Goal: Communication & Community: Answer question/provide support

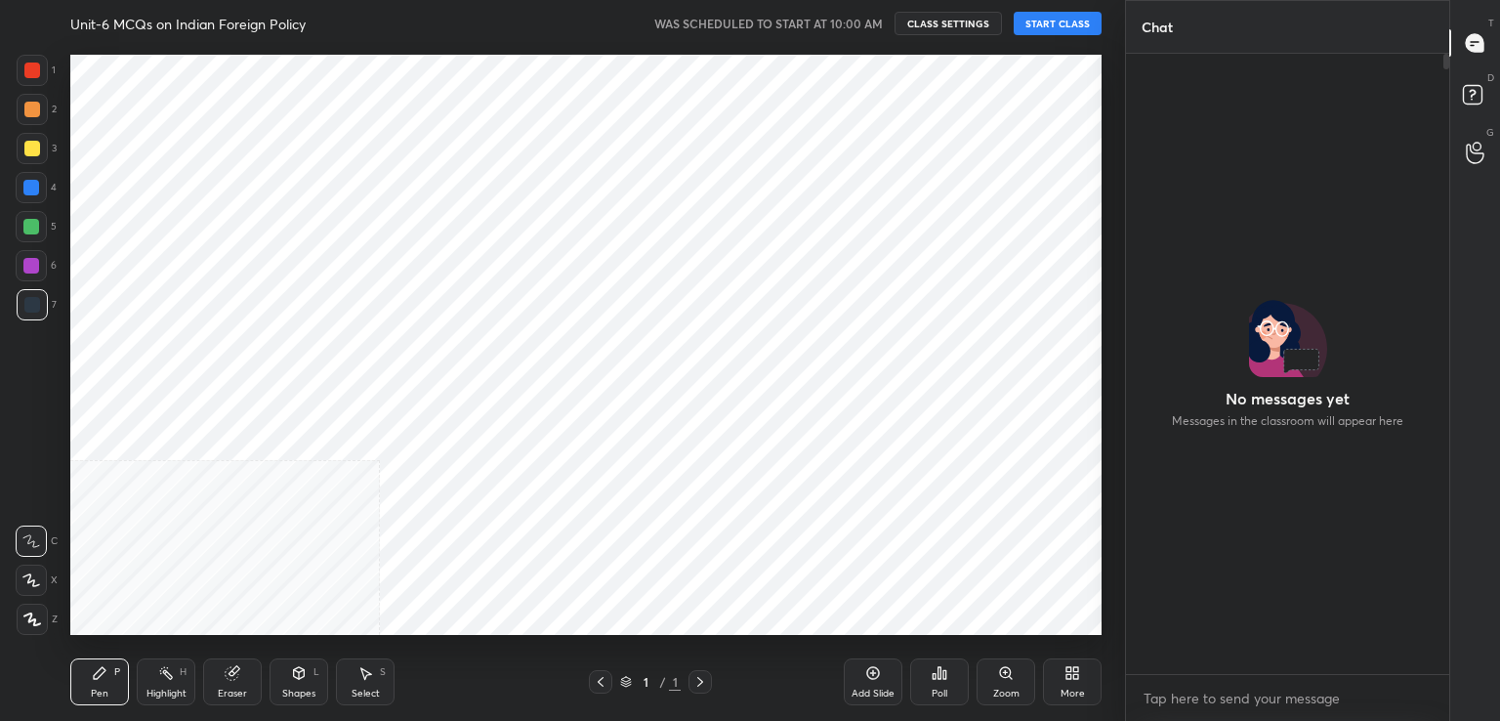
scroll to position [596, 1047]
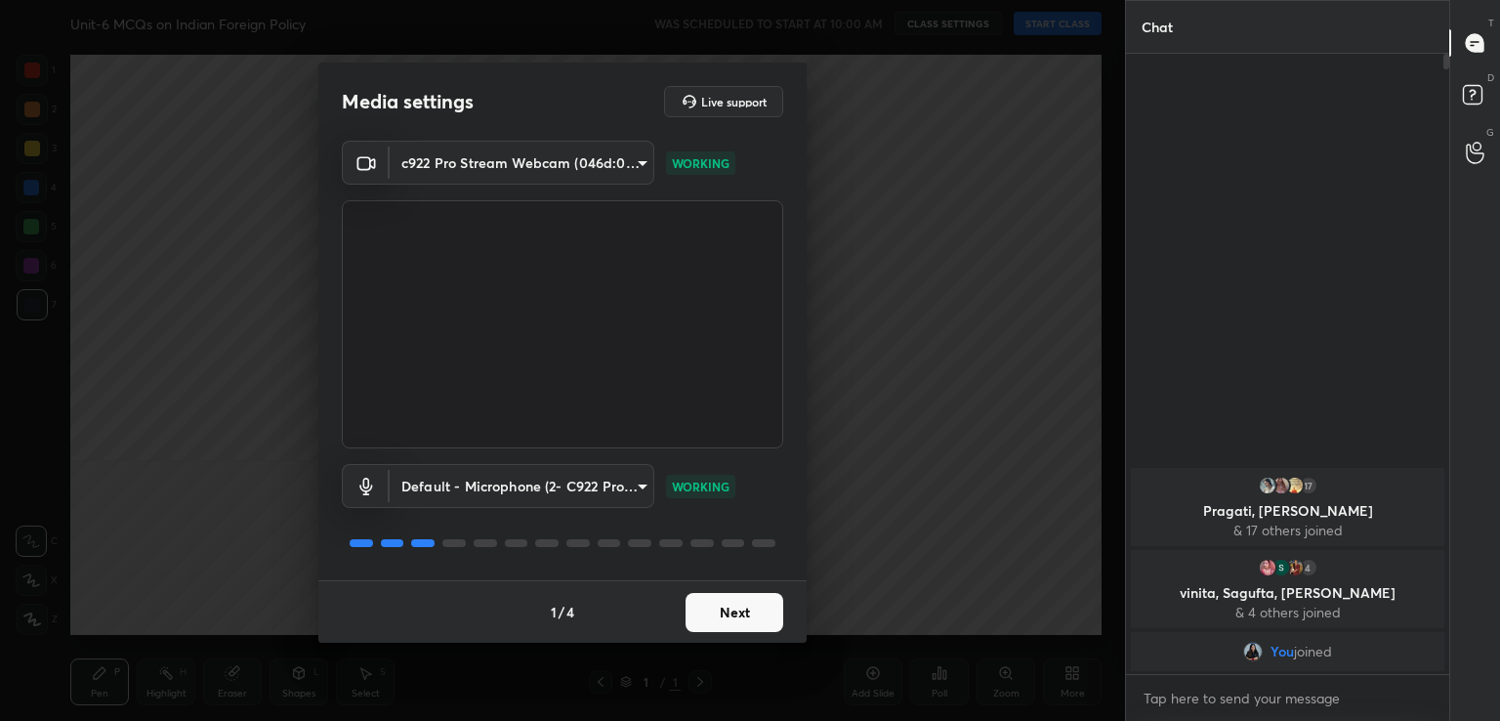
click at [746, 612] on button "Next" at bounding box center [734, 612] width 98 height 39
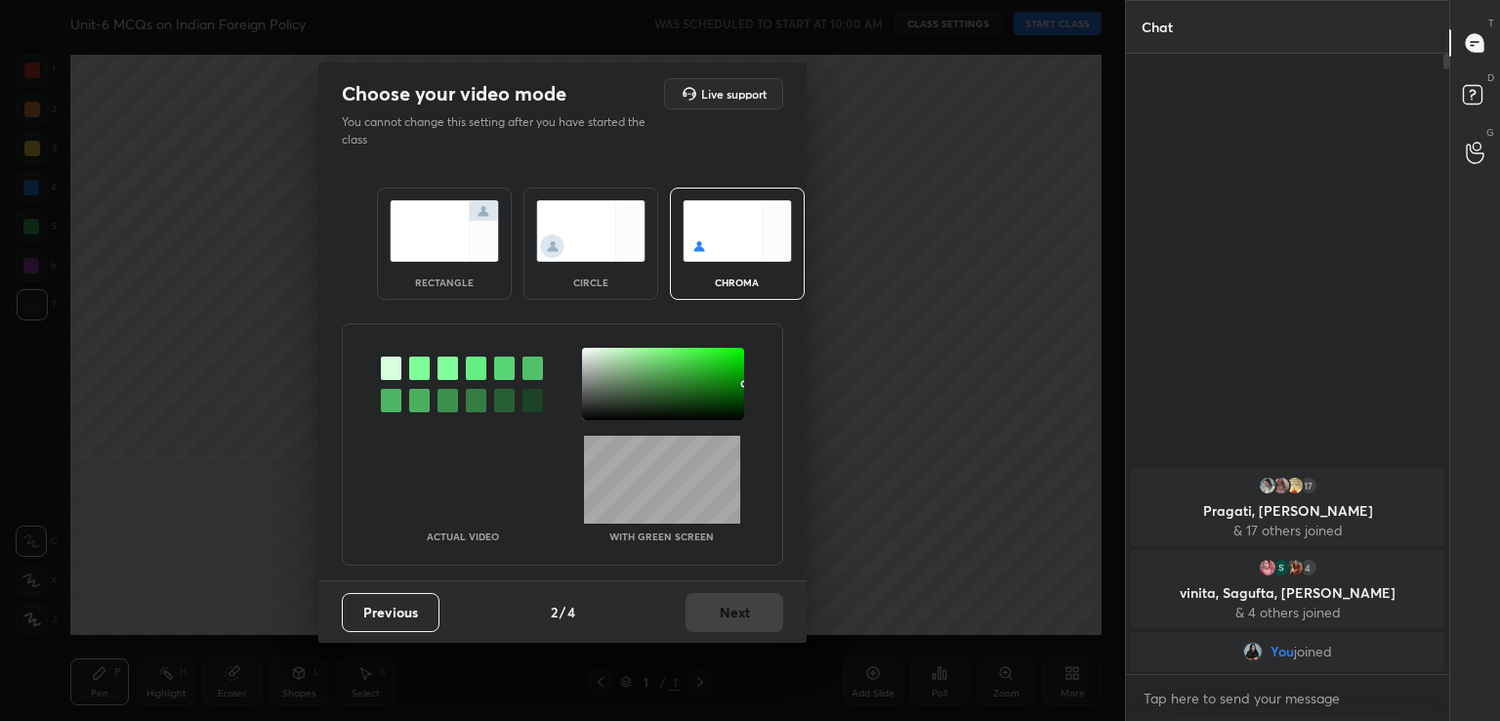
click at [410, 368] on div at bounding box center [419, 367] width 21 height 23
click at [585, 352] on div at bounding box center [663, 384] width 162 height 72
click at [741, 625] on button "Next" at bounding box center [734, 612] width 98 height 39
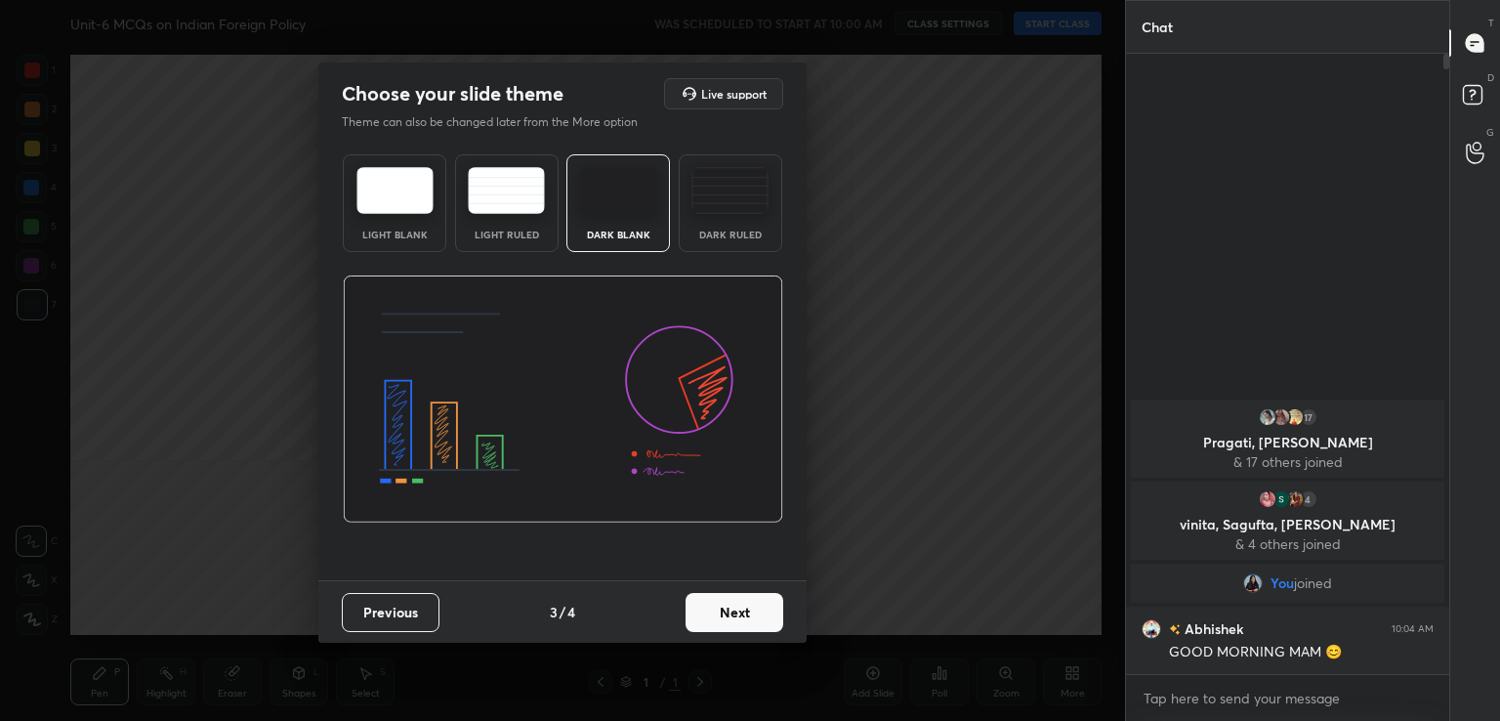
click at [741, 625] on button "Next" at bounding box center [734, 612] width 98 height 39
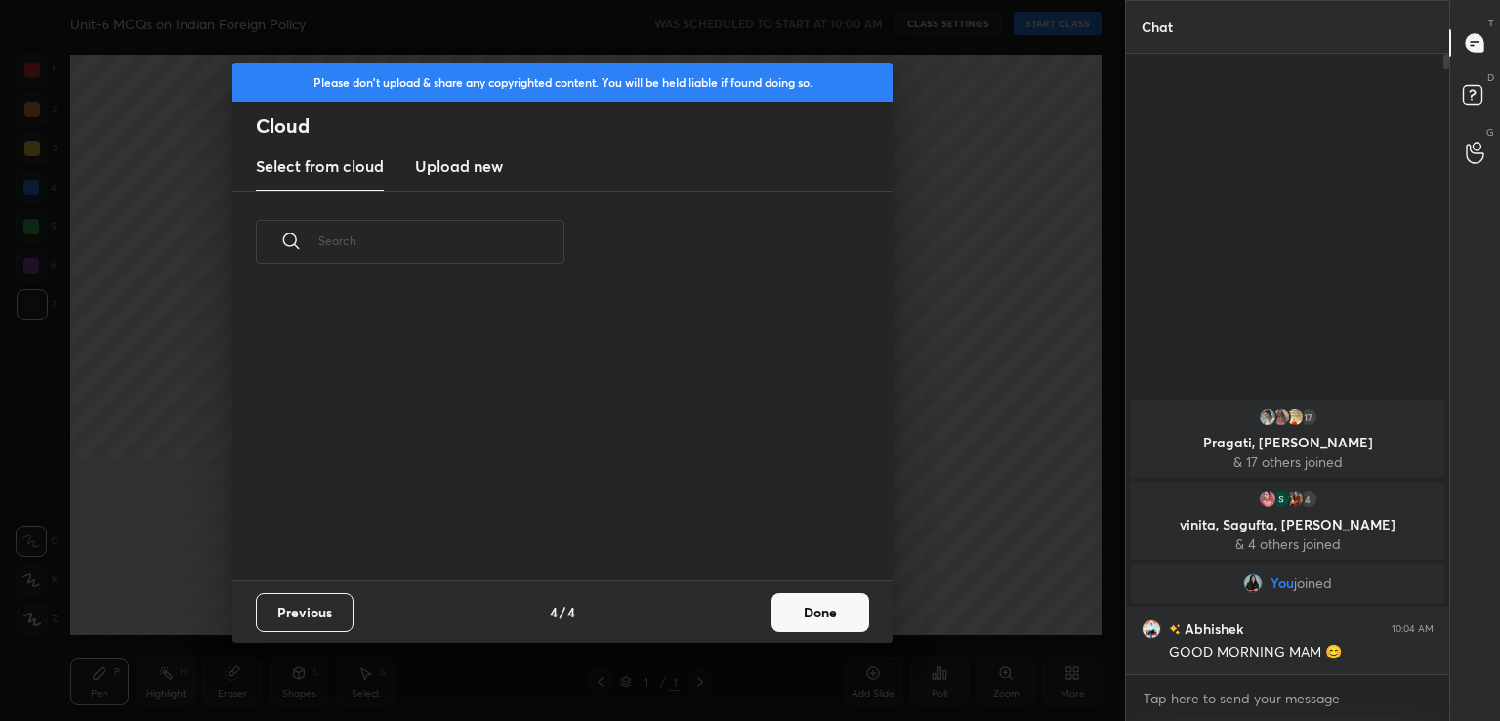
click at [789, 616] on button "Done" at bounding box center [820, 612] width 98 height 39
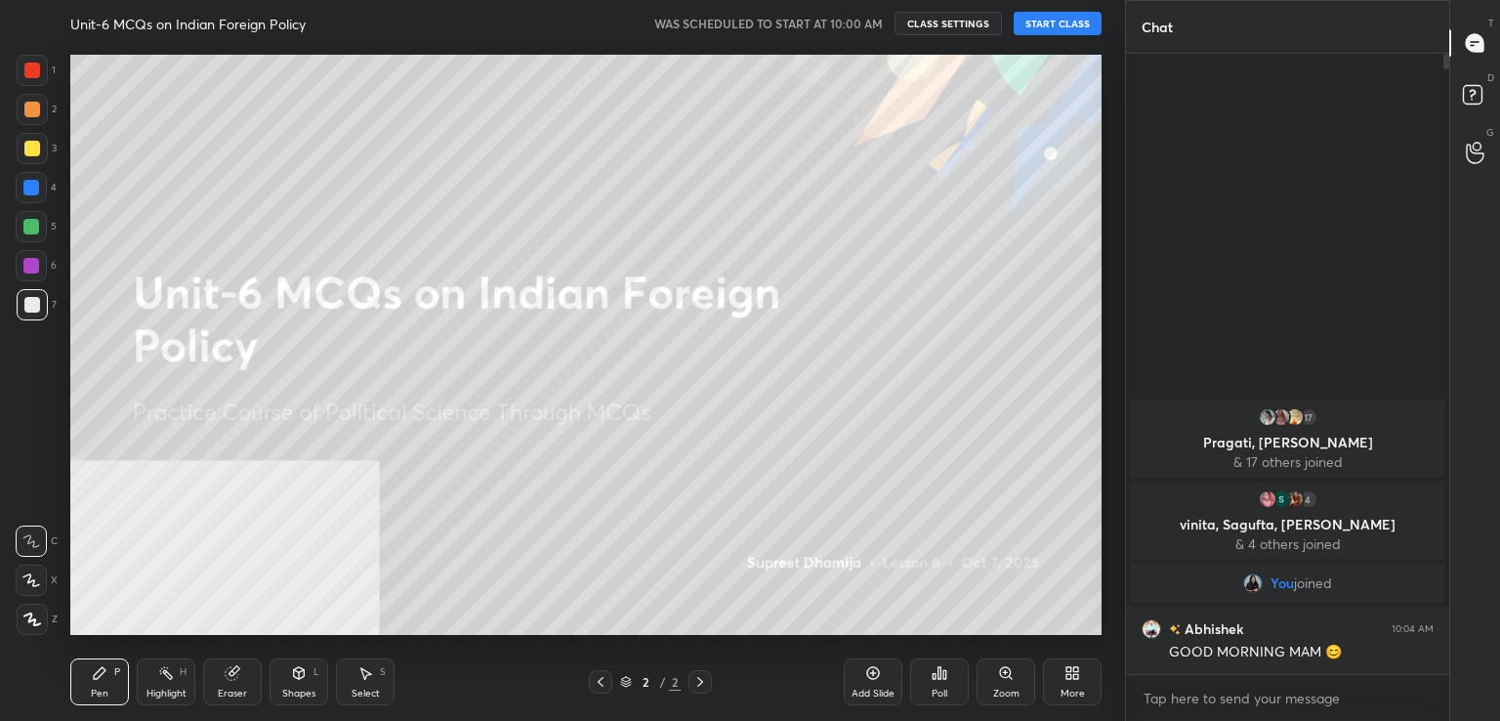
click at [1077, 21] on button "START CLASS" at bounding box center [1057, 23] width 88 height 23
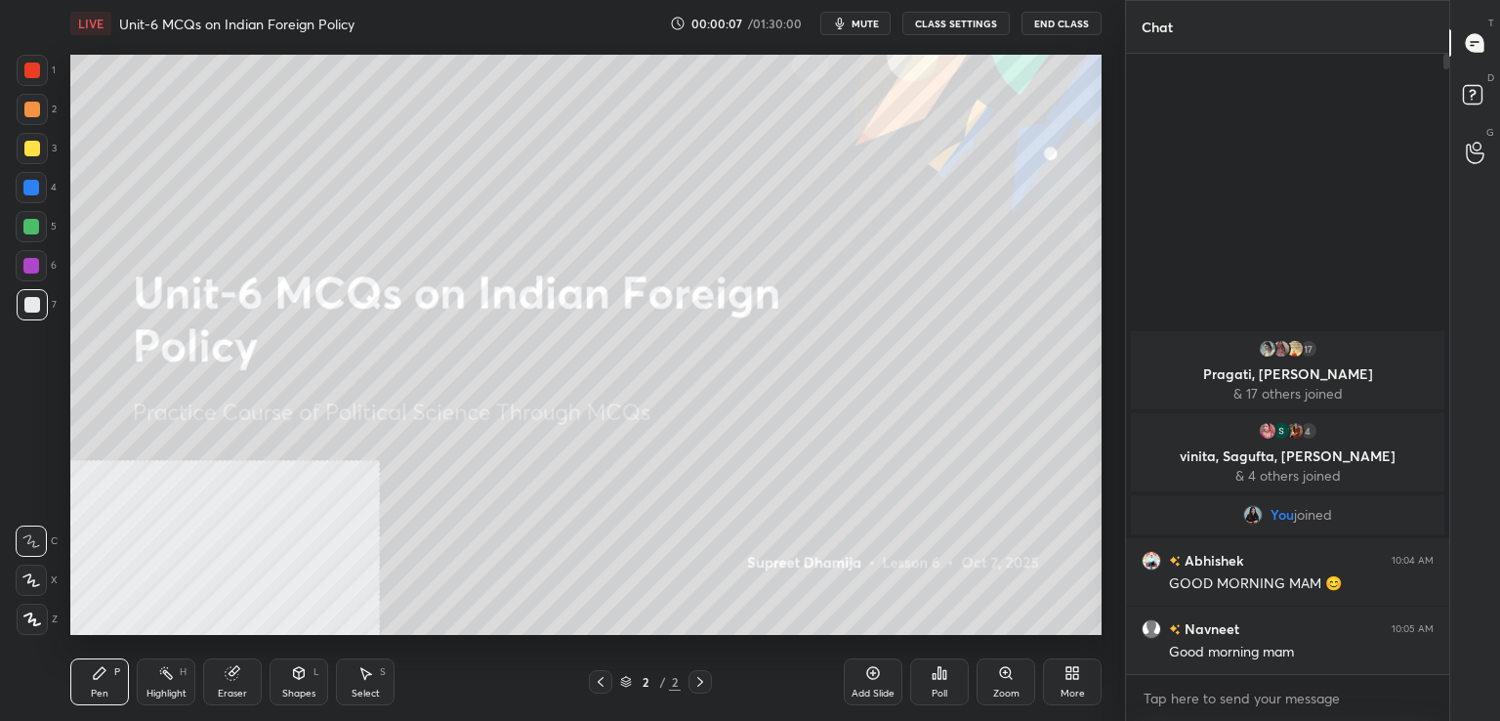
click at [1077, 667] on icon at bounding box center [1075, 669] width 5 height 5
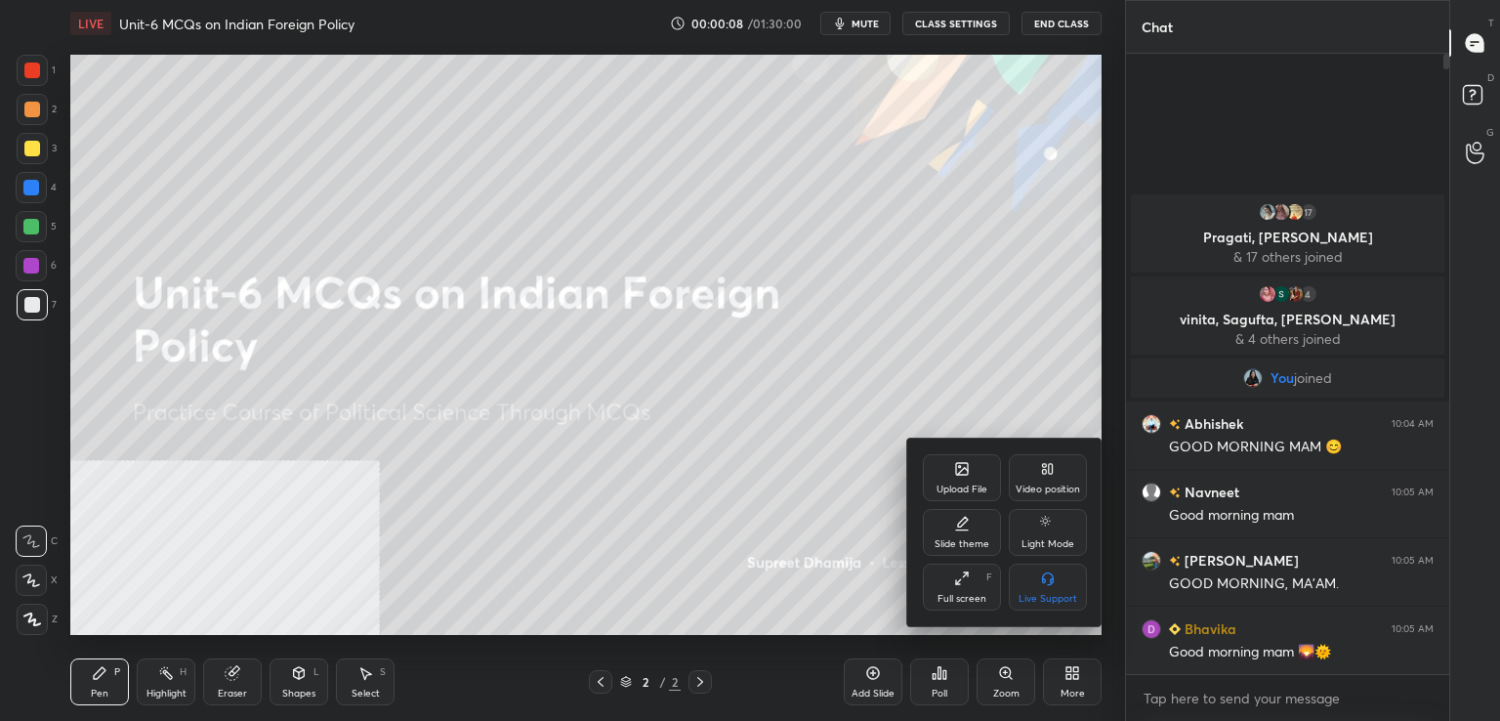
click at [1043, 484] on div "Video position" at bounding box center [1047, 489] width 64 height 10
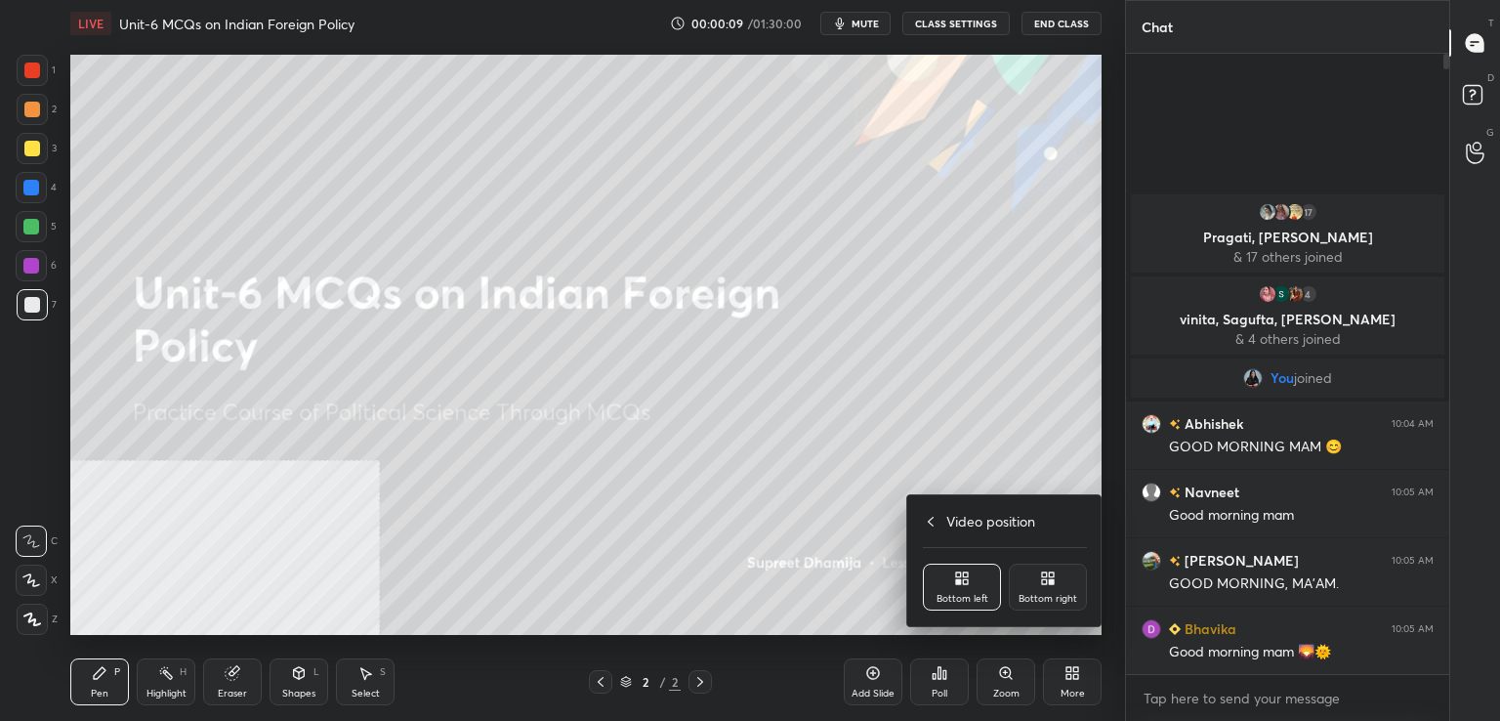
click at [1042, 590] on div "Bottom right" at bounding box center [1048, 586] width 78 height 47
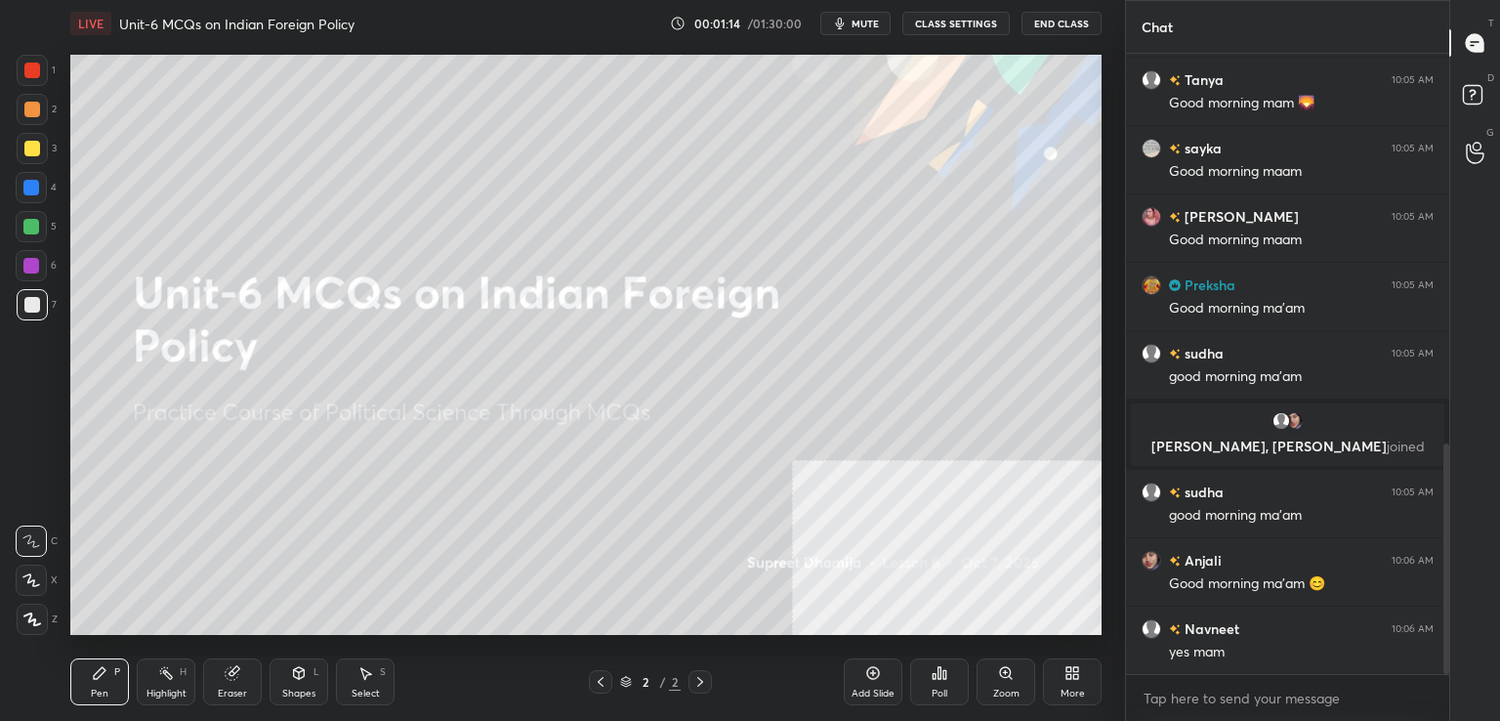
scroll to position [1117, 0]
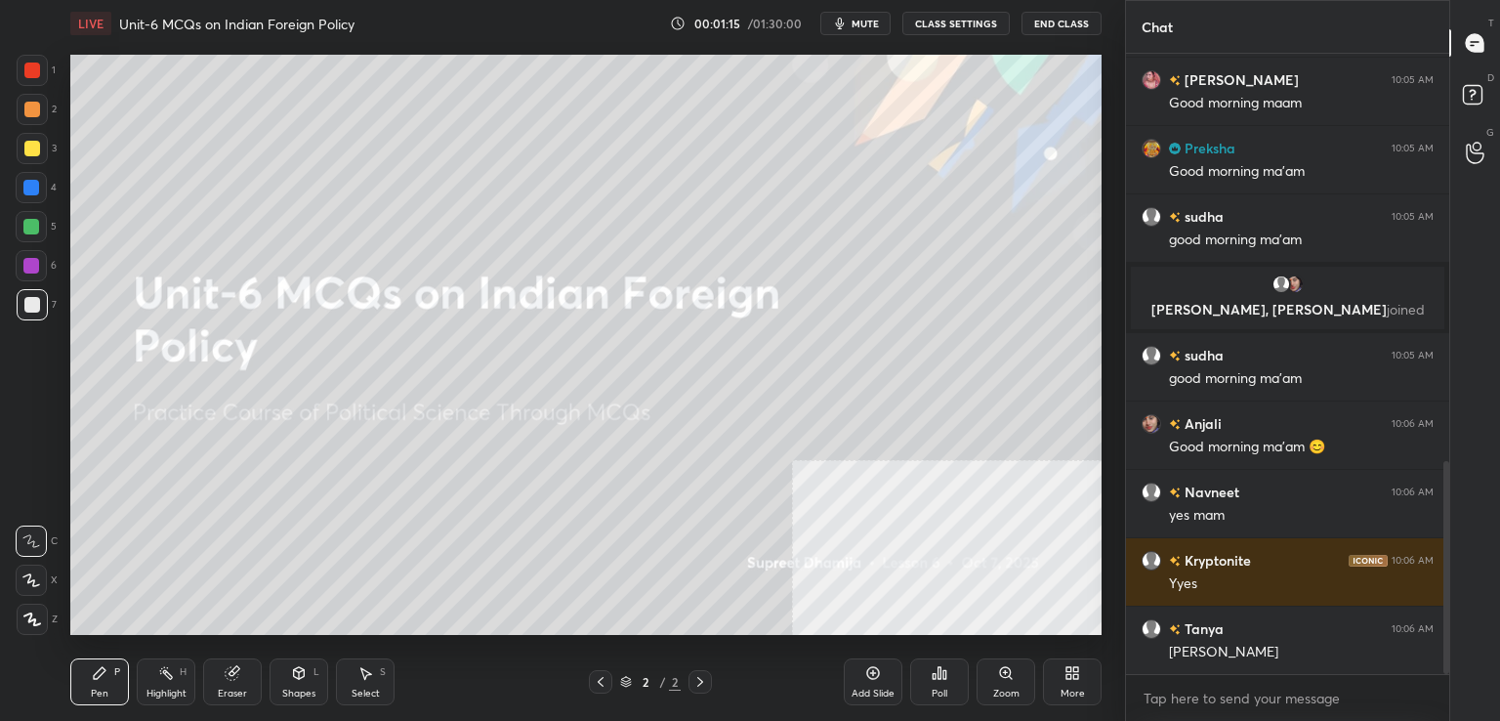
click at [1055, 693] on div "More" at bounding box center [1072, 681] width 59 height 47
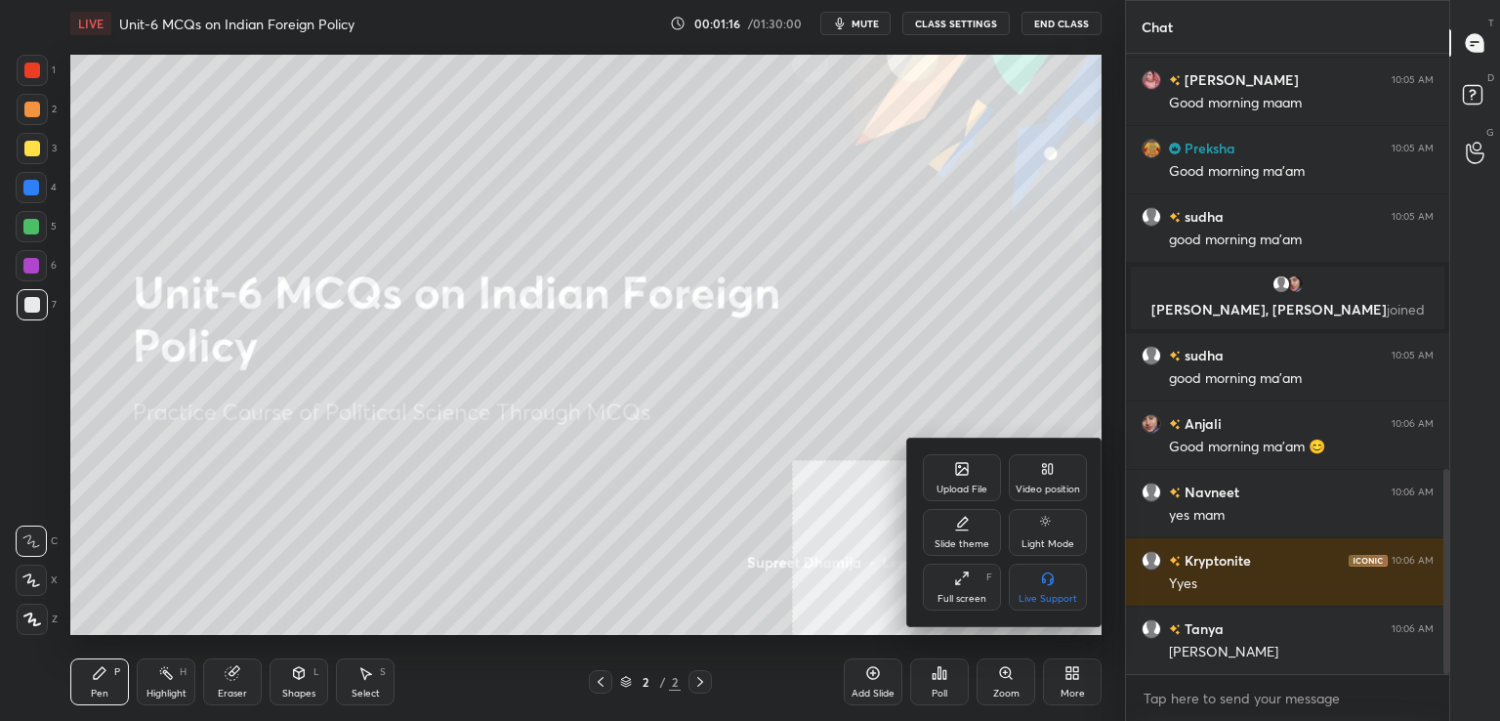
scroll to position [1254, 0]
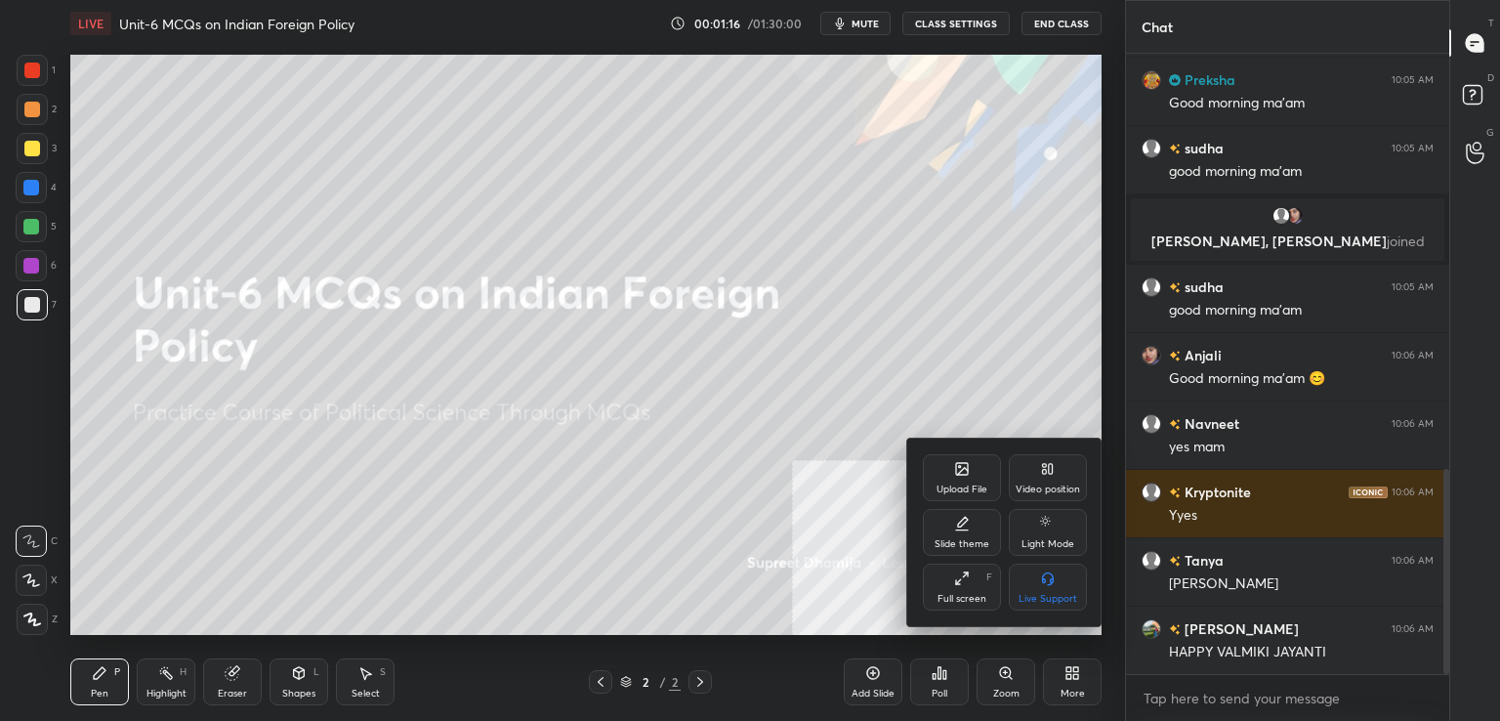
click at [967, 476] on icon at bounding box center [962, 469] width 16 height 16
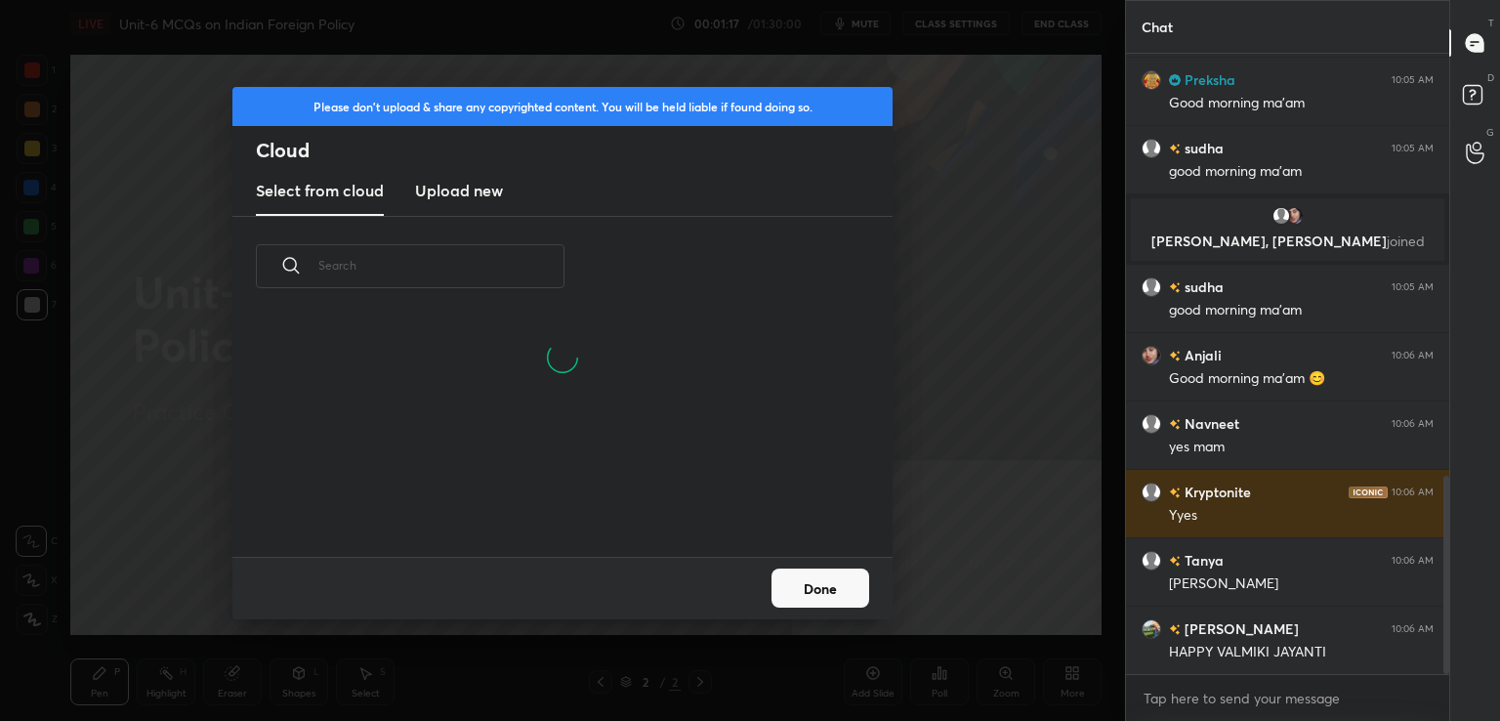
scroll to position [1322, 0]
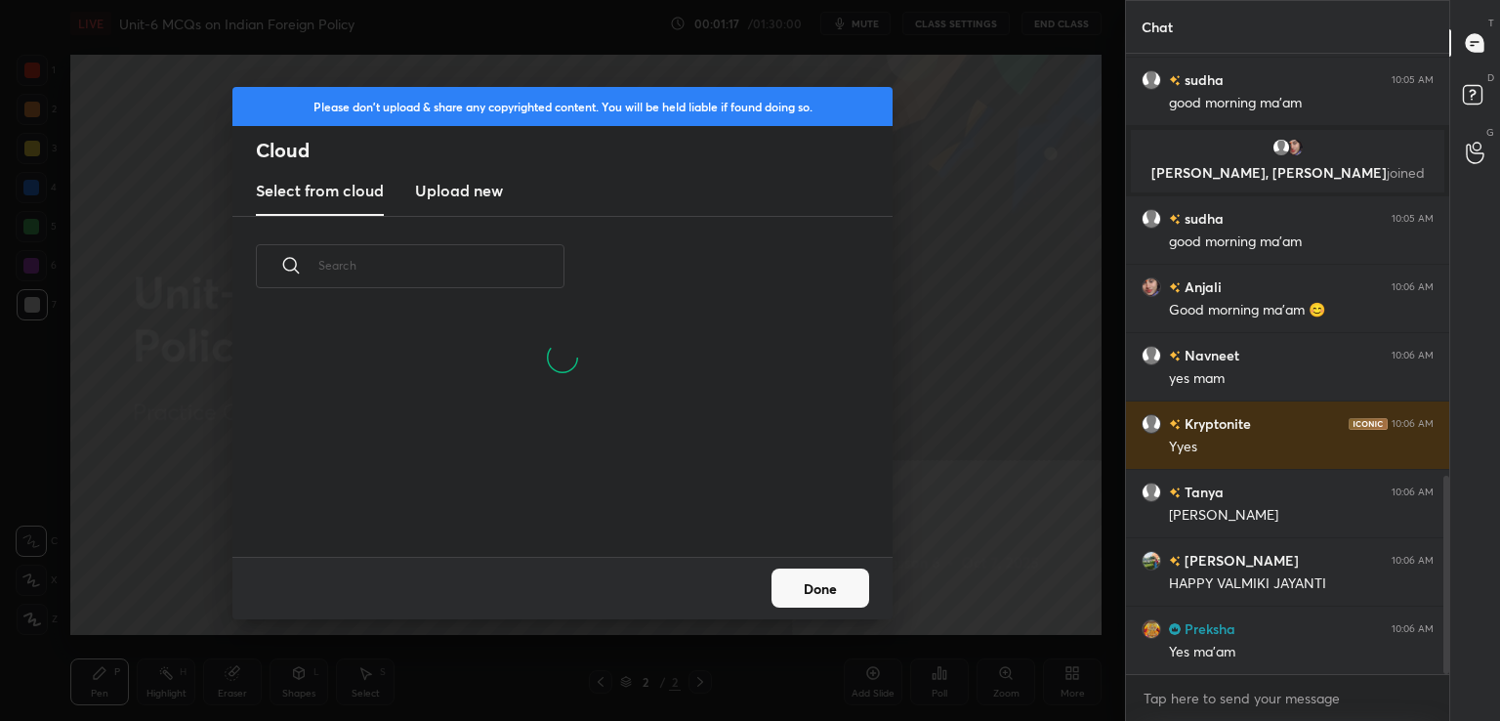
click at [453, 199] on h3 "Upload new" at bounding box center [459, 190] width 88 height 23
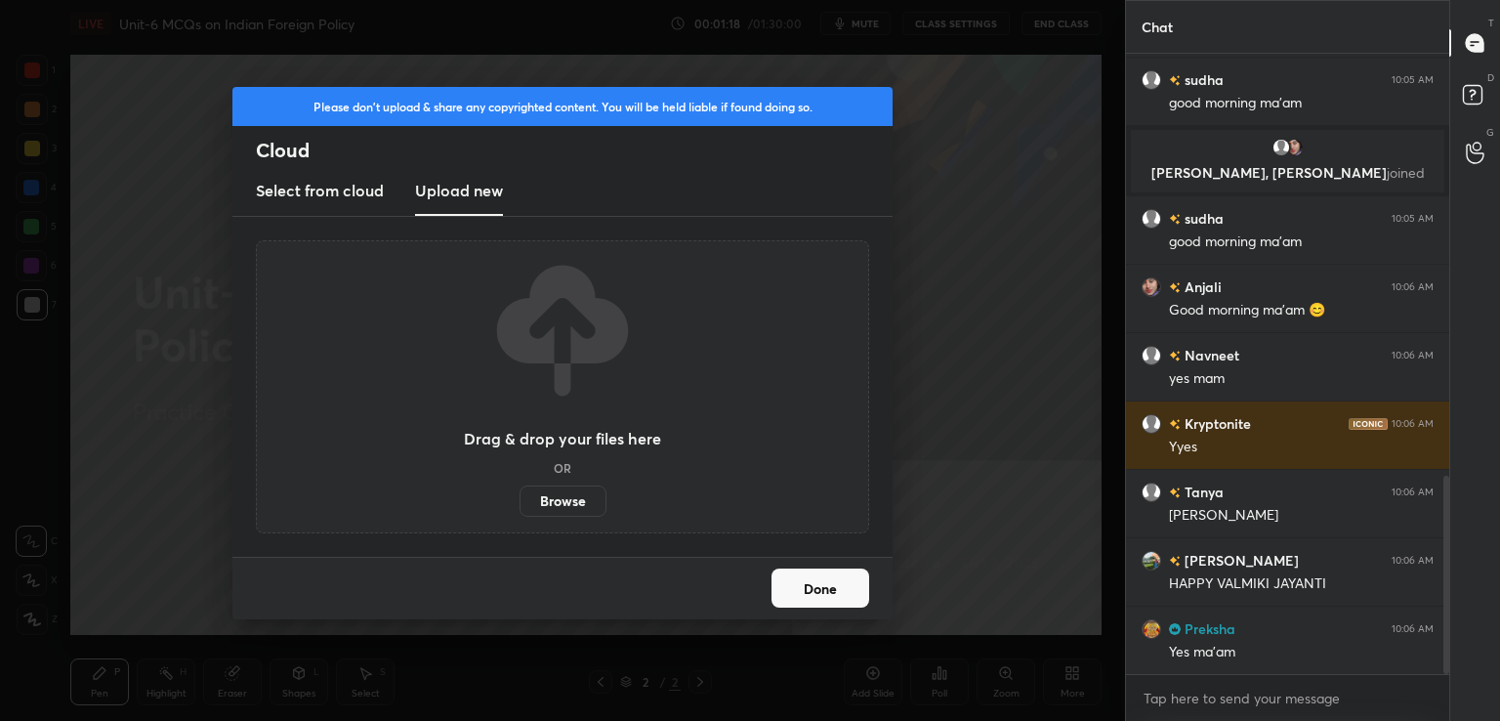
click at [561, 508] on label "Browse" at bounding box center [562, 500] width 87 height 31
click at [519, 508] on input "Browse" at bounding box center [519, 500] width 0 height 31
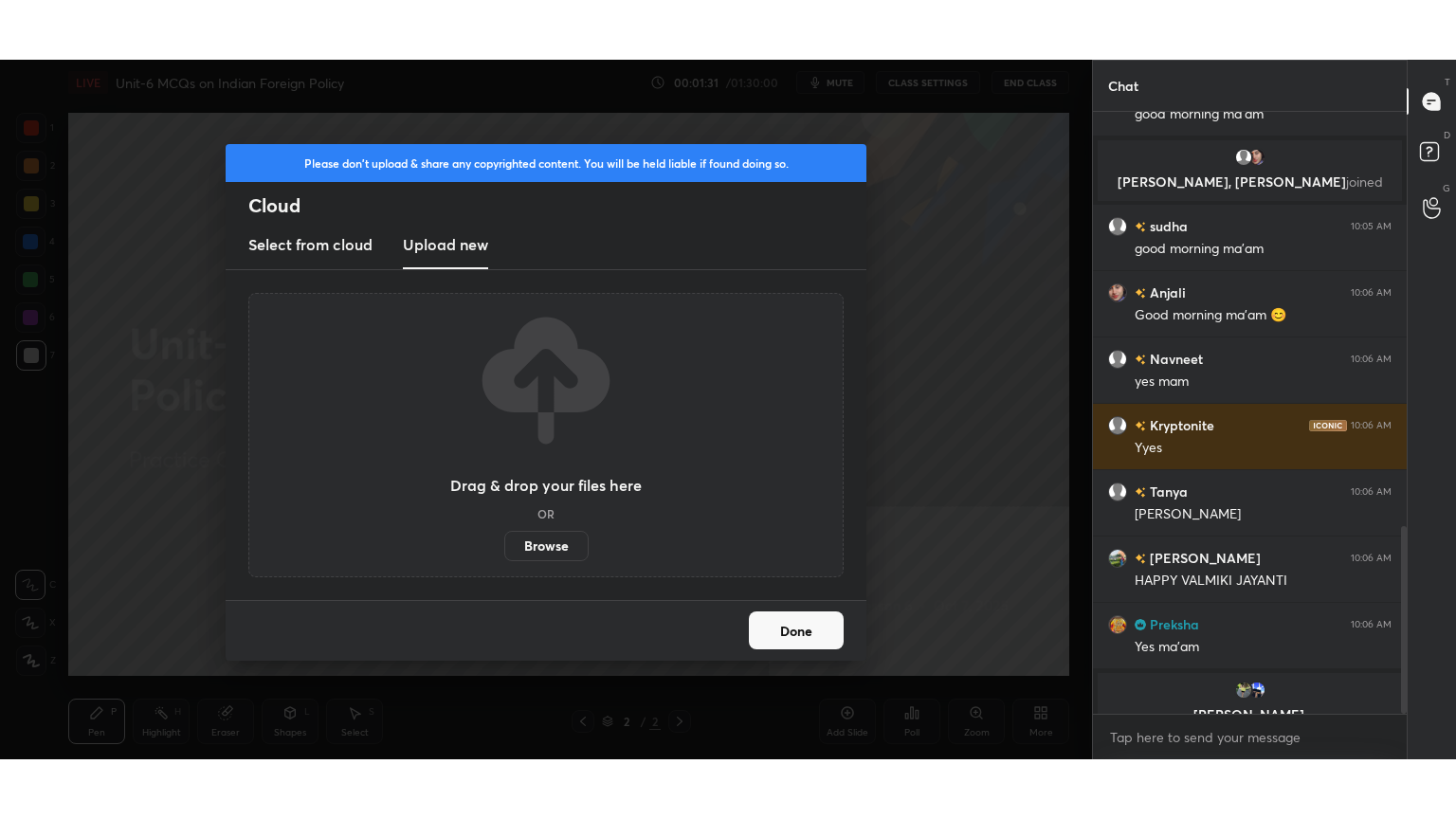
scroll to position [1351, 0]
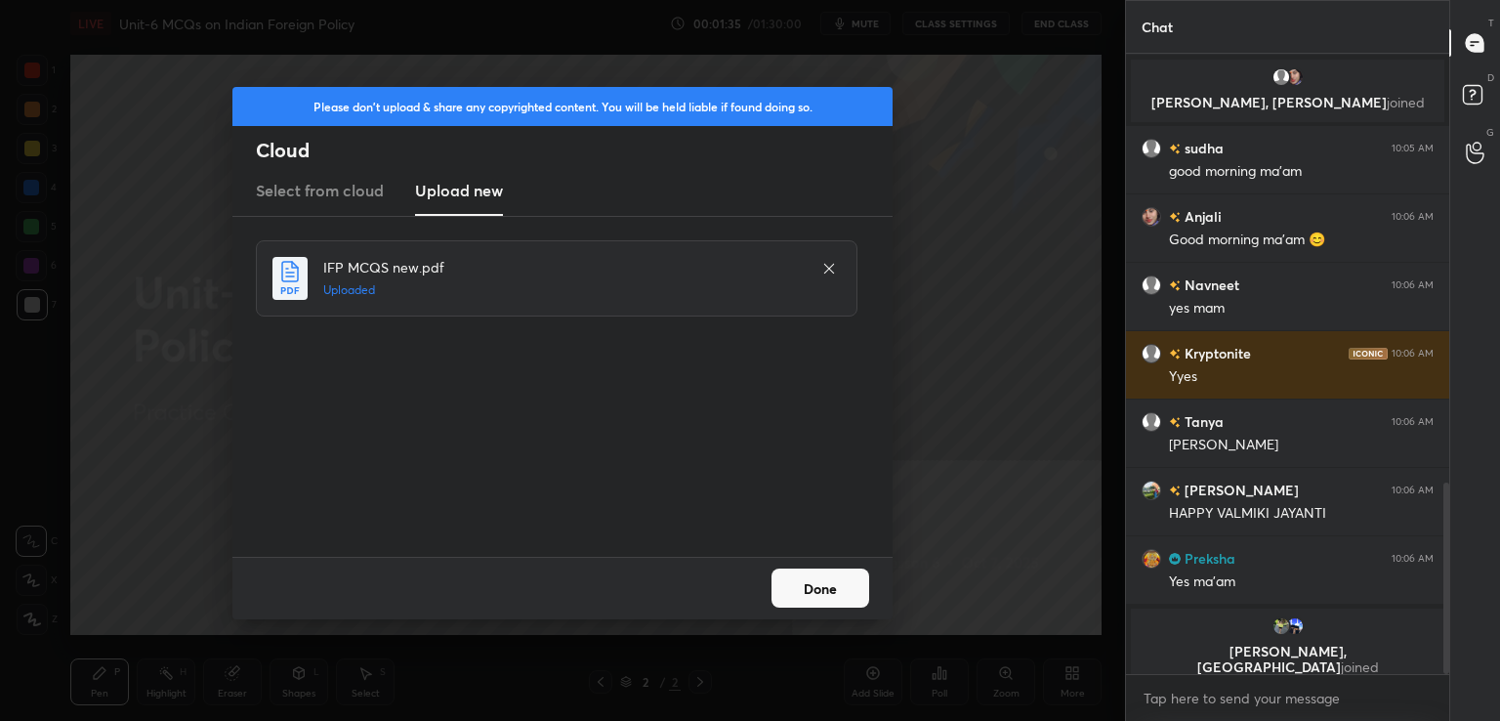
click at [825, 588] on button "Done" at bounding box center [820, 587] width 98 height 39
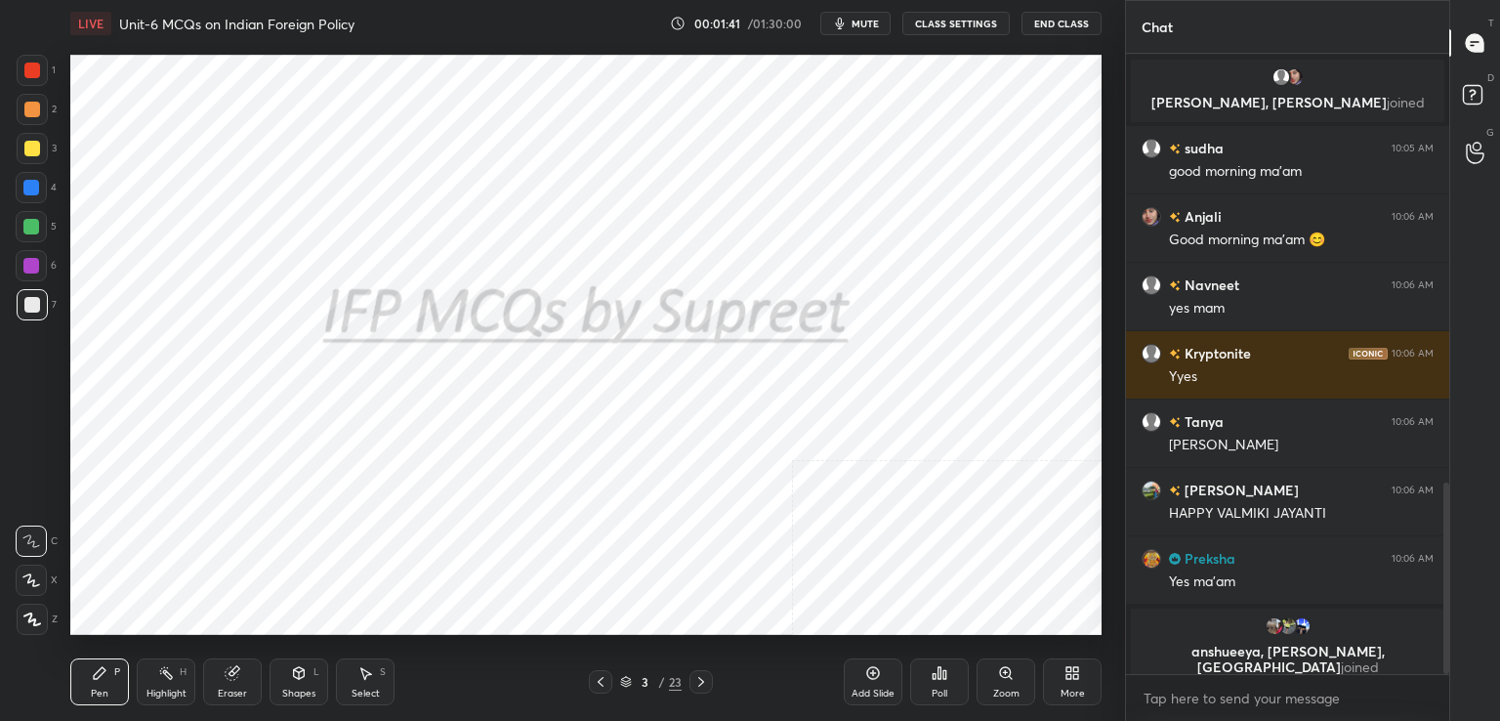
click at [693, 688] on icon at bounding box center [701, 682] width 16 height 16
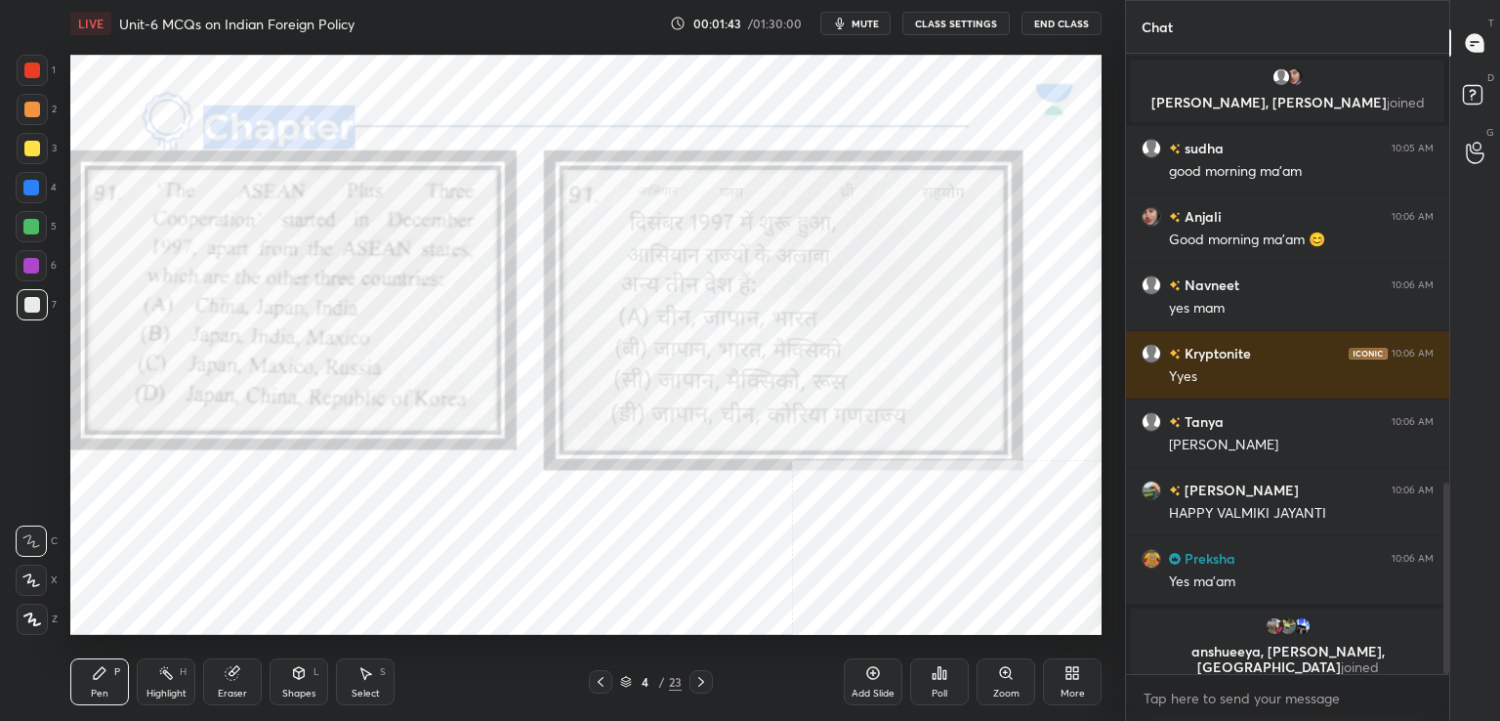
click at [1096, 693] on div "More" at bounding box center [1072, 681] width 59 height 47
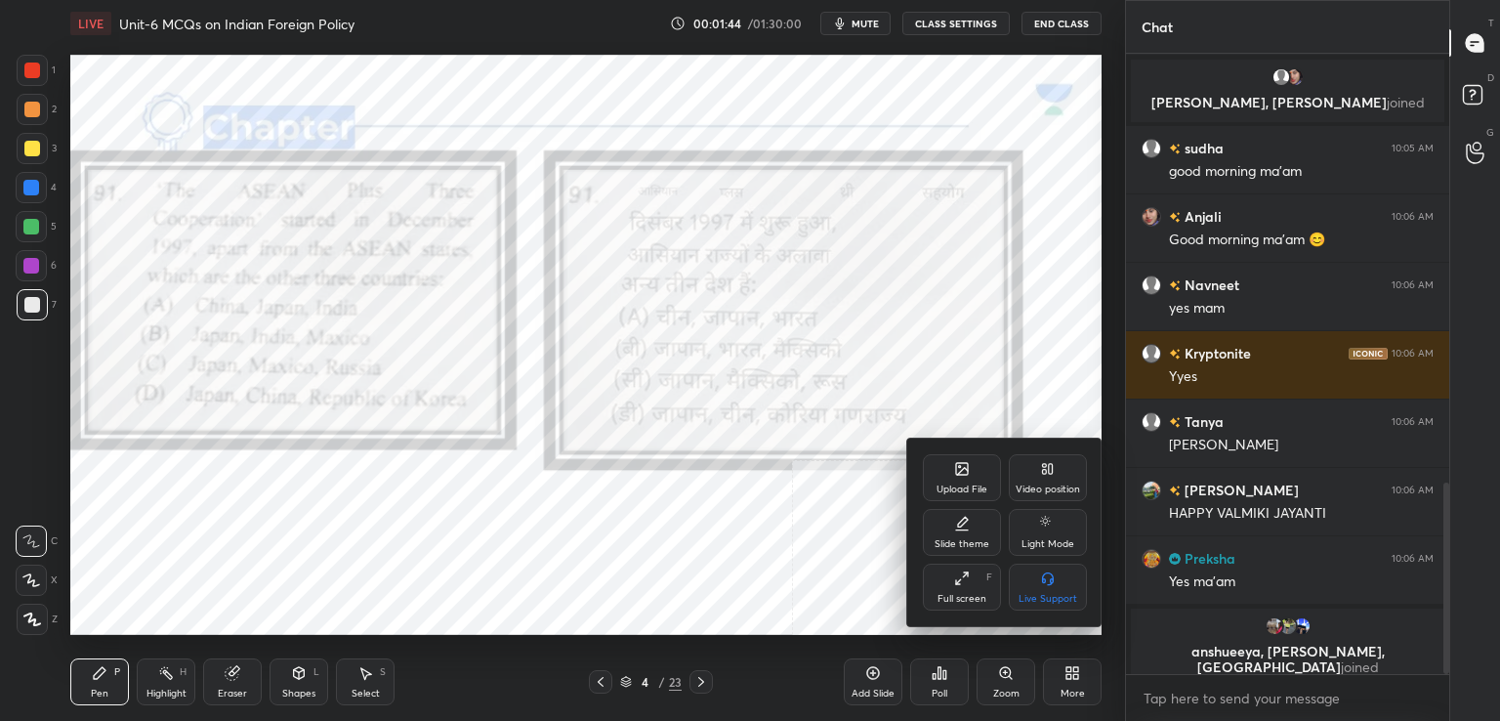
click at [969, 586] on div "Full screen F" at bounding box center [962, 586] width 78 height 47
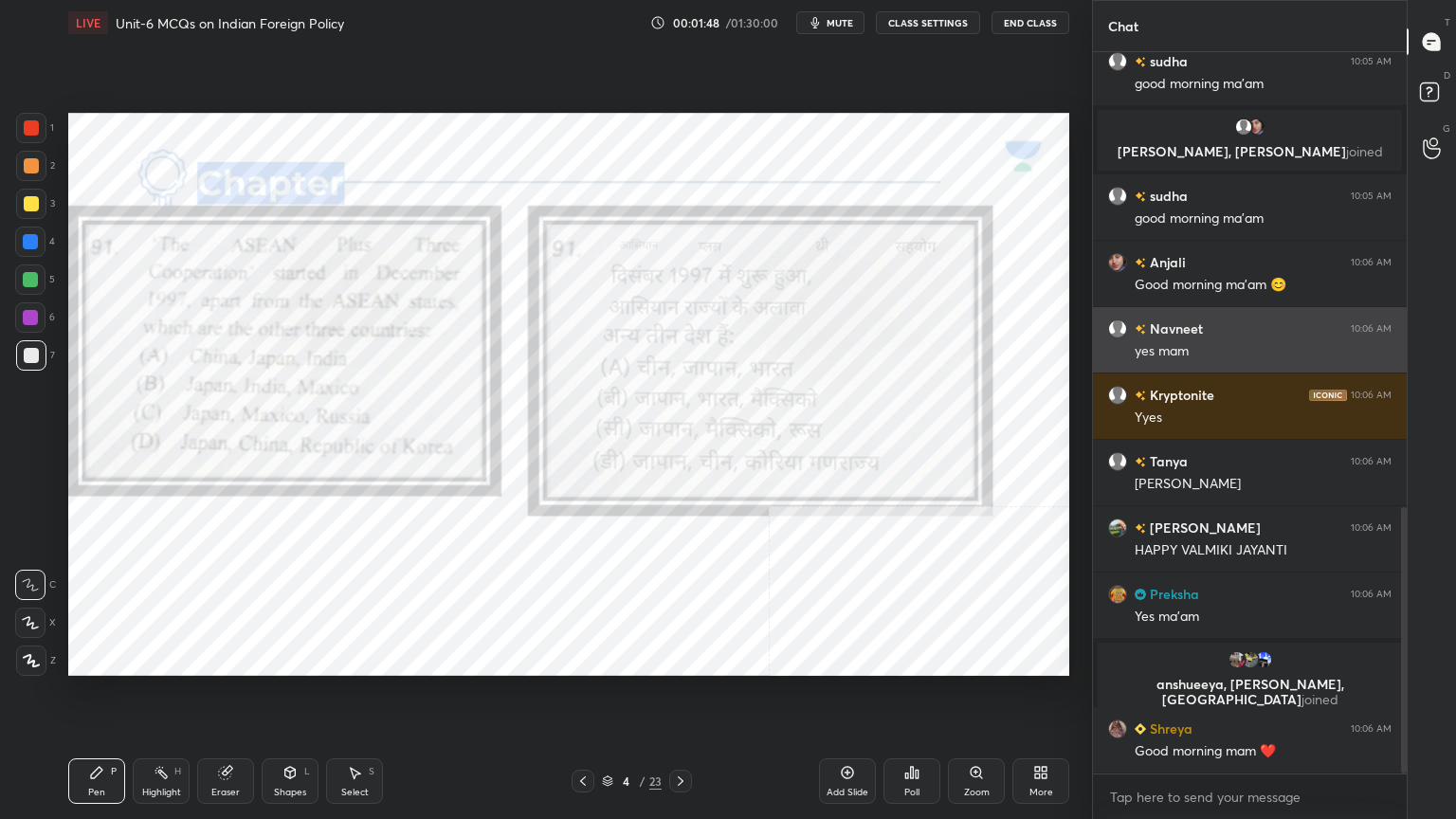
scroll to position [1230, 0]
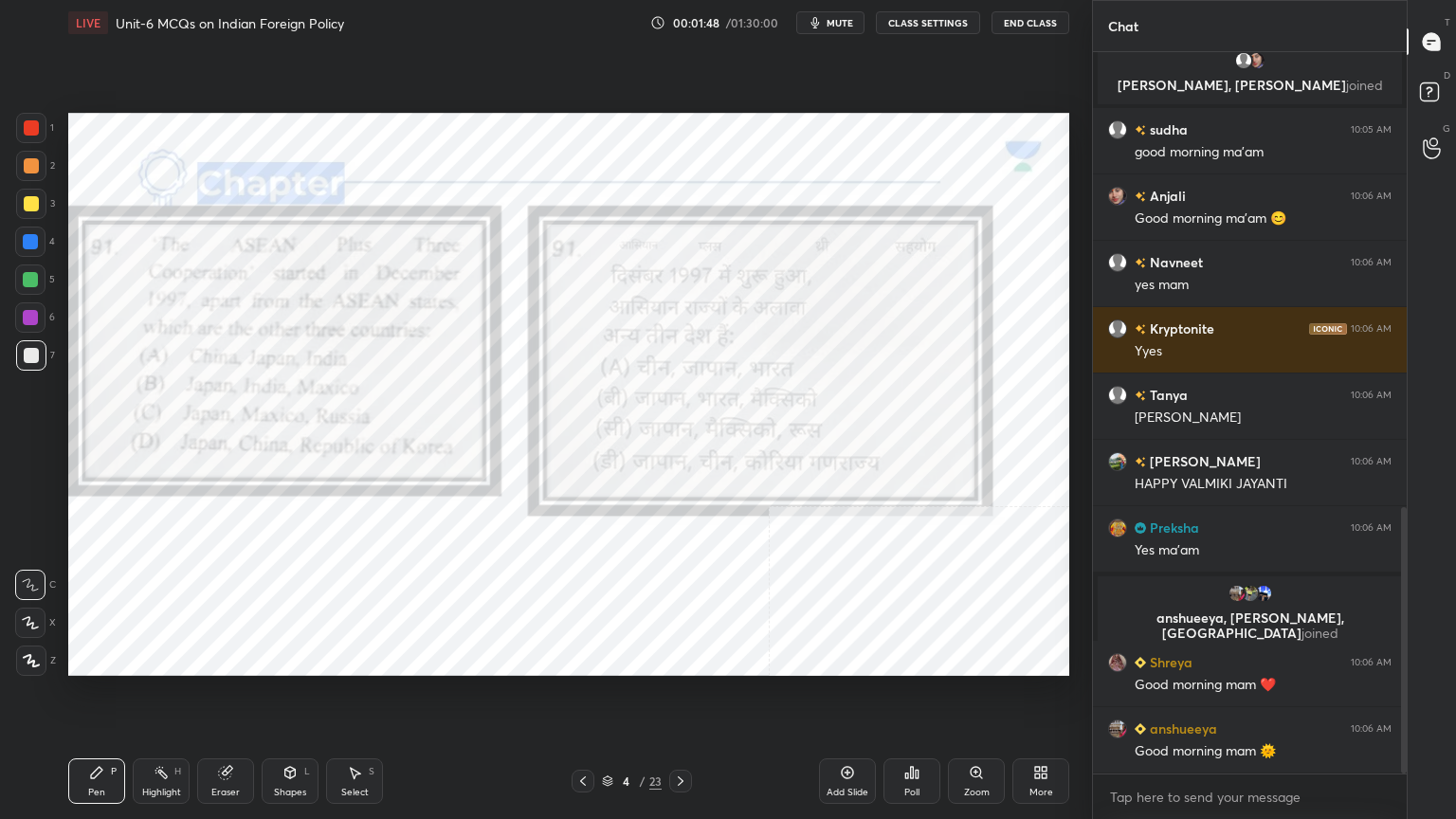
click at [843, 19] on span "mute" at bounding box center [839, 23] width 26 height 14
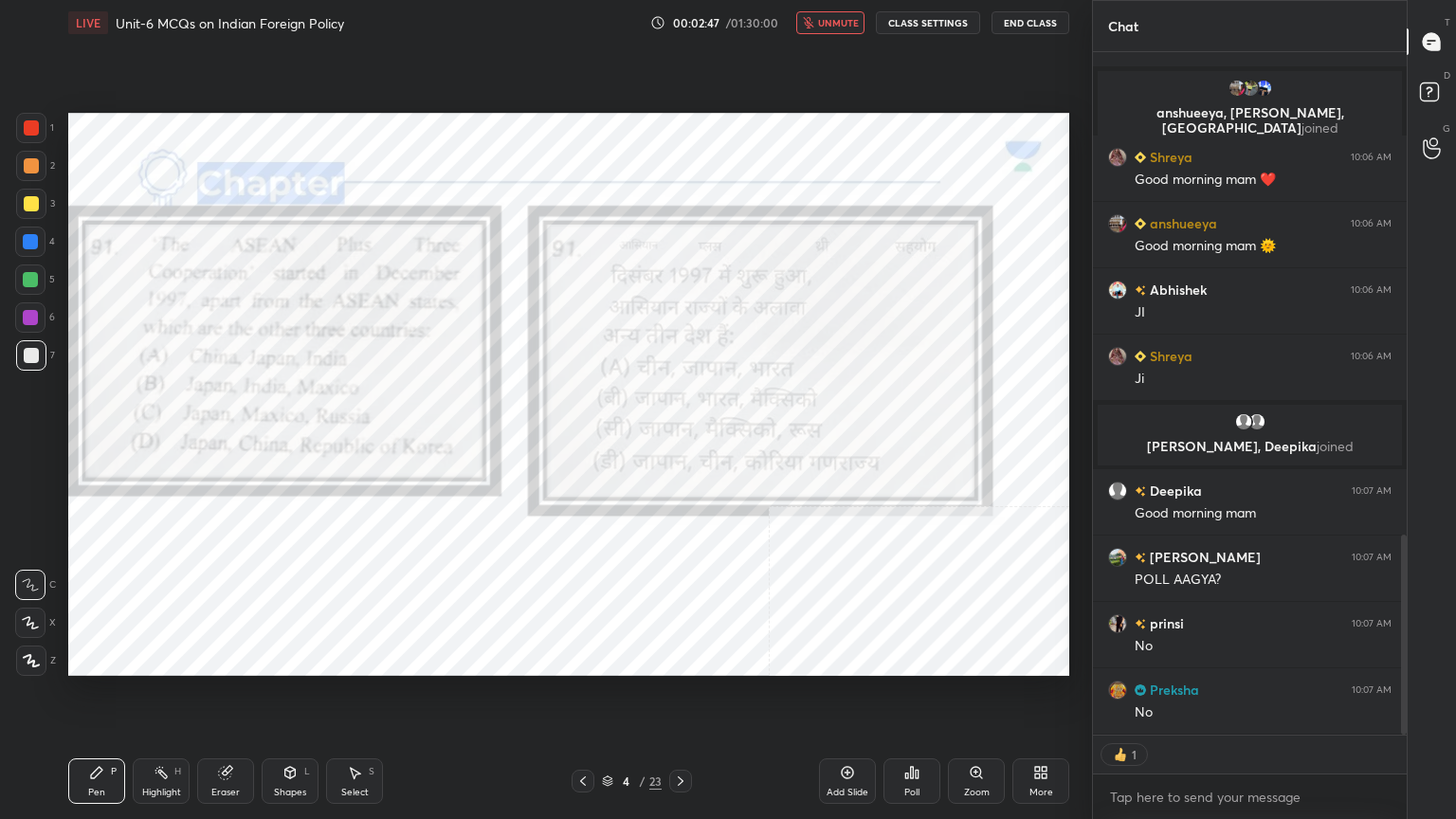
scroll to position [1776, 0]
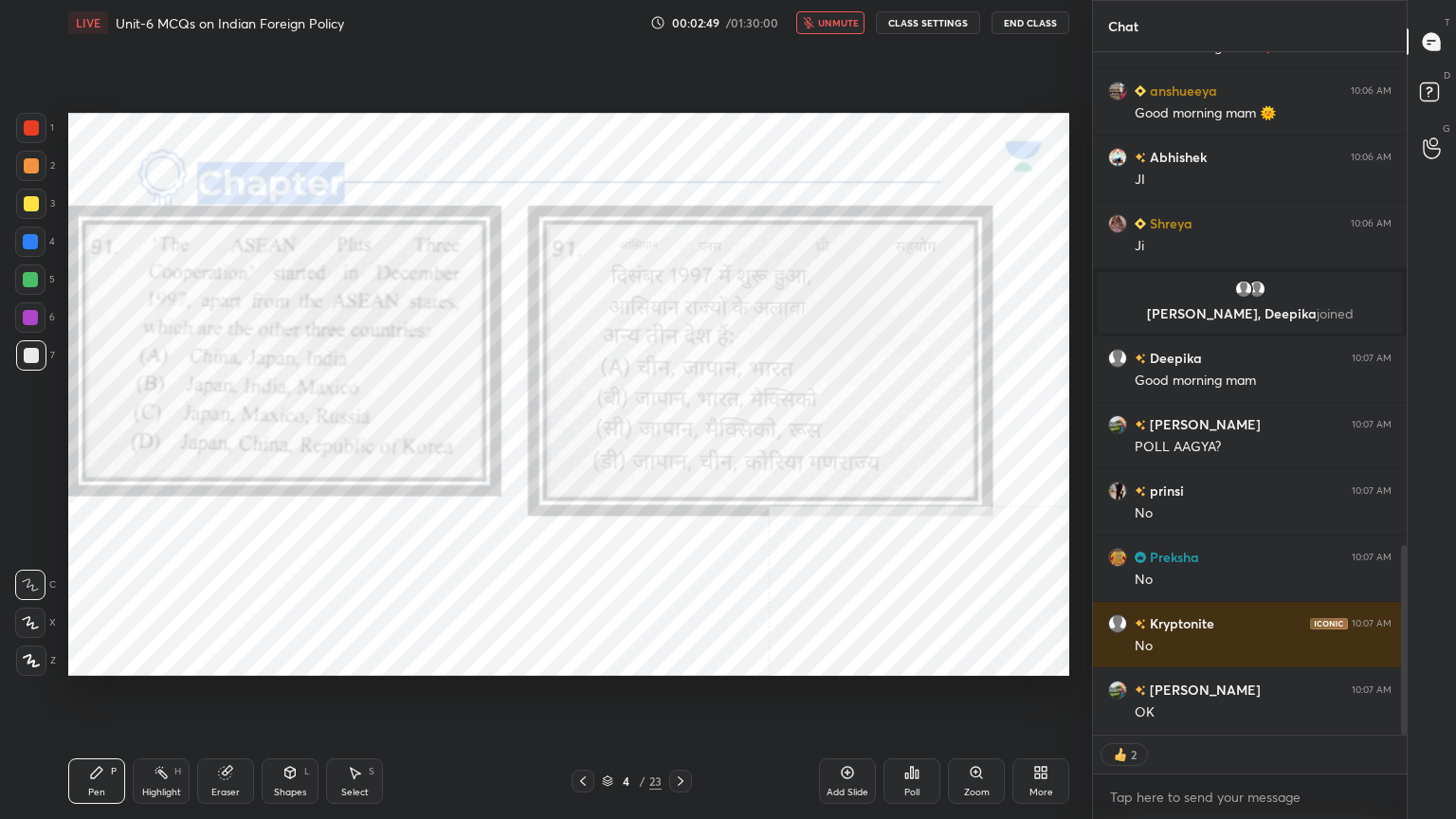
click at [926, 699] on div "Poll" at bounding box center [911, 780] width 57 height 46
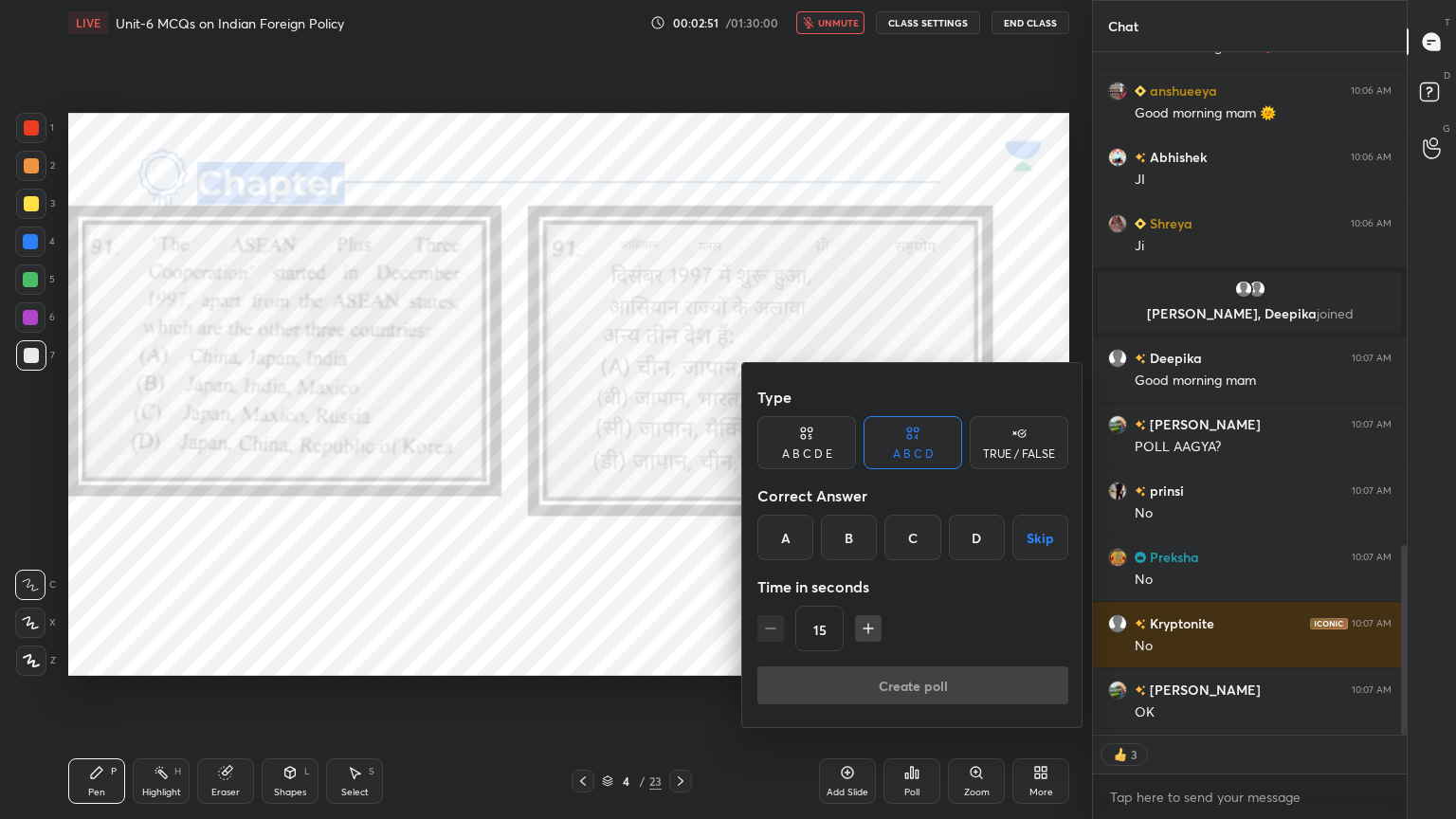
scroll to position [1821, 0]
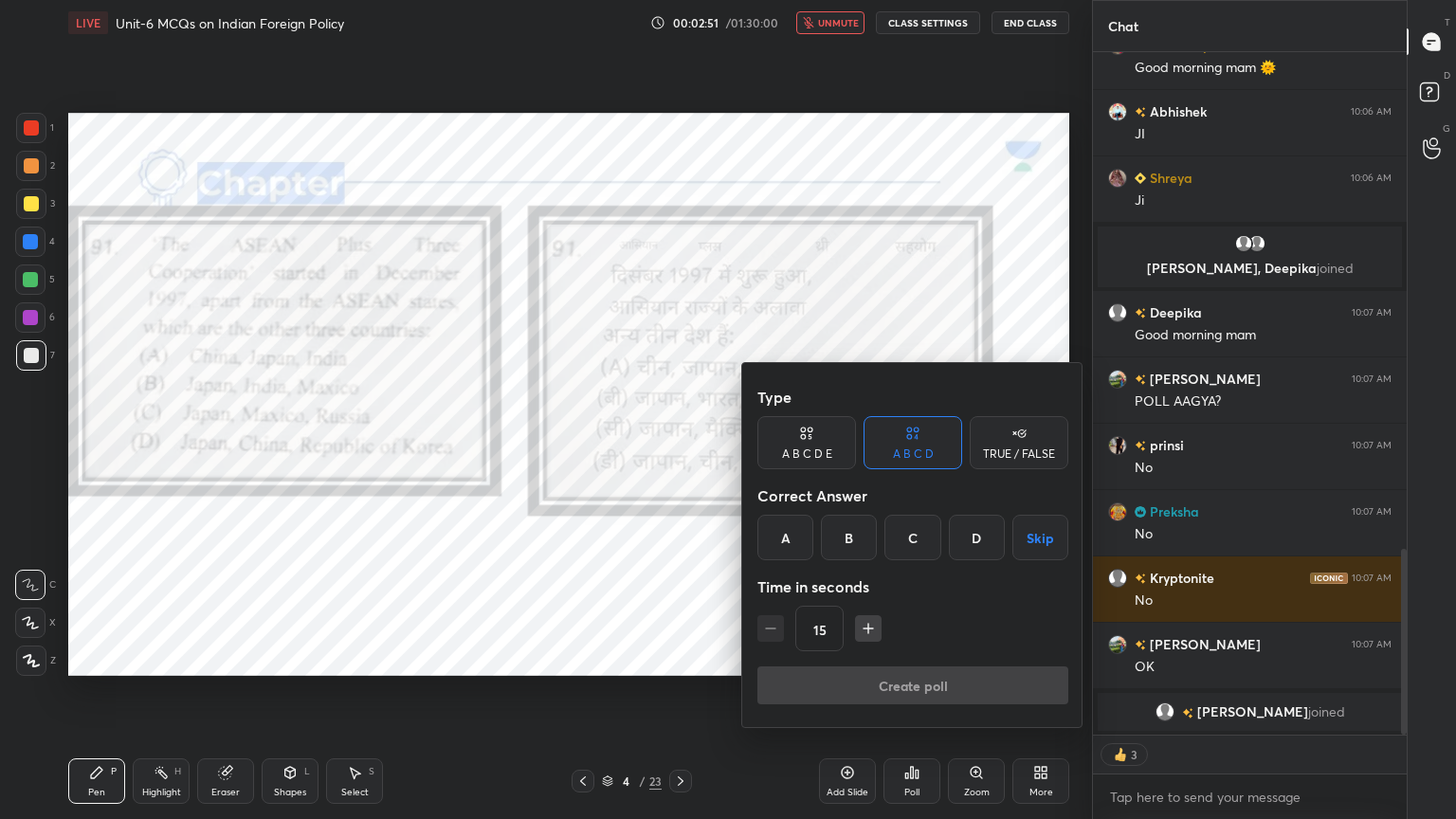
click at [981, 540] on div "D" at bounding box center [976, 537] width 56 height 46
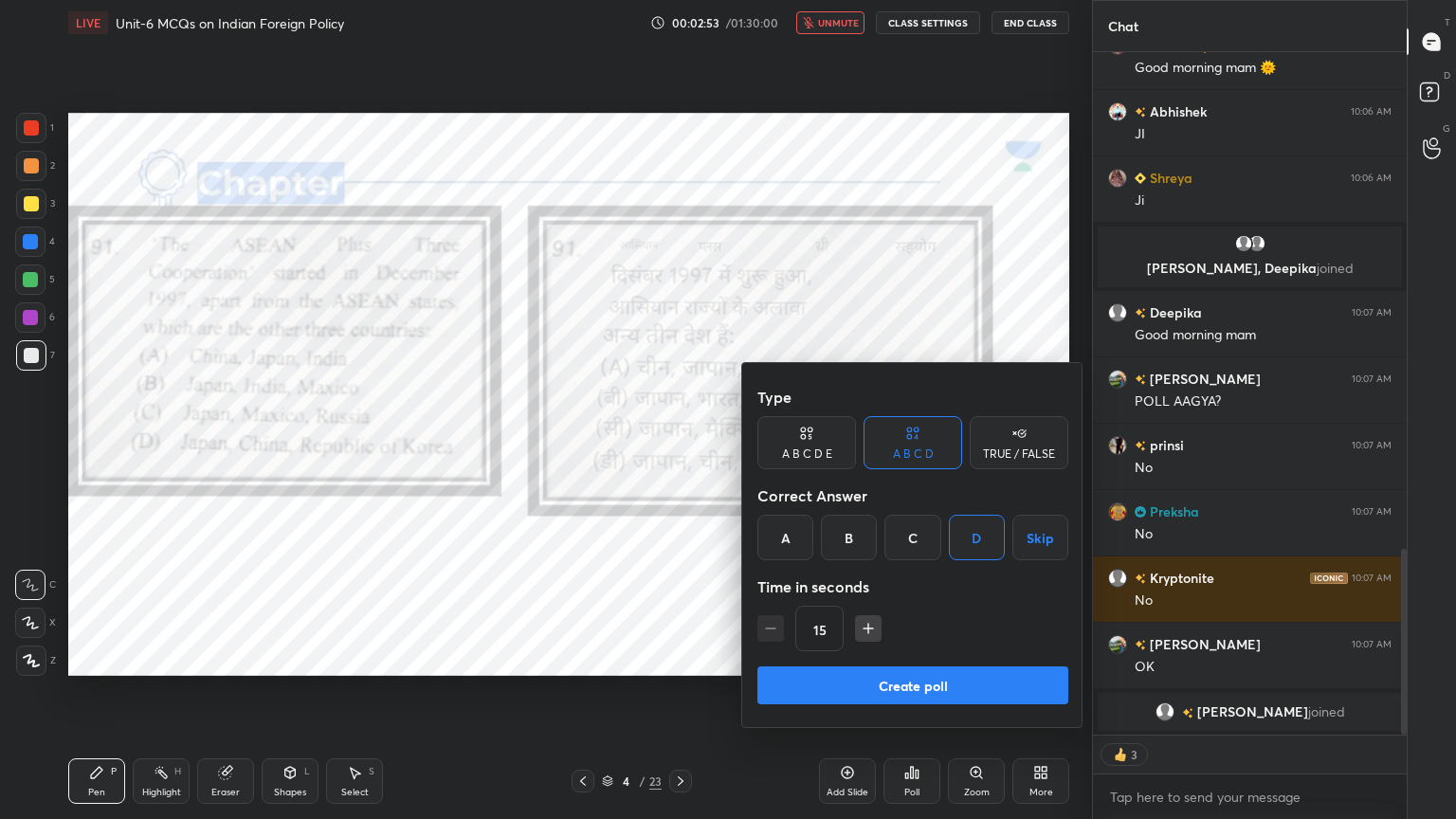
scroll to position [1844, 0]
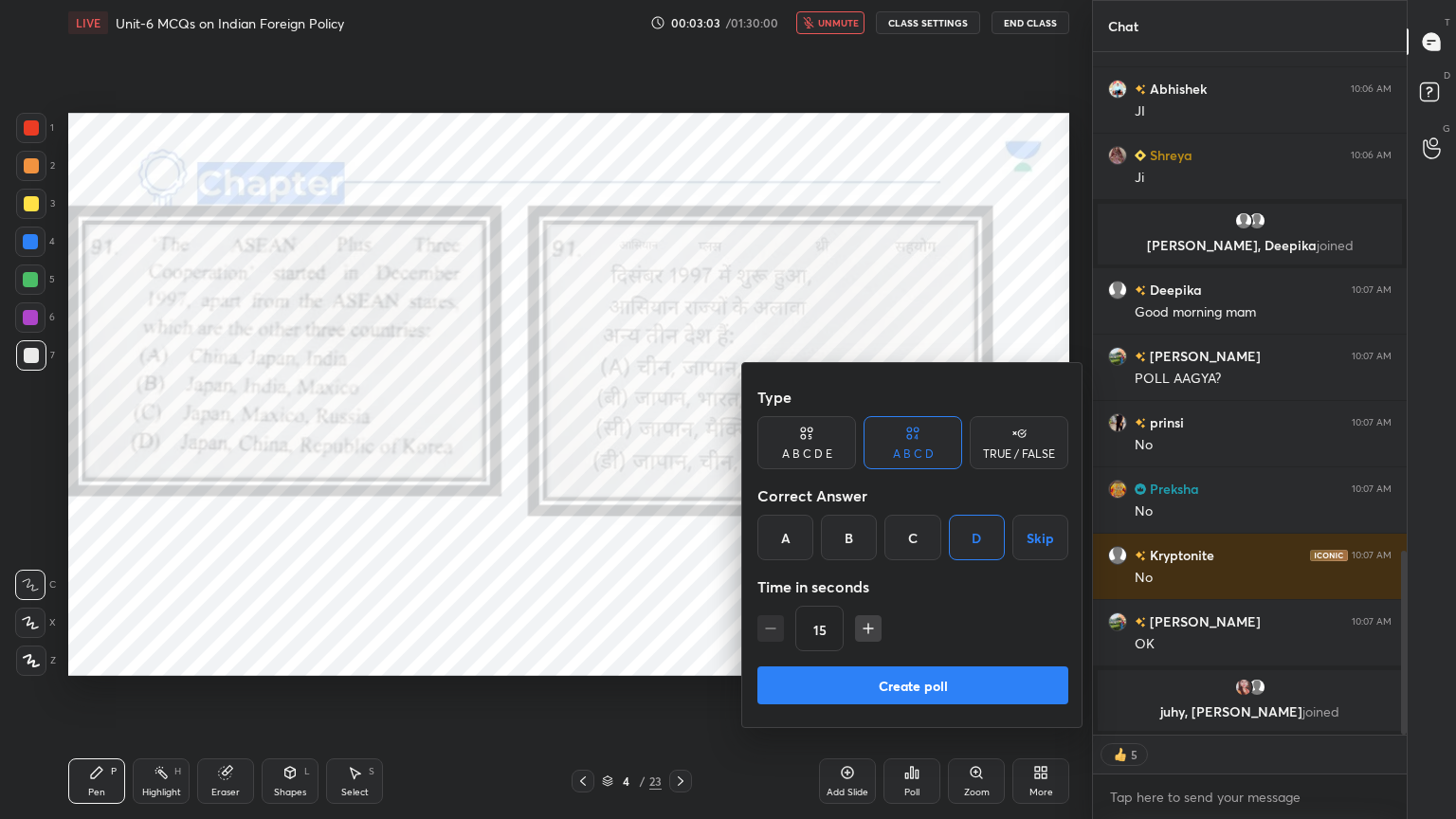
click at [897, 686] on button "Create poll" at bounding box center [912, 684] width 311 height 38
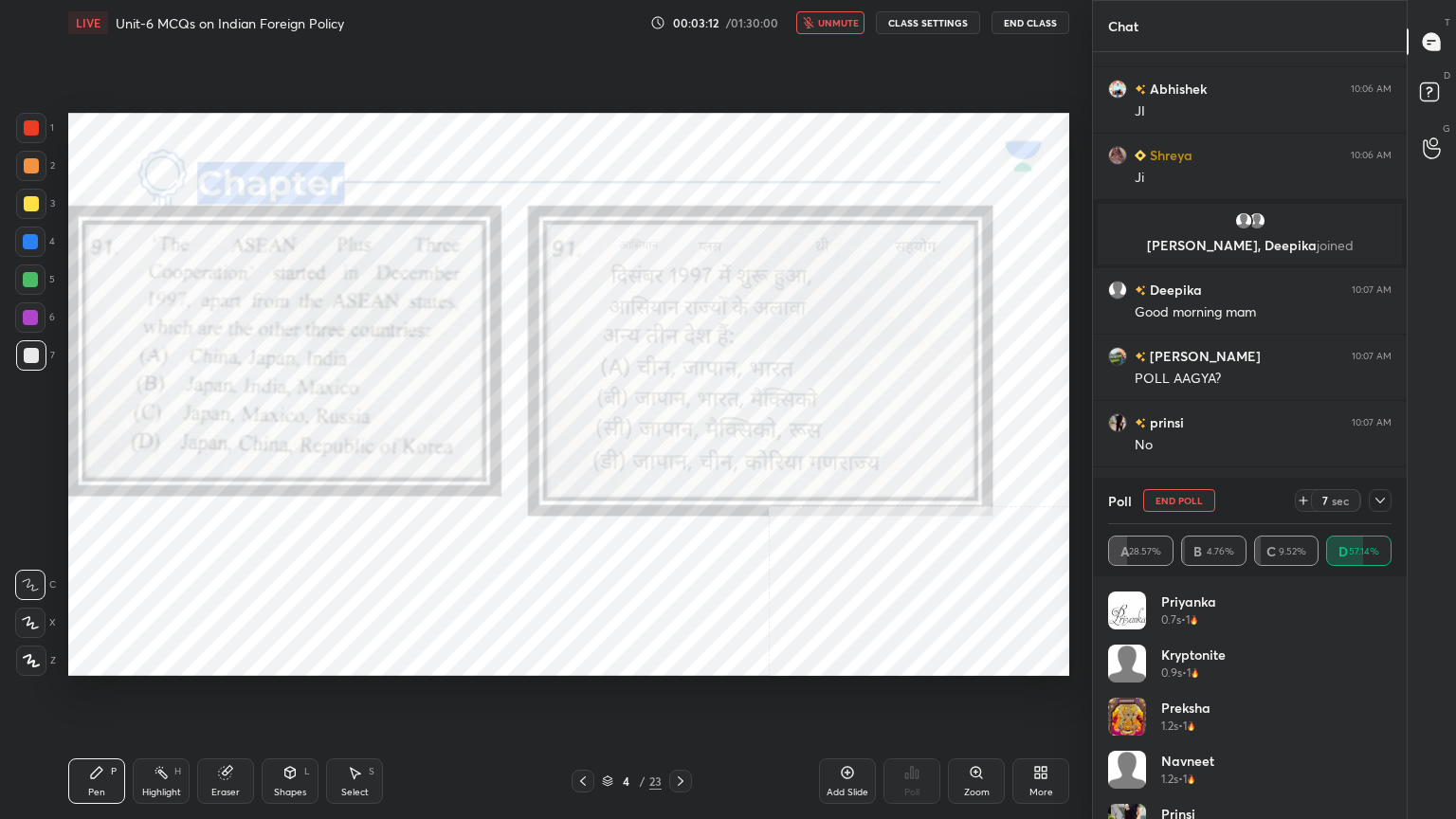
scroll to position [1902, 0]
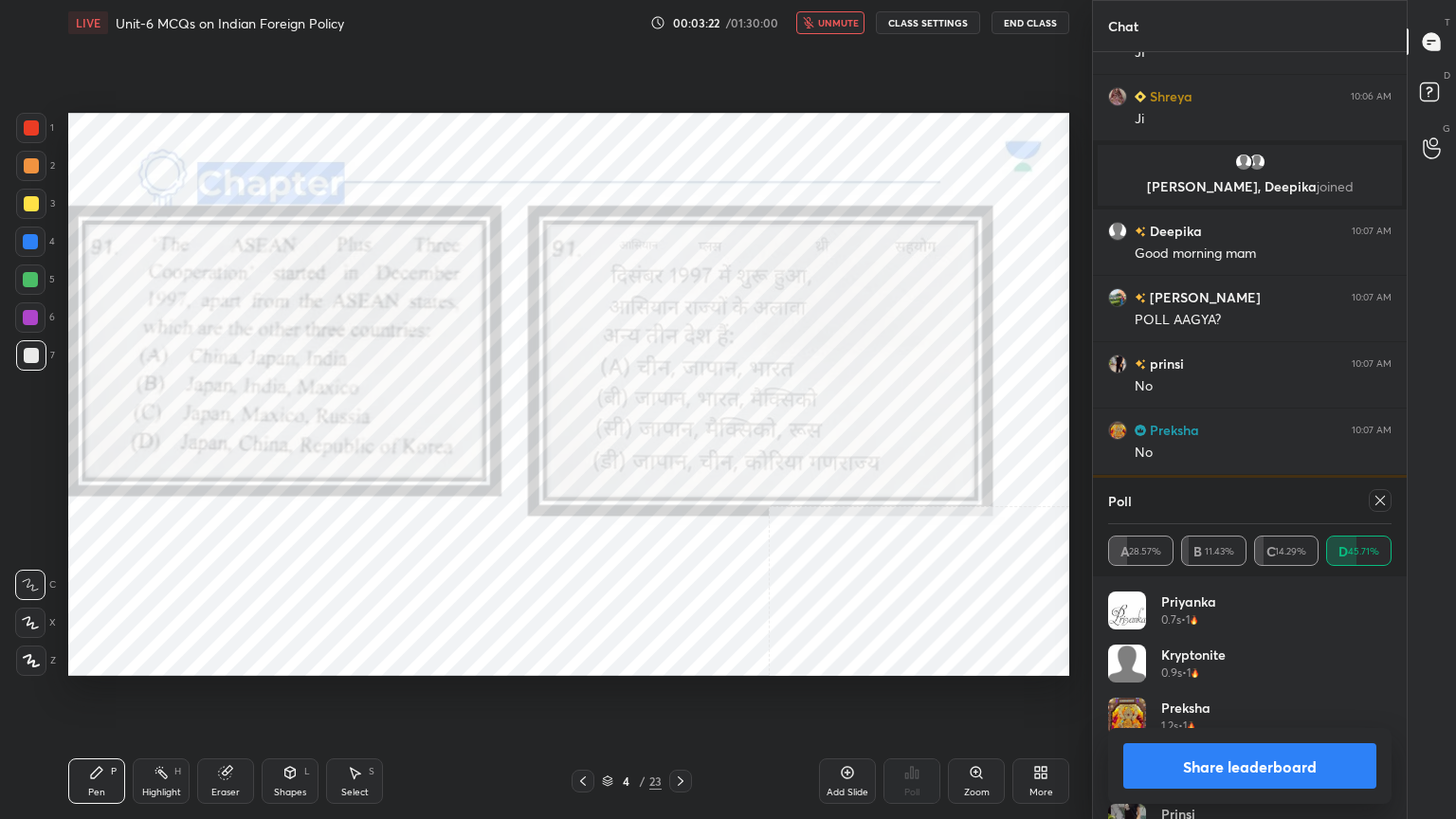
click at [1373, 500] on icon at bounding box center [1380, 501] width 16 height 16
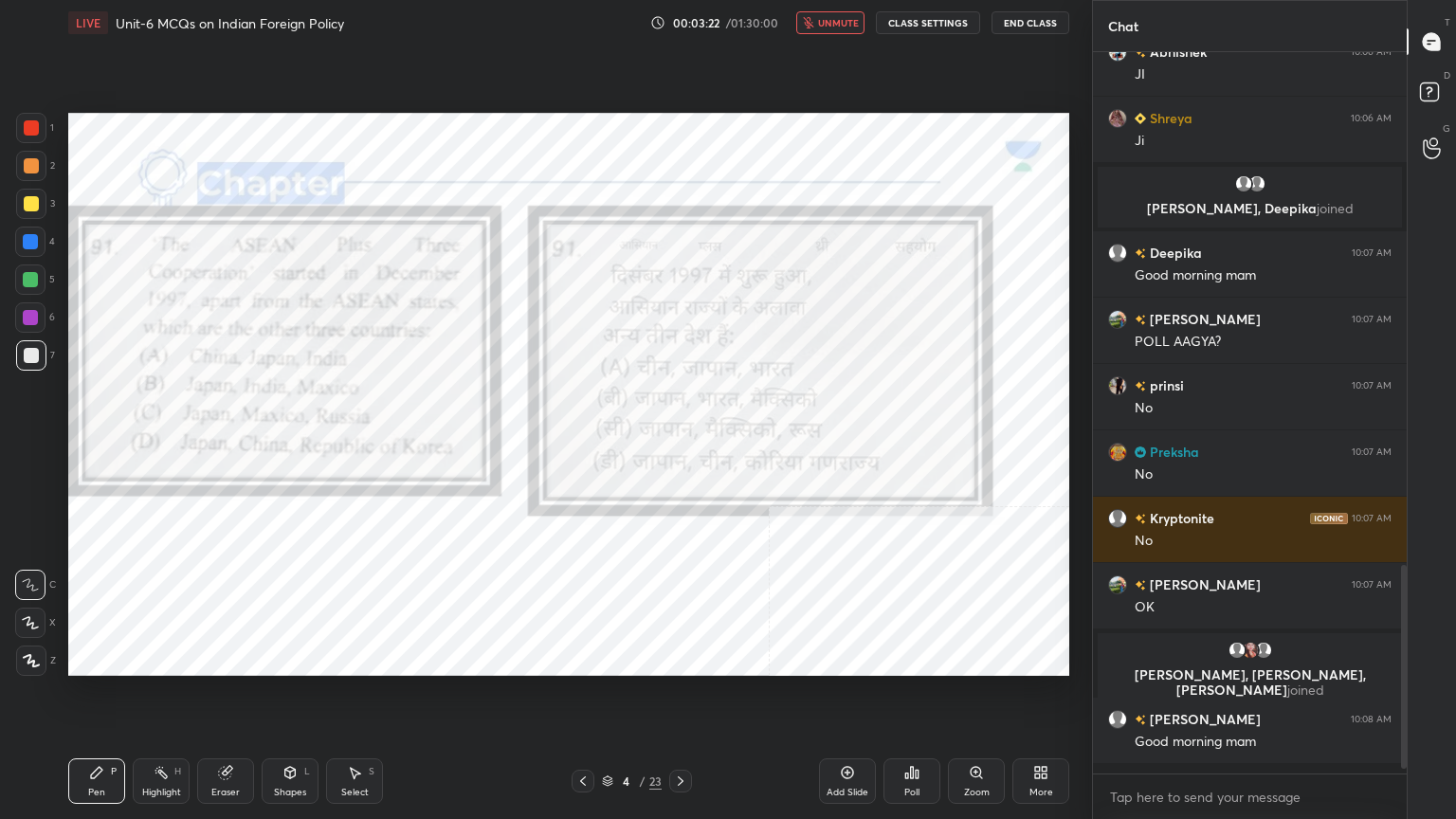
scroll to position [0, 0]
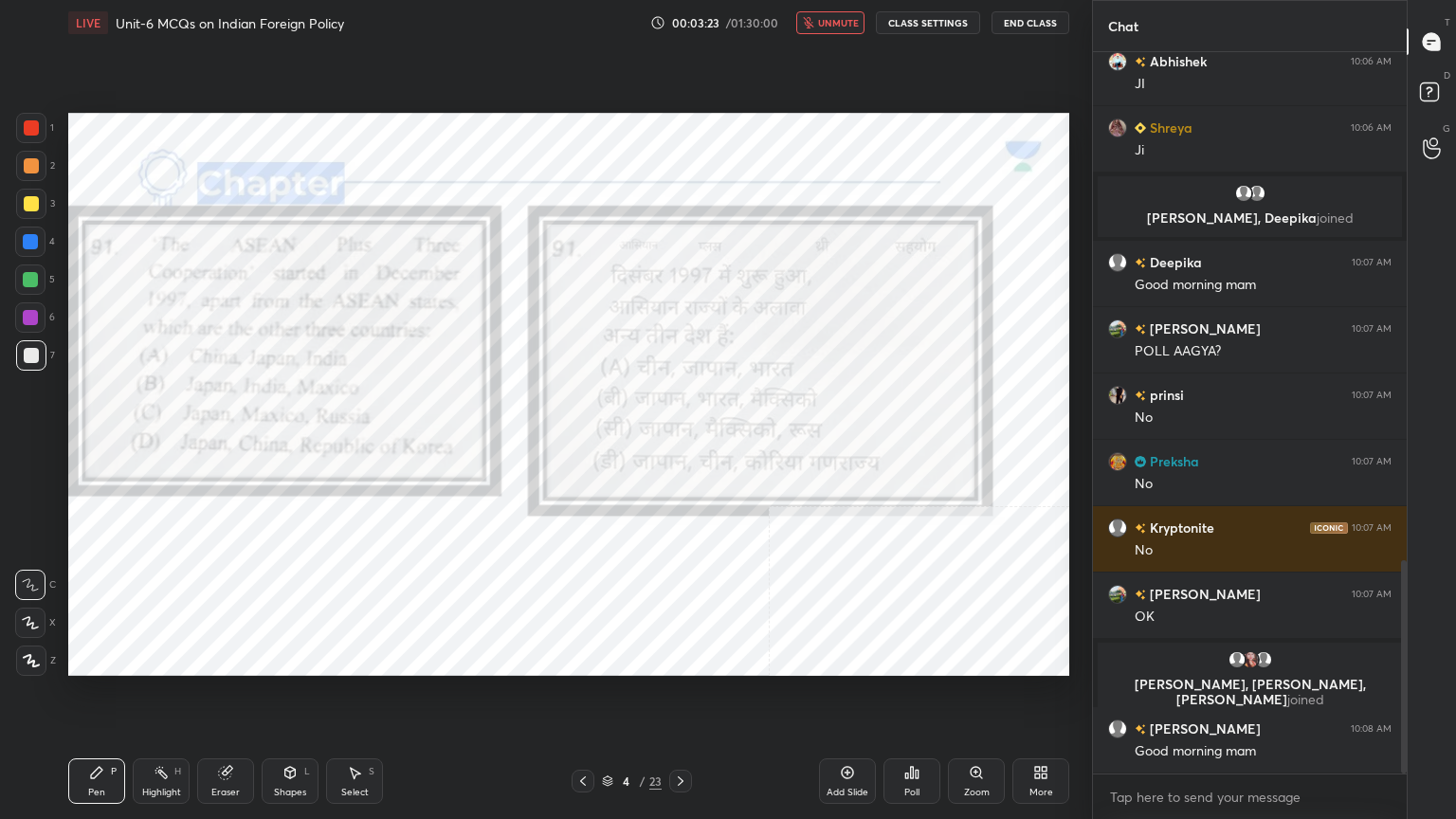
click at [855, 16] on button "unmute" at bounding box center [830, 22] width 68 height 22
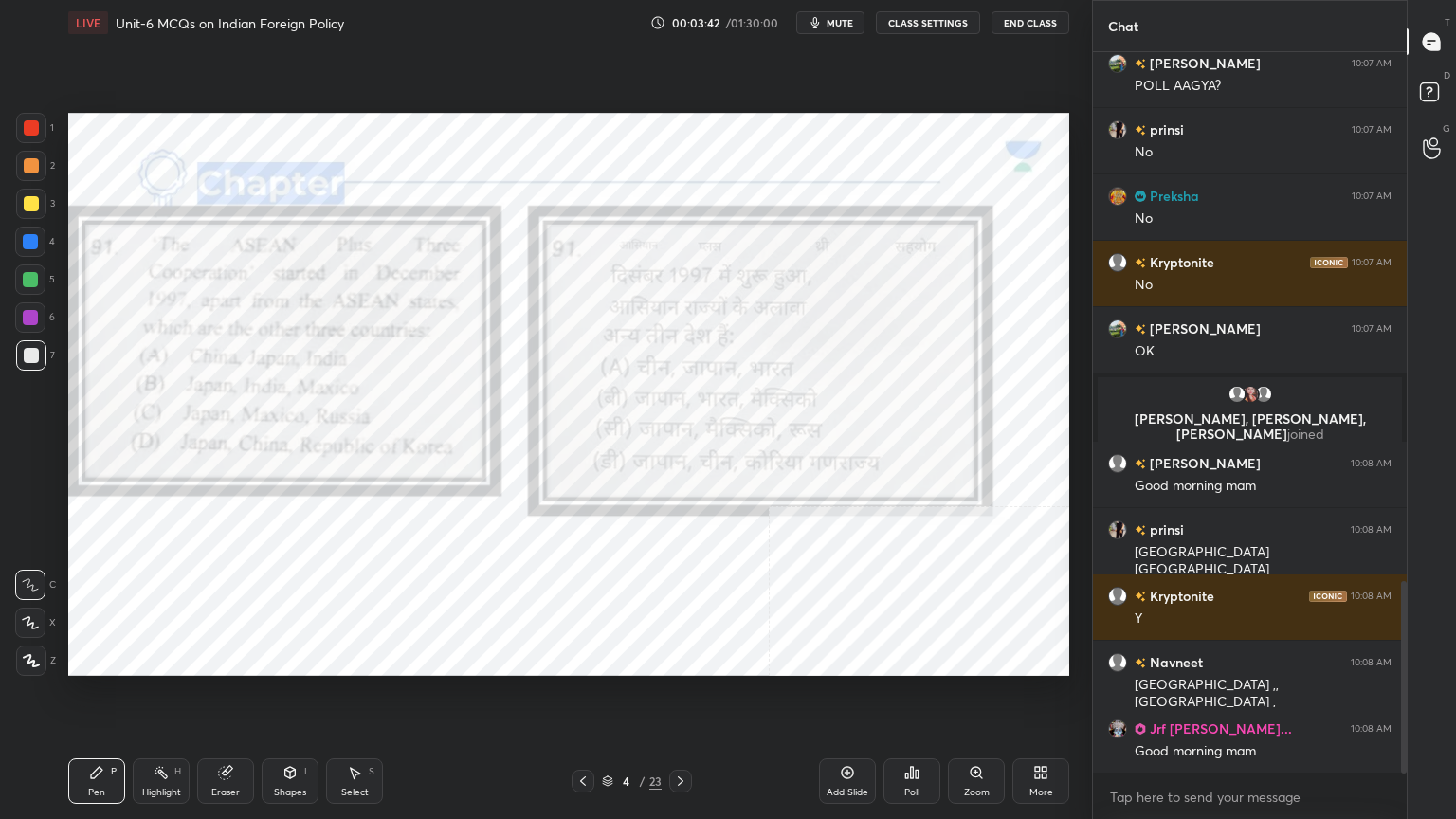
click at [44, 311] on div at bounding box center [30, 316] width 30 height 30
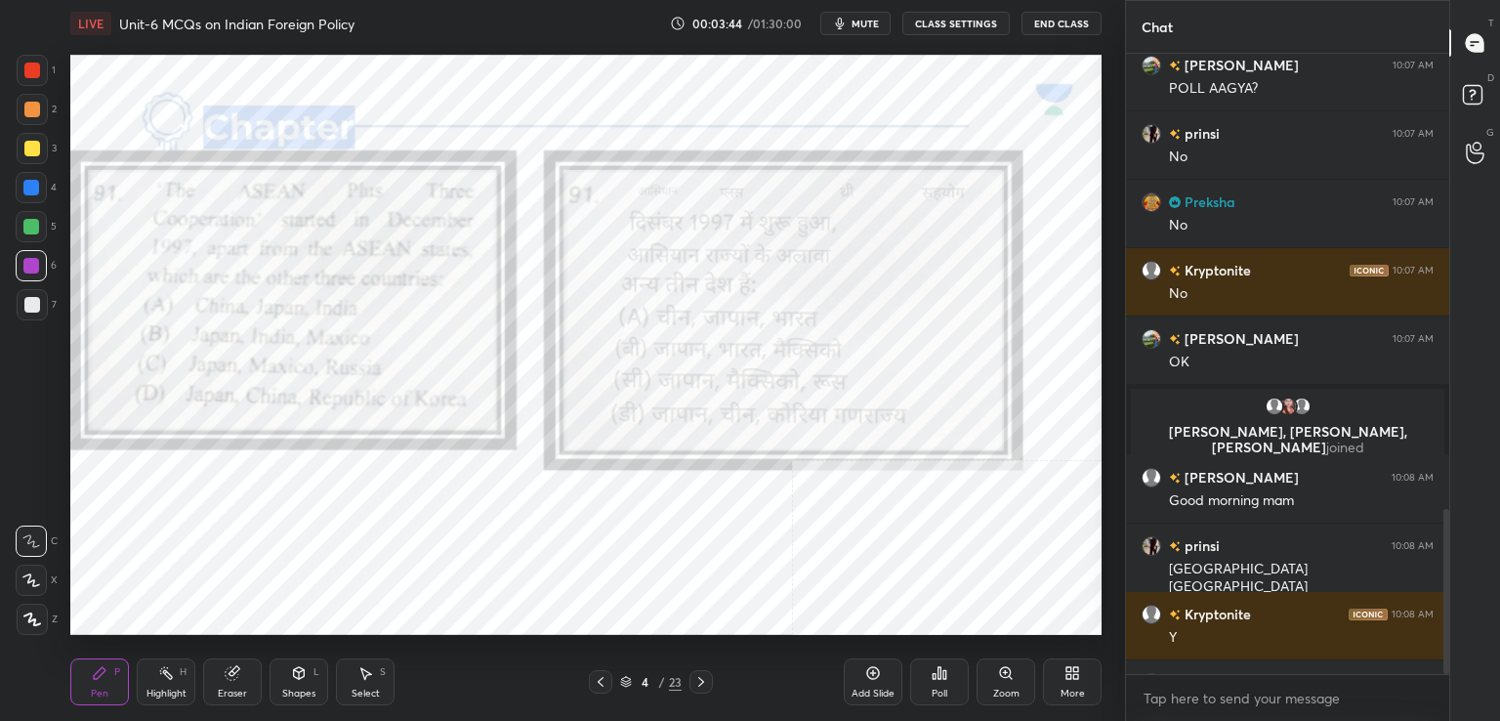
type textarea "x"
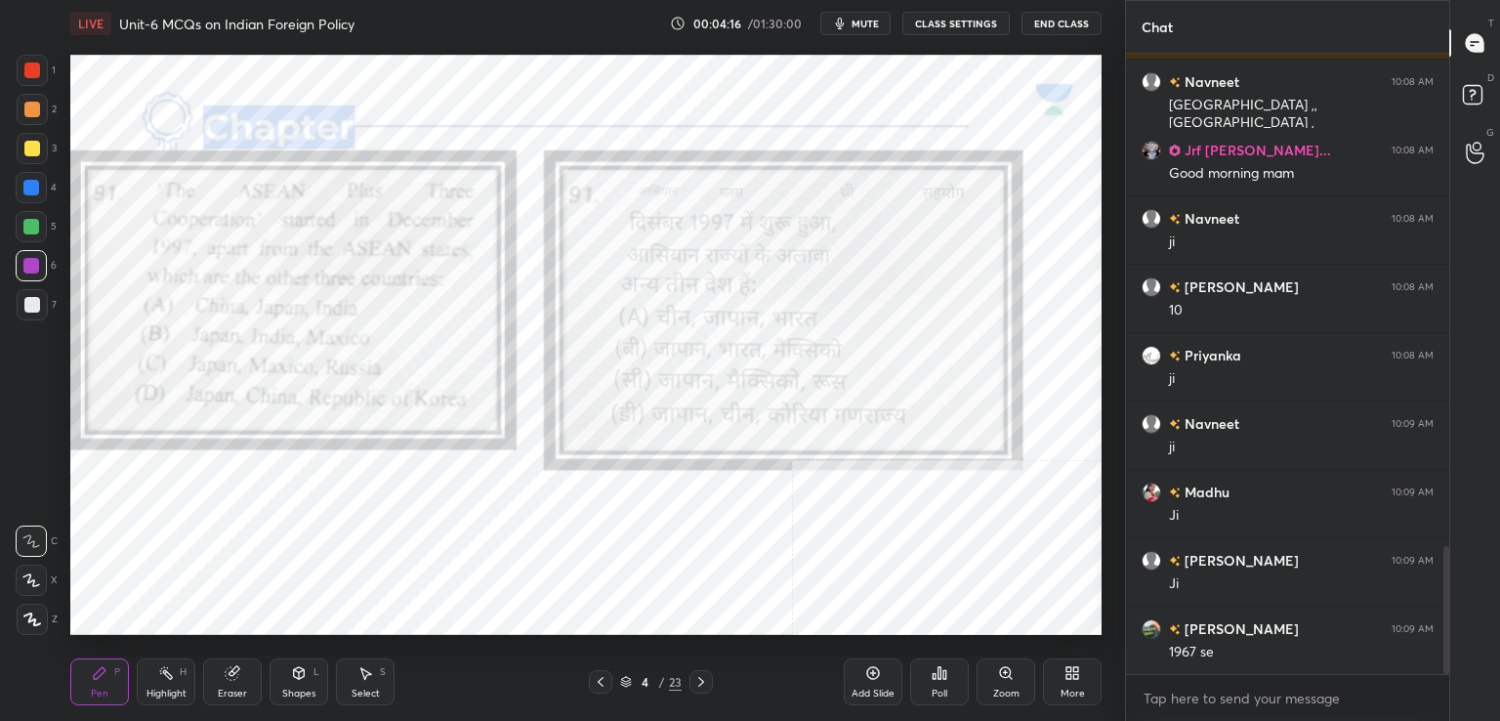
scroll to position [2445, 0]
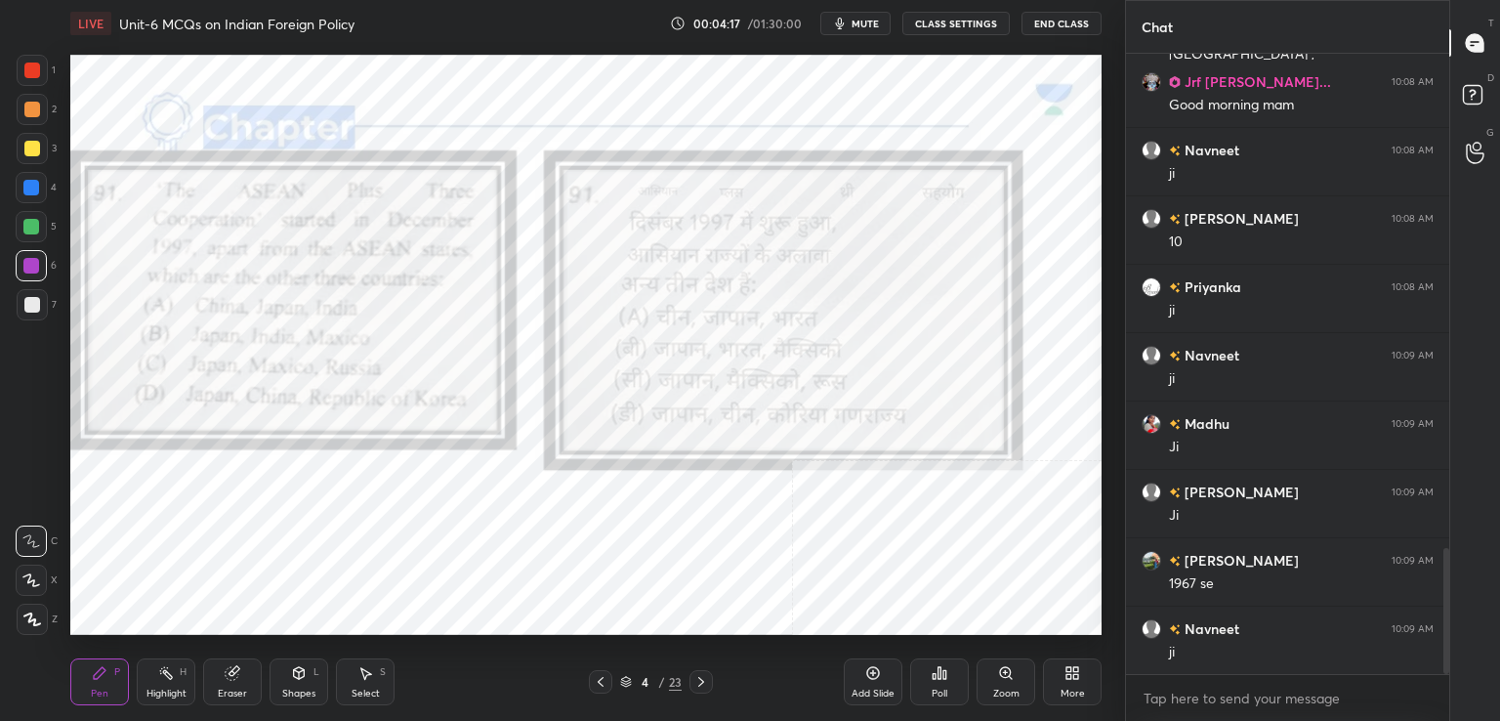
click at [880, 686] on div "Add Slide" at bounding box center [873, 681] width 59 height 47
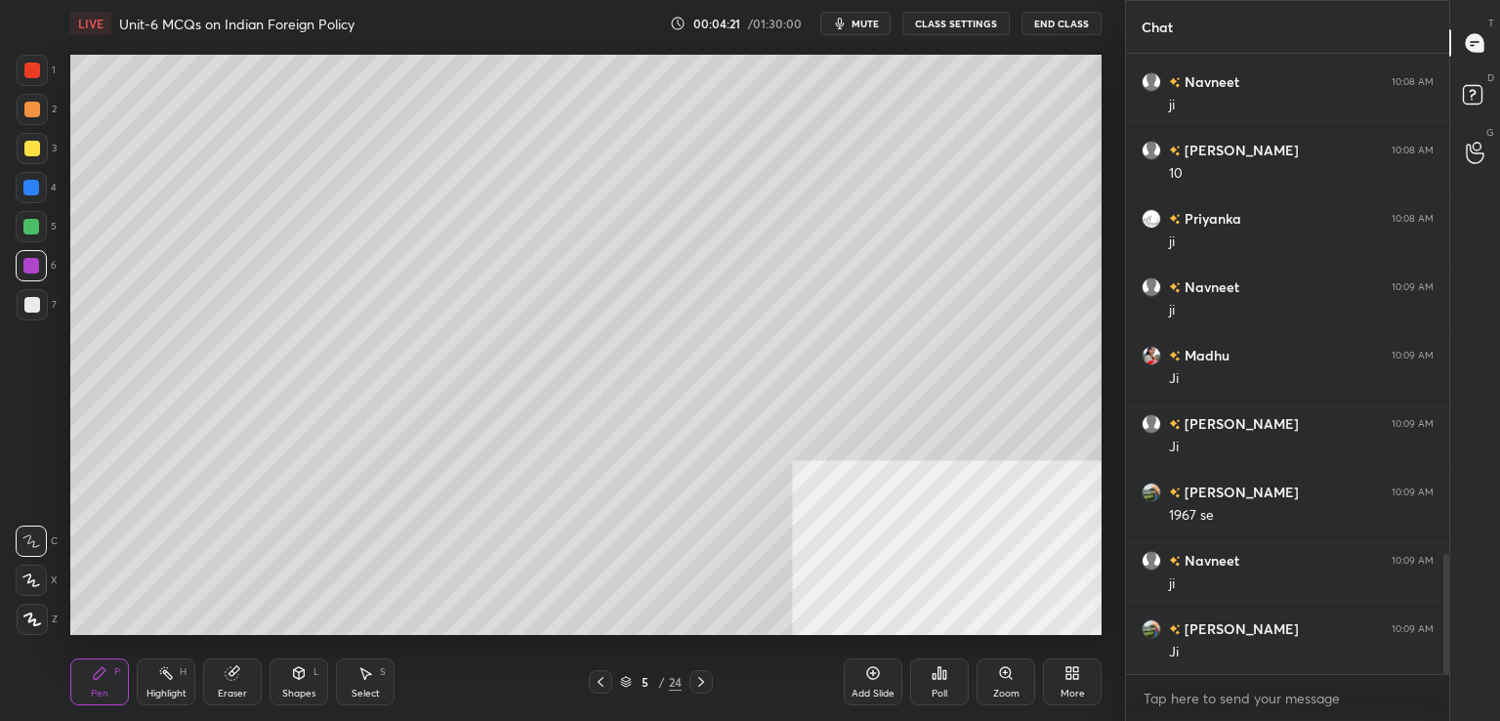
scroll to position [2581, 0]
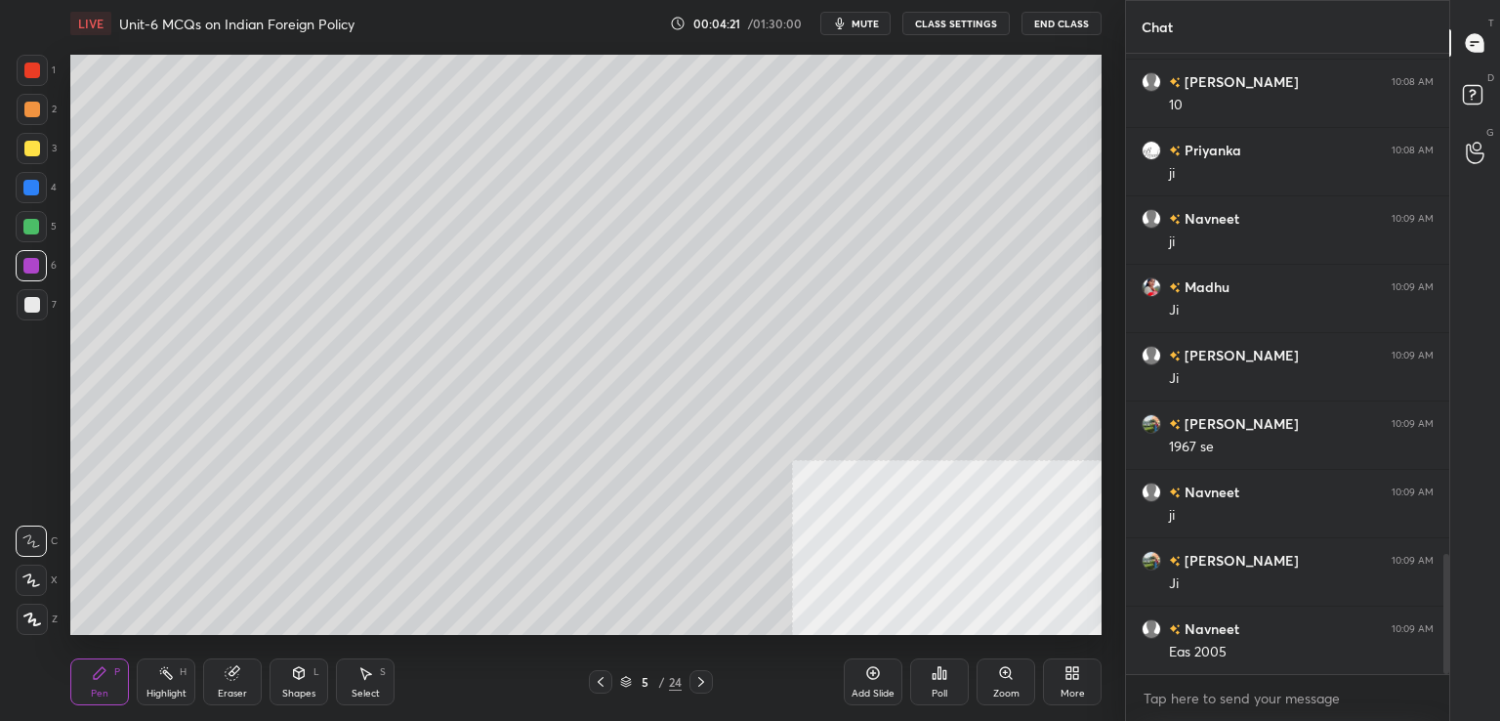
click at [32, 573] on icon at bounding box center [31, 580] width 18 height 14
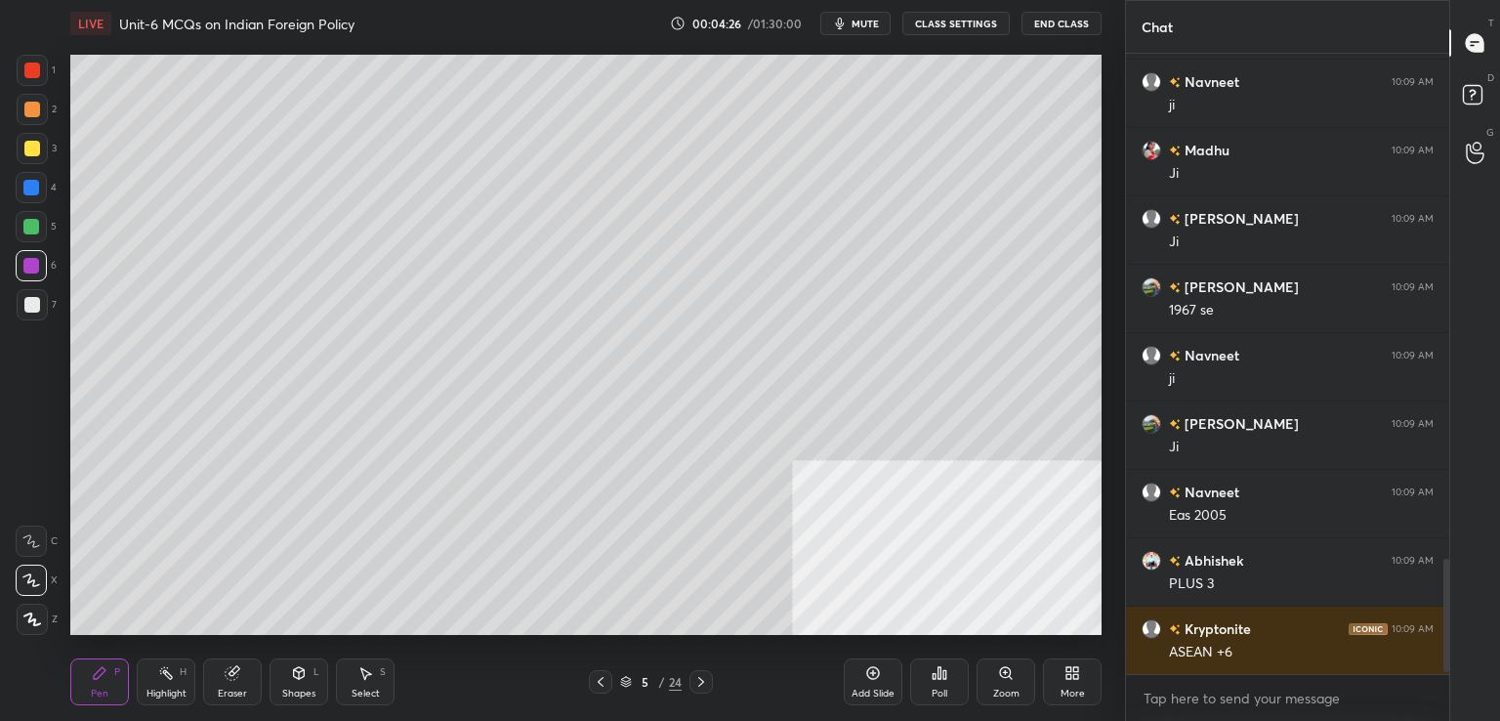
scroll to position [2786, 0]
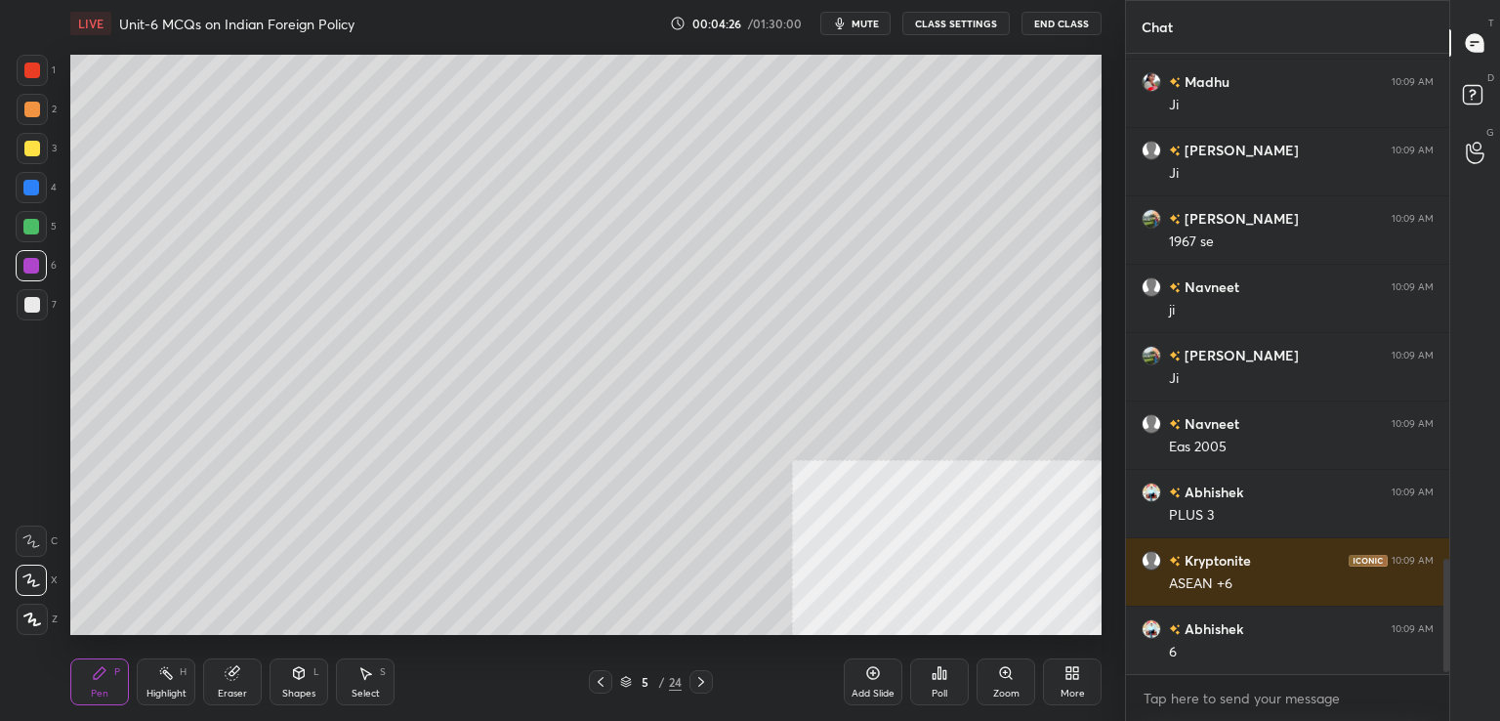
click at [27, 305] on div at bounding box center [32, 305] width 16 height 16
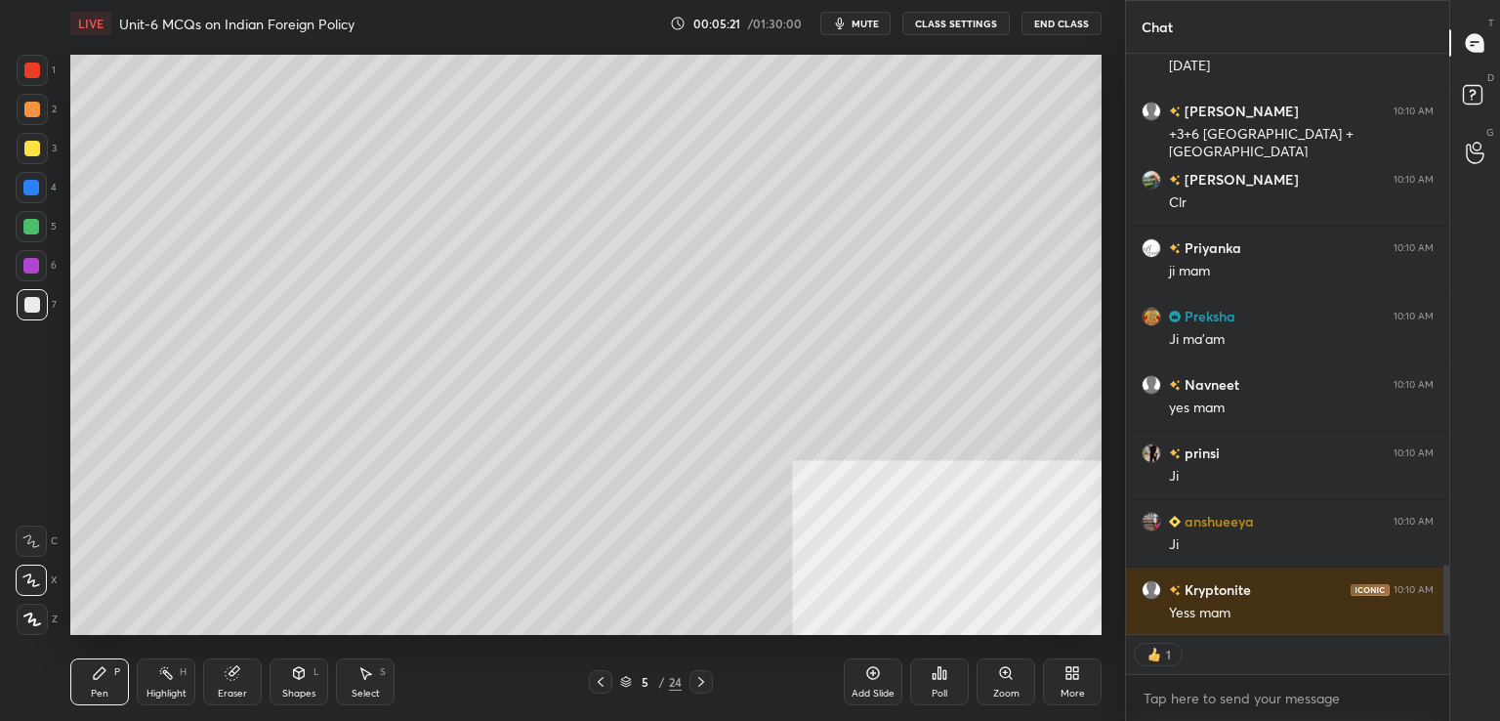
scroll to position [4287, 0]
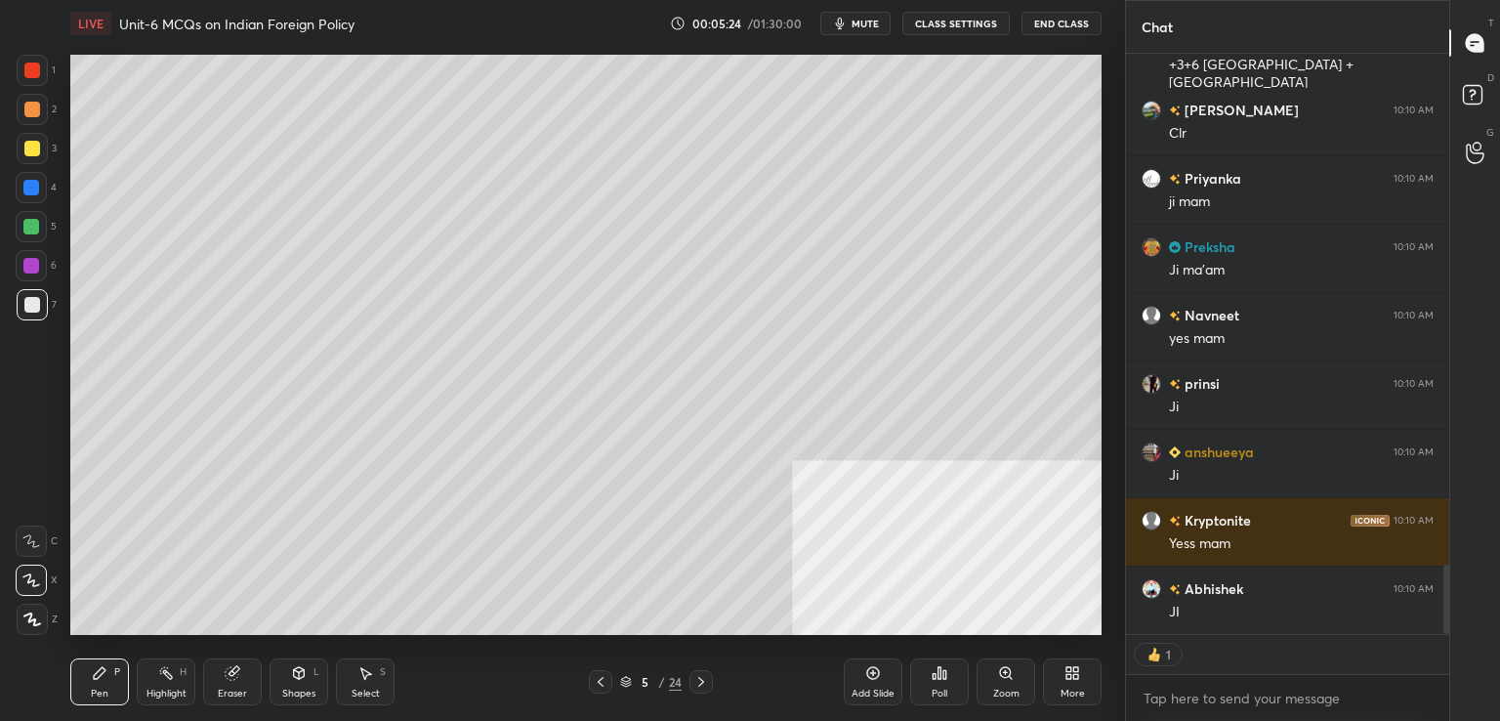
click at [608, 683] on div at bounding box center [600, 681] width 23 height 23
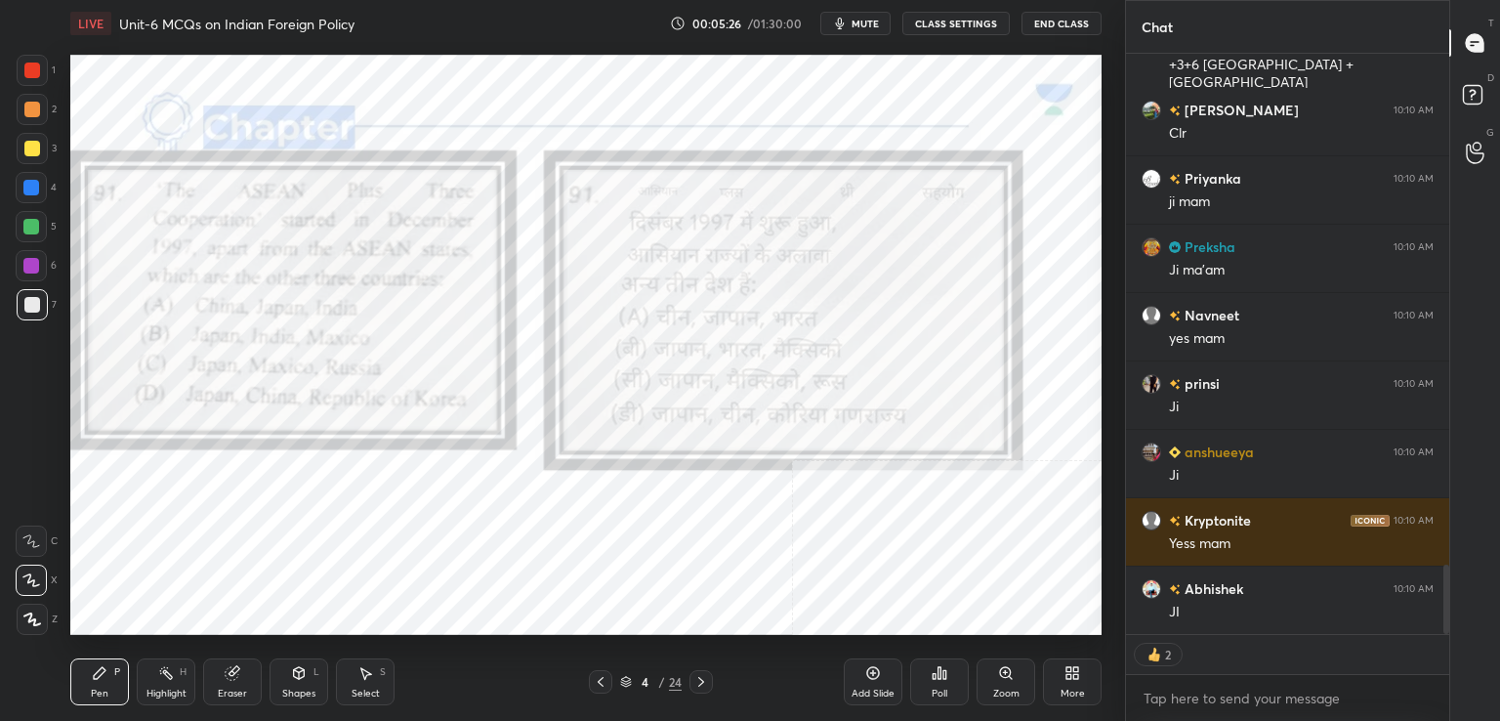
click at [36, 614] on icon at bounding box center [32, 619] width 18 height 14
click at [32, 188] on div at bounding box center [31, 188] width 16 height 16
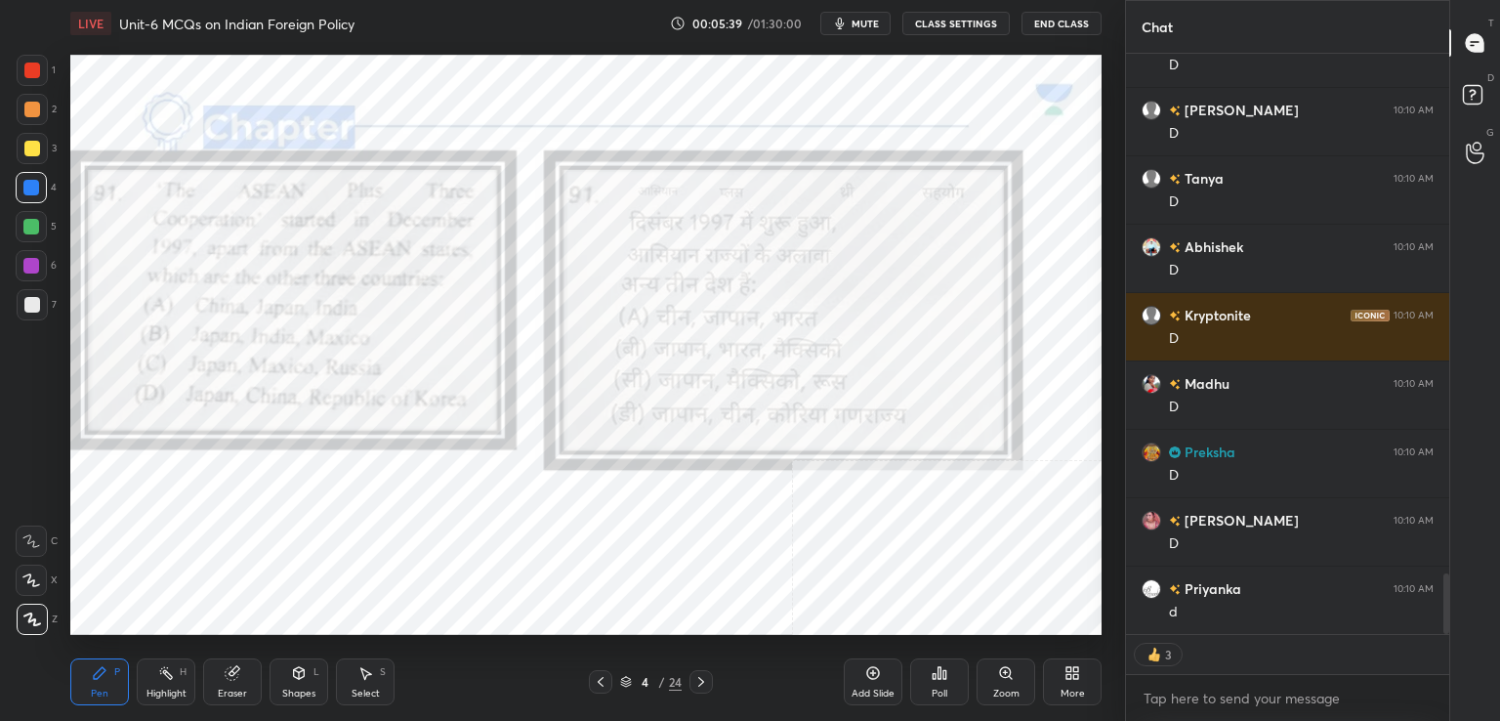
scroll to position [6, 6]
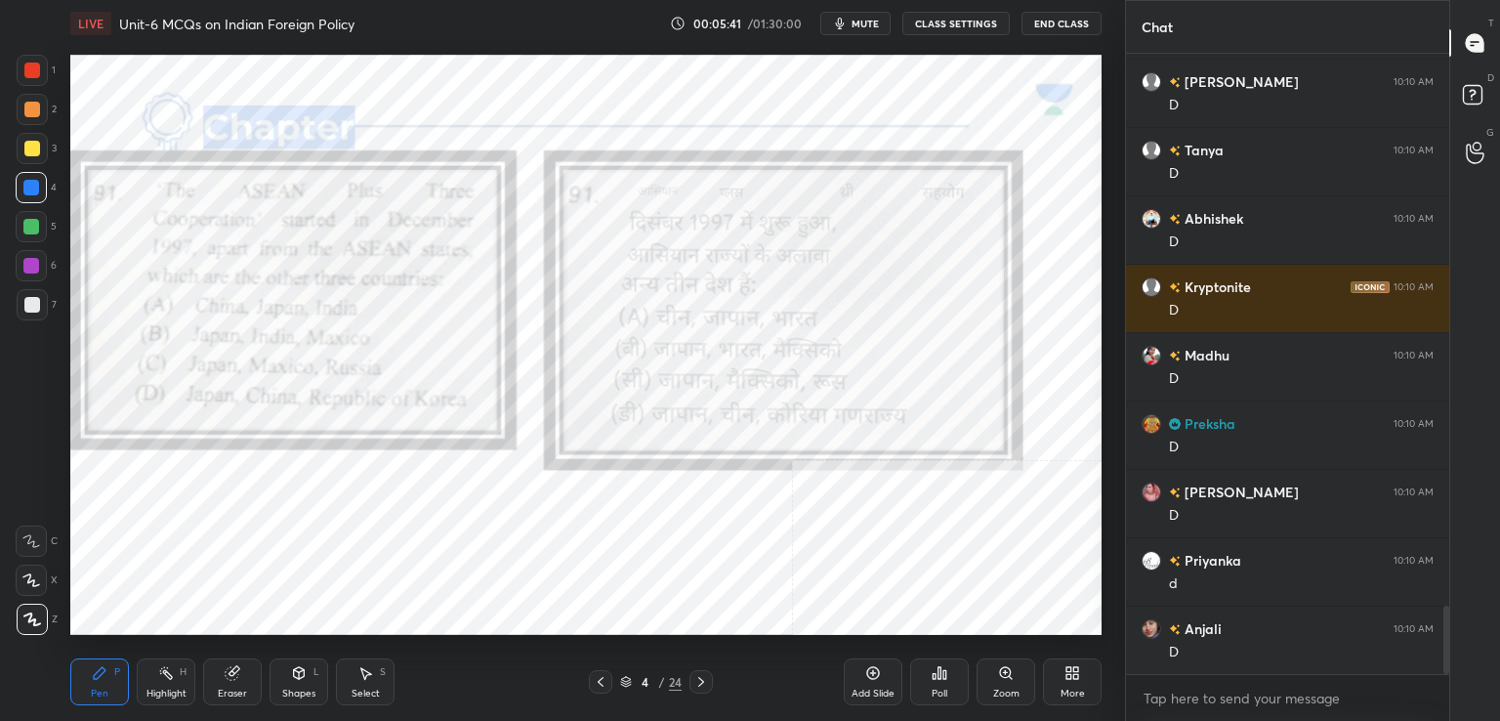
click at [695, 680] on icon at bounding box center [701, 682] width 16 height 16
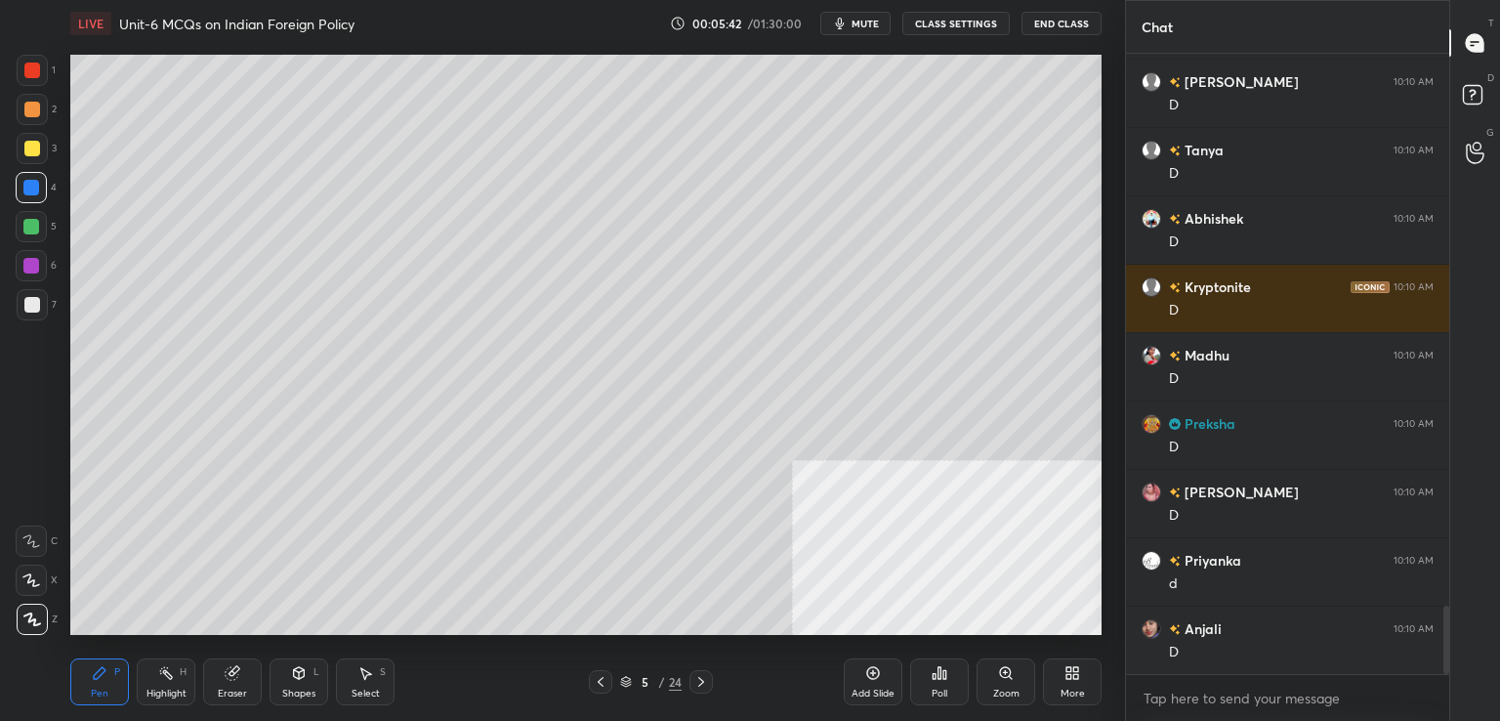
click at [695, 677] on icon at bounding box center [701, 682] width 16 height 16
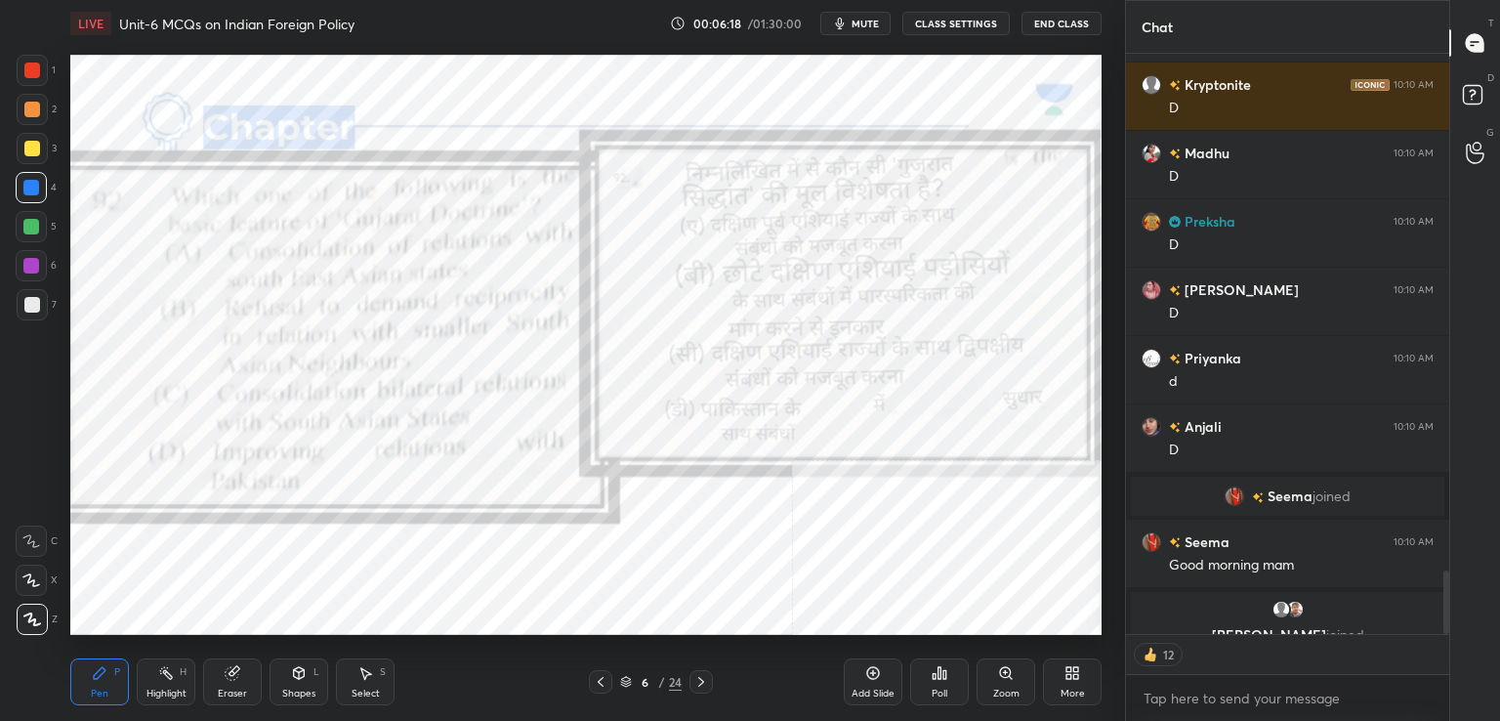
scroll to position [4779, 0]
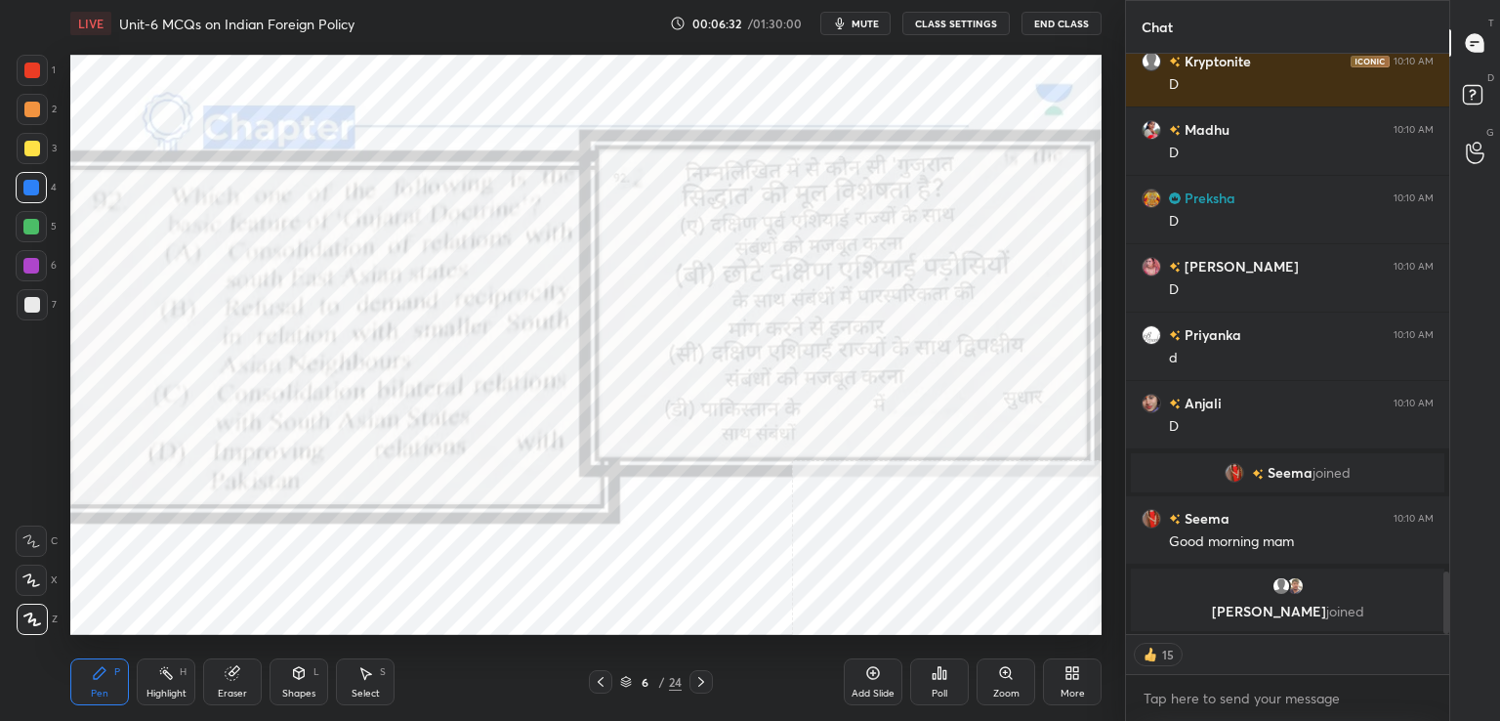
click at [938, 683] on div "Poll" at bounding box center [939, 681] width 59 height 47
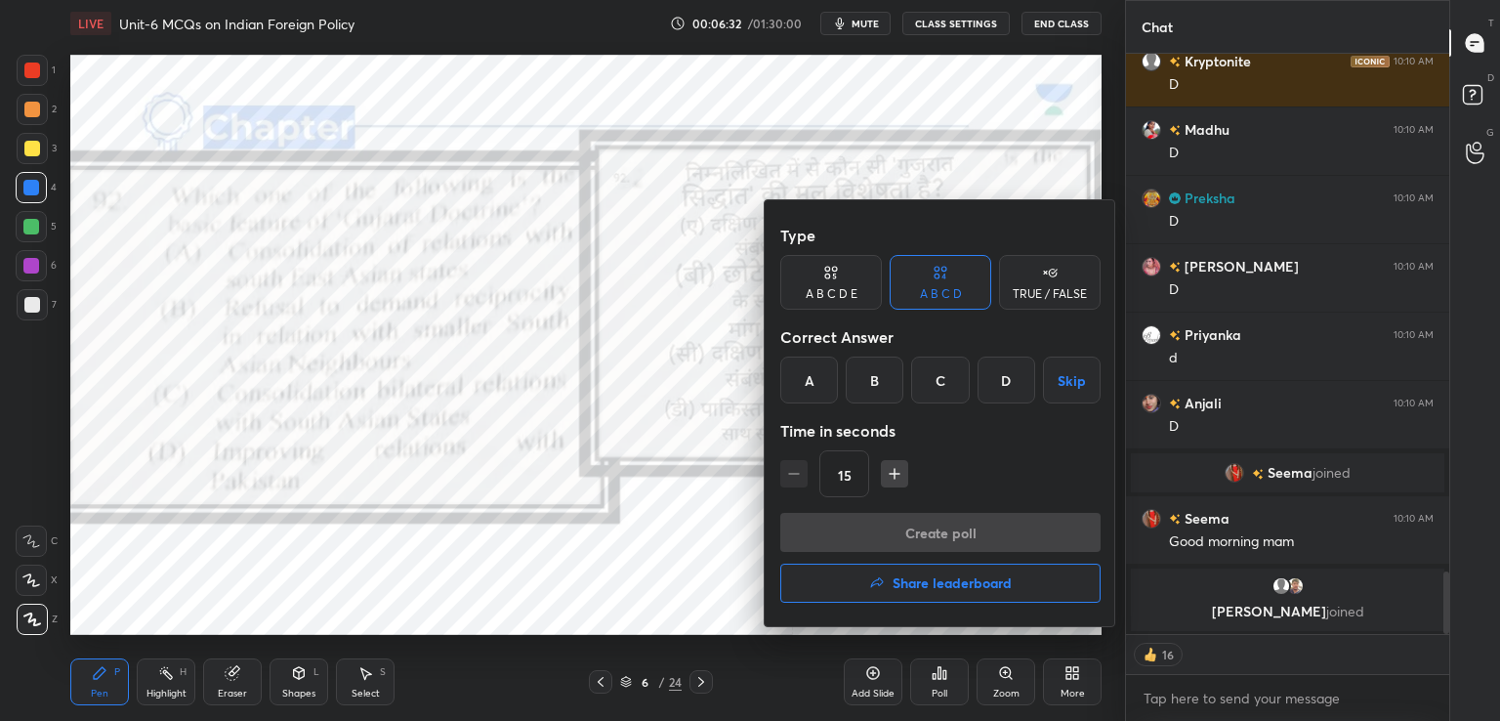
scroll to position [4807, 0]
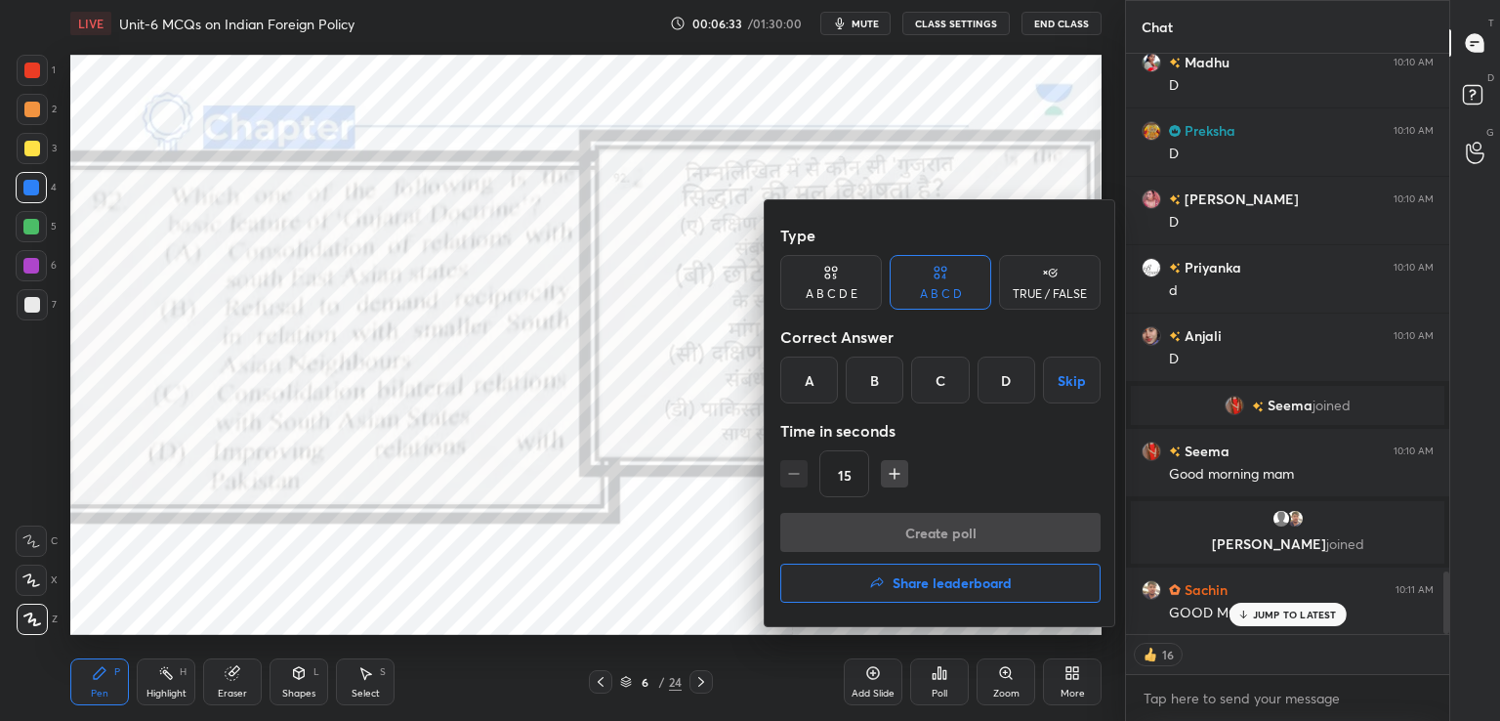
click at [880, 388] on div "B" at bounding box center [875, 379] width 58 height 47
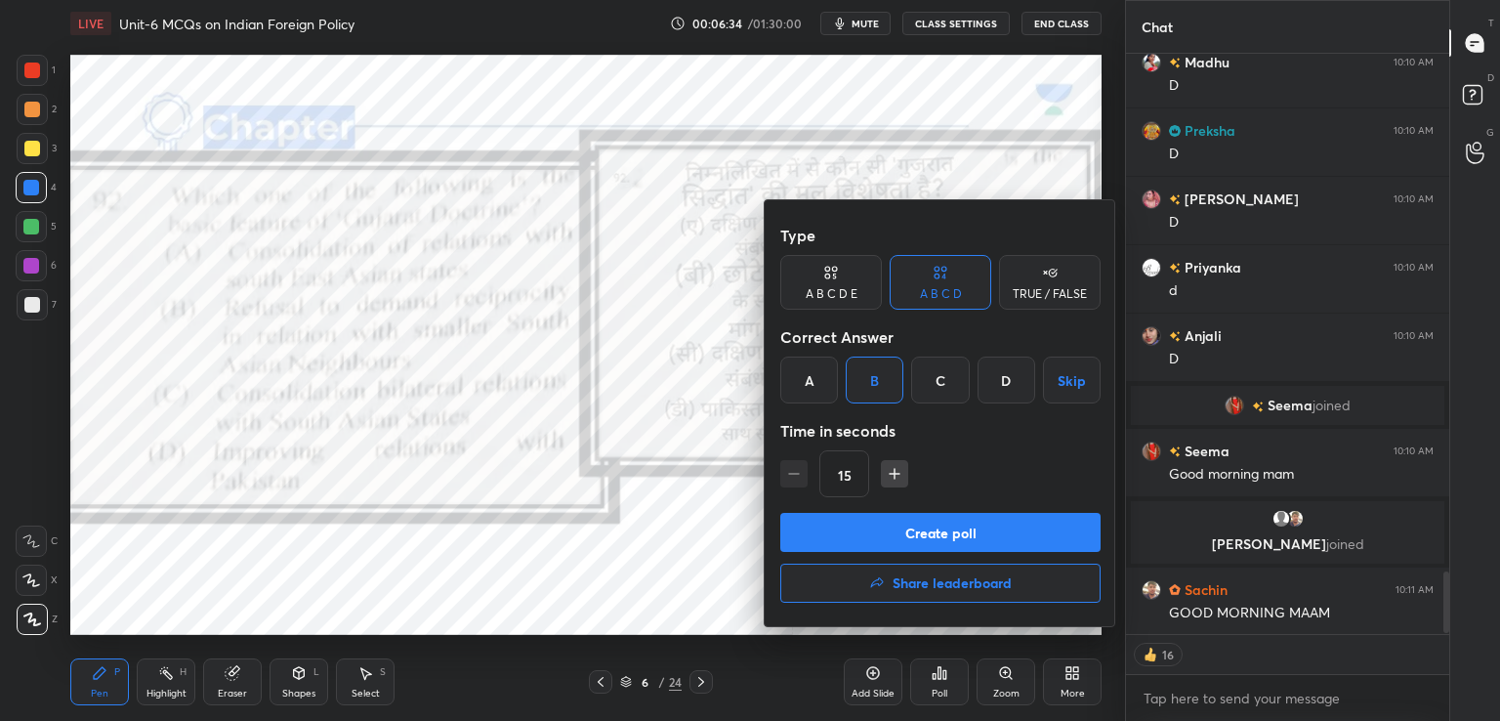
scroll to position [4854, 0]
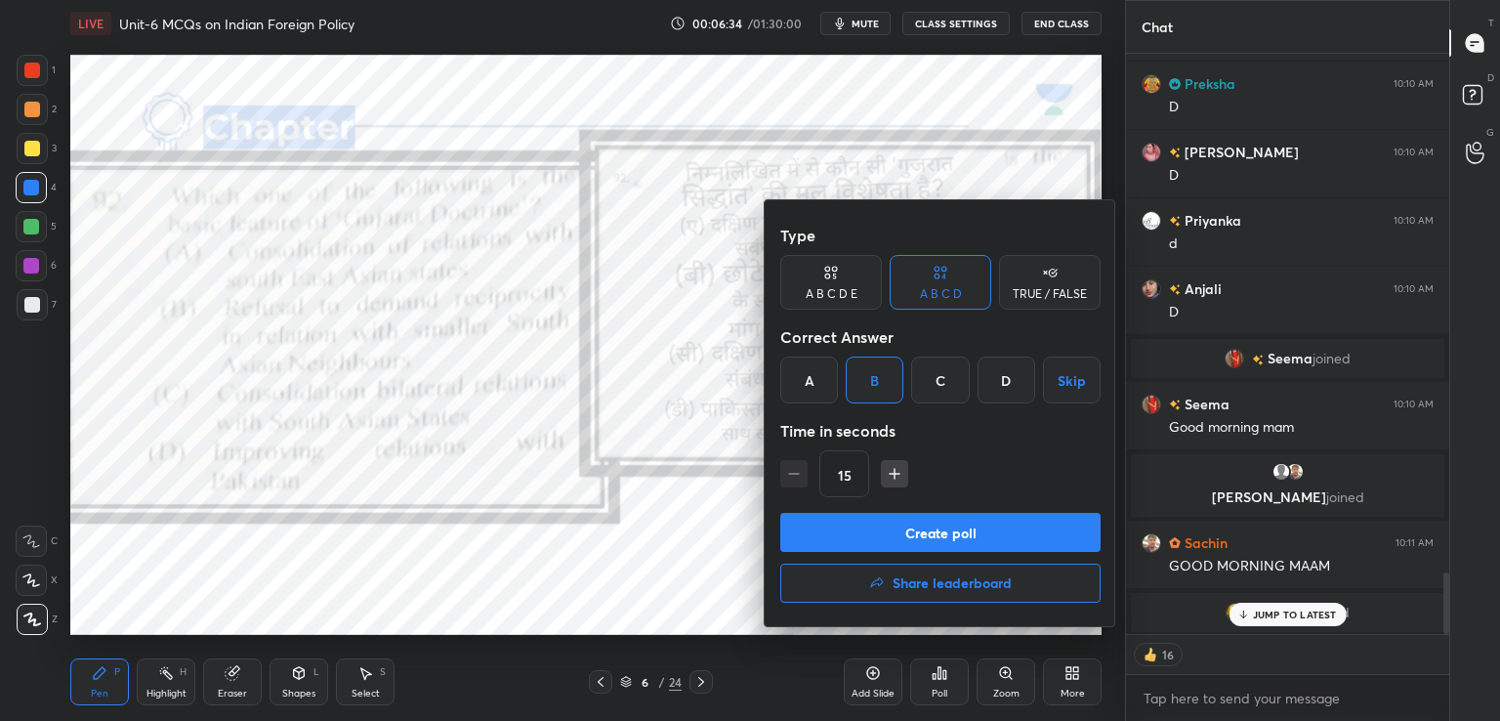
click at [966, 516] on button "Create poll" at bounding box center [940, 532] width 320 height 39
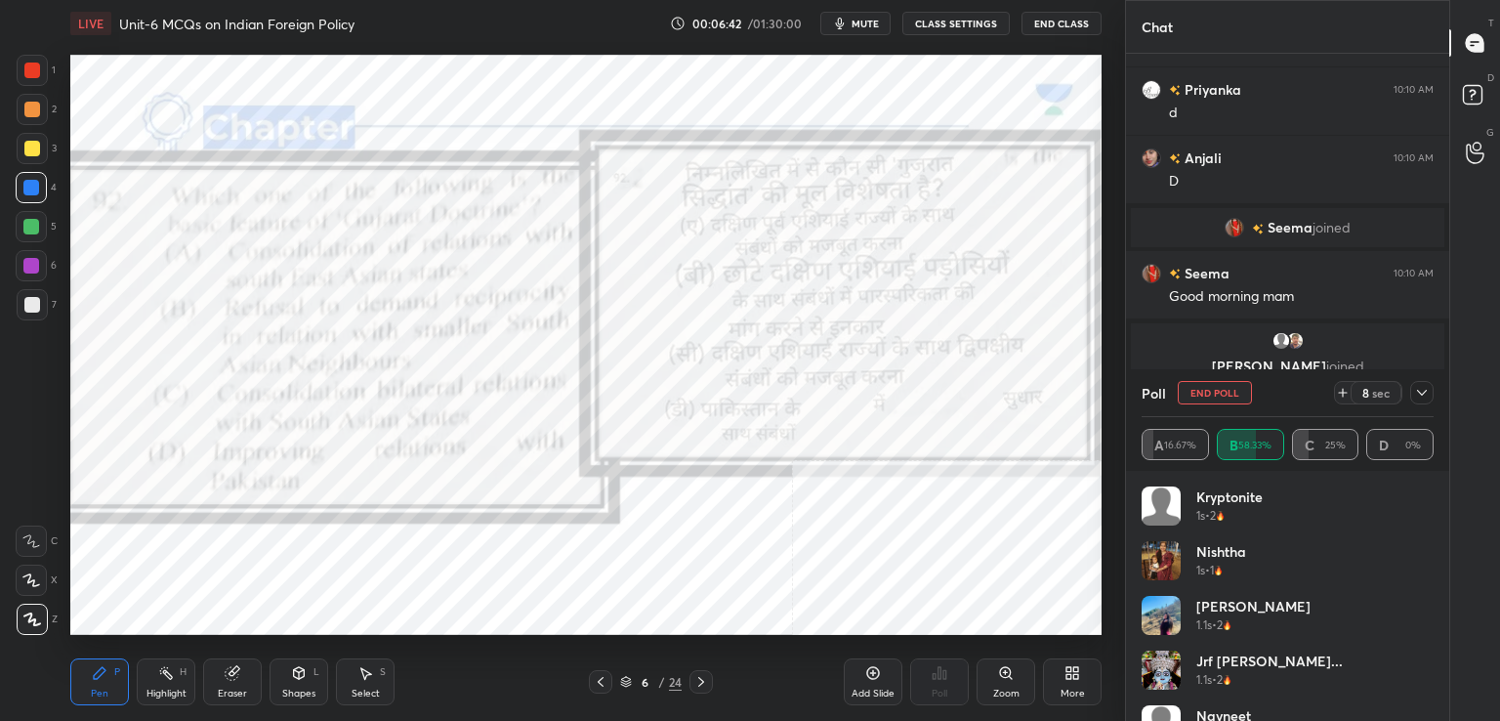
scroll to position [513, 317]
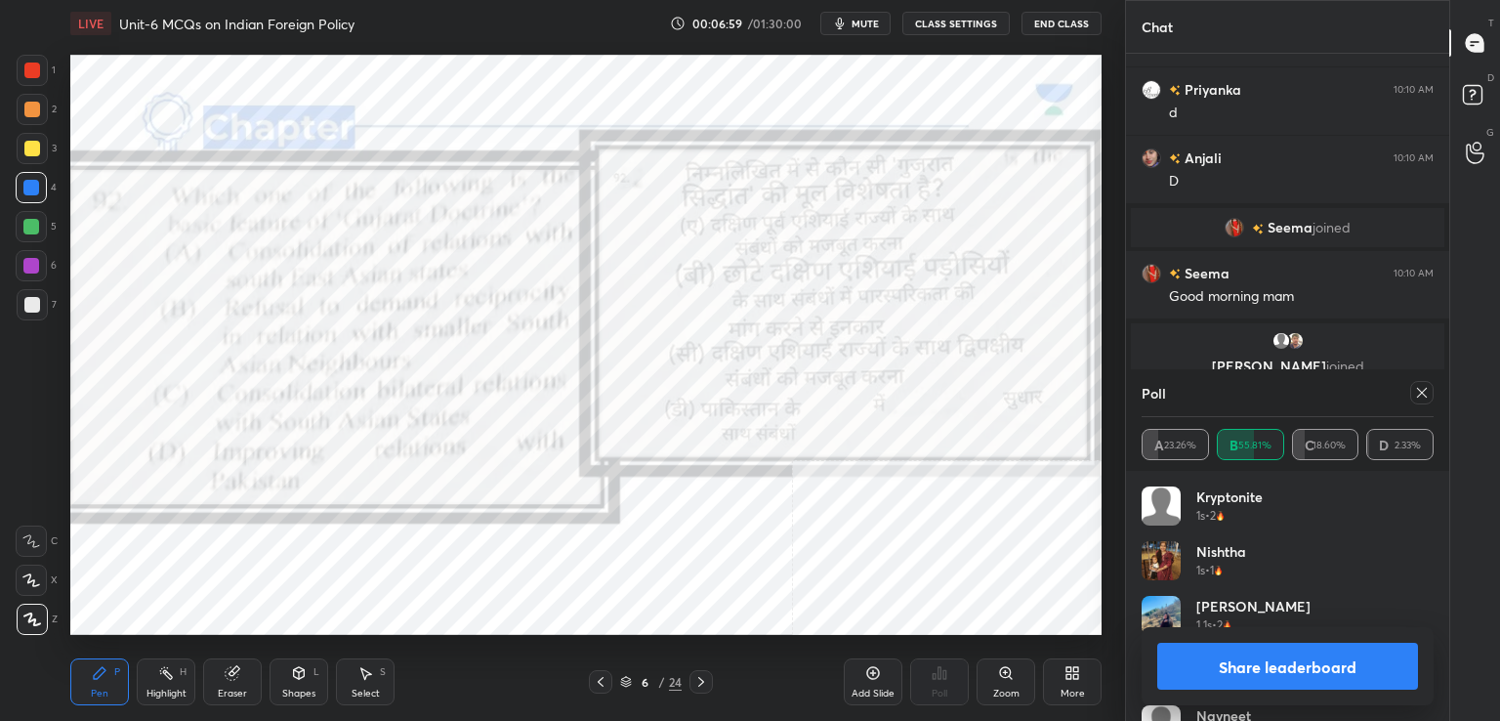
click at [1423, 392] on icon at bounding box center [1422, 393] width 16 height 16
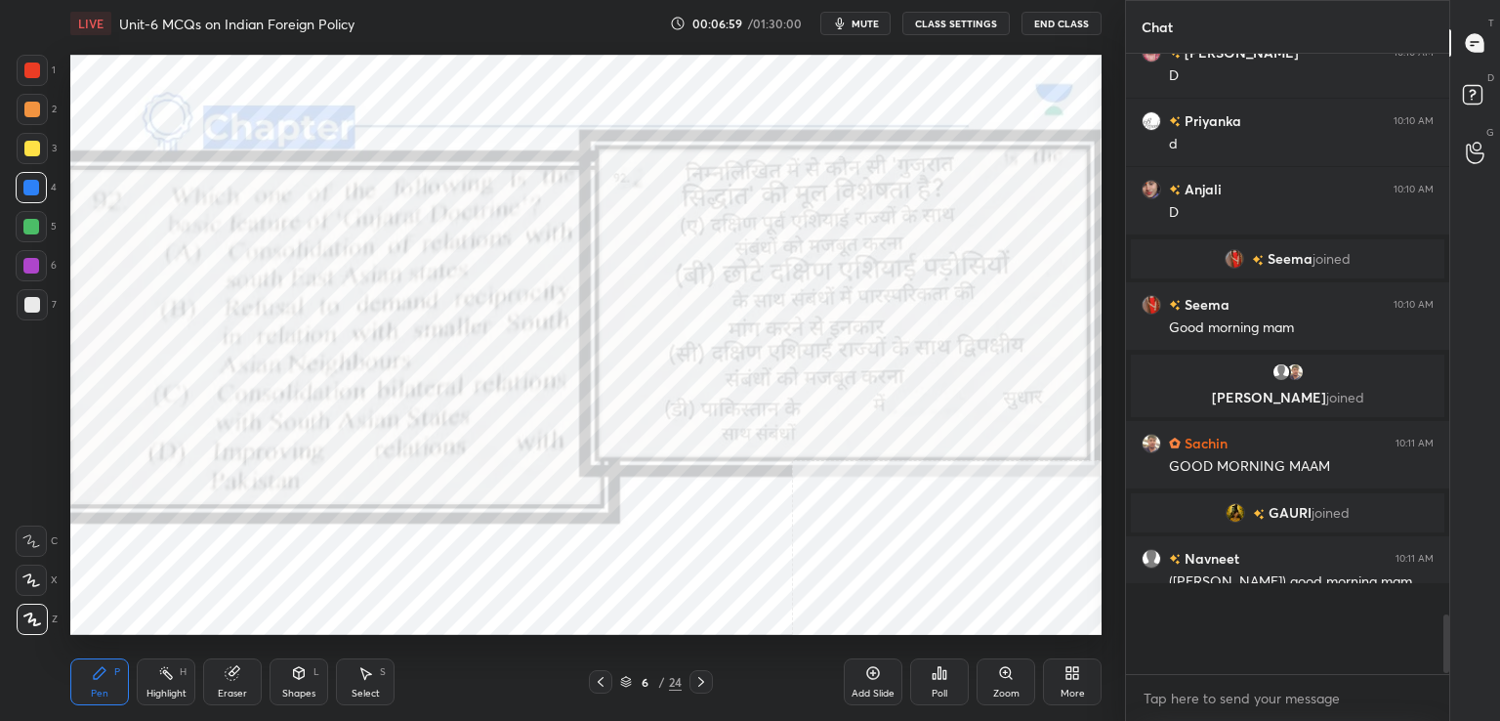
scroll to position [7, 6]
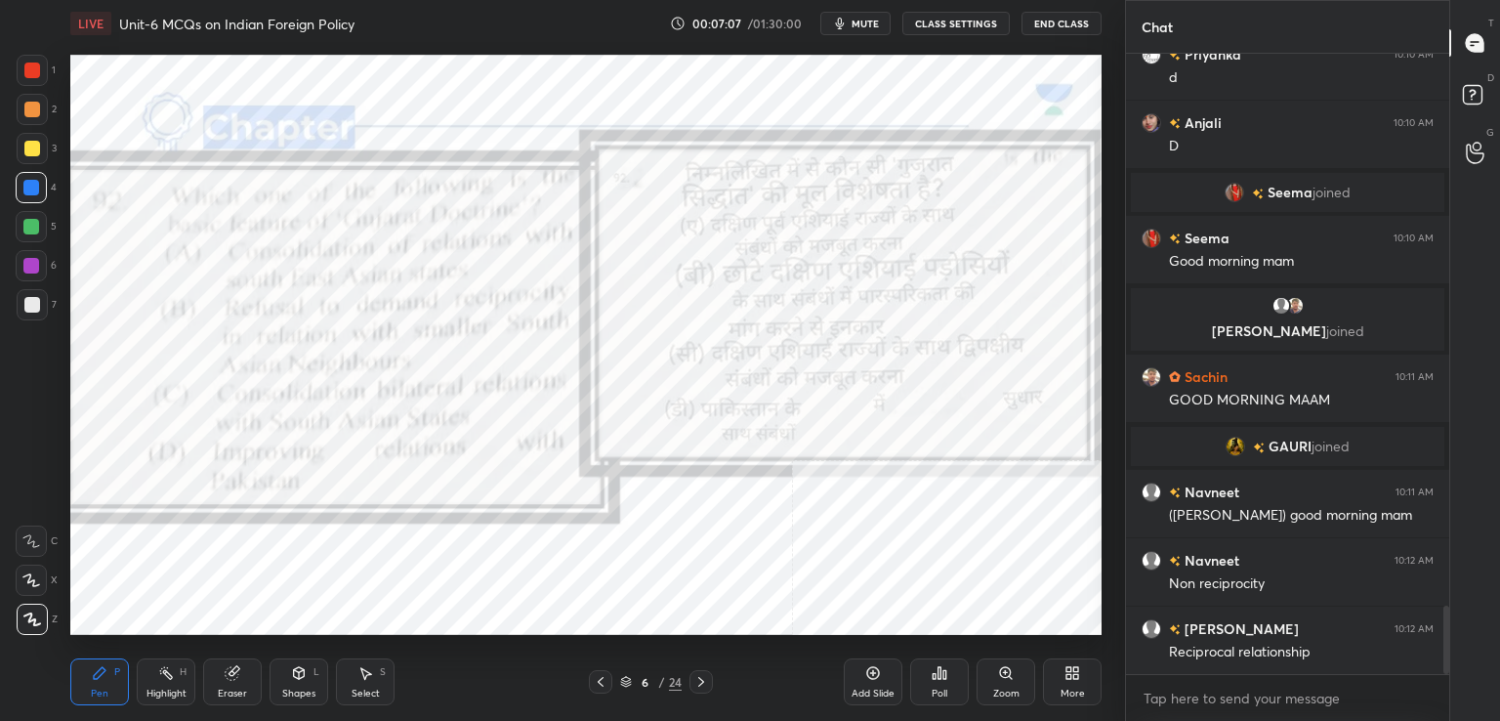
click at [1080, 662] on div "More" at bounding box center [1072, 681] width 59 height 47
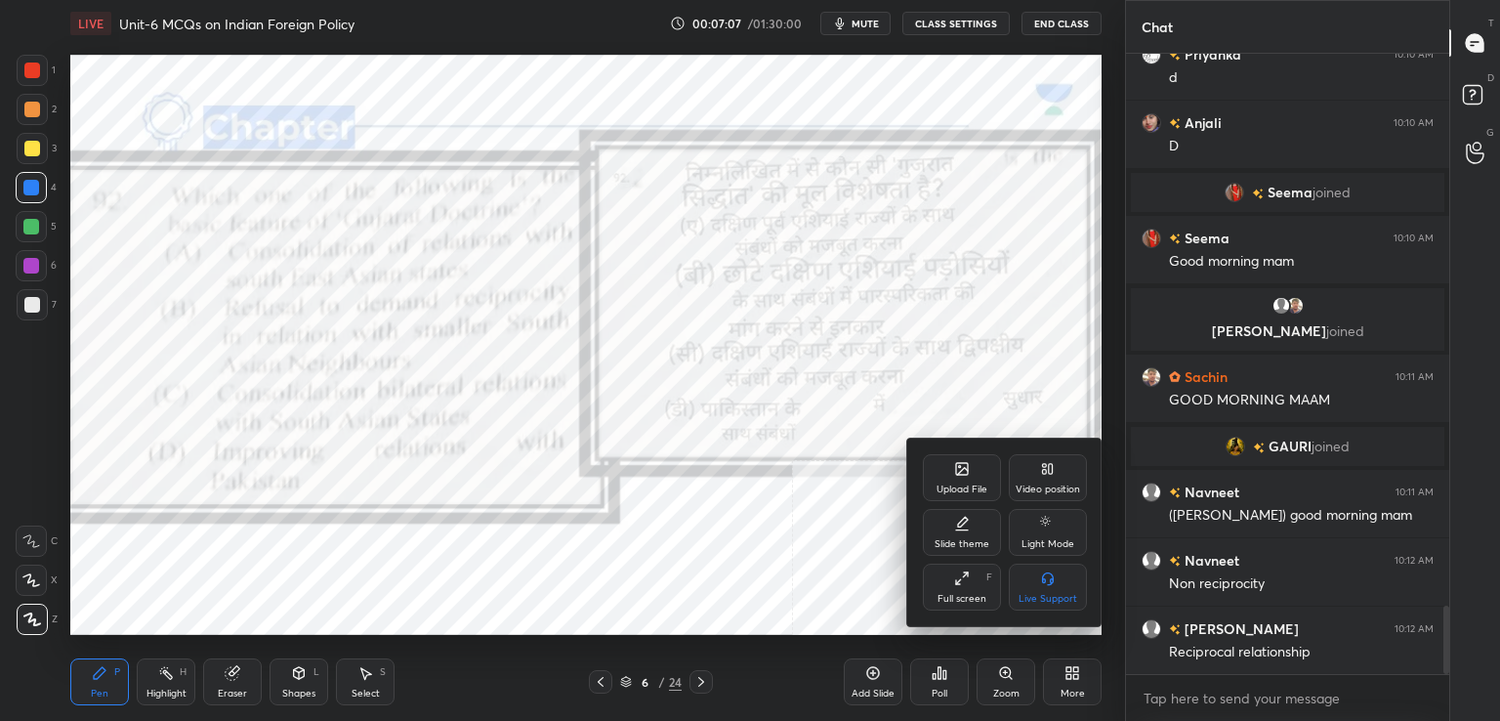
click at [967, 588] on div "Full screen F" at bounding box center [962, 586] width 78 height 47
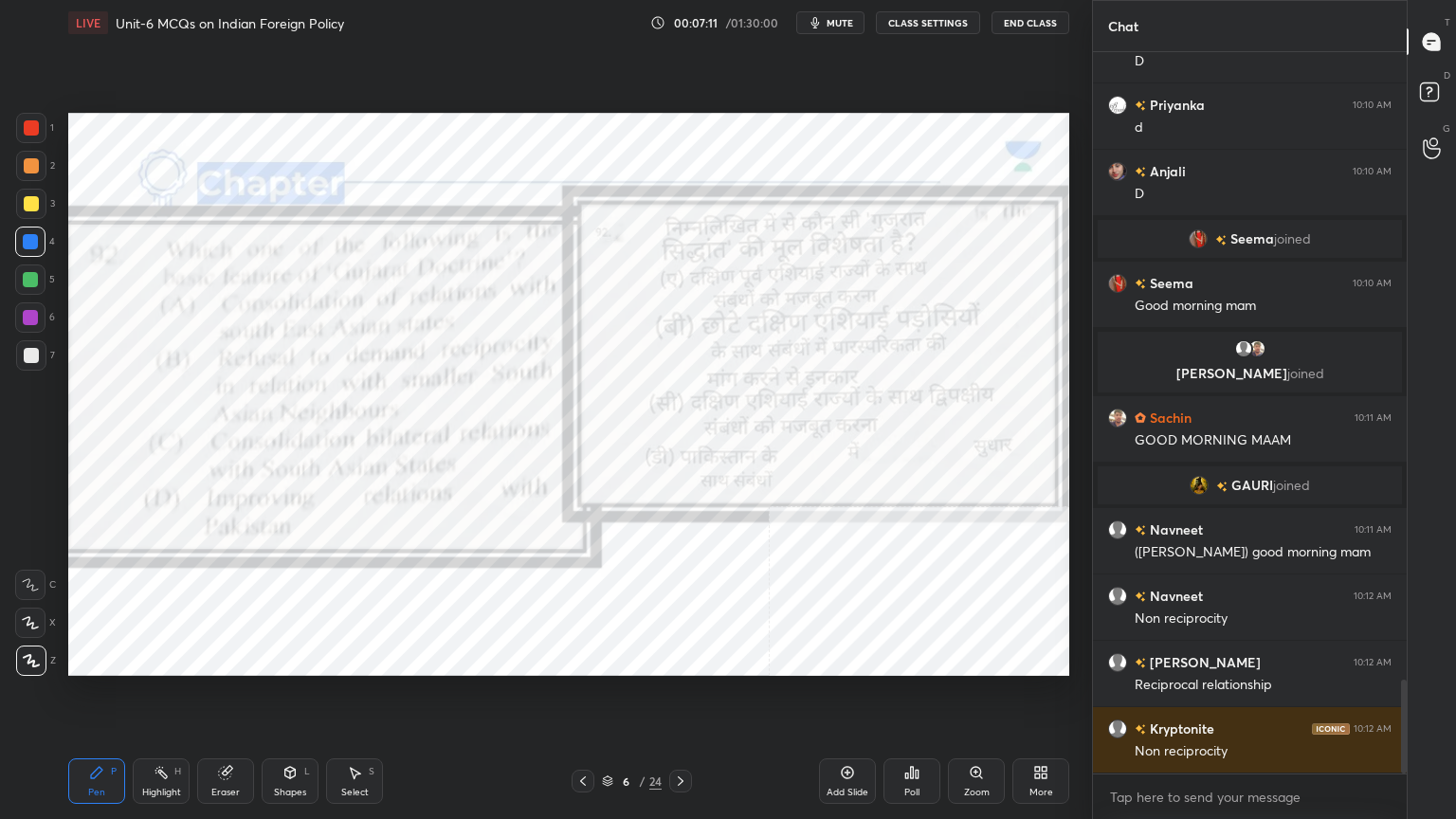
click at [850, 699] on icon at bounding box center [847, 772] width 16 height 16
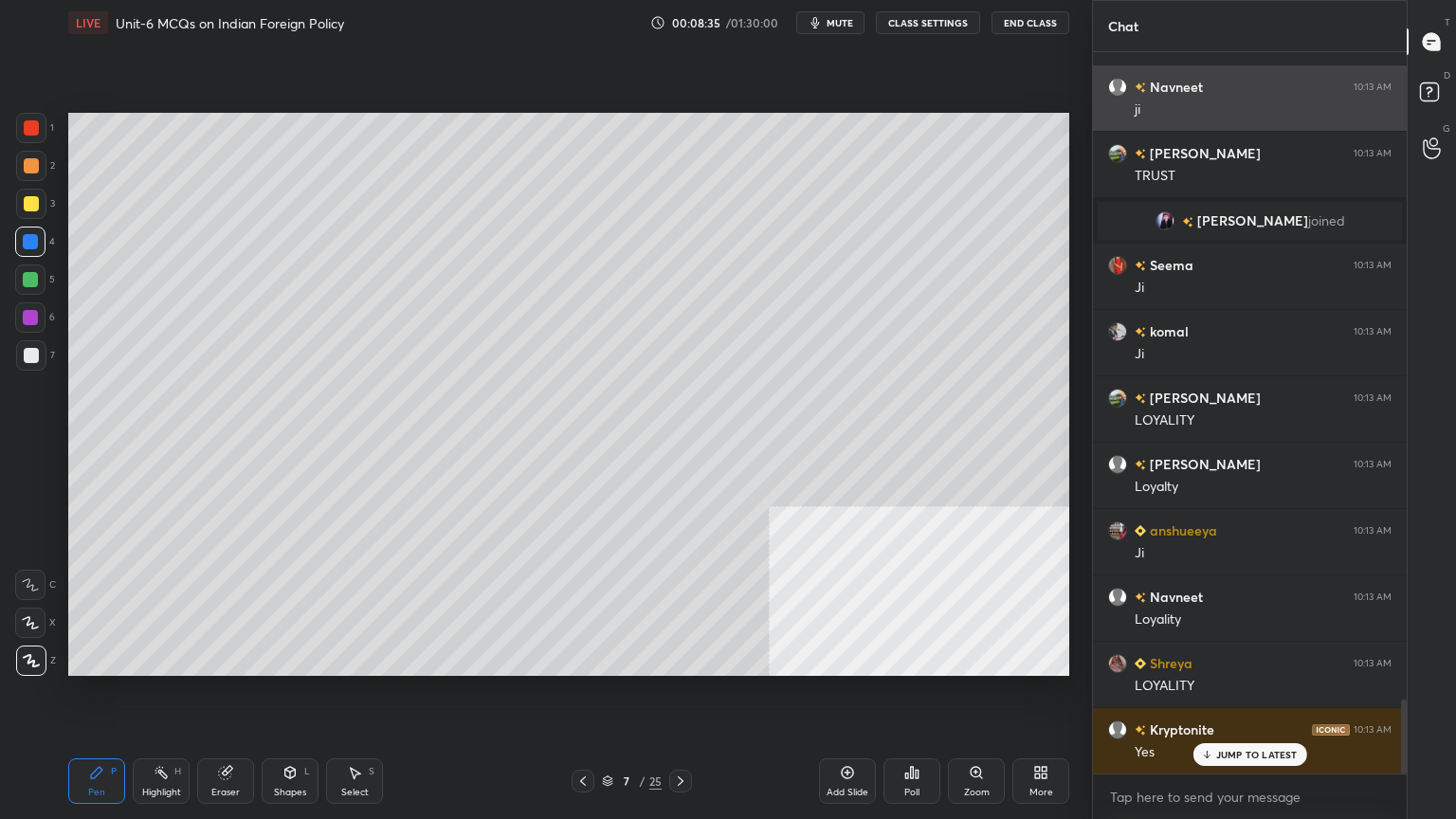
scroll to position [6362, 0]
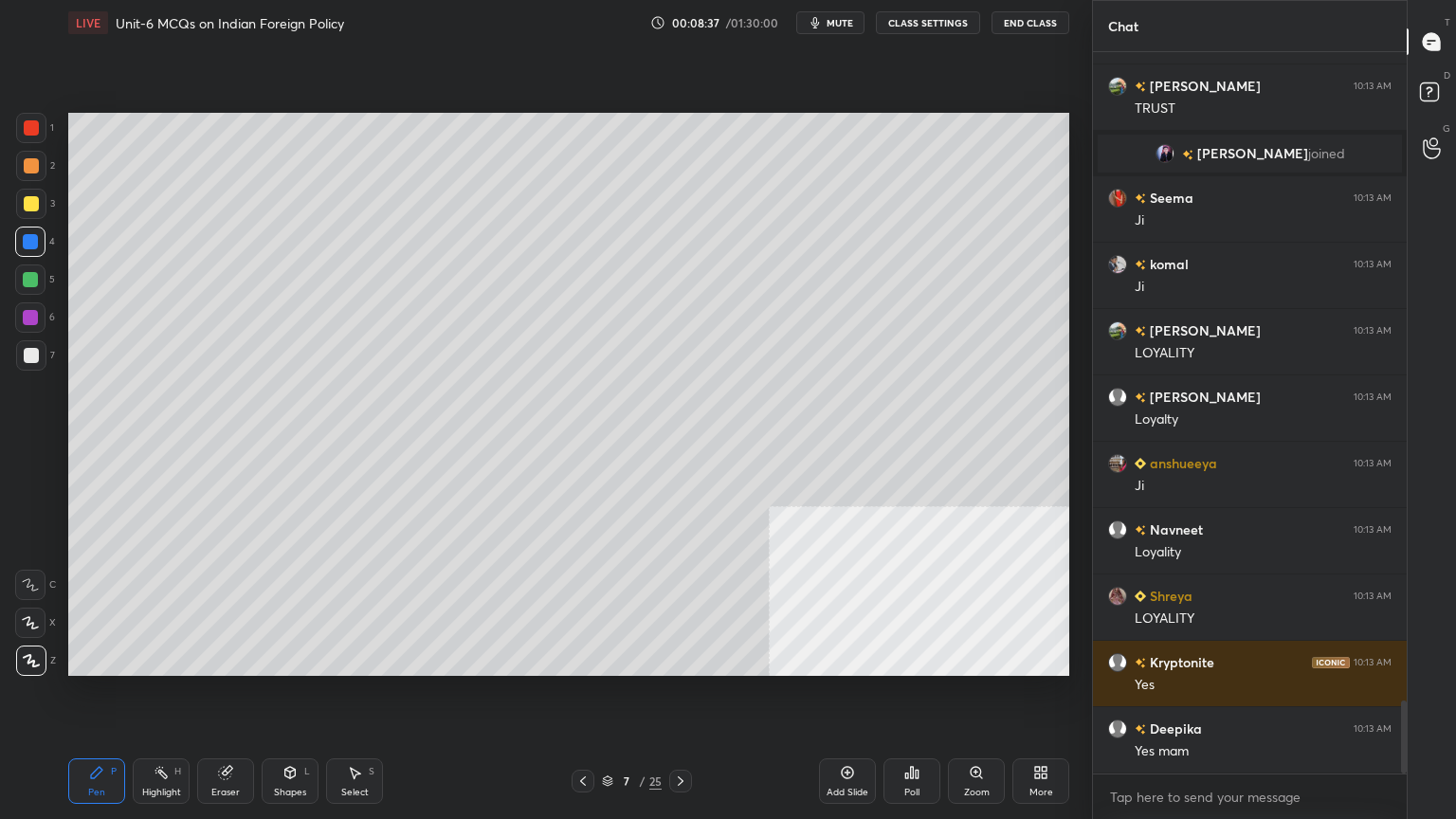
click at [581, 699] on icon at bounding box center [583, 781] width 16 height 16
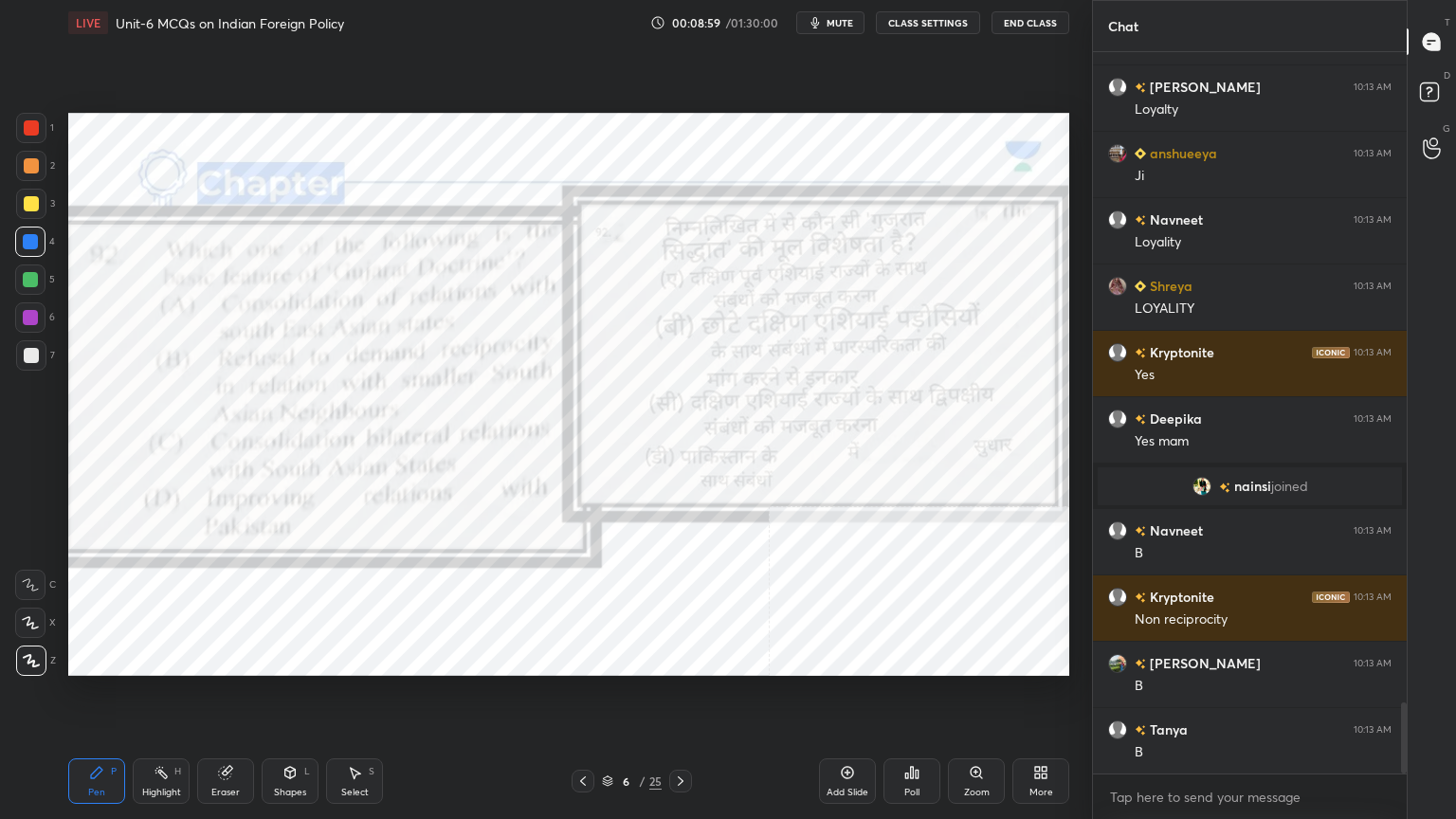
scroll to position [6608, 0]
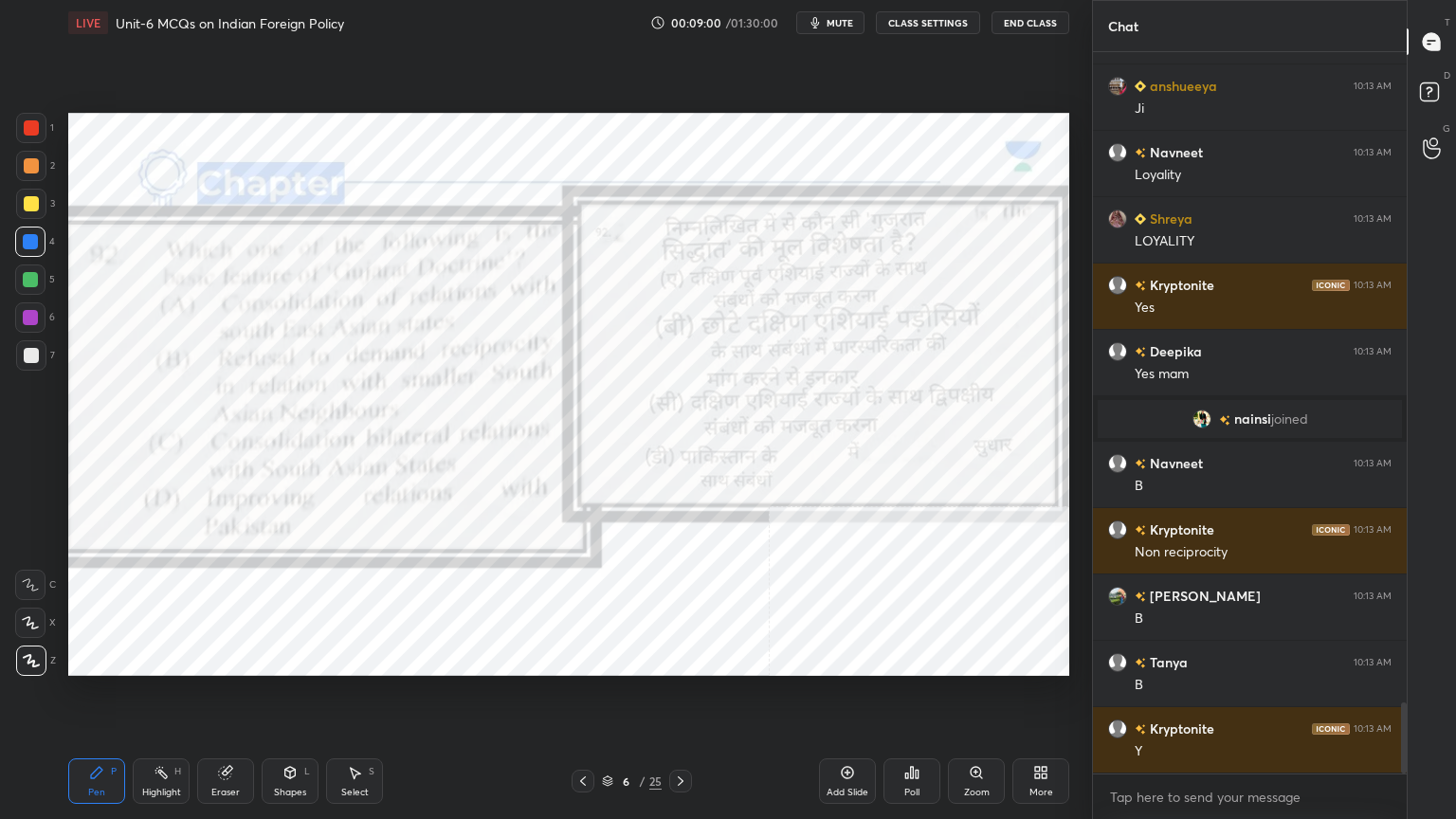
click at [679, 699] on div at bounding box center [679, 780] width 22 height 22
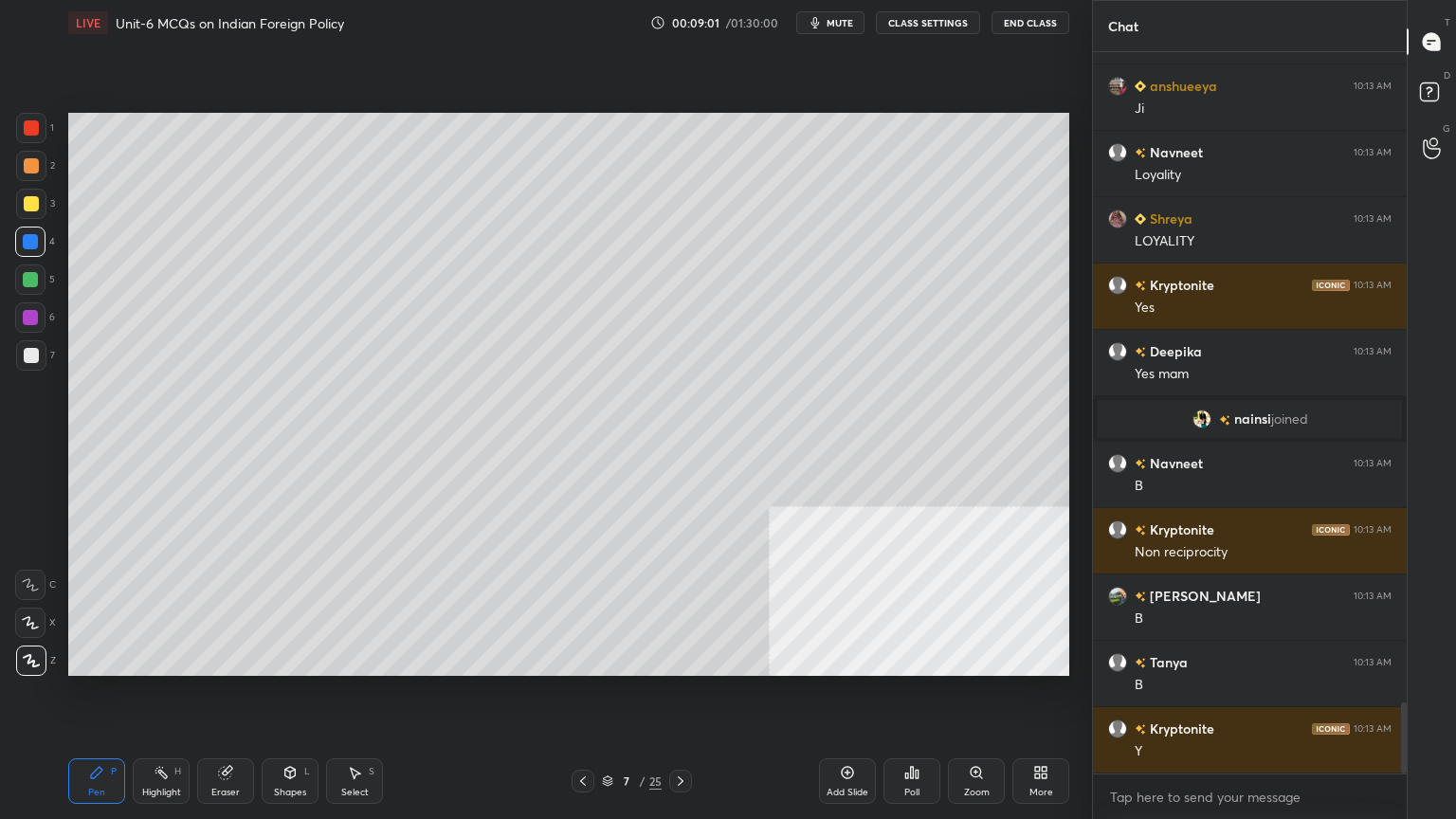
click at [682, 699] on icon at bounding box center [680, 781] width 16 height 16
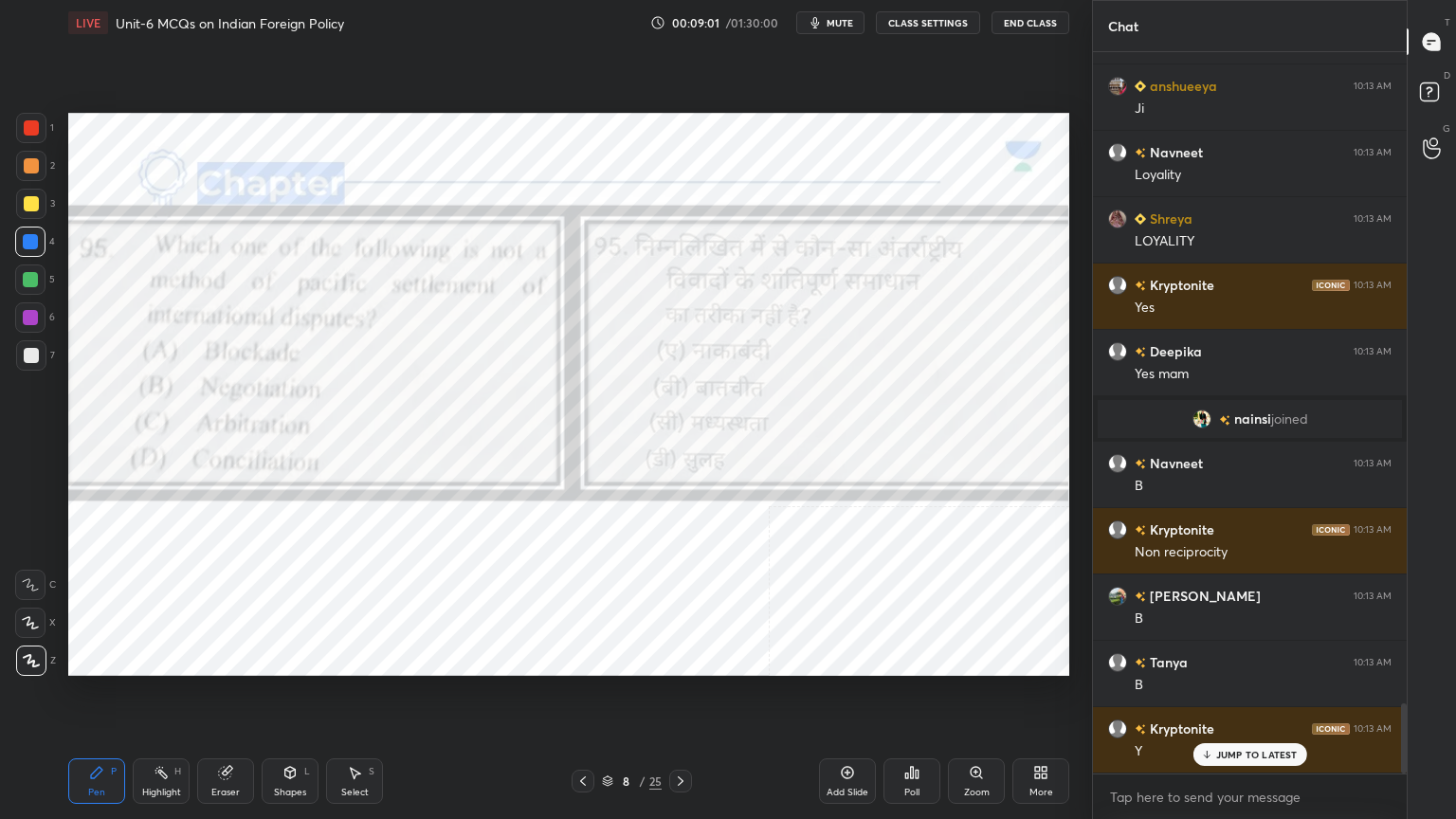
scroll to position [6673, 0]
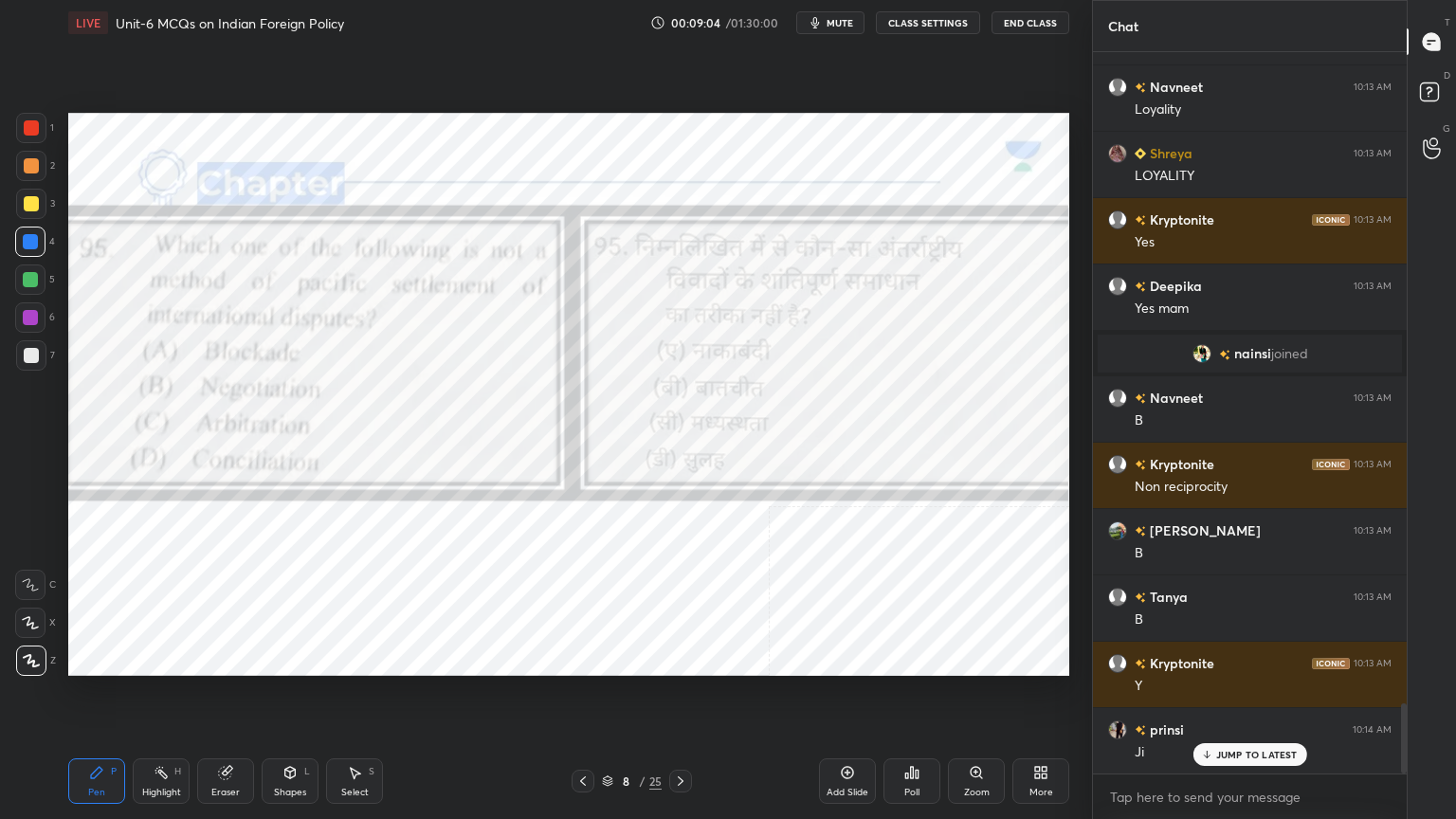
click at [817, 27] on icon "button" at bounding box center [815, 23] width 9 height 12
click at [898, 699] on div "Poll" at bounding box center [911, 780] width 57 height 46
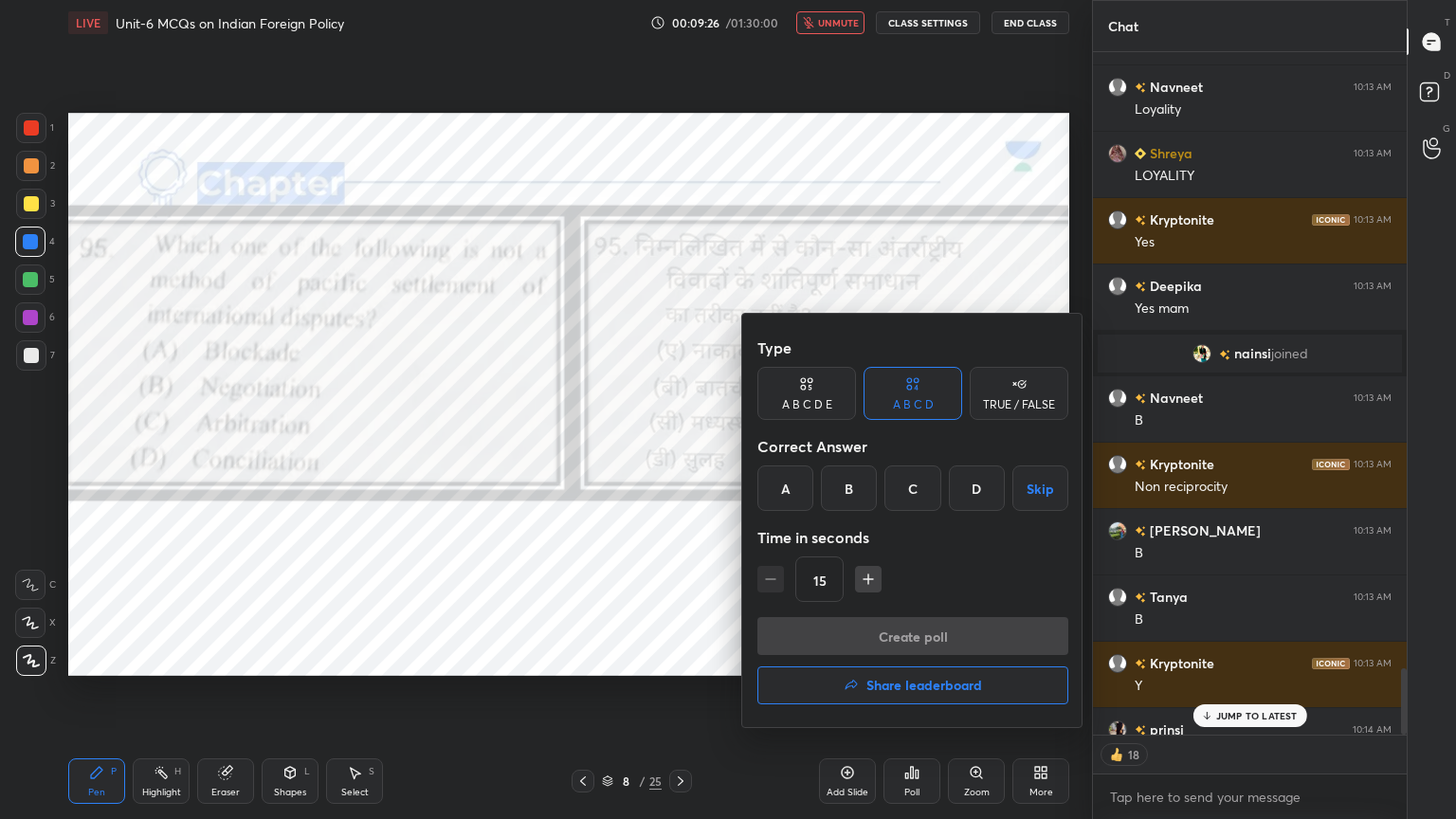
click at [796, 493] on div "A" at bounding box center [785, 487] width 56 height 46
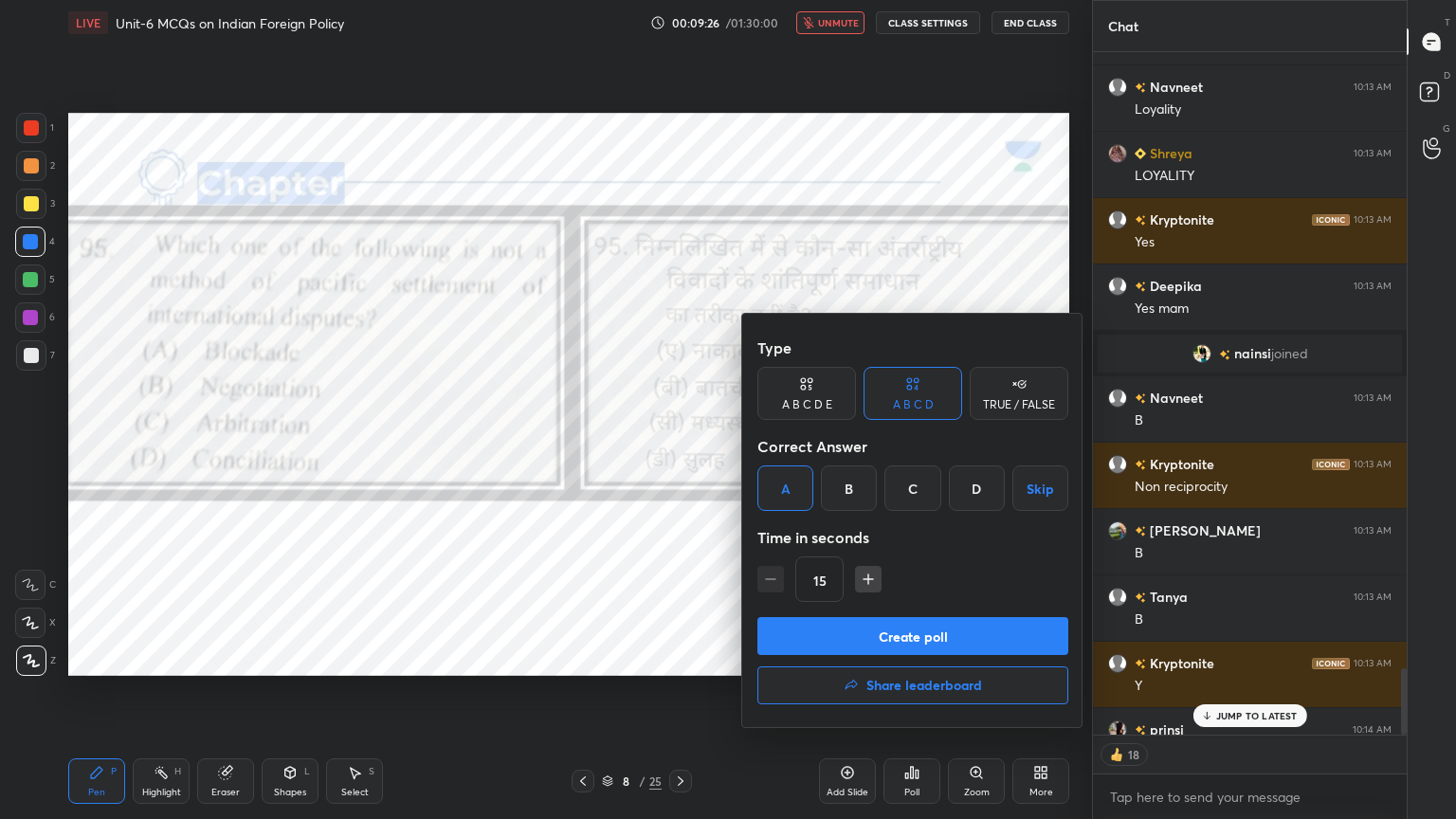
click at [951, 637] on button "Create poll" at bounding box center [912, 636] width 311 height 38
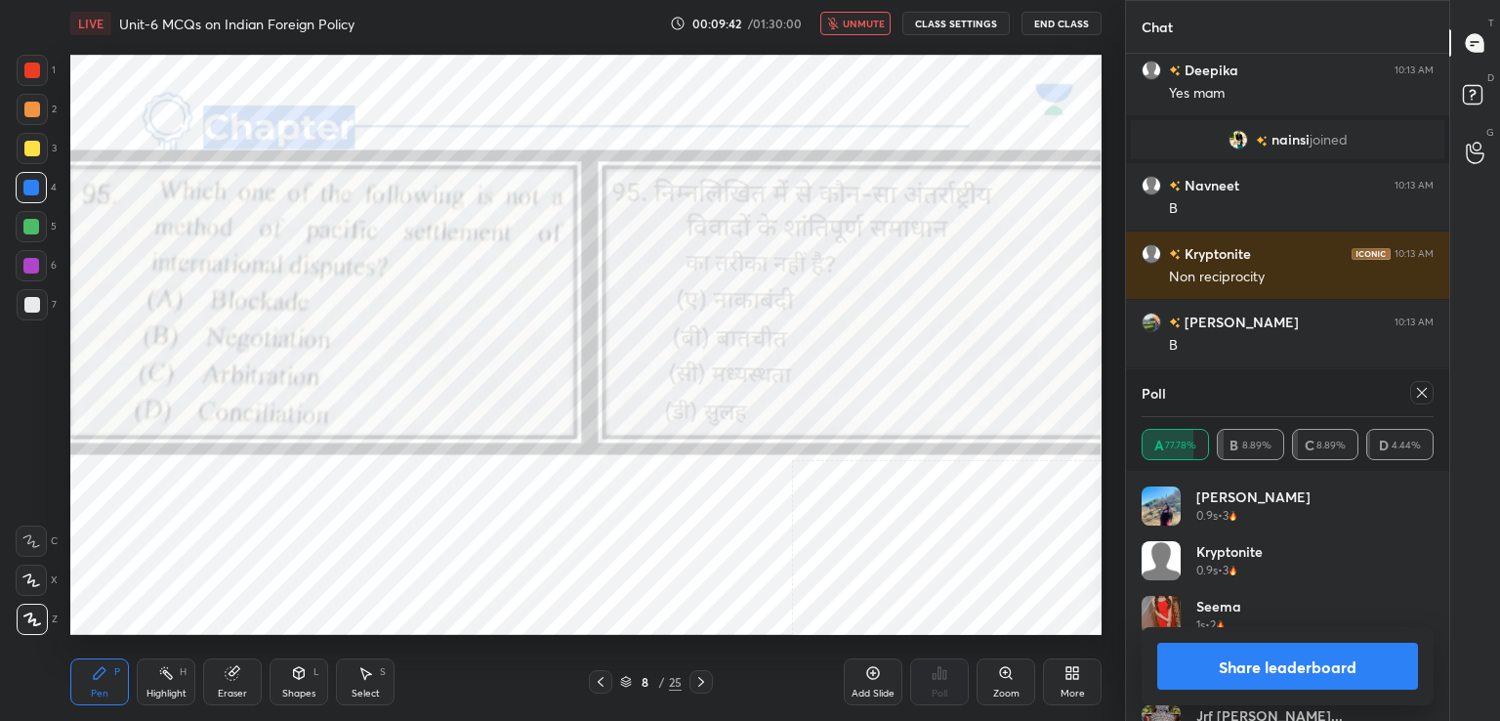
scroll to position [513, 317]
click at [1423, 391] on icon at bounding box center [1422, 393] width 16 height 16
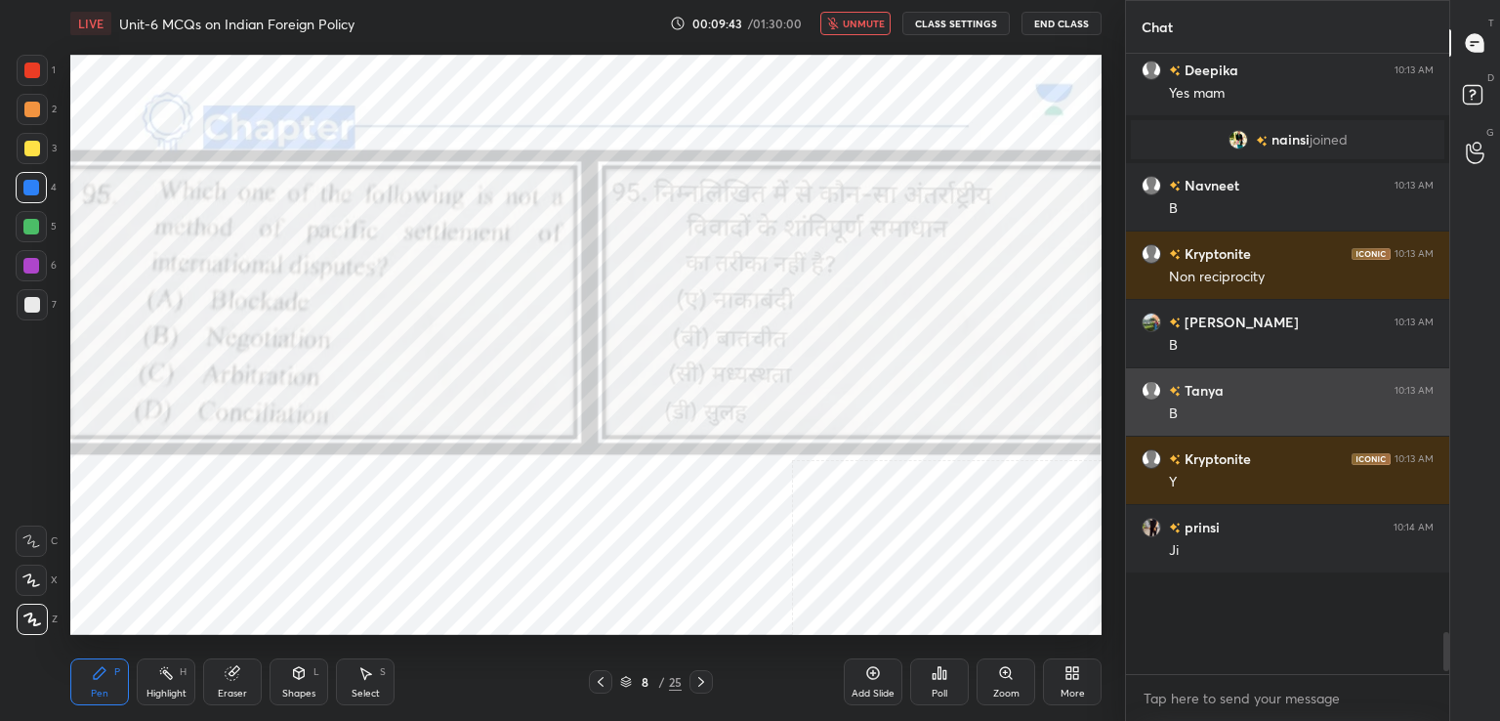
scroll to position [7, 6]
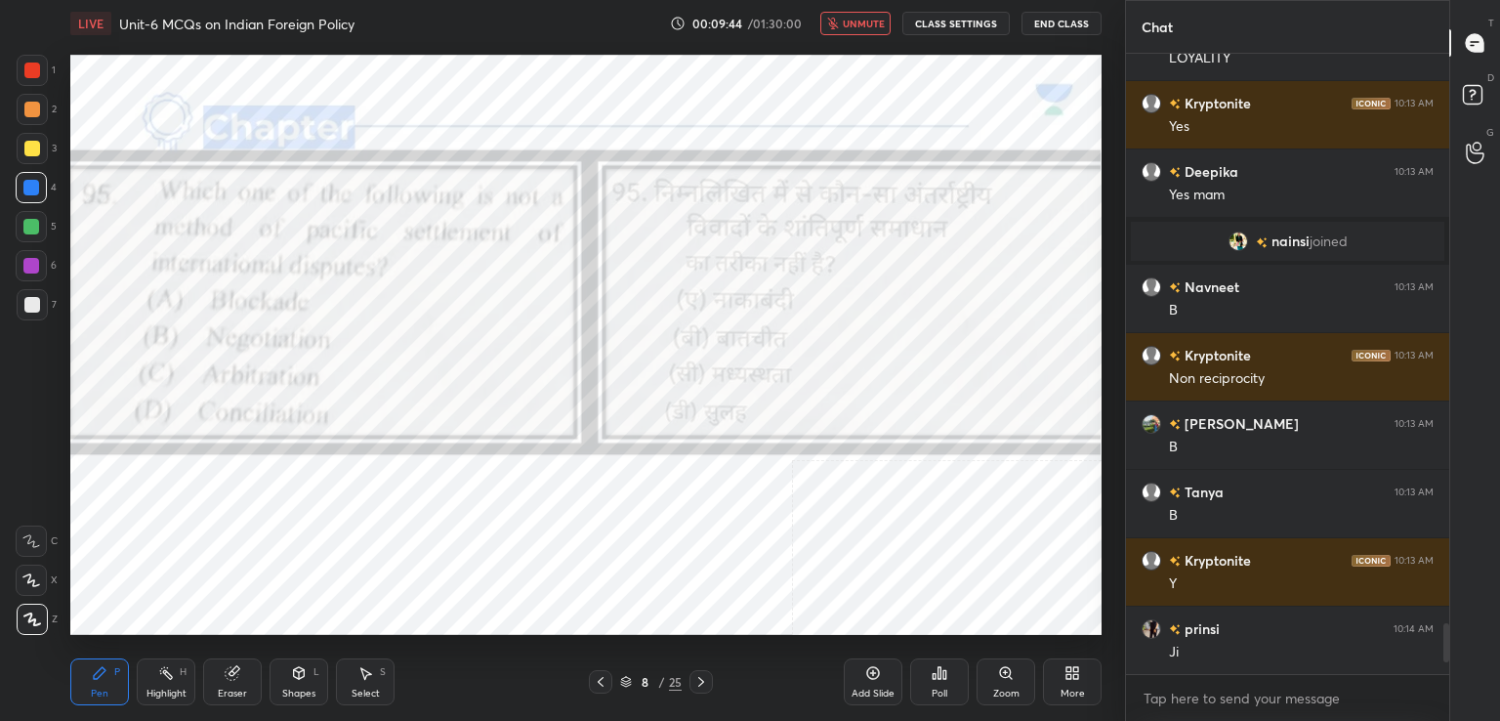
click at [842, 16] on button "unmute" at bounding box center [855, 23] width 70 height 23
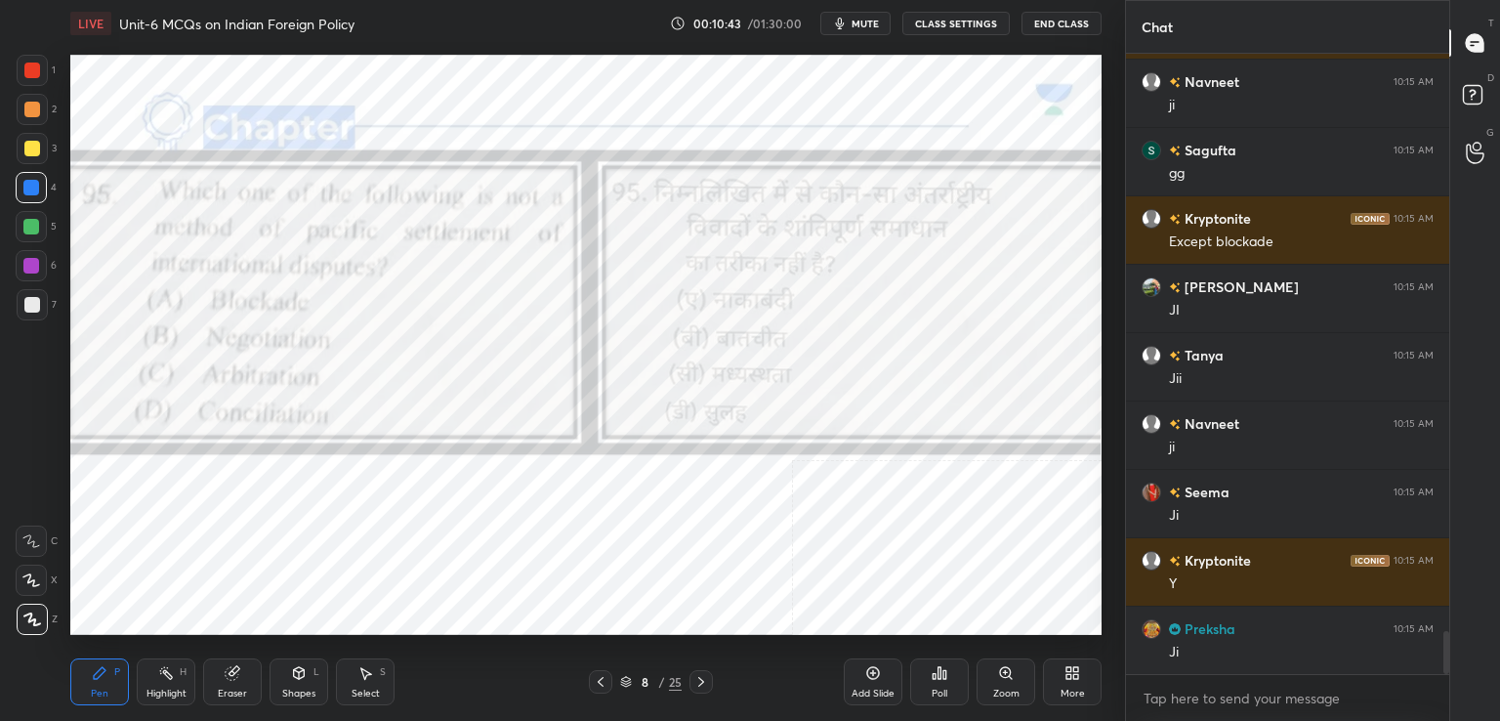
click at [226, 681] on icon at bounding box center [233, 673] width 16 height 16
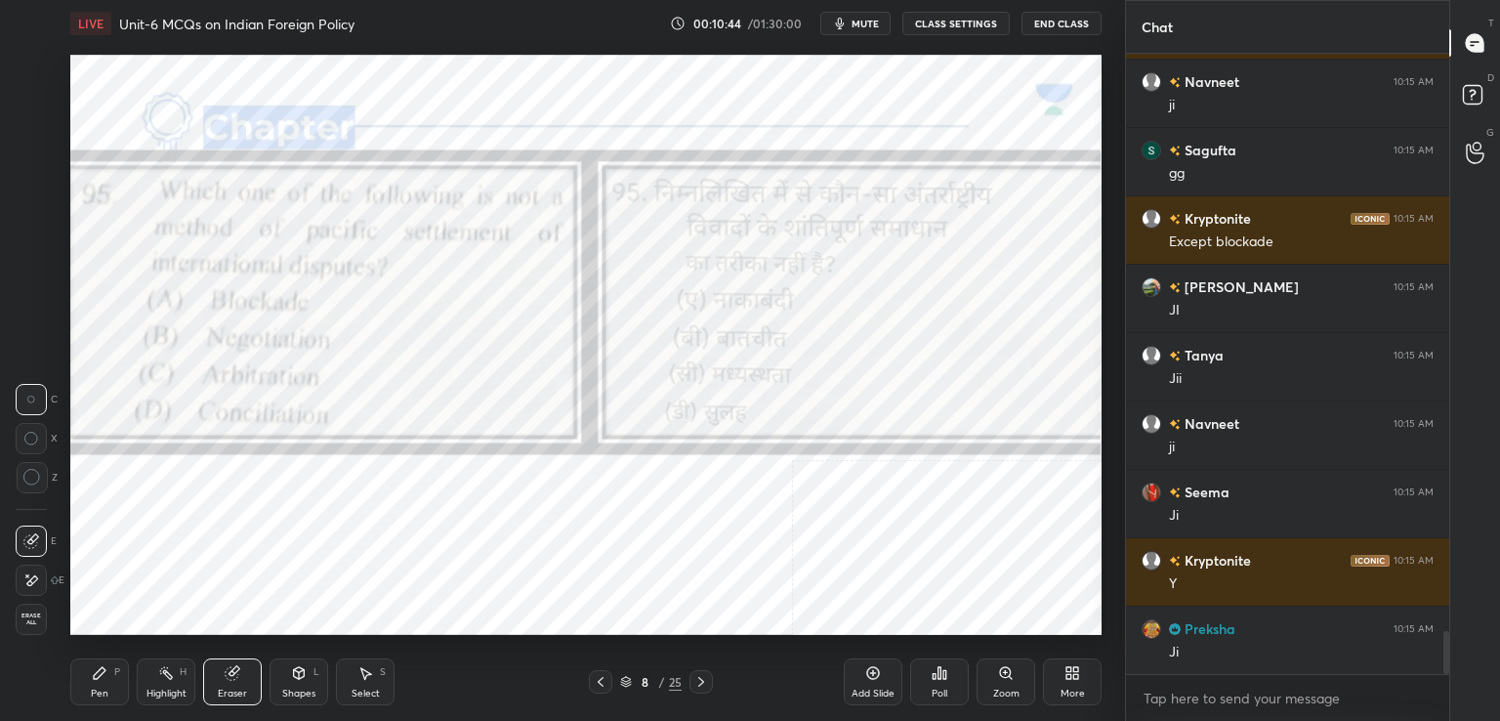
click at [27, 622] on span "Erase all" at bounding box center [31, 619] width 29 height 14
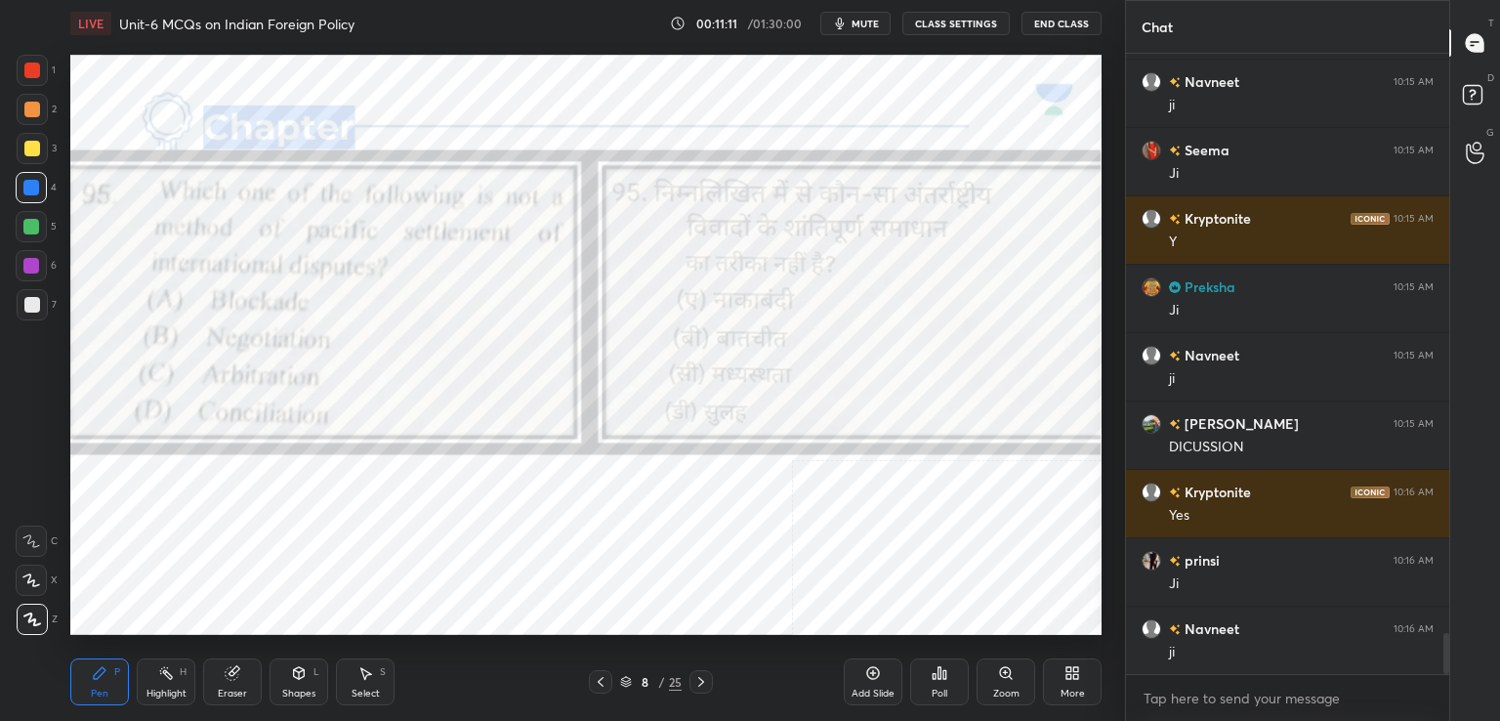
scroll to position [8777, 0]
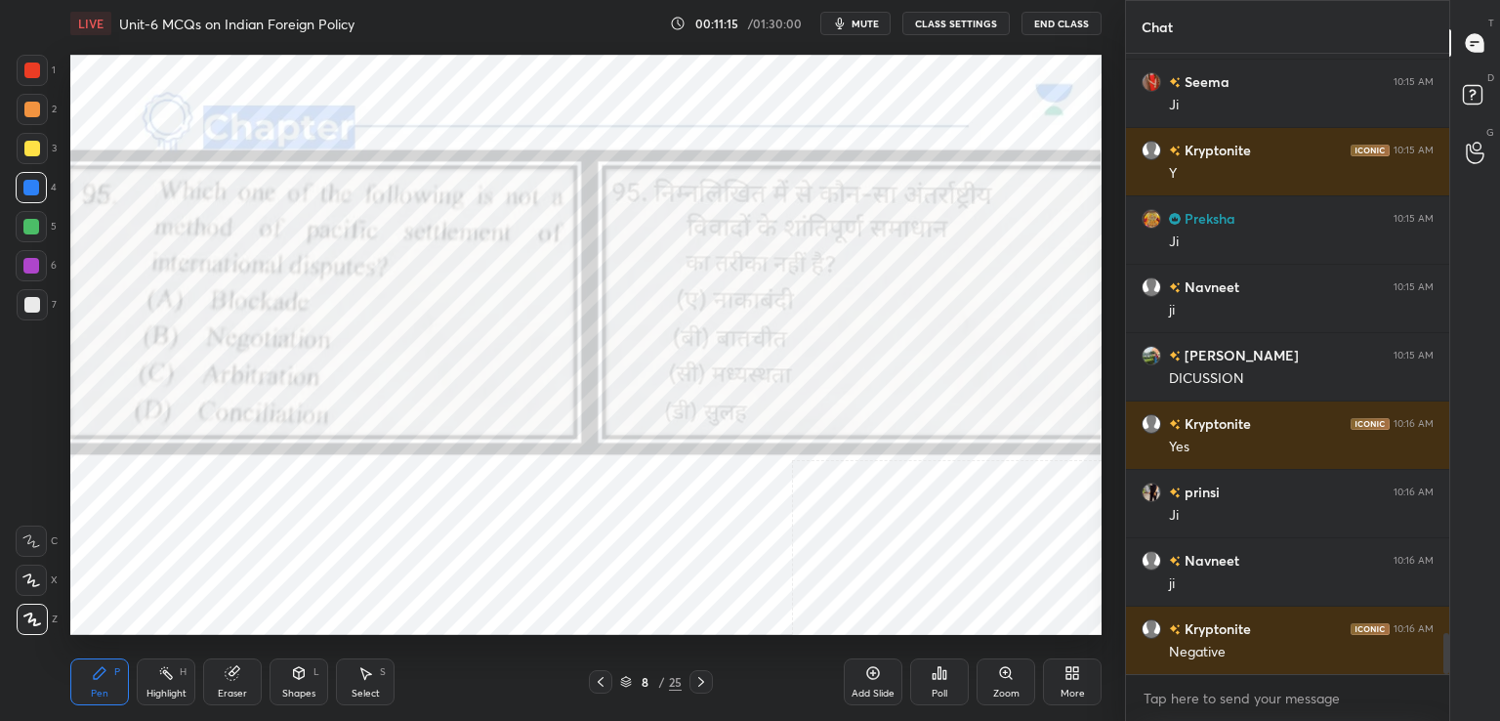
click at [695, 684] on icon at bounding box center [701, 682] width 16 height 16
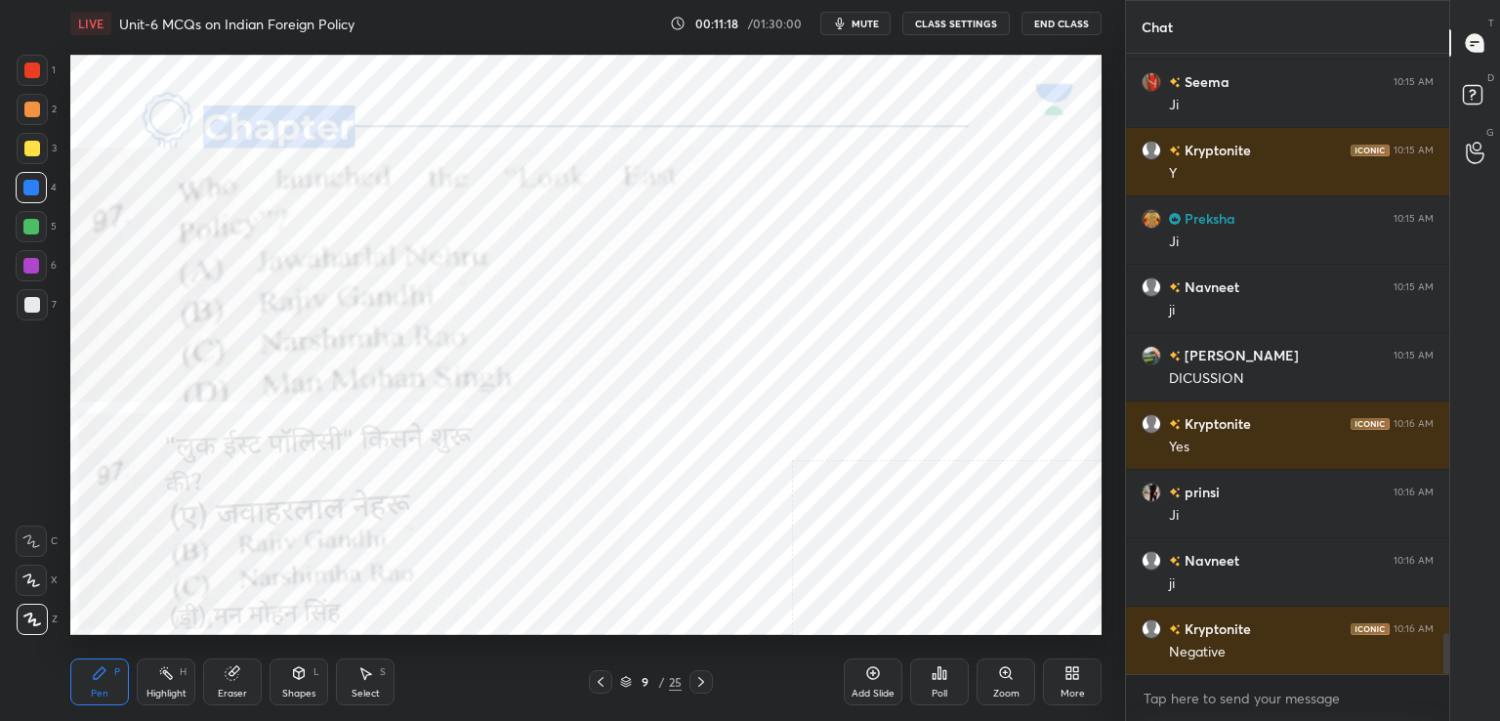
click at [598, 677] on icon at bounding box center [601, 682] width 16 height 16
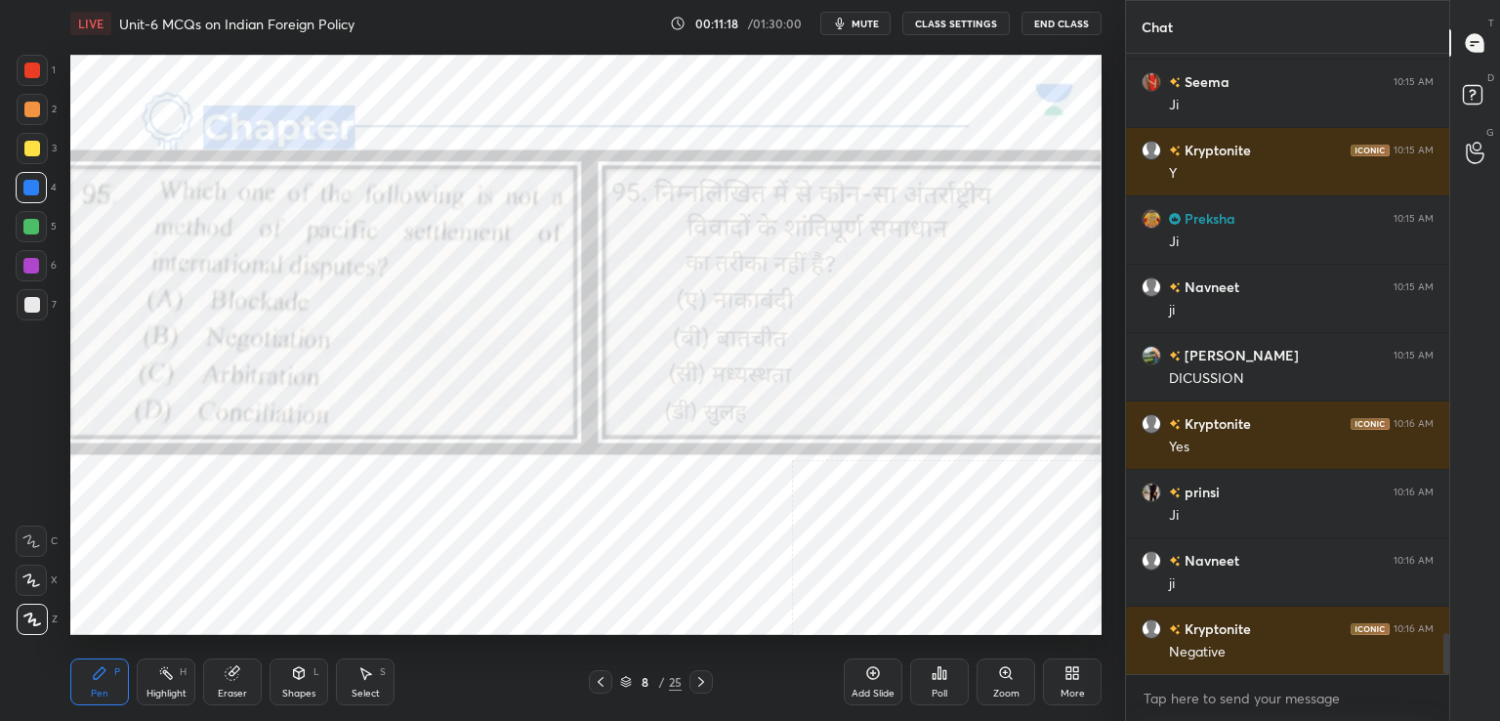
click at [601, 683] on icon at bounding box center [601, 682] width 16 height 16
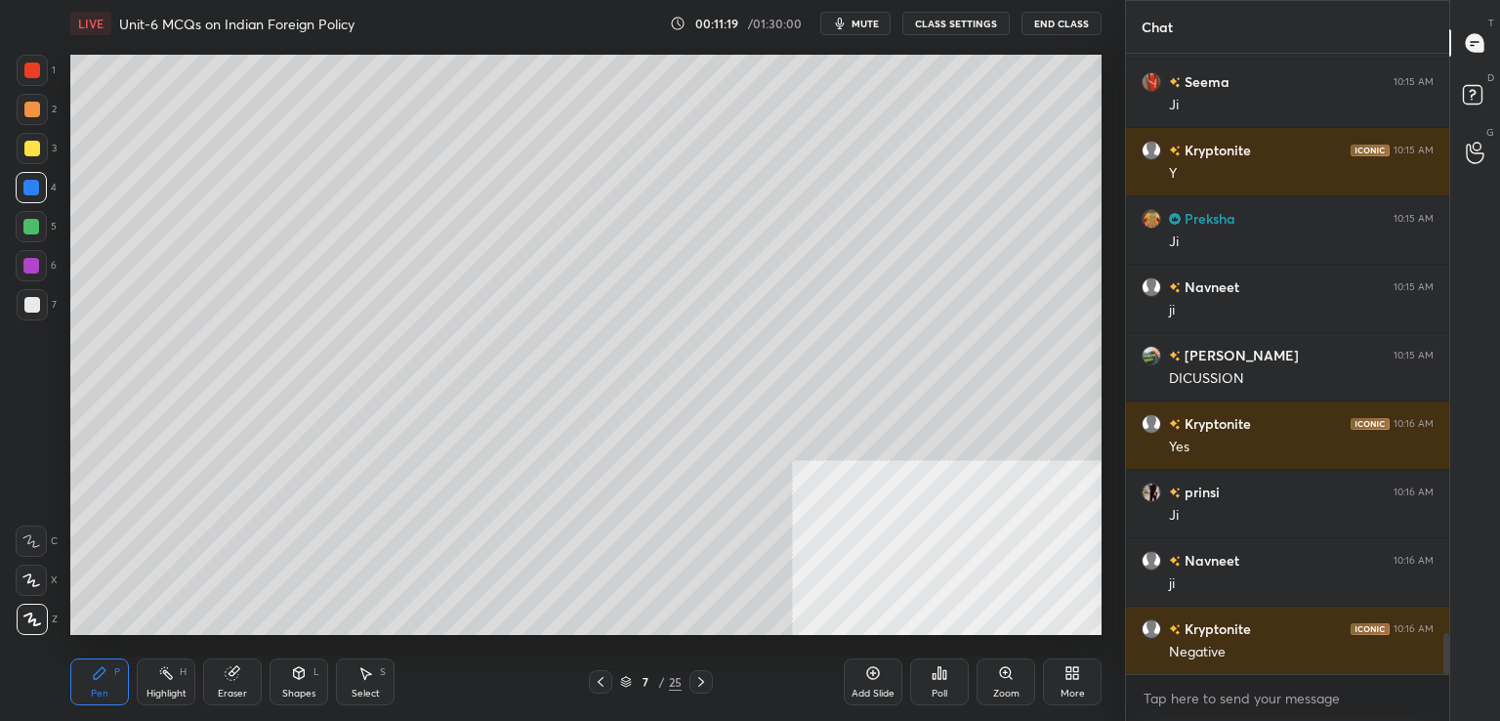
click at [598, 686] on icon at bounding box center [601, 682] width 16 height 16
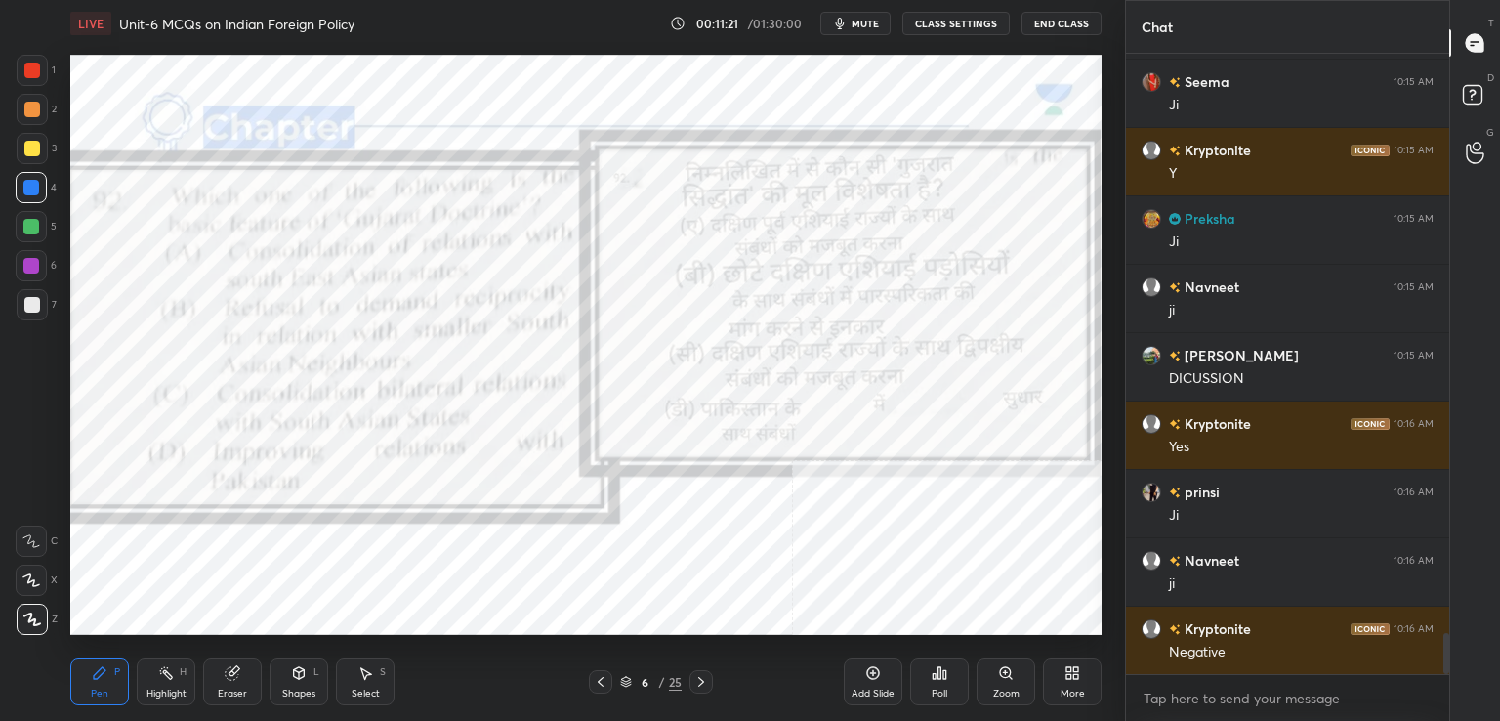
click at [703, 681] on icon at bounding box center [701, 682] width 16 height 16
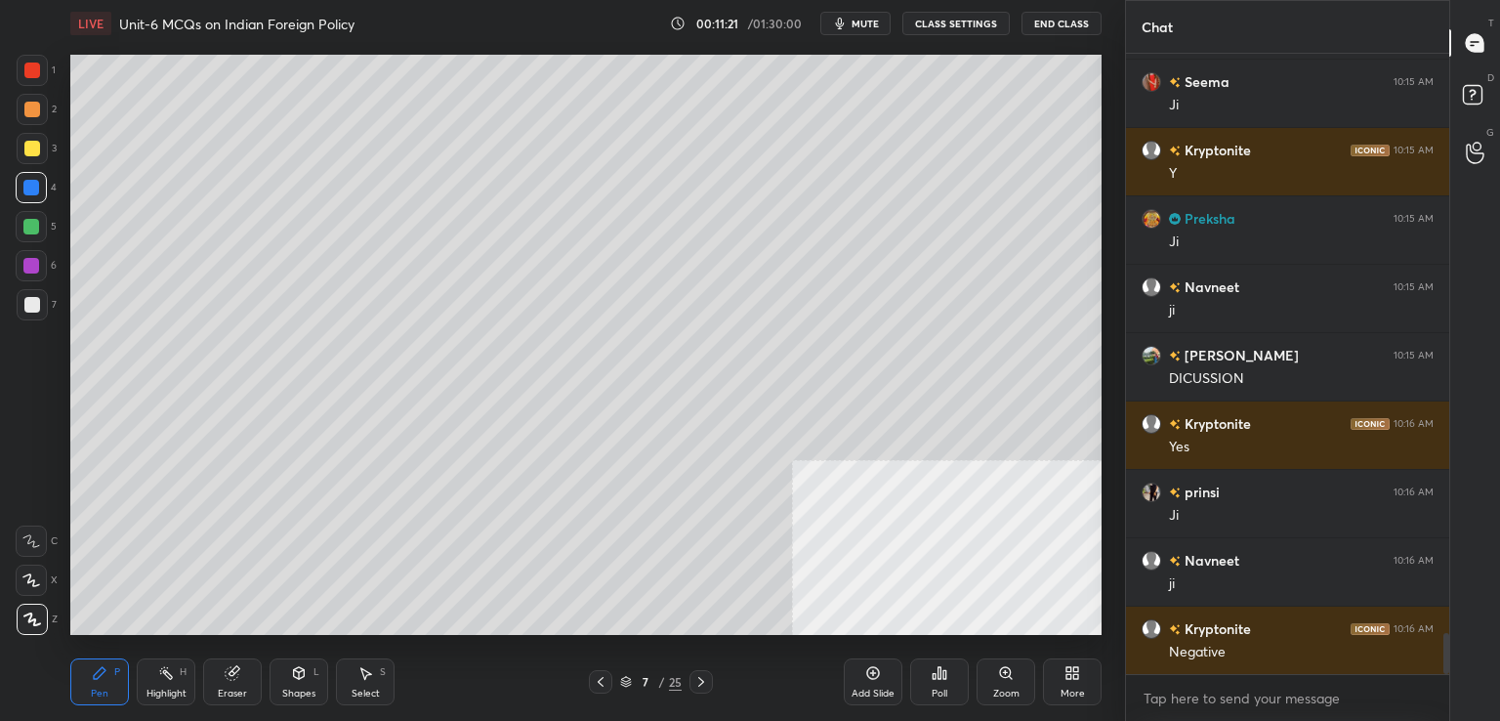
click at [703, 680] on icon at bounding box center [701, 682] width 16 height 16
click at [703, 683] on icon at bounding box center [701, 682] width 16 height 16
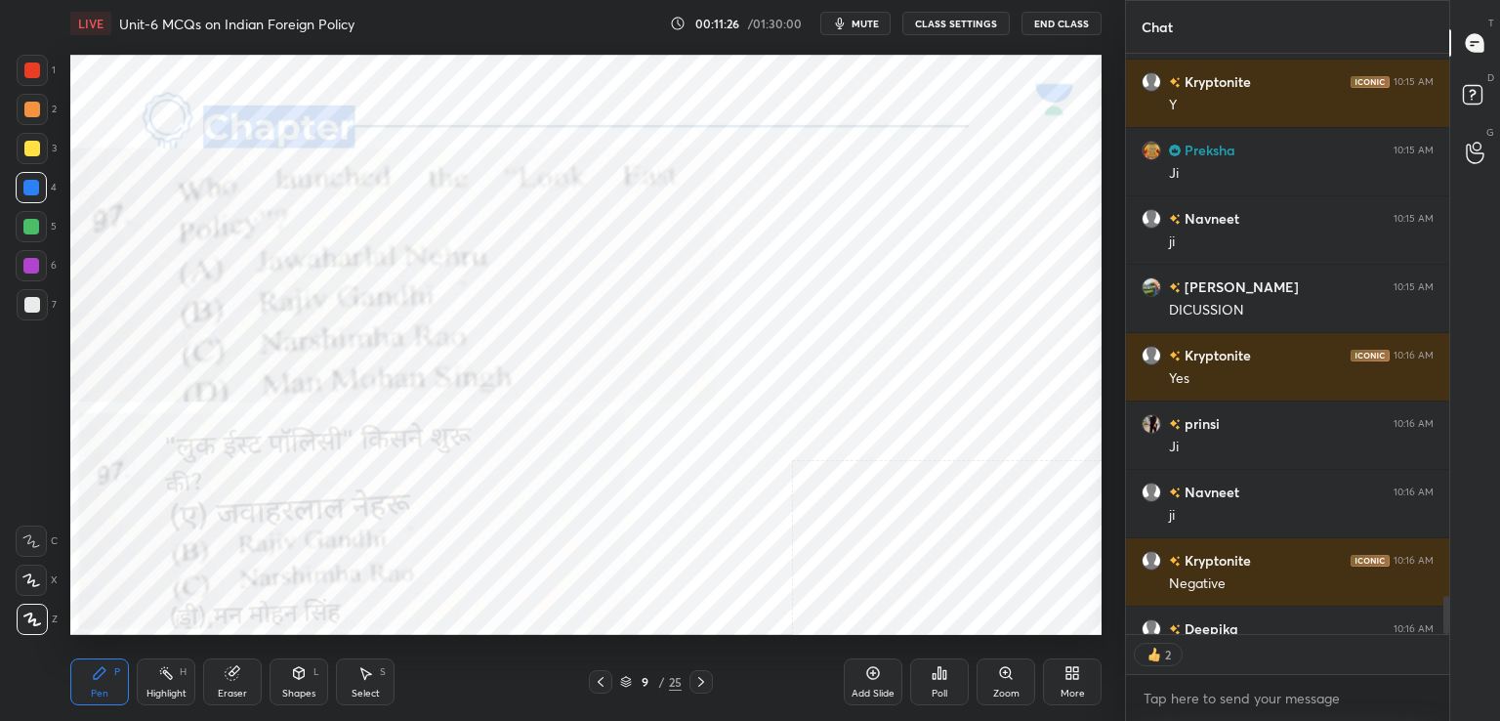
scroll to position [575, 317]
click at [933, 685] on div "Poll" at bounding box center [939, 681] width 59 height 47
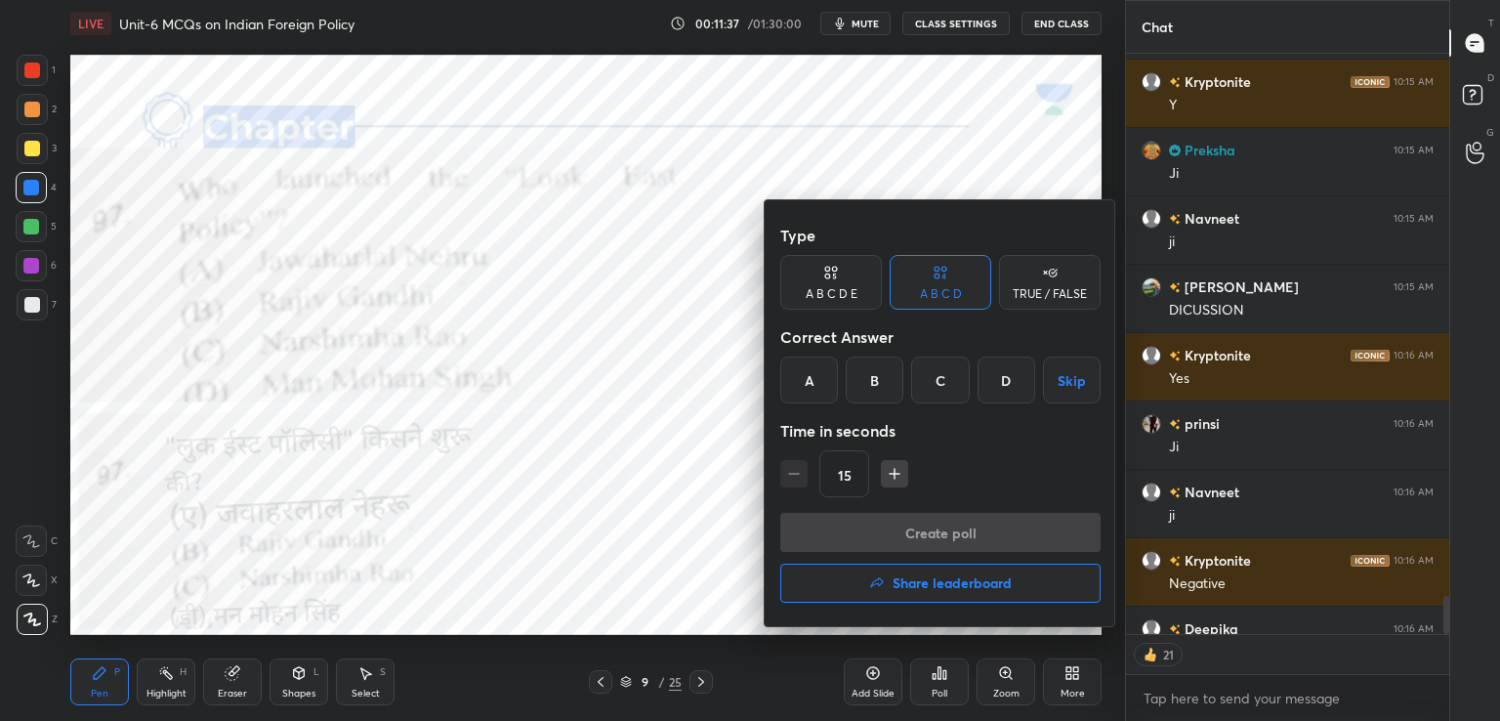
click at [939, 383] on div "C" at bounding box center [940, 379] width 58 height 47
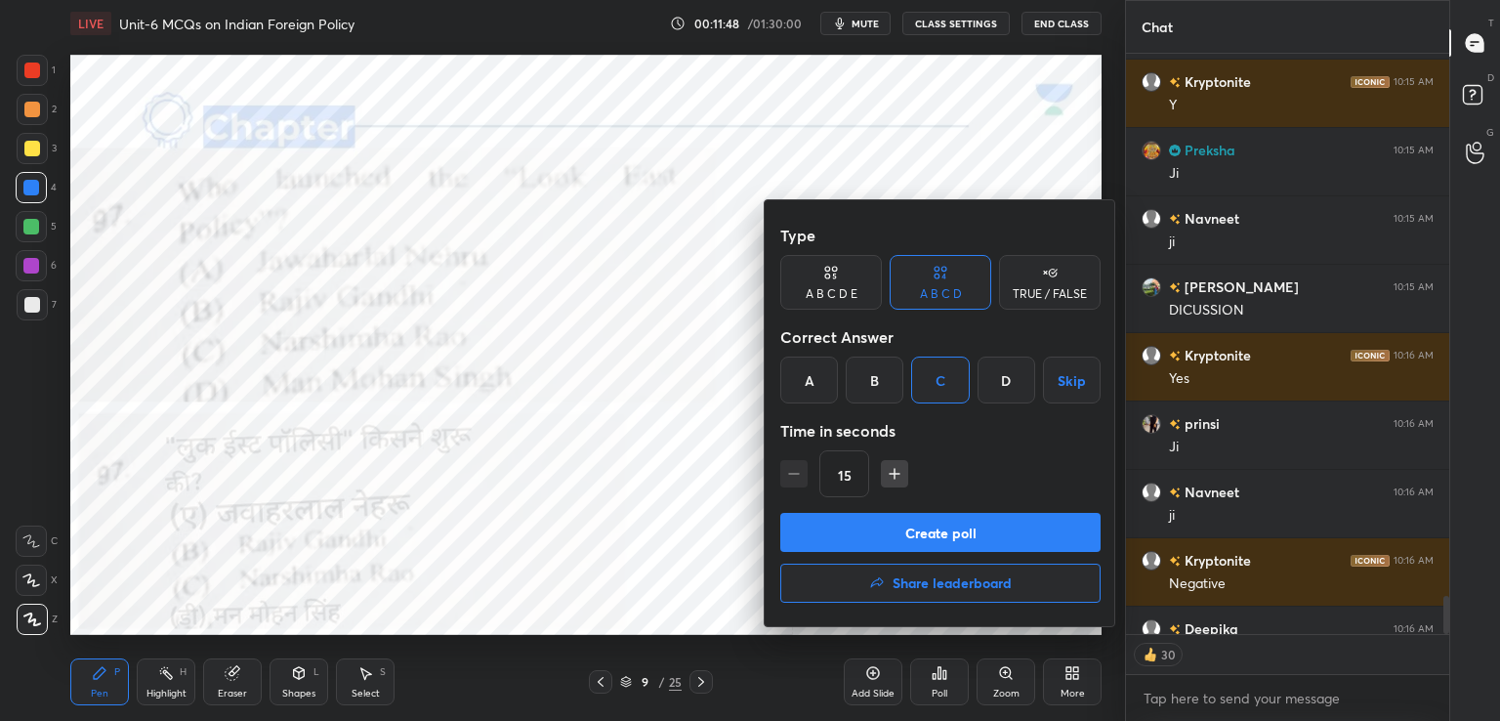
click at [926, 519] on button "Create poll" at bounding box center [940, 532] width 320 height 39
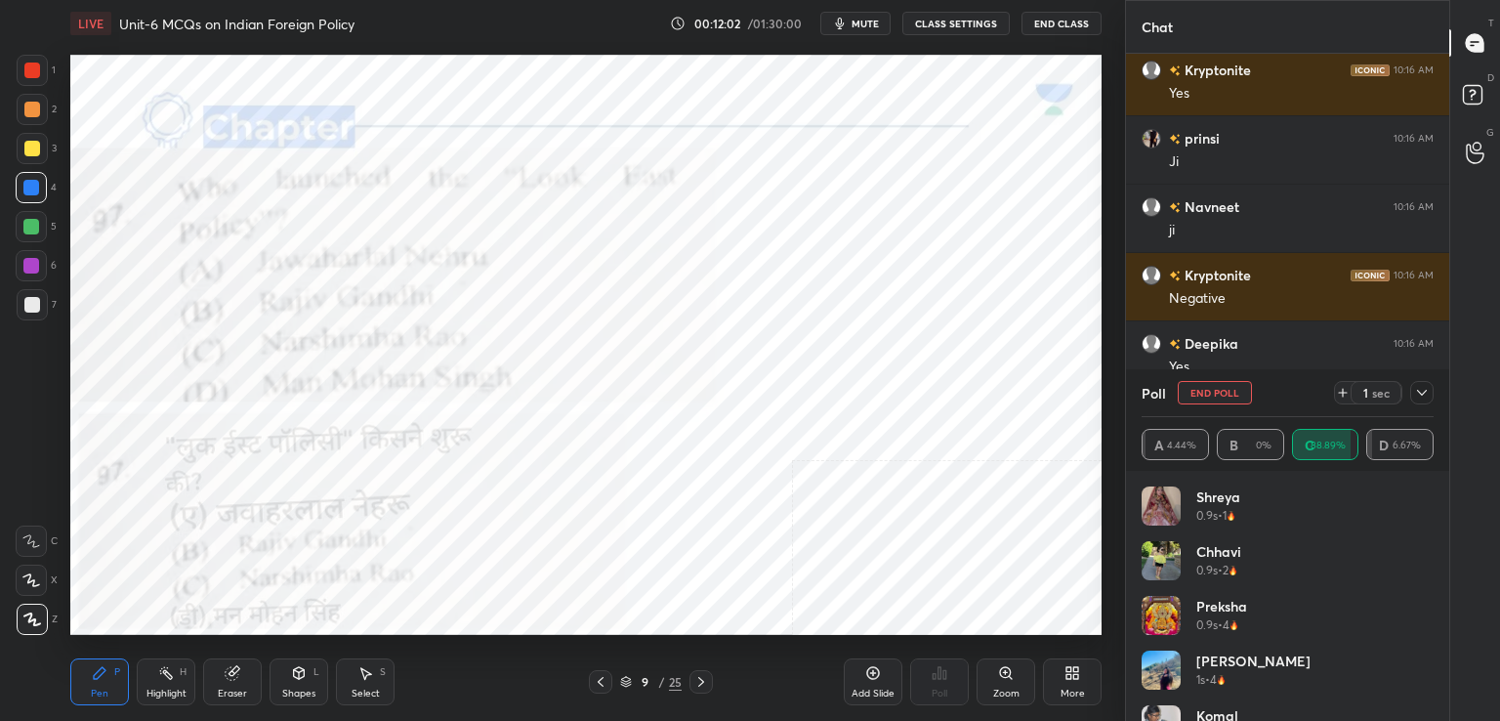
scroll to position [8500, 0]
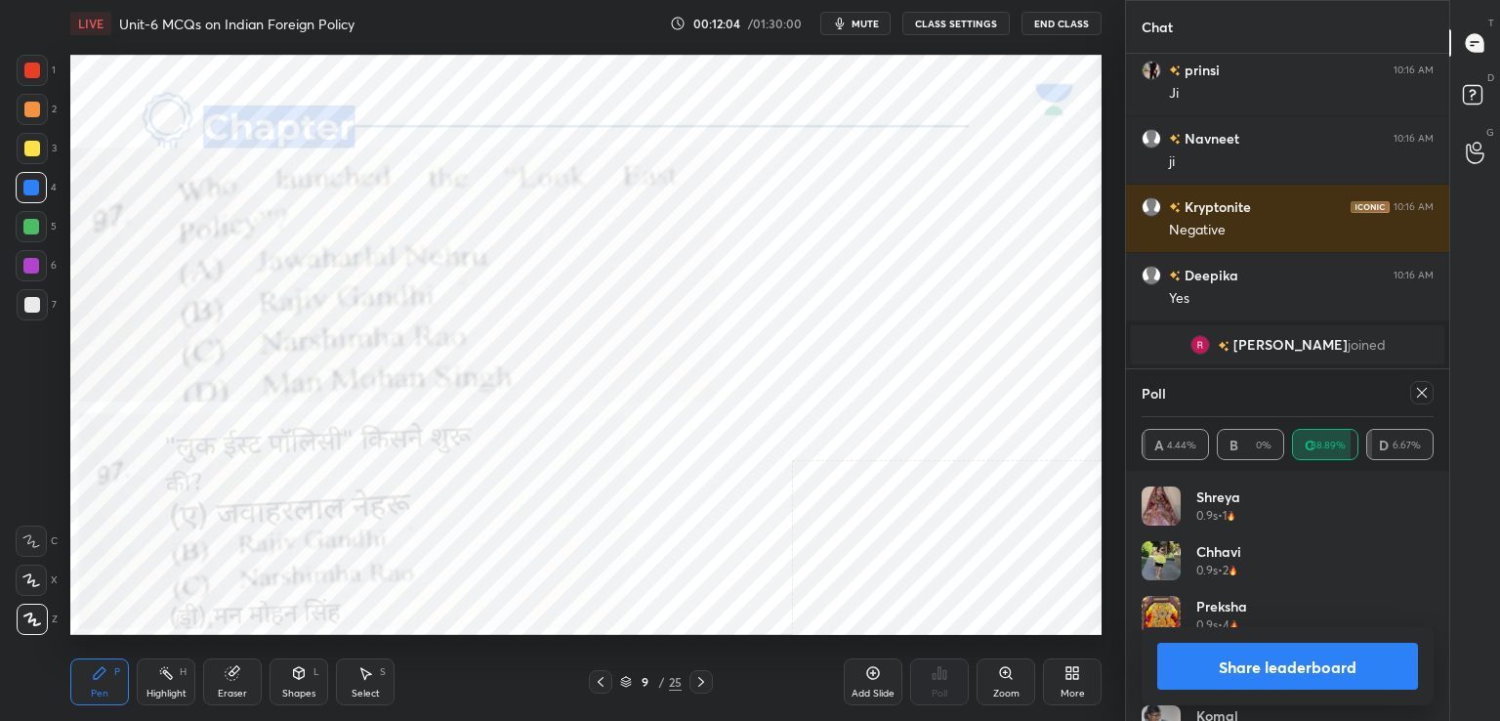
click at [1422, 395] on icon at bounding box center [1422, 393] width 16 height 16
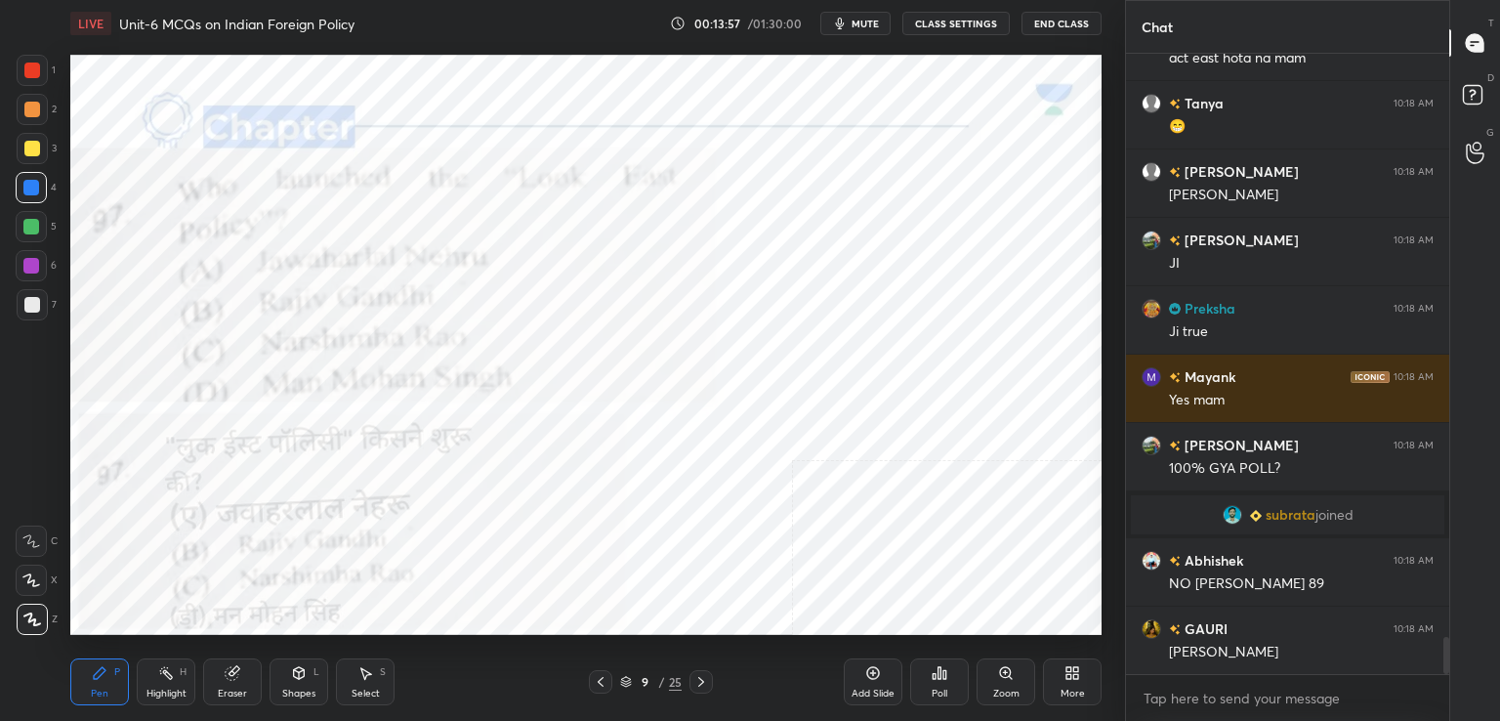
scroll to position [9961, 0]
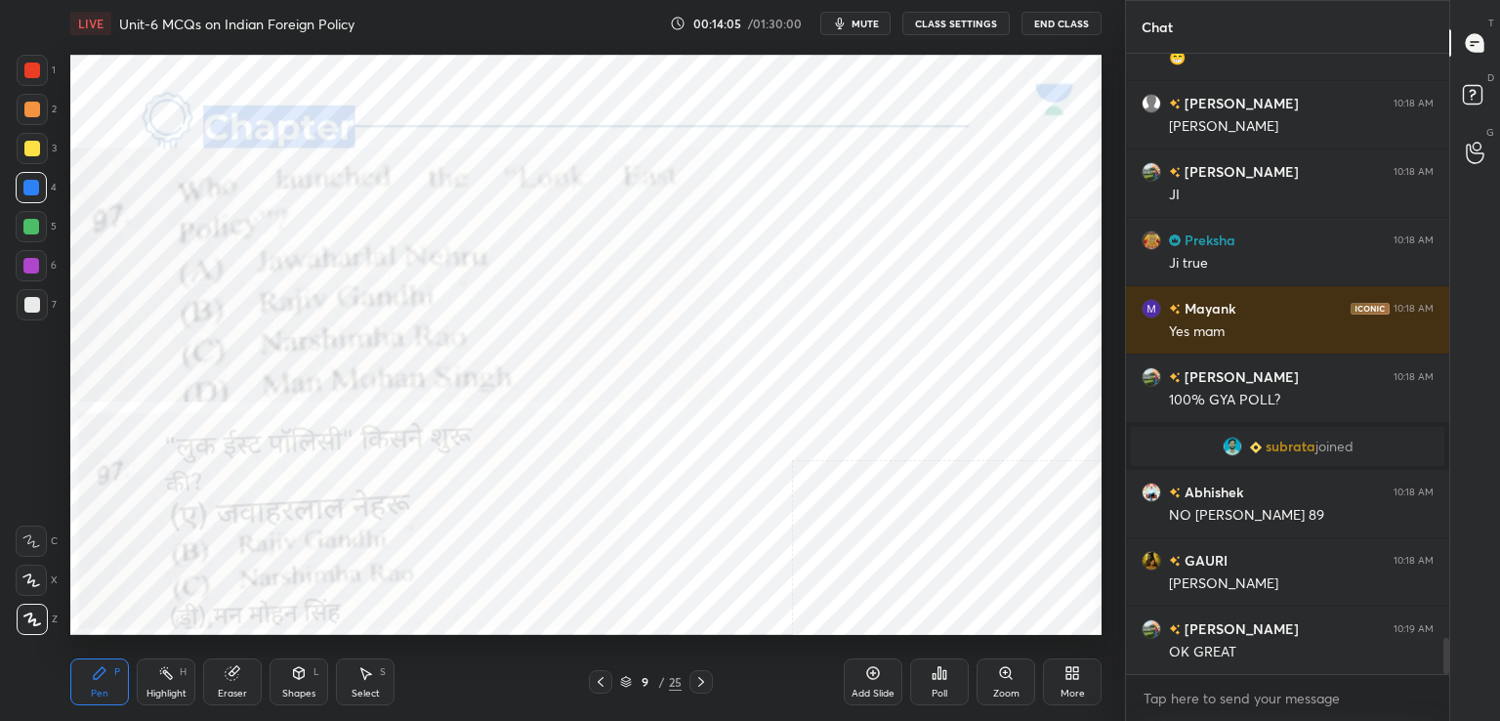
click at [701, 681] on icon at bounding box center [701, 682] width 6 height 10
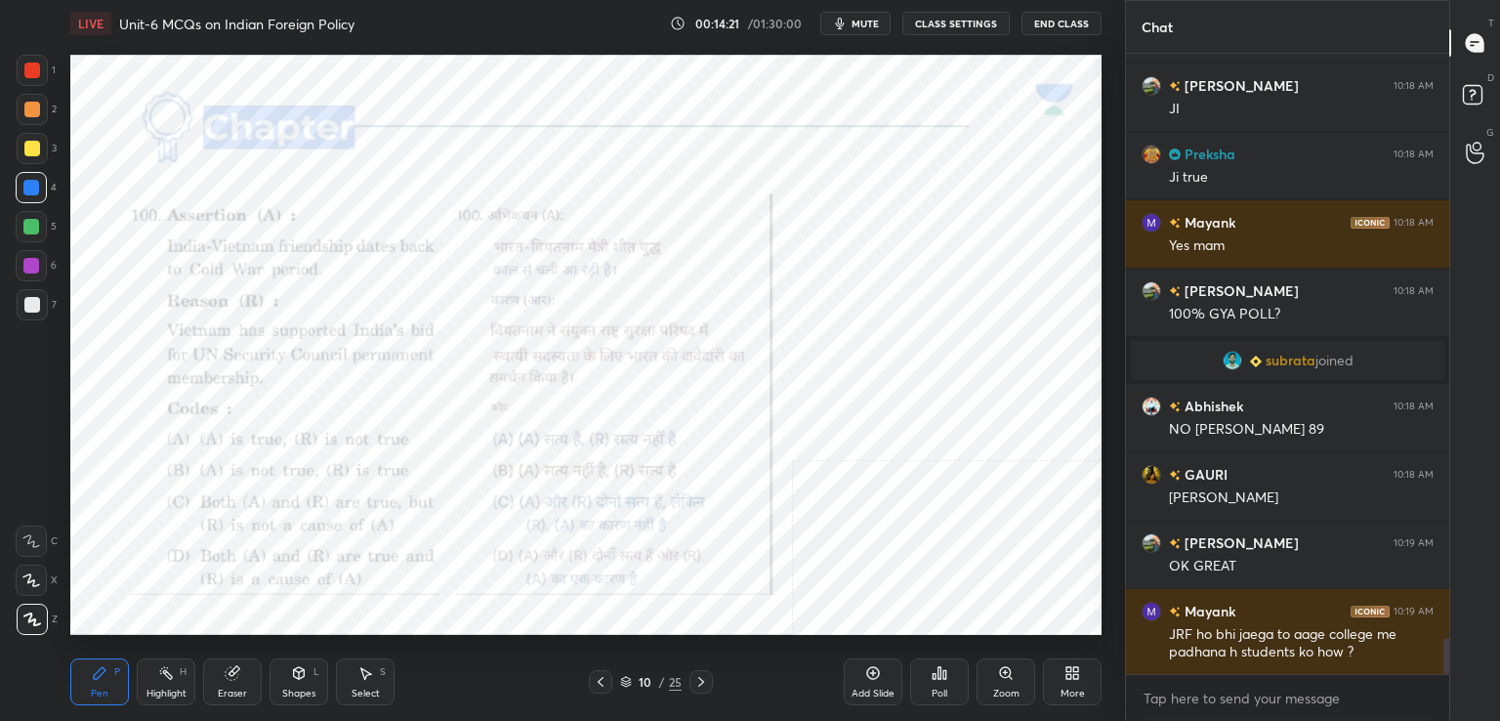
scroll to position [10115, 0]
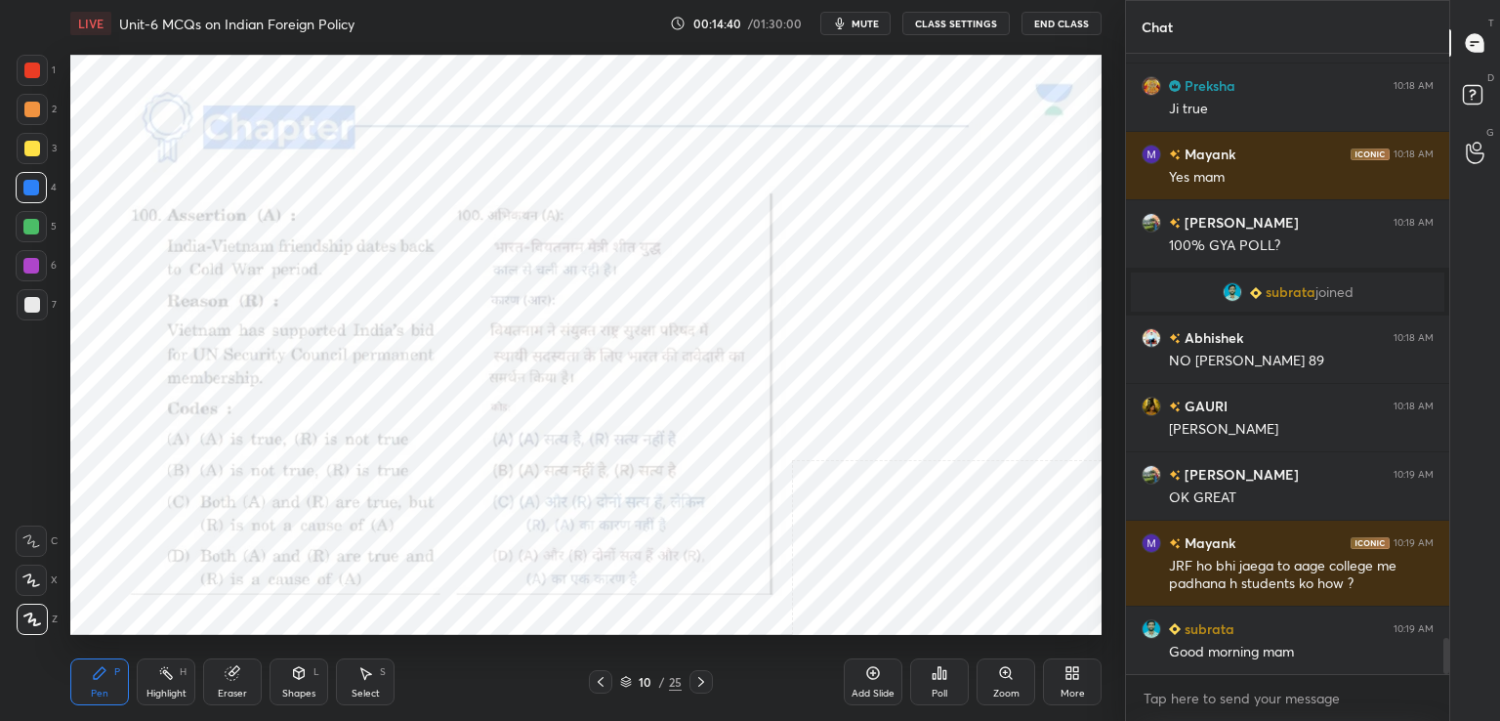
click at [589, 679] on div at bounding box center [600, 681] width 23 height 23
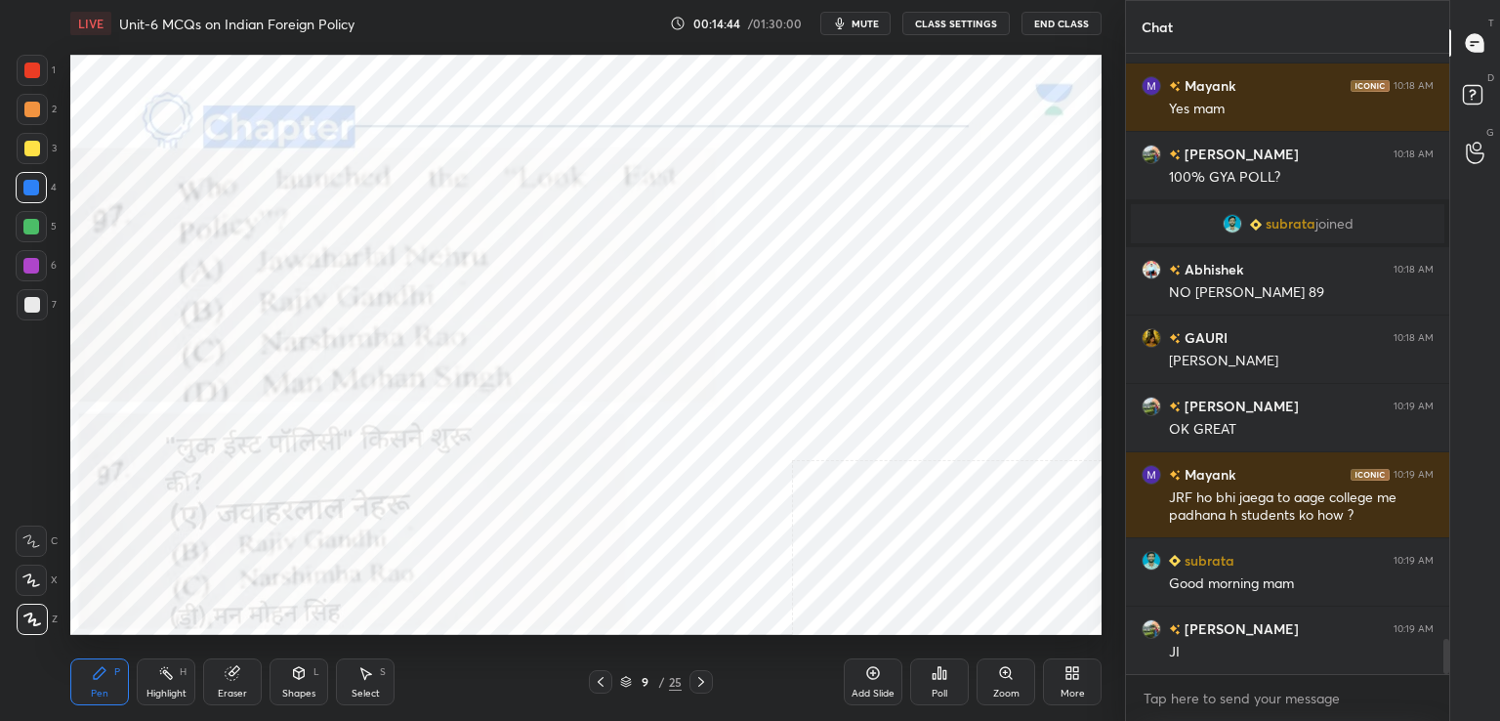
click at [703, 681] on icon at bounding box center [701, 682] width 6 height 10
click at [941, 681] on div "Poll" at bounding box center [939, 681] width 59 height 47
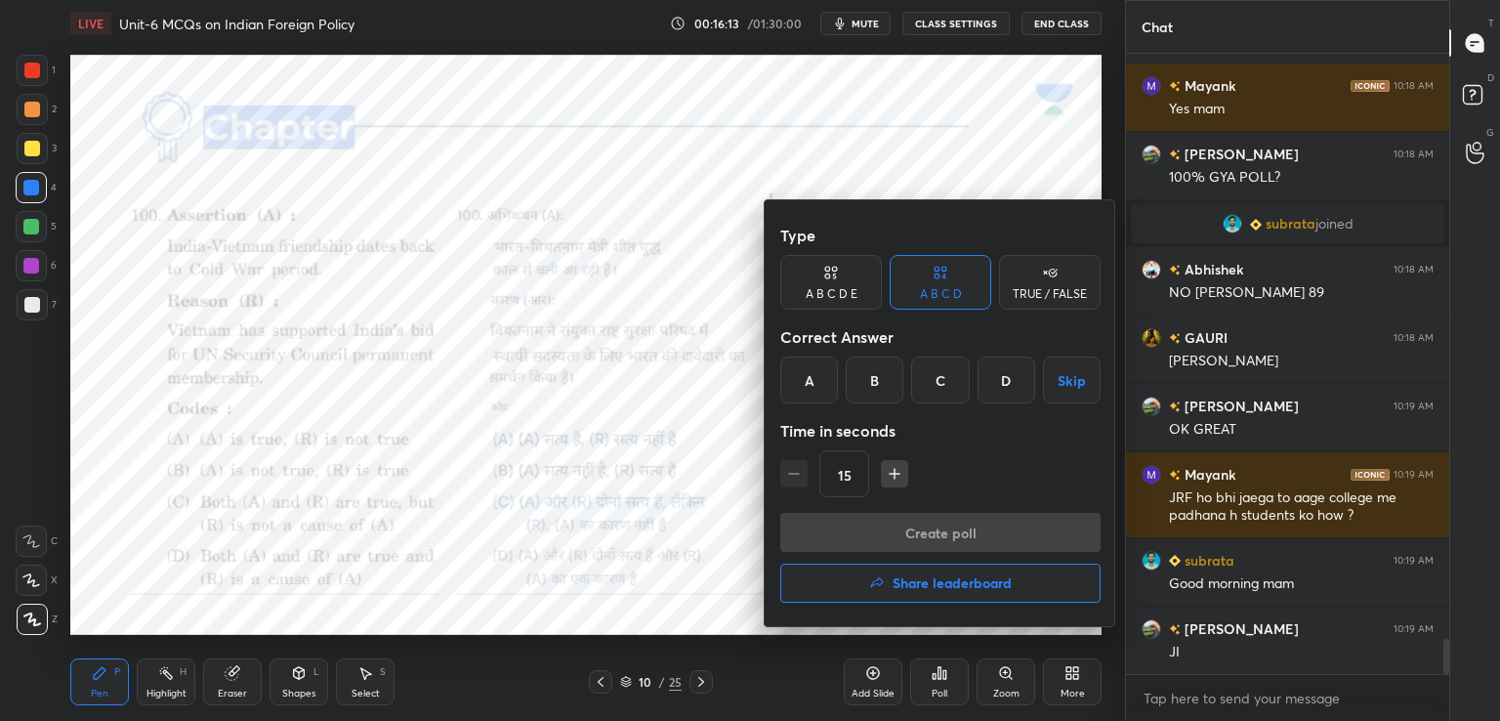
click at [940, 387] on div "C" at bounding box center [940, 379] width 58 height 47
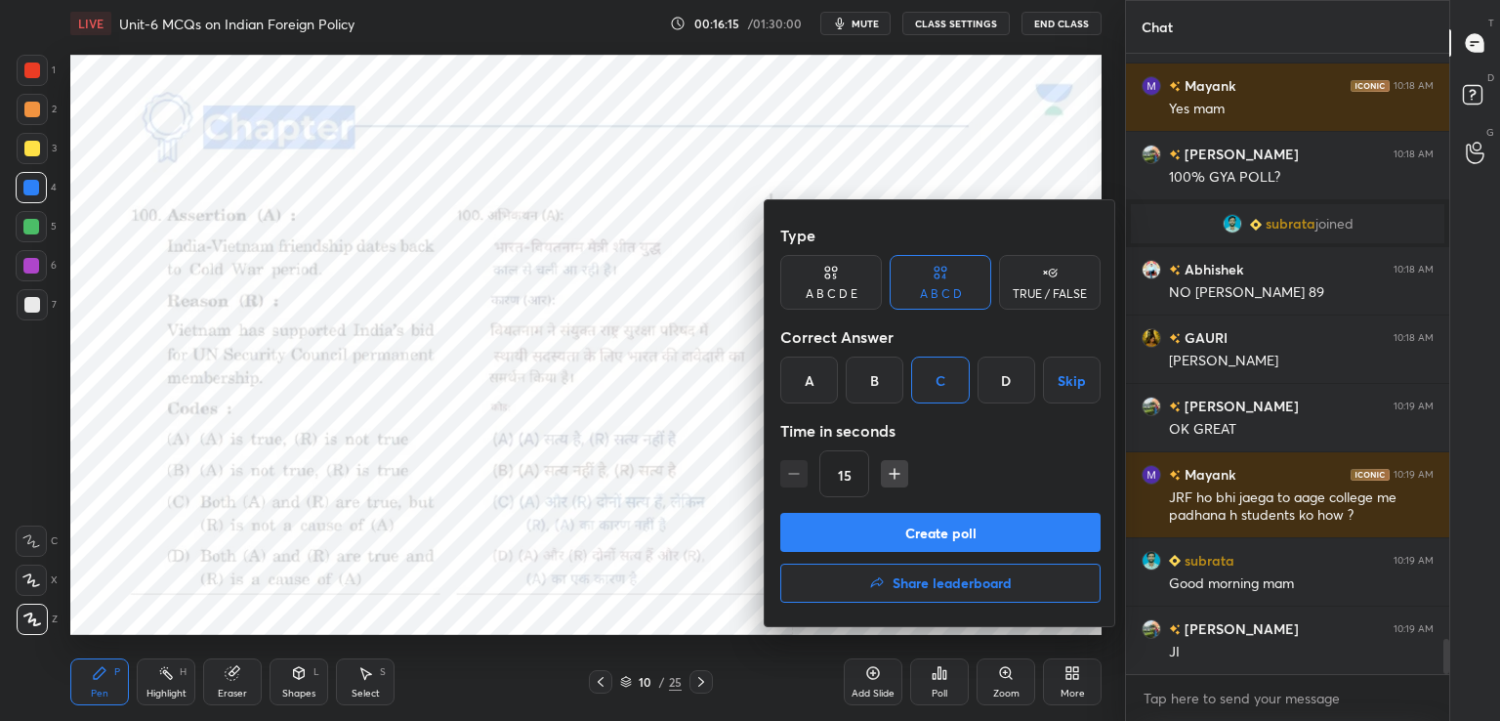
click at [953, 522] on button "Create poll" at bounding box center [940, 532] width 320 height 39
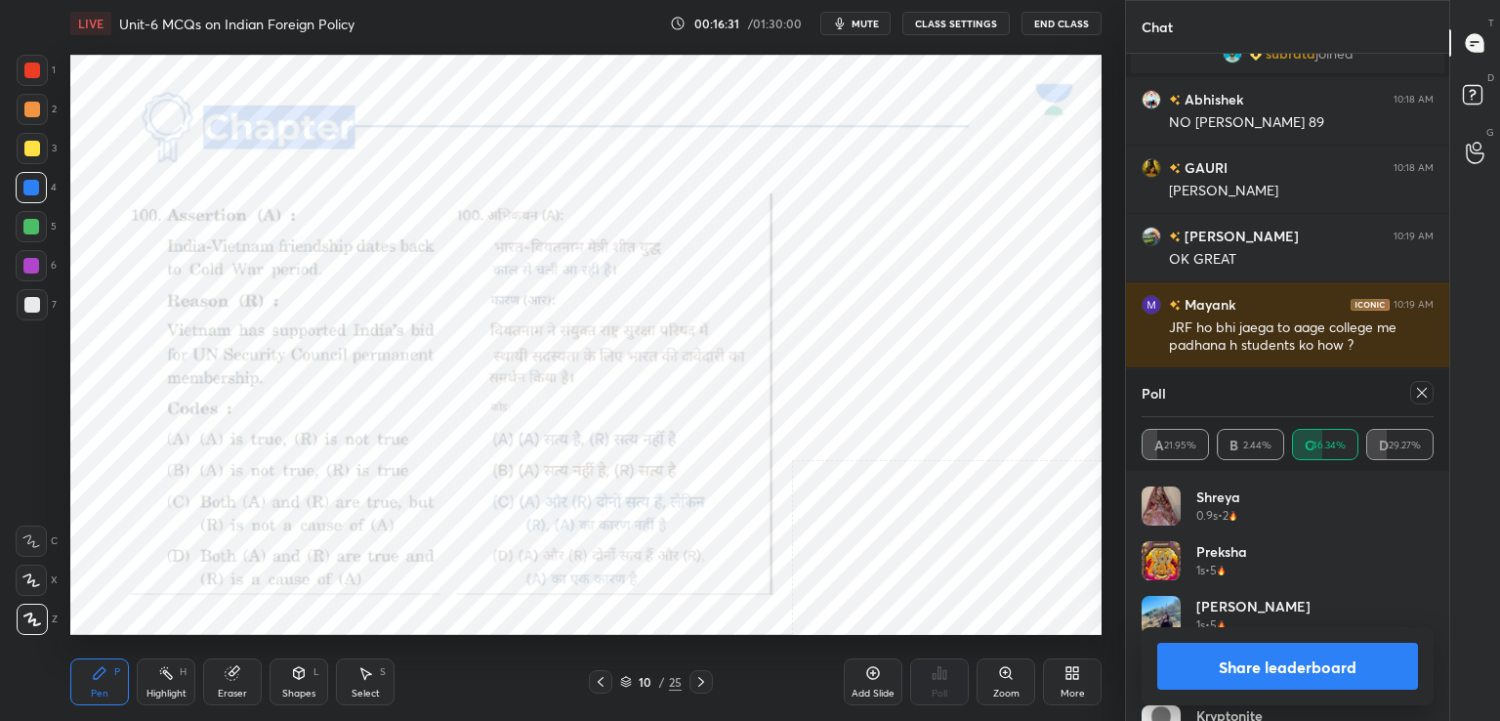
scroll to position [10421, 0]
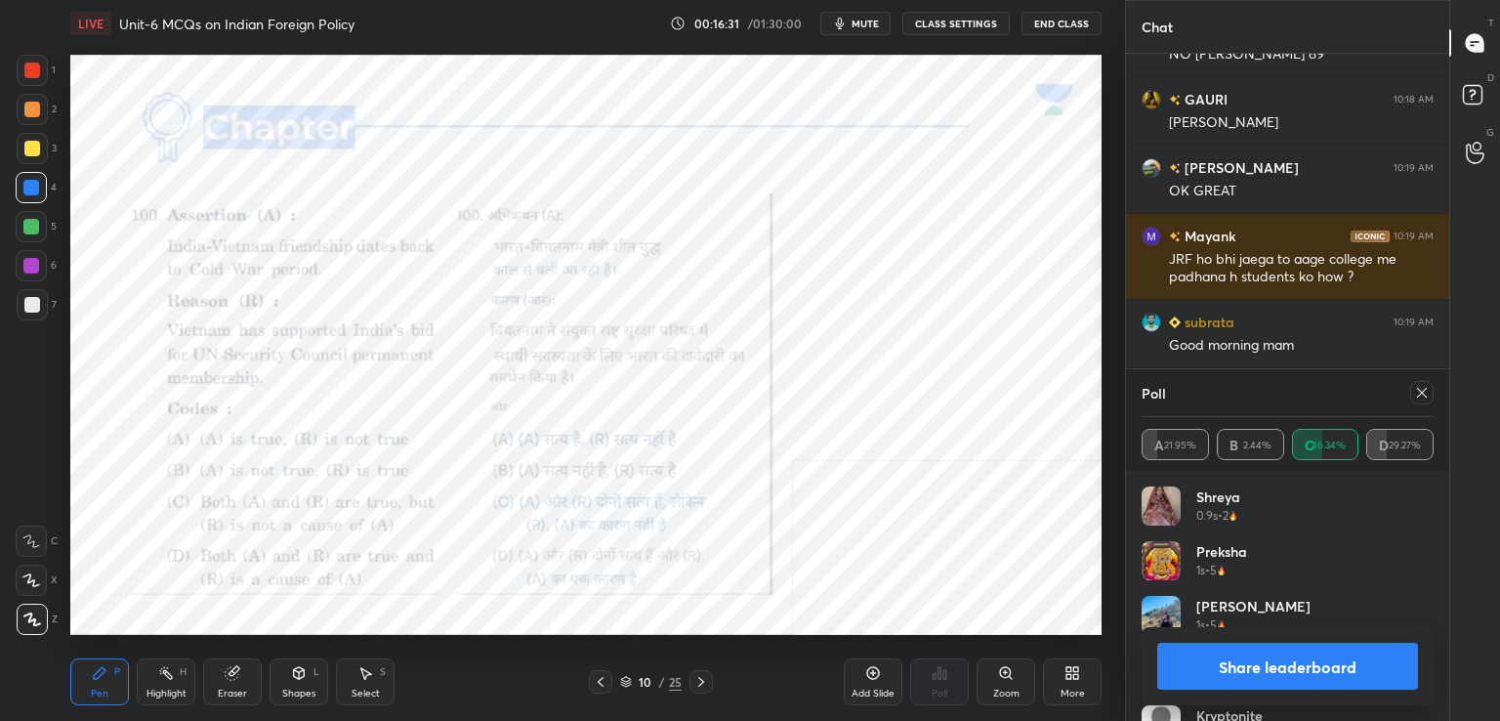
click at [1424, 382] on div at bounding box center [1421, 392] width 23 height 23
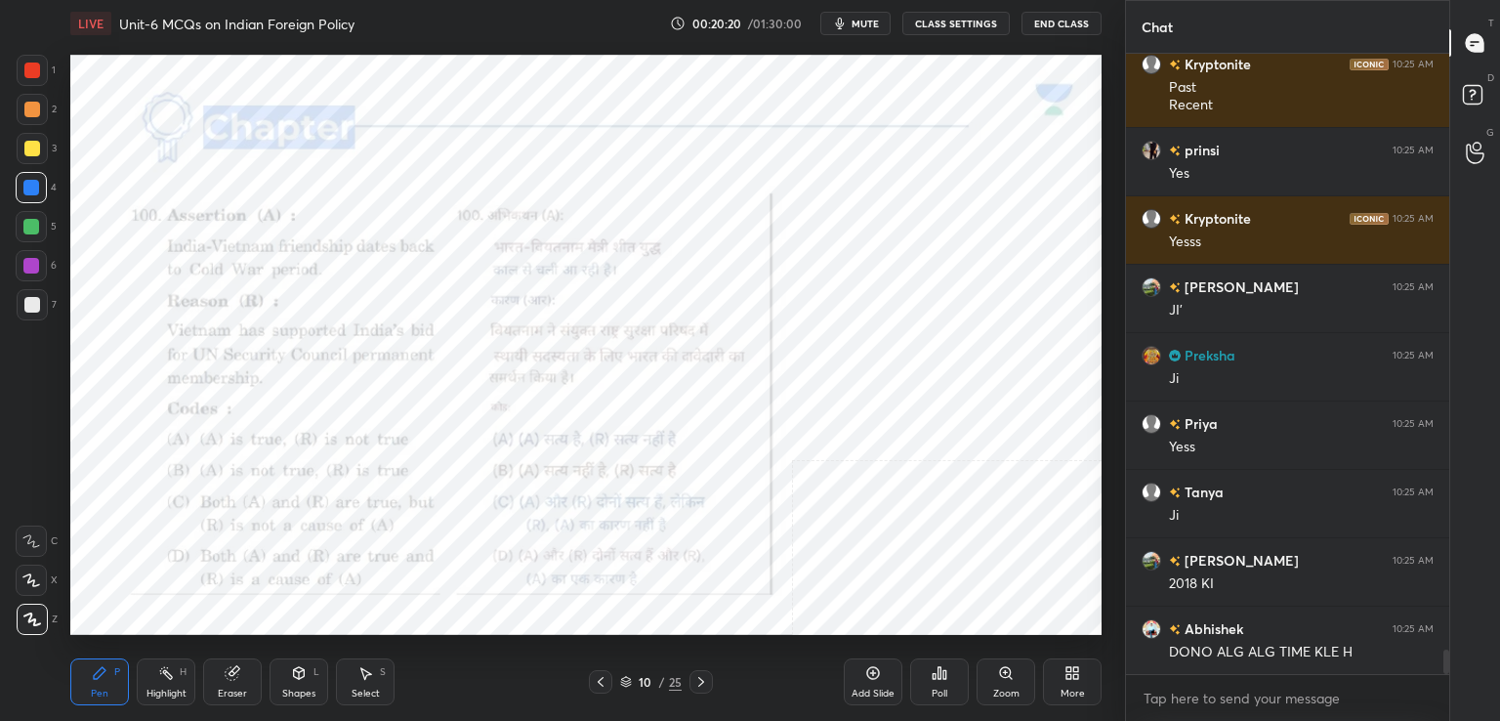
scroll to position [15229, 0]
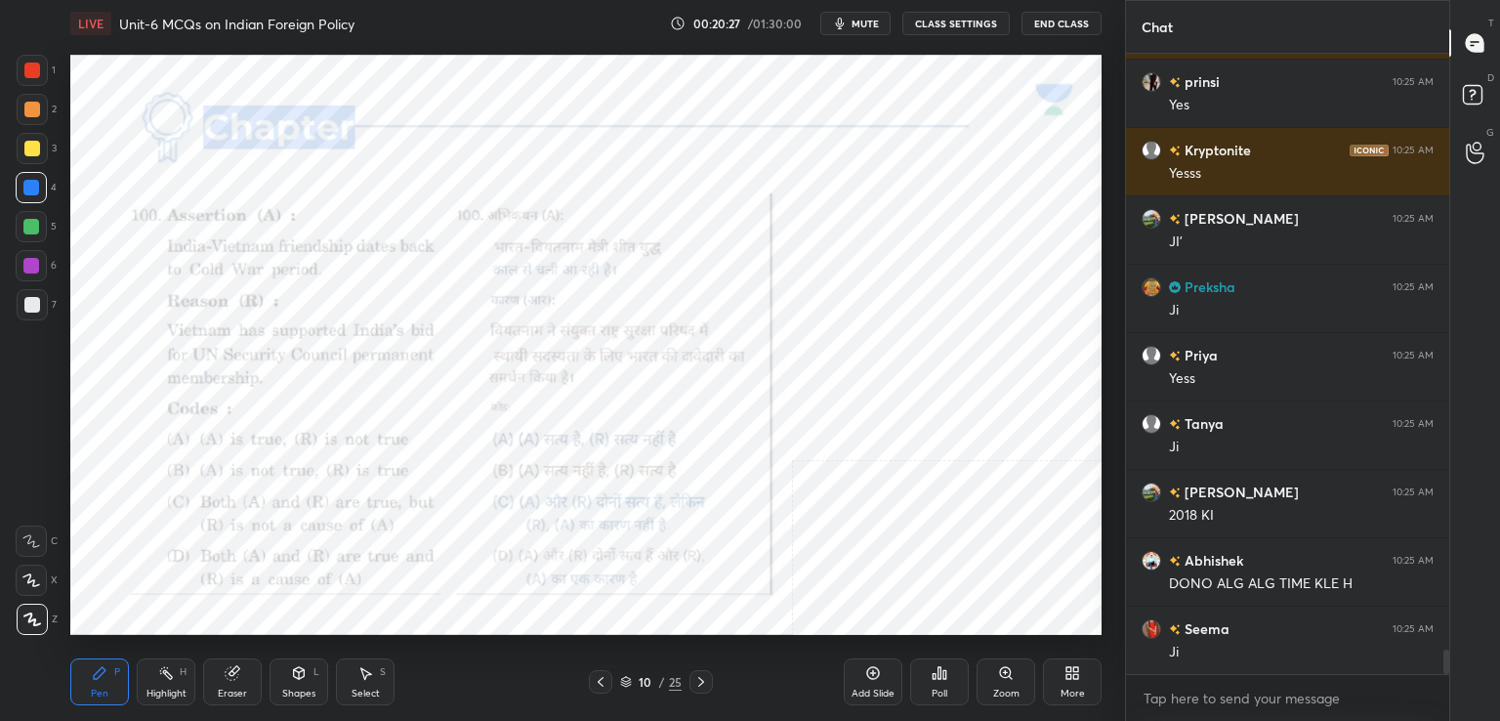
click at [935, 674] on icon at bounding box center [933, 676] width 3 height 5
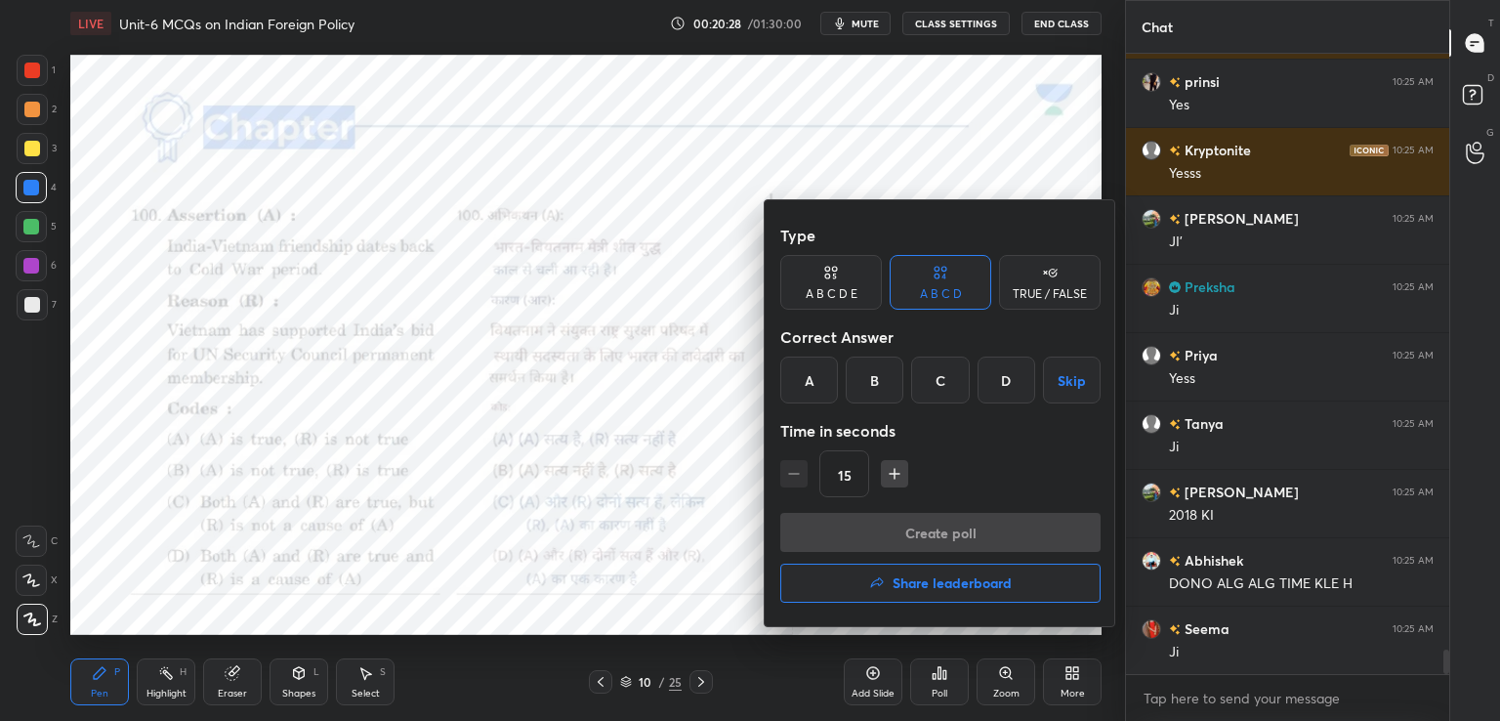
click at [890, 593] on button "Share leaderboard" at bounding box center [940, 582] width 320 height 39
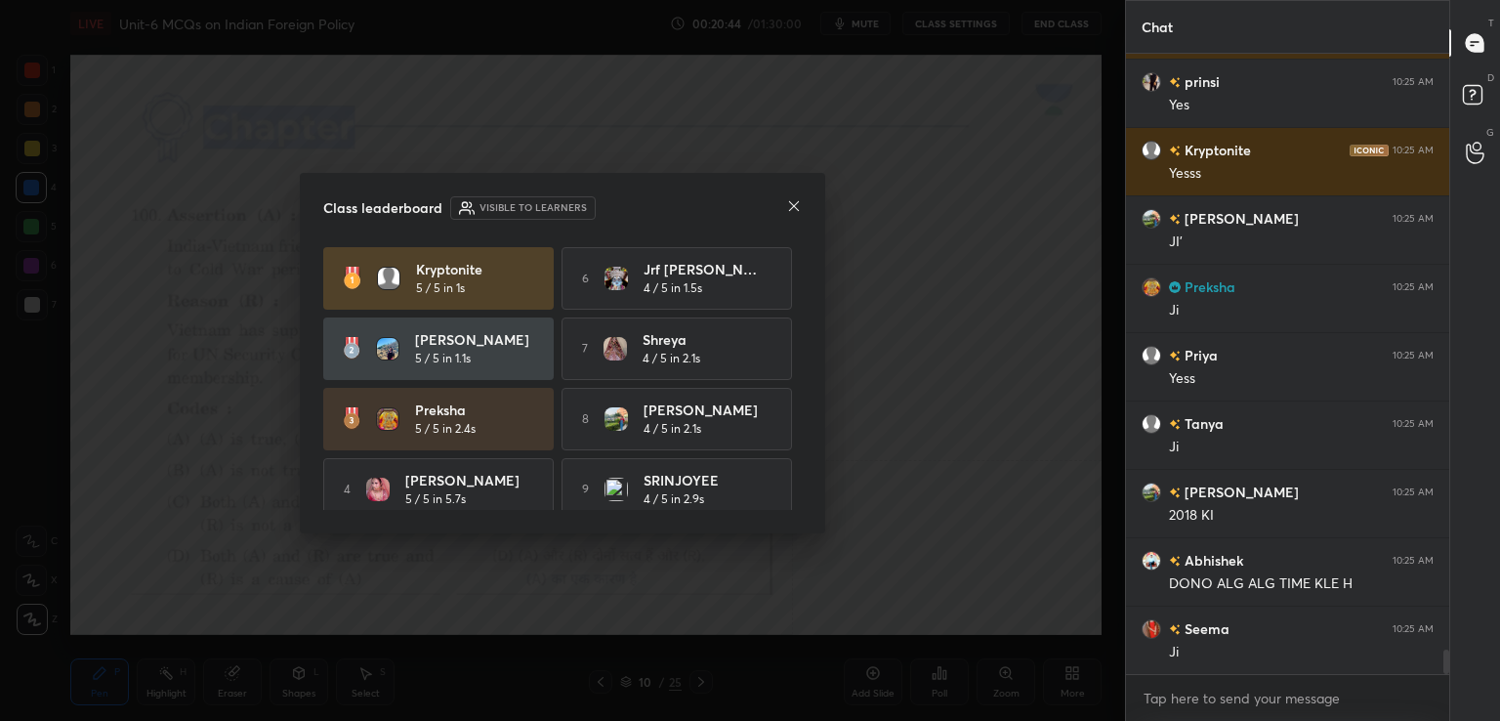
scroll to position [86, 0]
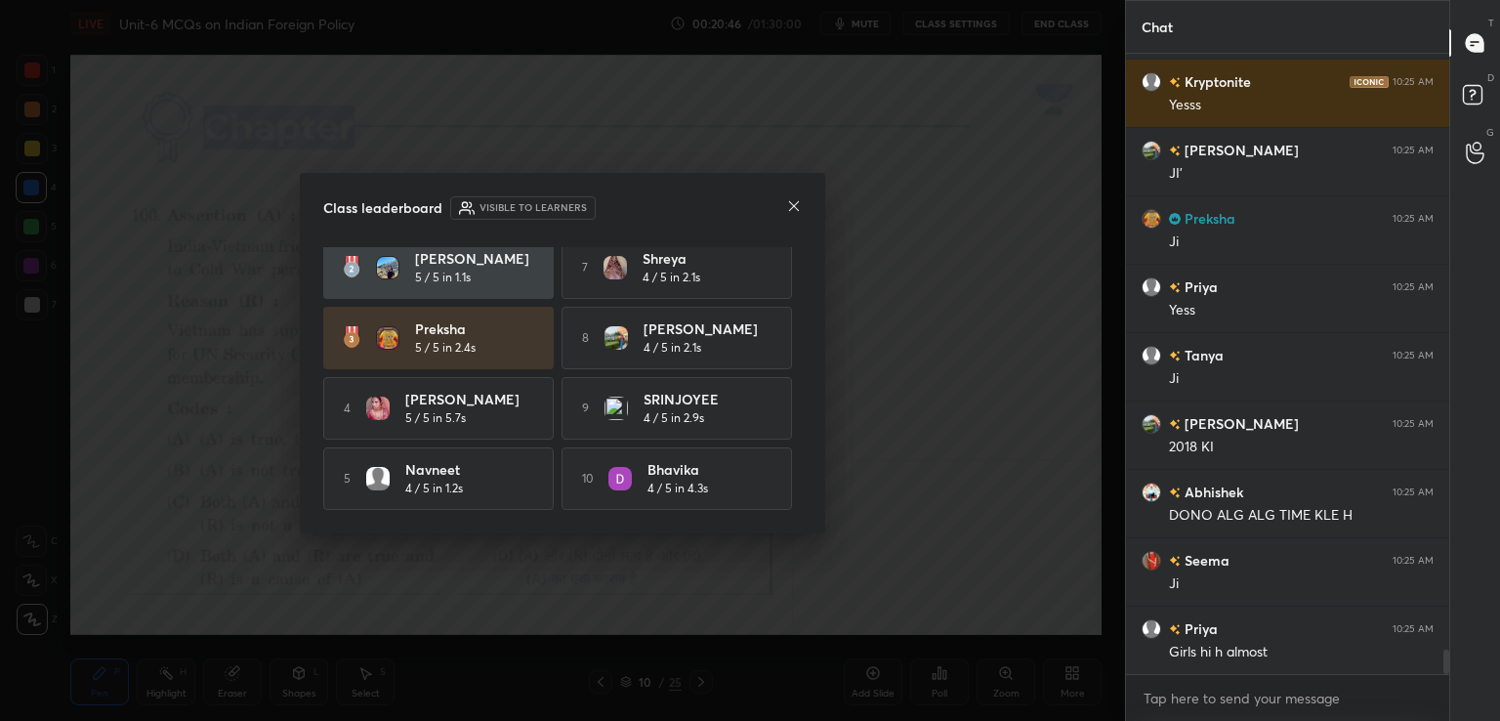
click at [794, 205] on icon at bounding box center [794, 206] width 10 height 10
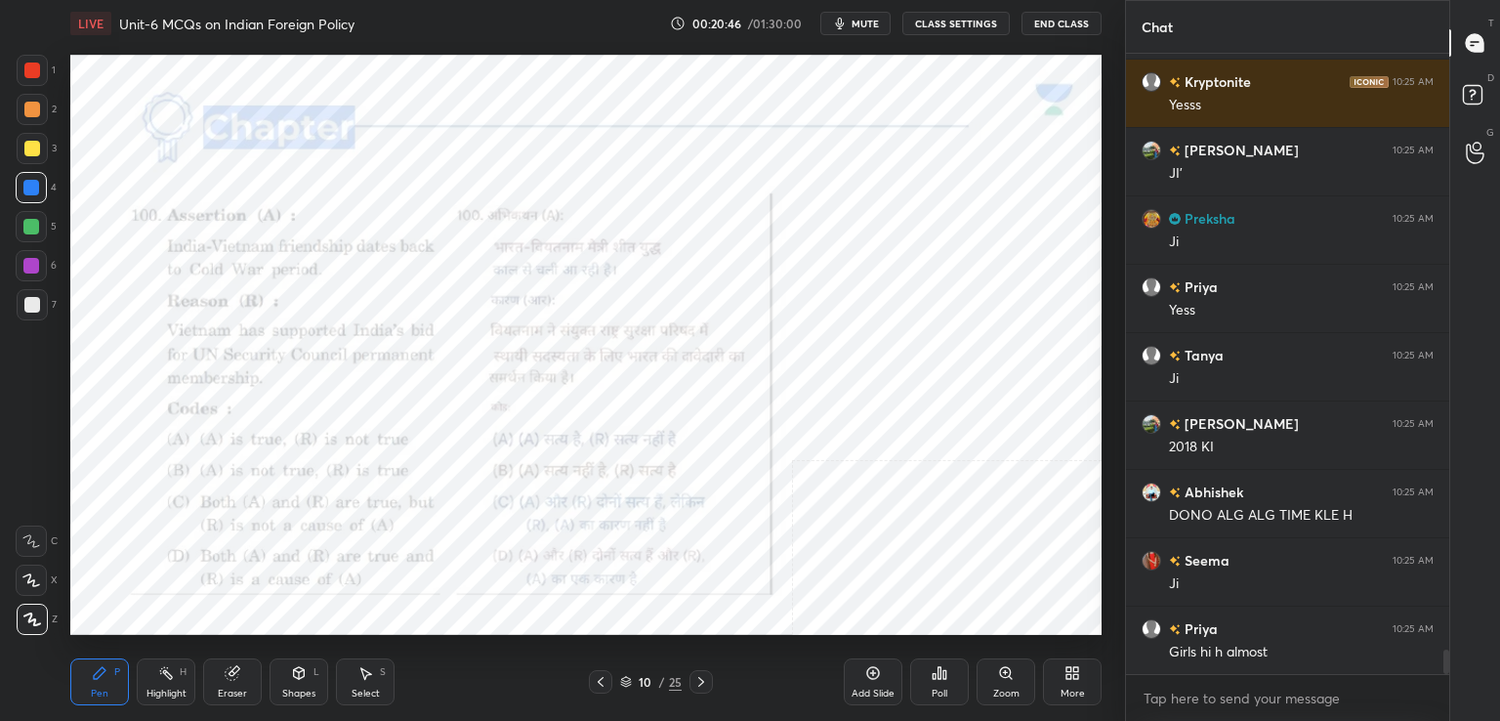
scroll to position [15366, 0]
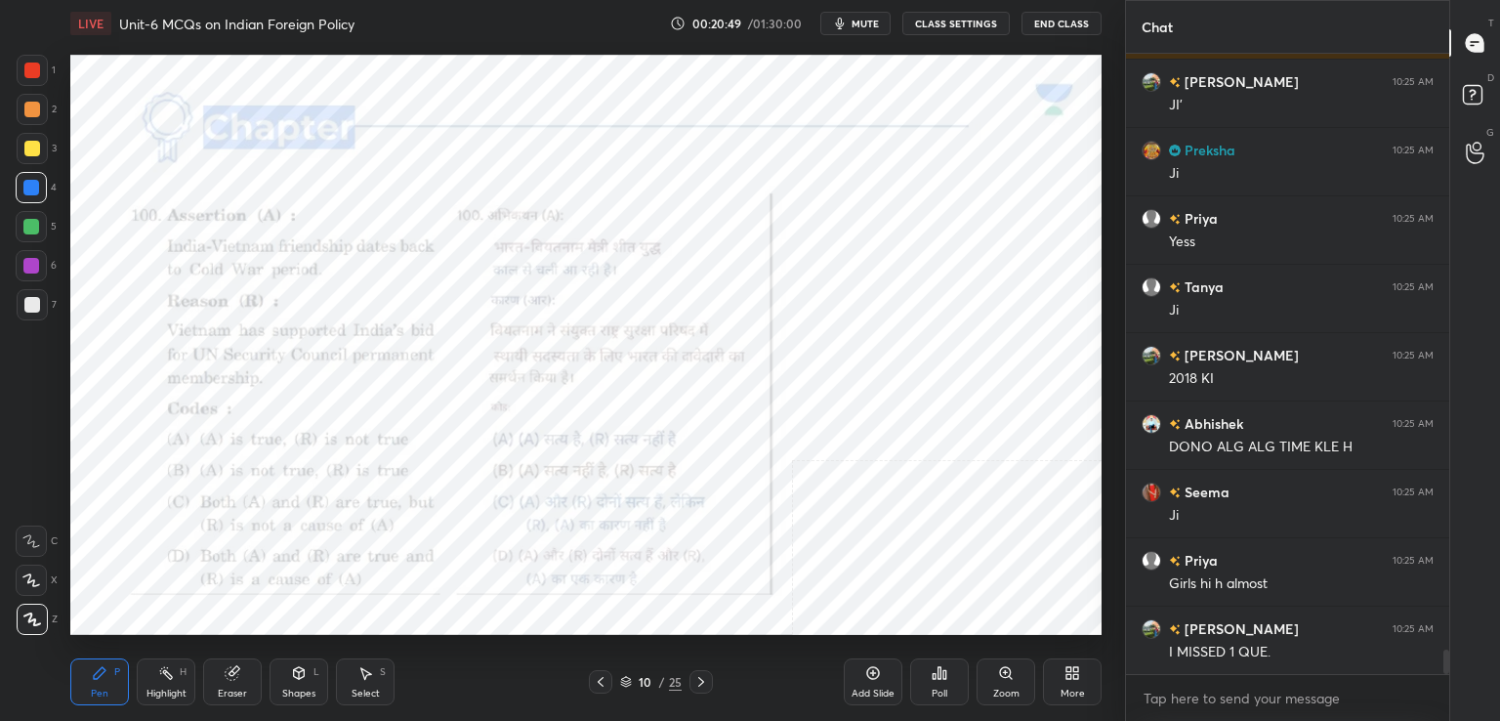
click at [711, 683] on div at bounding box center [700, 681] width 23 height 23
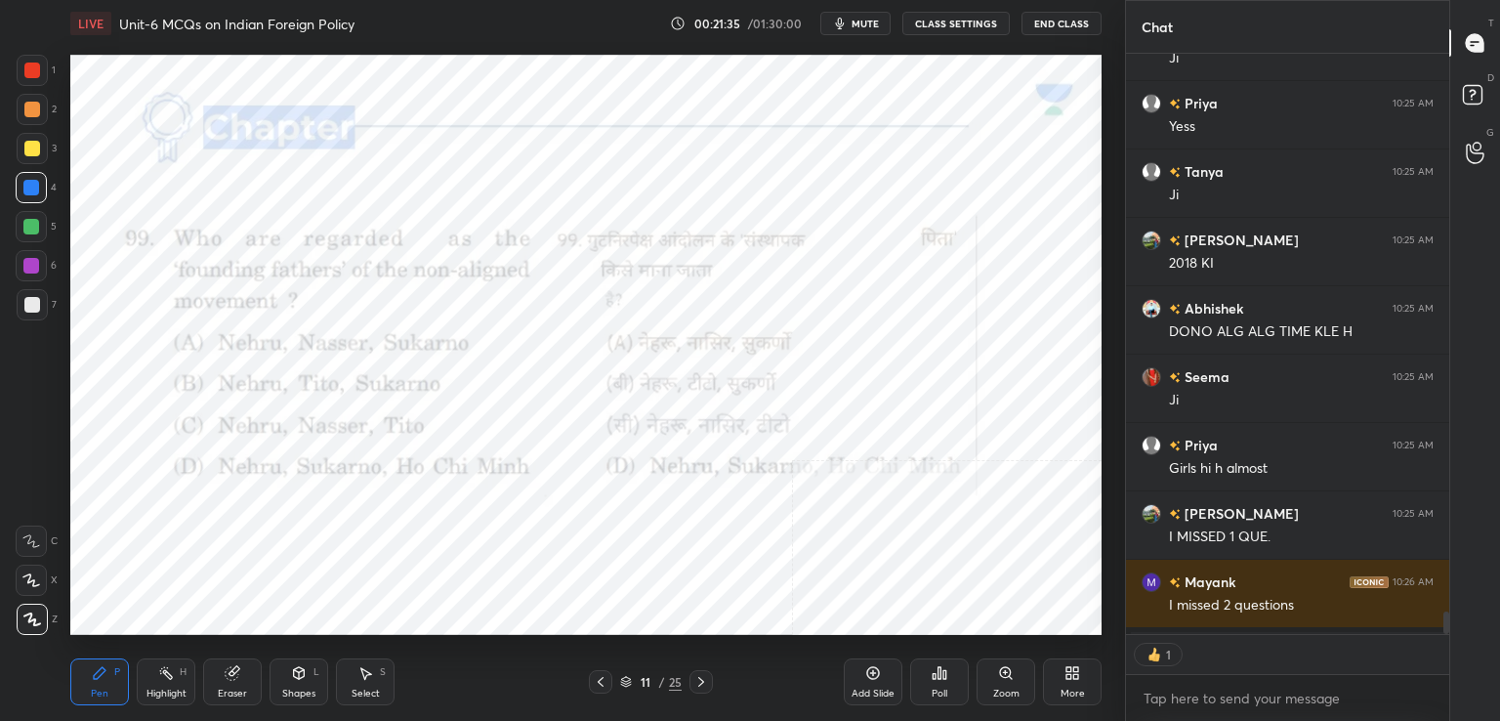
scroll to position [575, 317]
click at [930, 661] on div "Poll" at bounding box center [939, 681] width 59 height 47
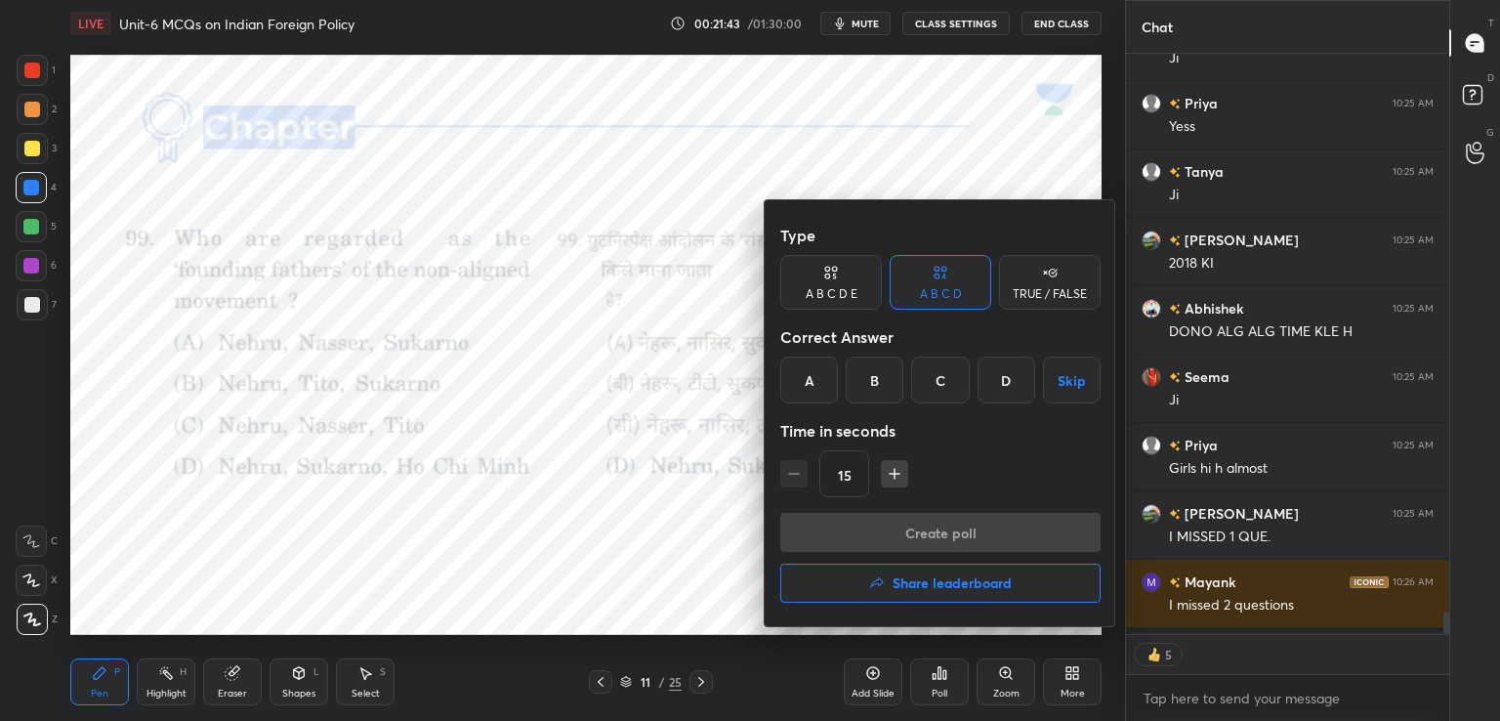
click at [961, 388] on div "C" at bounding box center [940, 379] width 58 height 47
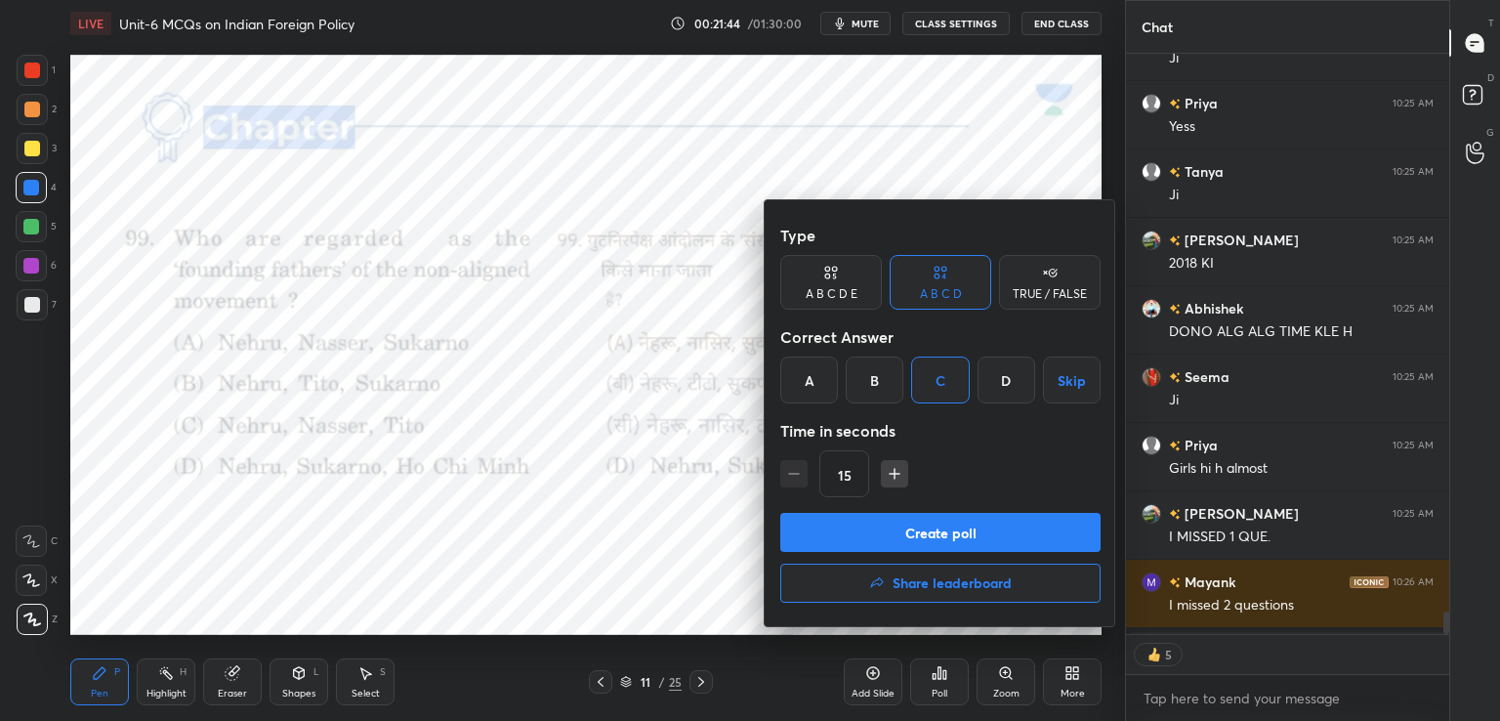
click at [969, 532] on button "Create poll" at bounding box center [940, 532] width 320 height 39
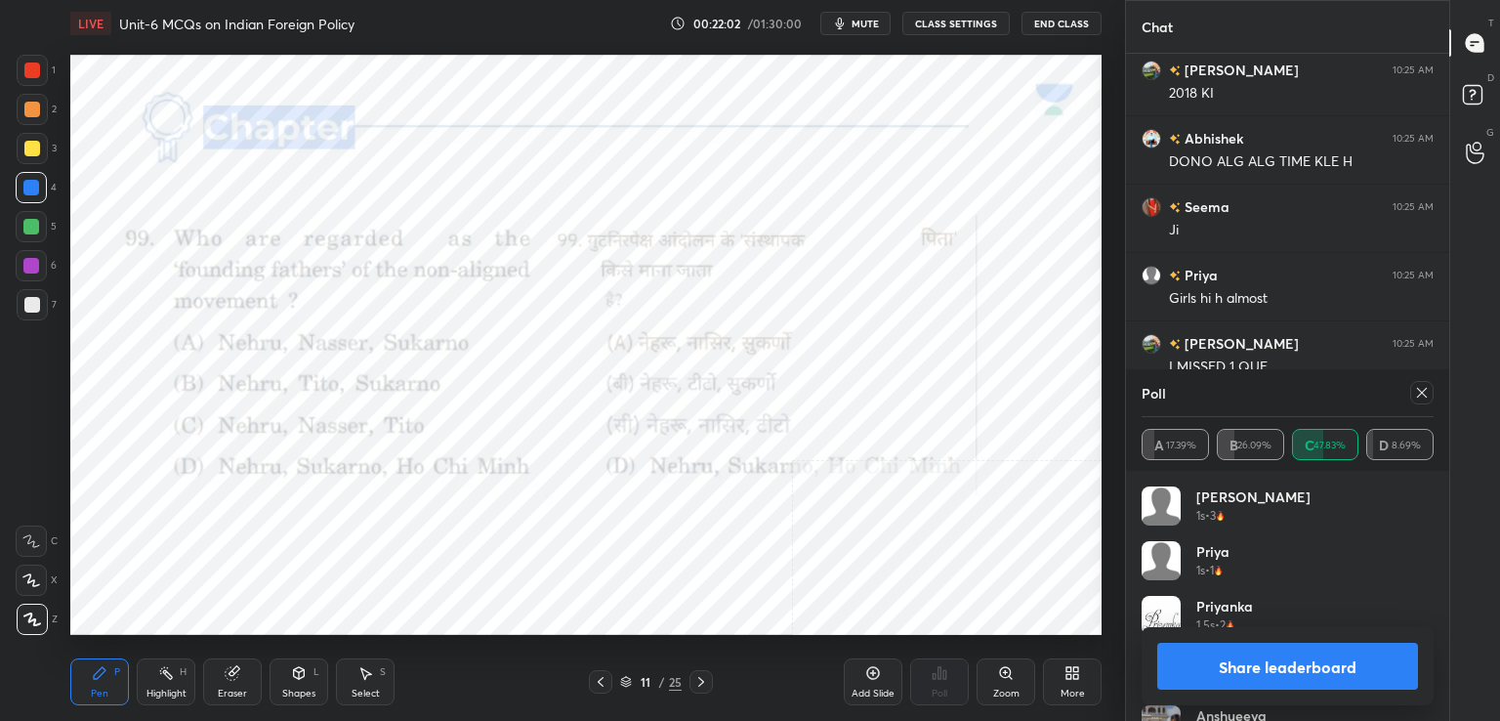
scroll to position [15719, 0]
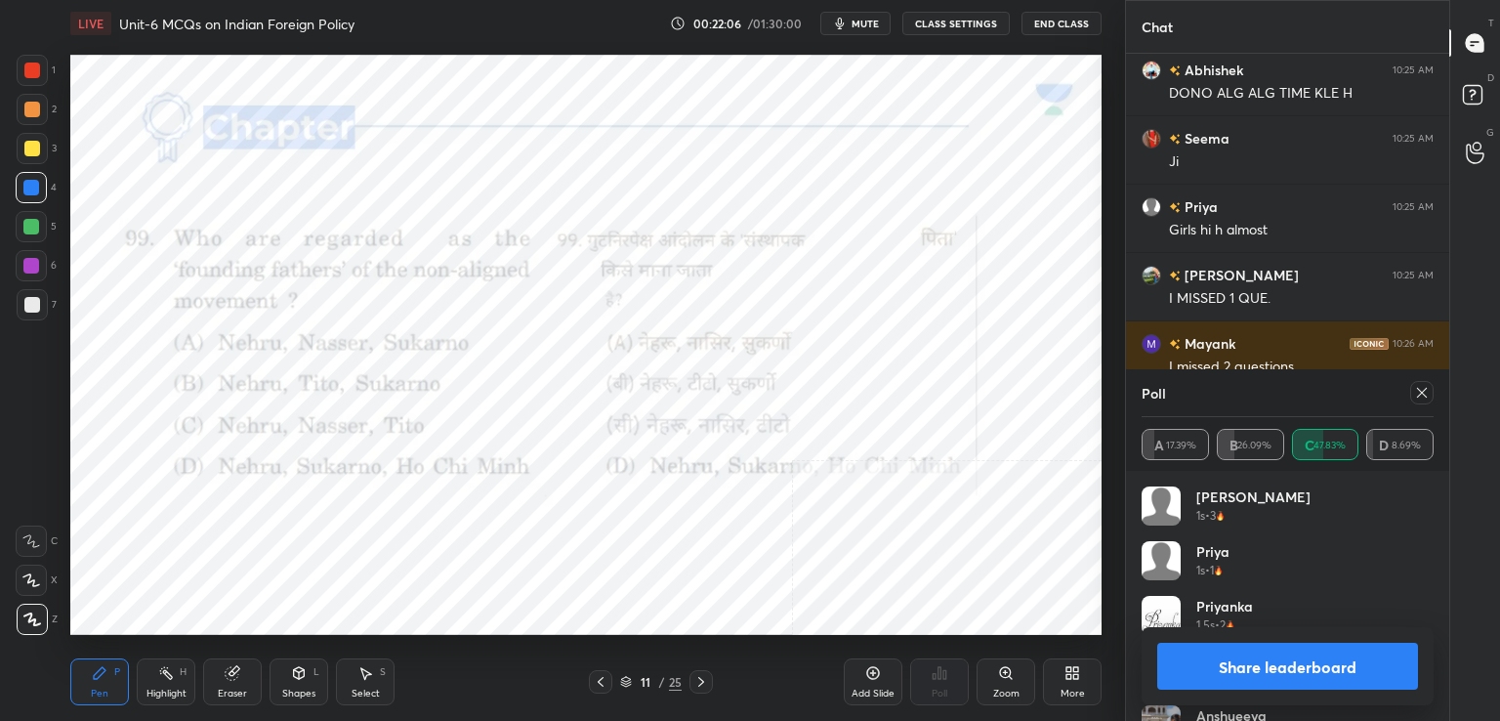
click at [1429, 395] on div at bounding box center [1421, 392] width 23 height 23
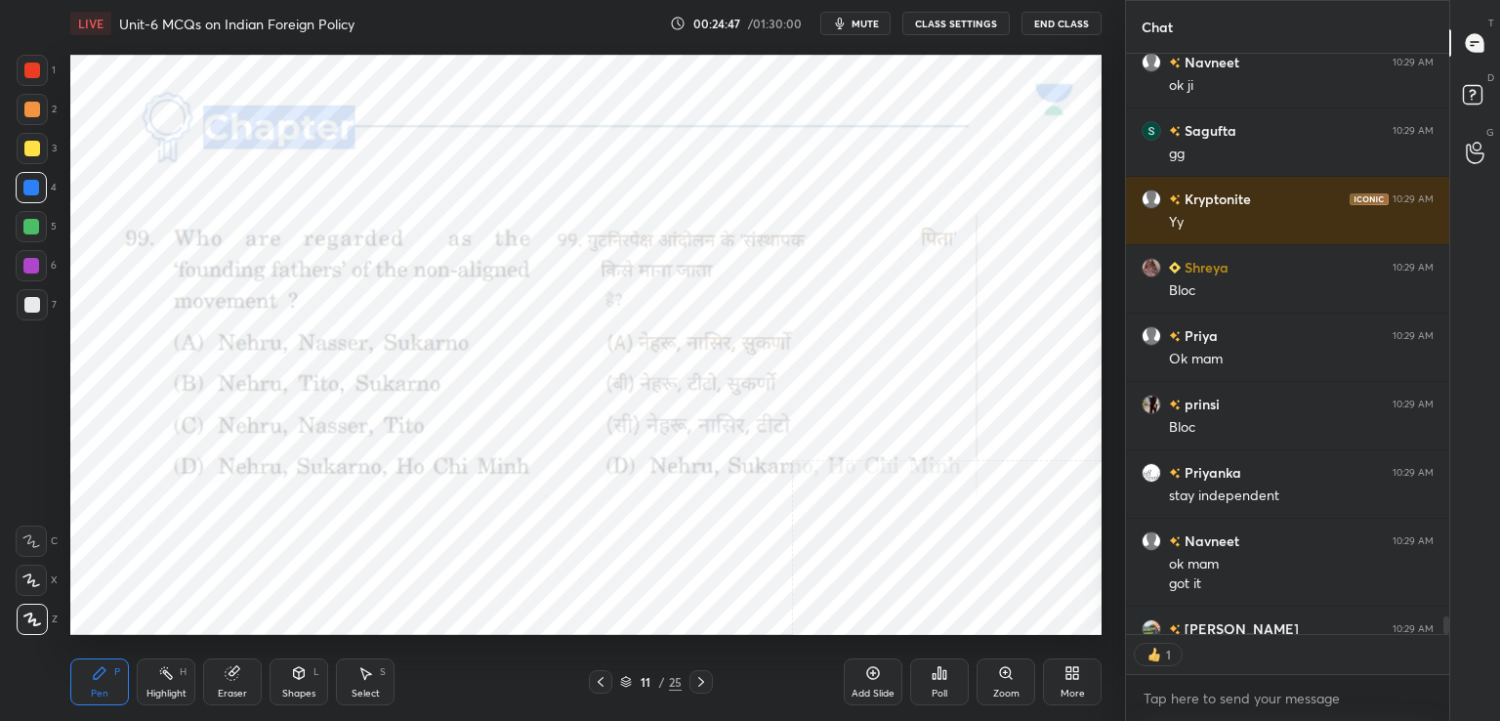
scroll to position [20498, 0]
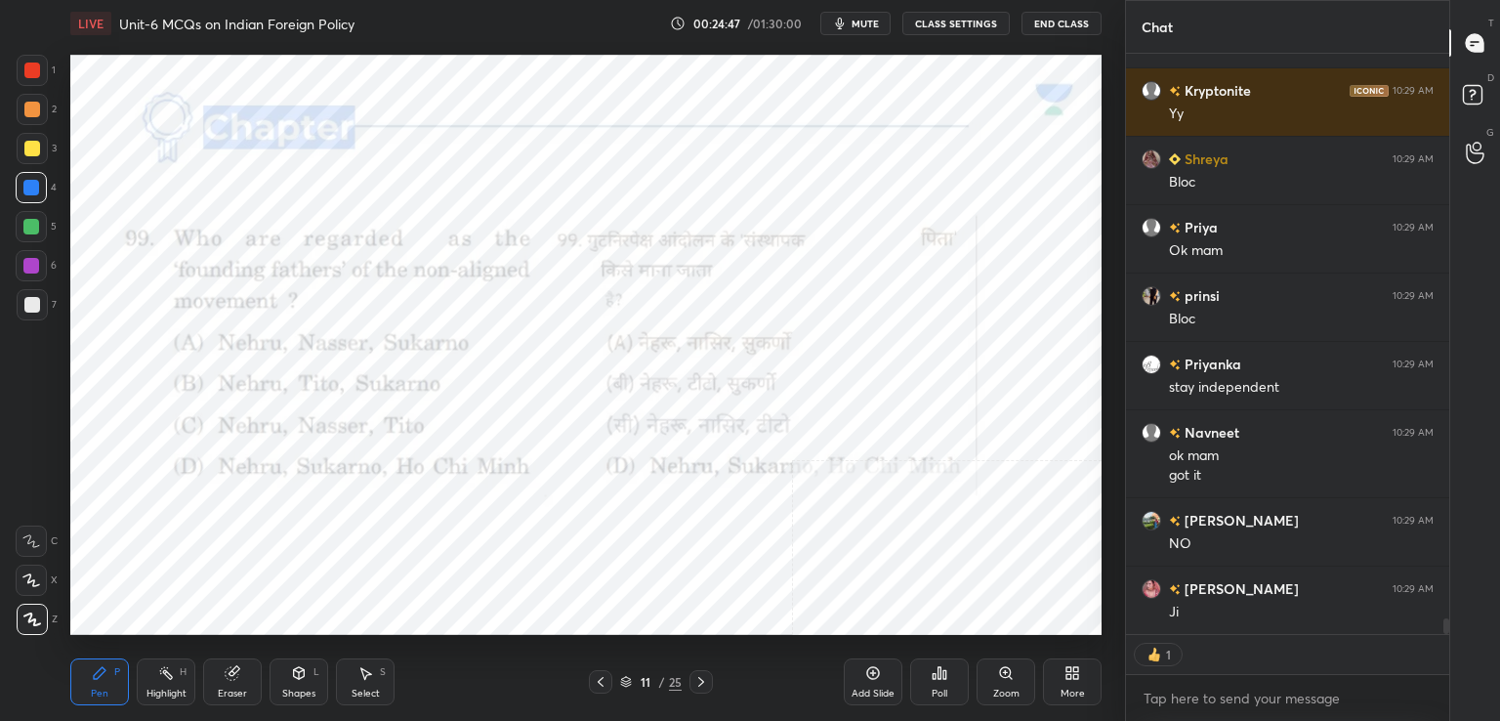
click at [701, 681] on icon at bounding box center [701, 682] width 6 height 10
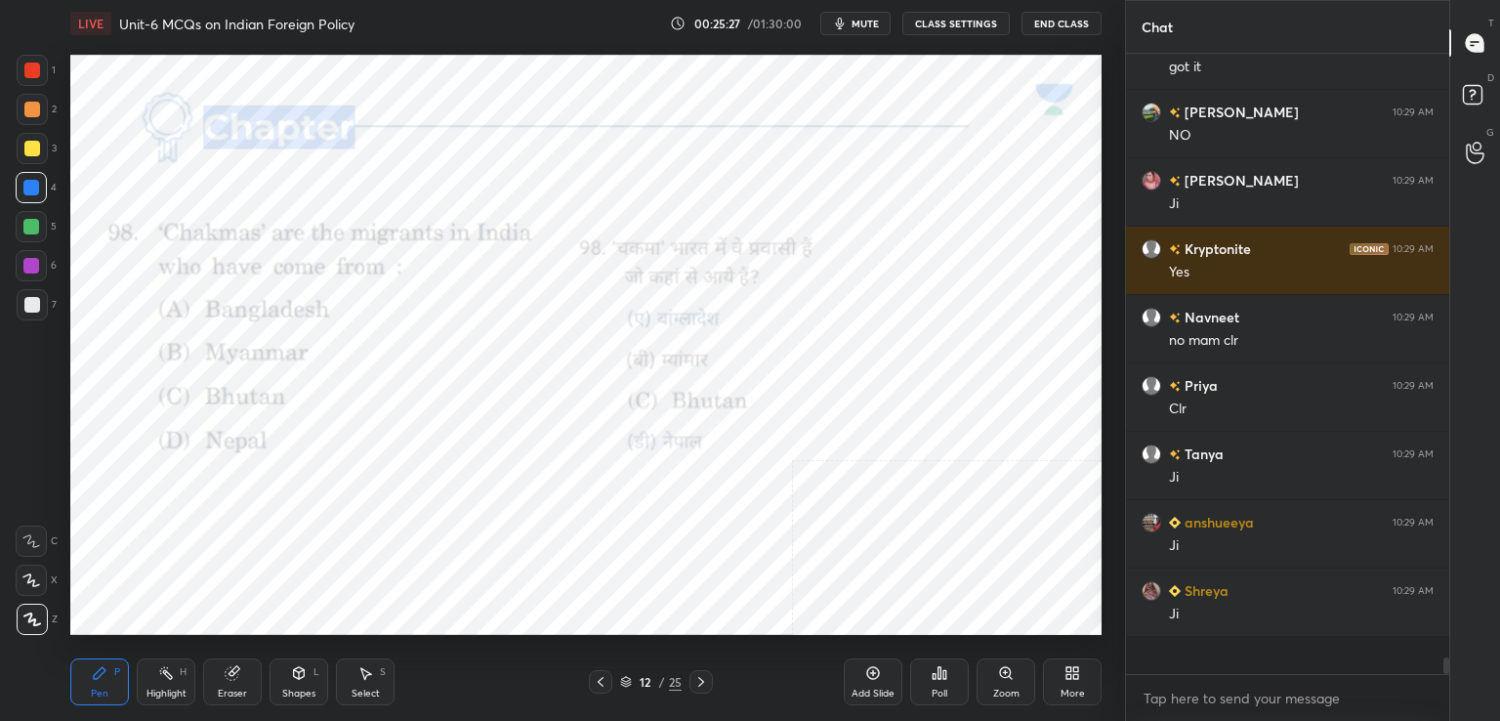
scroll to position [20868, 0]
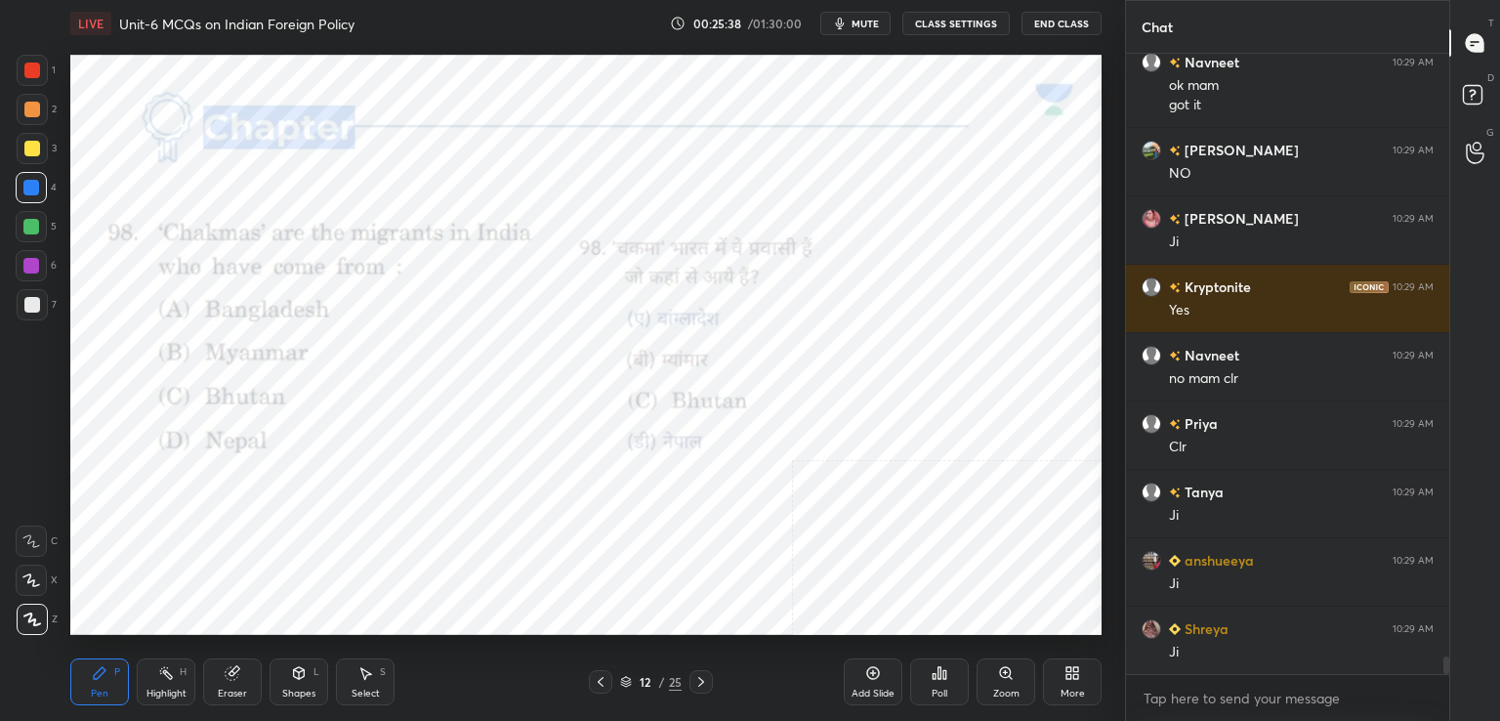
click at [947, 681] on div "Poll" at bounding box center [939, 681] width 59 height 47
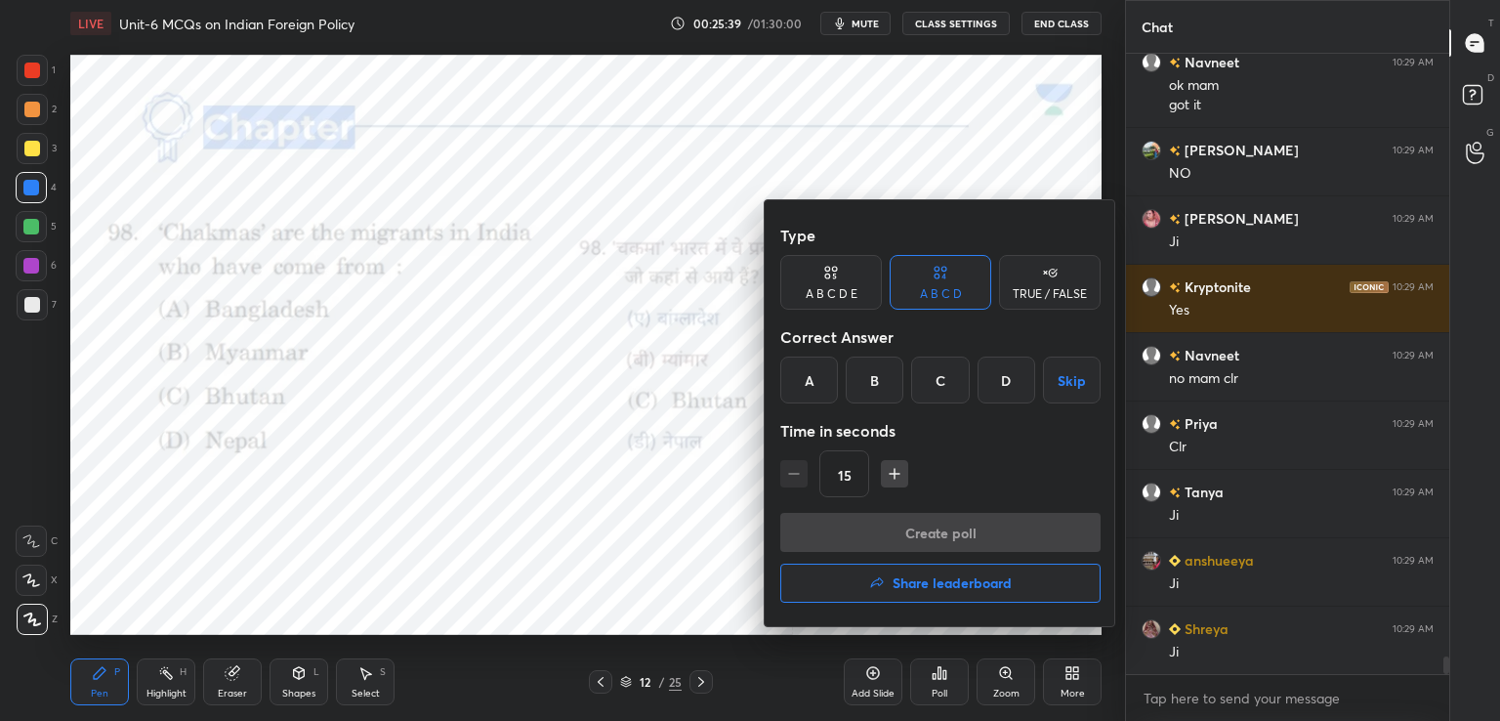
click at [822, 384] on div "A" at bounding box center [809, 379] width 58 height 47
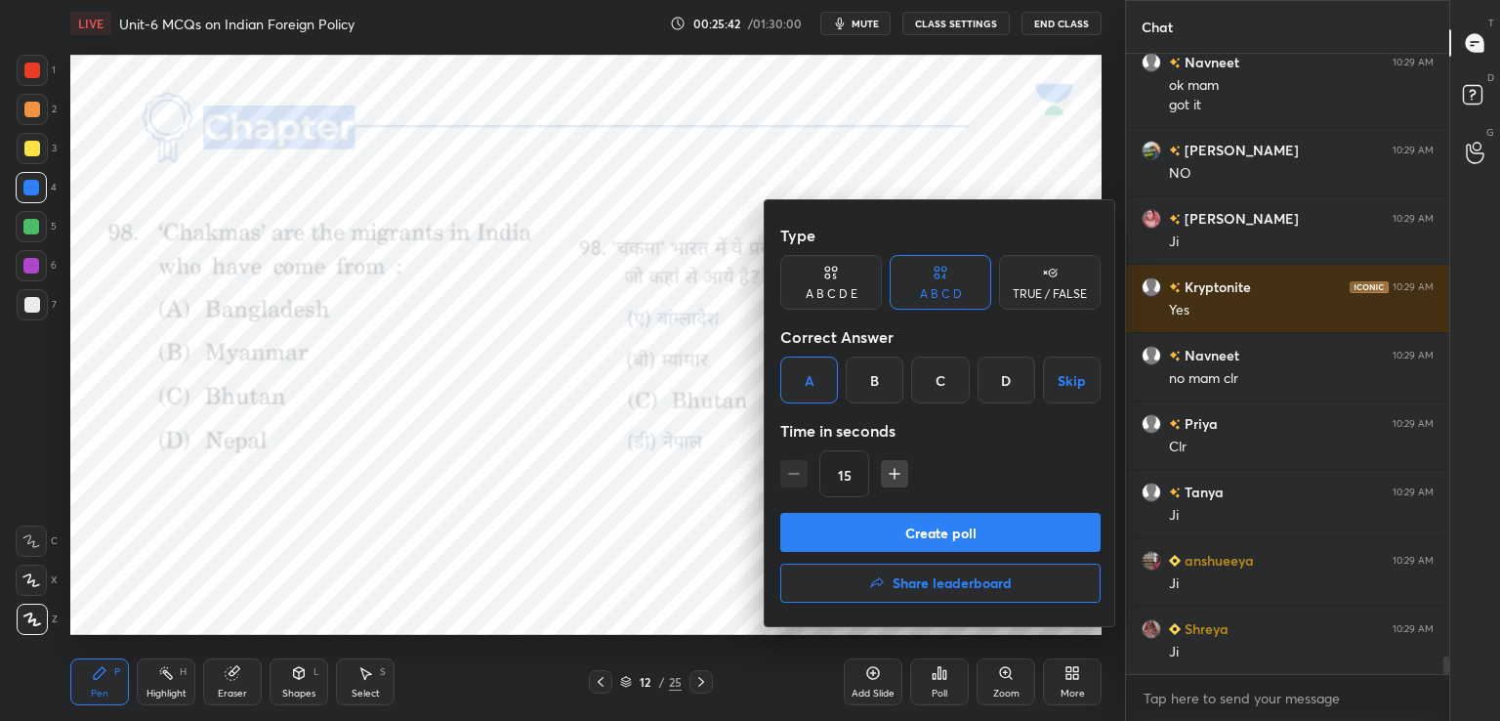
click at [907, 528] on button "Create poll" at bounding box center [940, 532] width 320 height 39
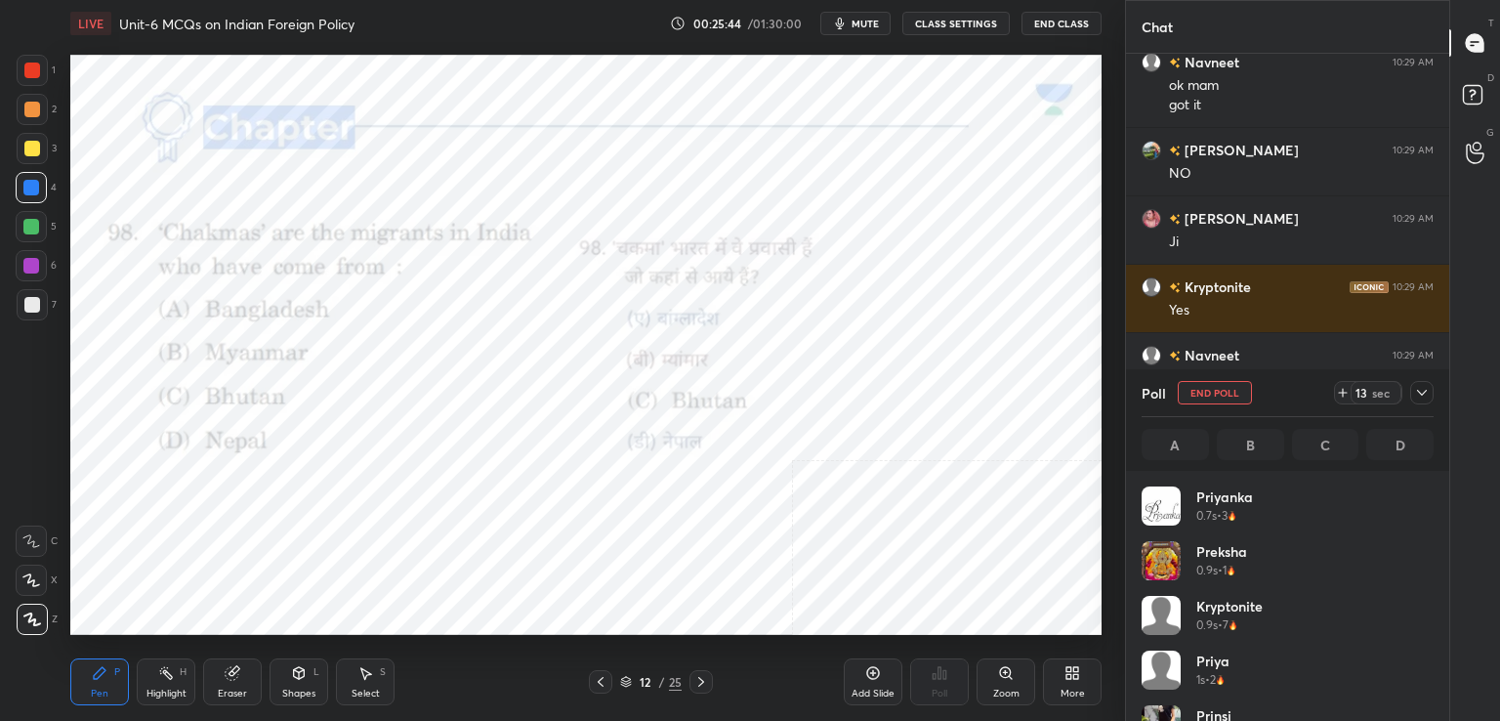
scroll to position [228, 286]
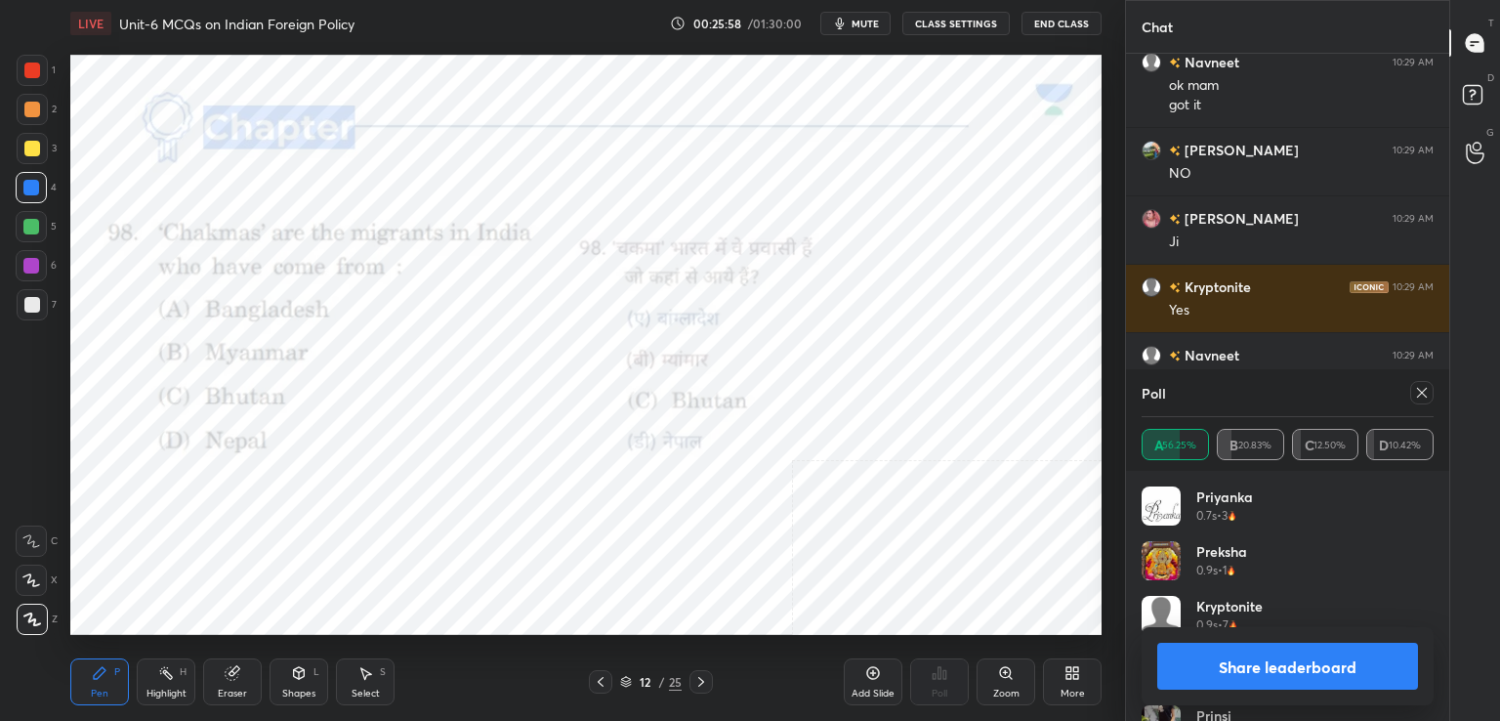
click at [1423, 389] on icon at bounding box center [1422, 393] width 16 height 16
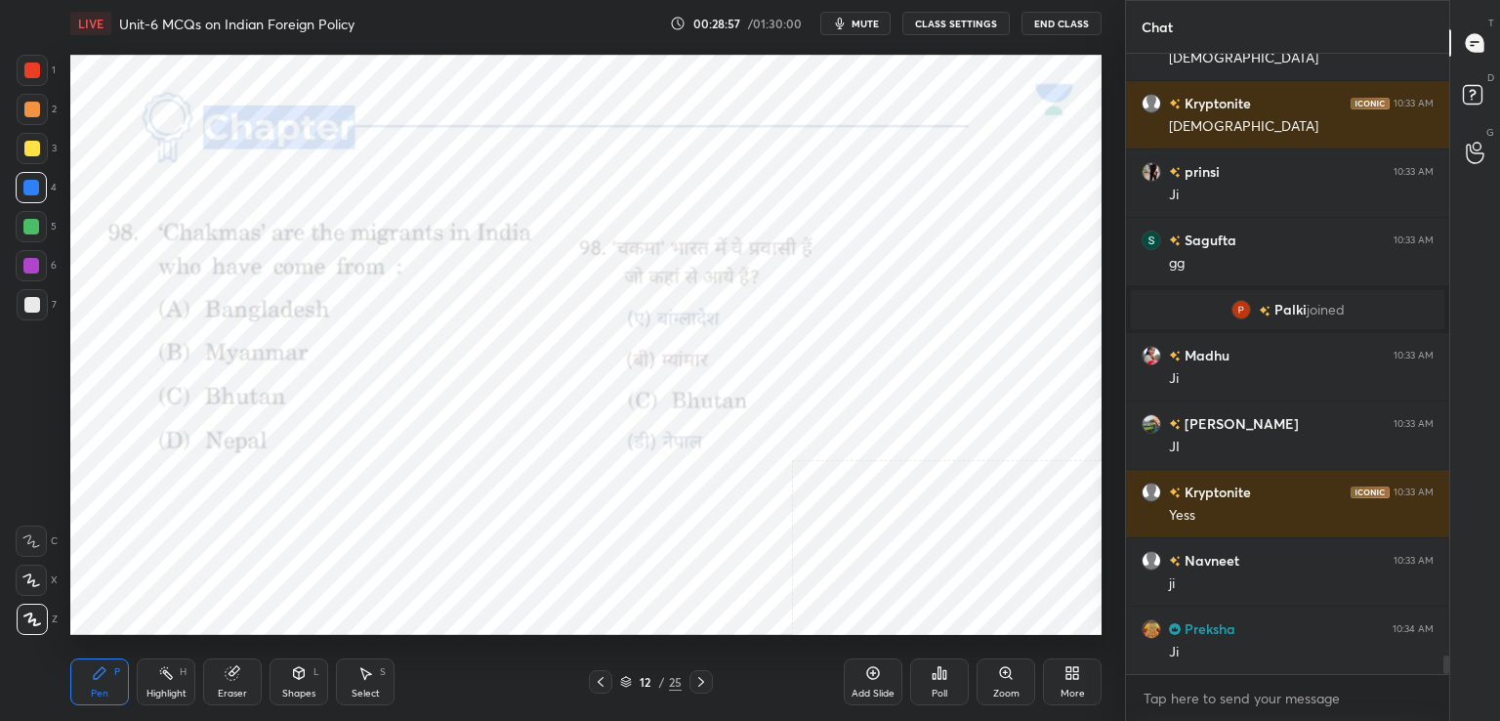
scroll to position [20503, 0]
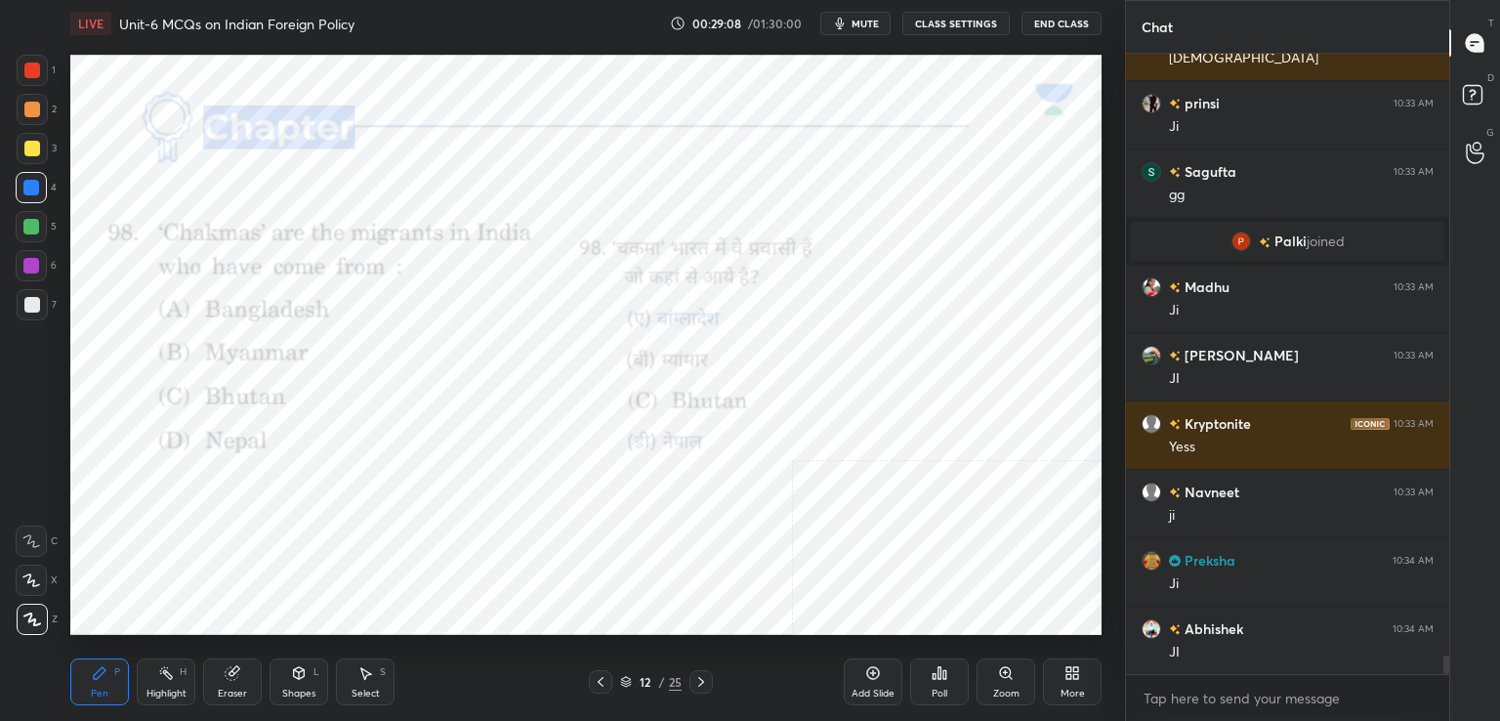
click at [308, 679] on div "Shapes L" at bounding box center [298, 681] width 59 height 47
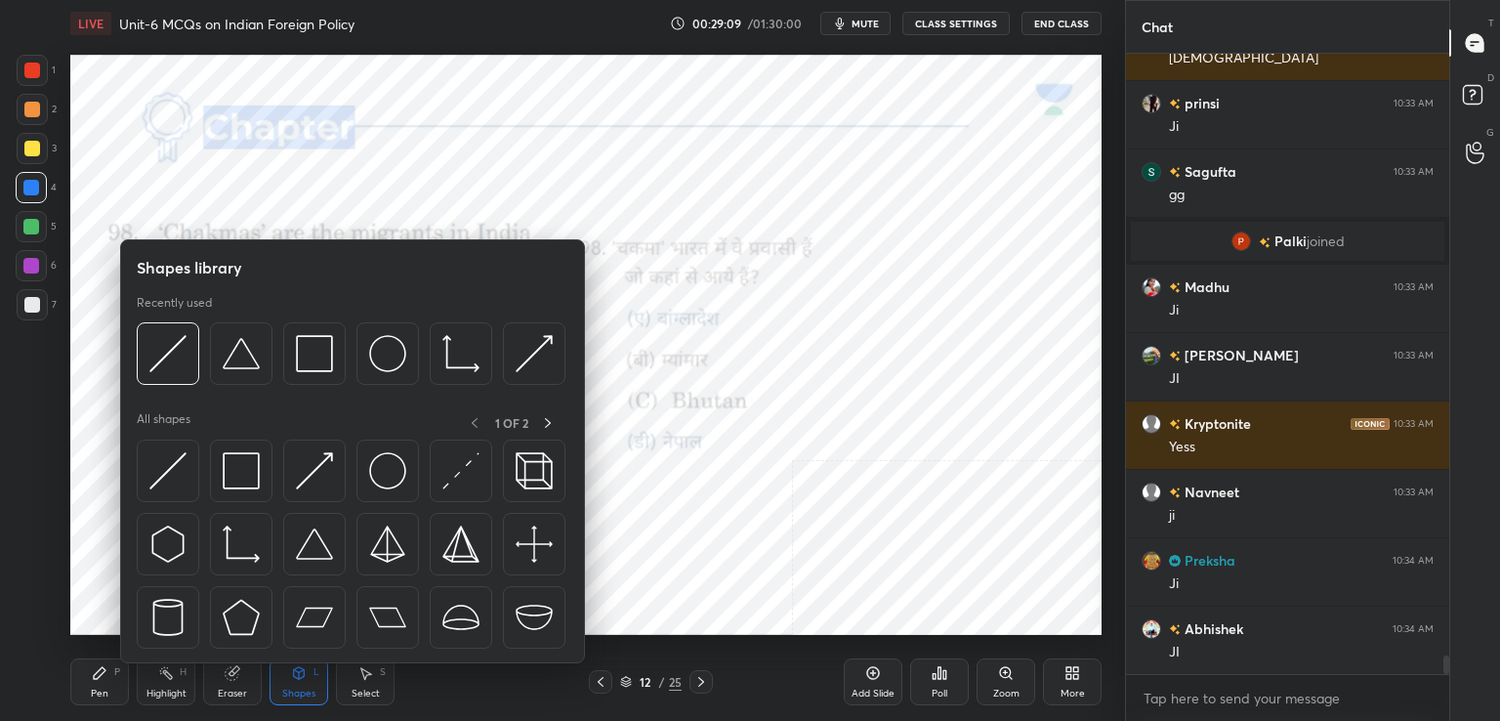
click at [228, 685] on div "Eraser" at bounding box center [232, 681] width 59 height 47
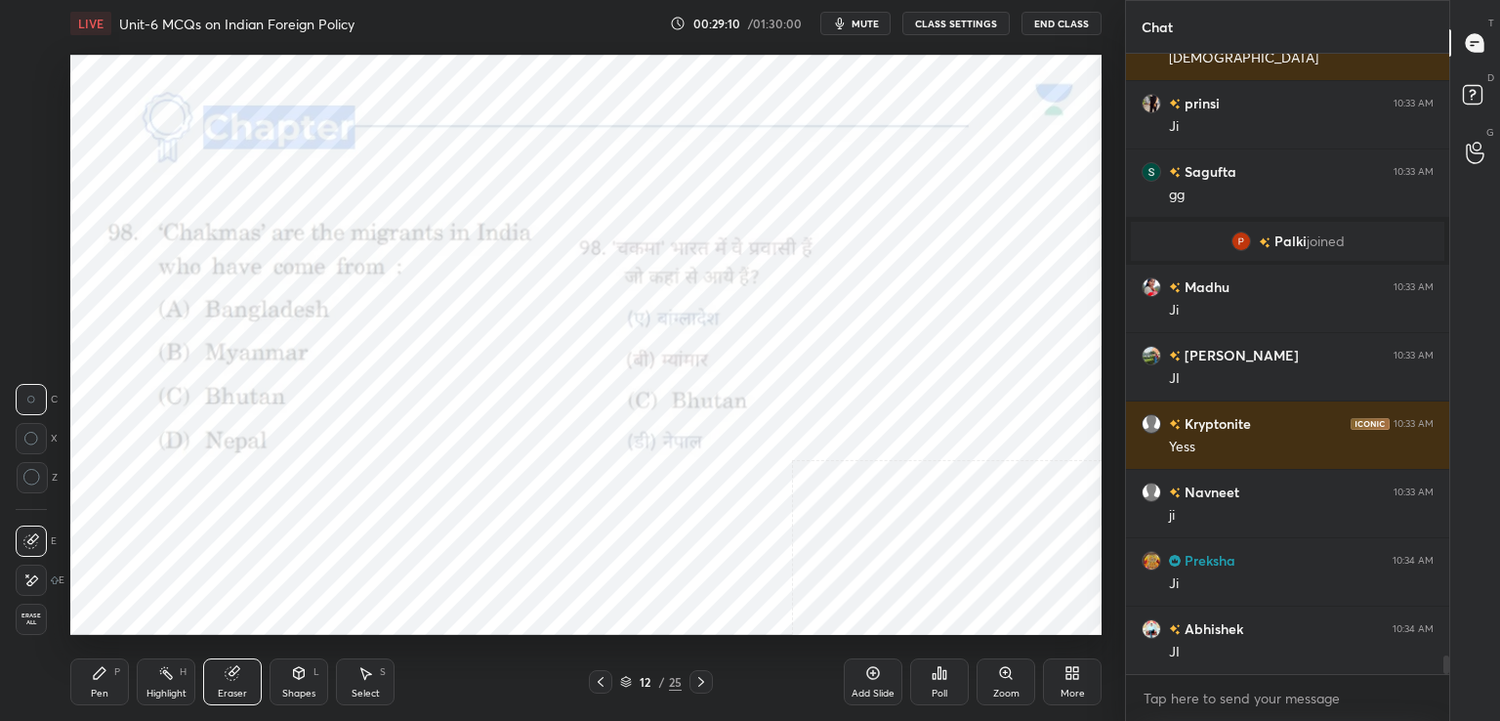
click at [49, 613] on div "Erase all" at bounding box center [33, 618] width 35 height 31
click at [42, 614] on div "1 2 3 4 5 6 7 C X Z C X Z E E Erase all H H" at bounding box center [31, 345] width 62 height 580
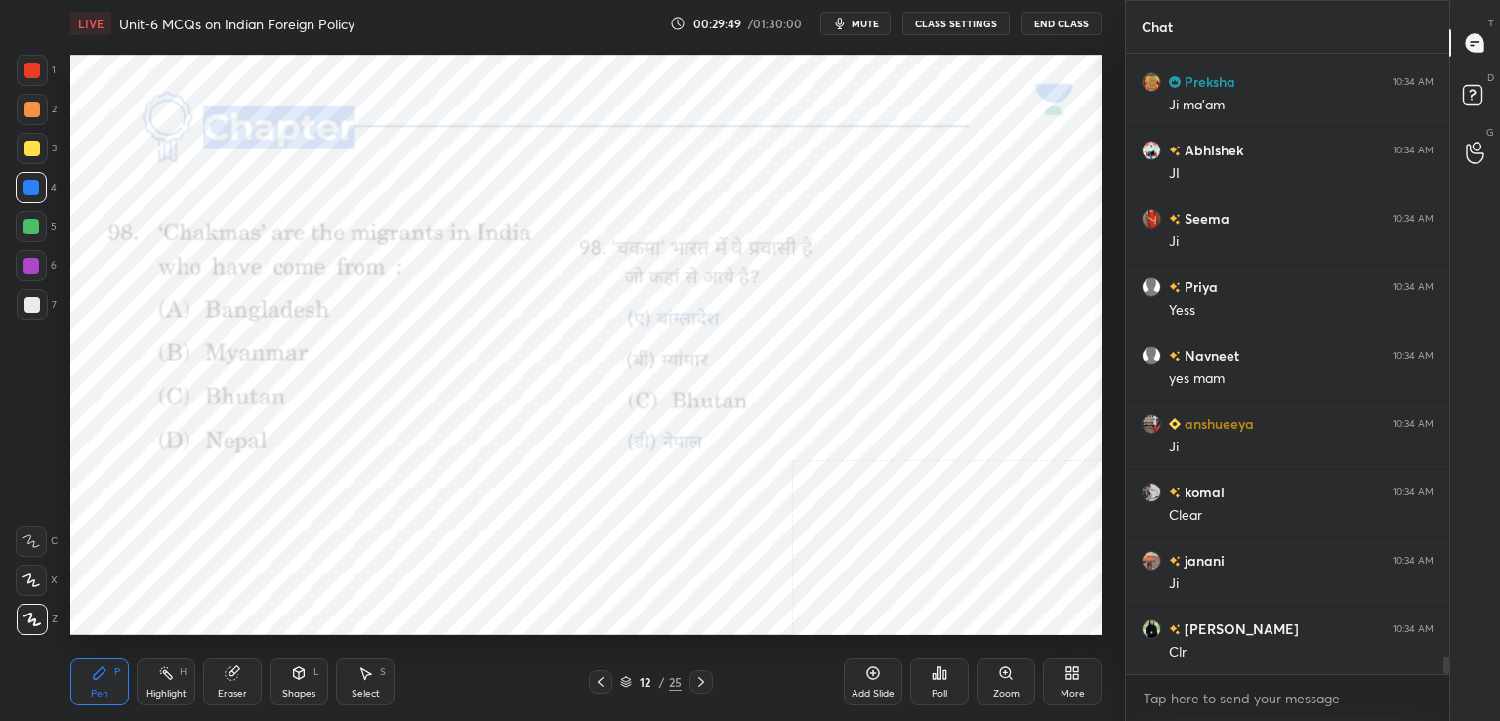
scroll to position [21858, 0]
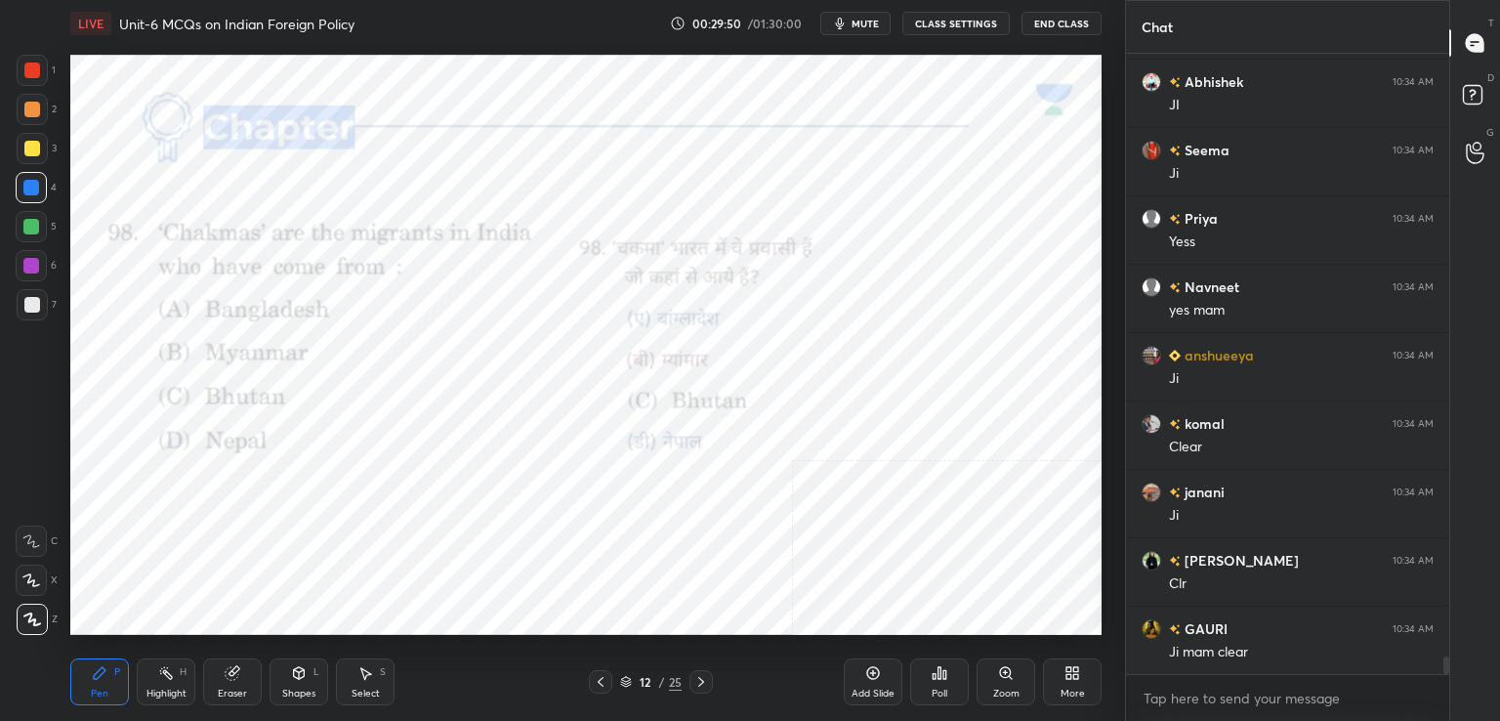
click at [702, 685] on icon at bounding box center [701, 682] width 16 height 16
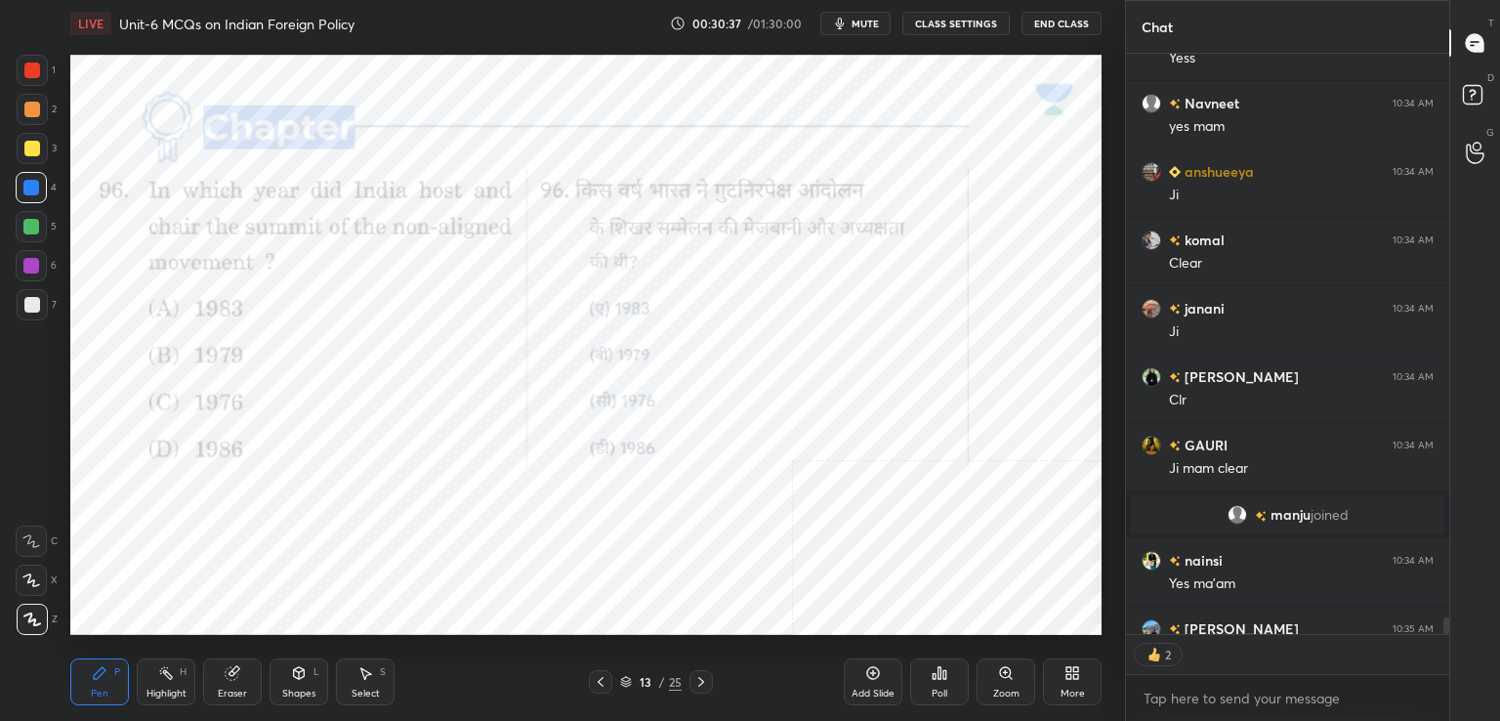
scroll to position [614, 317]
click at [937, 682] on div "Poll" at bounding box center [939, 681] width 59 height 47
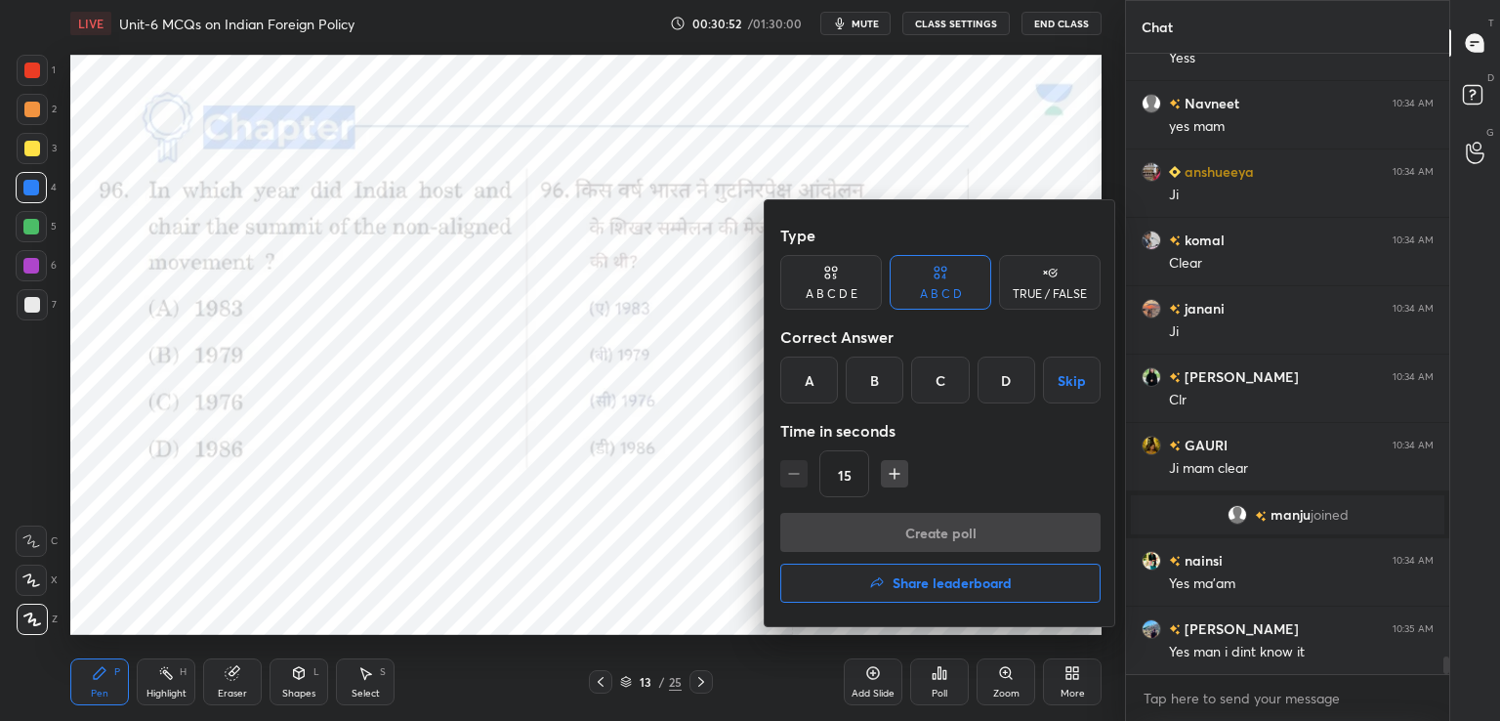
click at [827, 382] on div "A" at bounding box center [809, 379] width 58 height 47
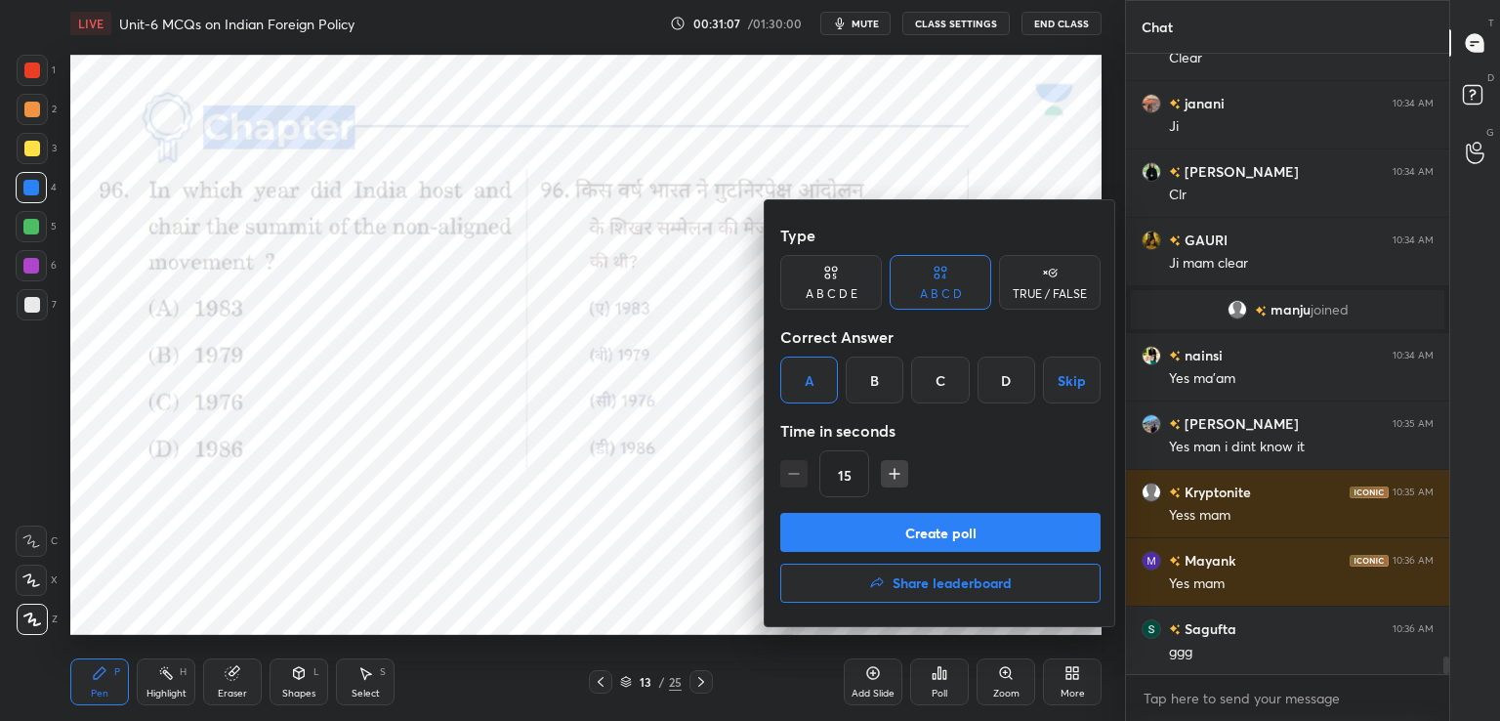
scroll to position [575, 317]
click at [955, 536] on button "Create poll" at bounding box center [940, 532] width 320 height 39
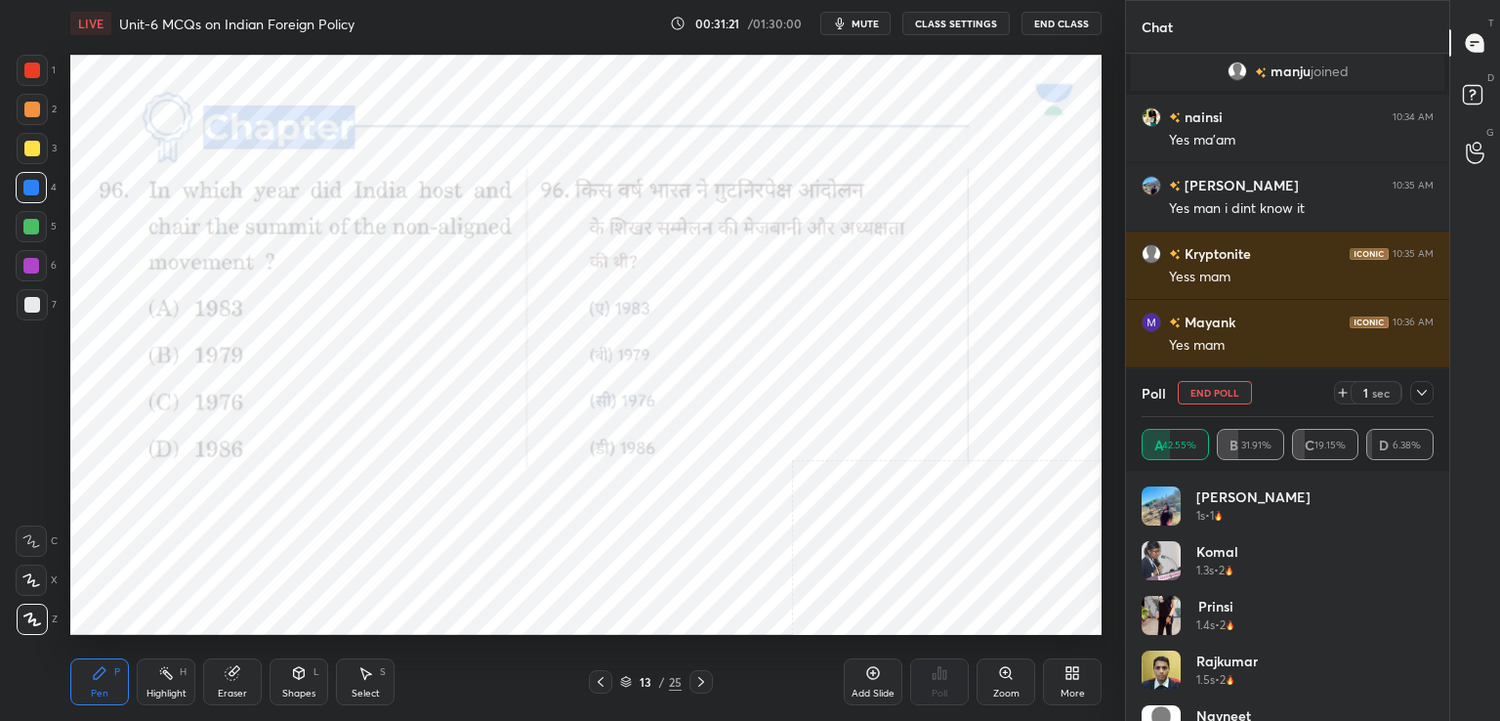
scroll to position [22089, 0]
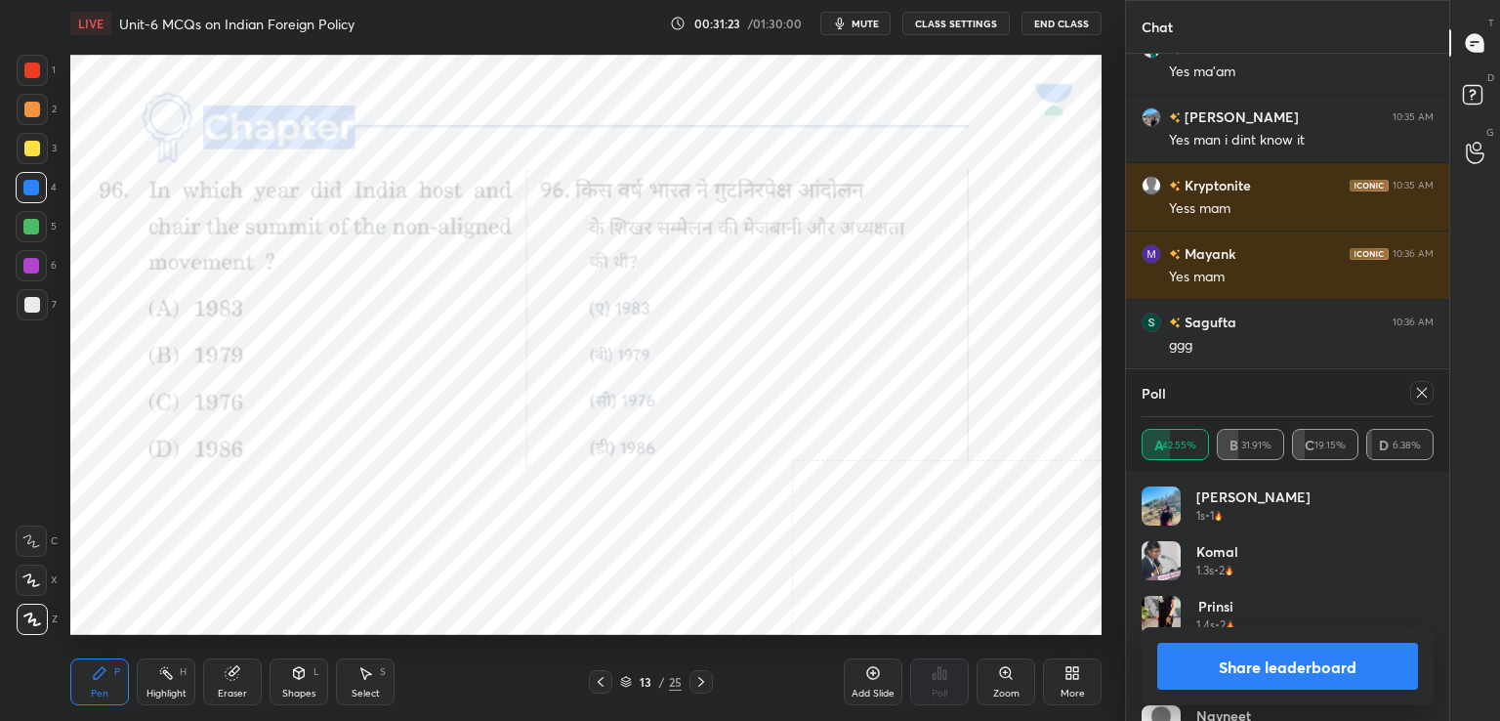
click at [1422, 393] on icon at bounding box center [1422, 393] width 16 height 16
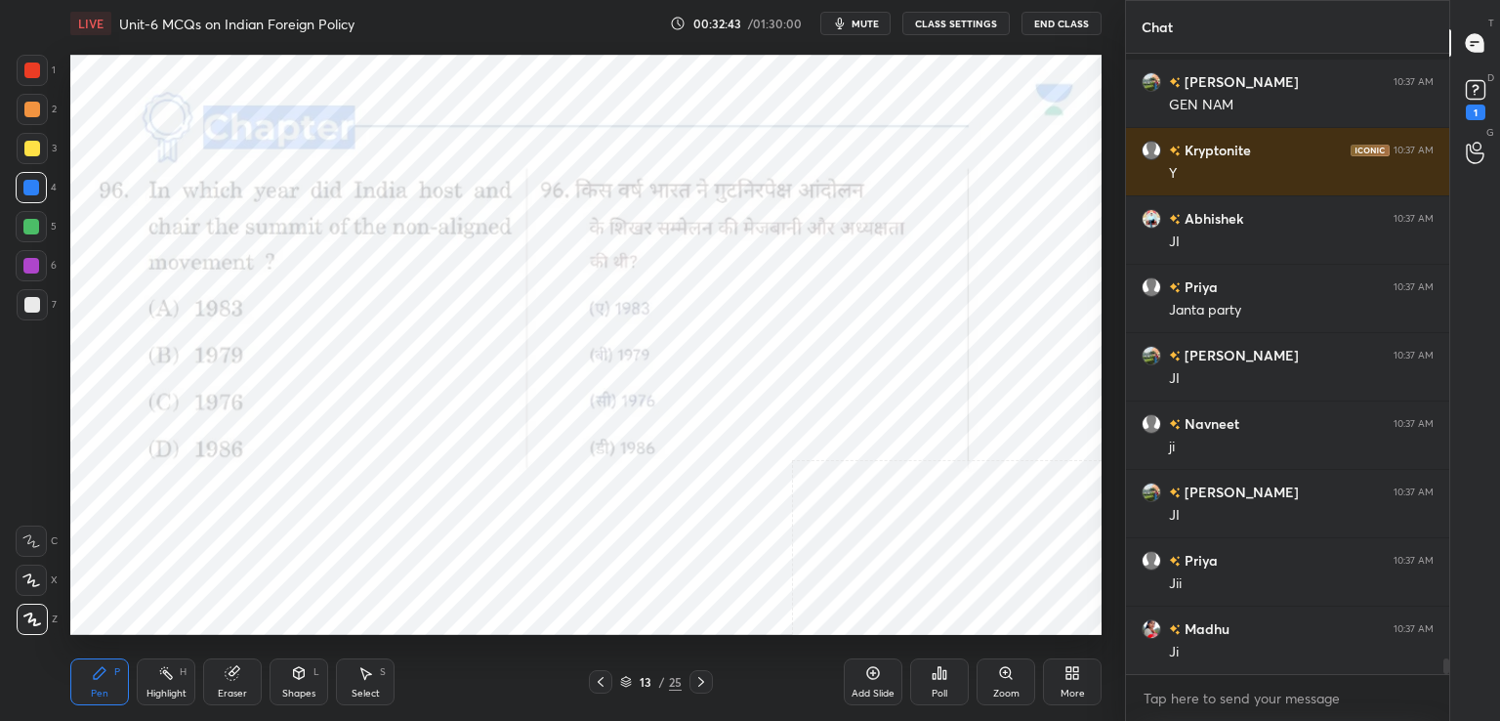
scroll to position [23575, 0]
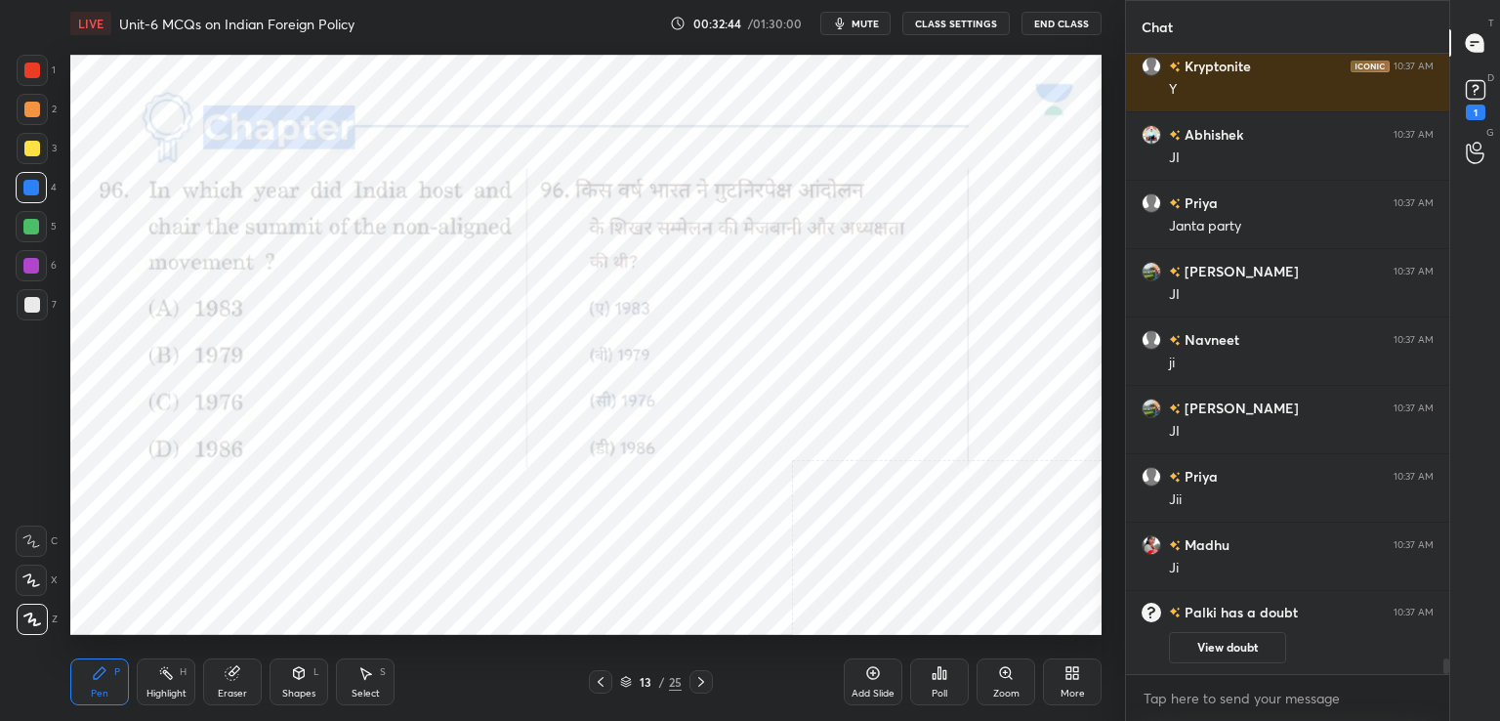
click at [1480, 68] on div "T Messages (T)" at bounding box center [1475, 43] width 50 height 55
click at [1477, 88] on icon at bounding box center [1474, 89] width 7 height 8
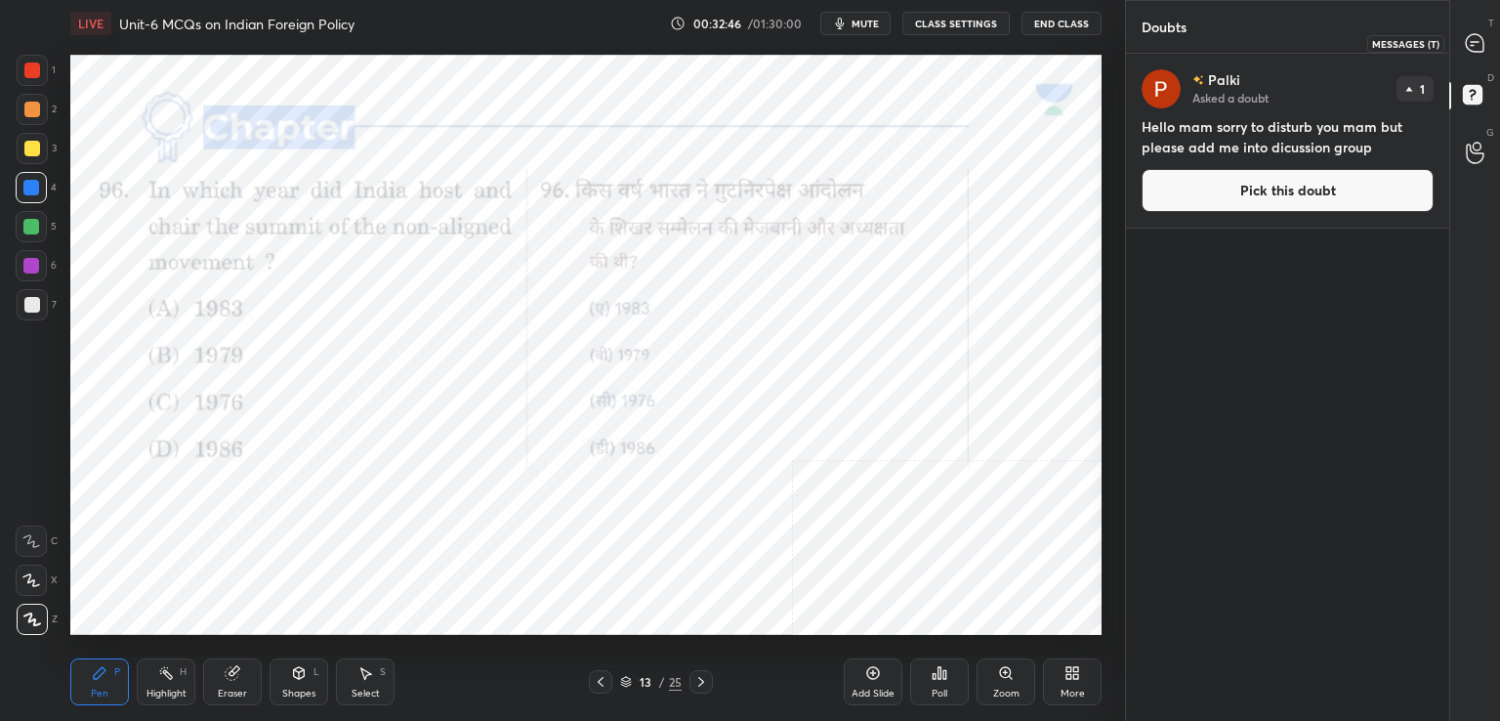
click at [1465, 25] on div at bounding box center [1475, 42] width 39 height 35
click at [1463, 28] on div at bounding box center [1475, 42] width 39 height 35
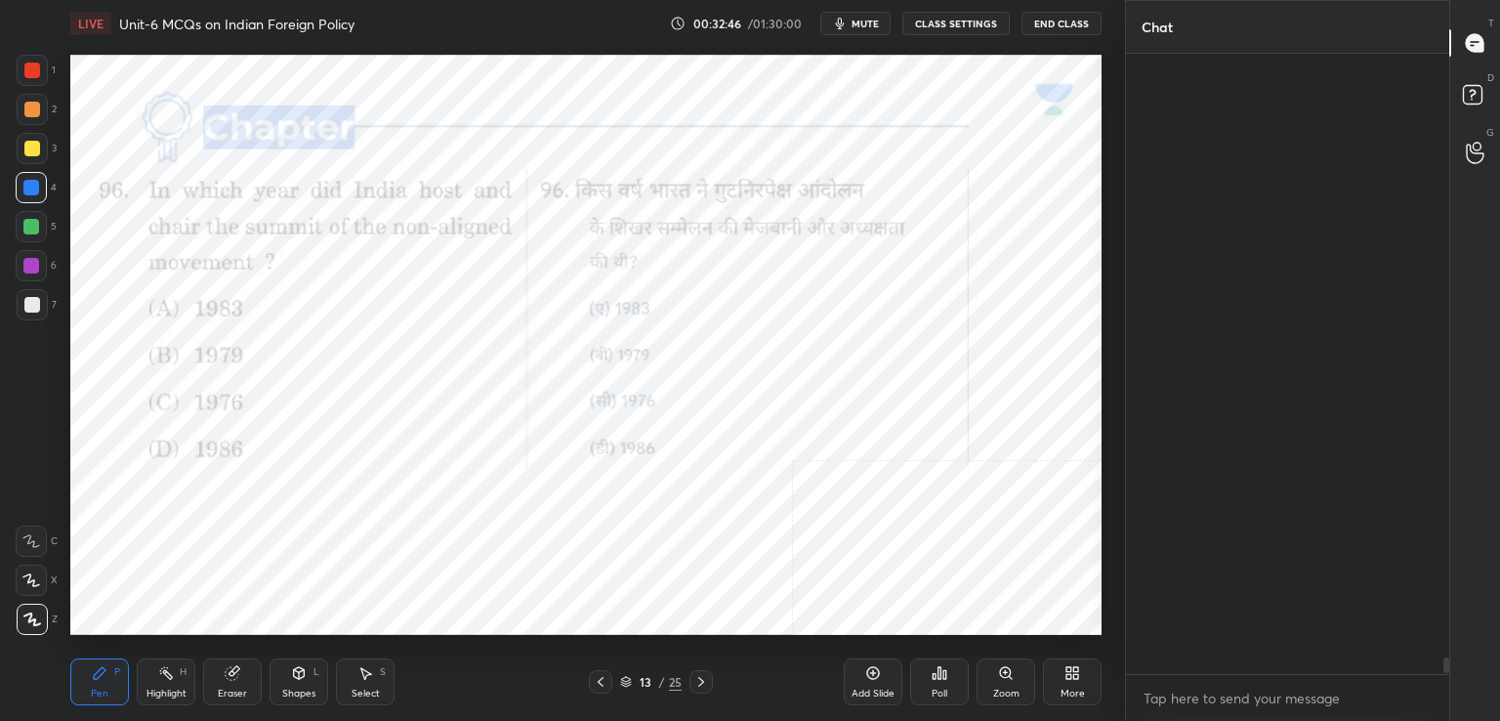
click at [1467, 31] on div at bounding box center [1475, 42] width 39 height 35
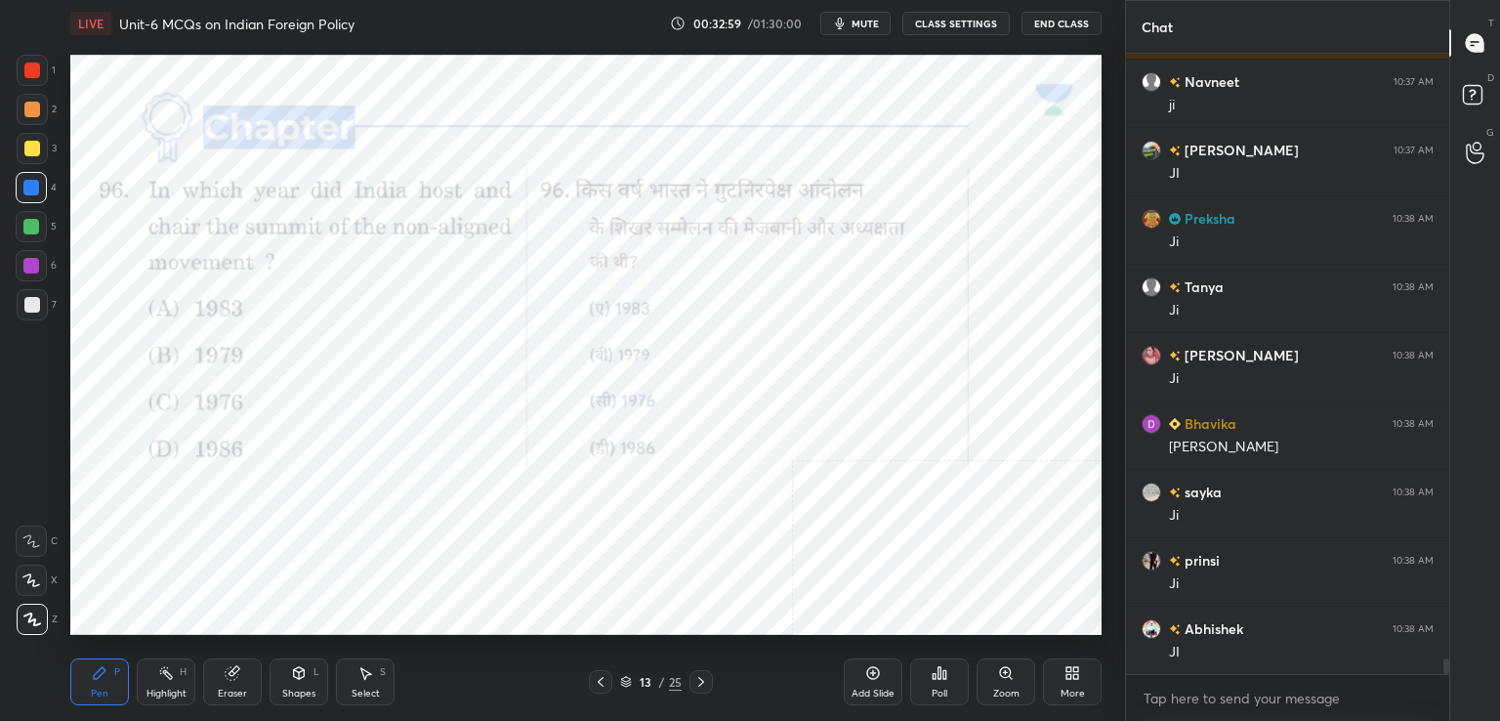
scroll to position [23916, 0]
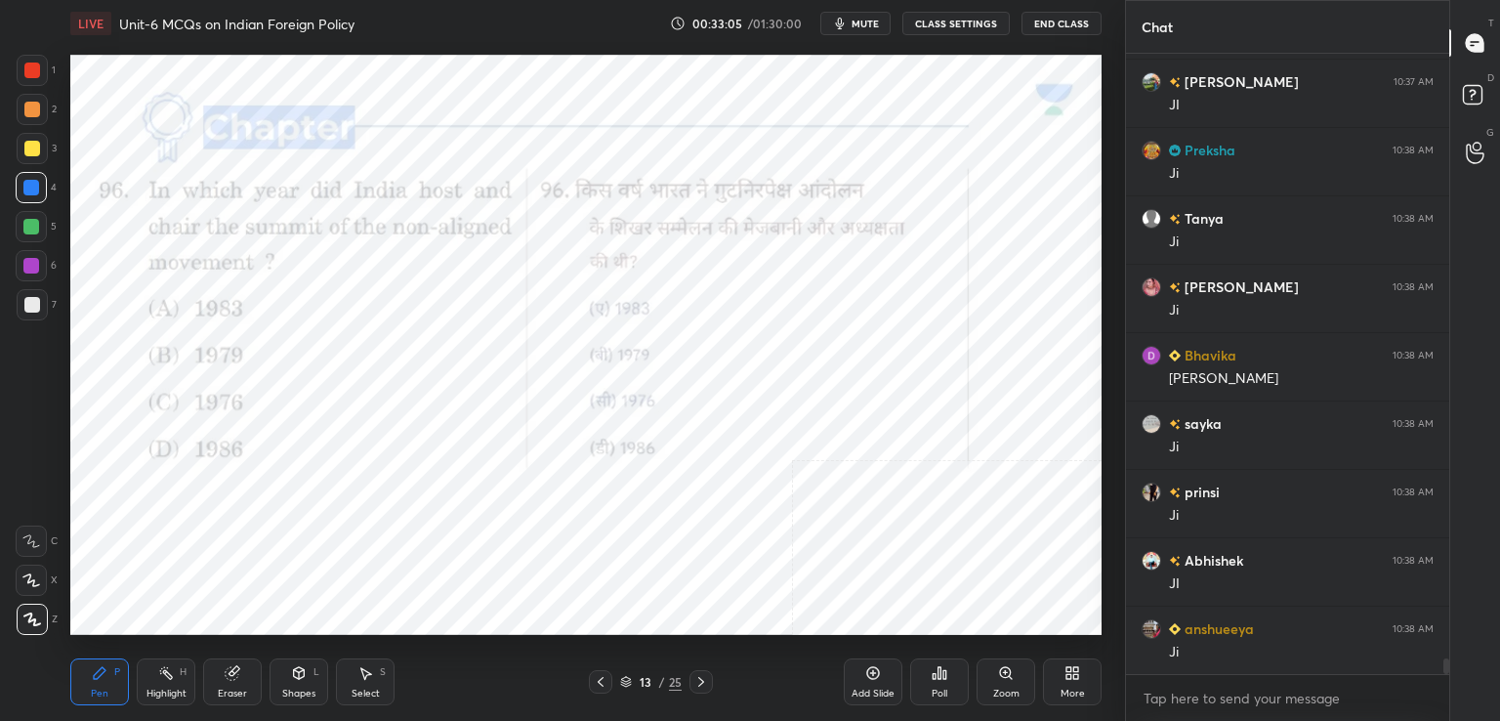
click at [703, 681] on icon at bounding box center [701, 682] width 16 height 16
click at [936, 680] on icon at bounding box center [939, 673] width 16 height 16
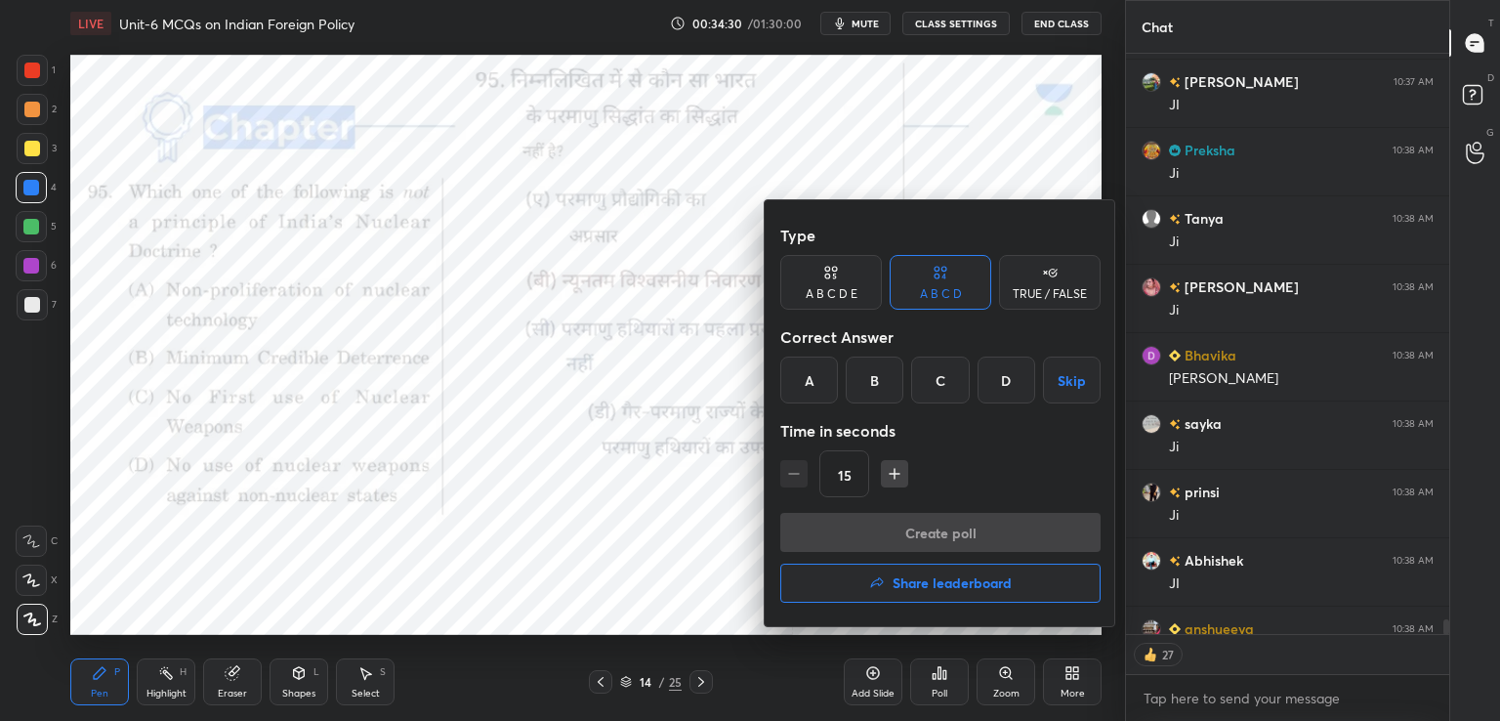
click at [817, 388] on div "A" at bounding box center [809, 379] width 58 height 47
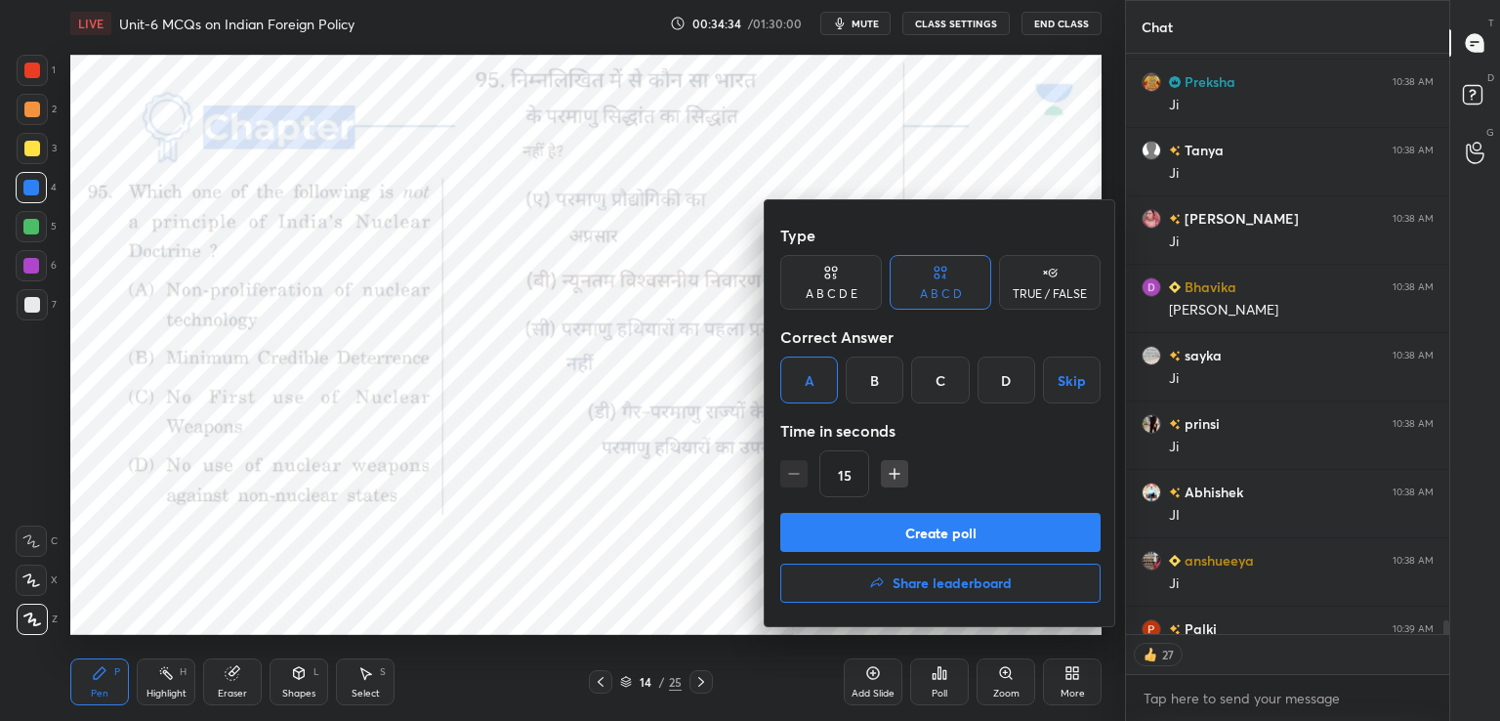
scroll to position [23985, 0]
click at [924, 529] on button "Create poll" at bounding box center [940, 532] width 320 height 39
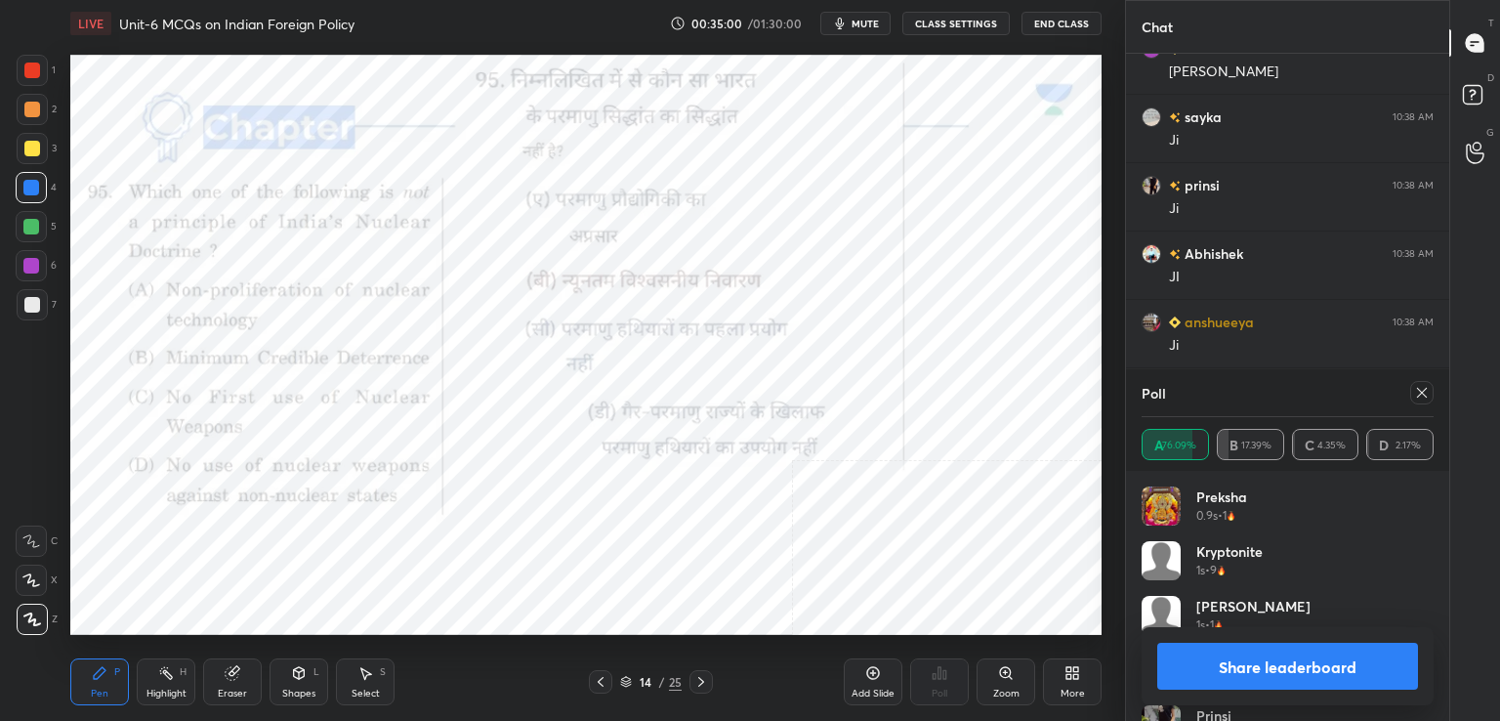
scroll to position [24291, 0]
click at [1410, 399] on div at bounding box center [1421, 392] width 23 height 23
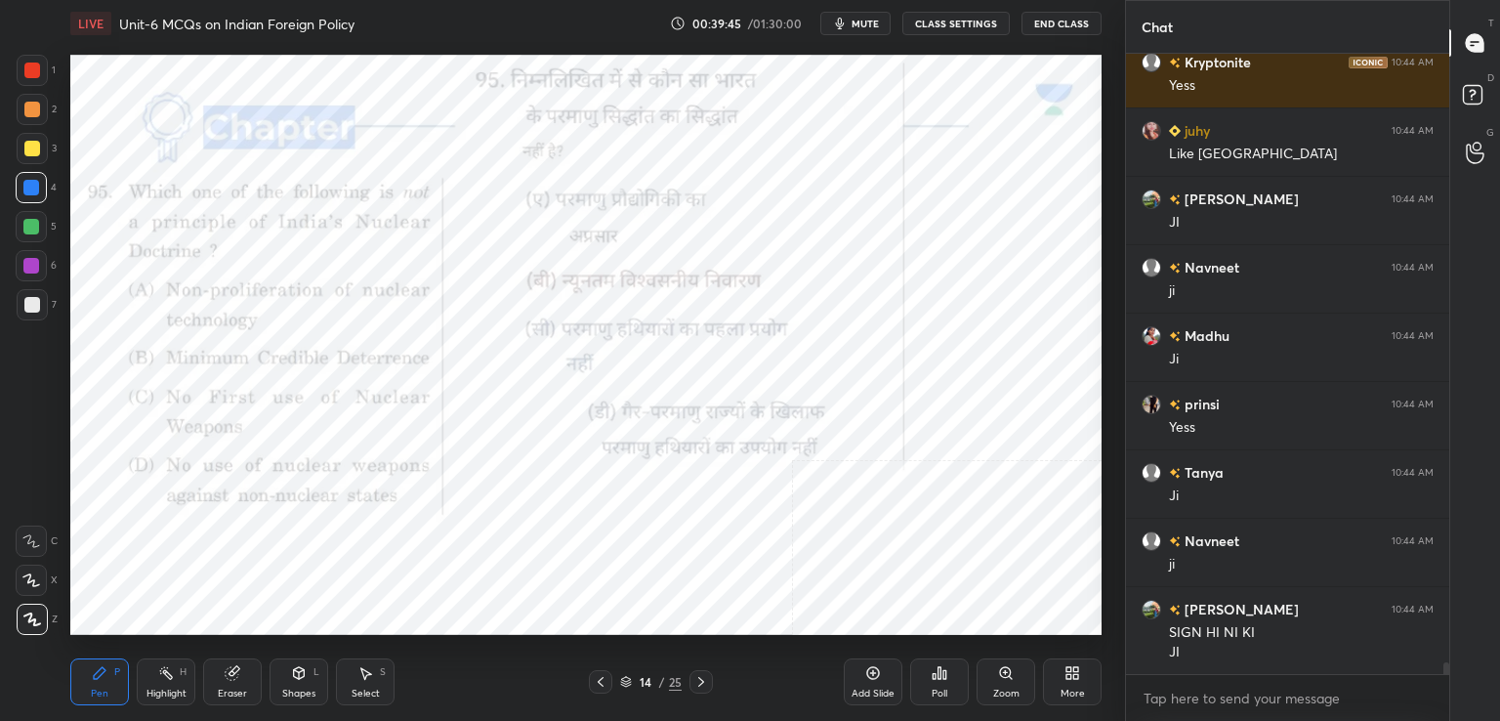
scroll to position [30964, 0]
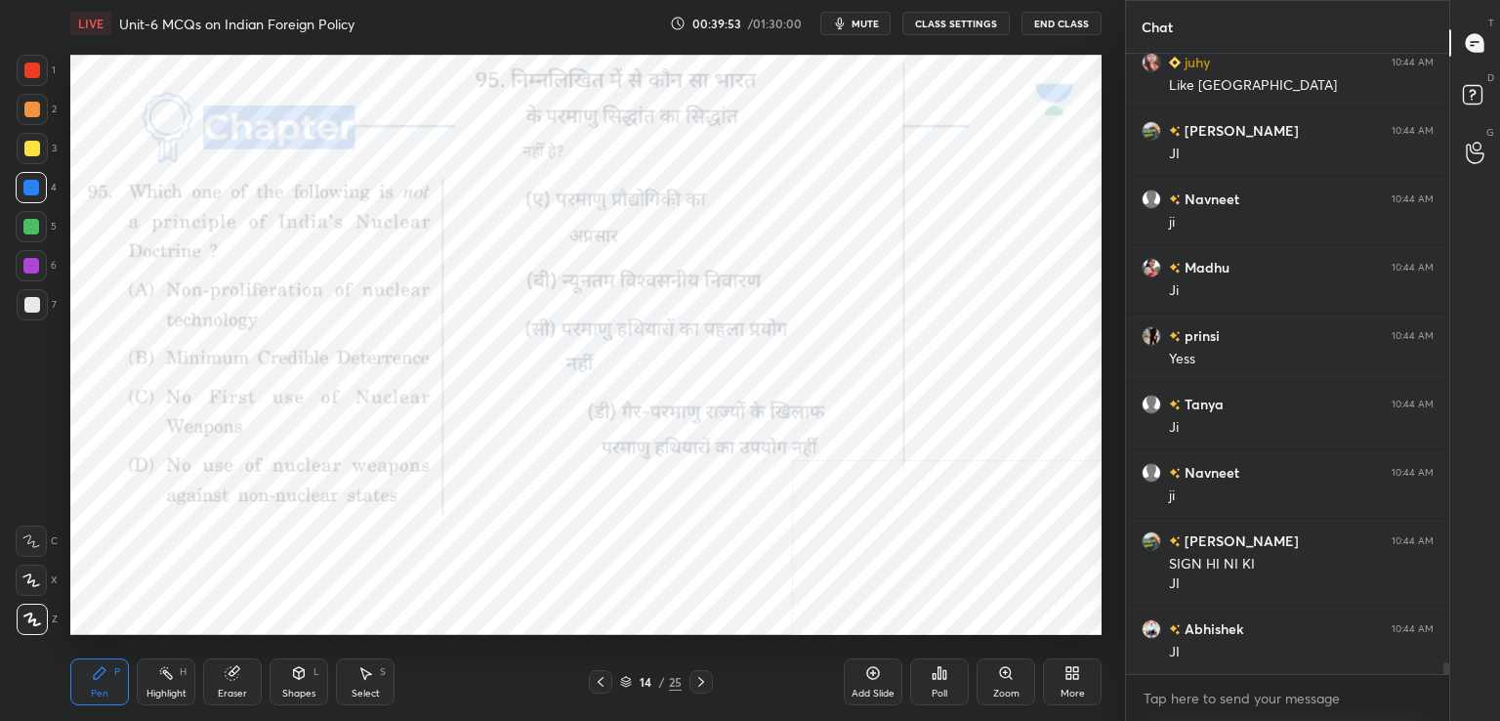
click at [706, 676] on icon at bounding box center [701, 682] width 16 height 16
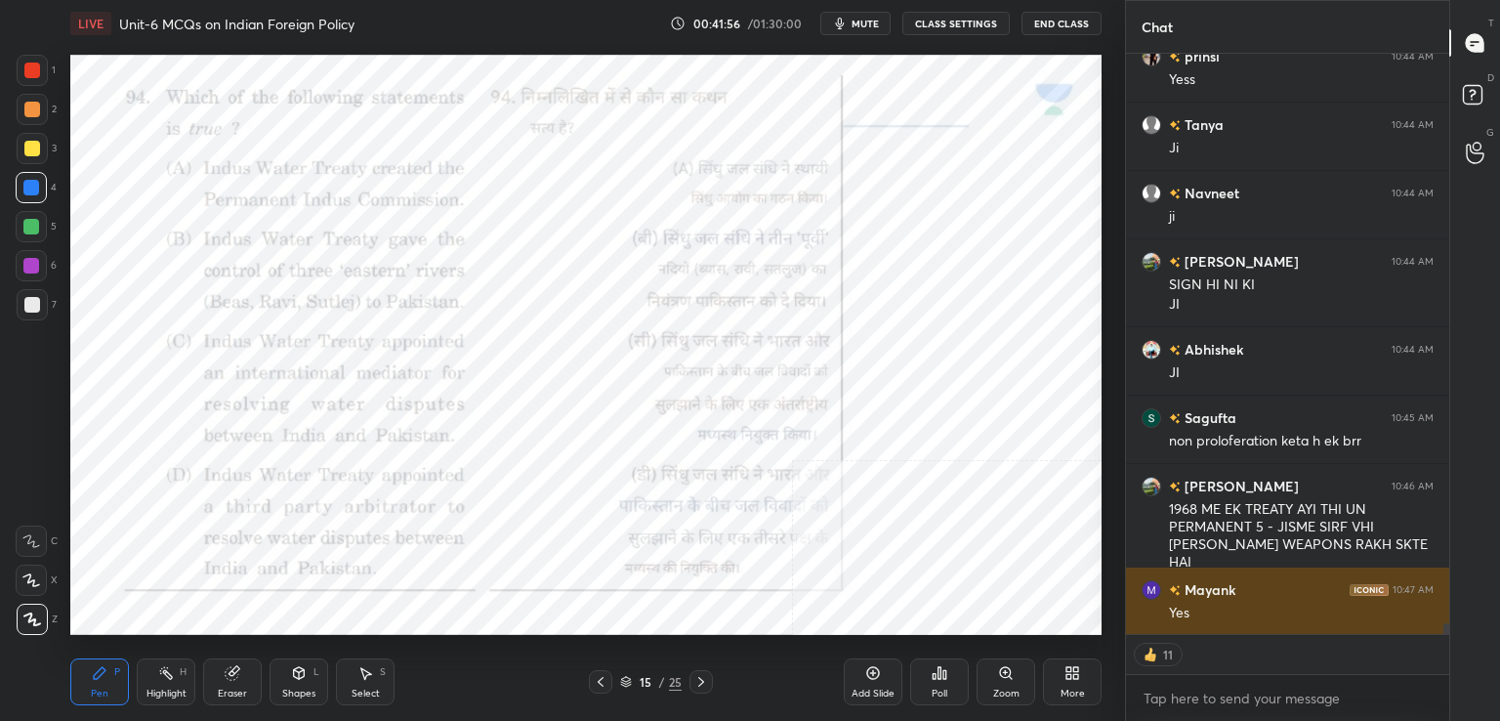
scroll to position [31312, 0]
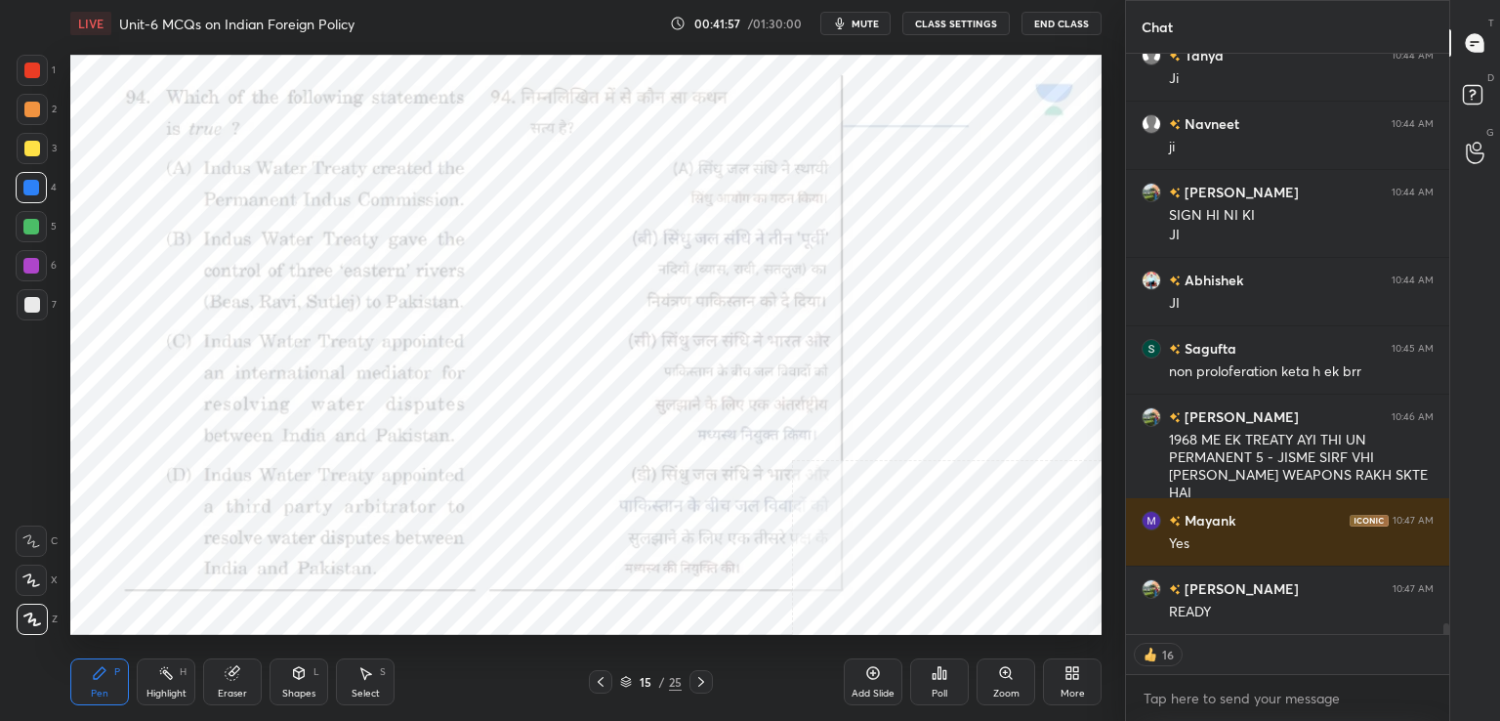
click at [915, 688] on div "Poll" at bounding box center [939, 681] width 59 height 47
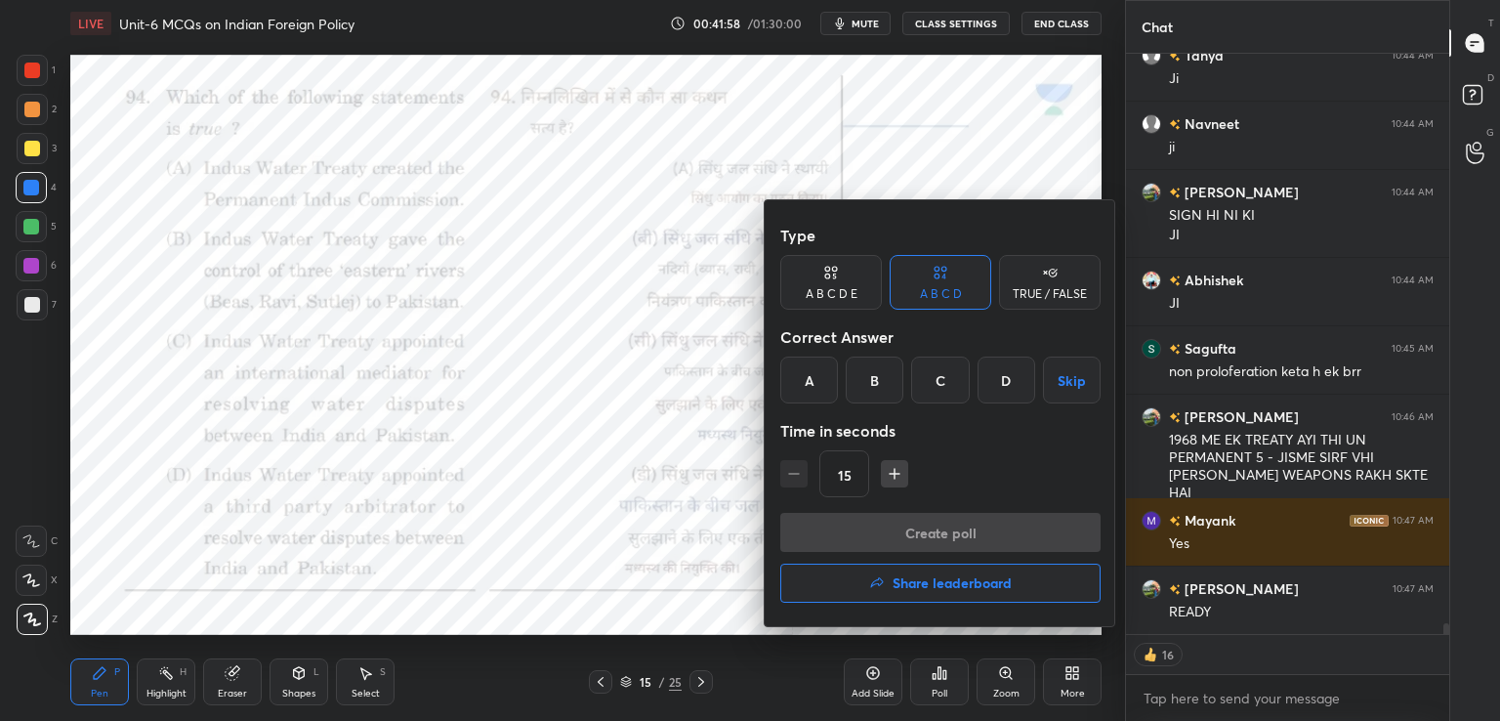
click at [816, 384] on div "A" at bounding box center [809, 379] width 58 height 47
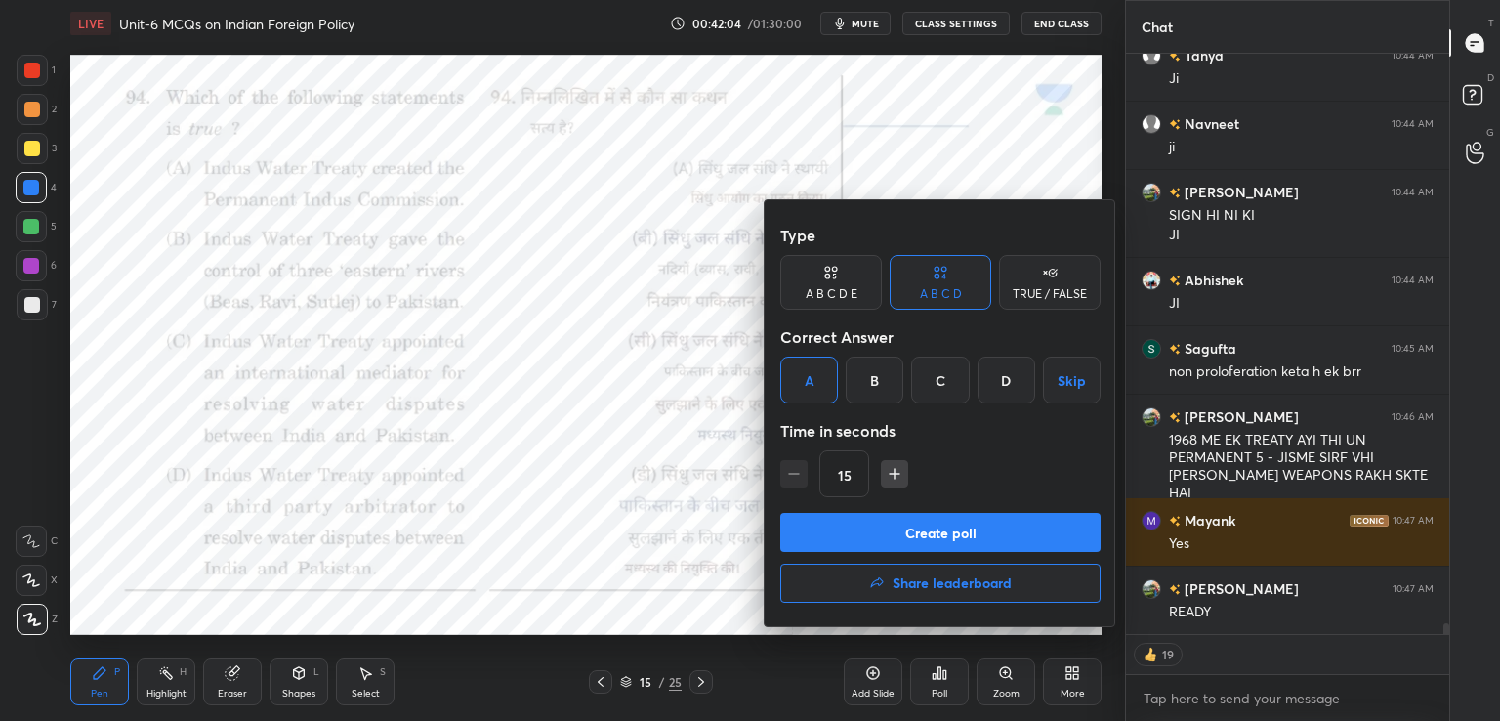
click at [993, 533] on button "Create poll" at bounding box center [940, 532] width 320 height 39
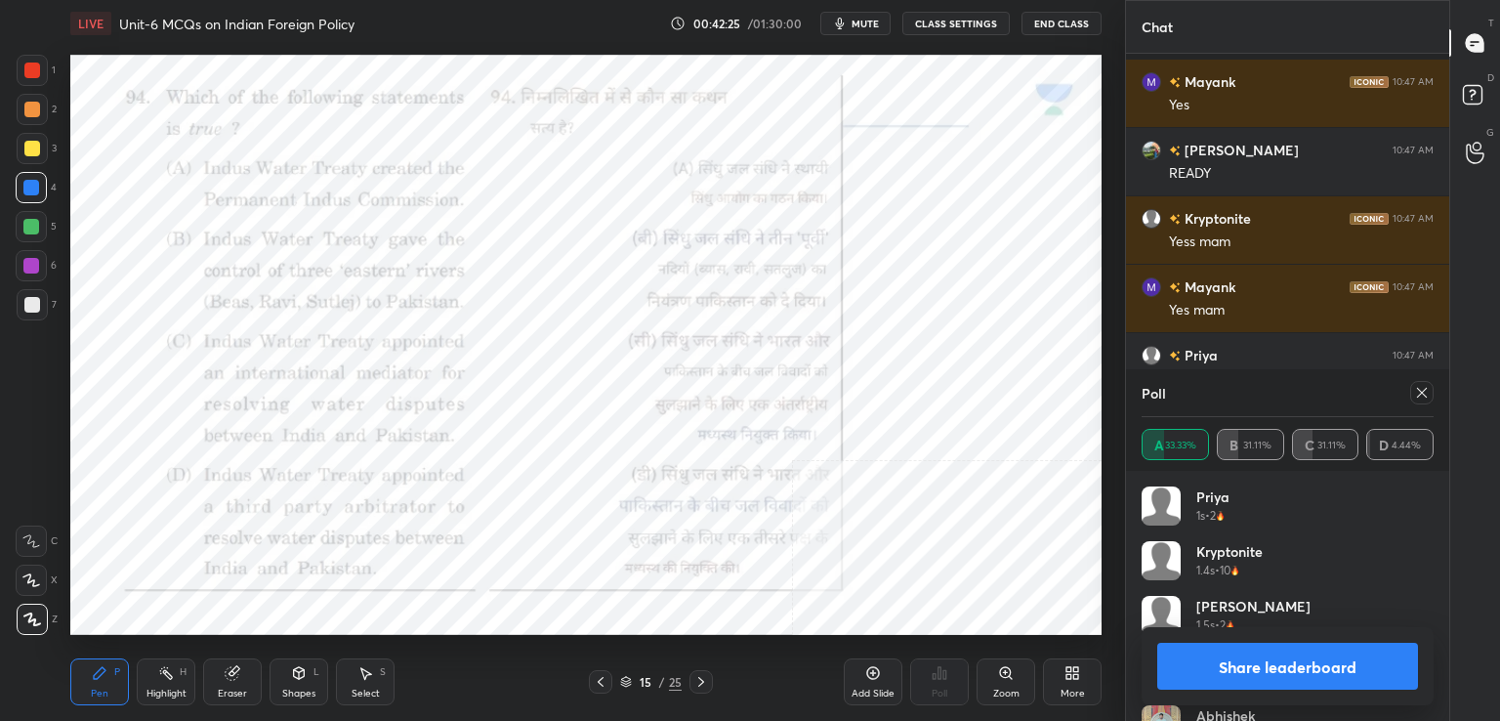
scroll to position [31887, 0]
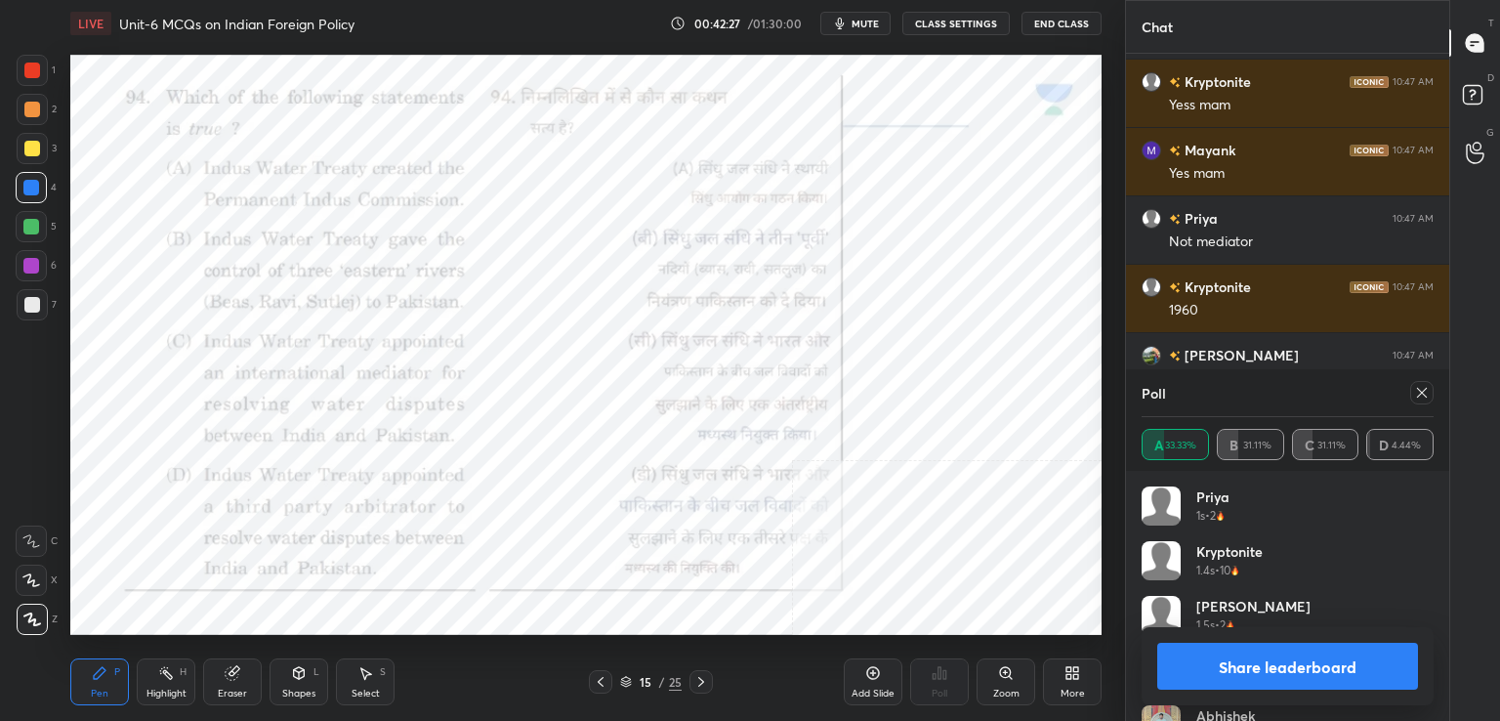
click at [1419, 384] on div at bounding box center [1421, 392] width 23 height 23
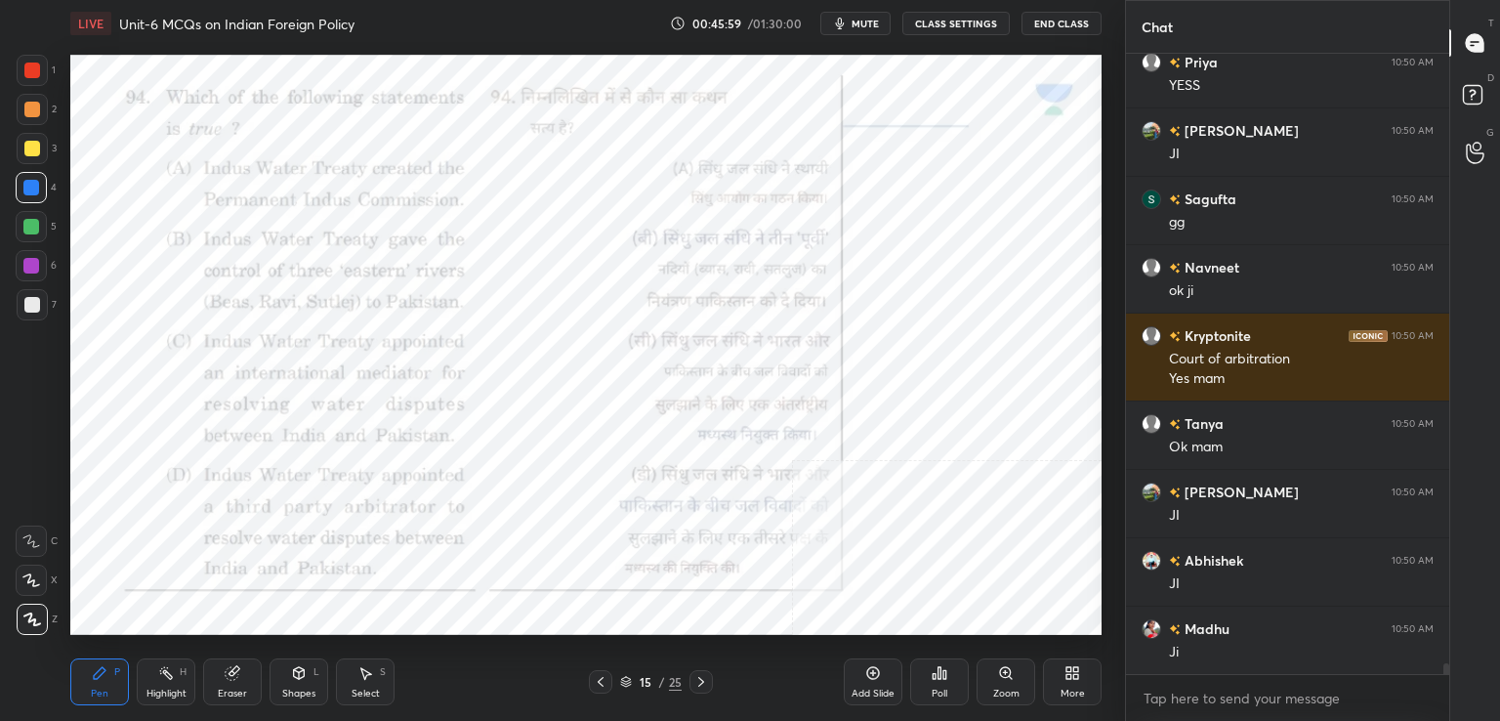
scroll to position [35761, 0]
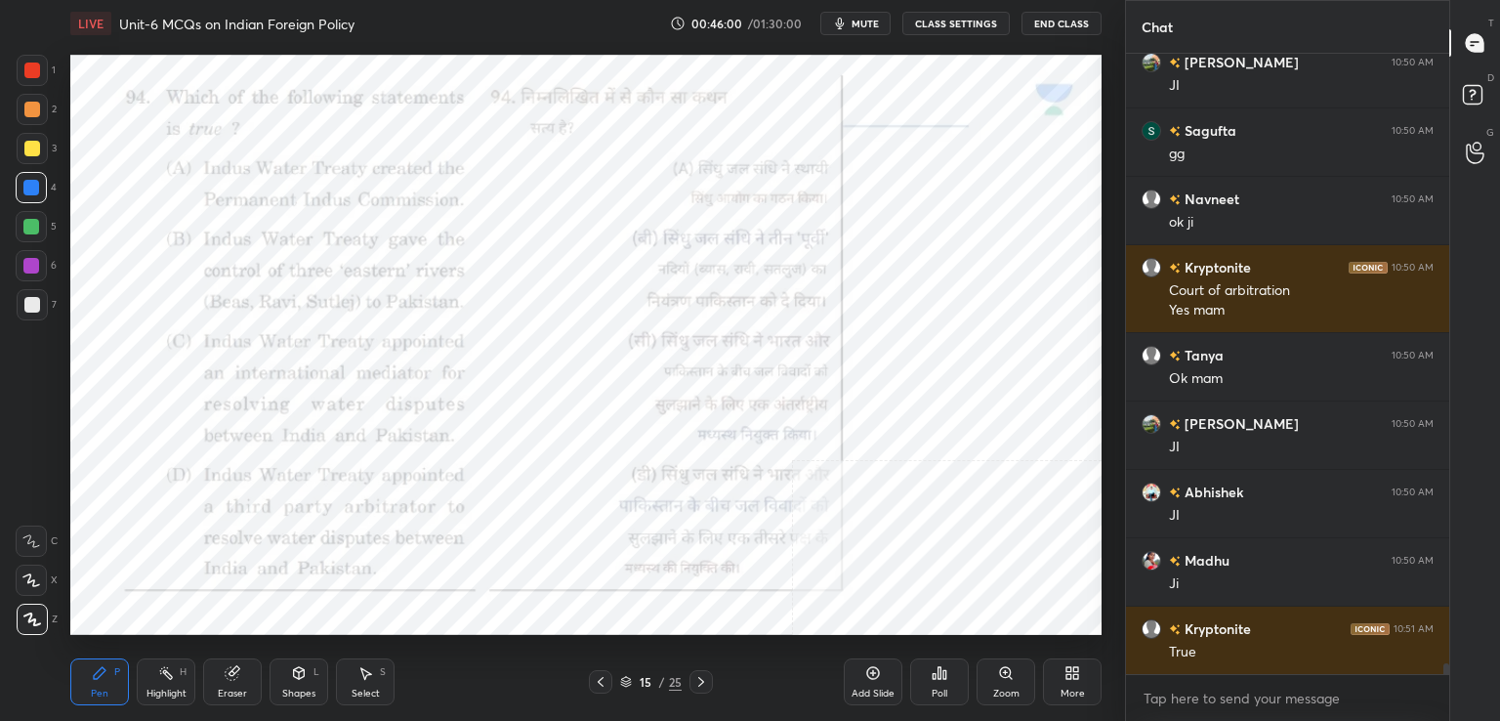
click at [225, 675] on icon at bounding box center [233, 673] width 16 height 16
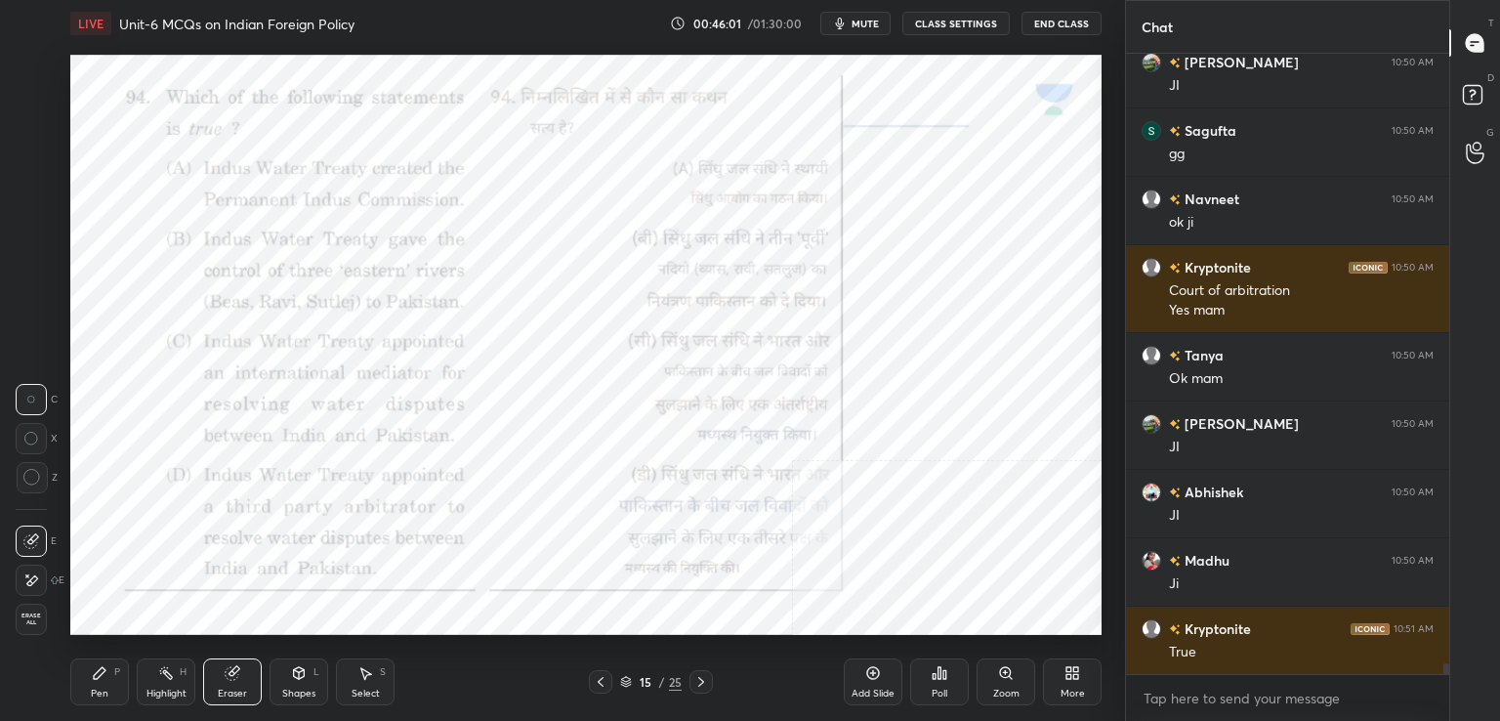
click at [33, 619] on span "Erase all" at bounding box center [31, 619] width 29 height 14
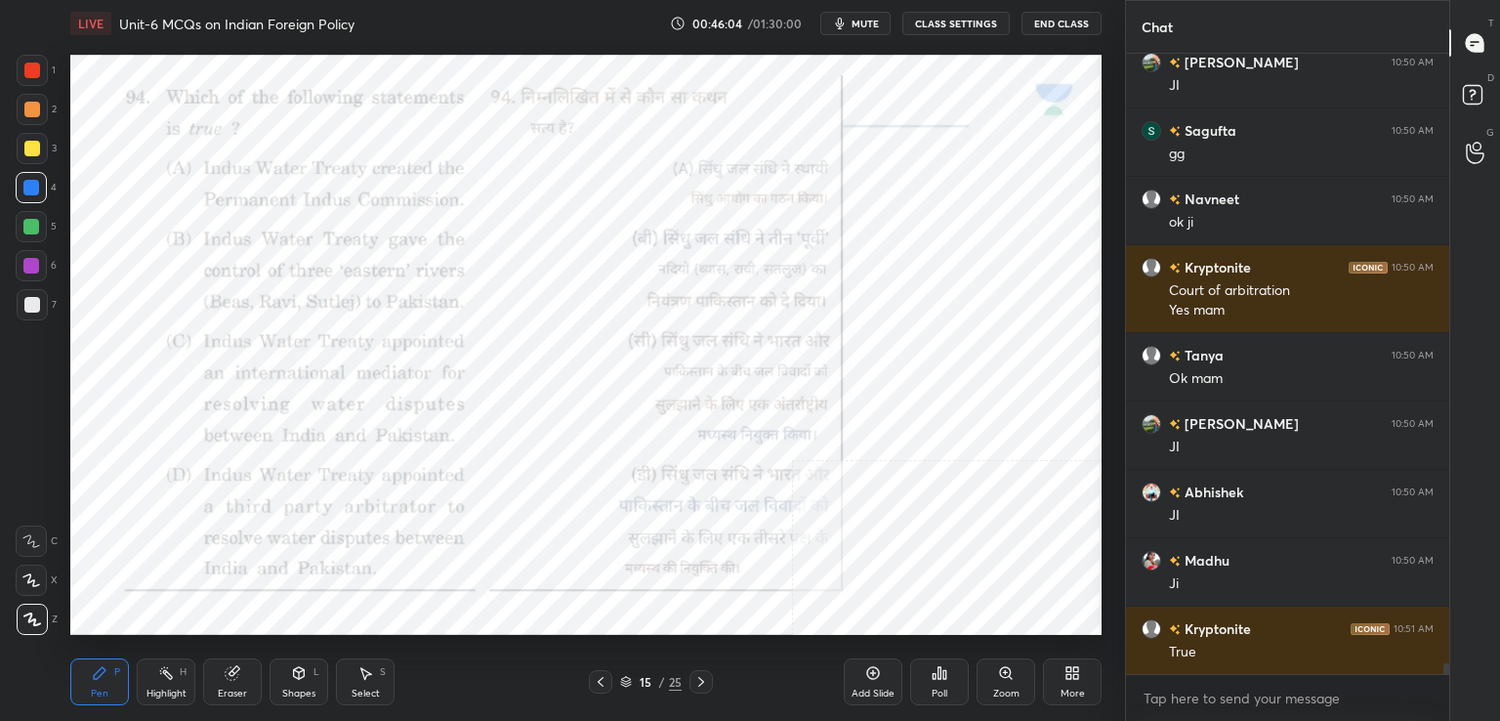
scroll to position [35830, 0]
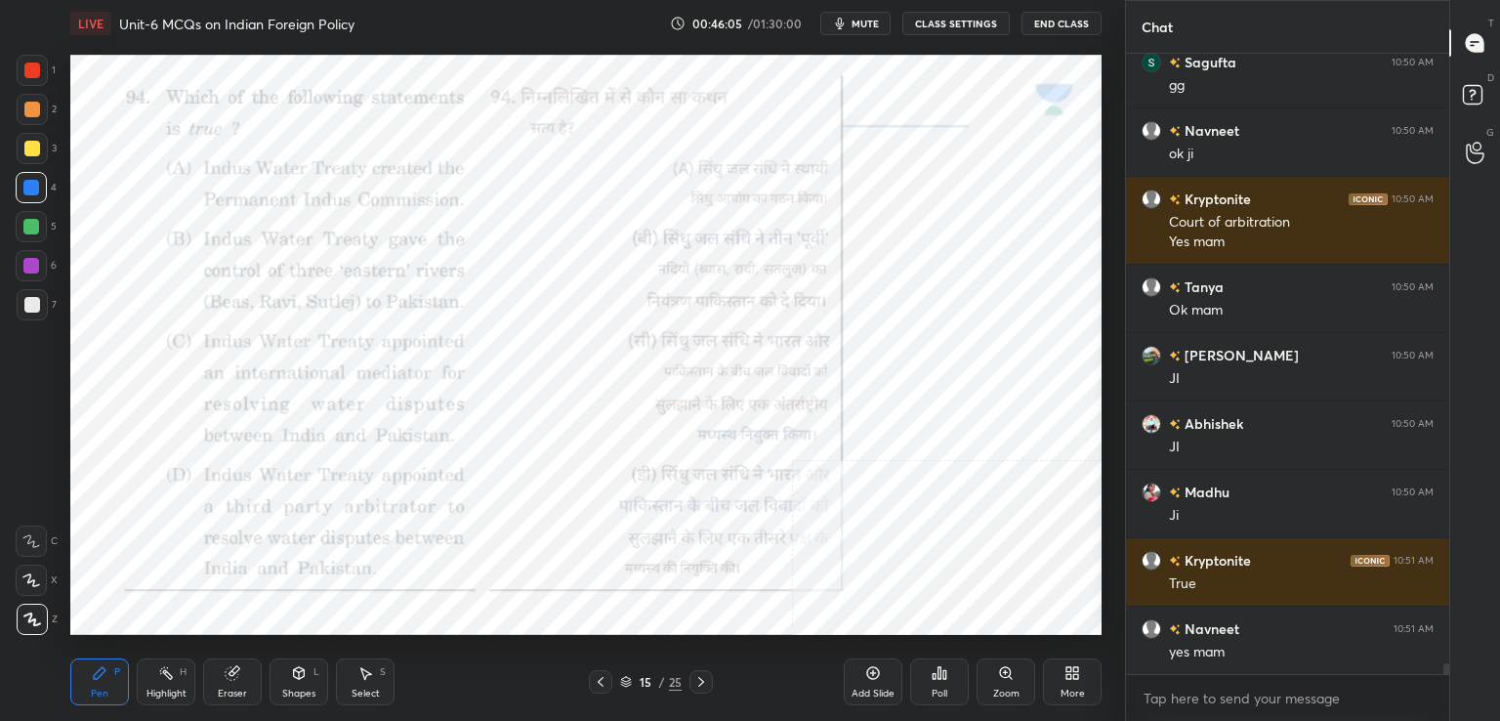
click at [929, 692] on div "Poll" at bounding box center [939, 681] width 59 height 47
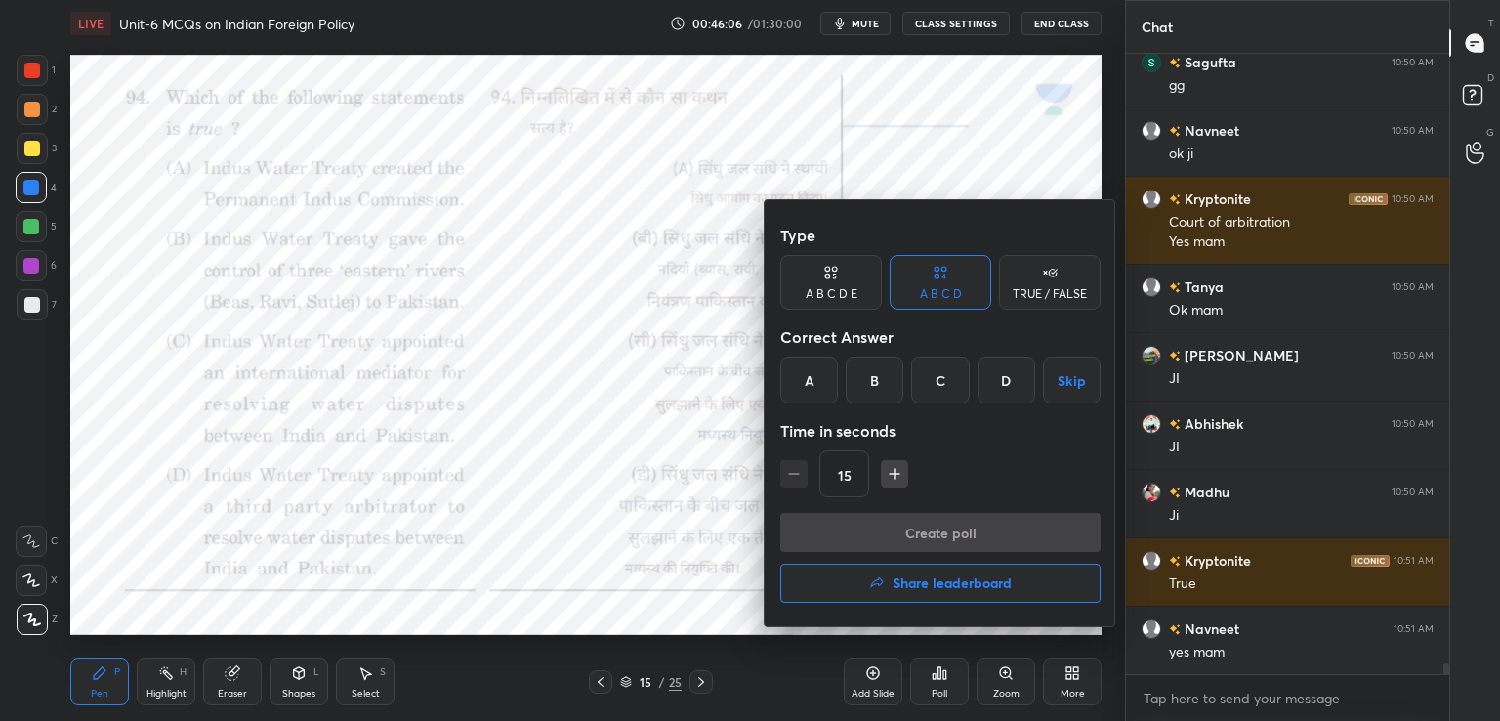
scroll to position [35898, 0]
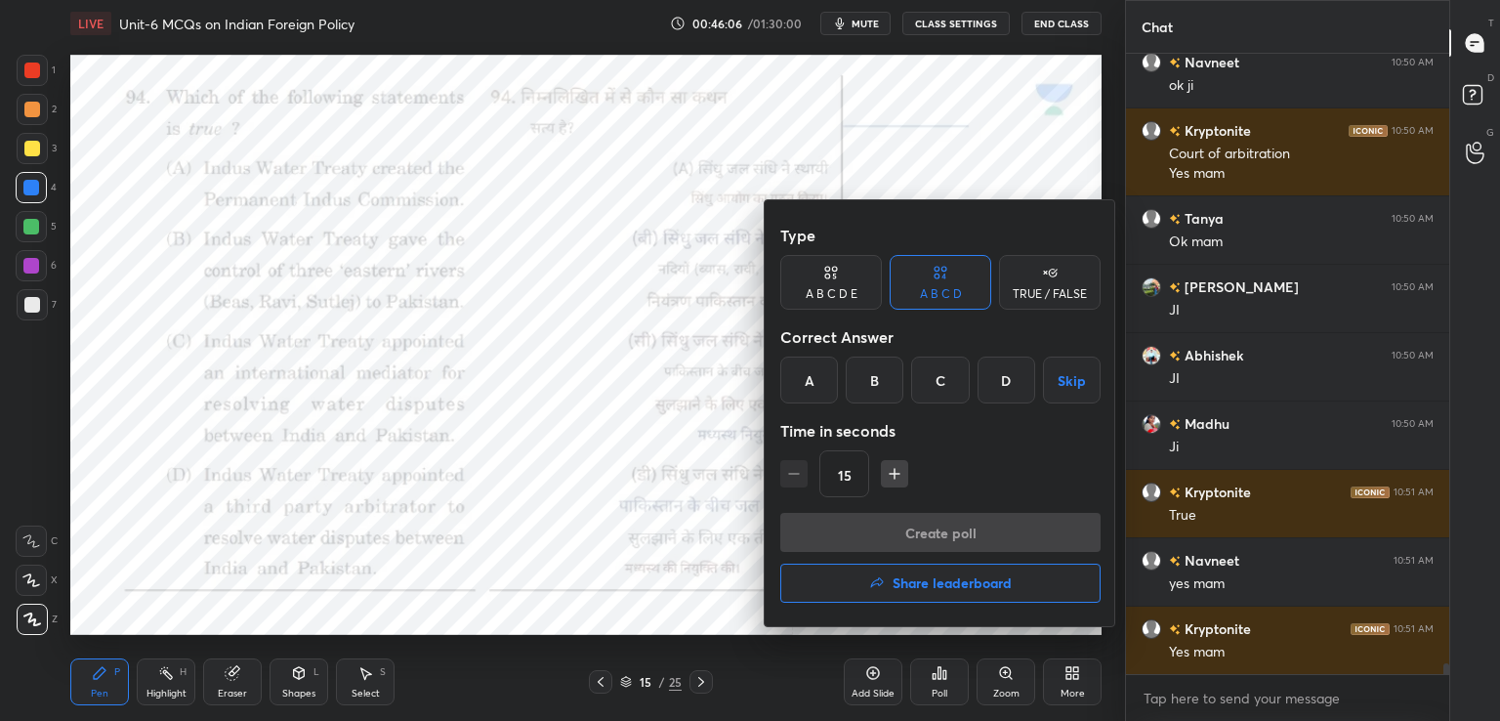
click at [929, 576] on h4 "Share leaderboard" at bounding box center [951, 583] width 119 height 14
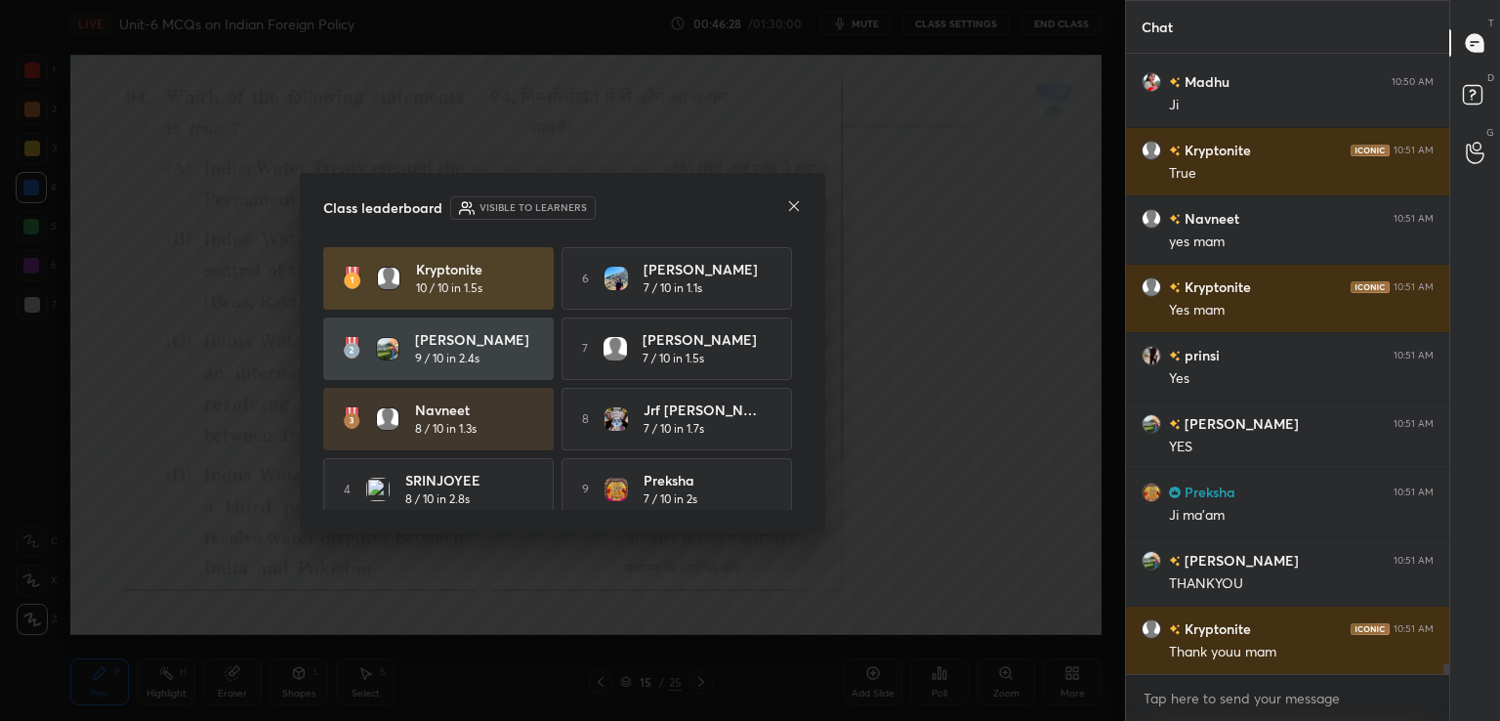
scroll to position [86, 0]
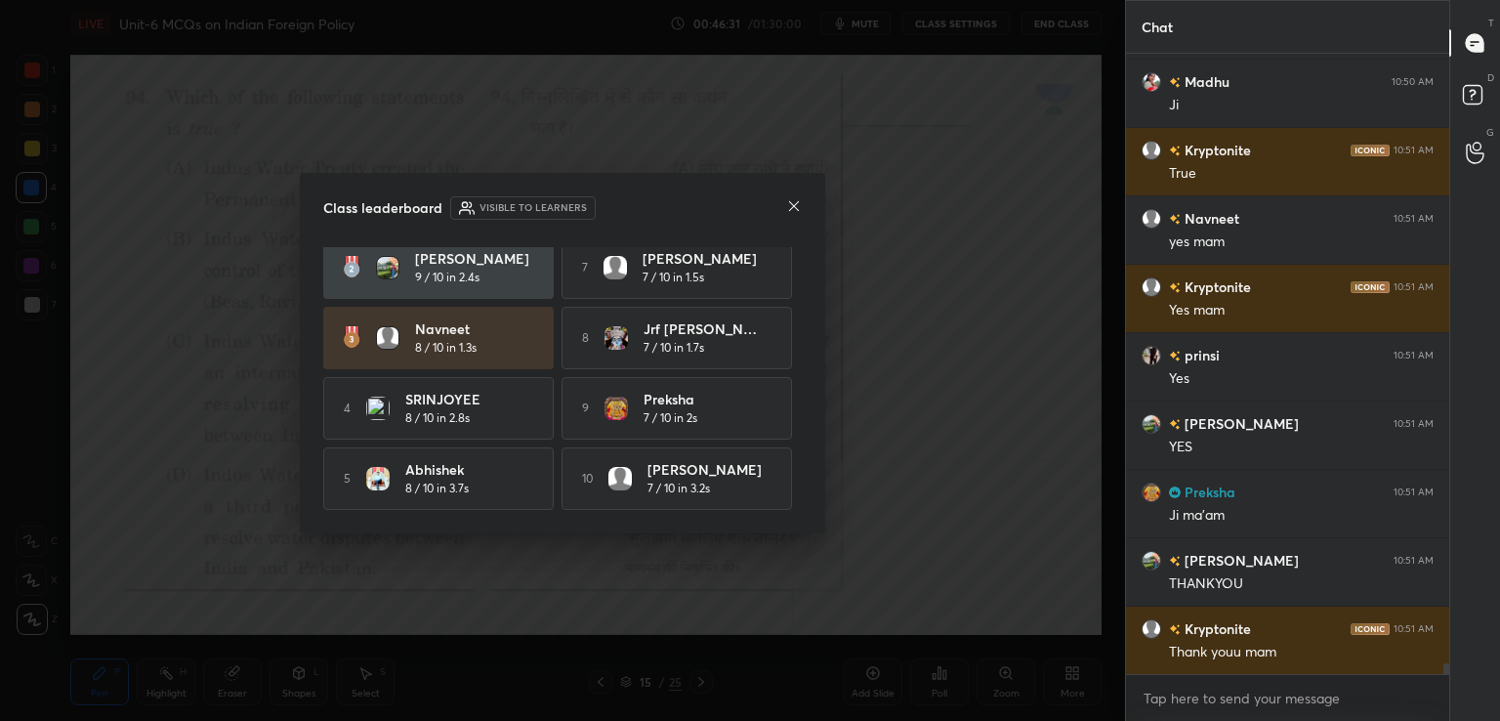
click at [793, 207] on icon at bounding box center [794, 206] width 10 height 10
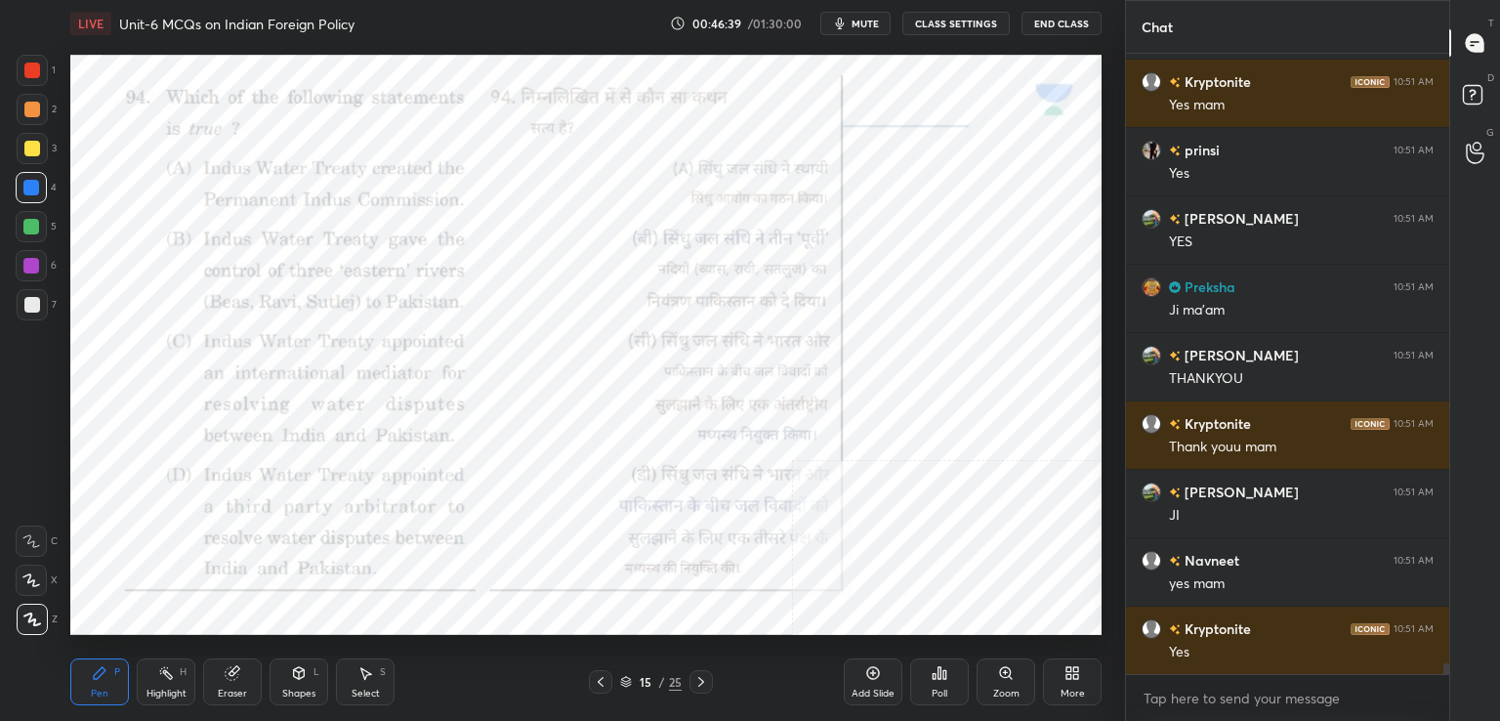
scroll to position [36513, 0]
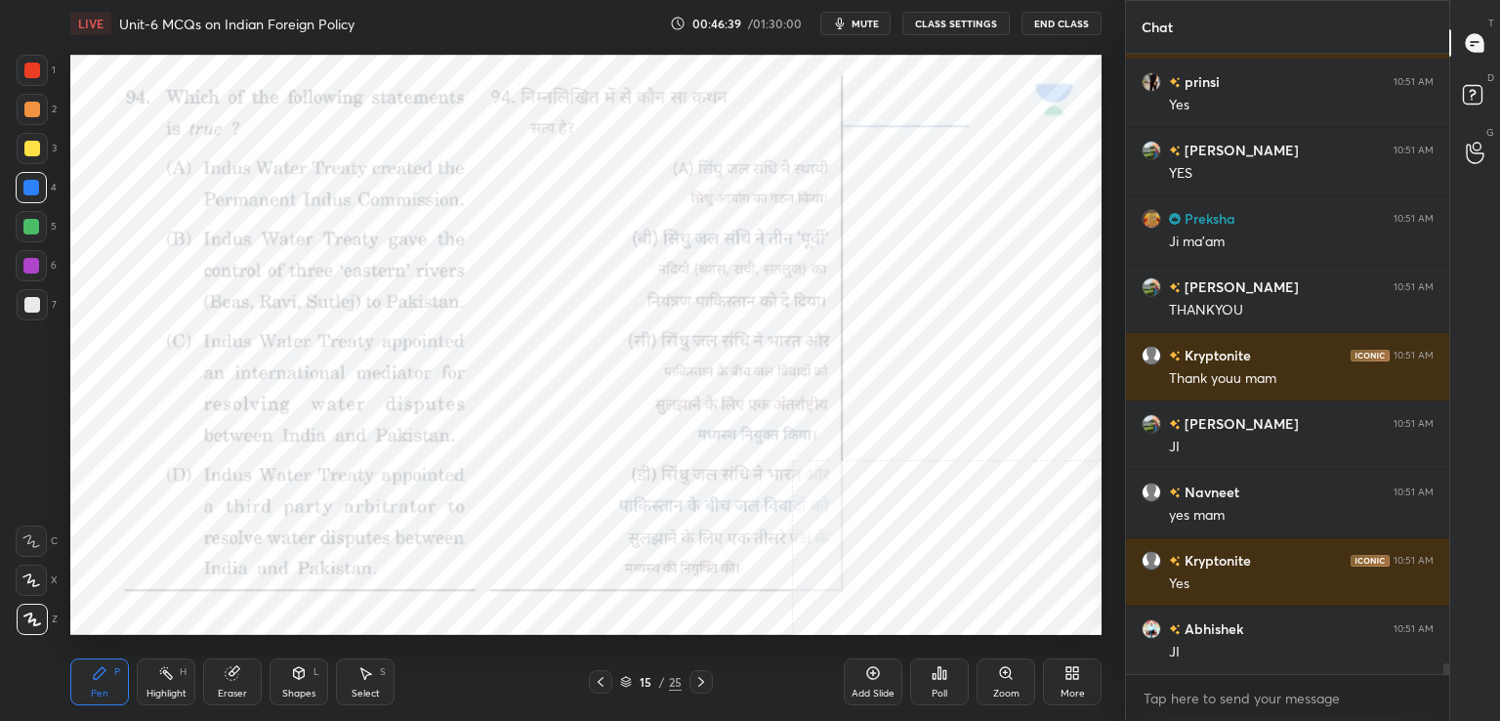
click at [700, 680] on icon at bounding box center [701, 682] width 6 height 10
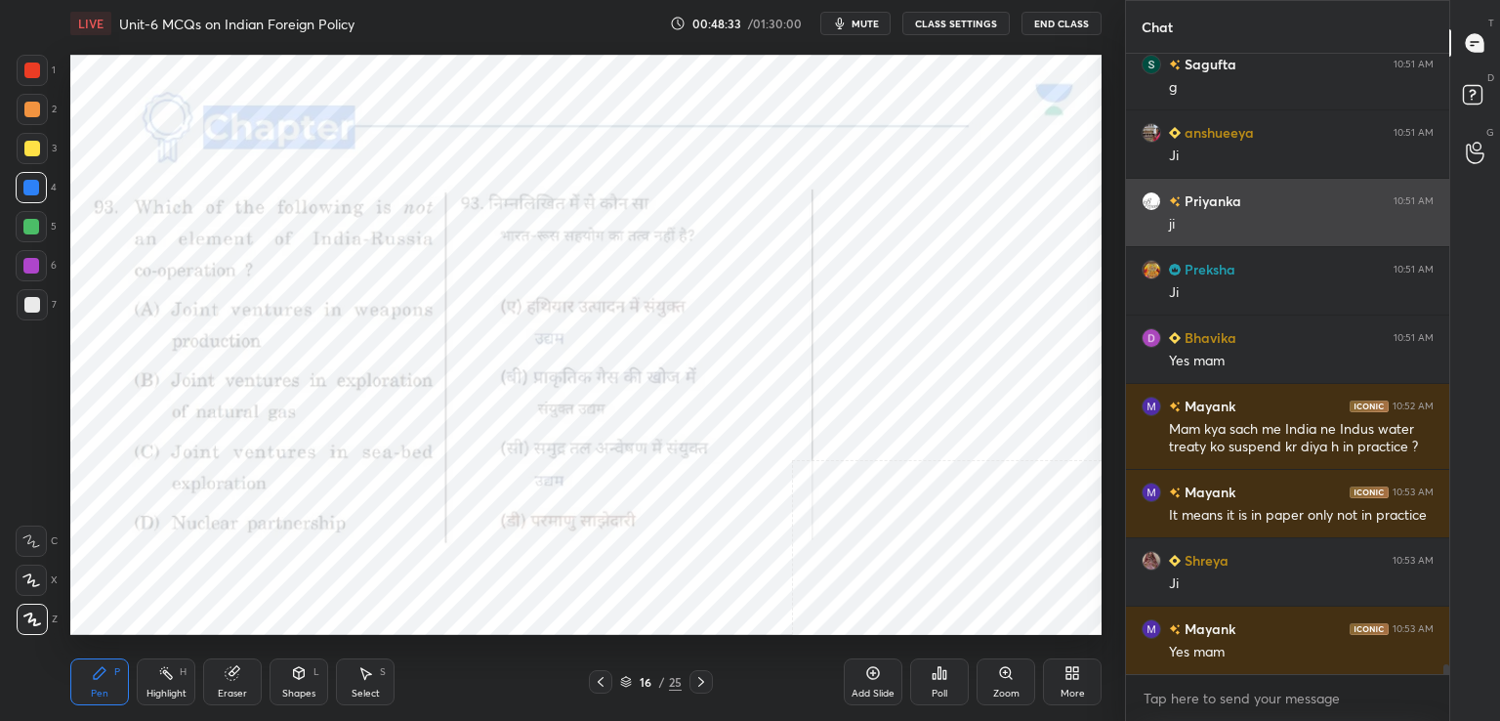
scroll to position [37282, 0]
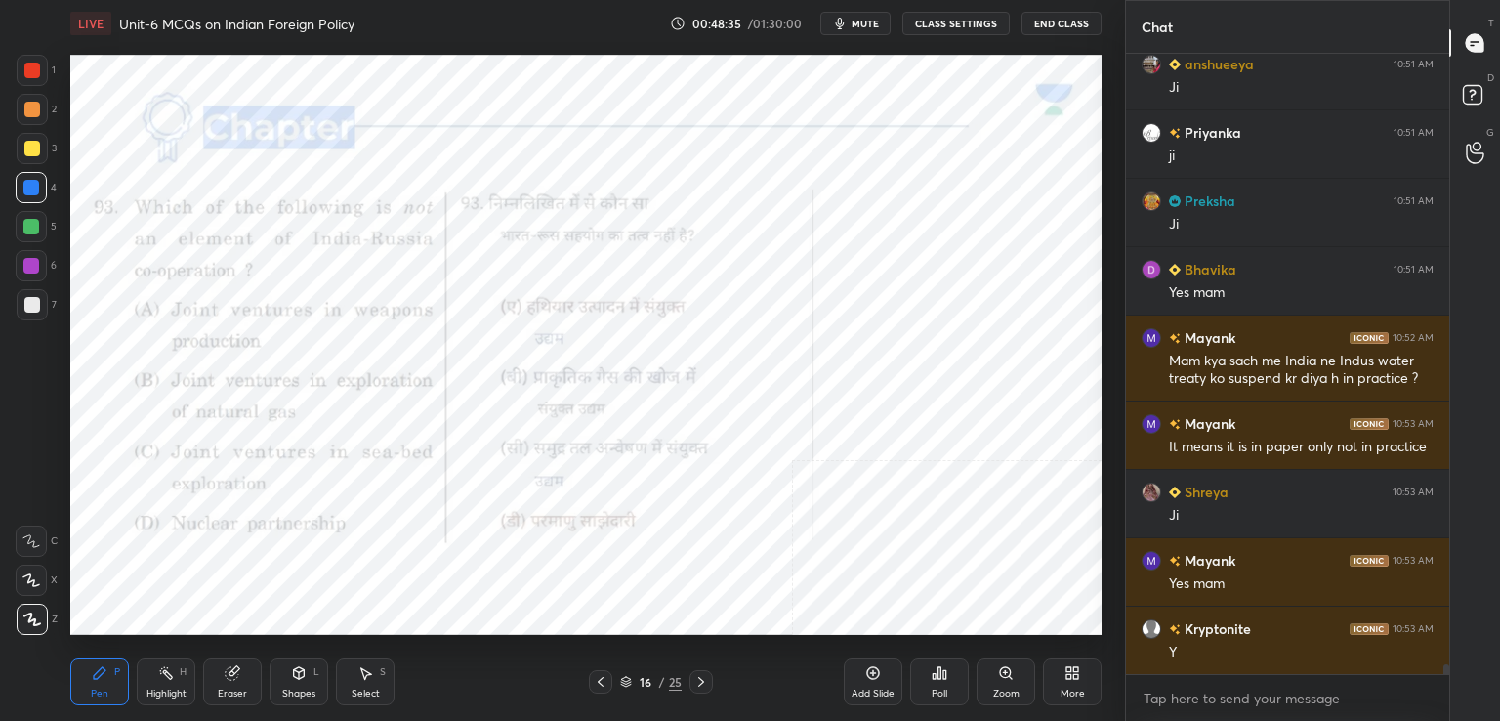
click at [944, 684] on div "Poll" at bounding box center [939, 681] width 59 height 47
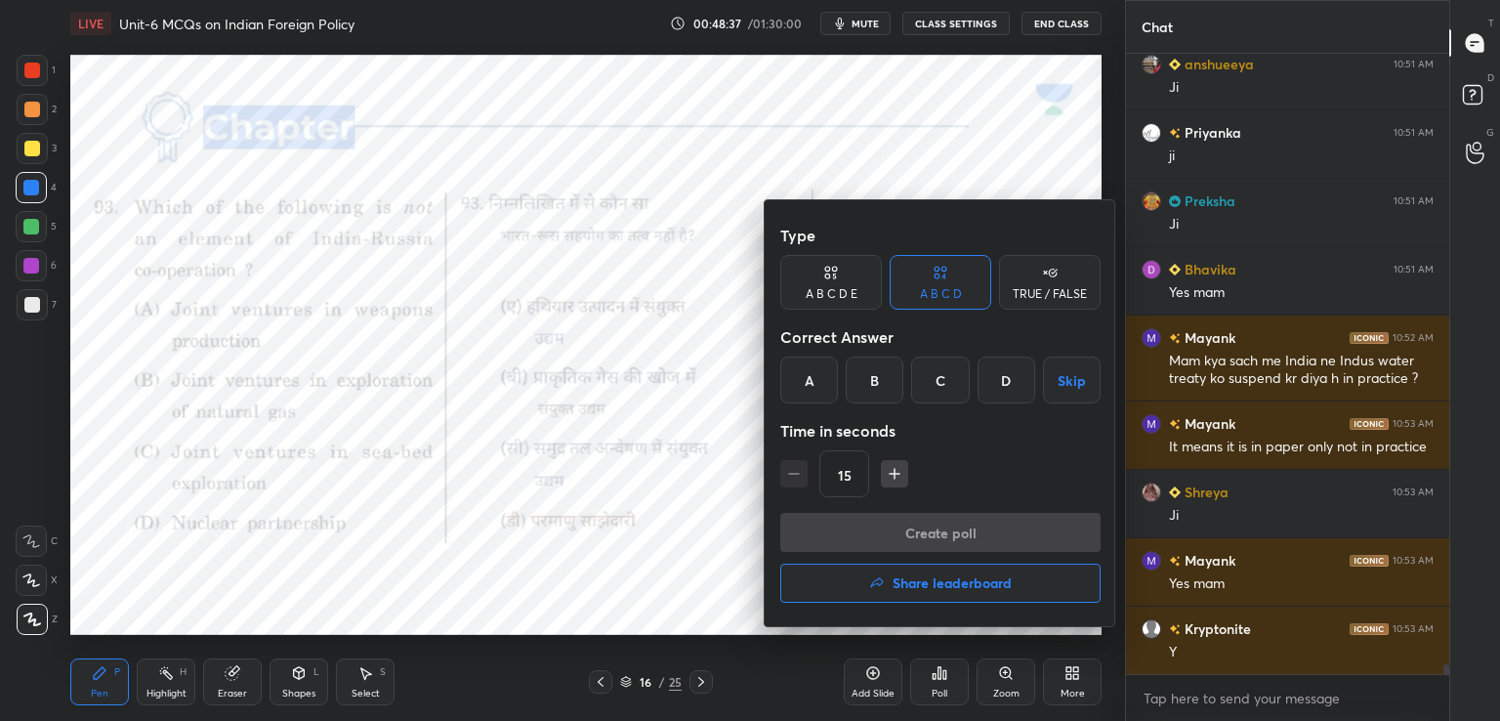
click at [640, 595] on div at bounding box center [750, 360] width 1500 height 721
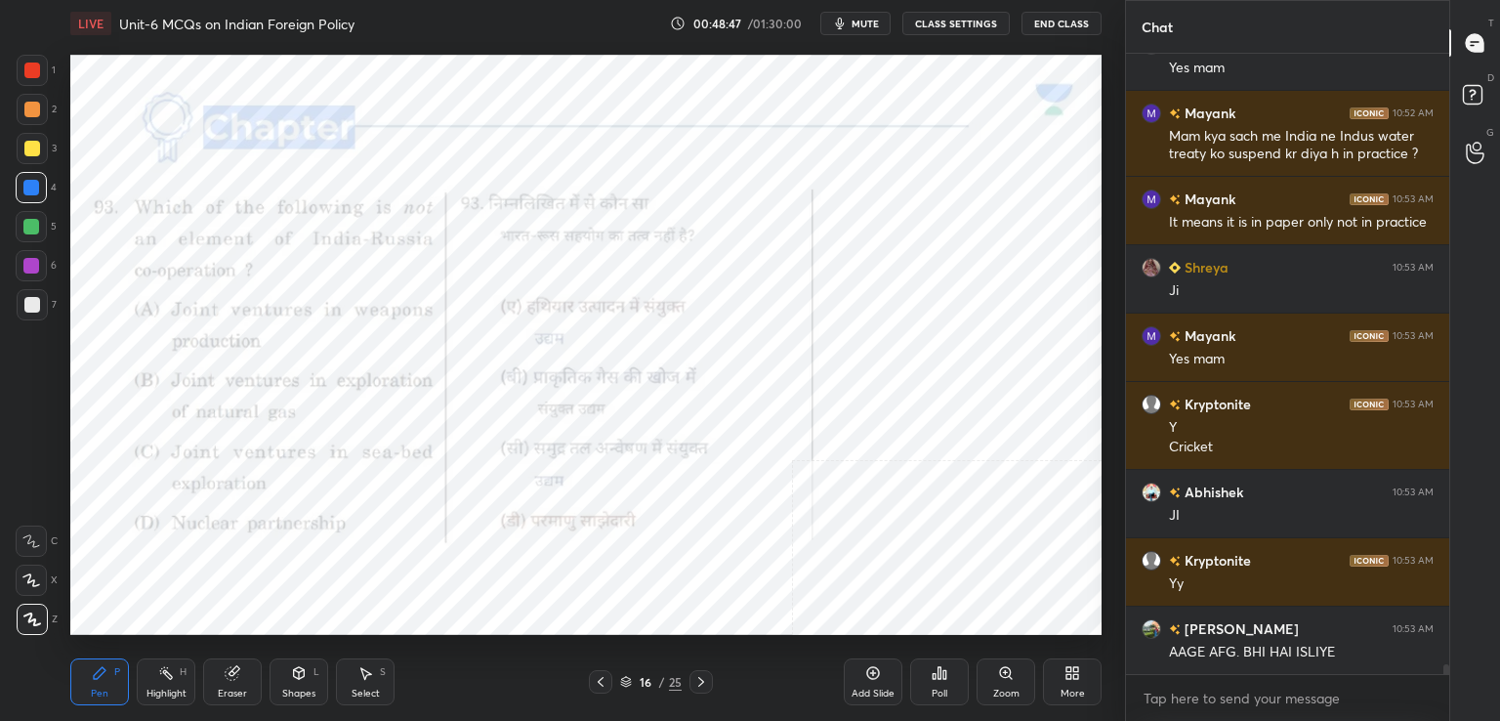
scroll to position [37526, 0]
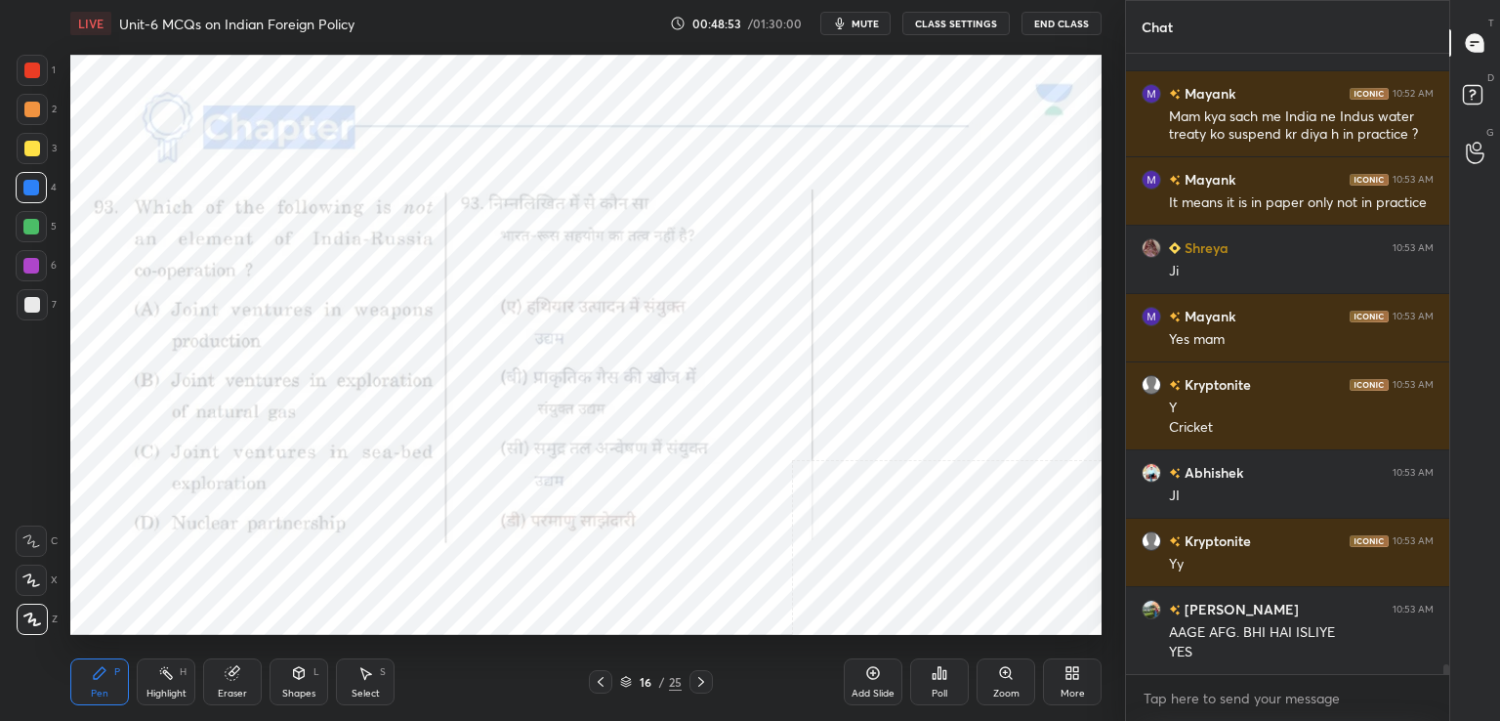
click at [948, 683] on div "Poll" at bounding box center [939, 681] width 59 height 47
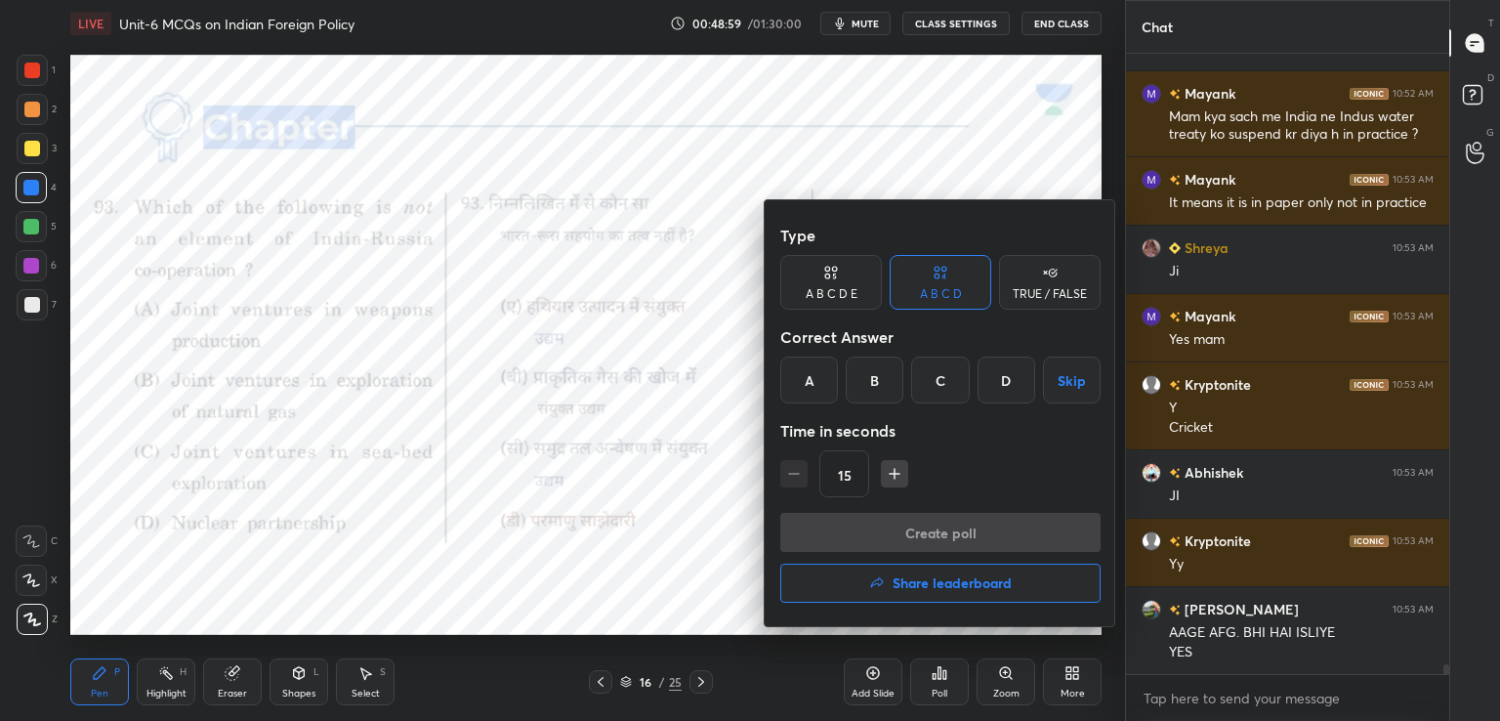
click at [689, 476] on div at bounding box center [750, 360] width 1500 height 721
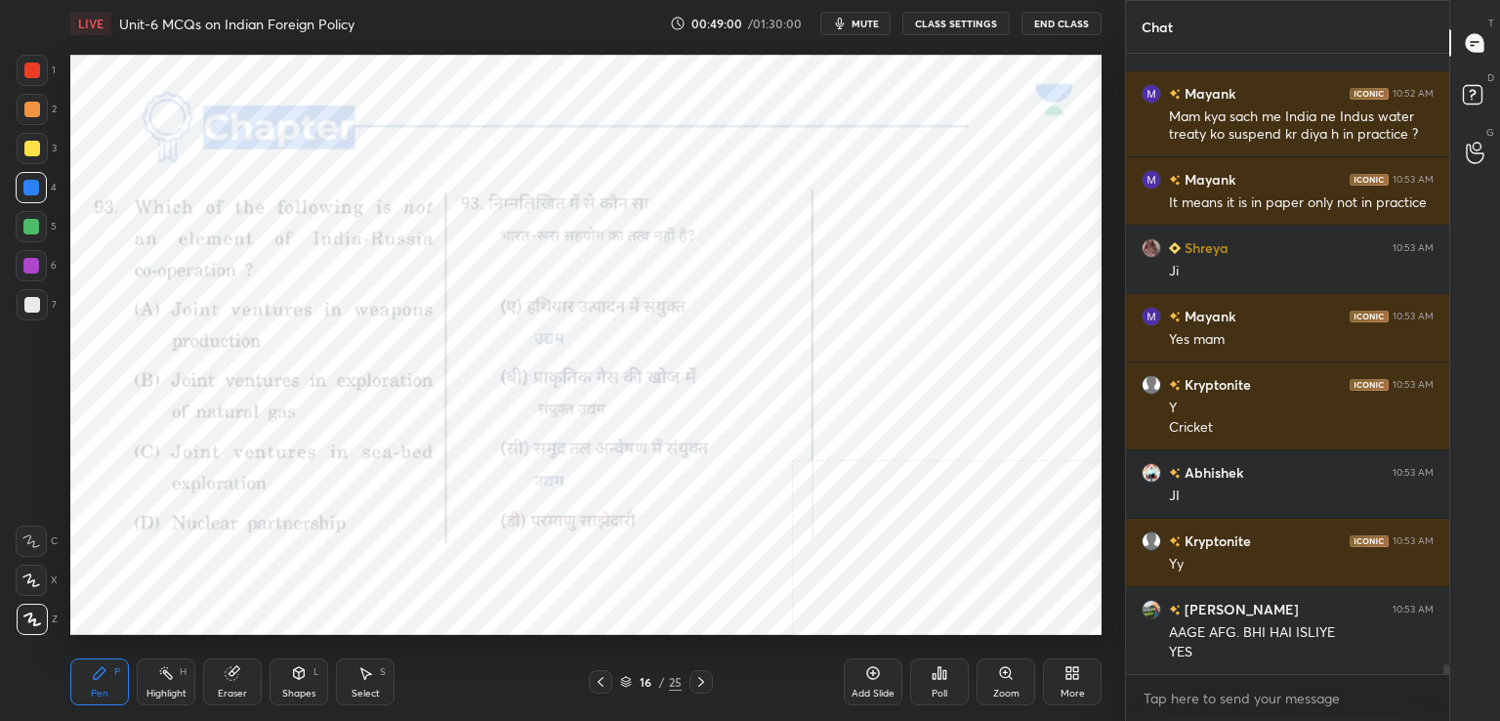
click at [943, 675] on icon at bounding box center [944, 674] width 3 height 9
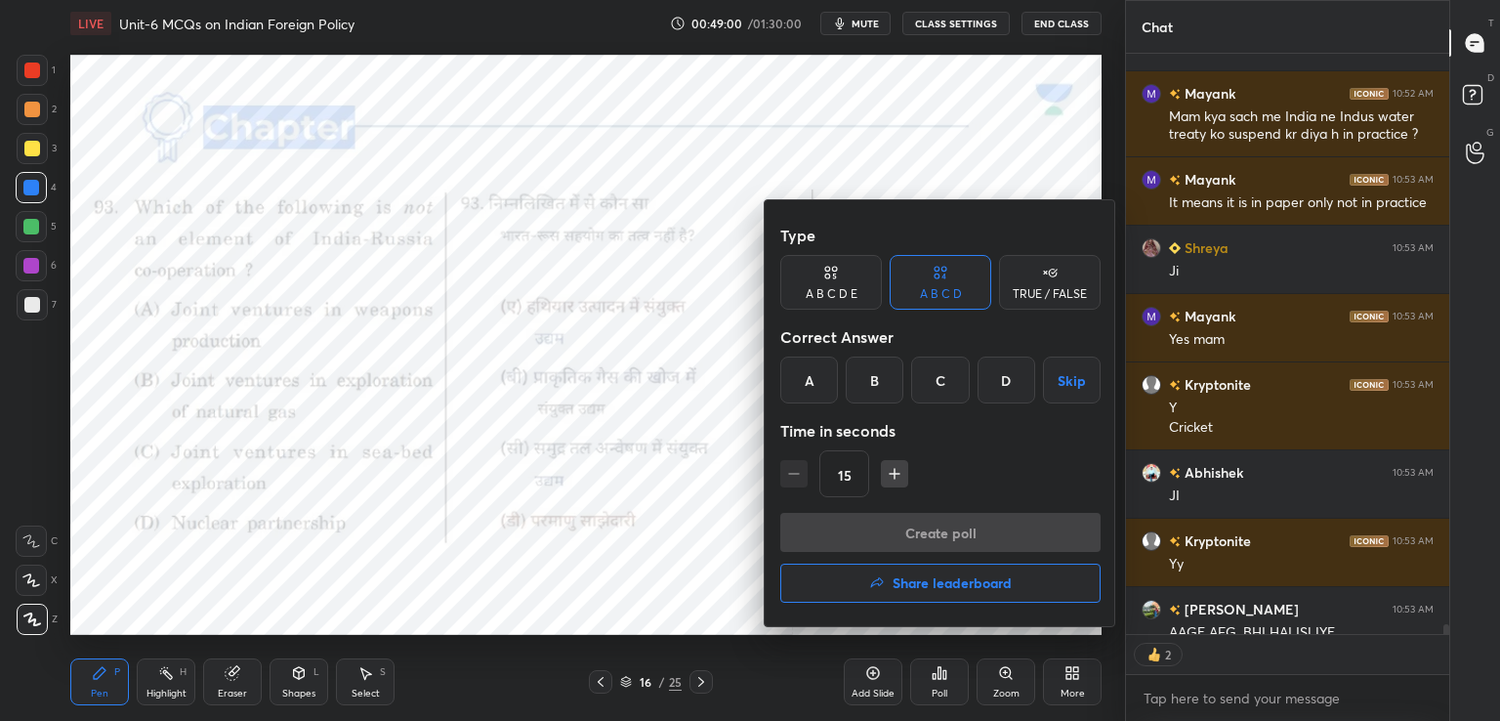
scroll to position [37635, 0]
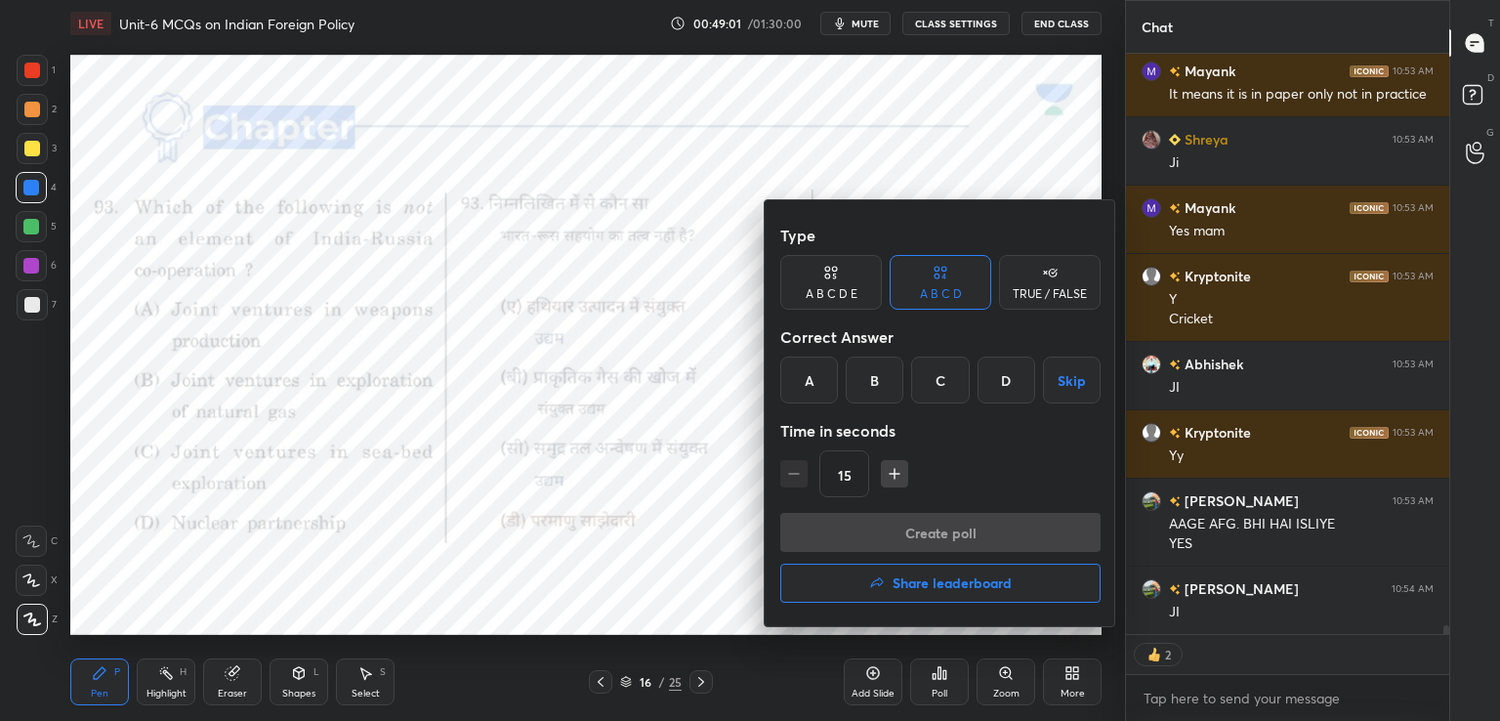
click at [939, 386] on div "C" at bounding box center [940, 379] width 58 height 47
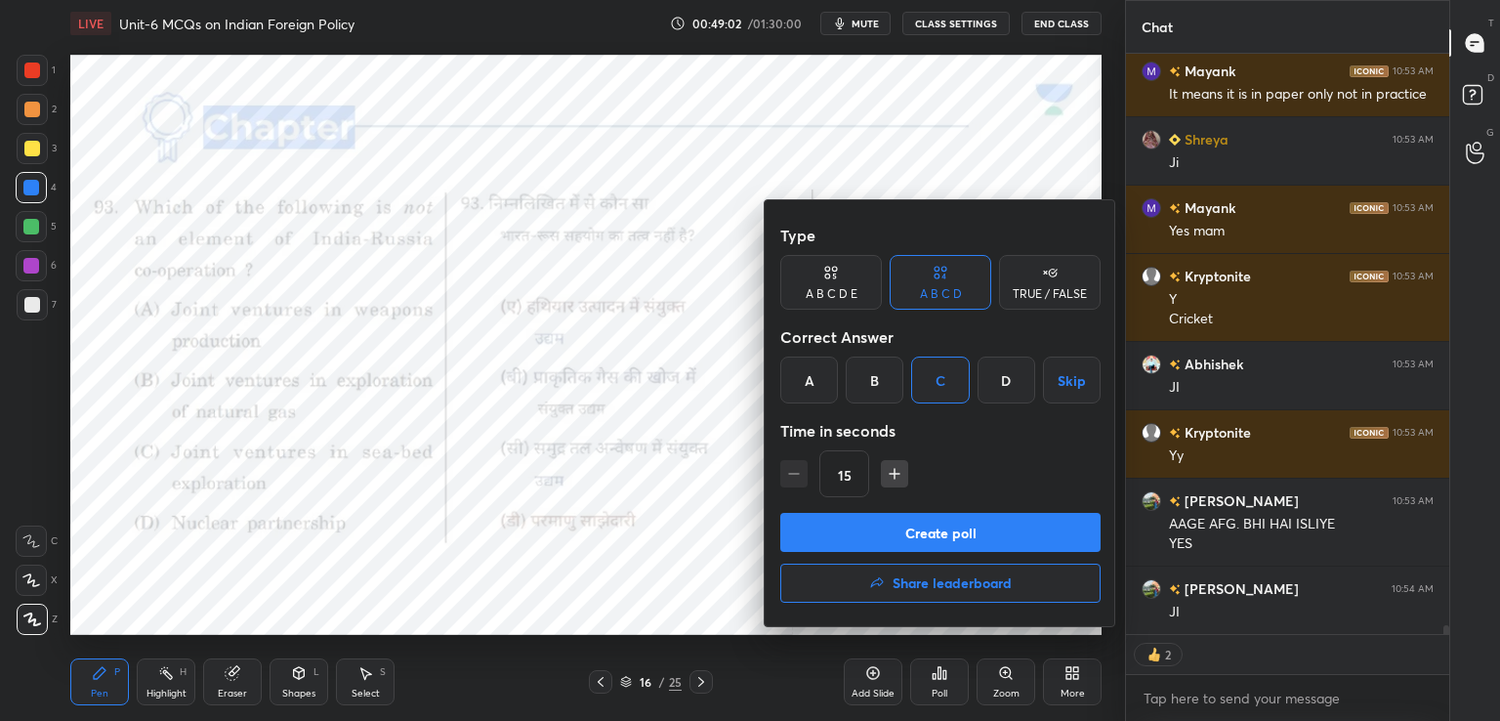
click at [945, 516] on button "Create poll" at bounding box center [940, 532] width 320 height 39
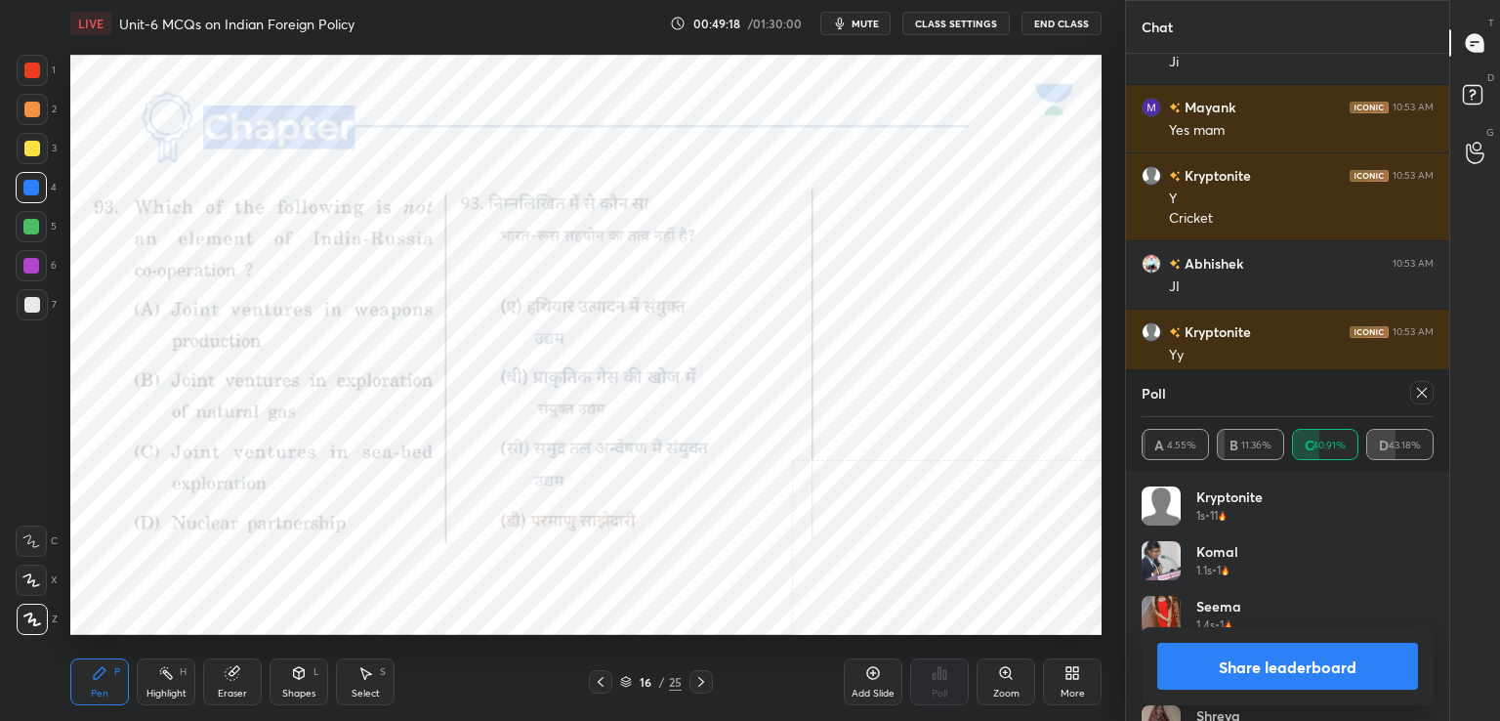
scroll to position [513, 317]
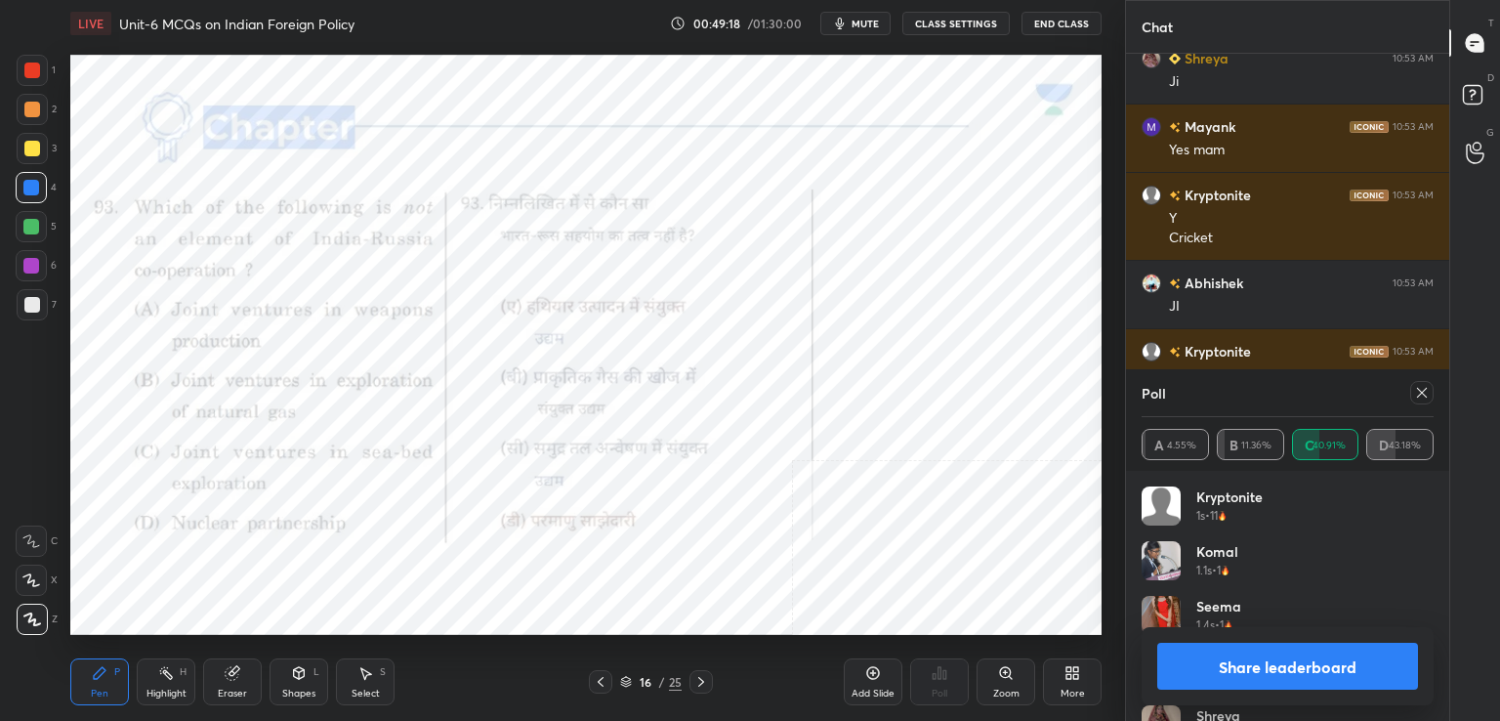
click at [1427, 391] on icon at bounding box center [1422, 393] width 16 height 16
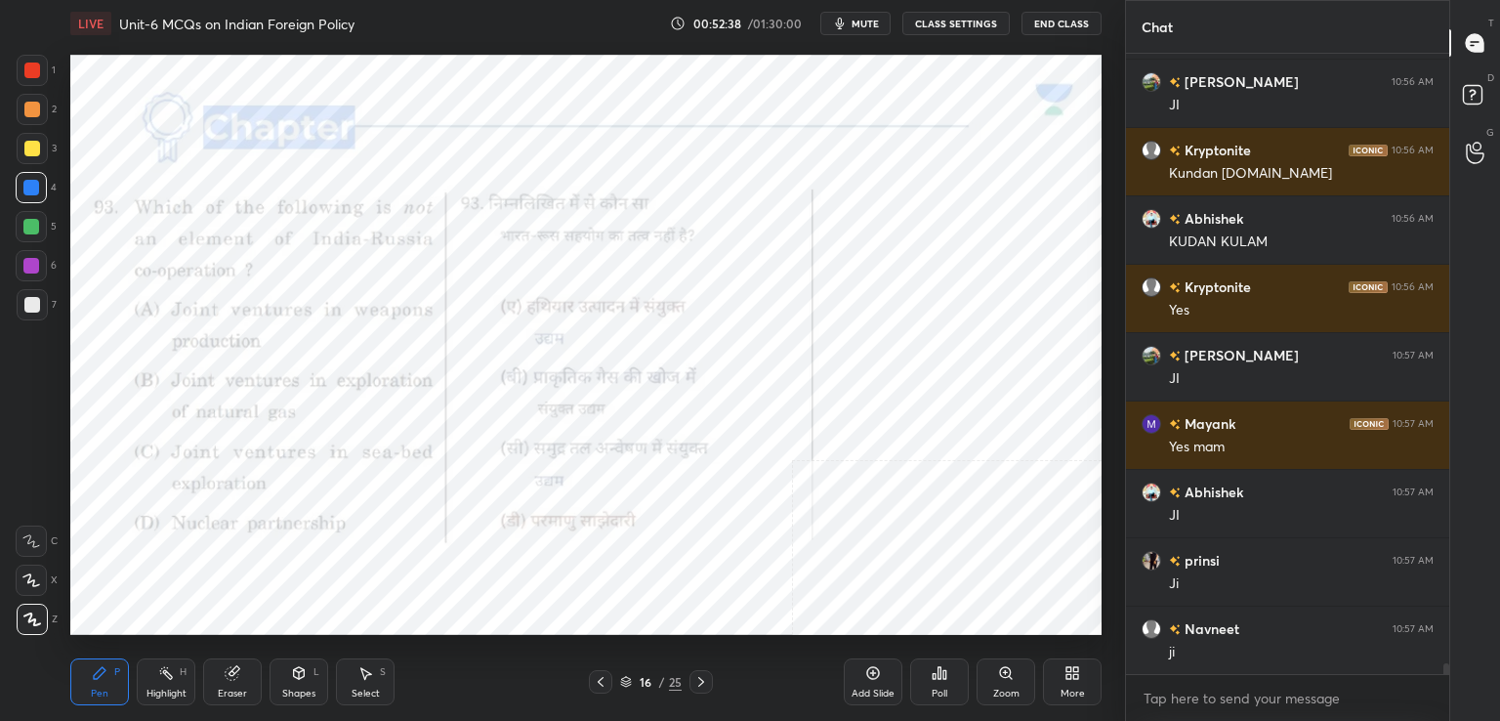
scroll to position [35138, 0]
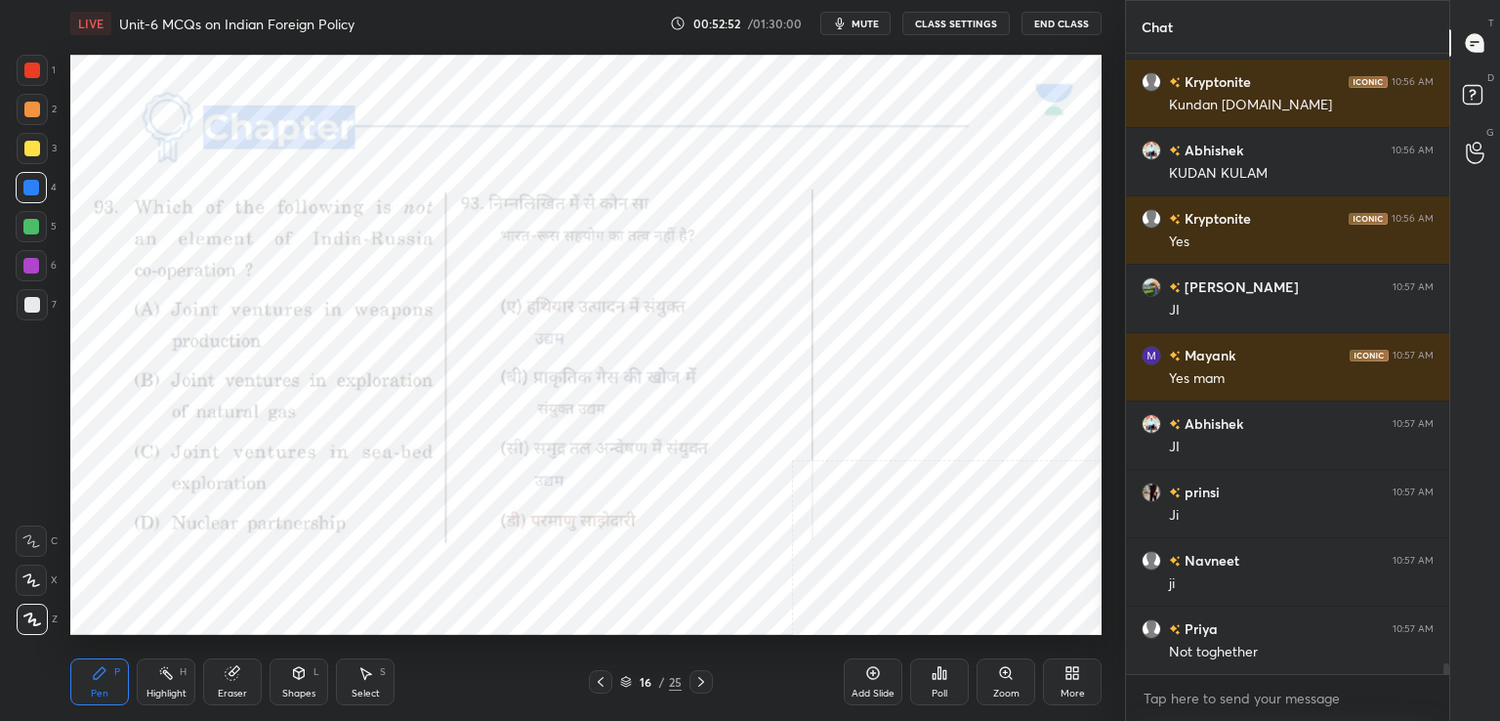
click at [696, 684] on icon at bounding box center [701, 682] width 16 height 16
click at [868, 12] on button "mute" at bounding box center [855, 23] width 70 height 23
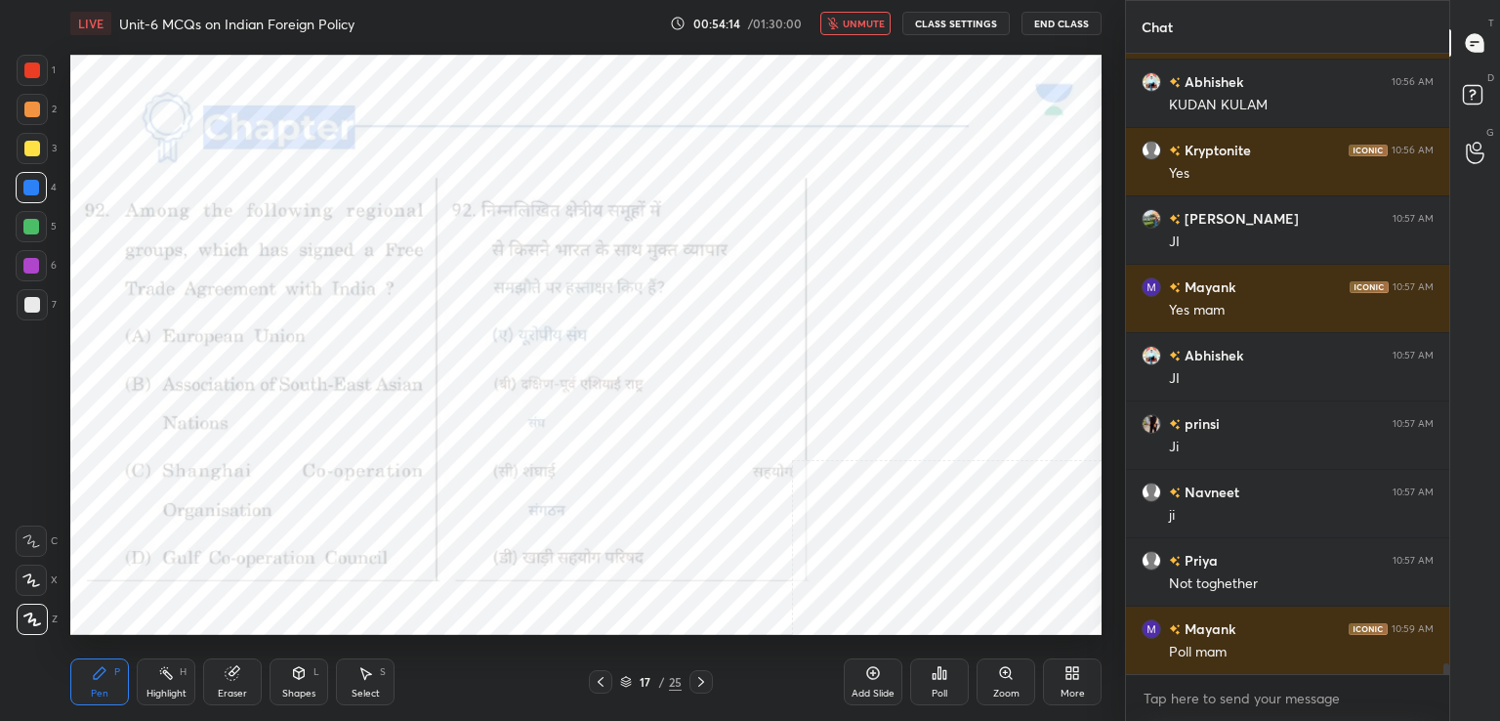
click at [949, 684] on div "Poll" at bounding box center [939, 681] width 59 height 47
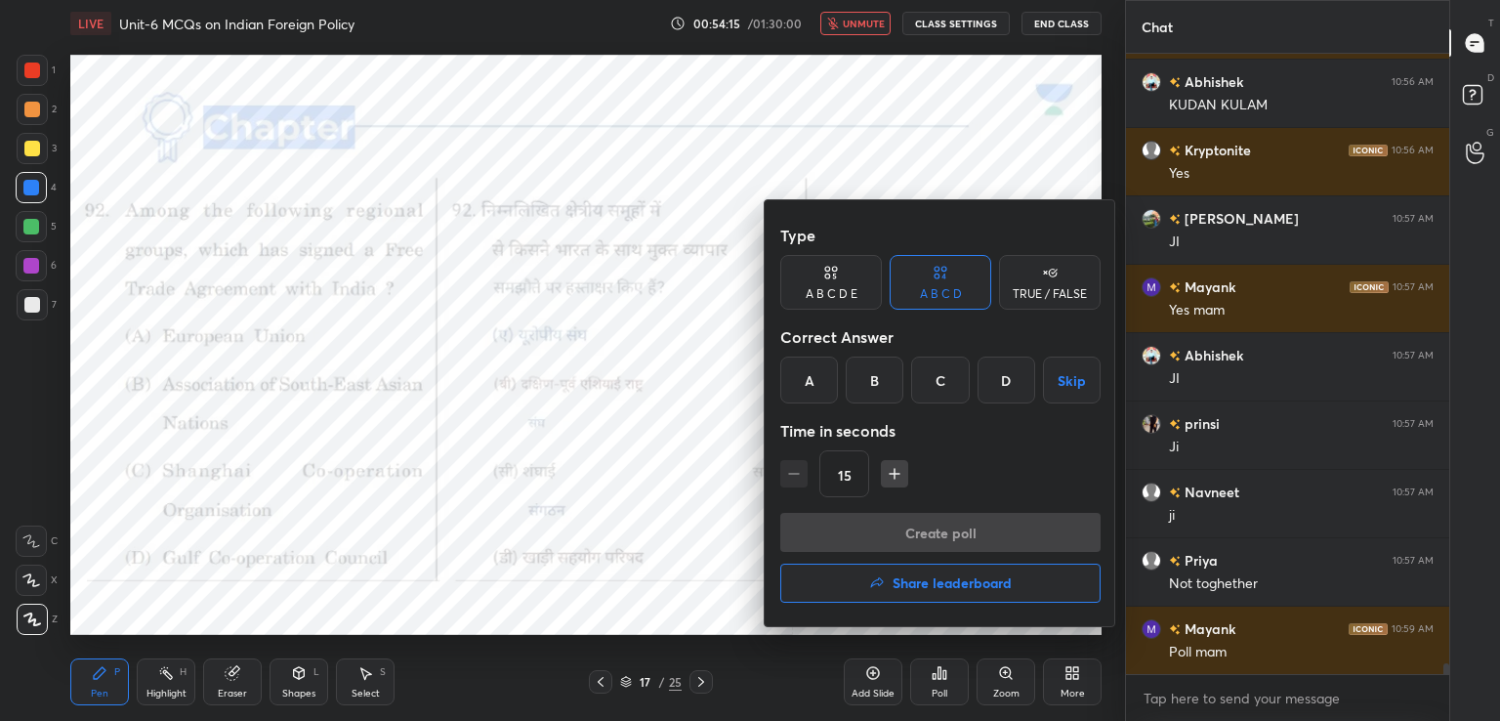
click at [885, 381] on div "B" at bounding box center [875, 379] width 58 height 47
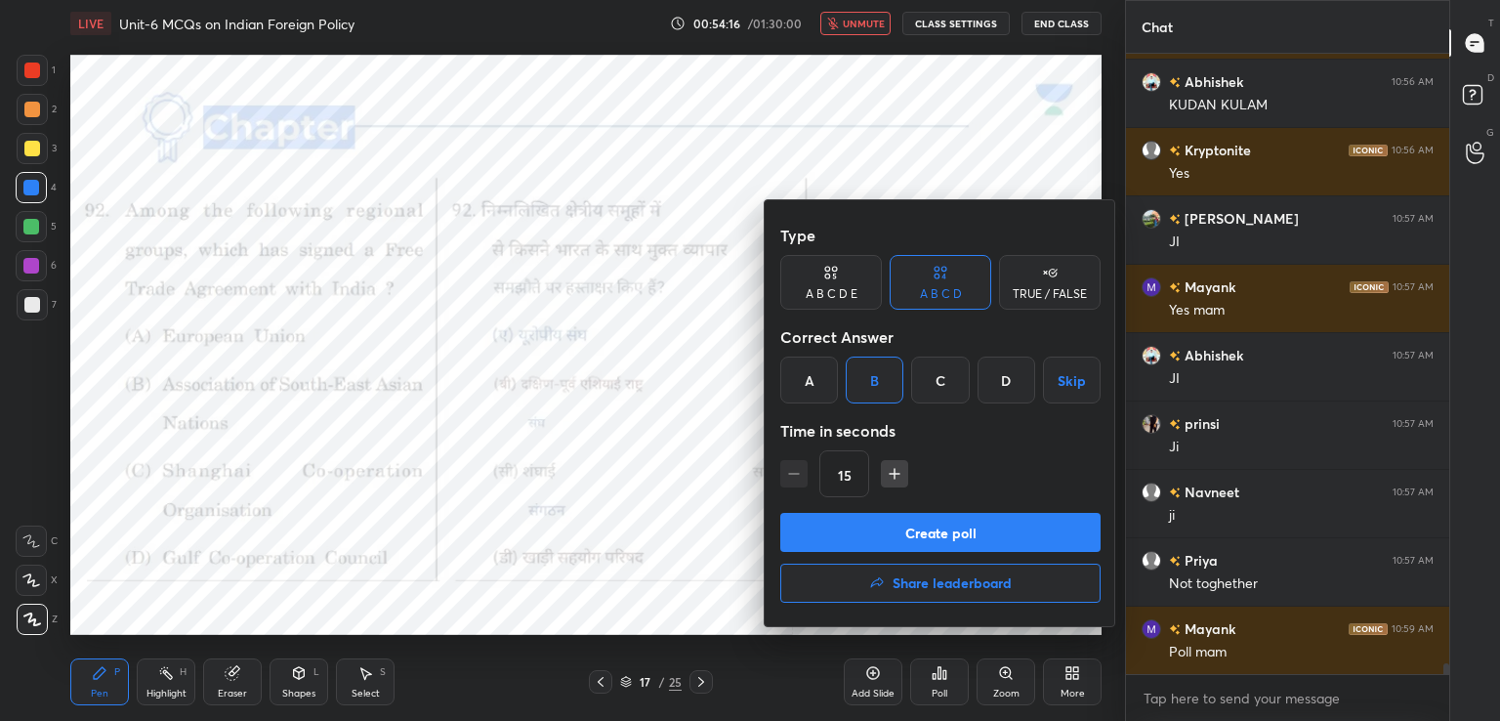
click at [935, 528] on button "Create poll" at bounding box center [940, 532] width 320 height 39
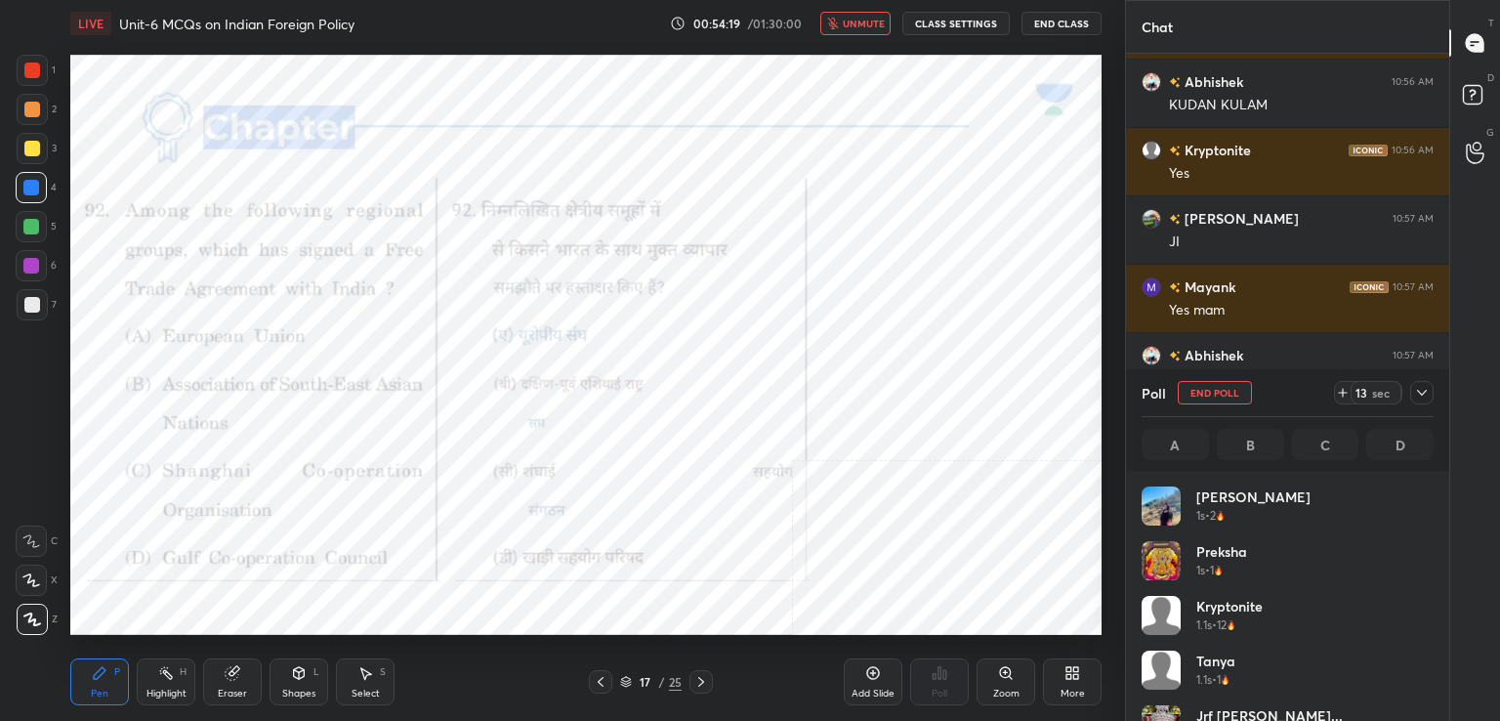
scroll to position [228, 286]
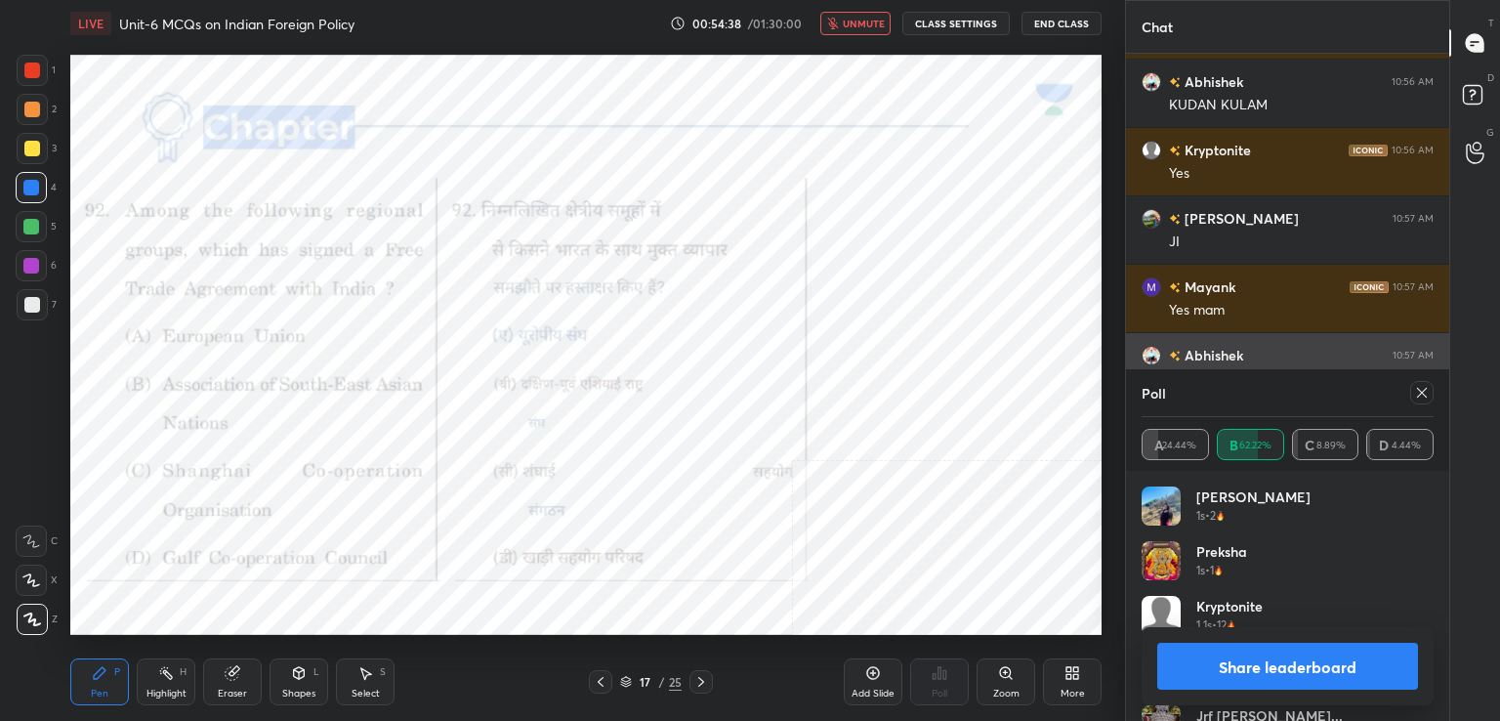
click at [1430, 383] on div at bounding box center [1421, 392] width 23 height 23
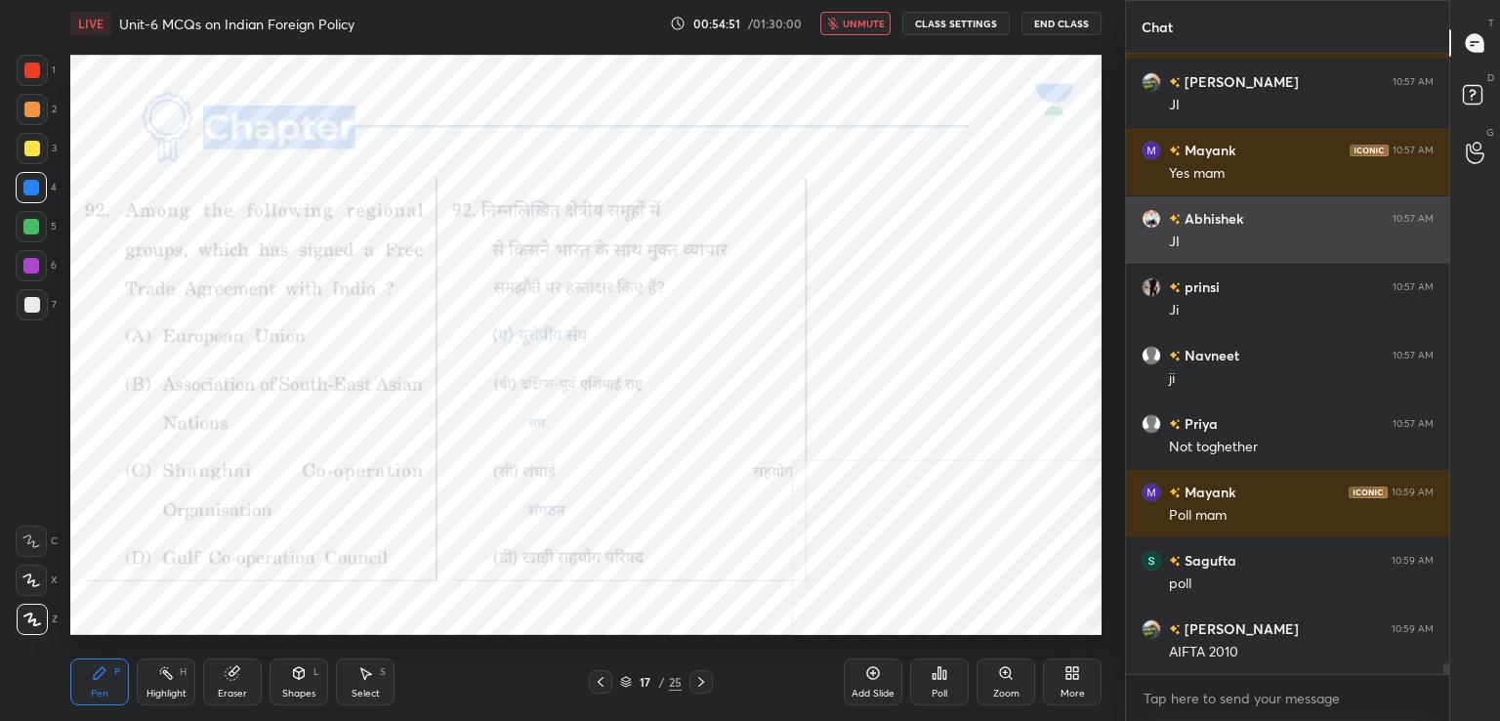
scroll to position [35412, 0]
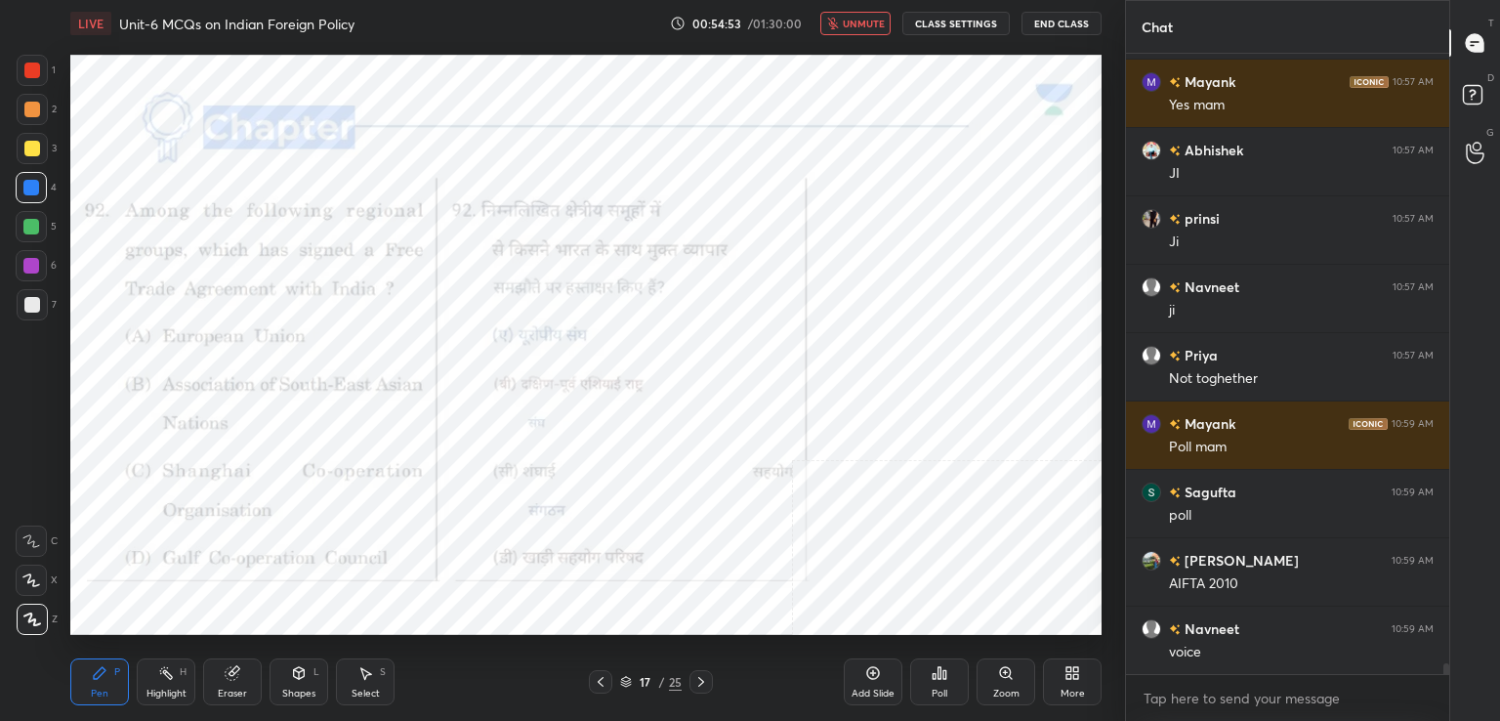
click at [874, 27] on span "unmute" at bounding box center [864, 24] width 42 height 14
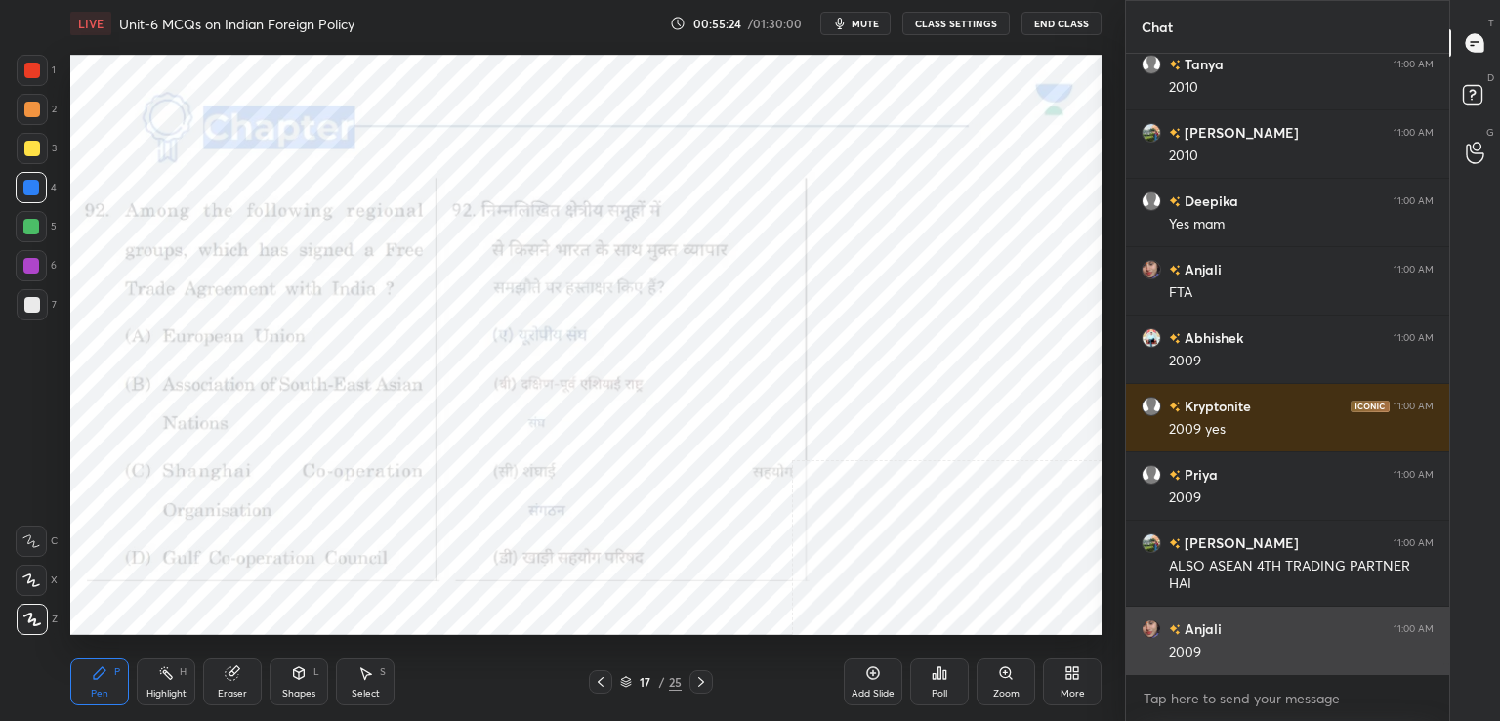
scroll to position [36318, 0]
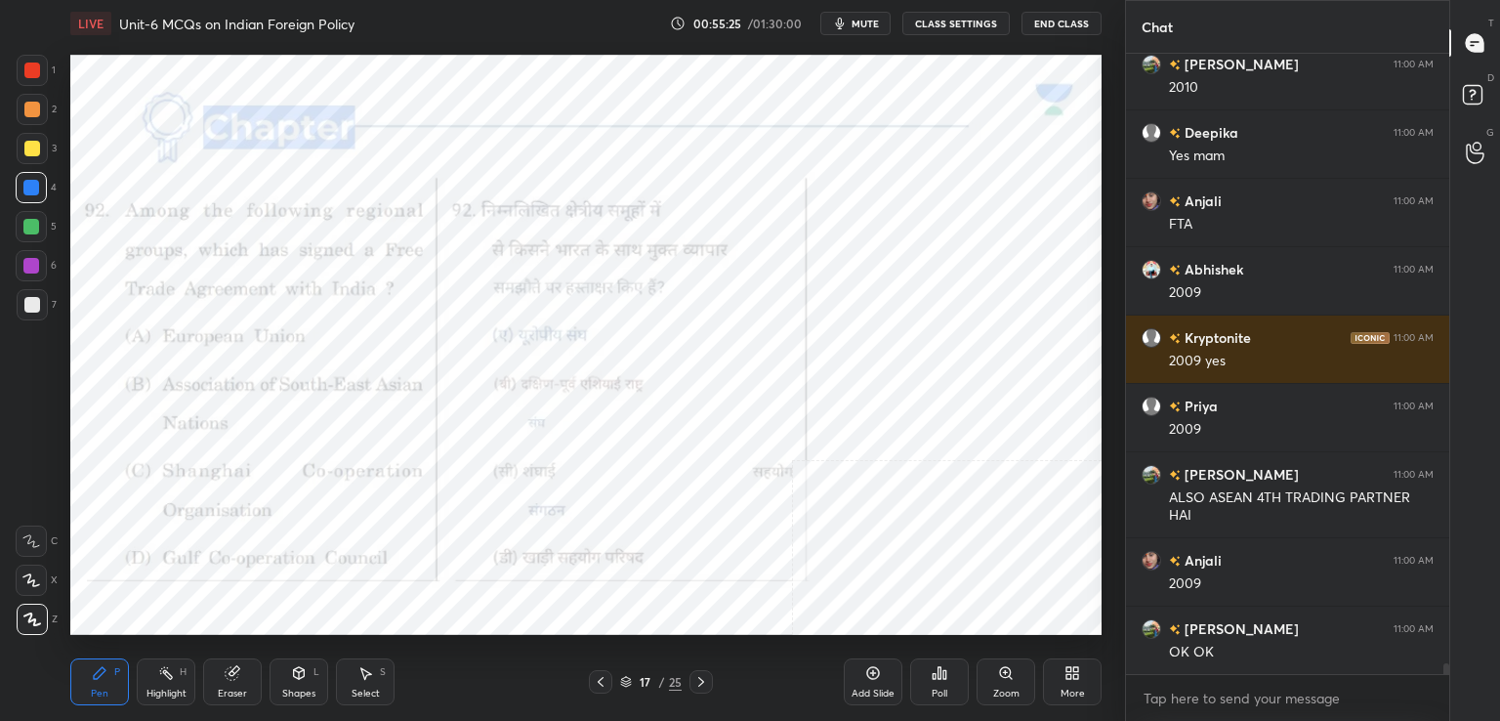
click at [871, 692] on div "Add Slide" at bounding box center [872, 693] width 43 height 10
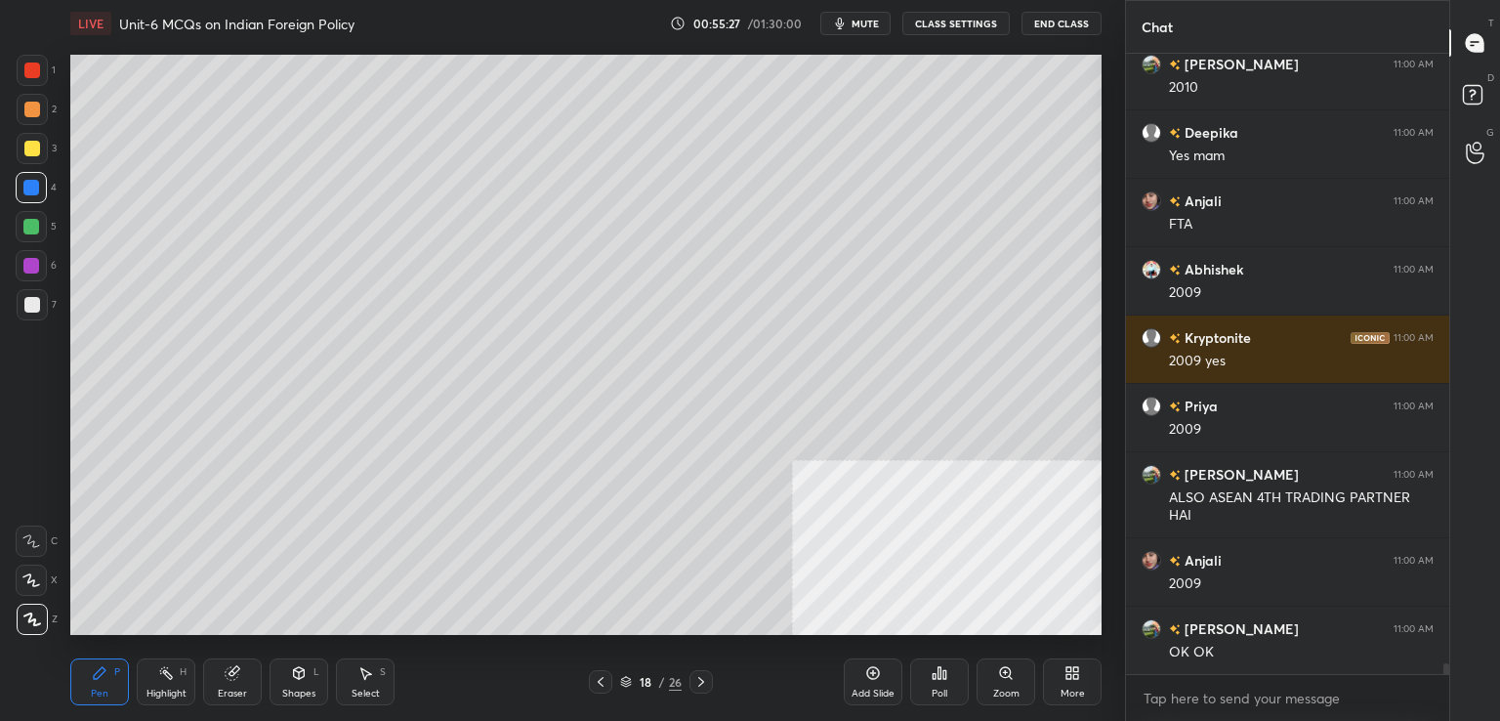
click at [33, 134] on div at bounding box center [32, 148] width 31 height 31
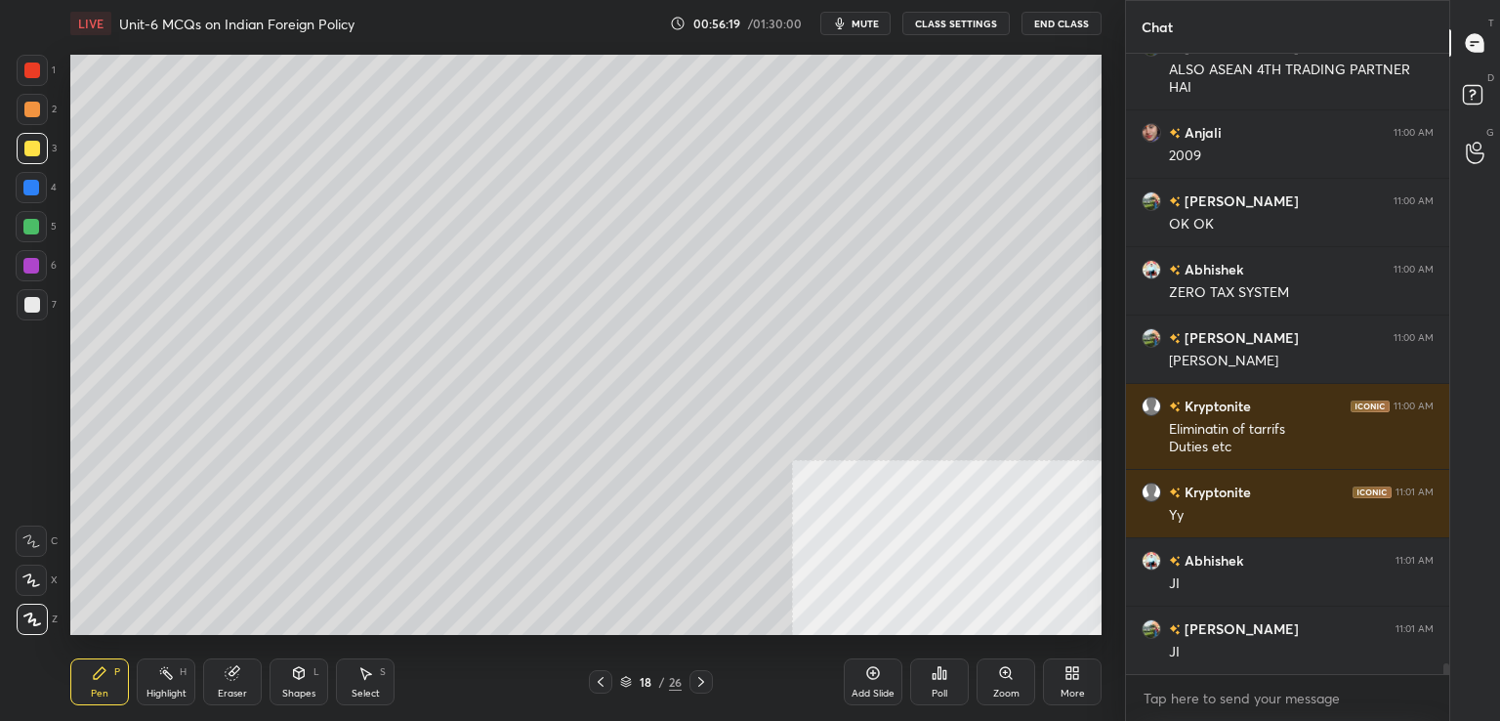
scroll to position [36814, 0]
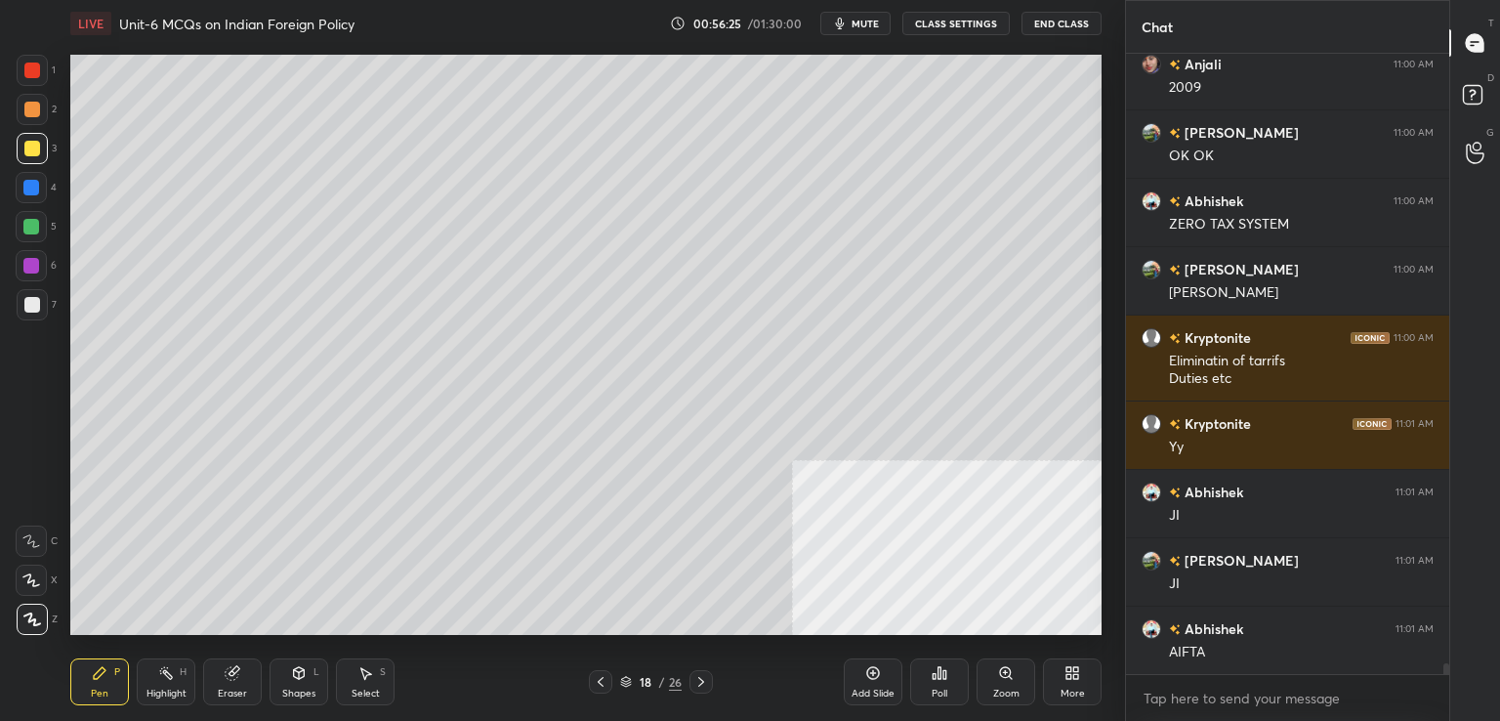
click at [604, 681] on icon at bounding box center [601, 682] width 16 height 16
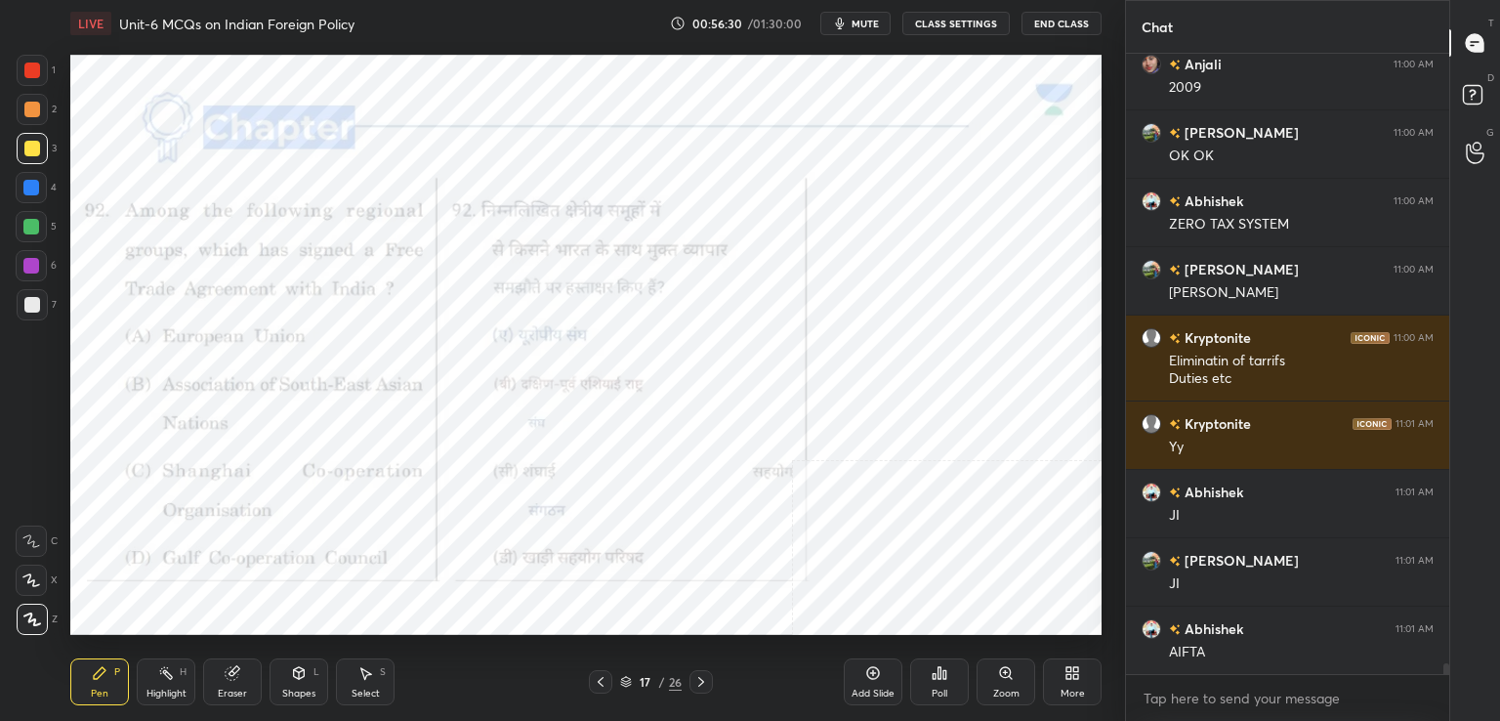
click at [39, 67] on div at bounding box center [32, 70] width 16 height 16
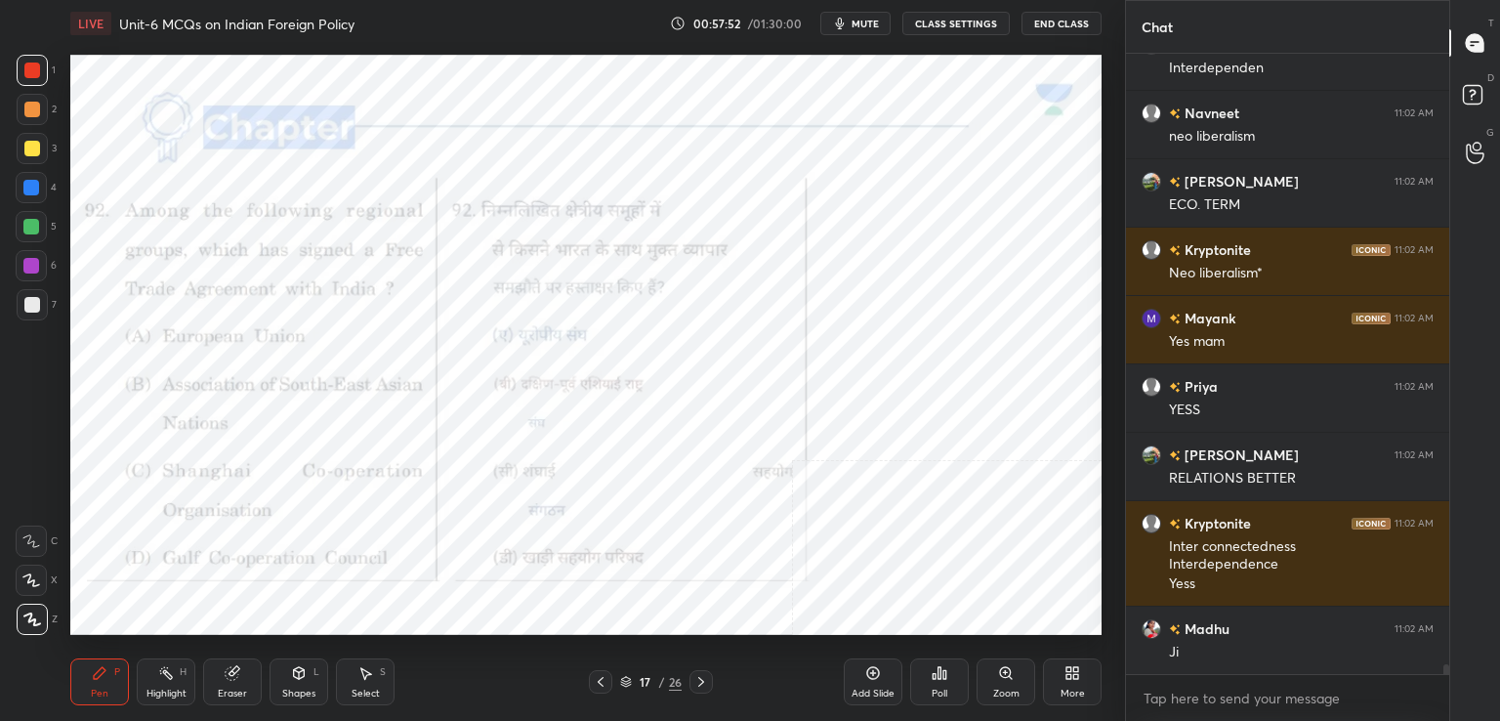
scroll to position [38149, 0]
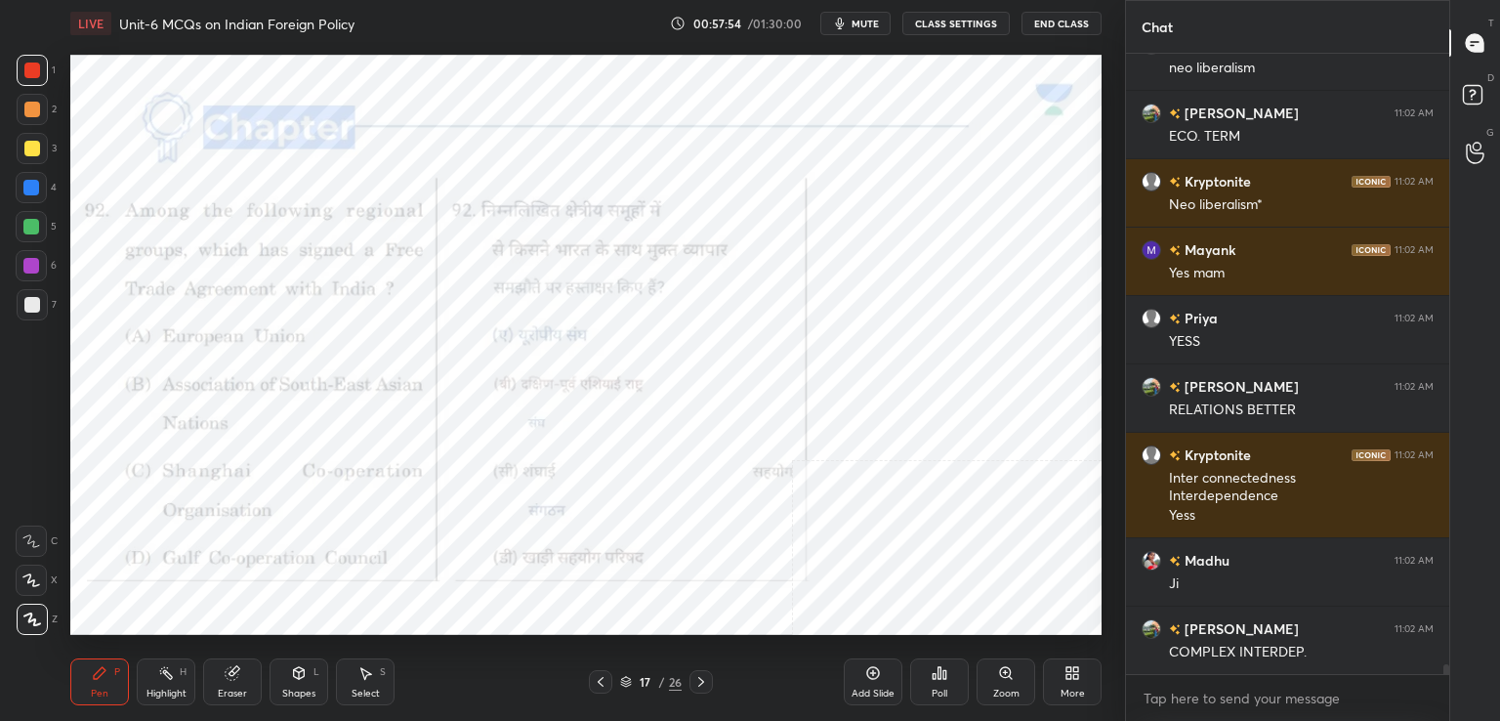
click at [864, 694] on div "Add Slide" at bounding box center [872, 693] width 43 height 10
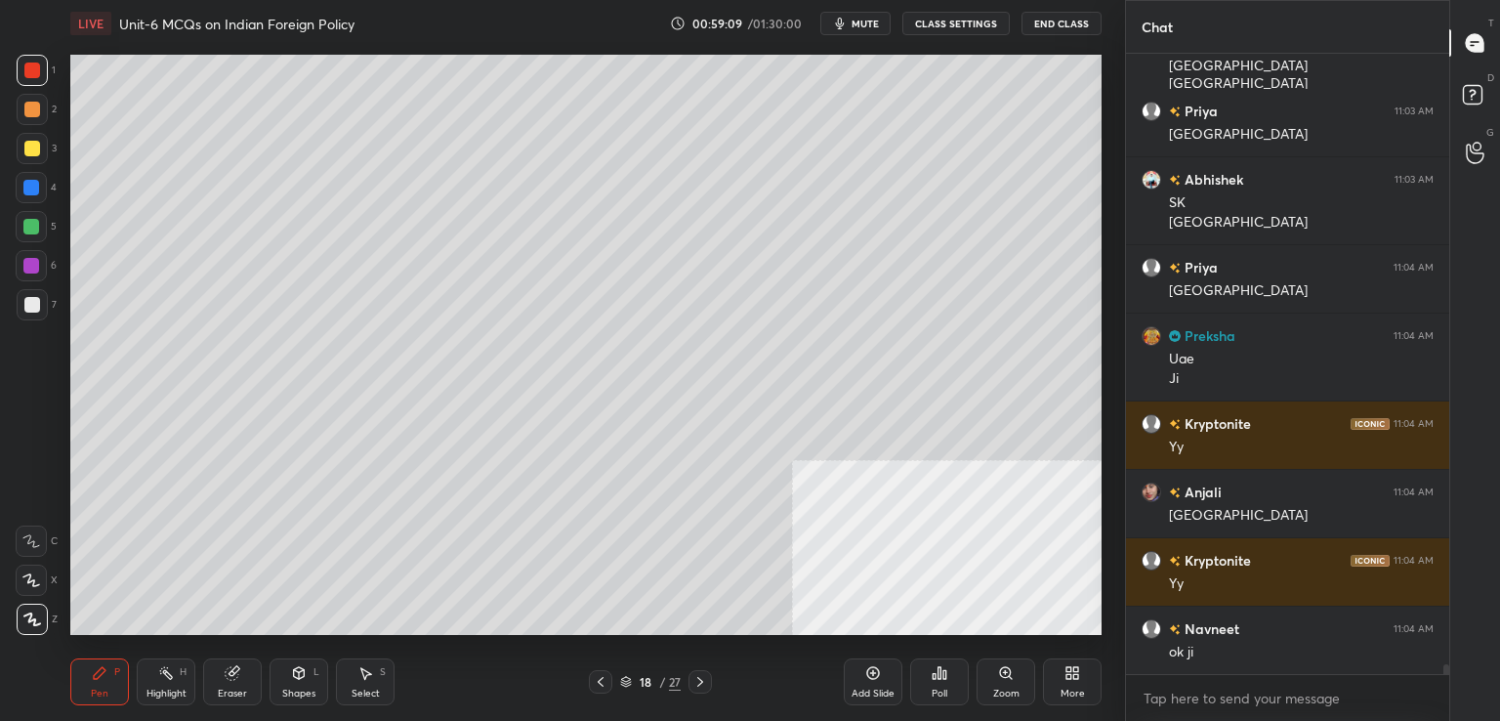
scroll to position [40034, 0]
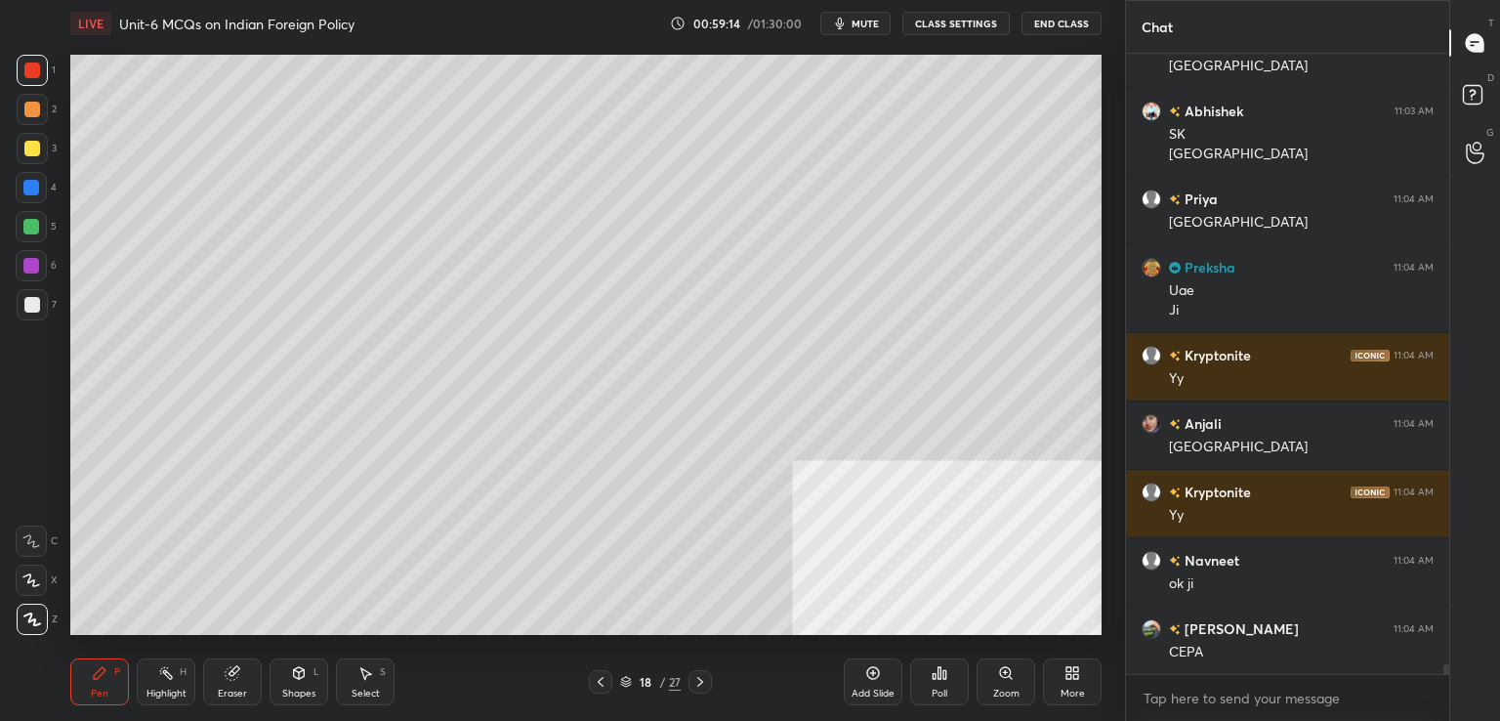
click at [606, 681] on icon at bounding box center [601, 682] width 16 height 16
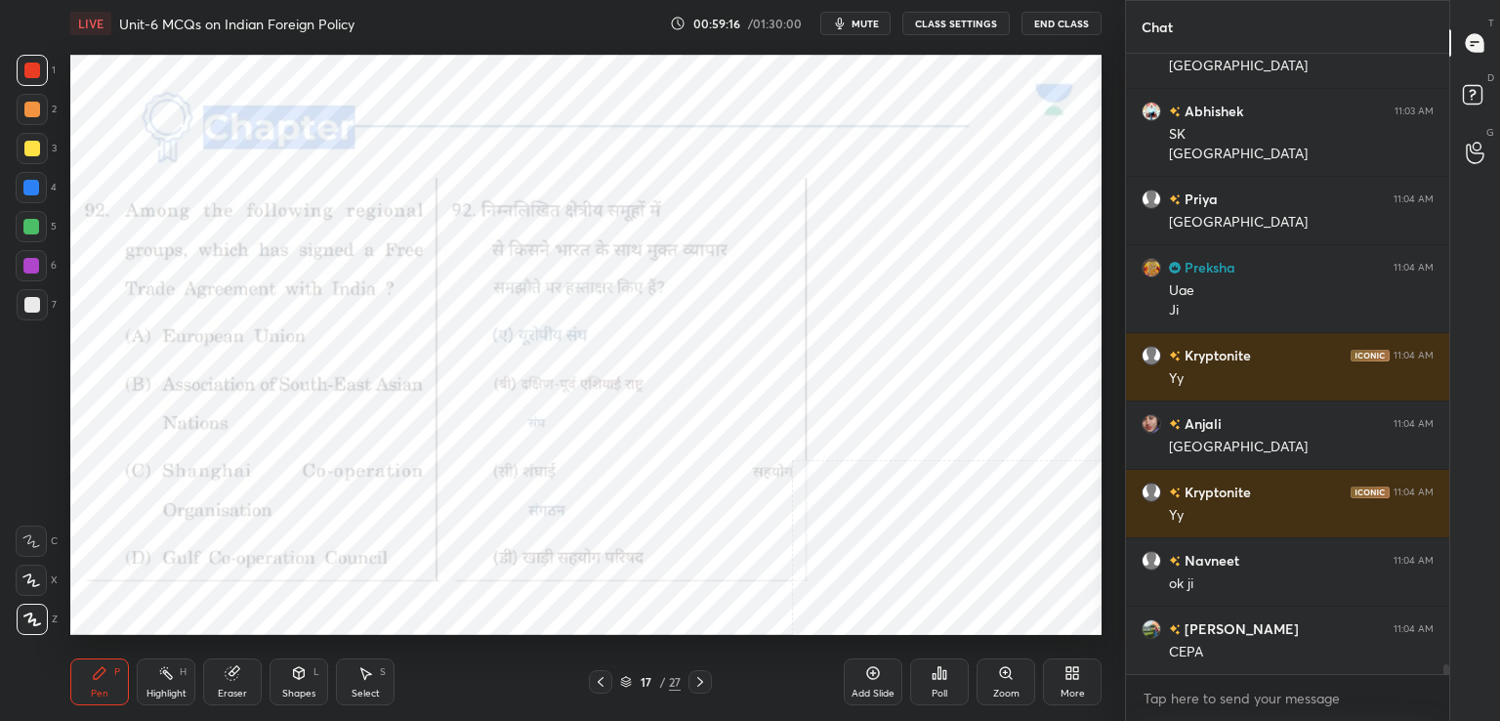
click at [699, 684] on icon at bounding box center [700, 682] width 6 height 10
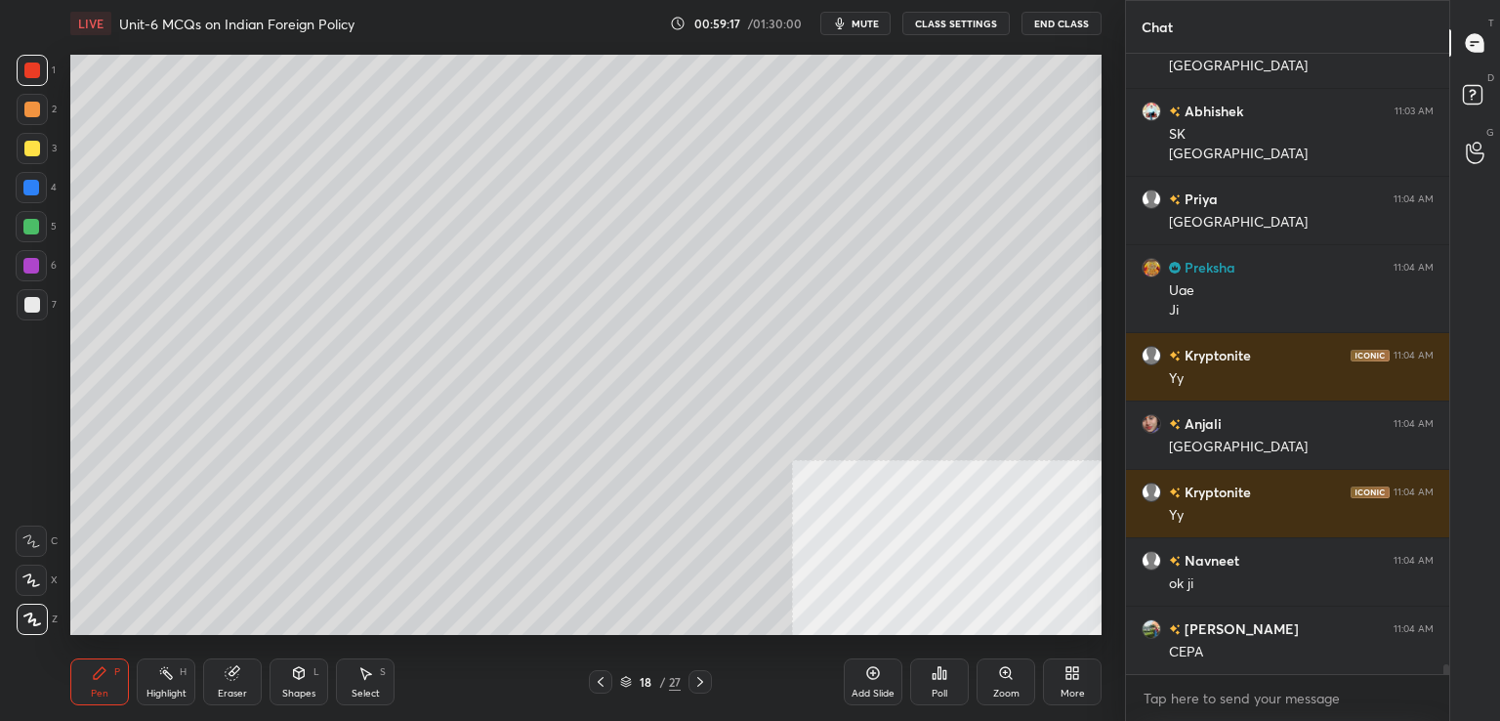
click at [699, 682] on icon at bounding box center [700, 682] width 16 height 16
click at [700, 683] on icon at bounding box center [700, 682] width 6 height 10
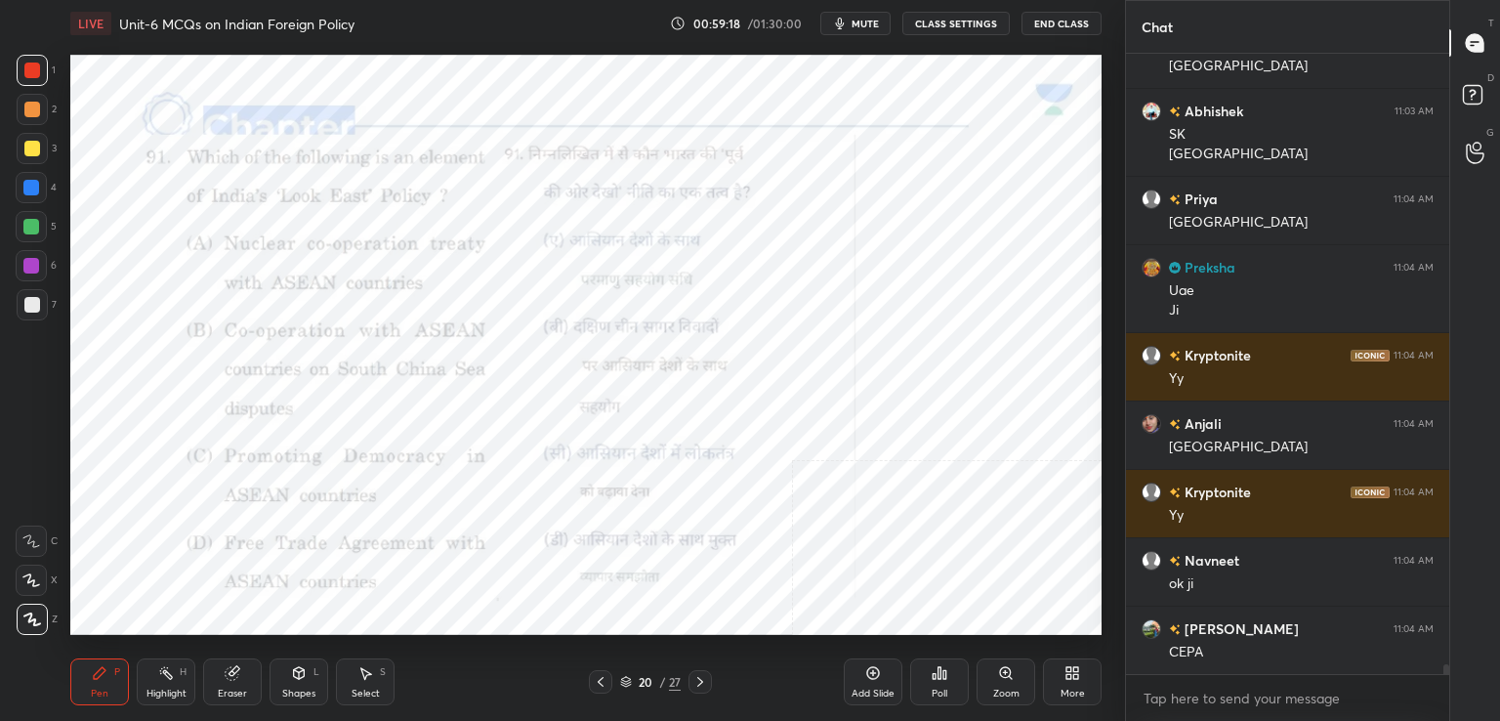
click at [599, 677] on icon at bounding box center [601, 682] width 16 height 16
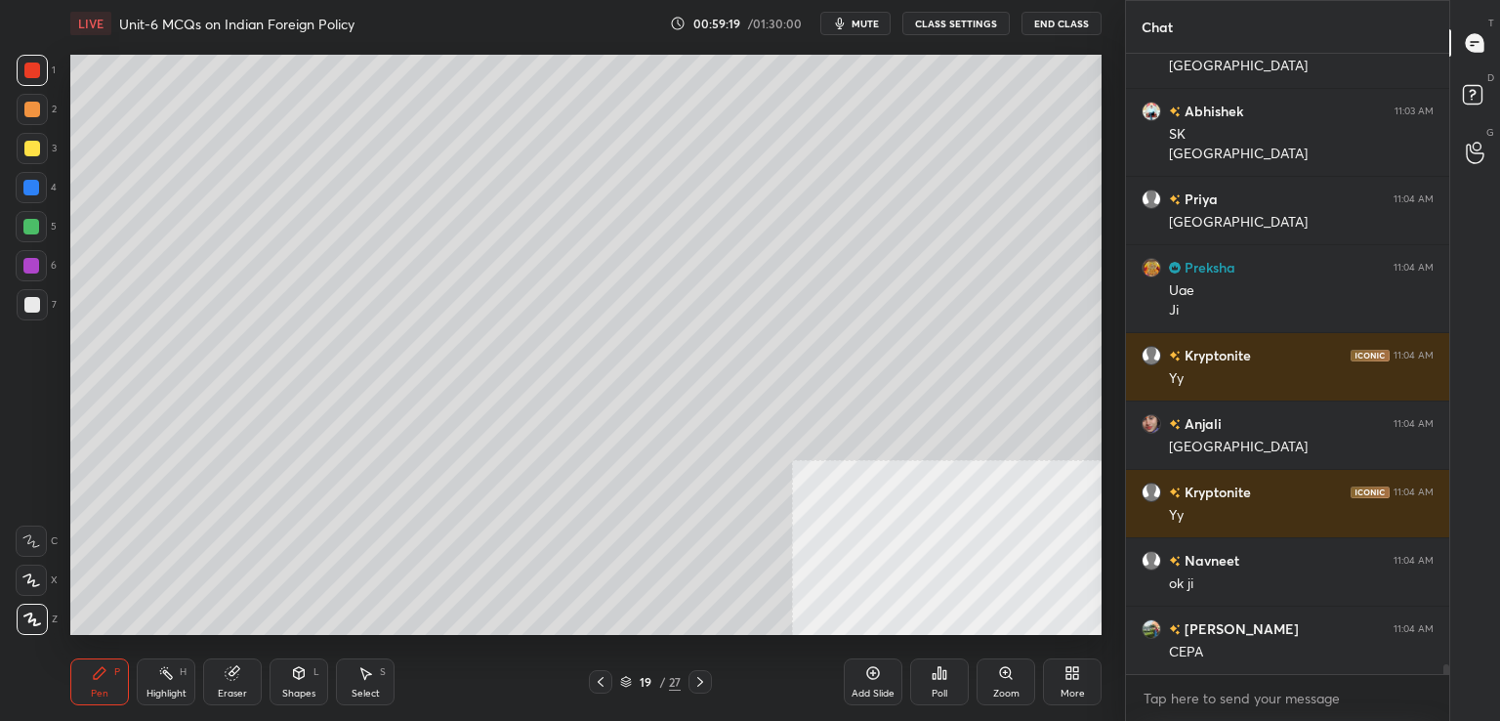
click at [610, 685] on div at bounding box center [600, 681] width 23 height 23
click at [699, 684] on icon at bounding box center [700, 682] width 6 height 10
click at [698, 686] on icon at bounding box center [700, 682] width 6 height 10
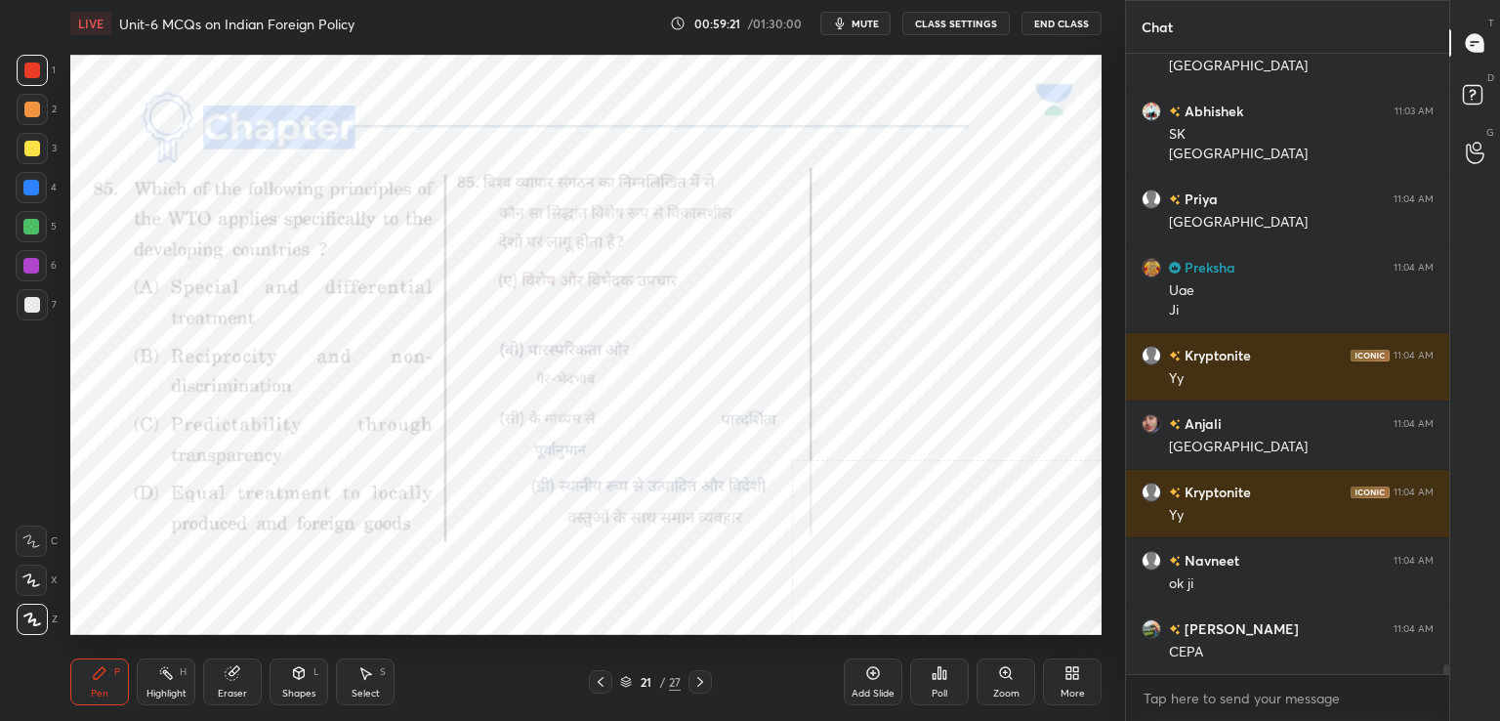
click at [601, 676] on icon at bounding box center [601, 682] width 16 height 16
click at [35, 191] on div at bounding box center [31, 188] width 16 height 16
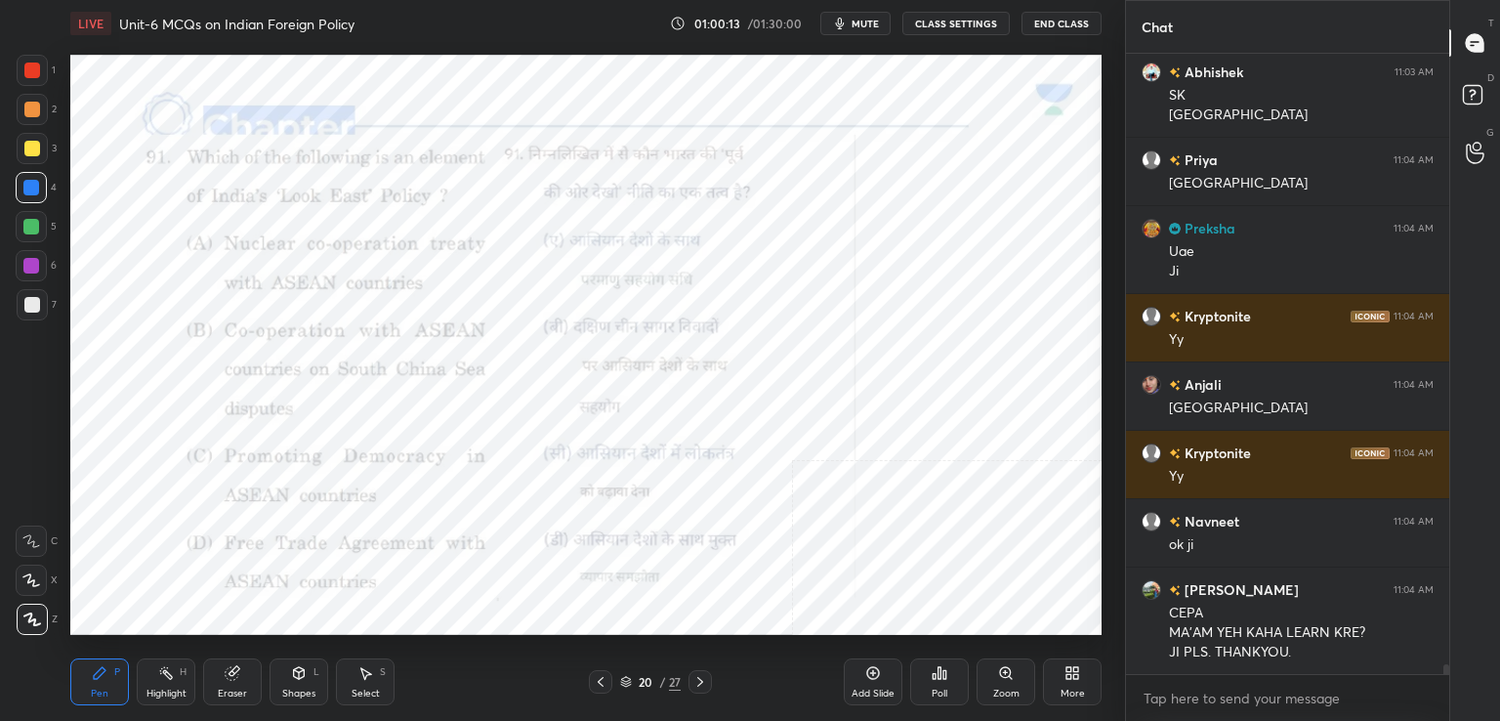
scroll to position [40141, 0]
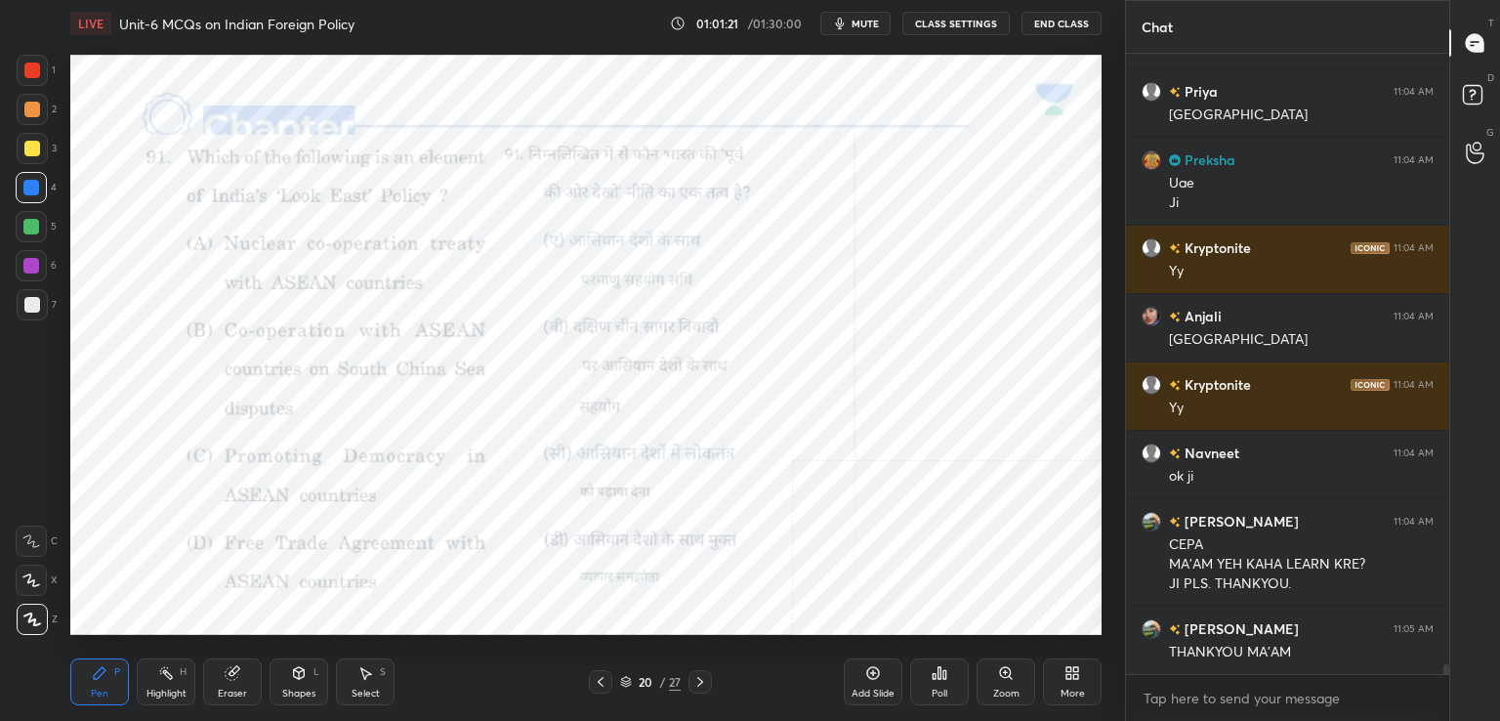
click at [969, 672] on div "Add Slide Poll Zoom More" at bounding box center [973, 681] width 258 height 109
click at [940, 681] on icon at bounding box center [939, 673] width 16 height 16
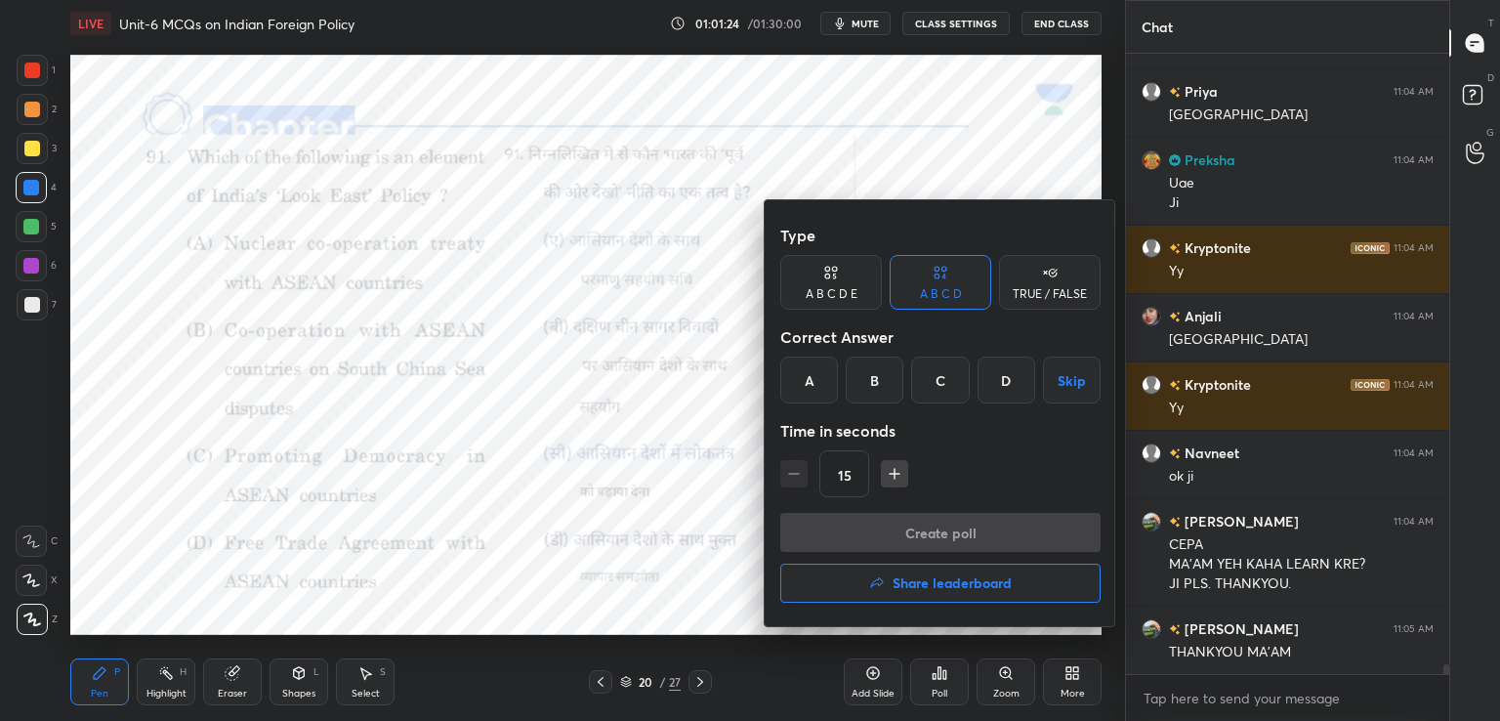
click at [1007, 390] on div "D" at bounding box center [1006, 379] width 58 height 47
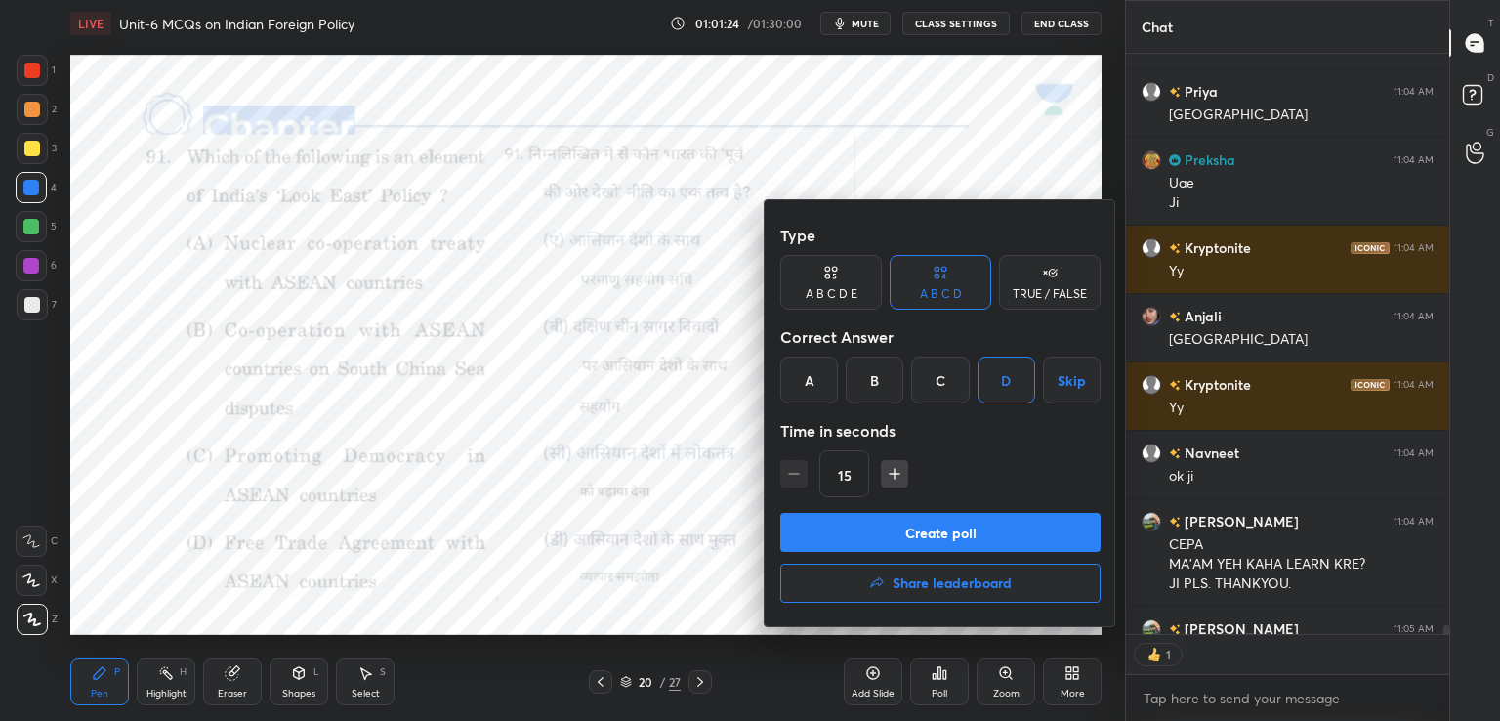
scroll to position [7, 6]
click at [969, 542] on button "Create poll" at bounding box center [940, 532] width 320 height 39
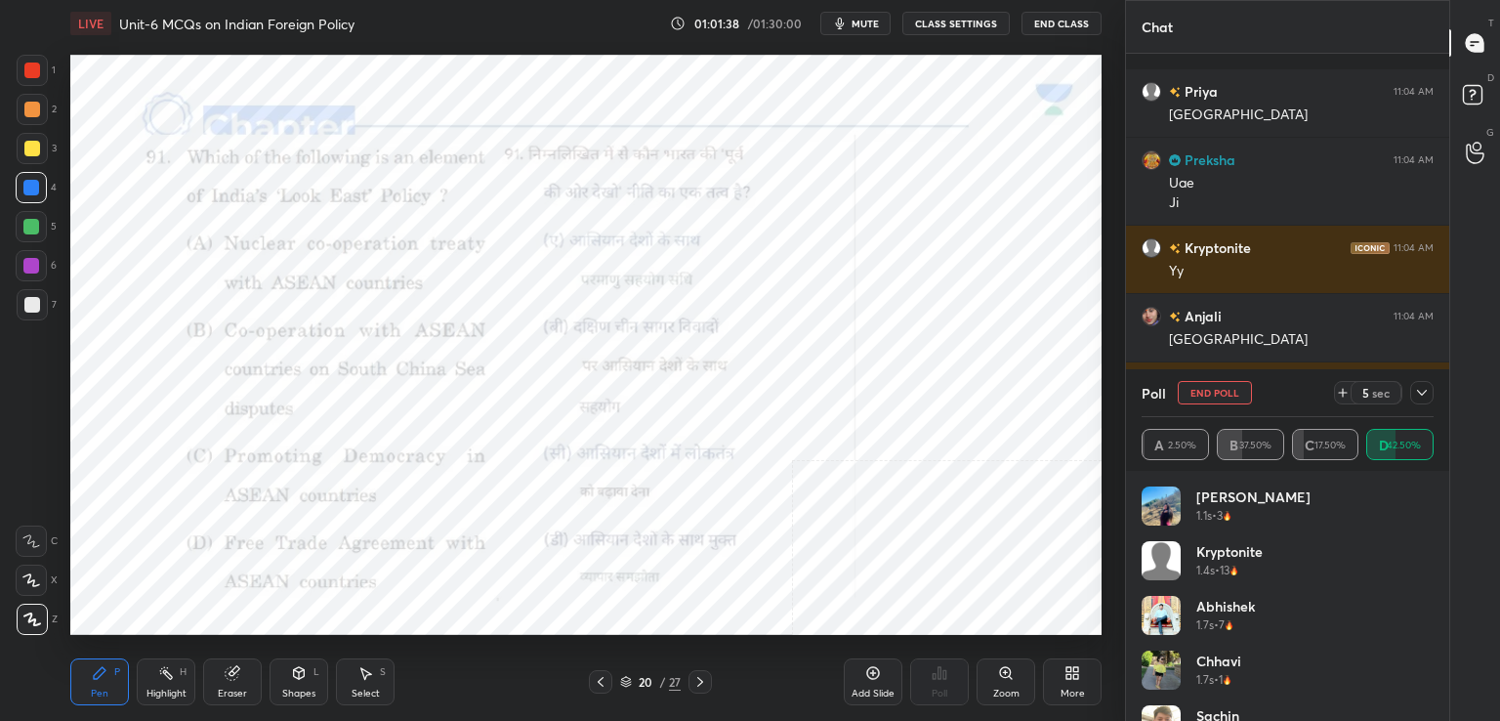
scroll to position [40311, 0]
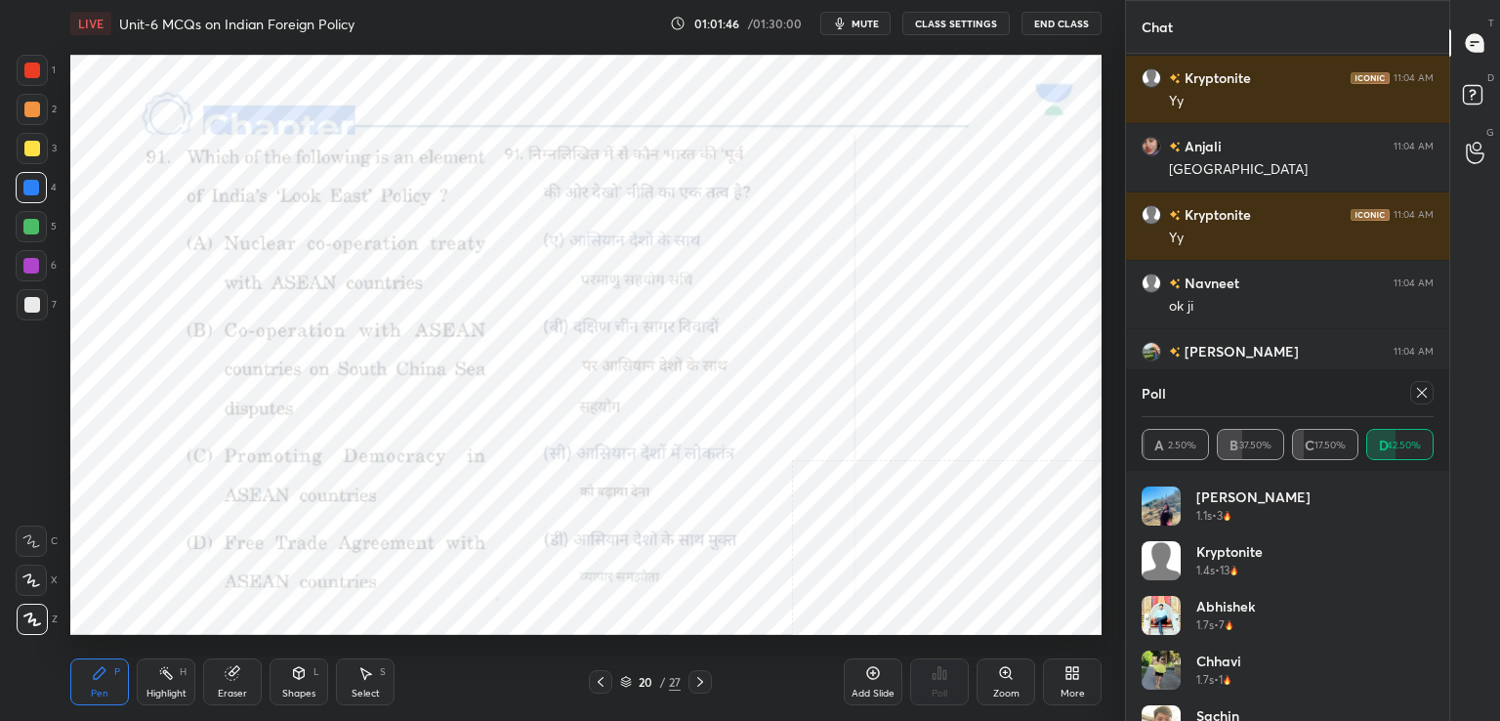
click at [1428, 387] on icon at bounding box center [1422, 393] width 16 height 16
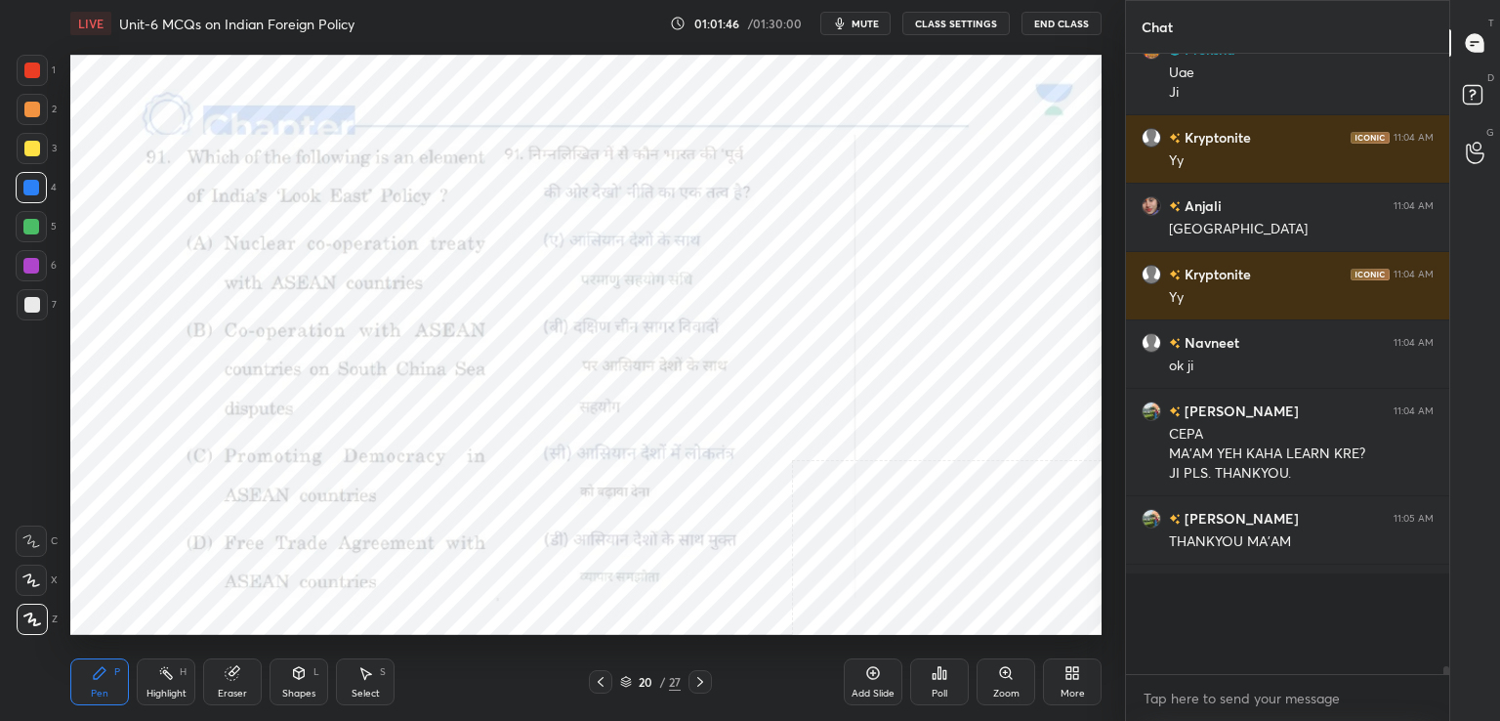
scroll to position [621, 317]
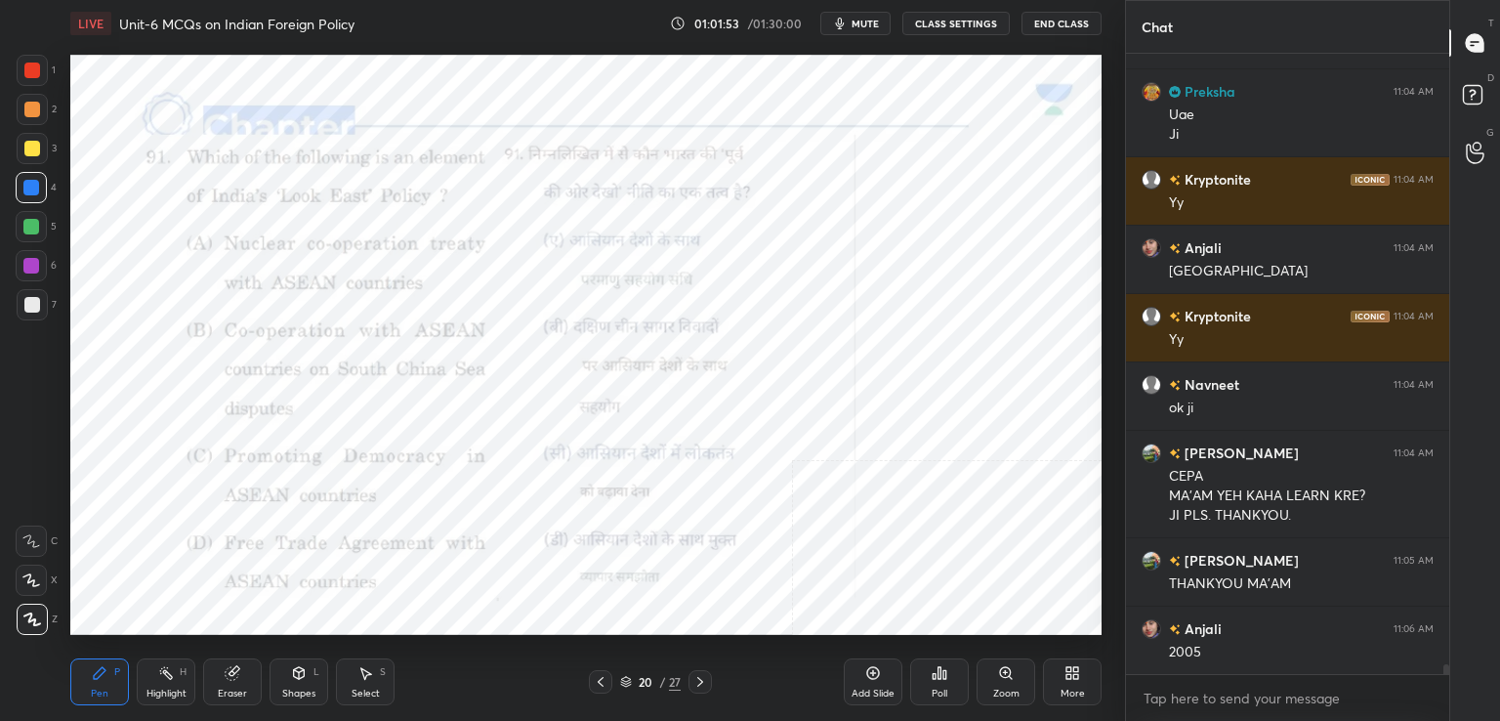
click at [599, 678] on icon at bounding box center [601, 682] width 16 height 16
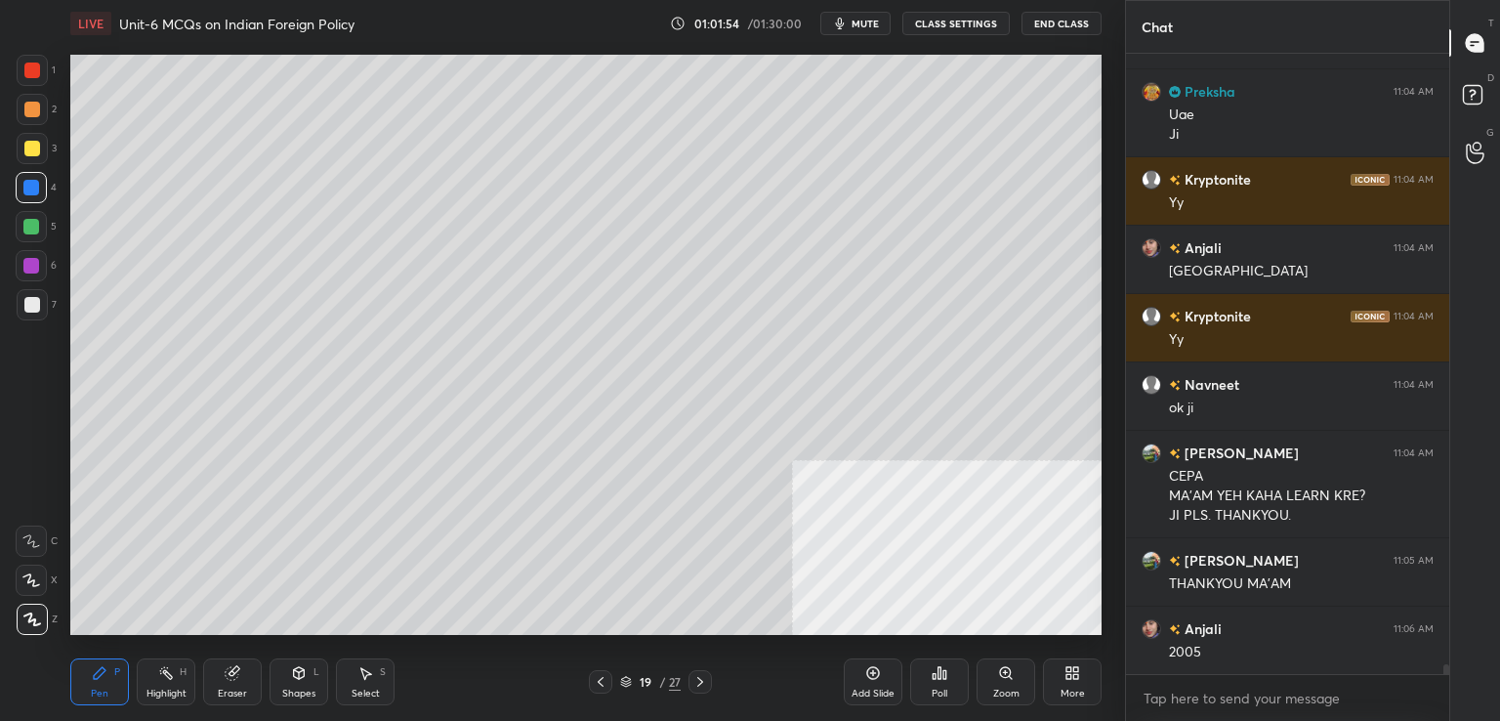
click at [604, 683] on icon at bounding box center [601, 682] width 16 height 16
click at [698, 684] on icon at bounding box center [700, 682] width 16 height 16
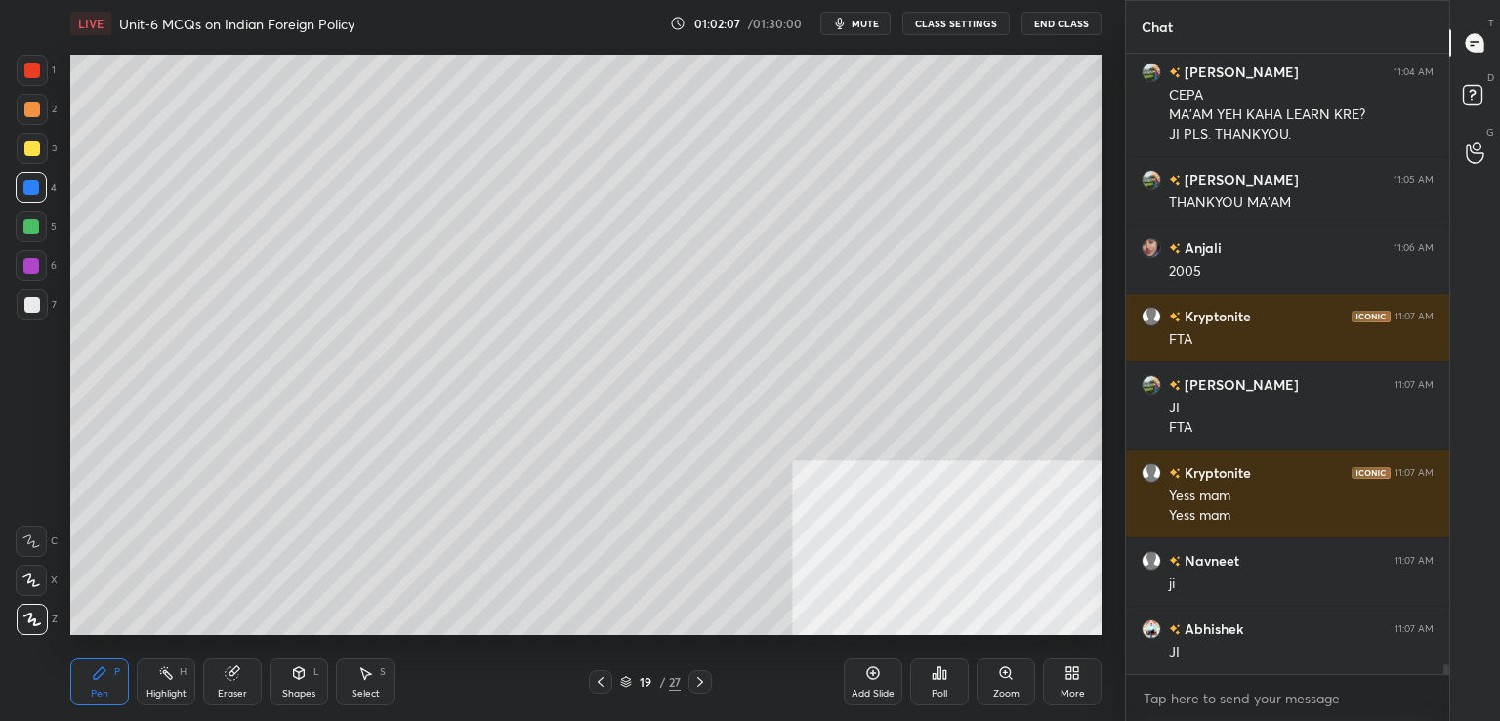
click at [696, 677] on icon at bounding box center [700, 682] width 16 height 16
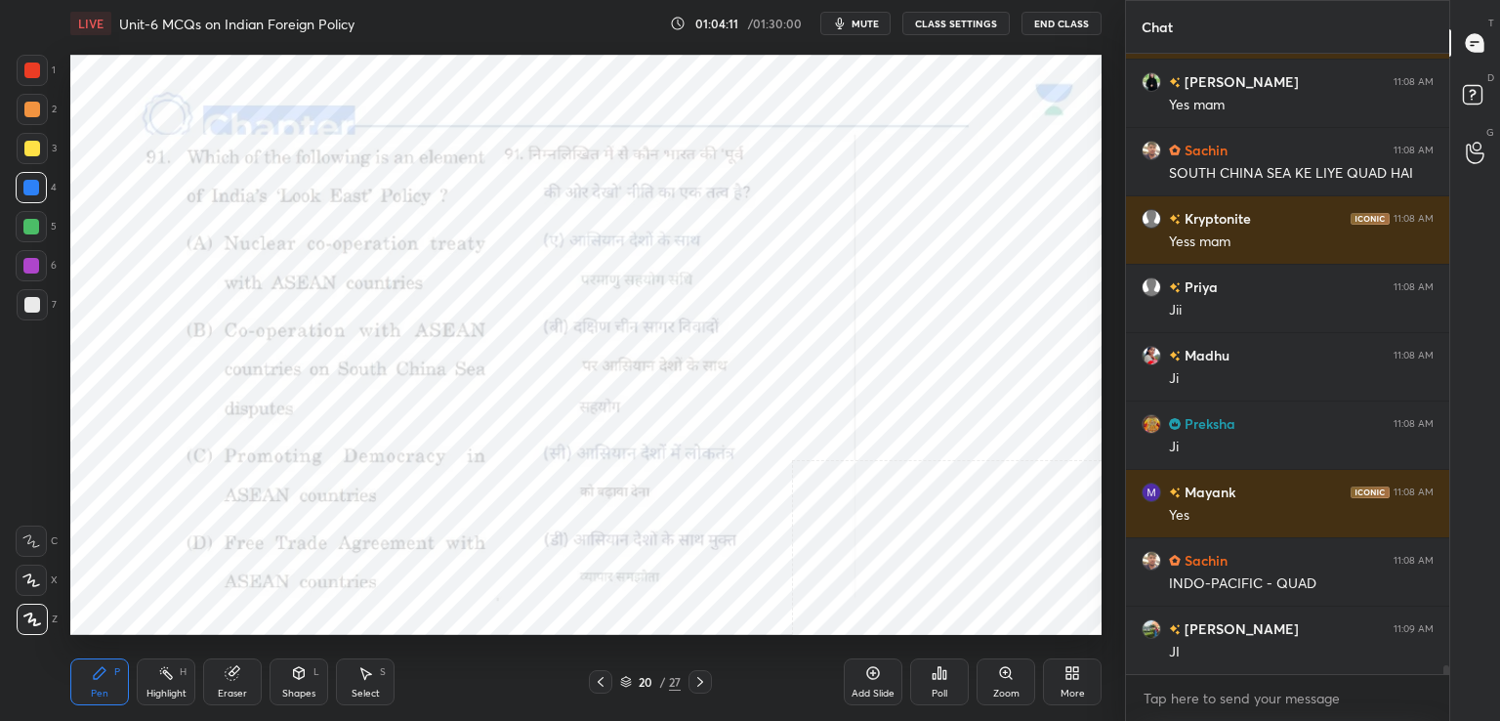
scroll to position [41348, 0]
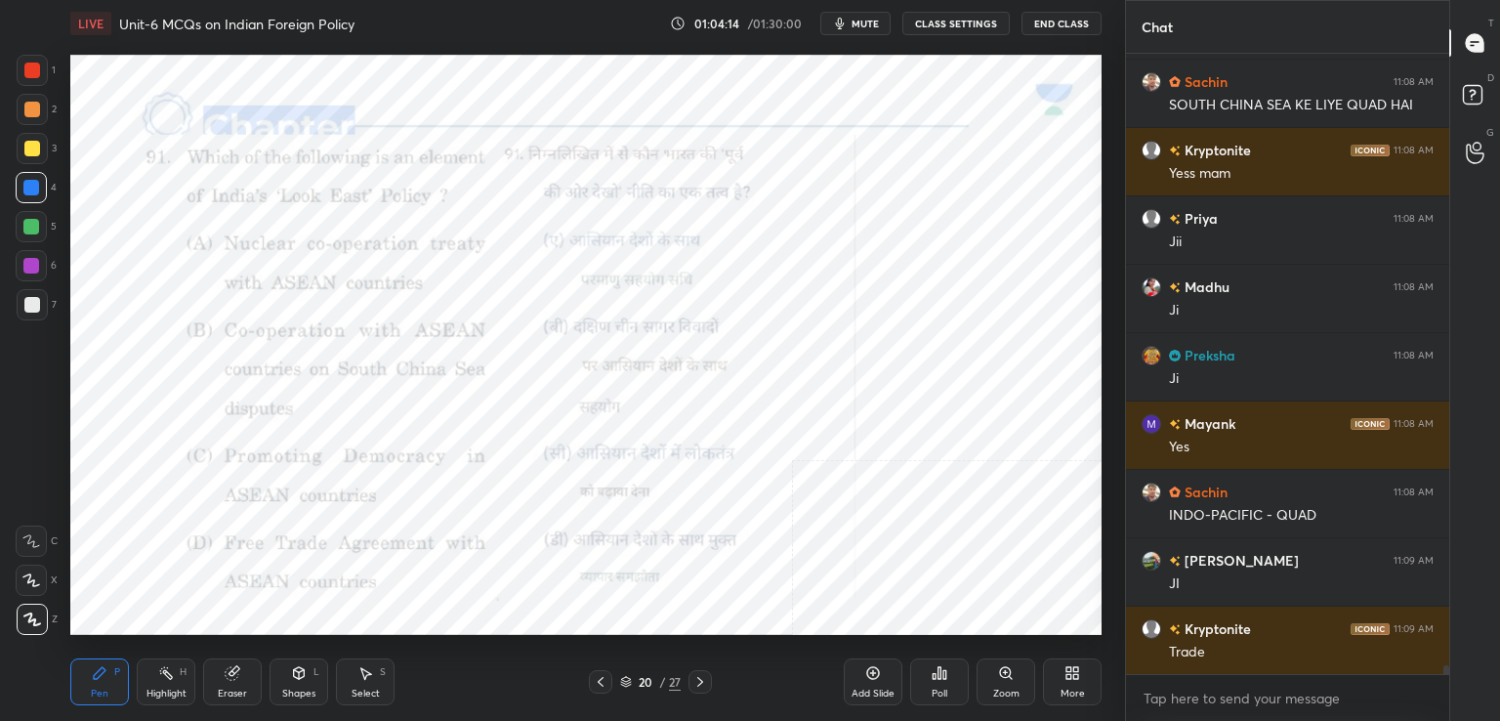
click at [254, 681] on div "Eraser" at bounding box center [232, 681] width 59 height 47
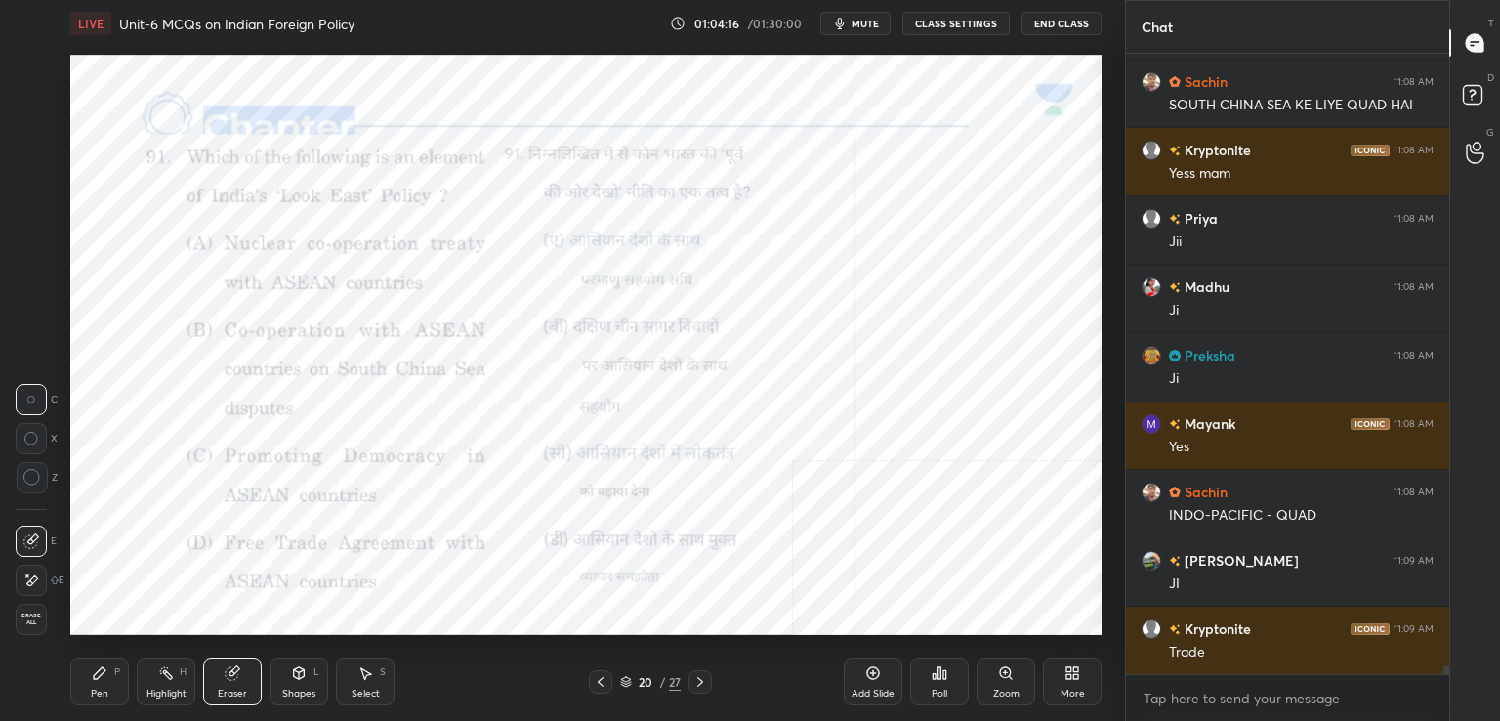
click at [28, 622] on span "Erase all" at bounding box center [31, 619] width 29 height 14
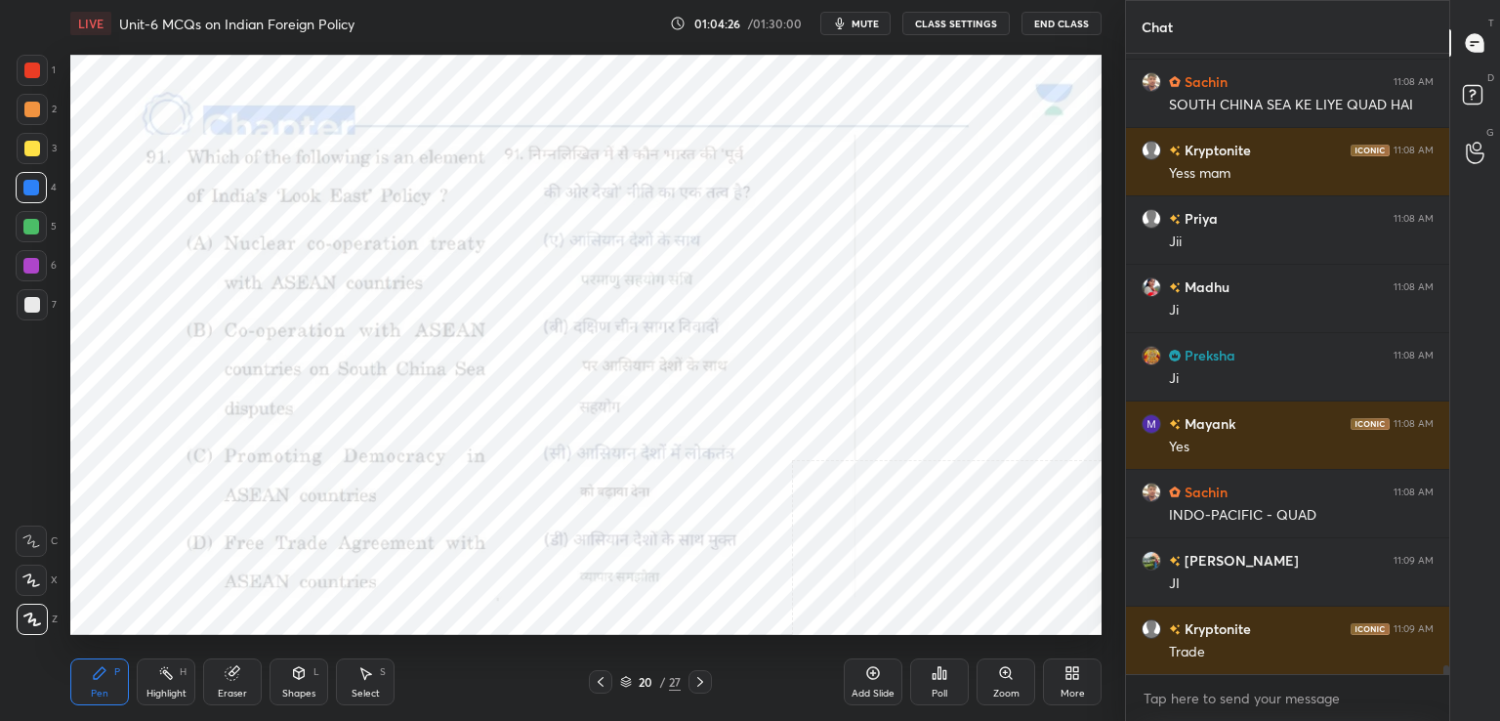
scroll to position [41416, 0]
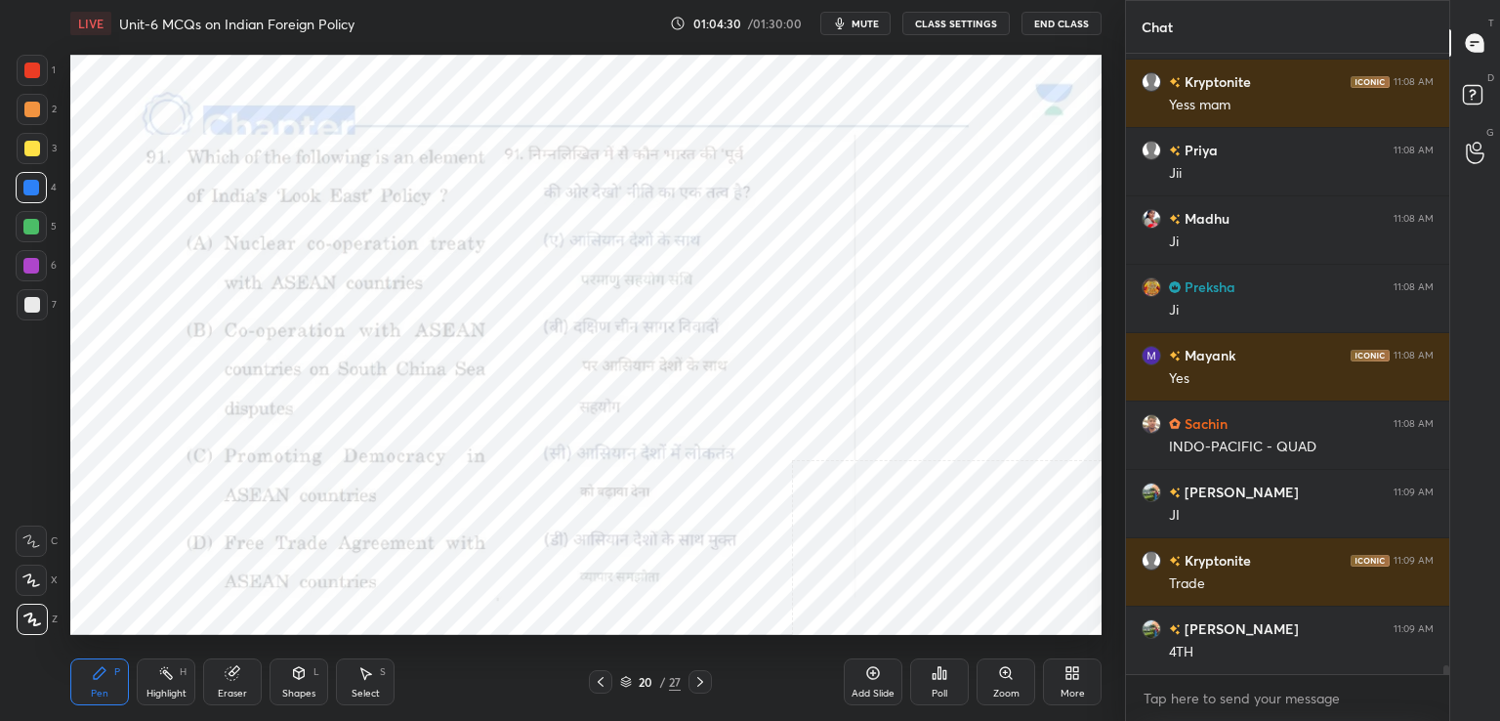
click at [699, 685] on icon at bounding box center [700, 682] width 16 height 16
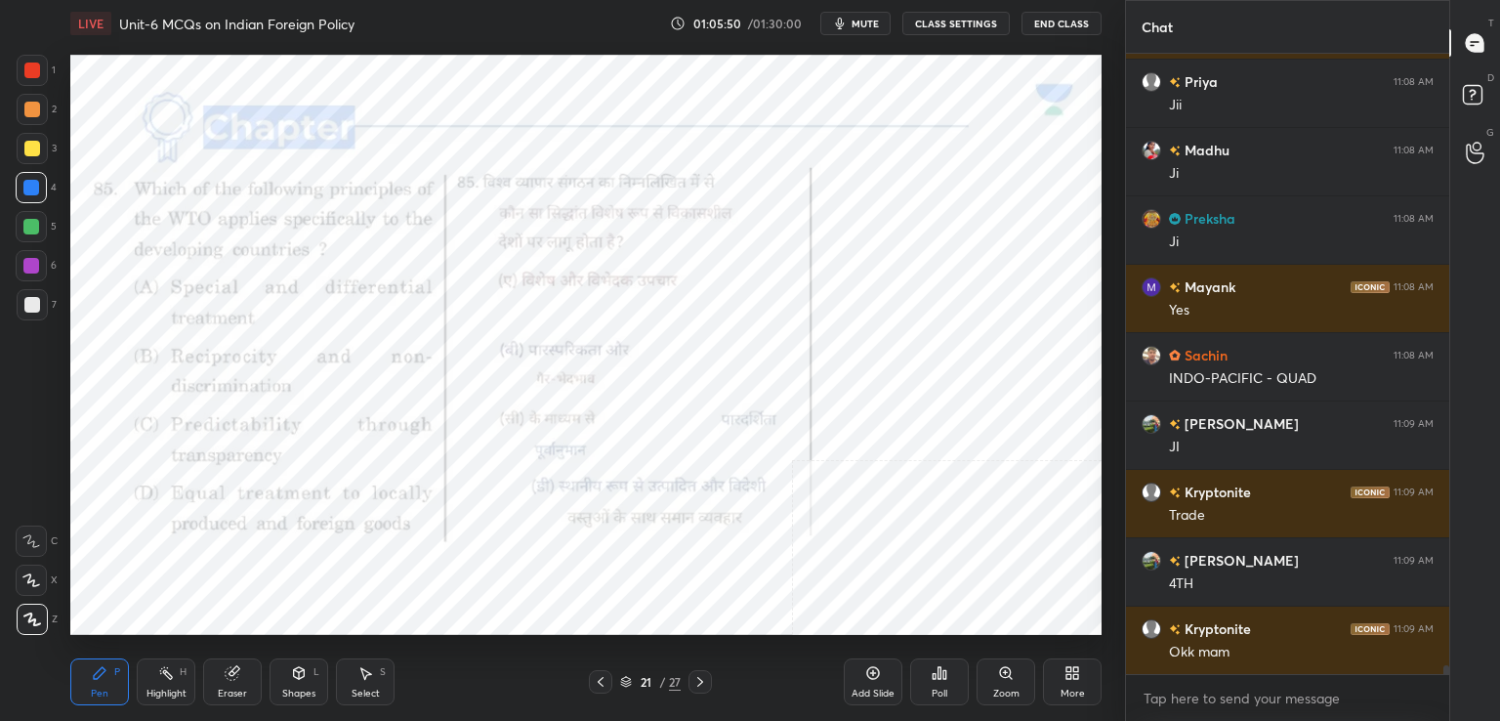
scroll to position [7, 6]
click at [934, 684] on div "Poll" at bounding box center [939, 681] width 59 height 47
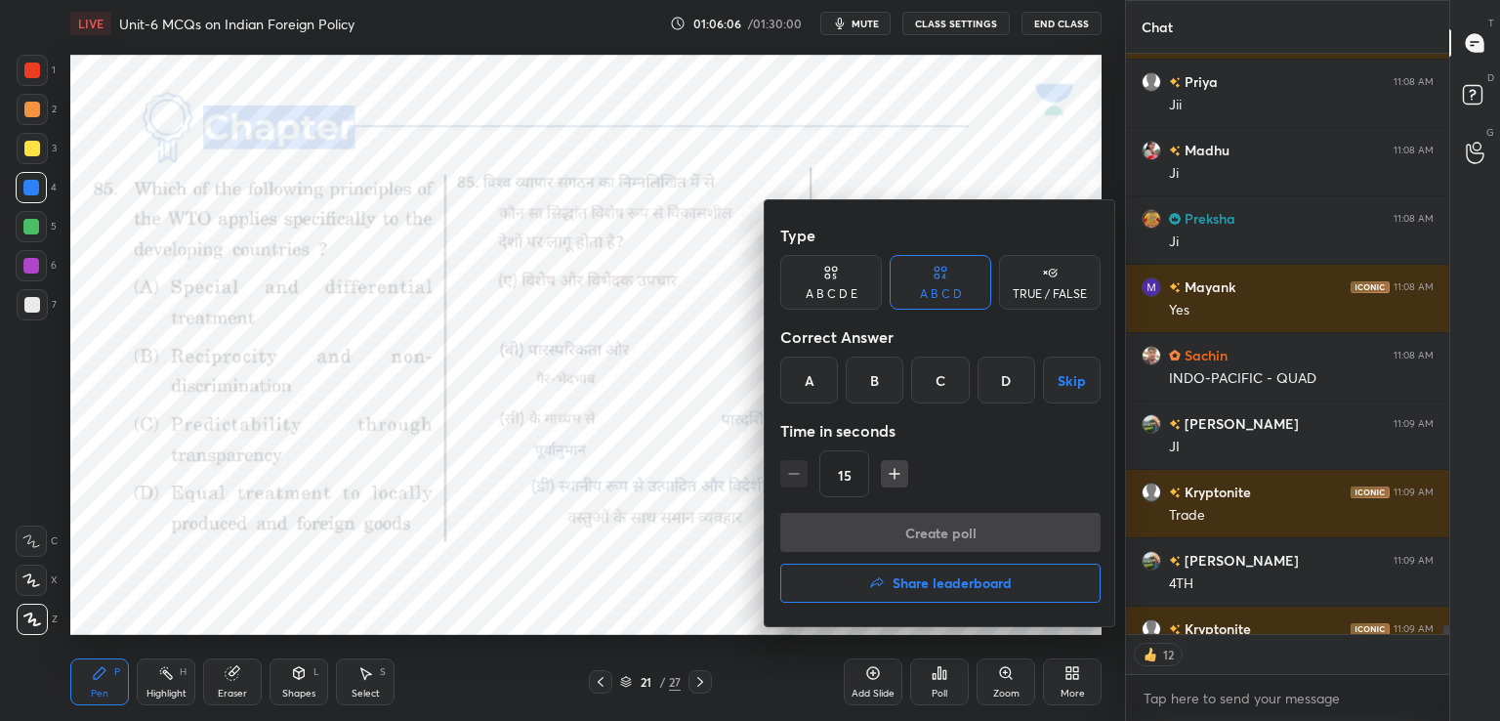
click at [798, 384] on div "A" at bounding box center [809, 379] width 58 height 47
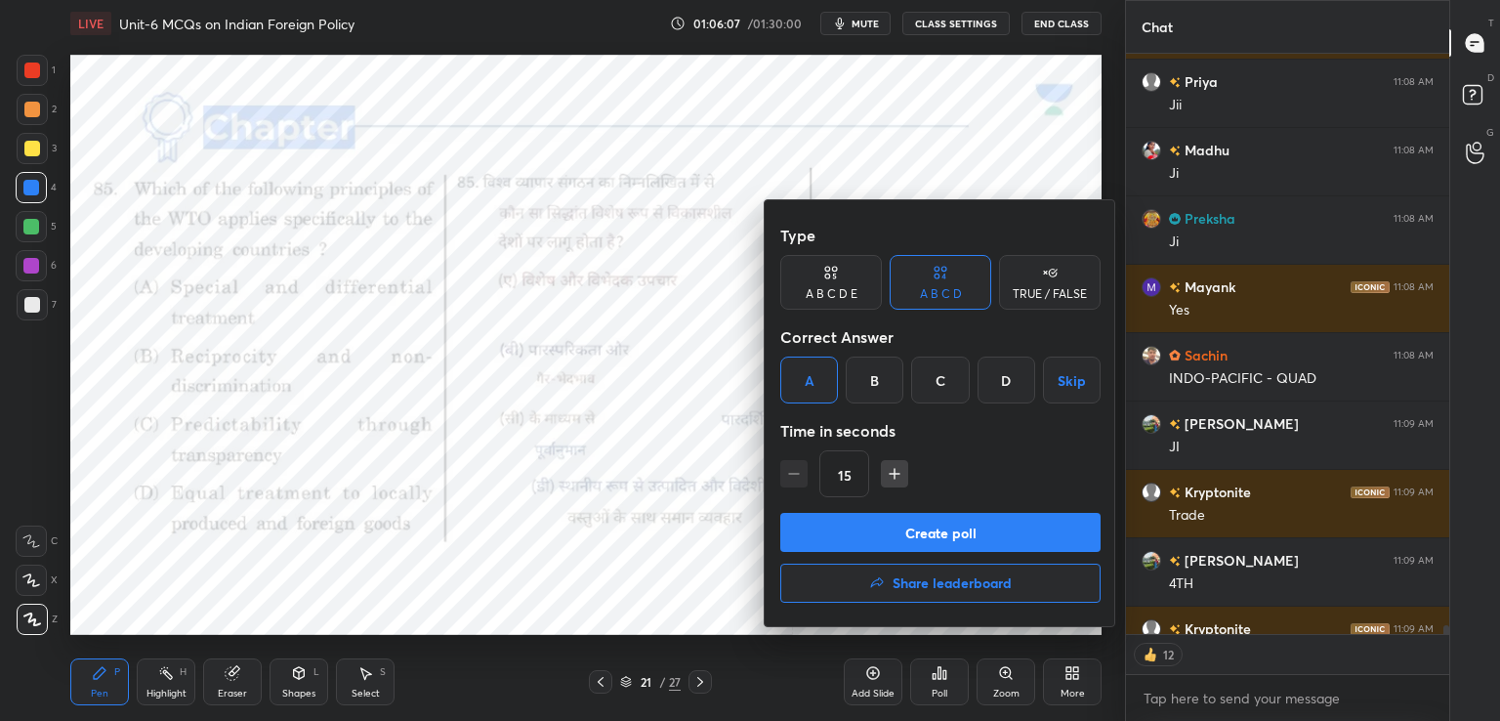
click at [929, 520] on button "Create poll" at bounding box center [940, 532] width 320 height 39
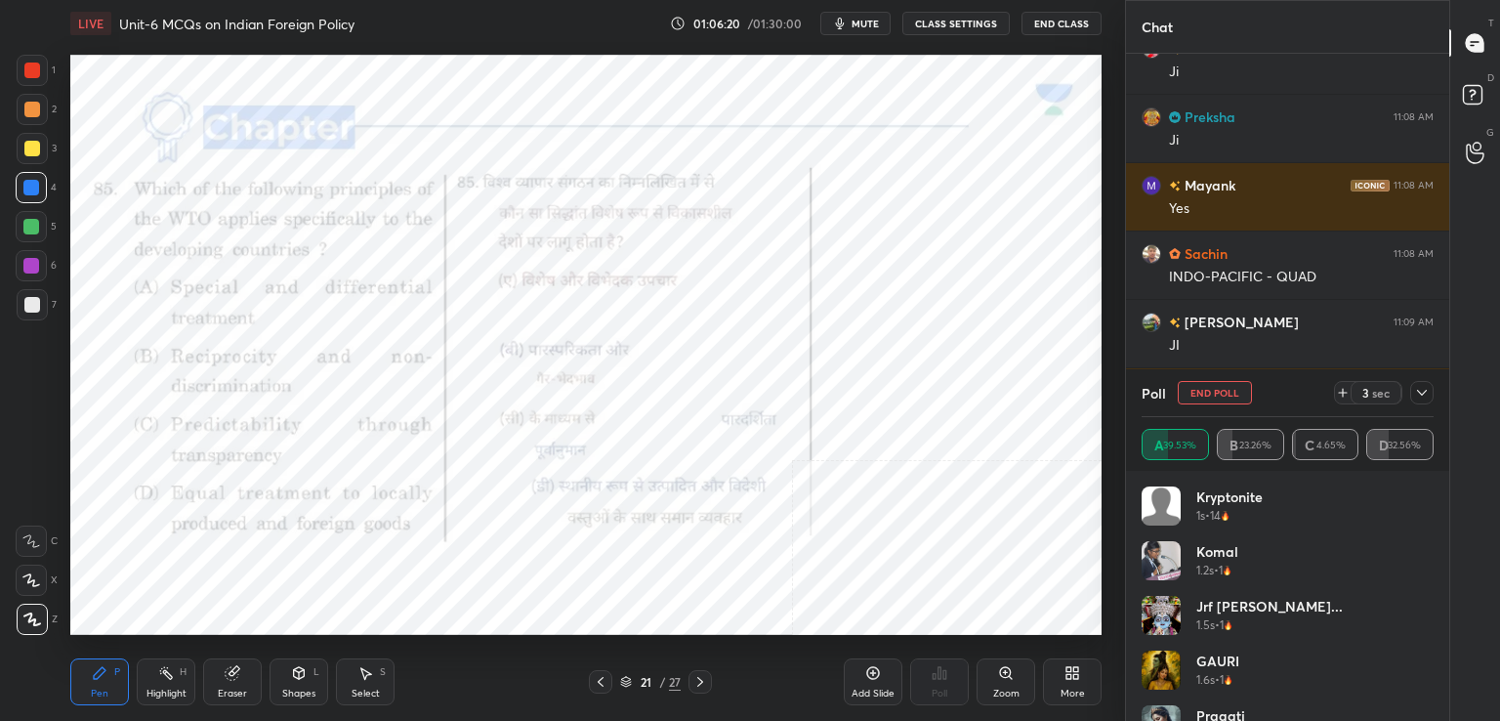
scroll to position [41654, 0]
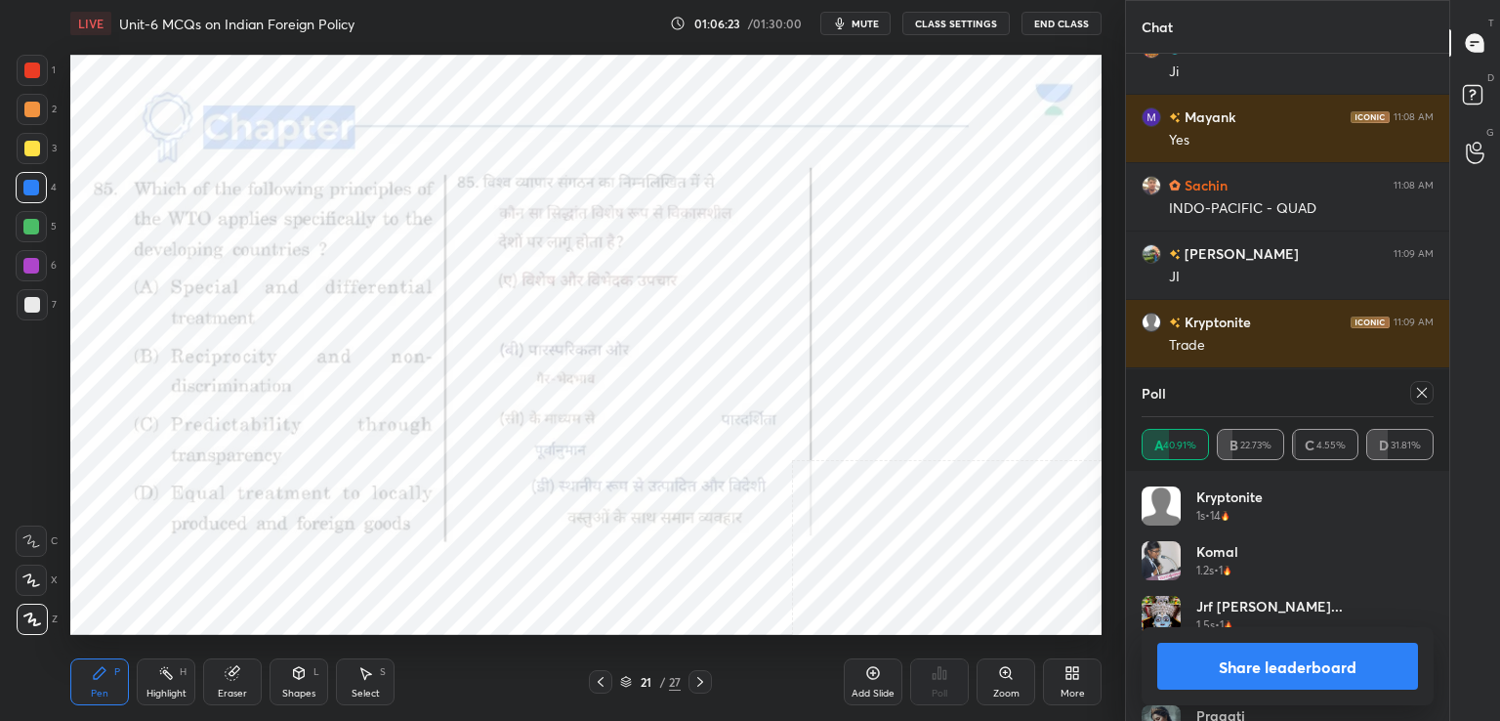
click at [1425, 394] on icon at bounding box center [1422, 393] width 16 height 16
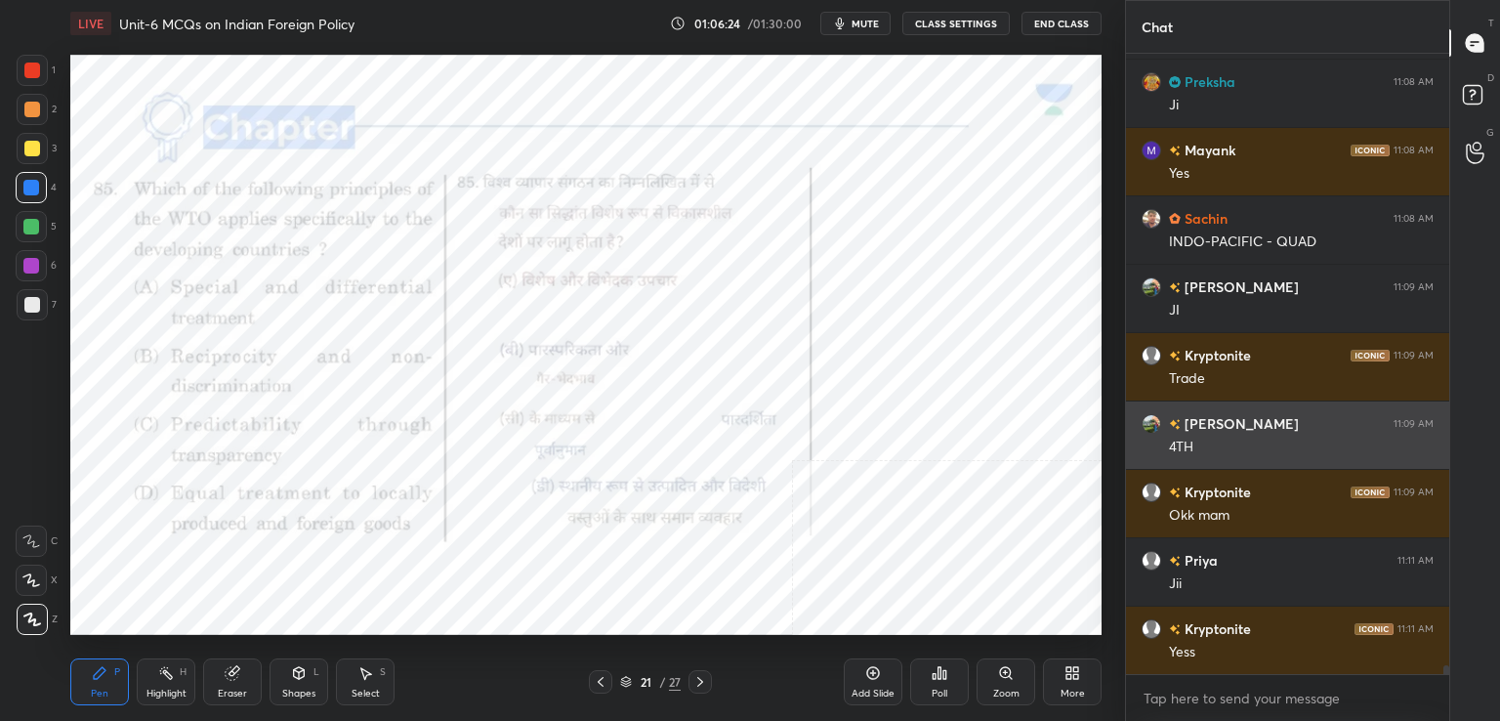
scroll to position [661, 317]
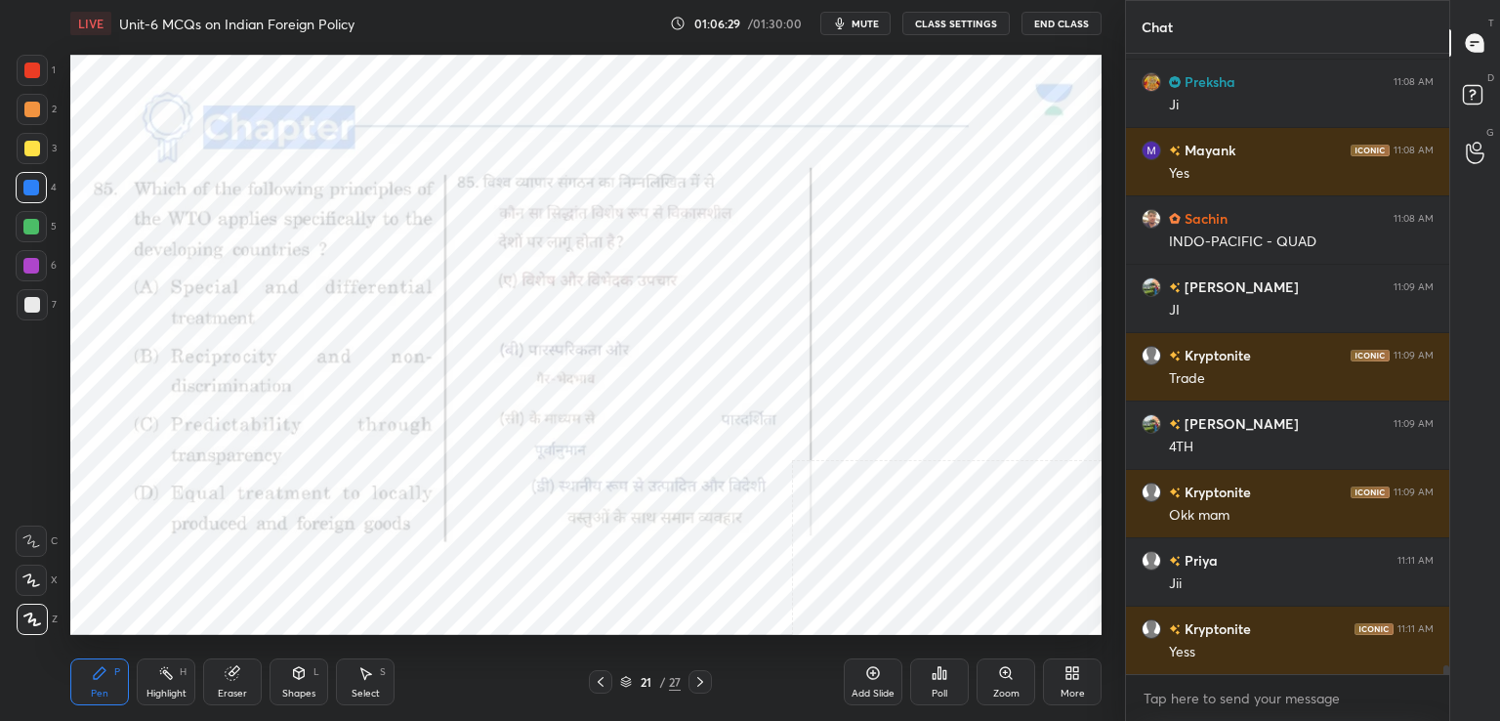
click at [875, 677] on icon at bounding box center [873, 673] width 16 height 16
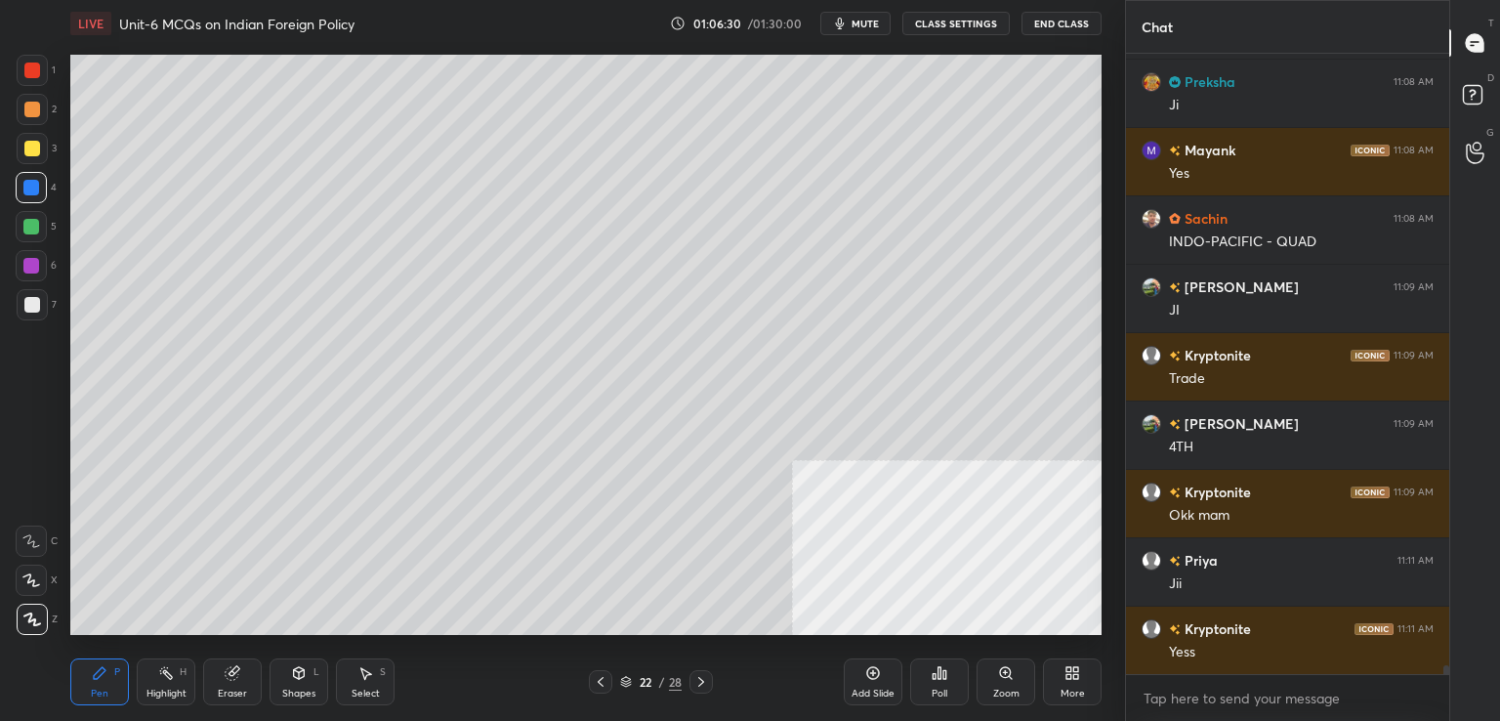
click at [52, 300] on div "7" at bounding box center [37, 304] width 40 height 31
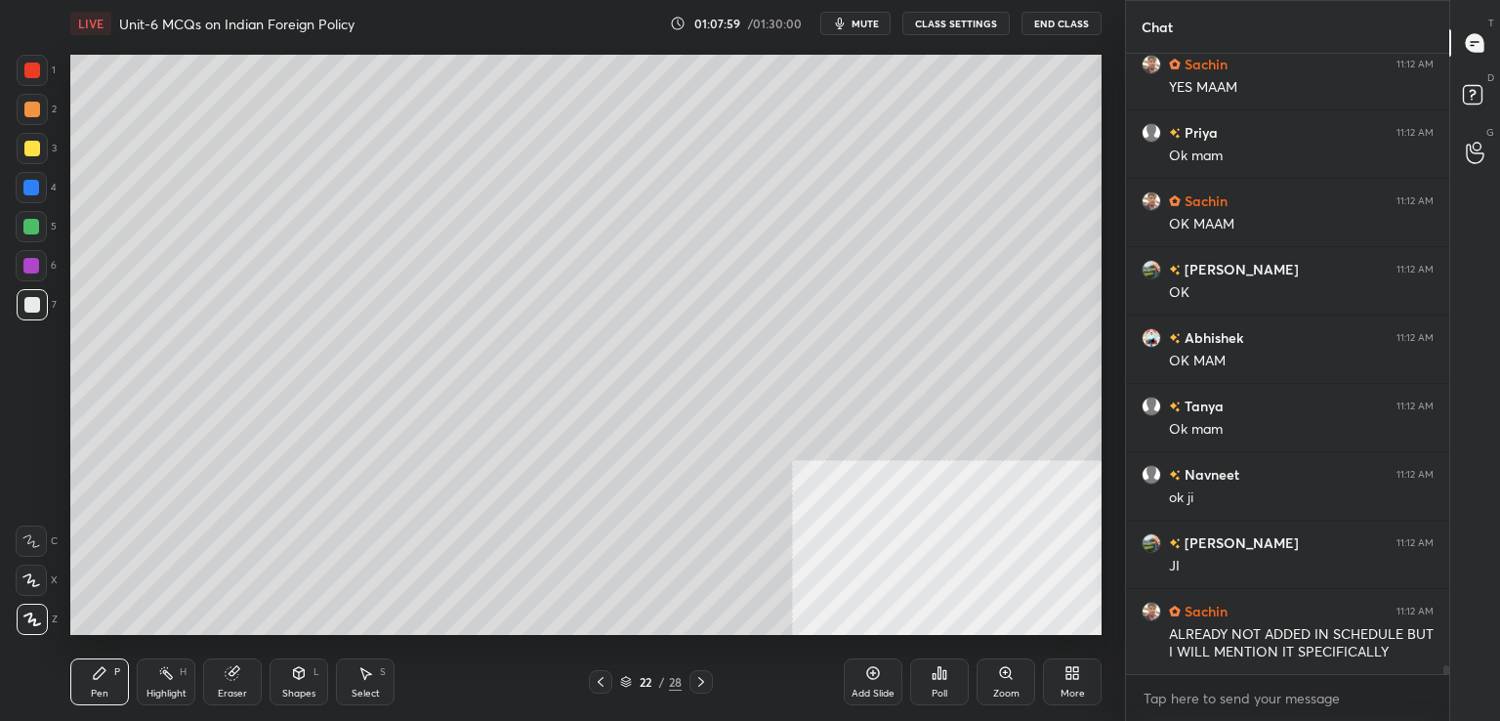
scroll to position [43211, 0]
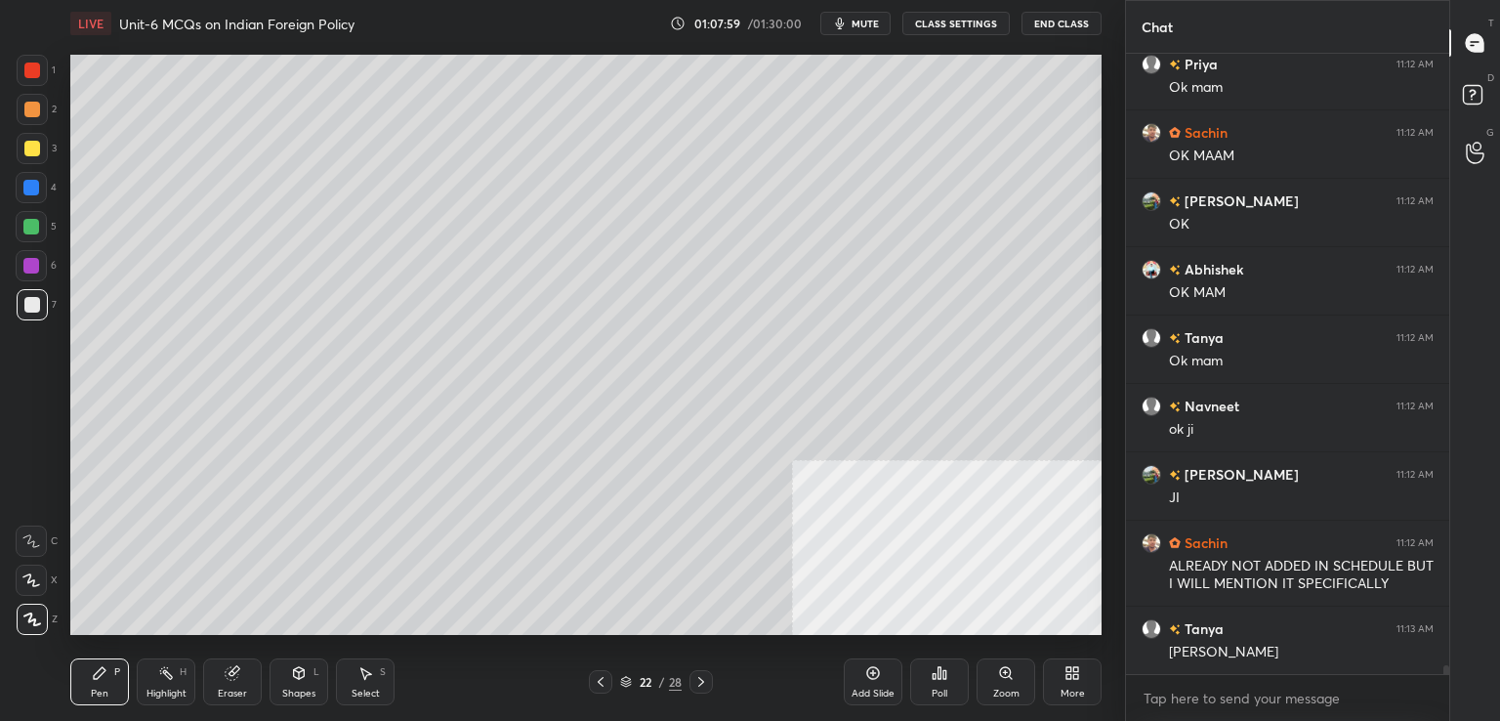
click at [226, 682] on div "Eraser" at bounding box center [232, 681] width 59 height 47
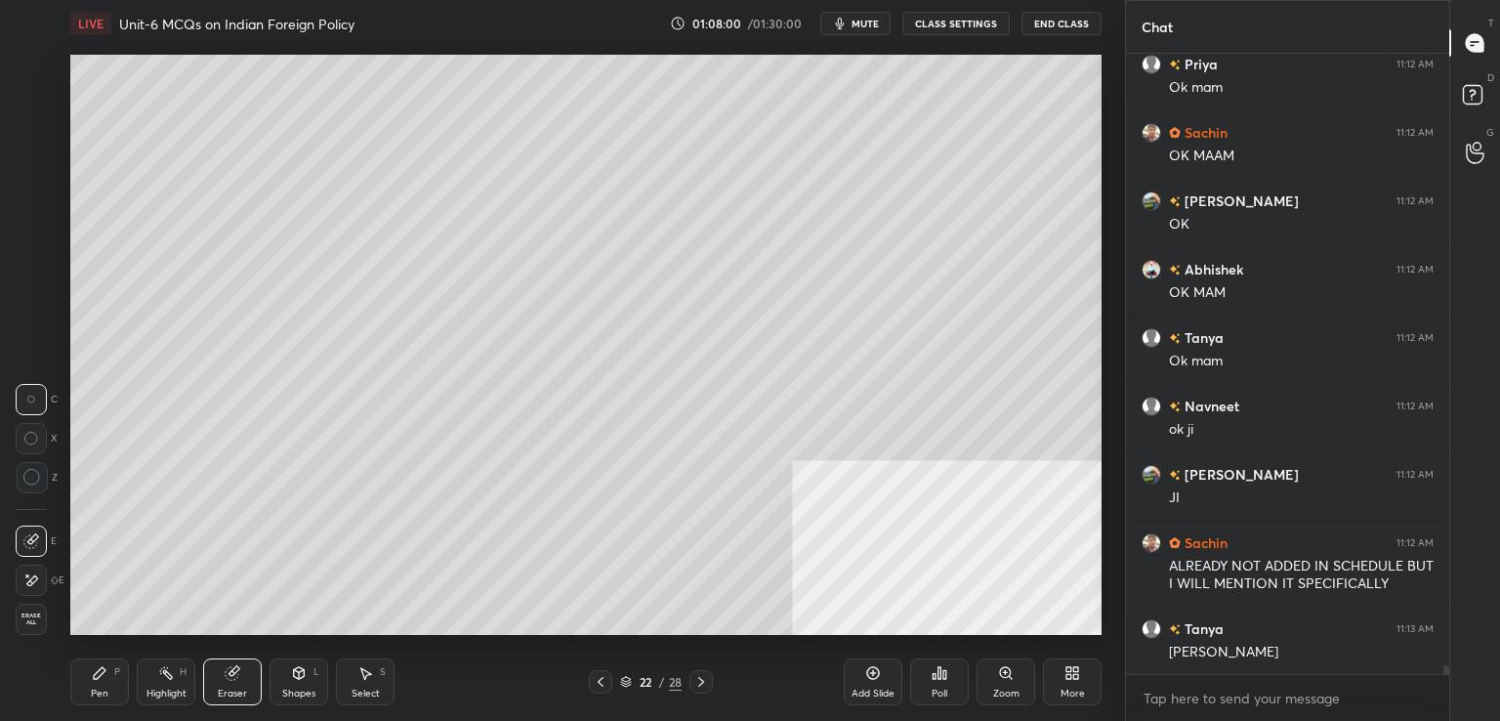
click at [27, 481] on icon at bounding box center [32, 478] width 18 height 18
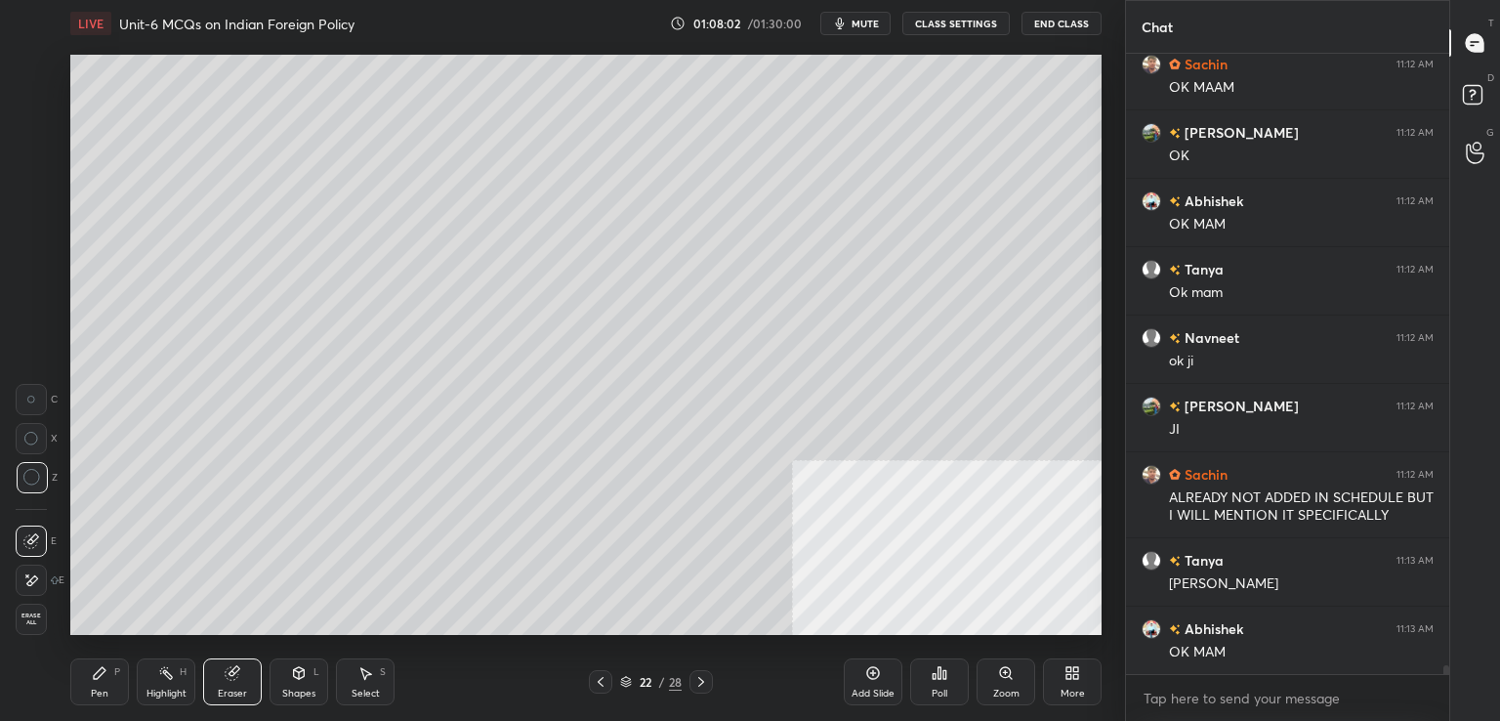
scroll to position [43347, 0]
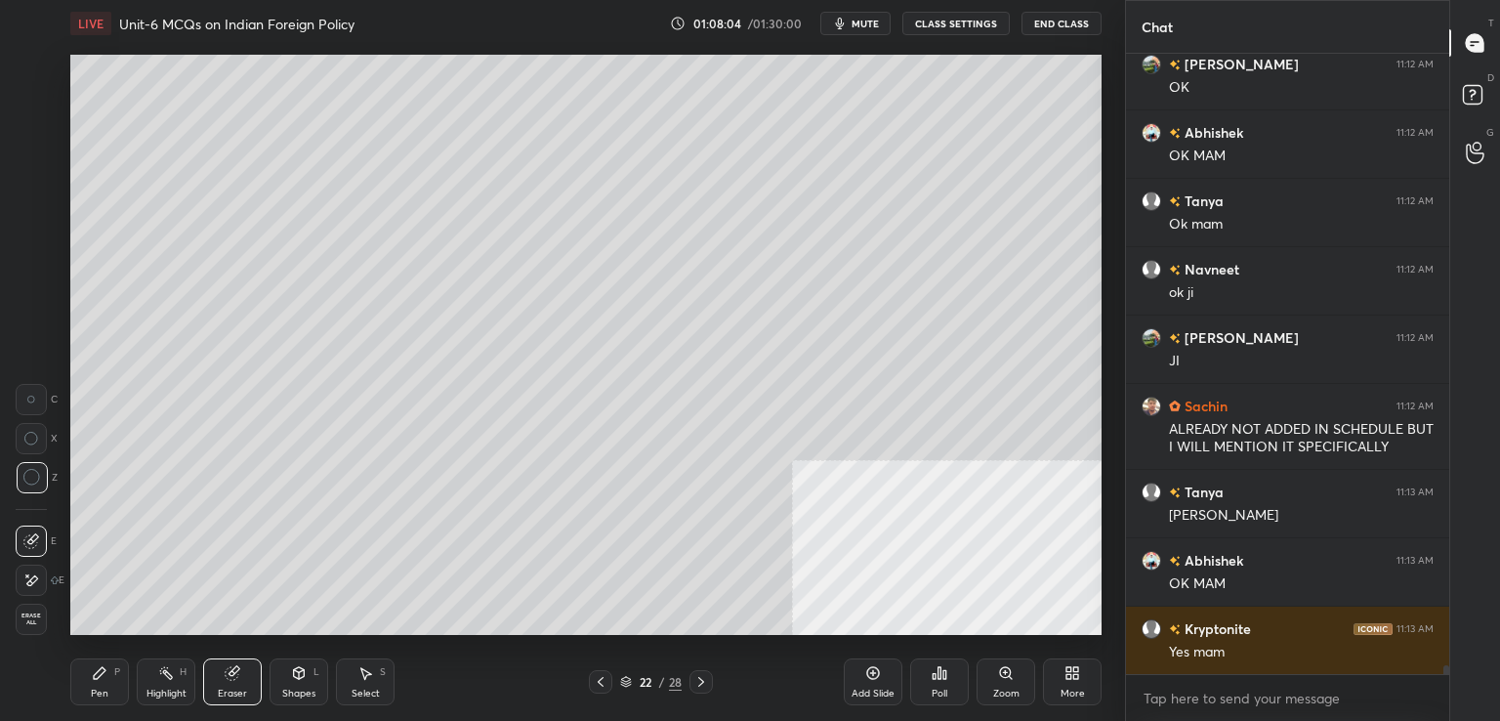
click at [91, 683] on div "Pen P" at bounding box center [99, 681] width 59 height 47
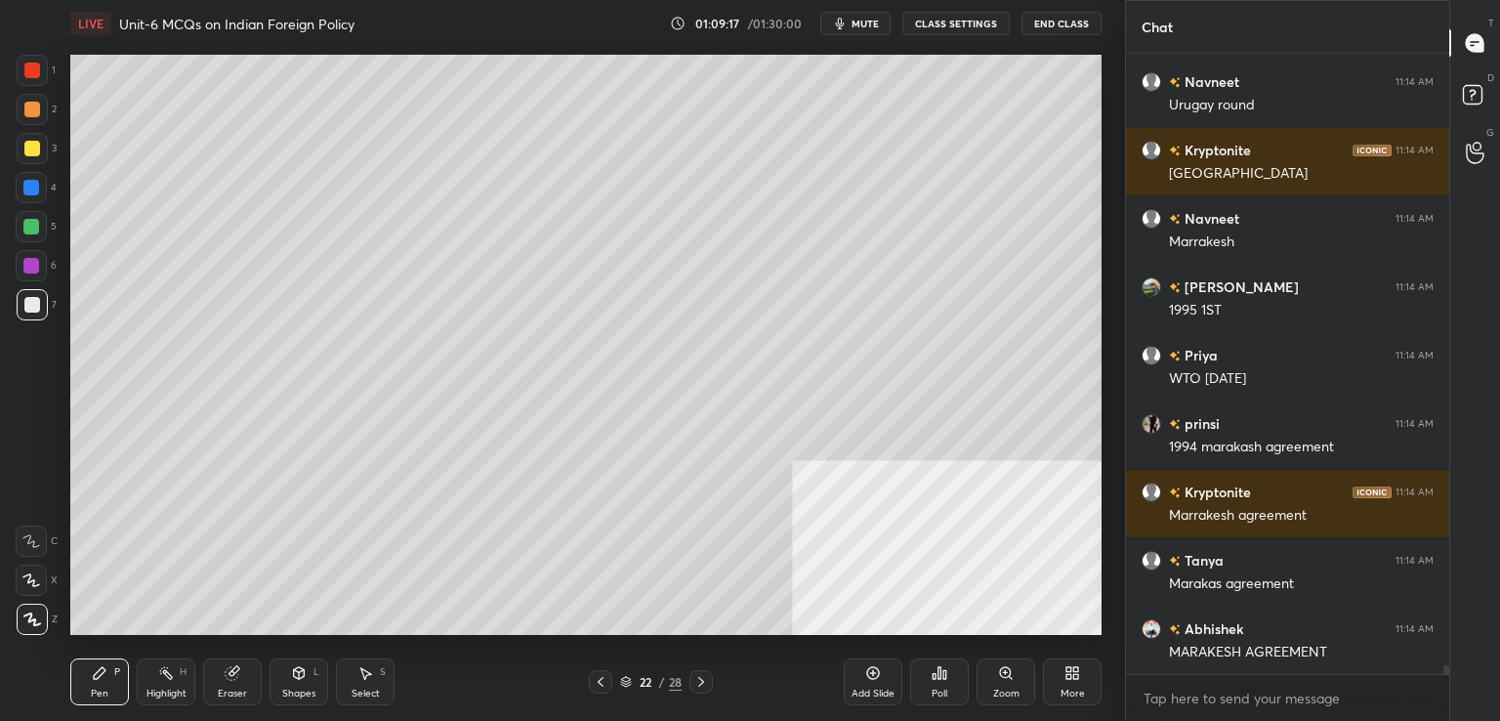
scroll to position [45093, 0]
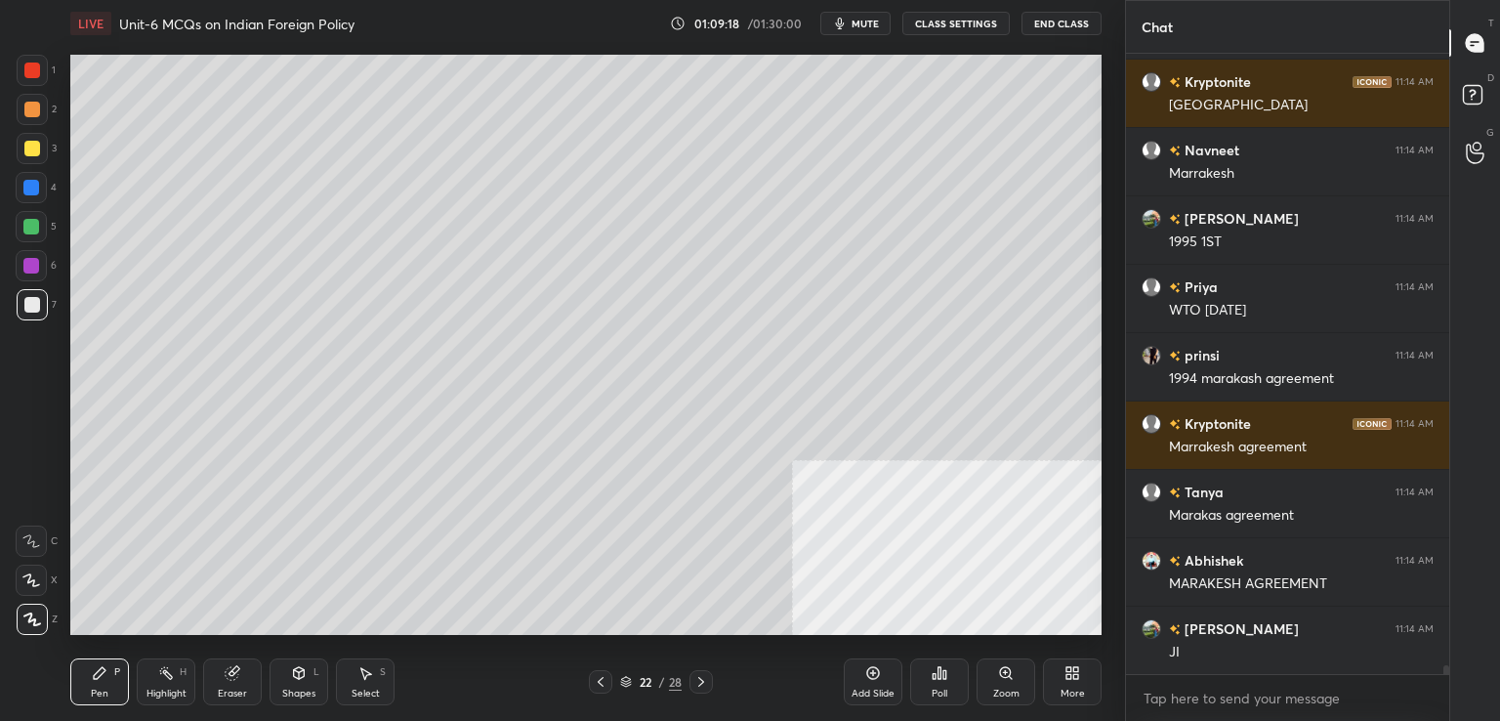
click at [230, 696] on div "Eraser" at bounding box center [232, 693] width 29 height 10
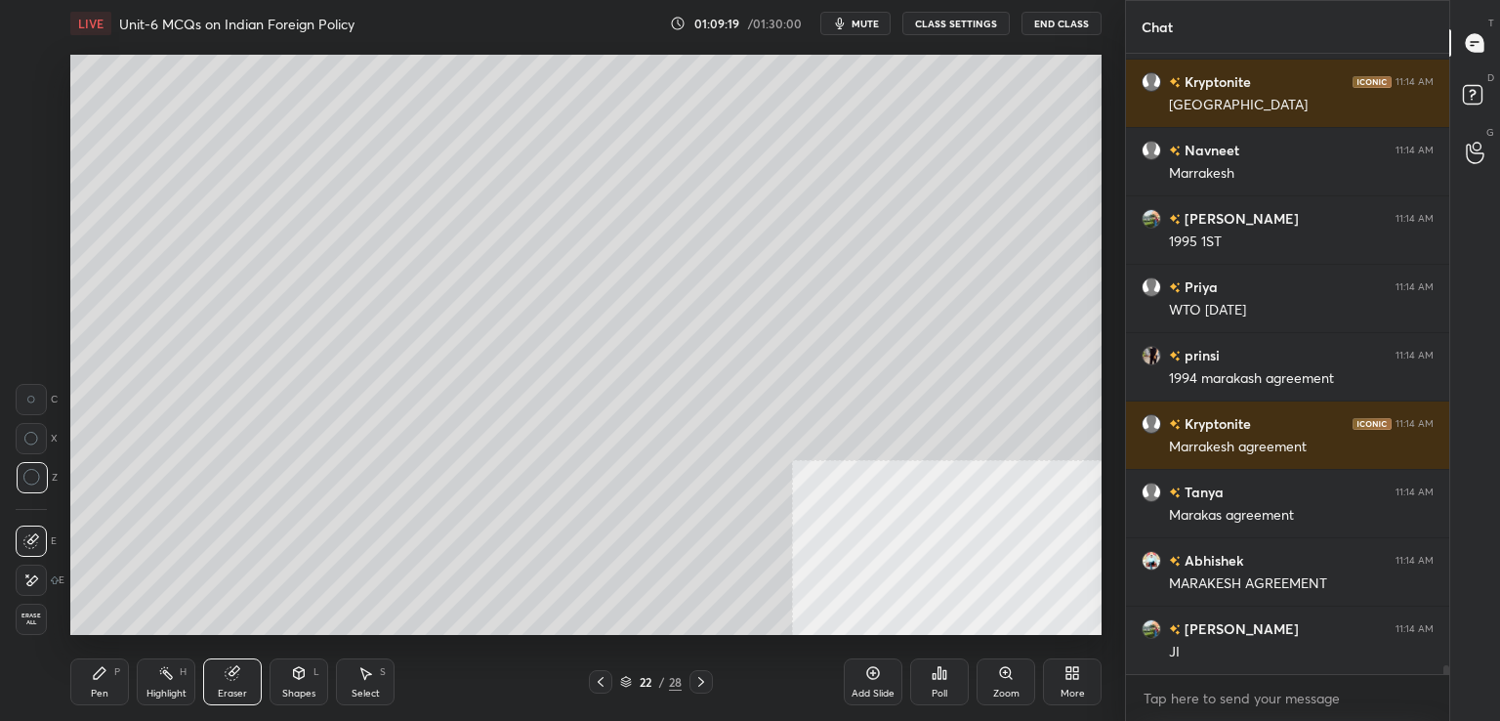
click at [35, 619] on span "Erase all" at bounding box center [31, 619] width 29 height 14
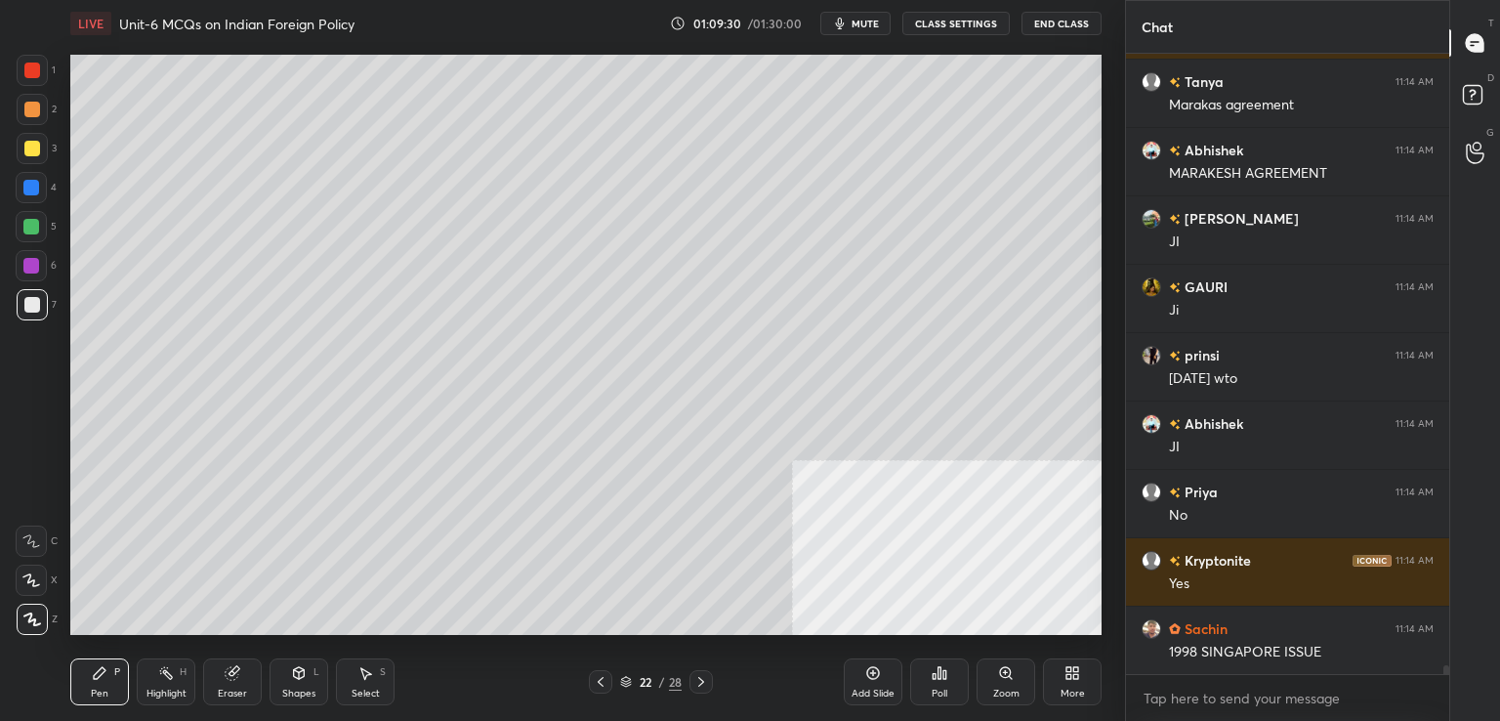
scroll to position [45571, 0]
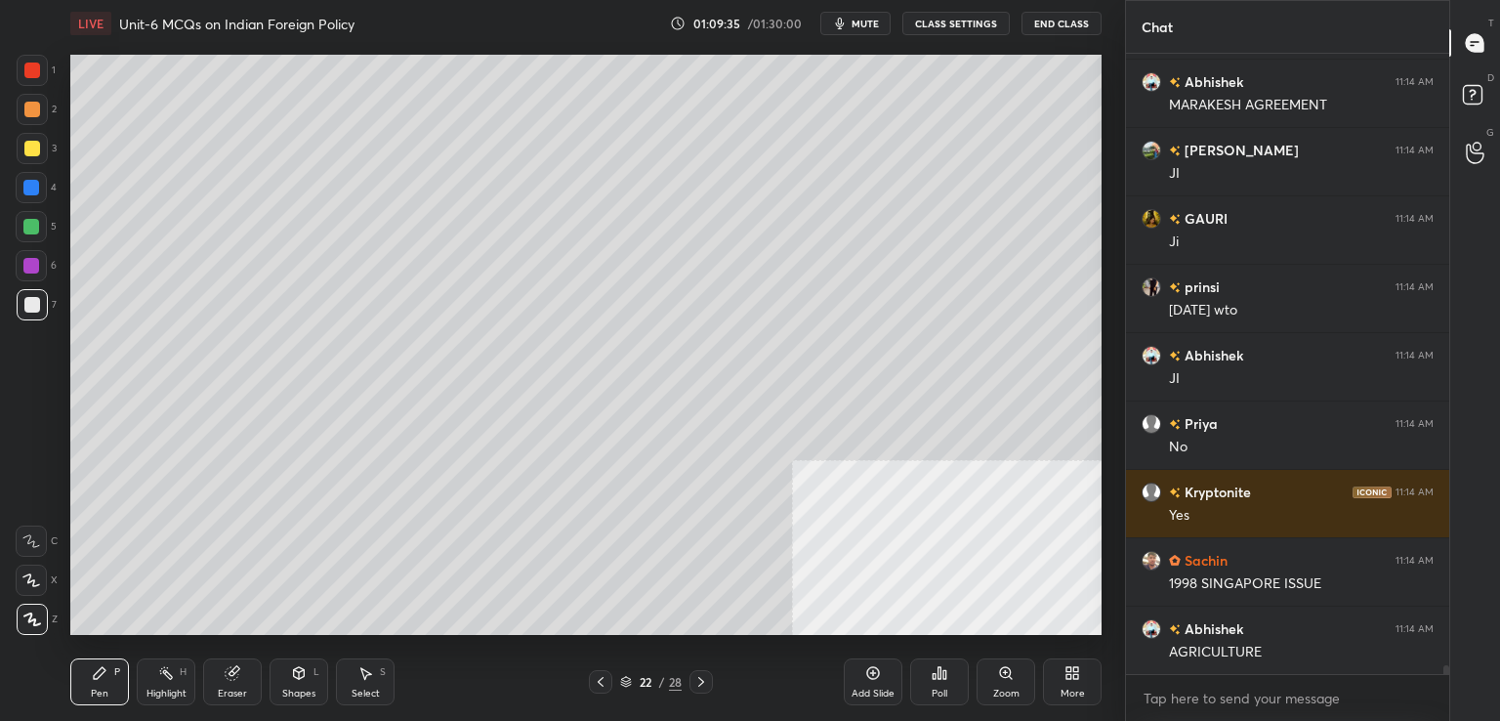
click at [608, 680] on div at bounding box center [600, 681] width 23 height 23
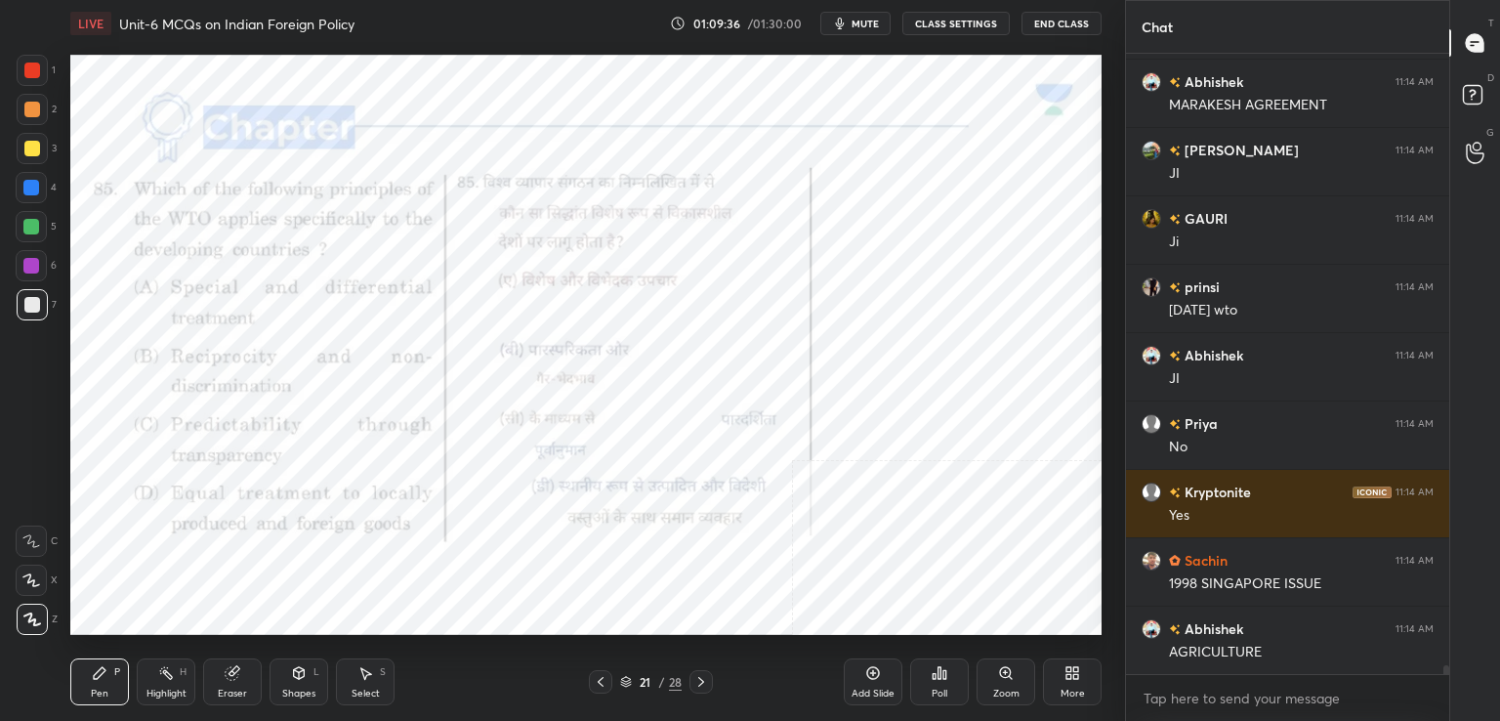
scroll to position [45640, 0]
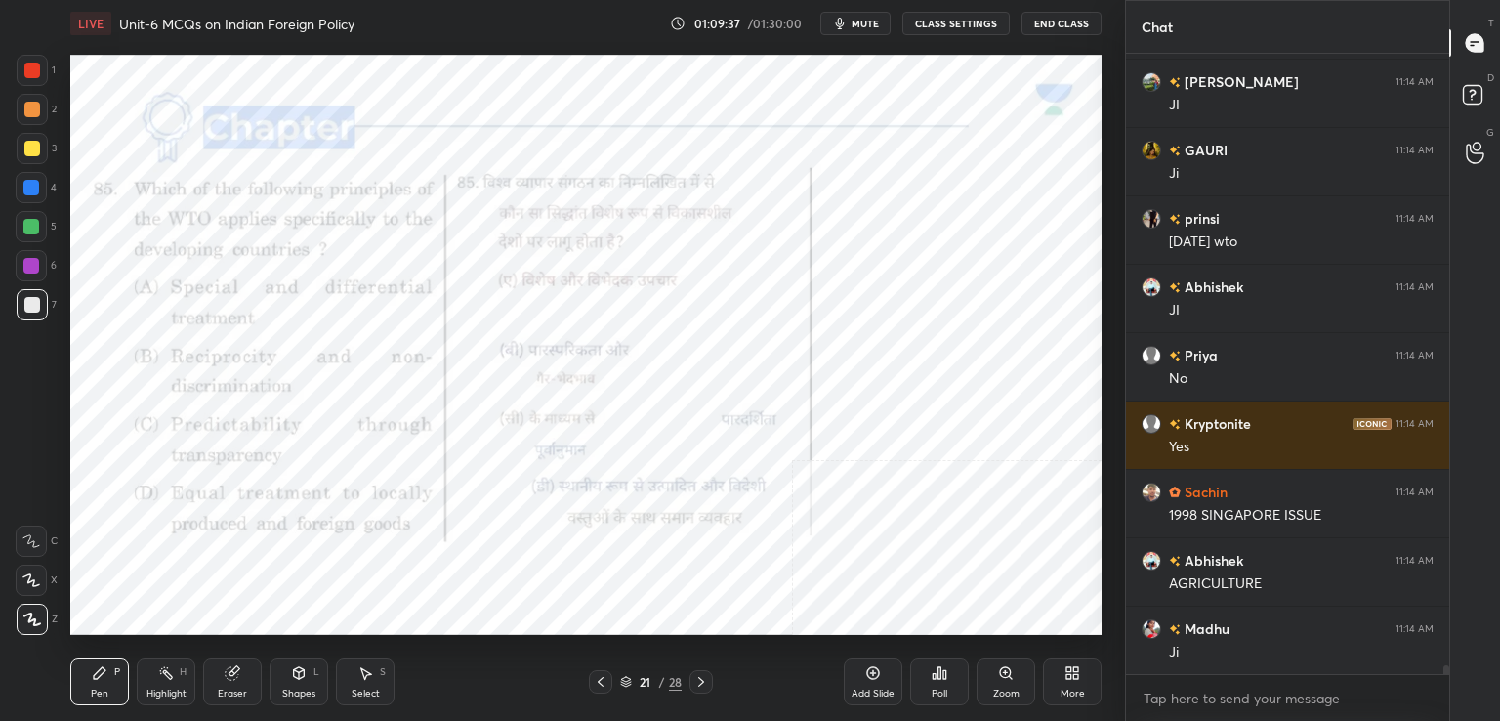
click at [31, 178] on div at bounding box center [31, 187] width 31 height 31
click at [29, 114] on div at bounding box center [32, 110] width 16 height 16
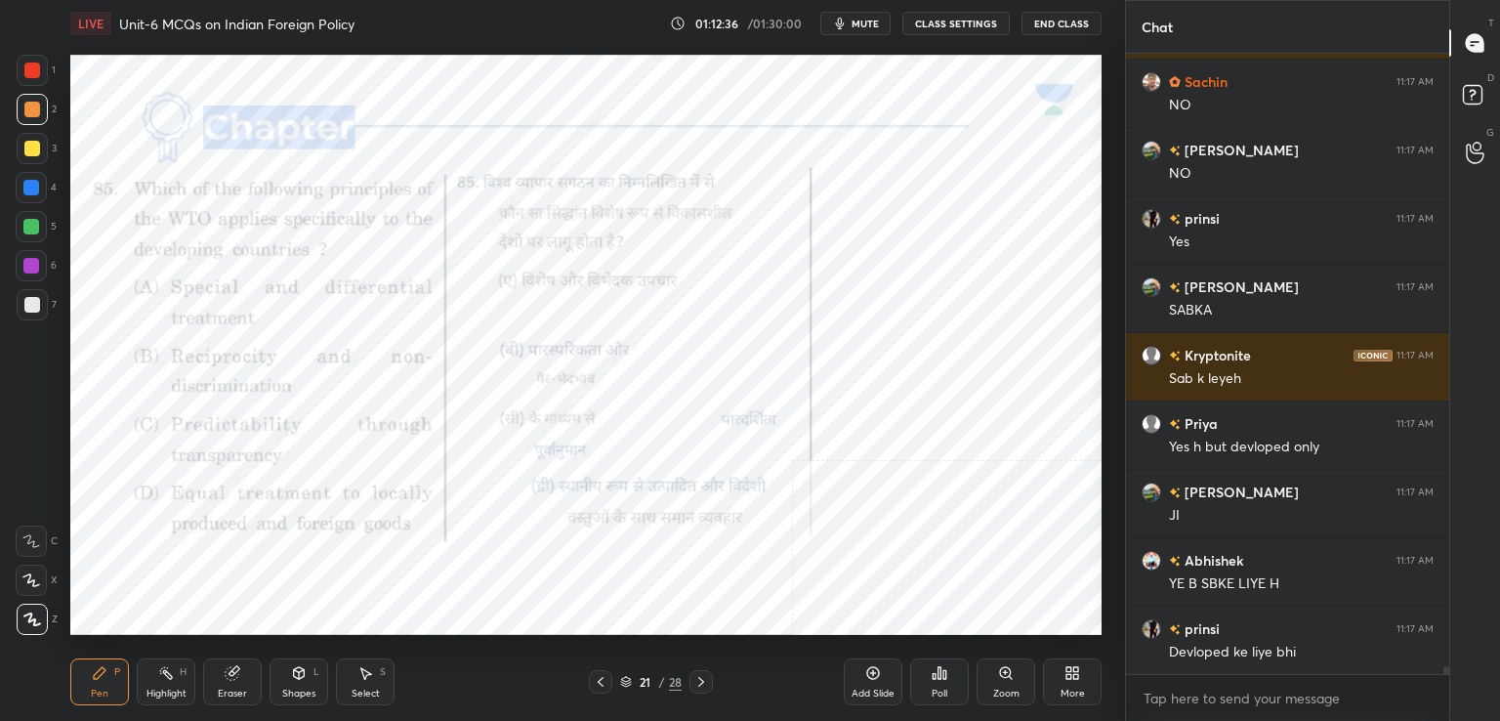
scroll to position [48959, 0]
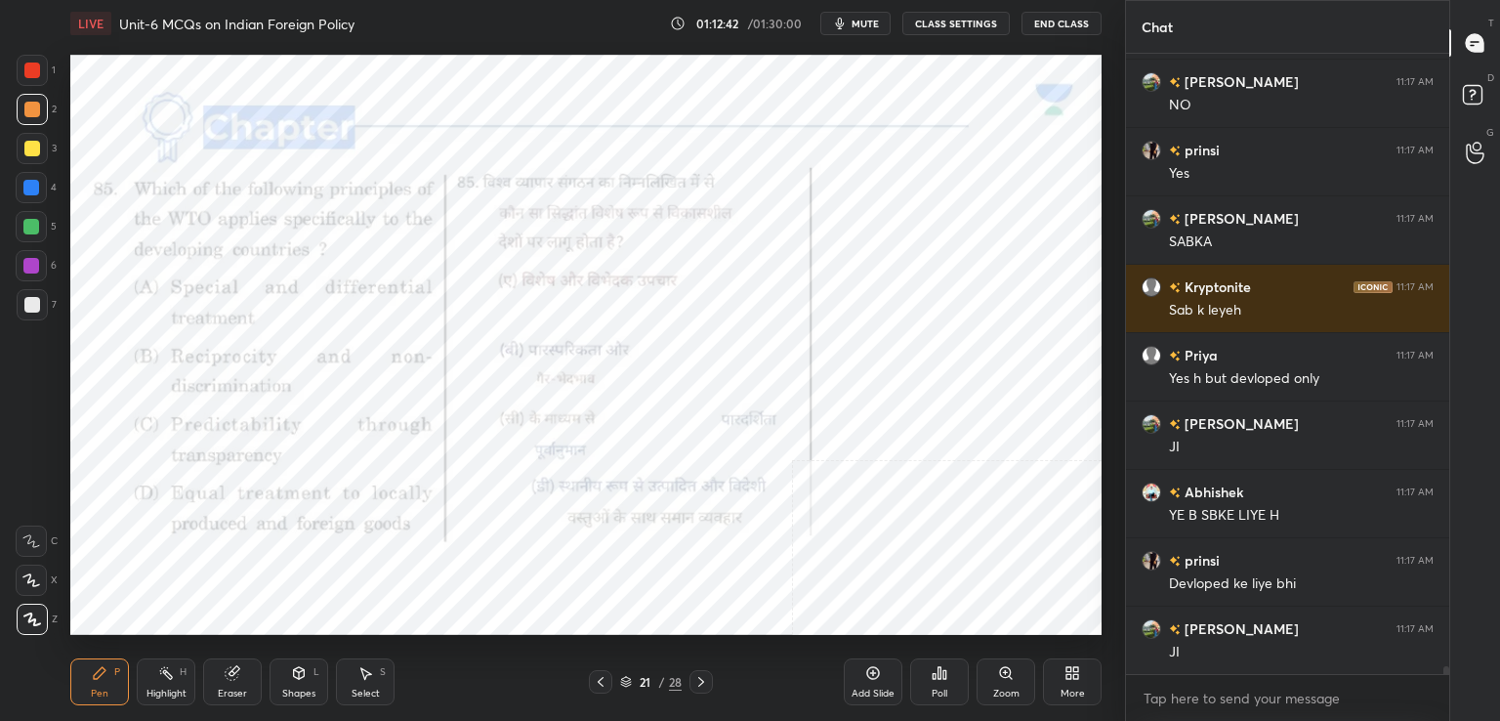
click at [225, 688] on div "Eraser" at bounding box center [232, 693] width 29 height 10
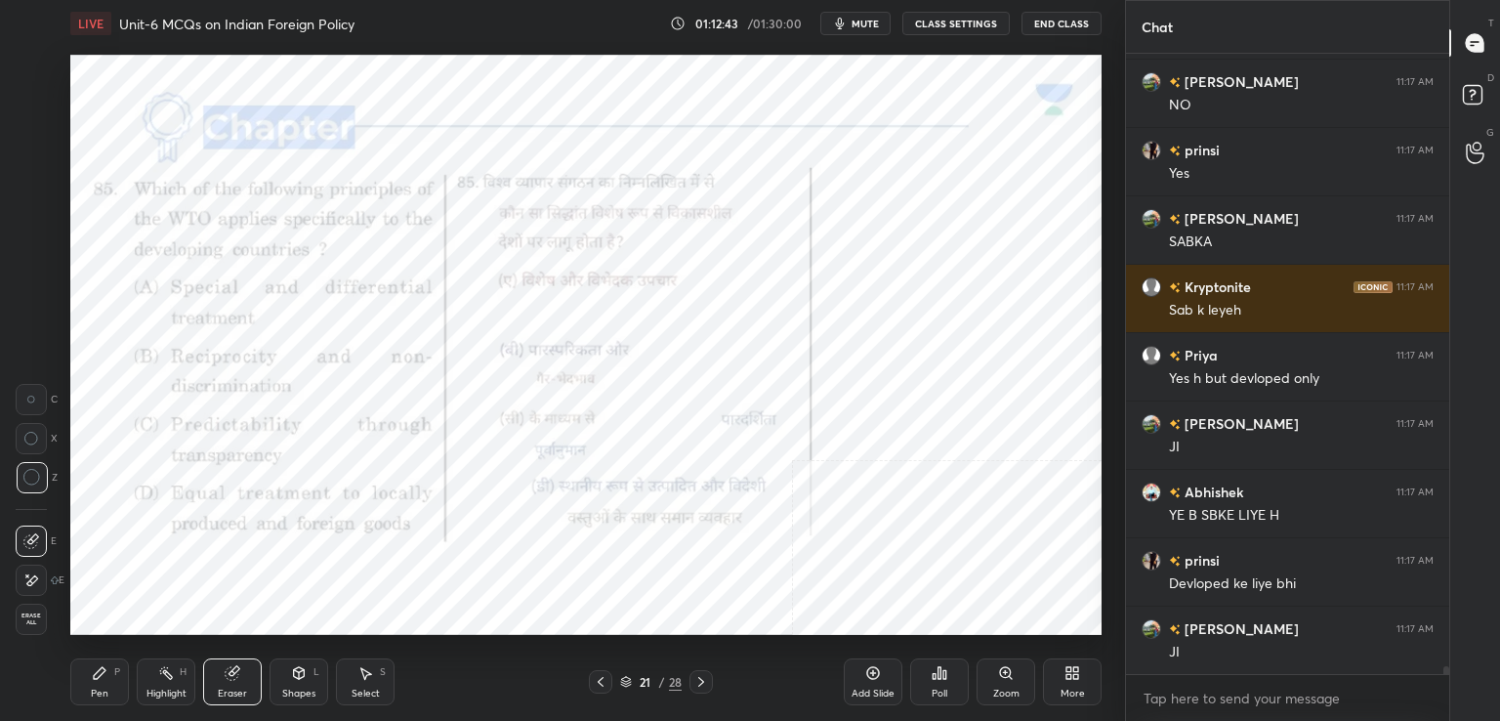
click at [38, 617] on span "Erase all" at bounding box center [31, 619] width 29 height 14
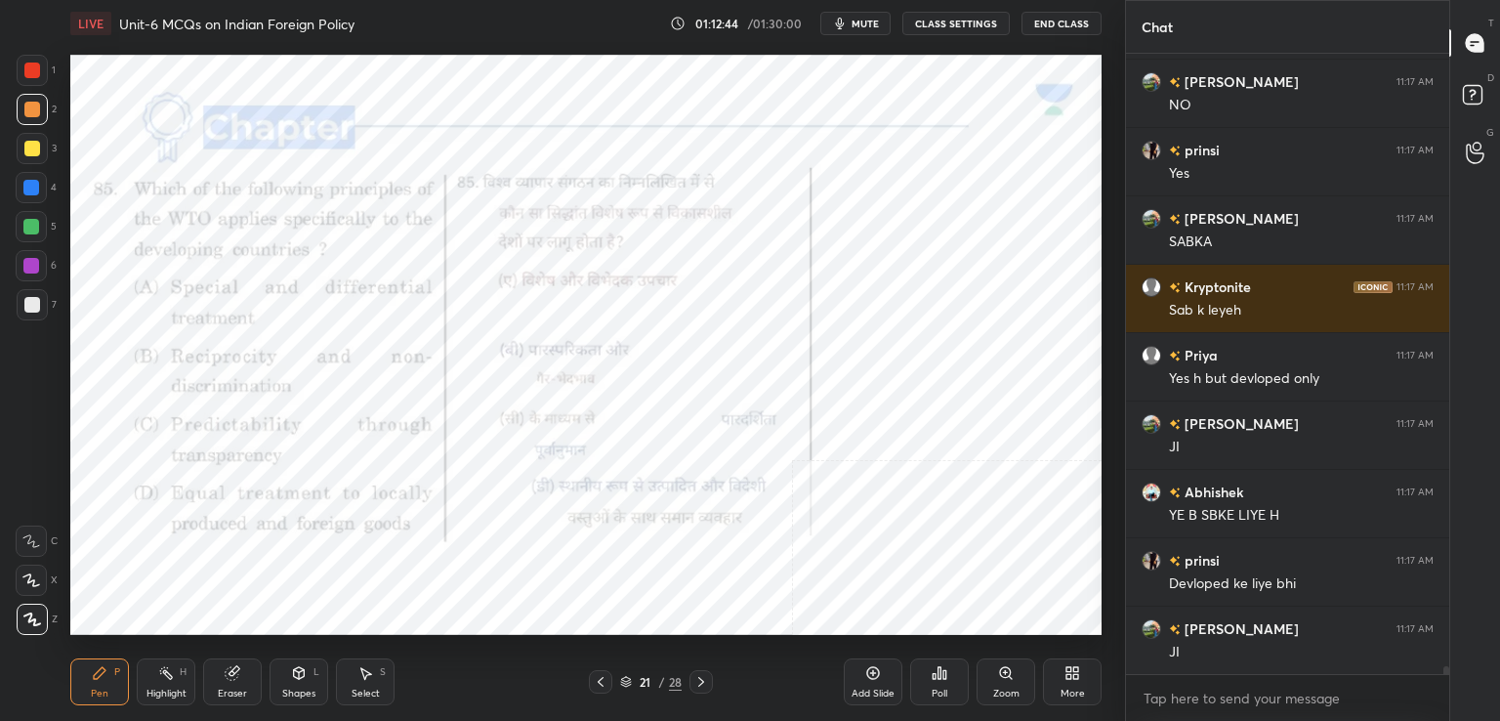
scroll to position [49028, 0]
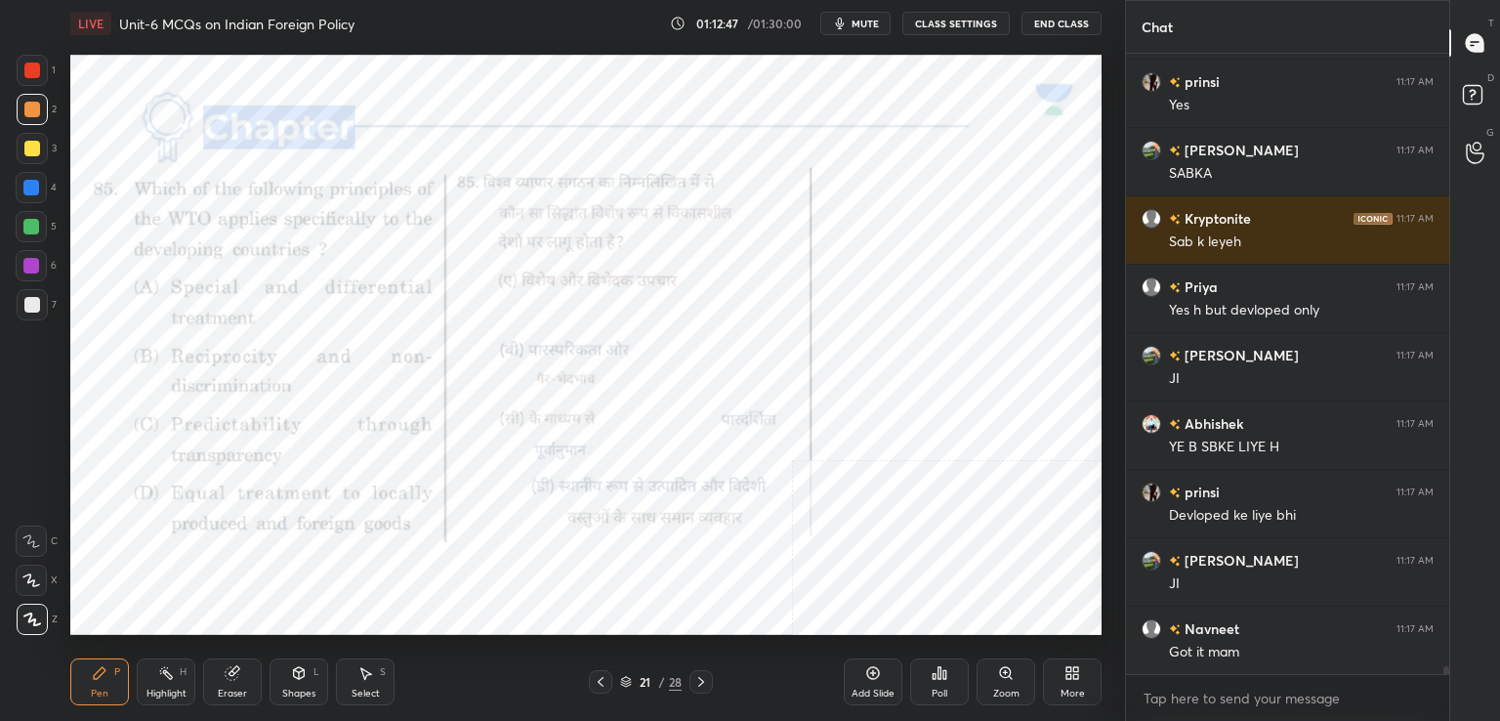
click at [705, 681] on icon at bounding box center [701, 682] width 16 height 16
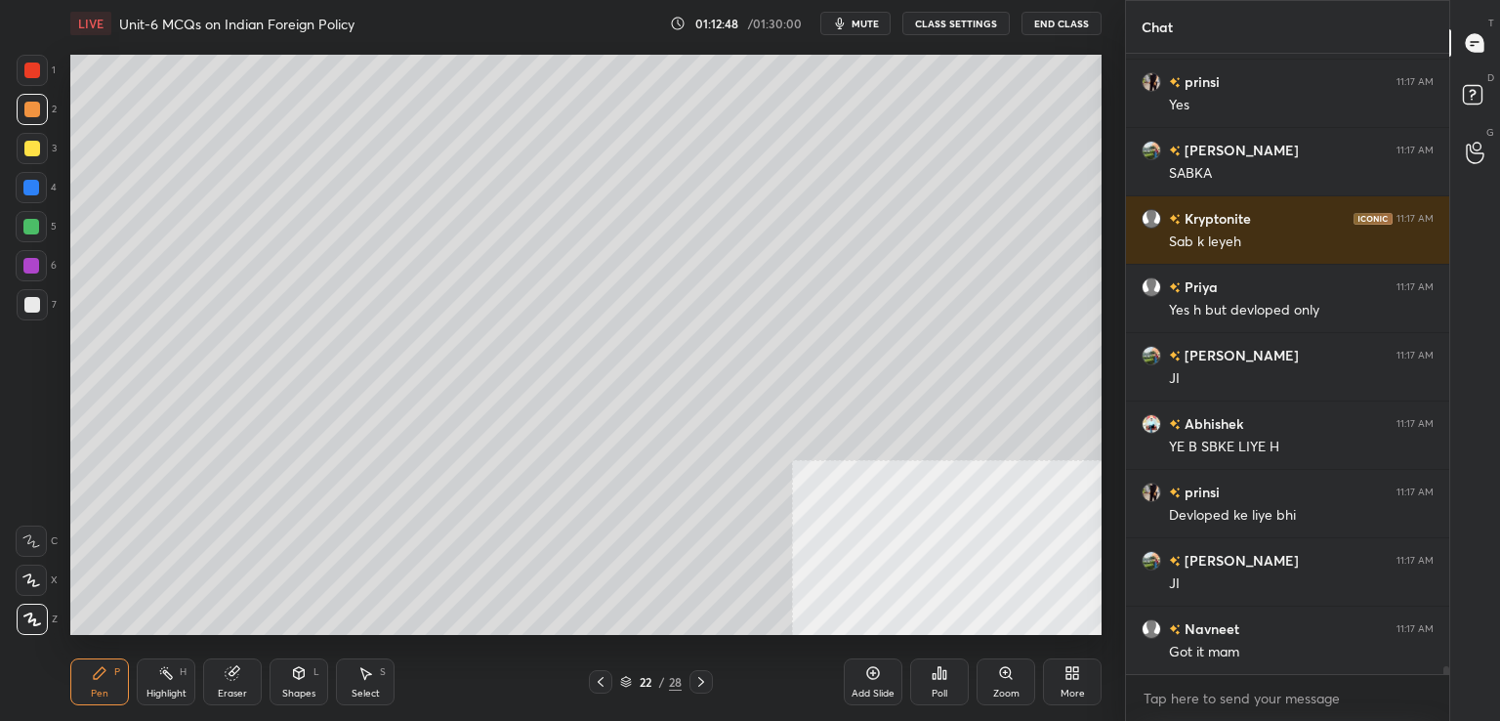
click at [700, 679] on icon at bounding box center [701, 682] width 16 height 16
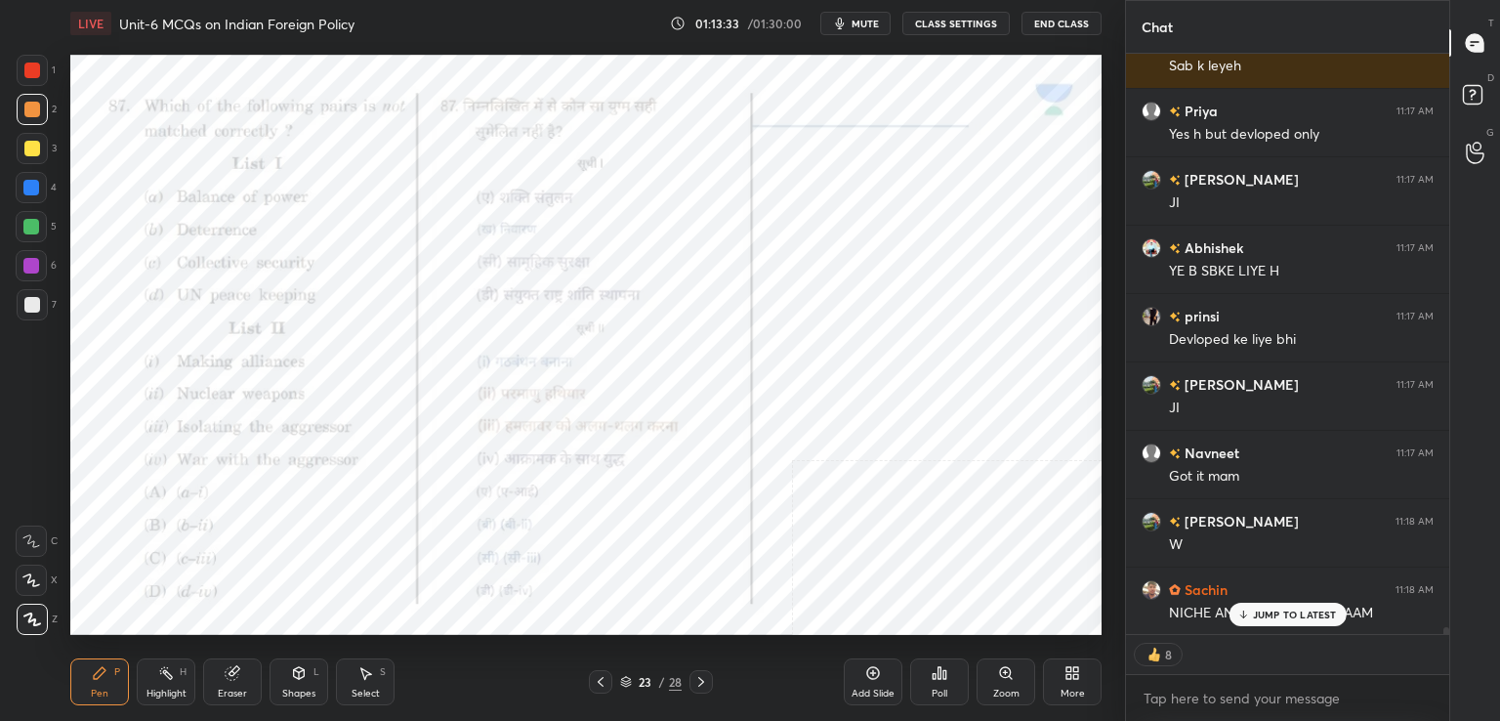
scroll to position [49223, 0]
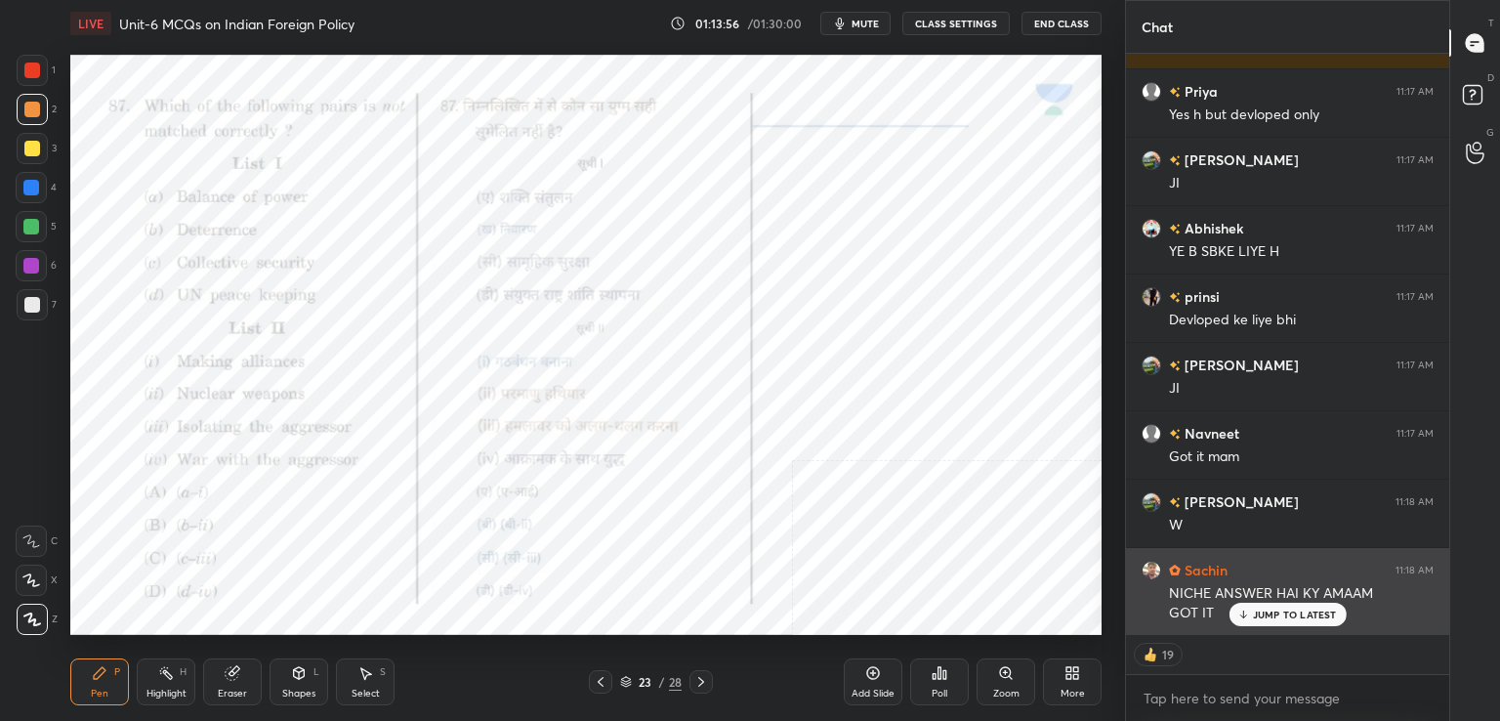
click at [1283, 606] on div "JUMP TO LATEST" at bounding box center [1286, 613] width 117 height 23
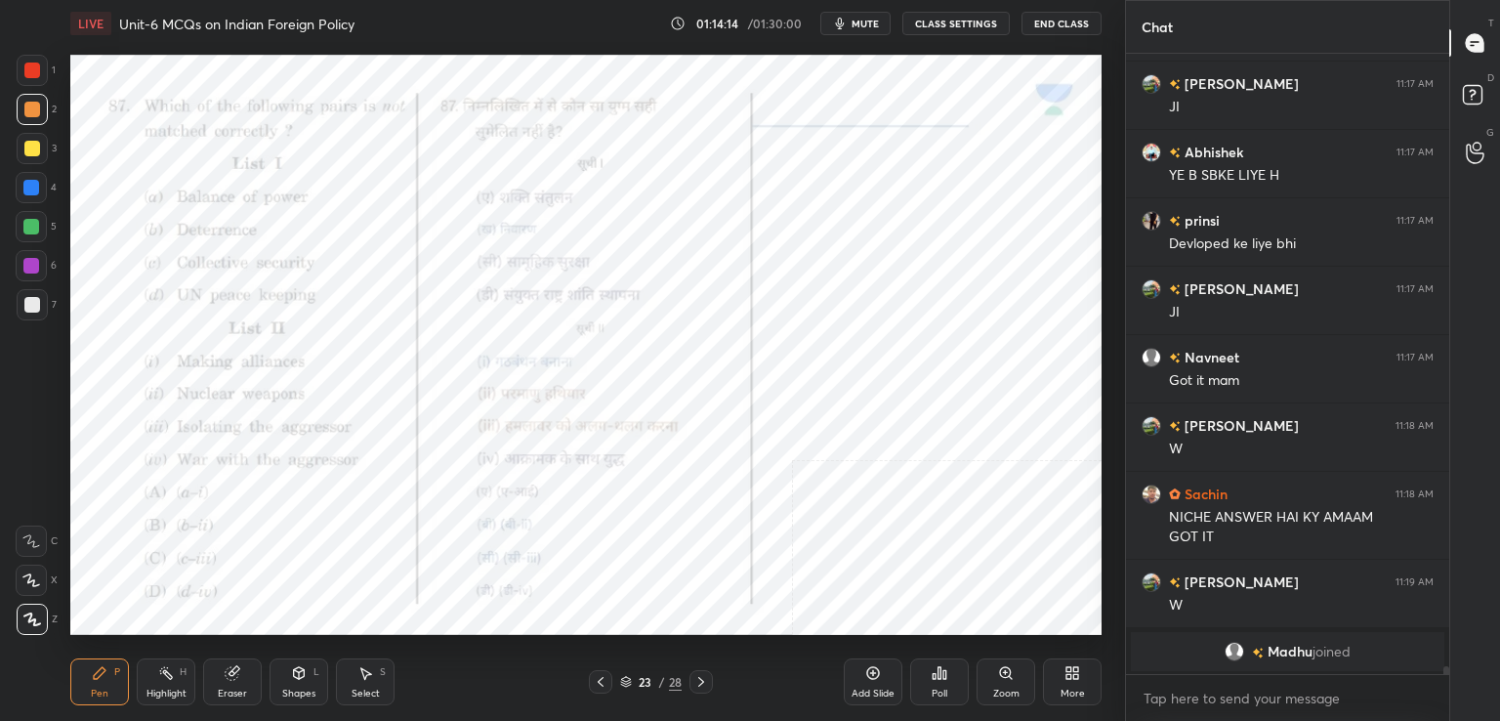
scroll to position [46603, 0]
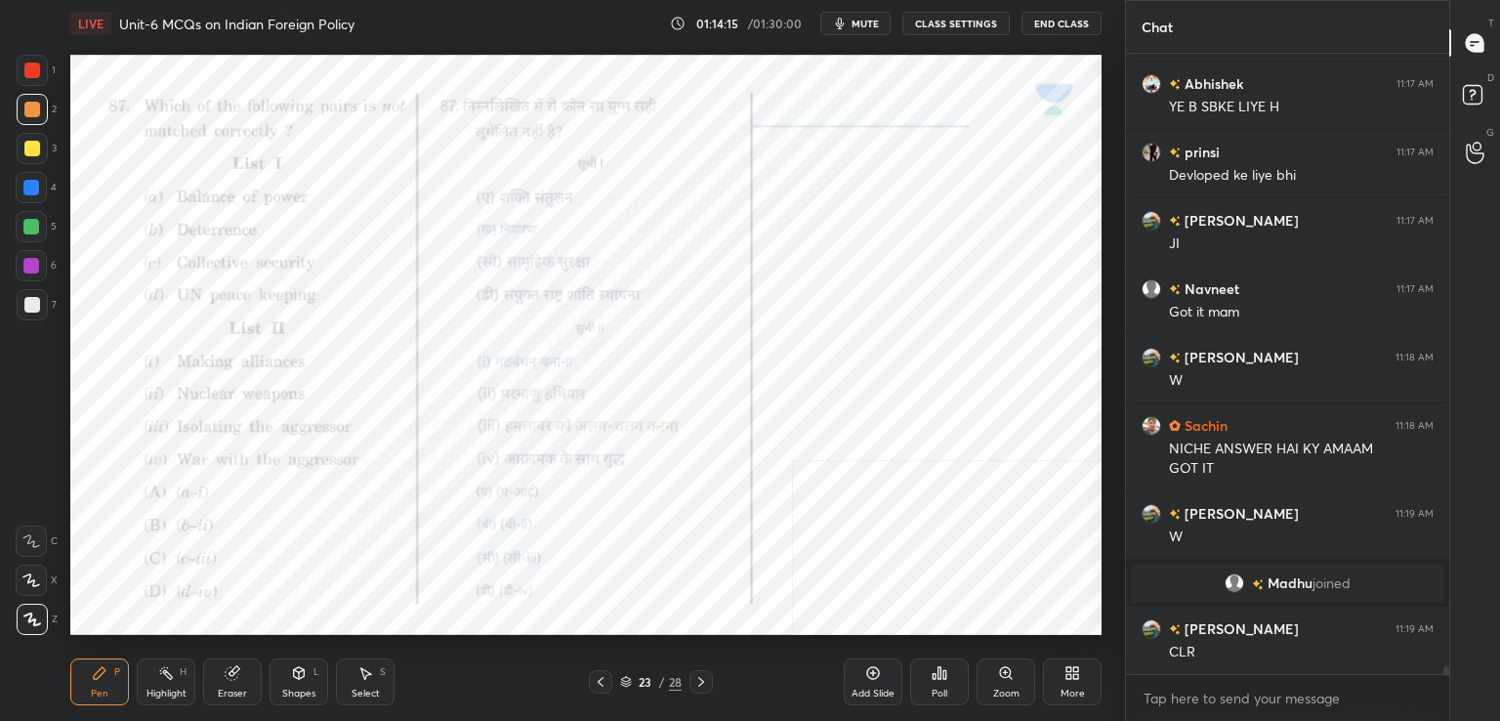
click at [943, 683] on div "Poll" at bounding box center [939, 681] width 59 height 47
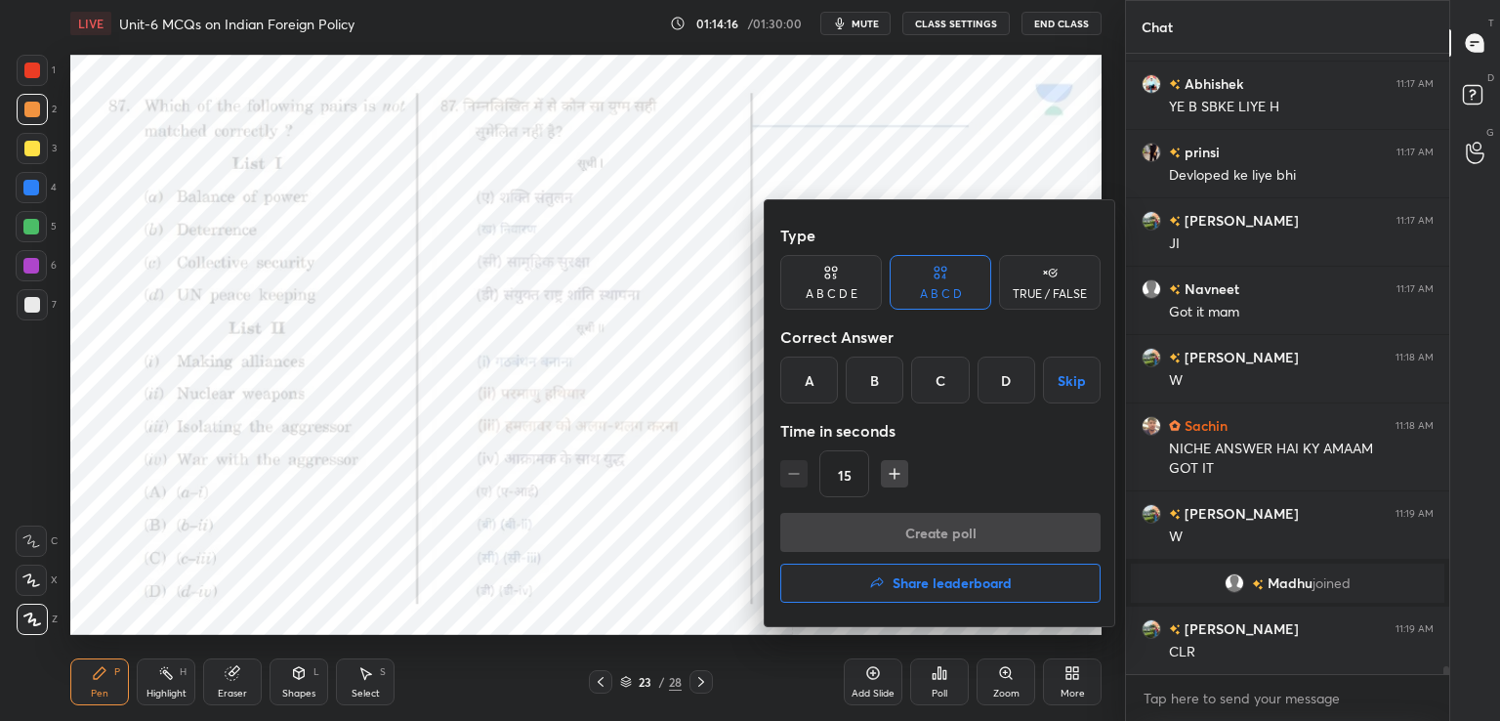
click at [1013, 387] on div "D" at bounding box center [1006, 379] width 58 height 47
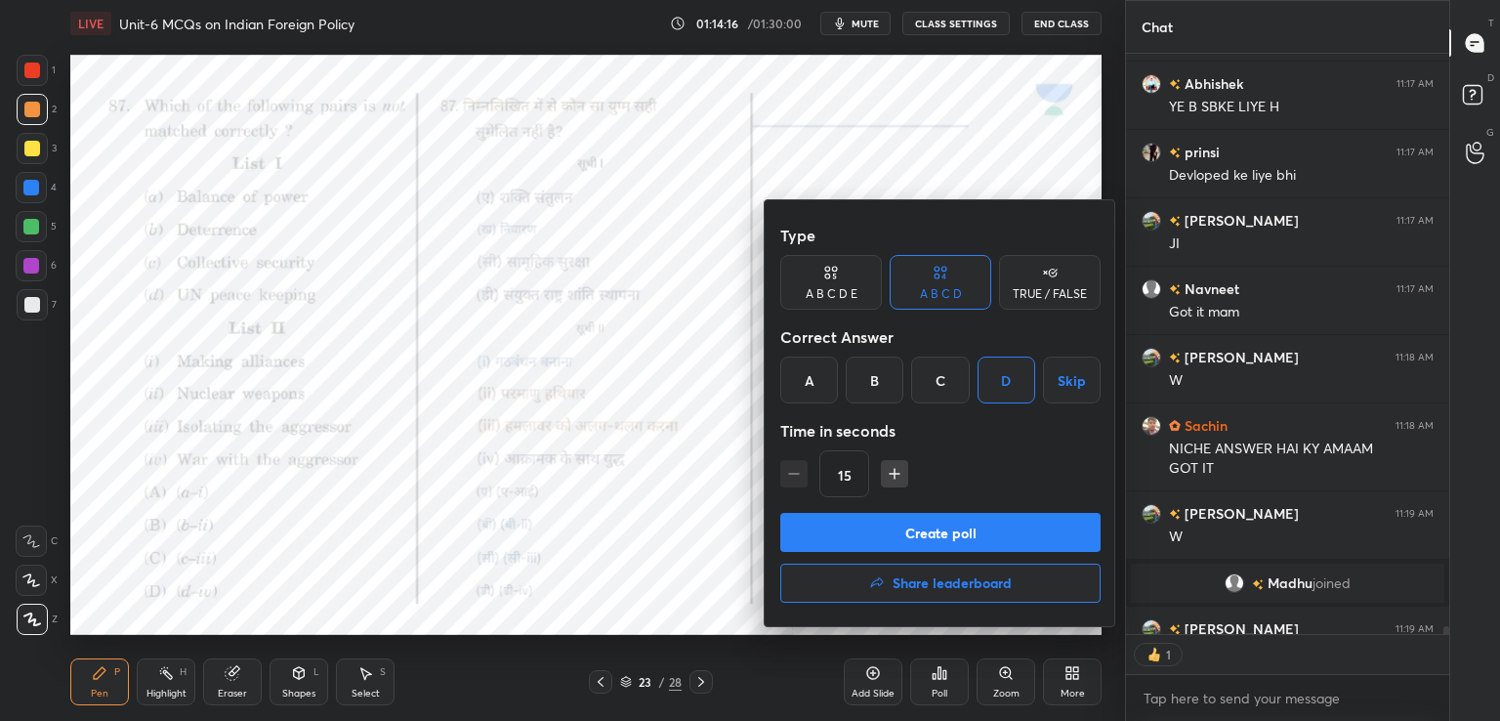
scroll to position [575, 317]
click at [950, 536] on button "Create poll" at bounding box center [940, 532] width 320 height 39
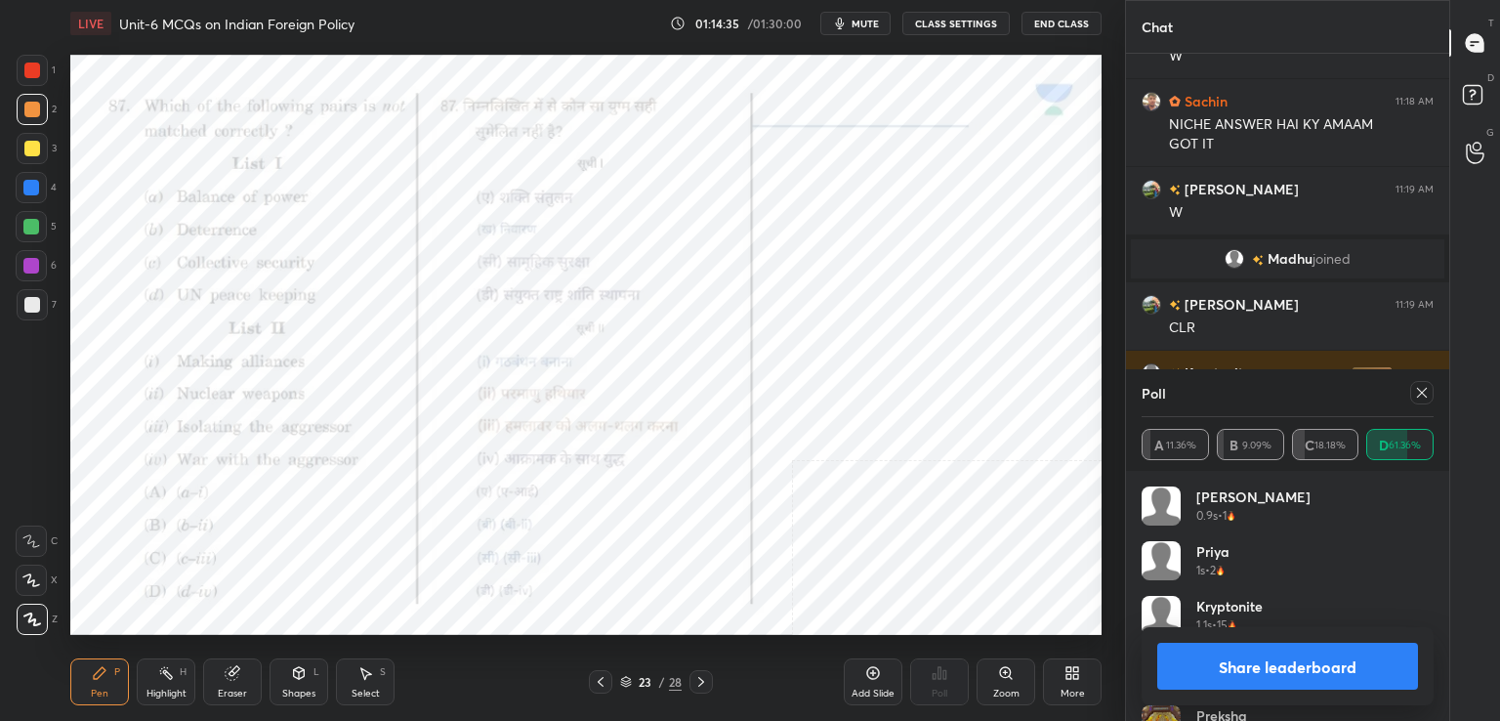
scroll to position [46995, 0]
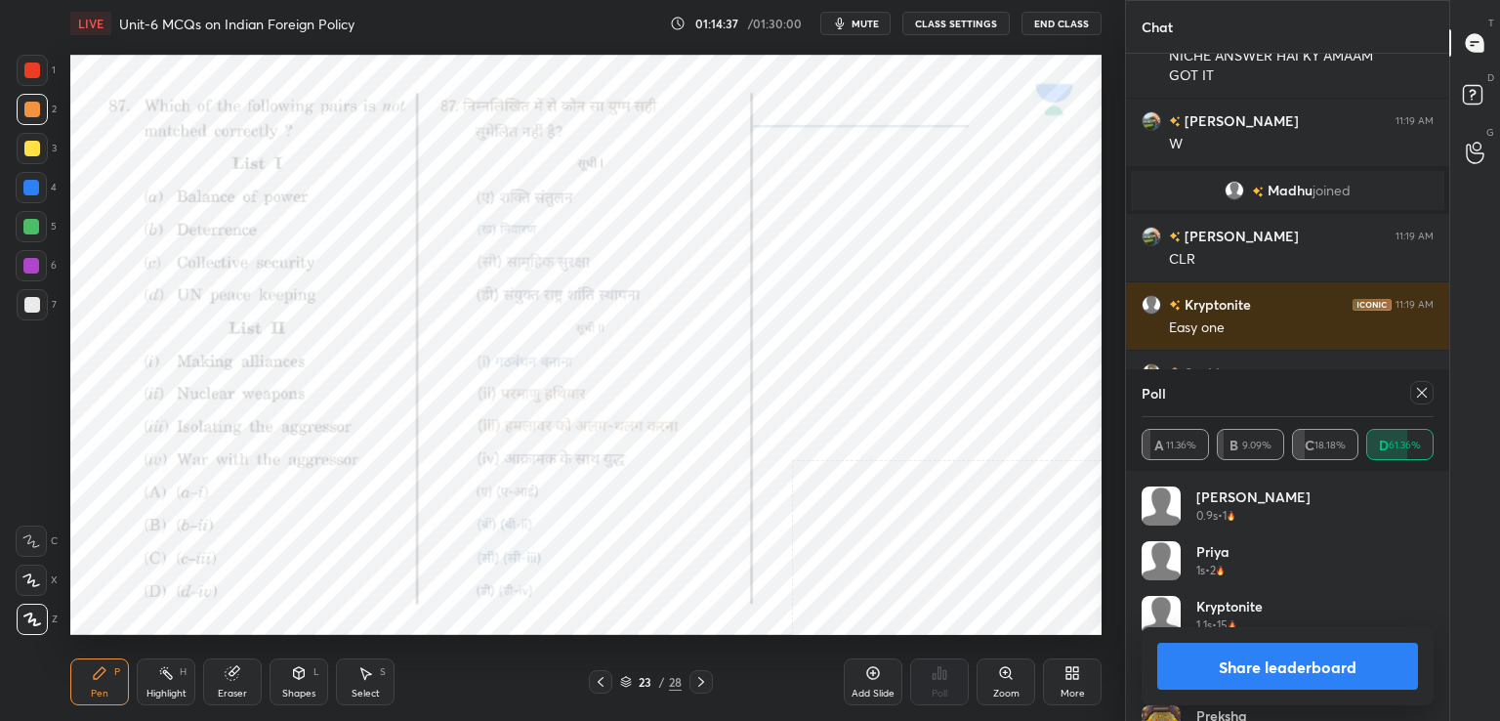
click at [1418, 395] on icon at bounding box center [1422, 393] width 10 height 10
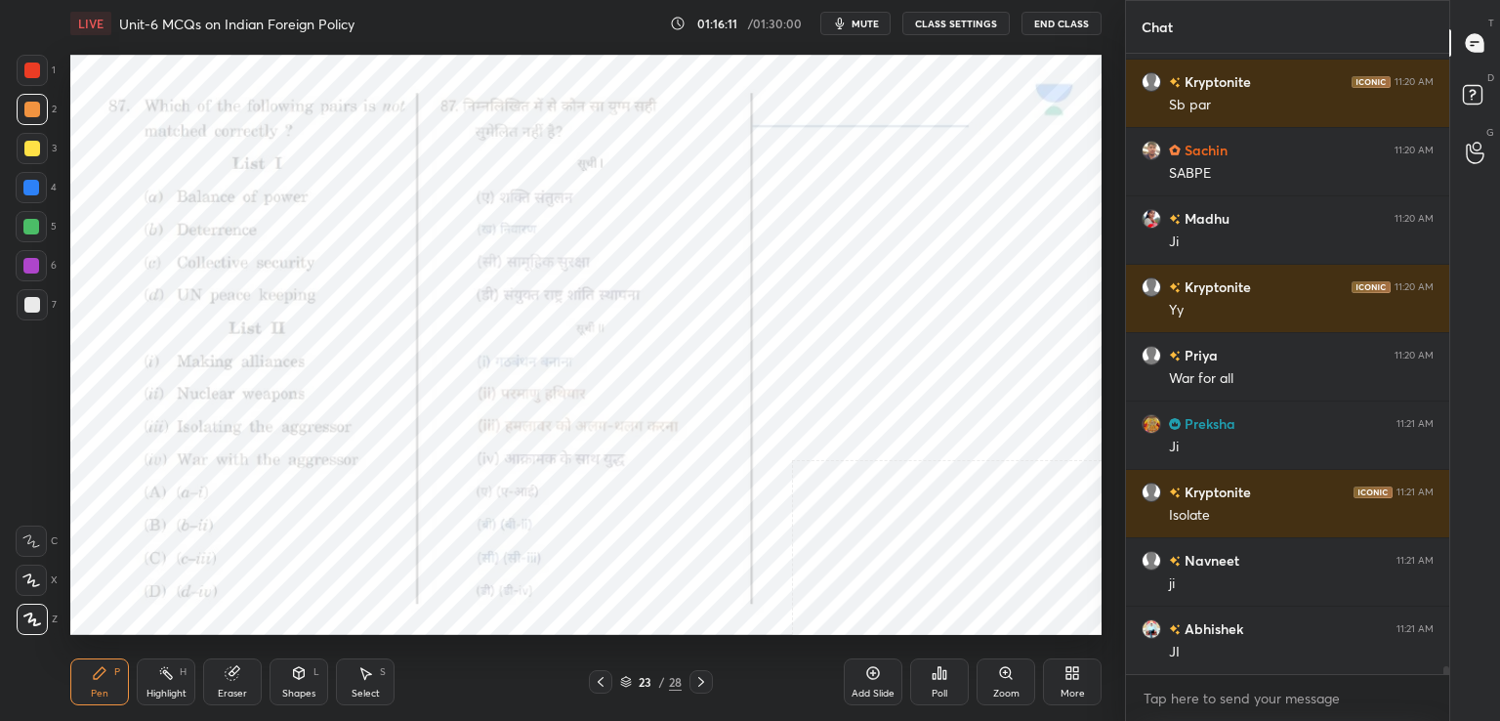
scroll to position [49153, 0]
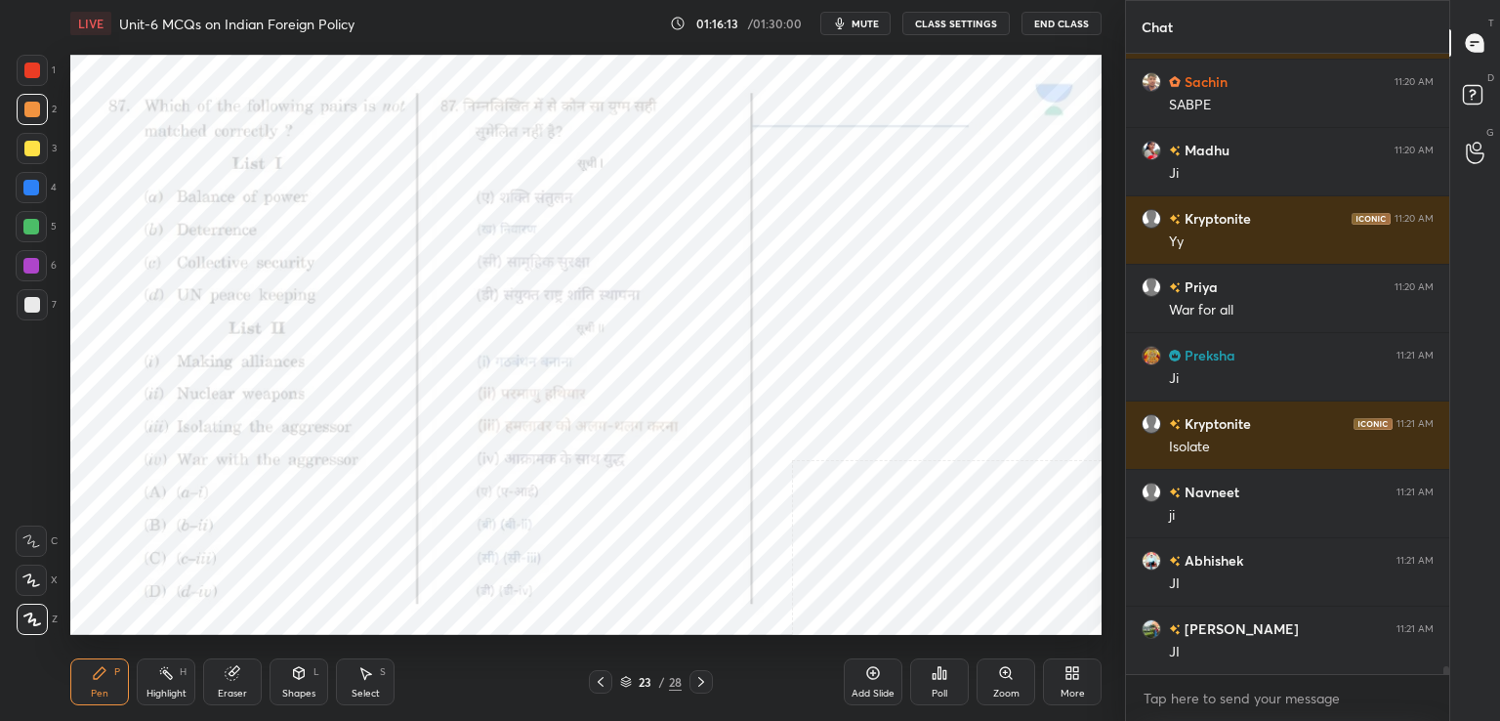
click at [915, 681] on div "Poll" at bounding box center [939, 681] width 59 height 47
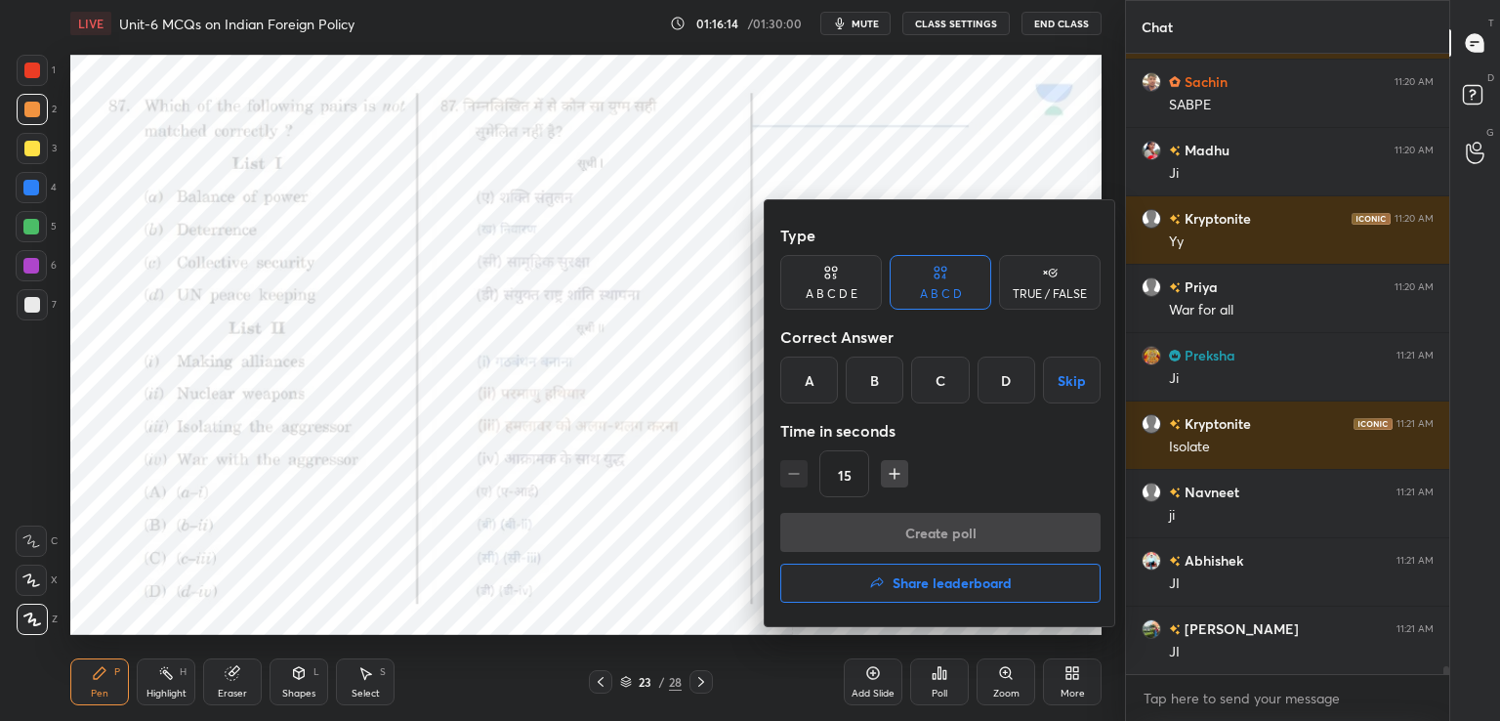
click at [894, 587] on h4 "Share leaderboard" at bounding box center [951, 583] width 119 height 14
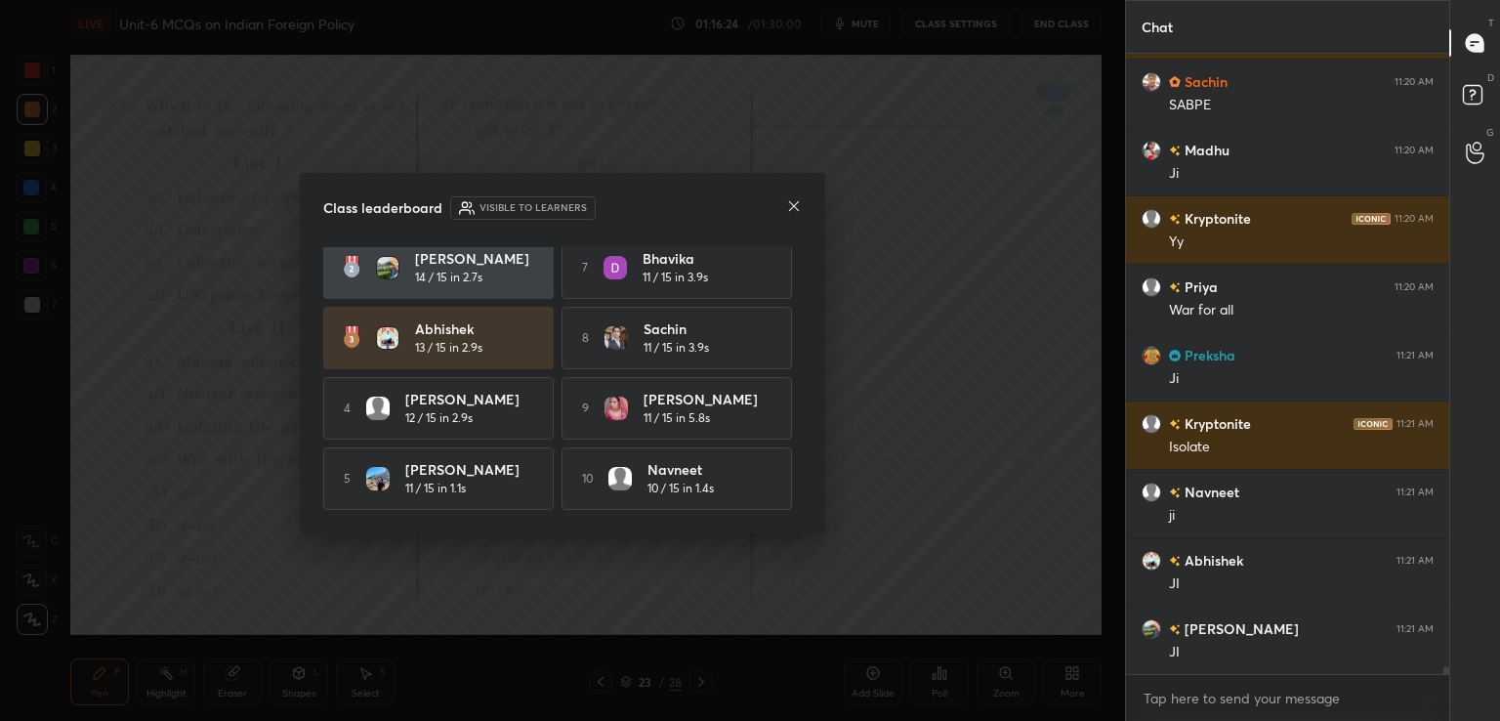
scroll to position [0, 0]
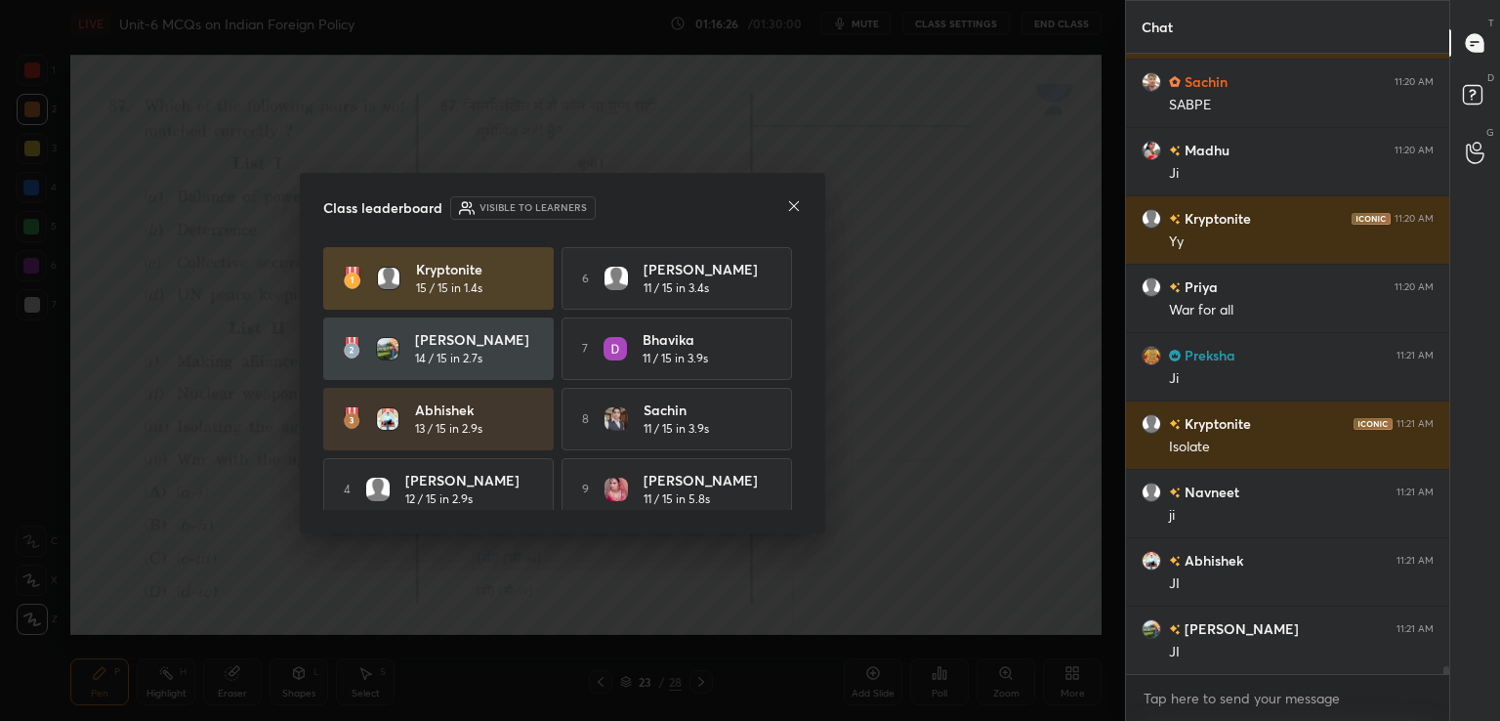
click at [791, 202] on icon at bounding box center [794, 206] width 16 height 16
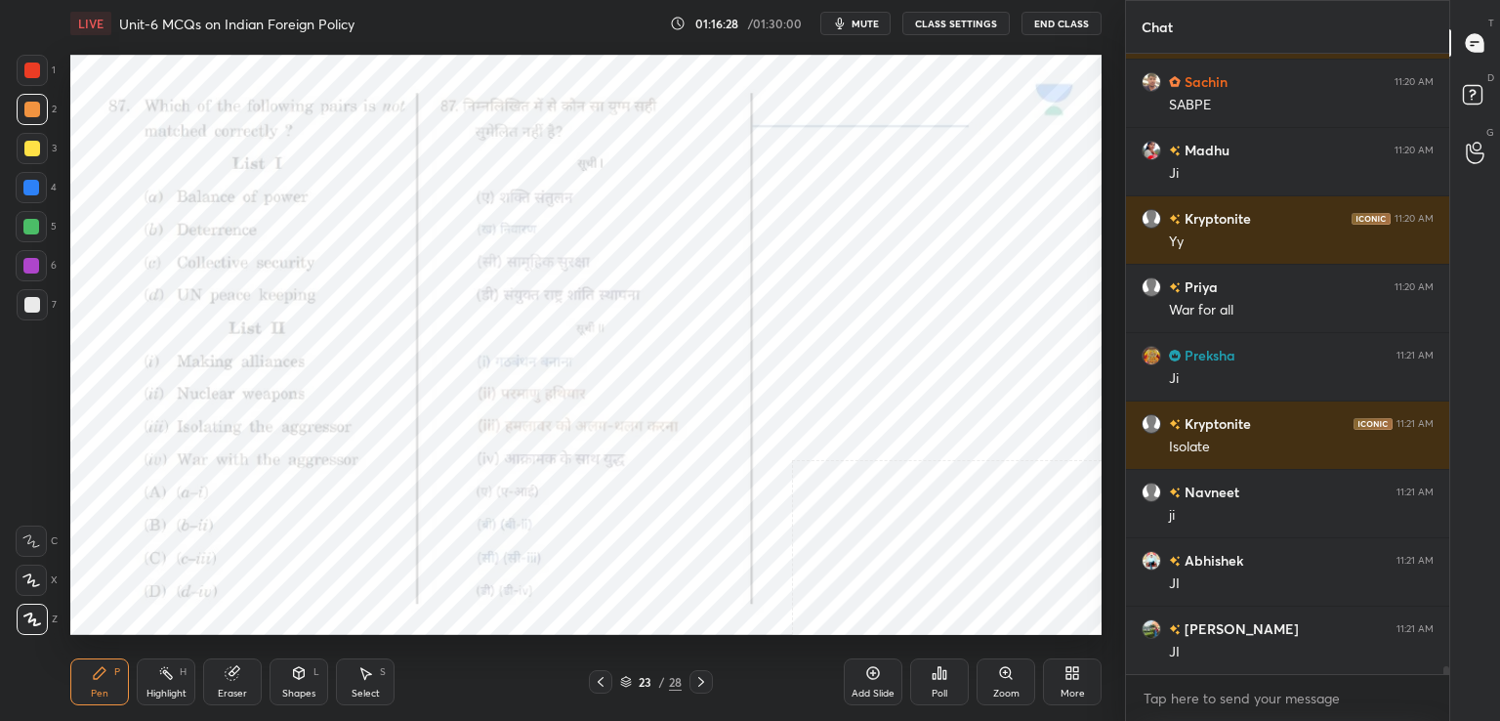
click at [702, 677] on icon at bounding box center [701, 682] width 16 height 16
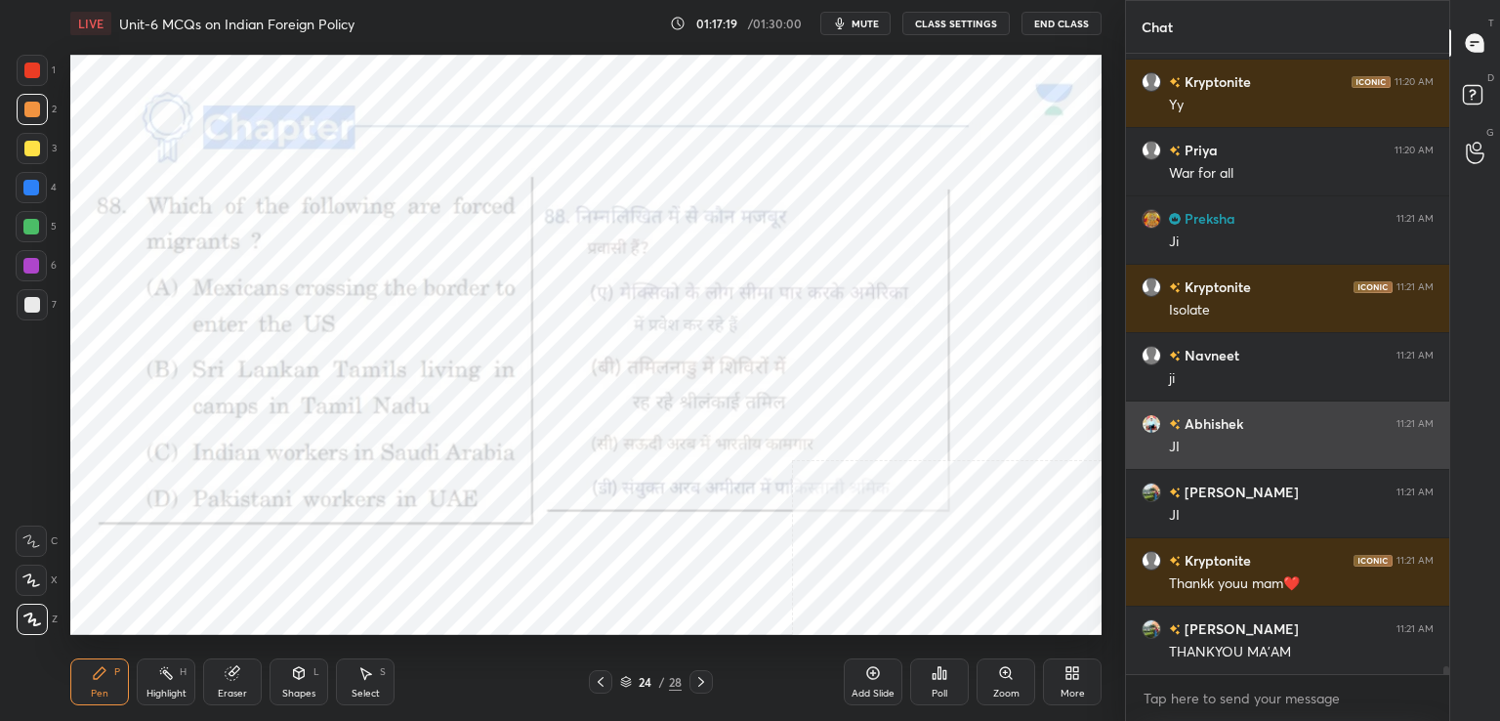
scroll to position [7, 6]
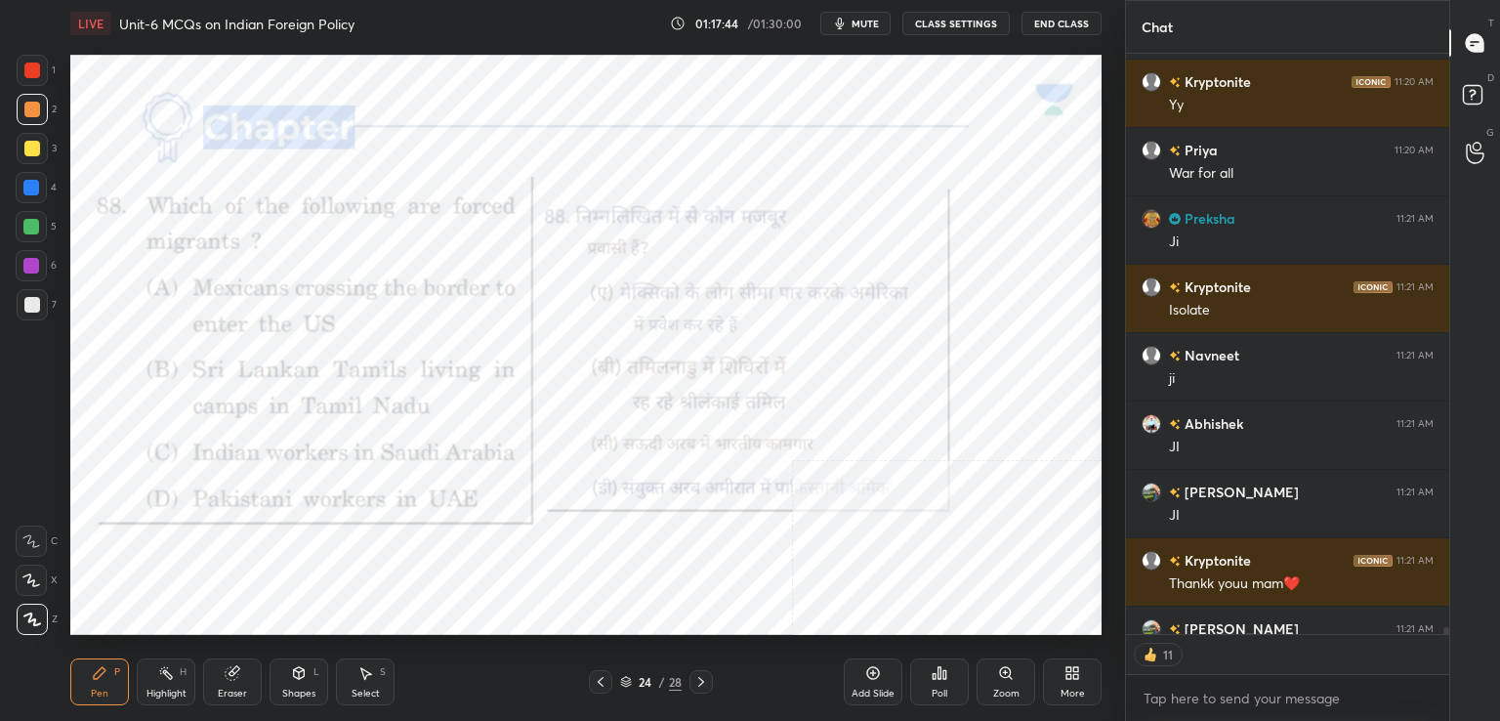
click at [915, 685] on div "Poll" at bounding box center [939, 681] width 59 height 47
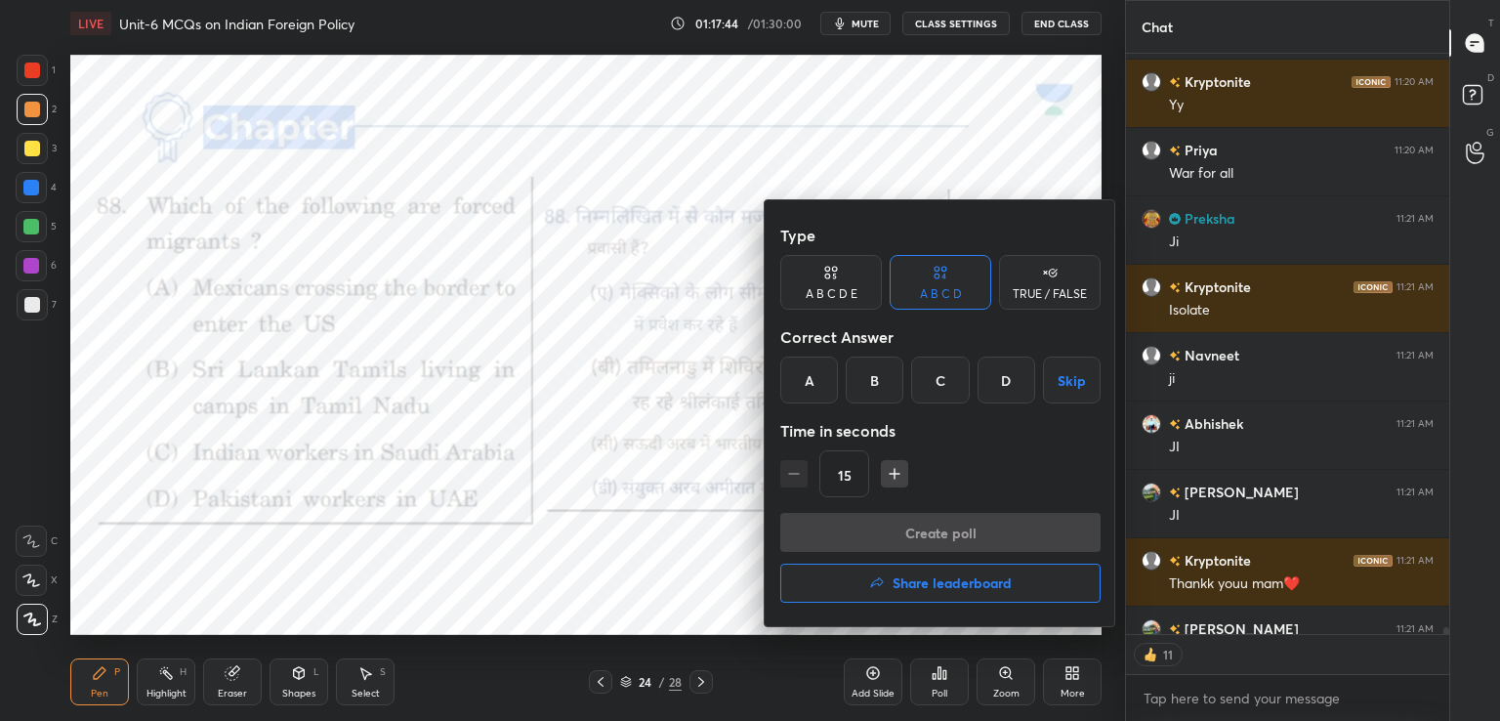
click at [878, 378] on div "B" at bounding box center [875, 379] width 58 height 47
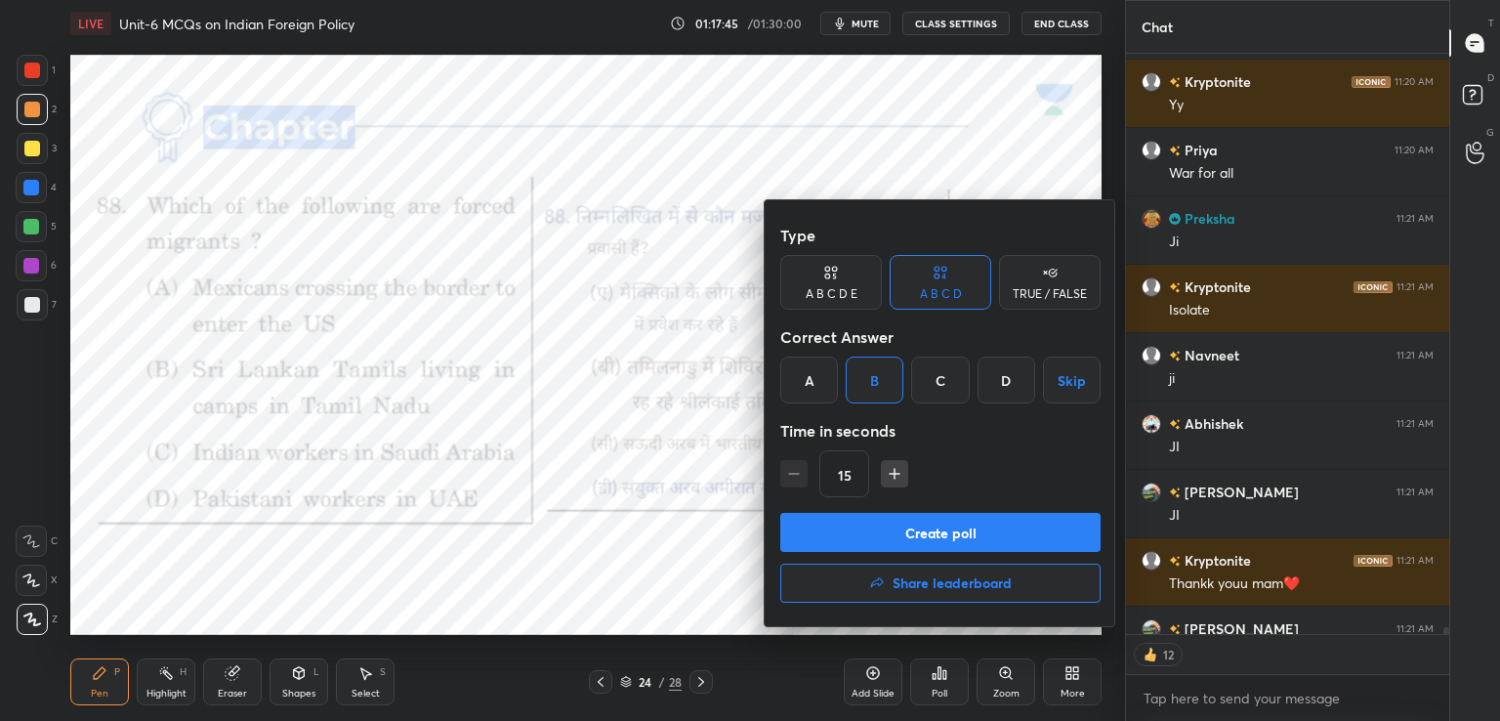
click at [961, 535] on button "Create poll" at bounding box center [940, 532] width 320 height 39
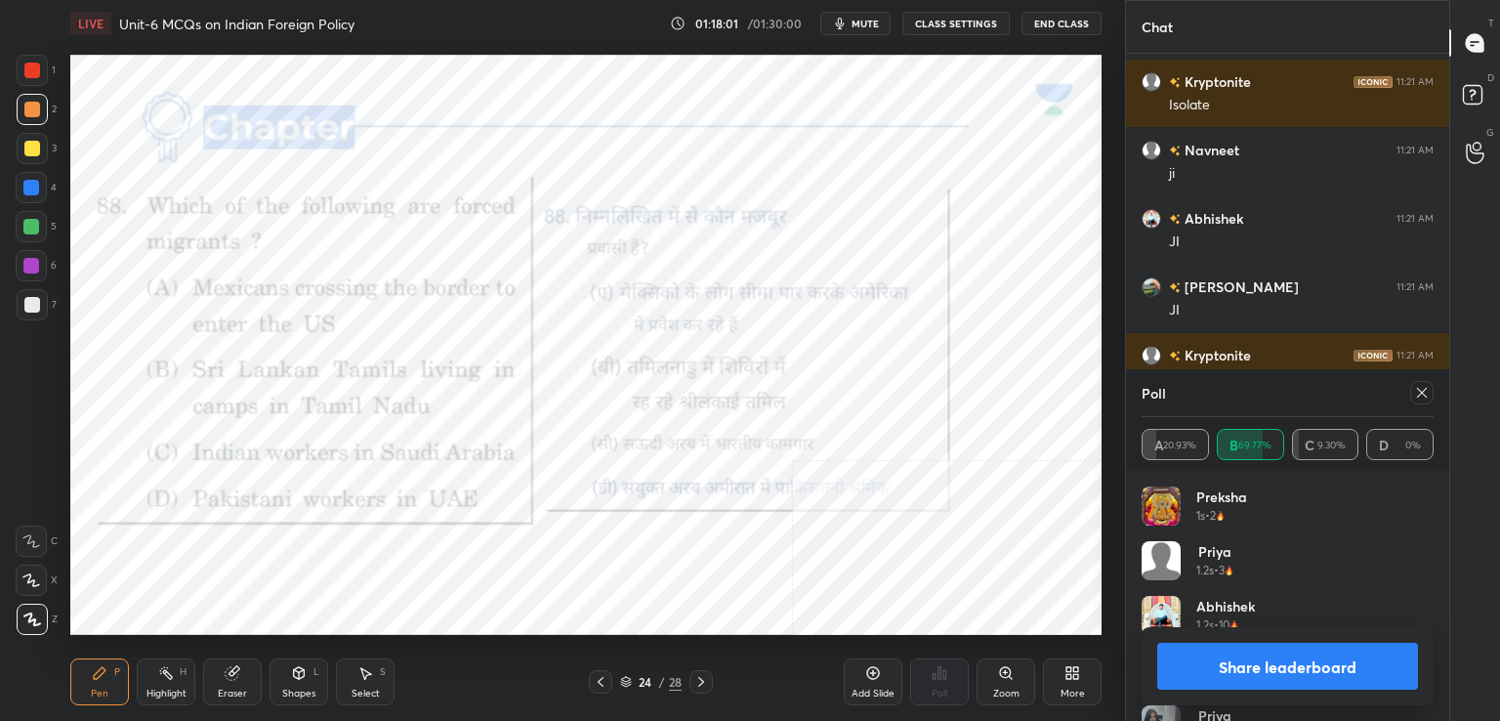
scroll to position [49563, 0]
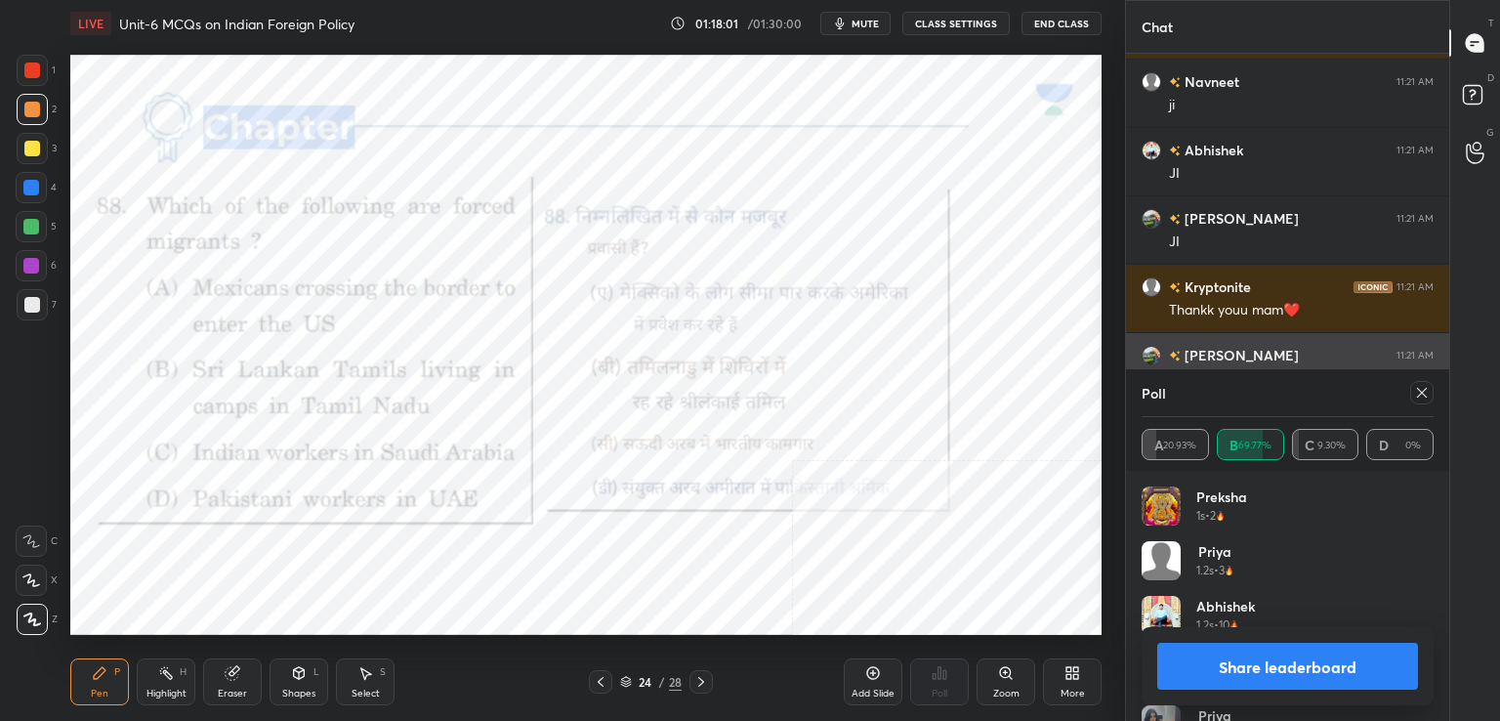
click at [1418, 391] on icon at bounding box center [1422, 393] width 16 height 16
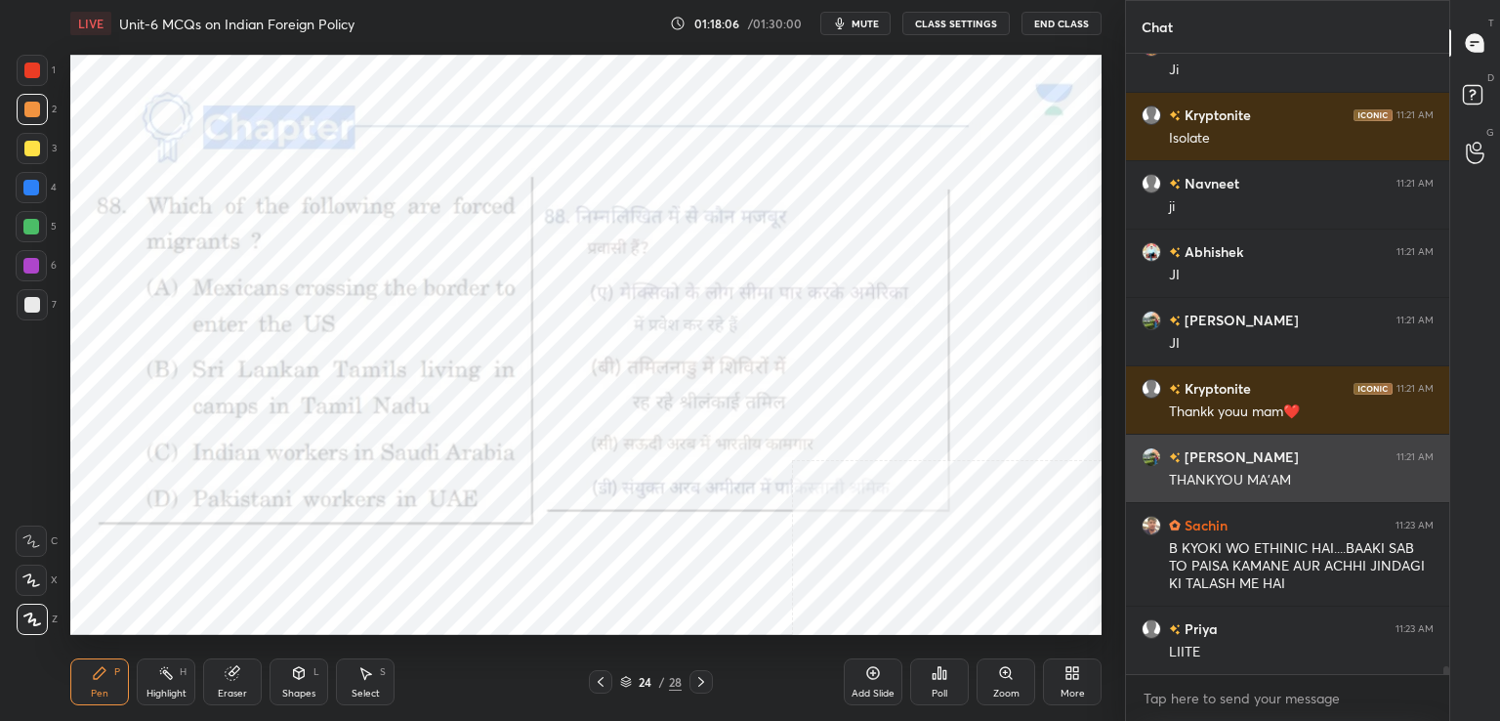
scroll to position [49530, 0]
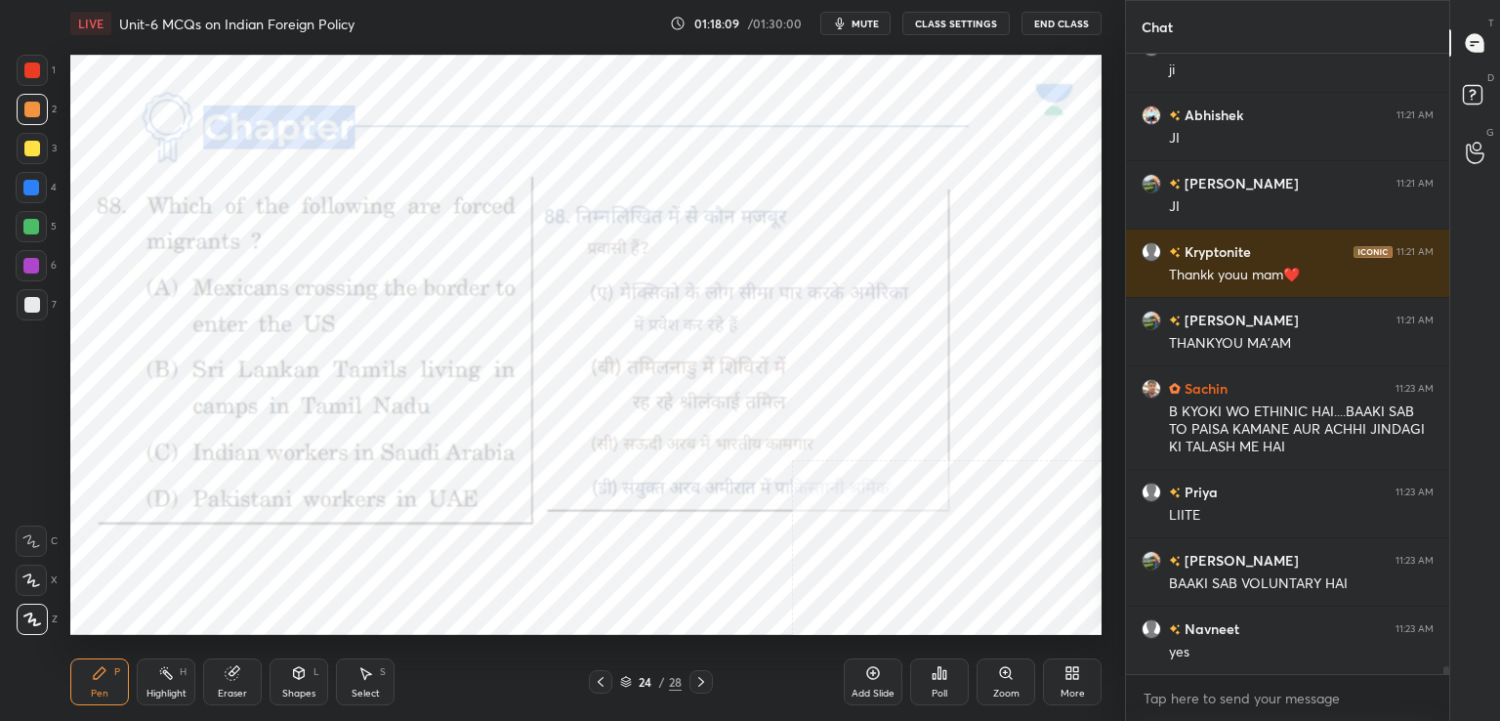
click at [886, 675] on div "Add Slide" at bounding box center [873, 681] width 59 height 47
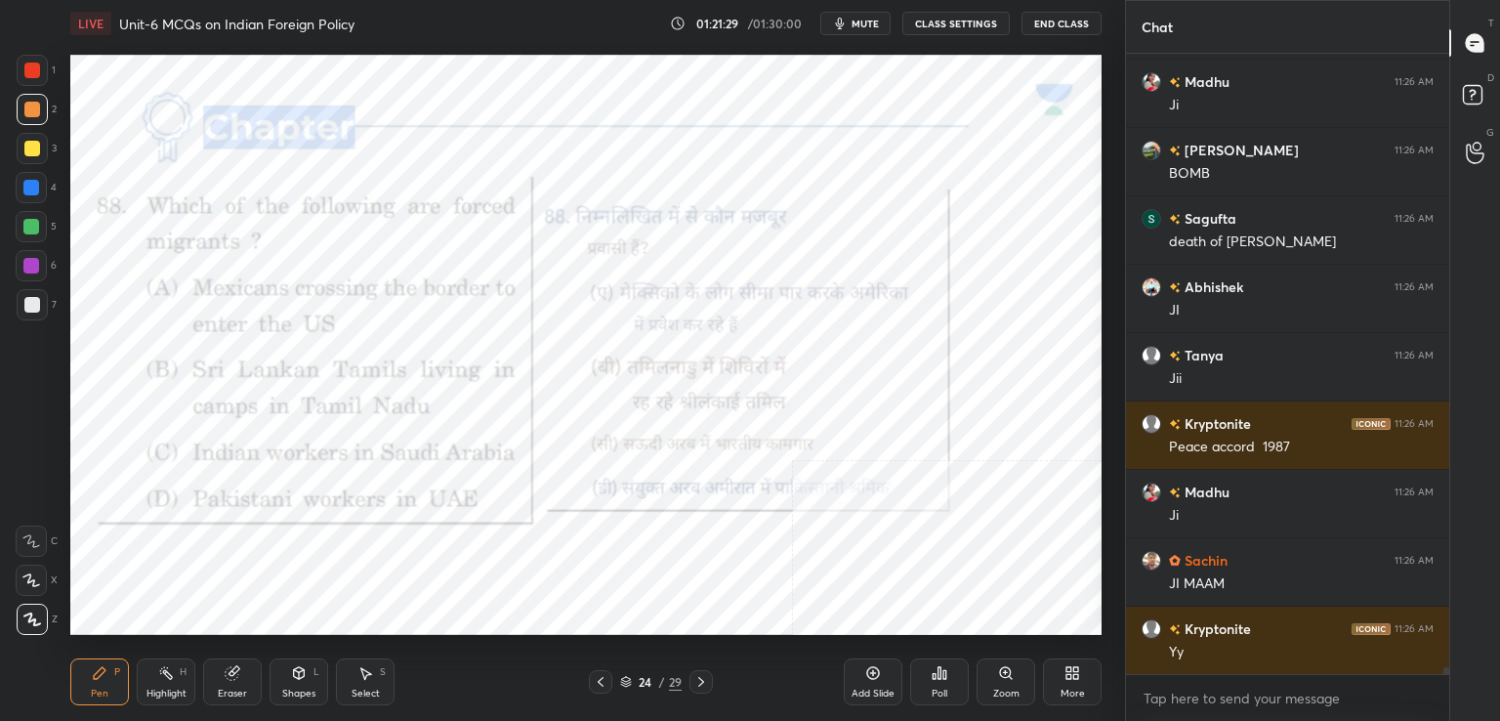
scroll to position [54284, 0]
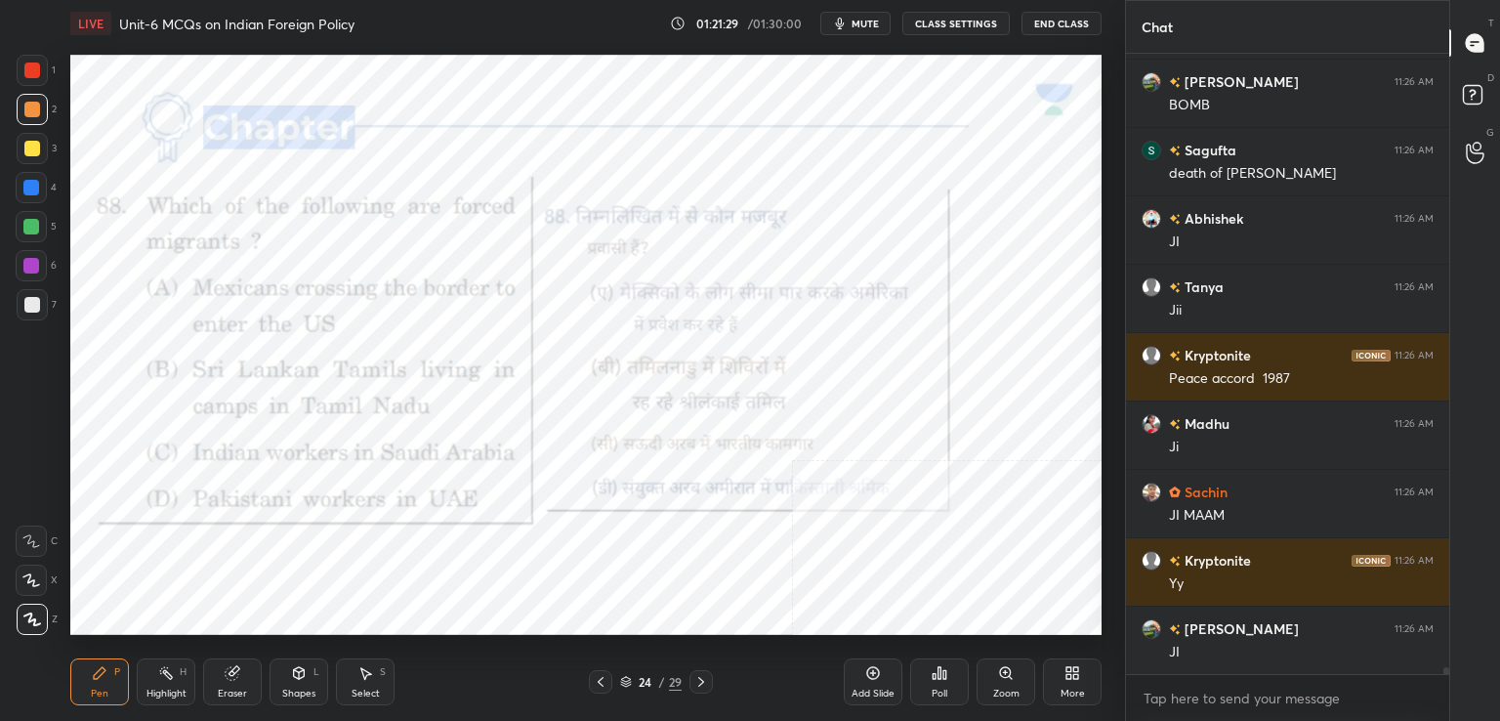
click at [703, 673] on div at bounding box center [700, 681] width 23 height 23
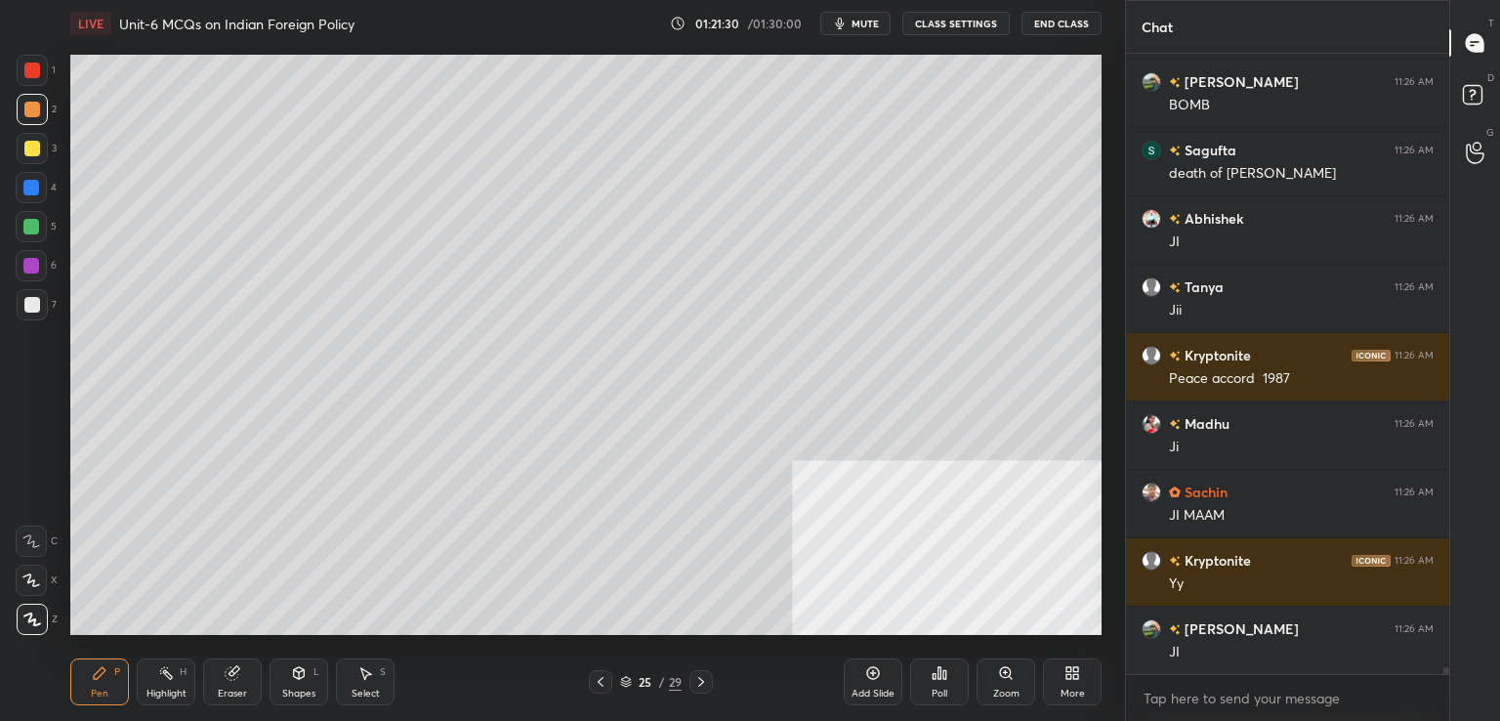
click at [705, 686] on icon at bounding box center [701, 682] width 16 height 16
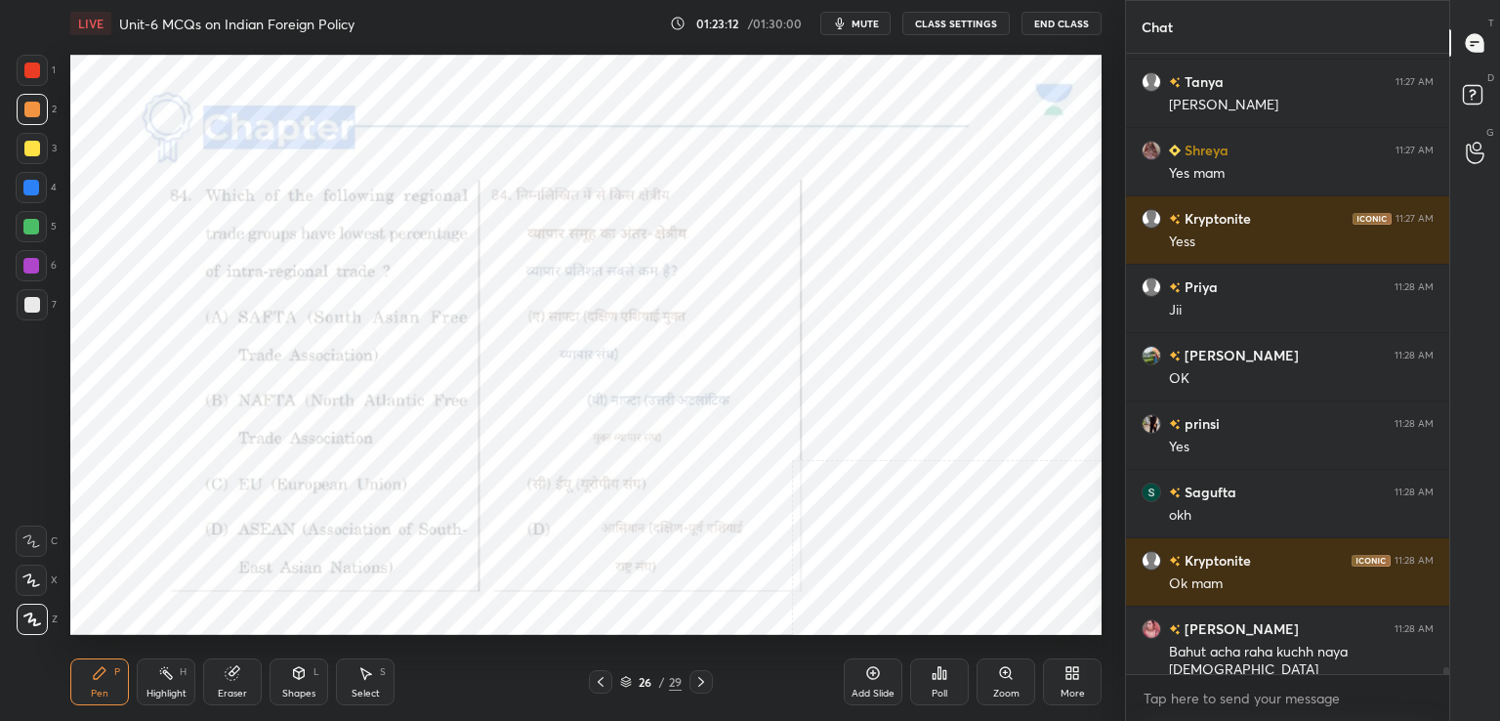
scroll to position [56079, 0]
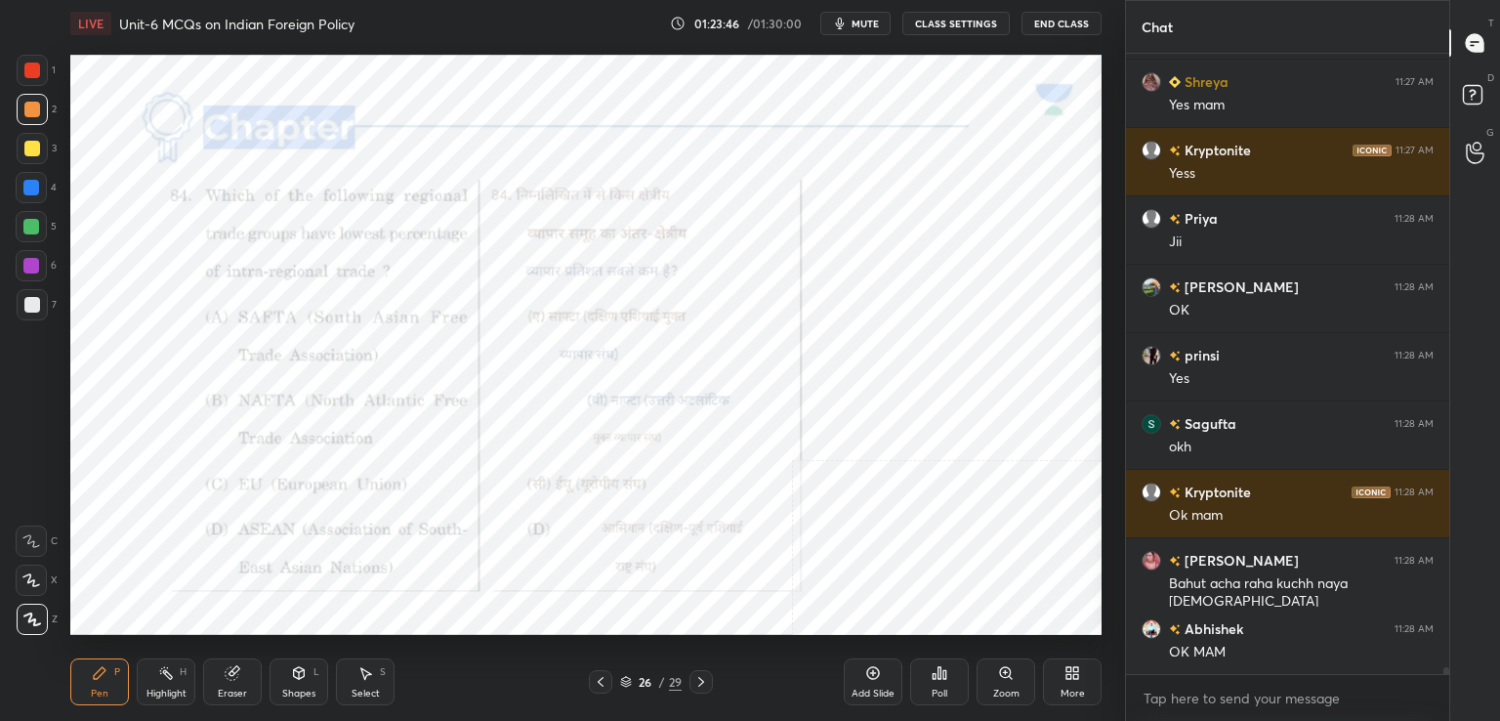
click at [937, 692] on div "Poll" at bounding box center [939, 693] width 16 height 10
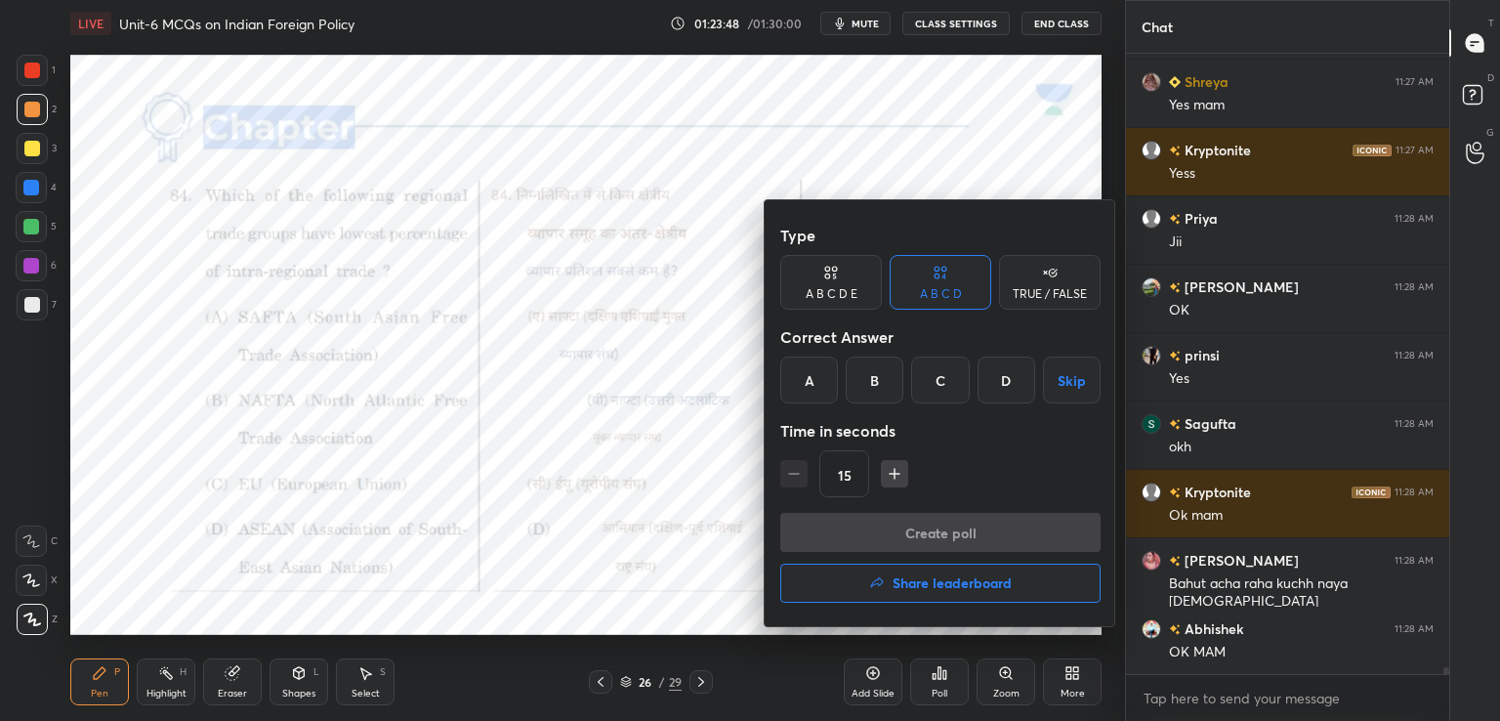
click at [824, 394] on div "A" at bounding box center [809, 379] width 58 height 47
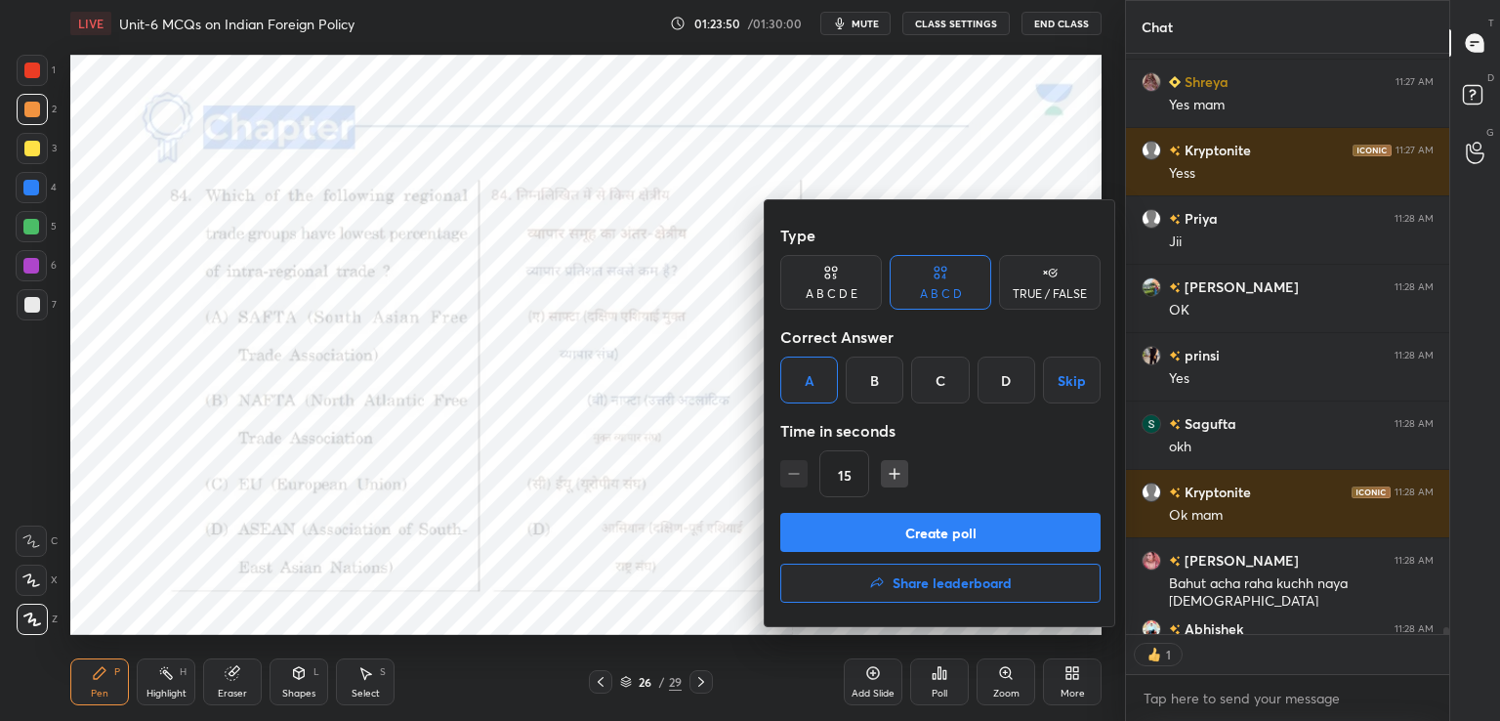
scroll to position [575, 317]
click at [955, 526] on button "Create poll" at bounding box center [940, 532] width 320 height 39
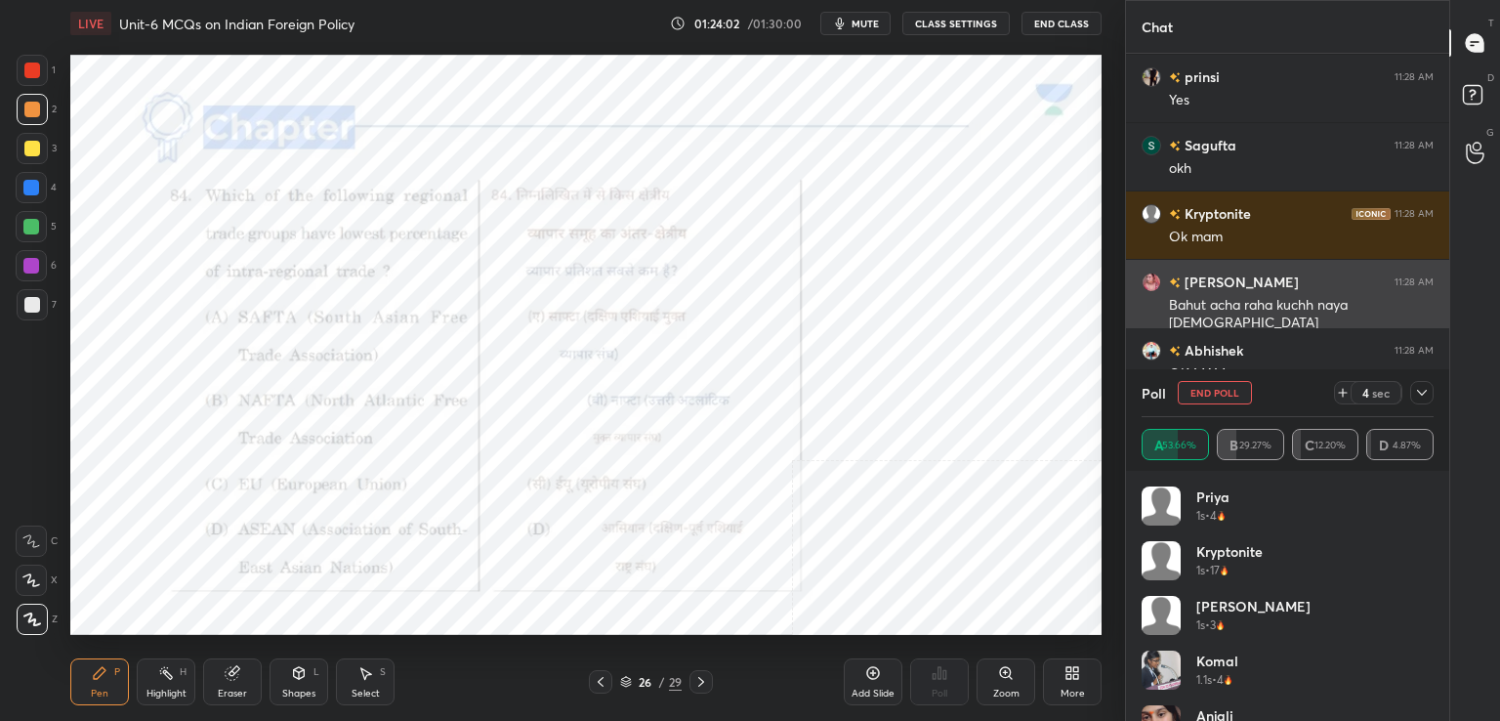
scroll to position [56494, 0]
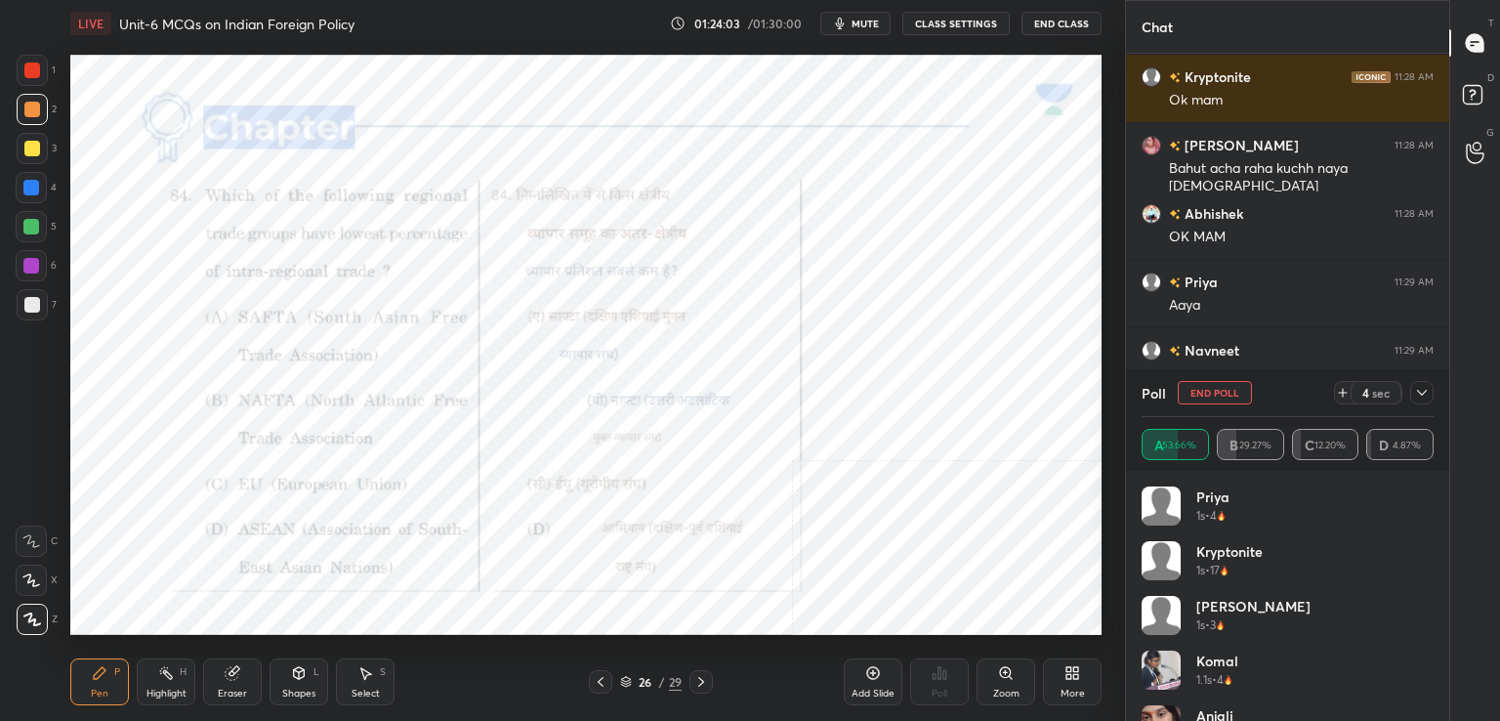
click at [30, 268] on div at bounding box center [31, 266] width 16 height 16
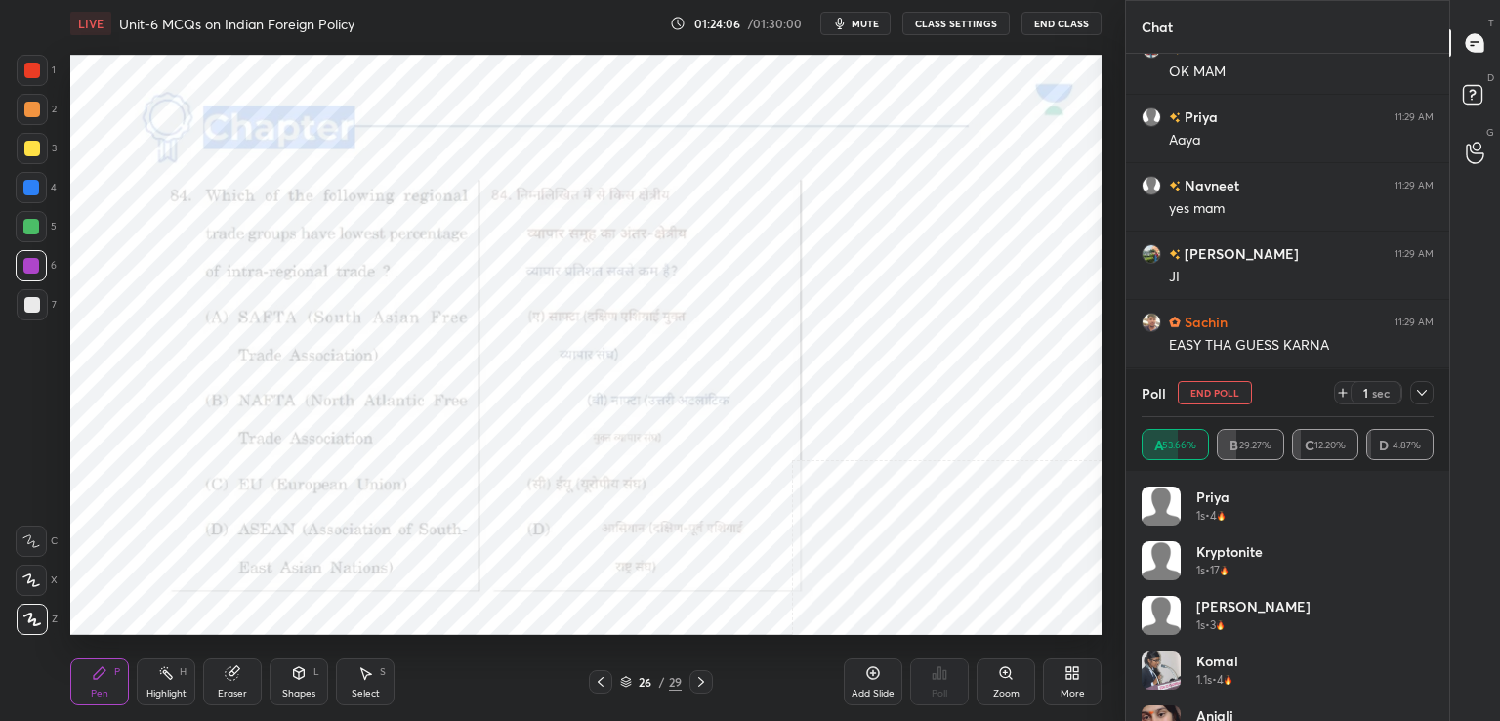
scroll to position [56727, 0]
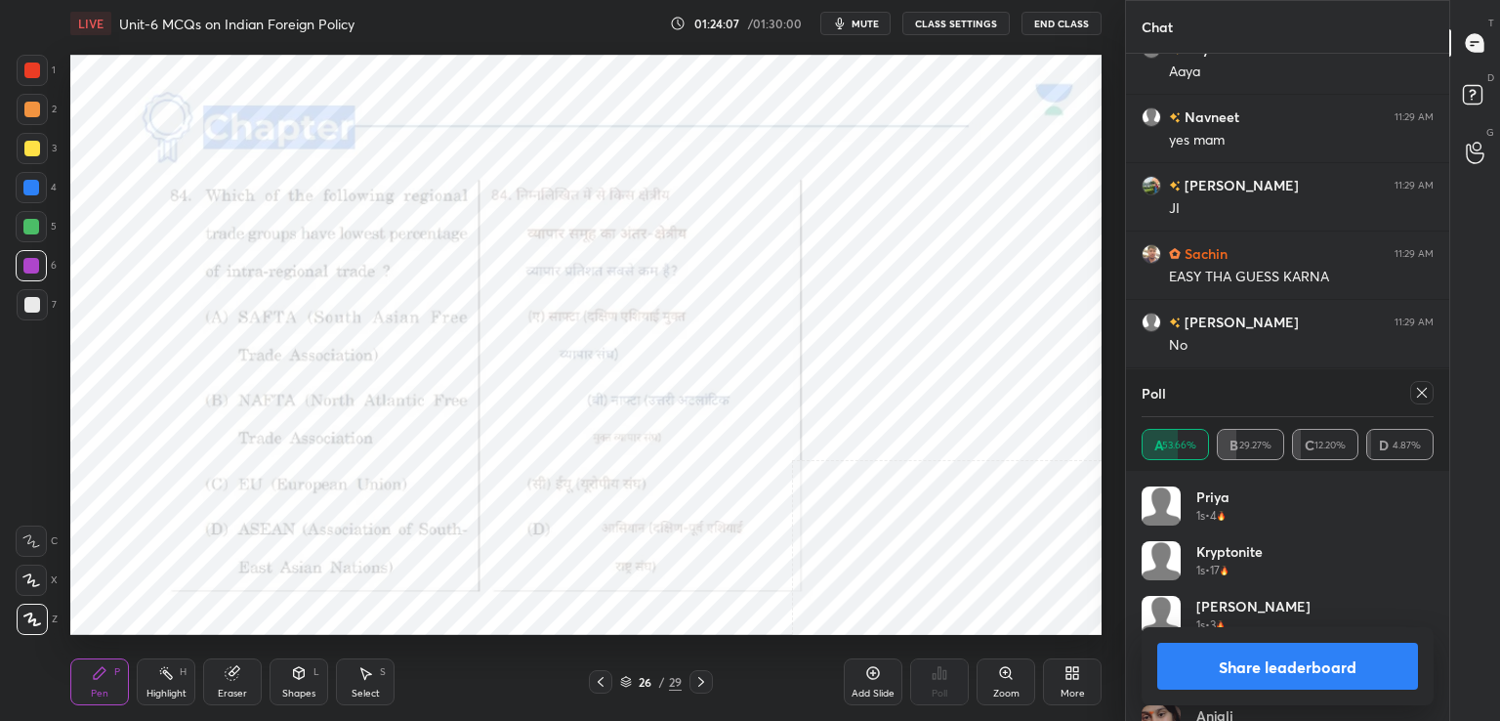
click at [1422, 399] on icon at bounding box center [1422, 393] width 16 height 16
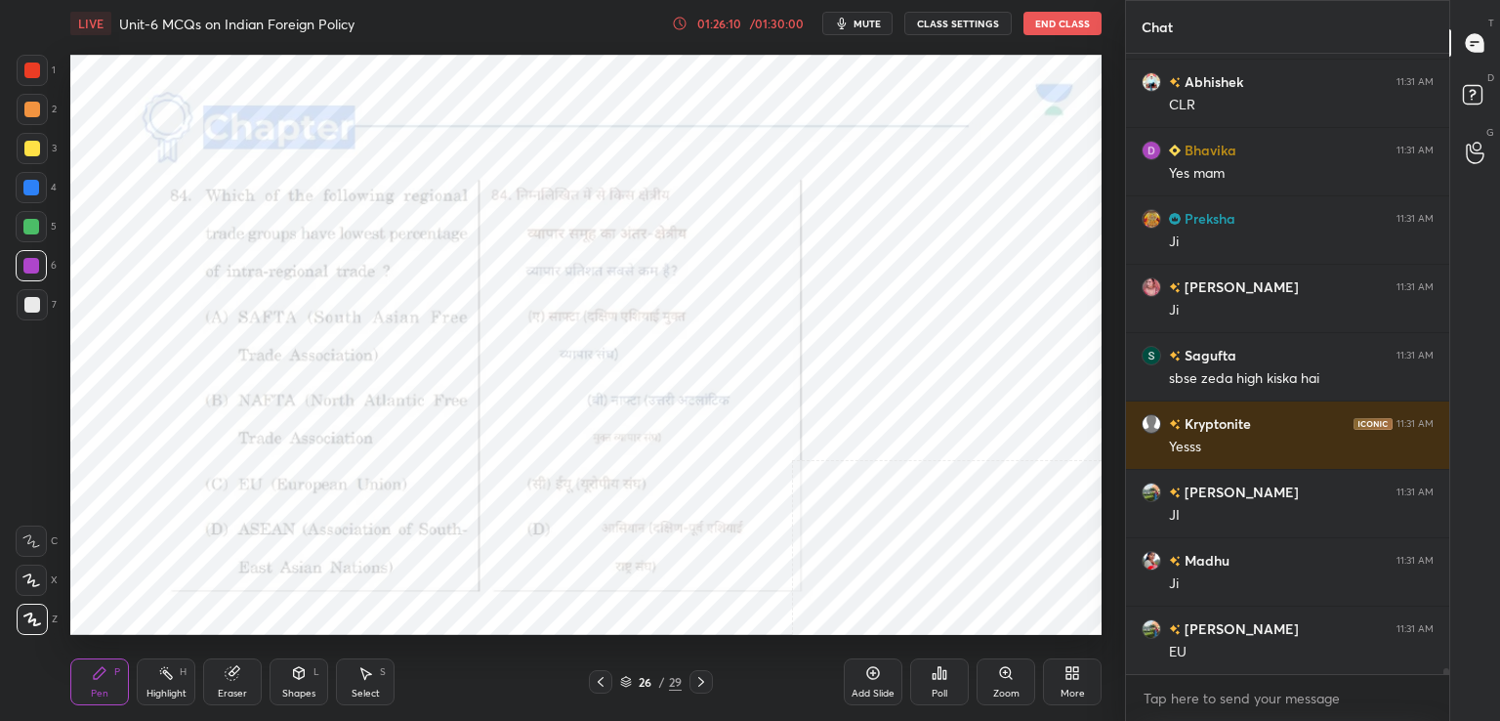
scroll to position [60675, 0]
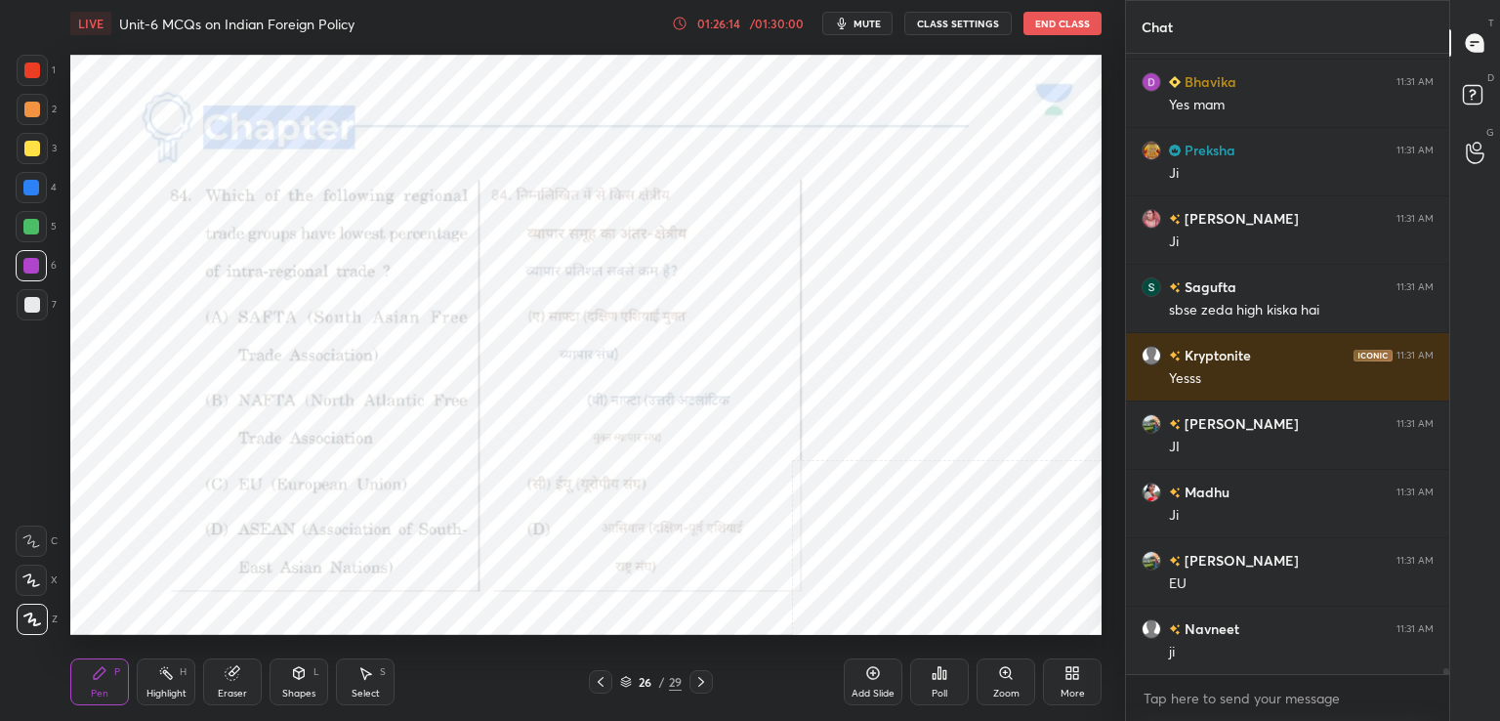
click at [699, 678] on icon at bounding box center [701, 682] width 16 height 16
click at [1006, 676] on icon at bounding box center [1005, 672] width 11 height 11
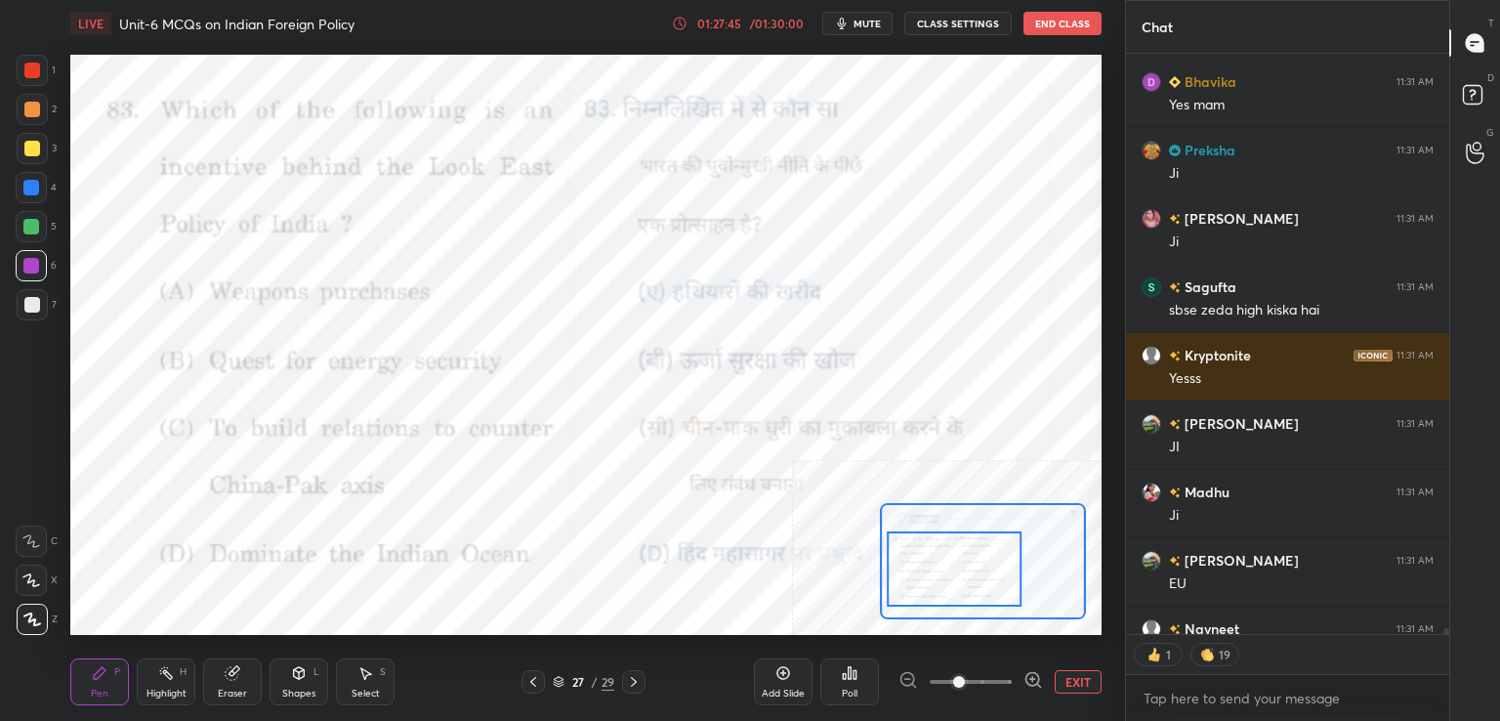
scroll to position [60715, 0]
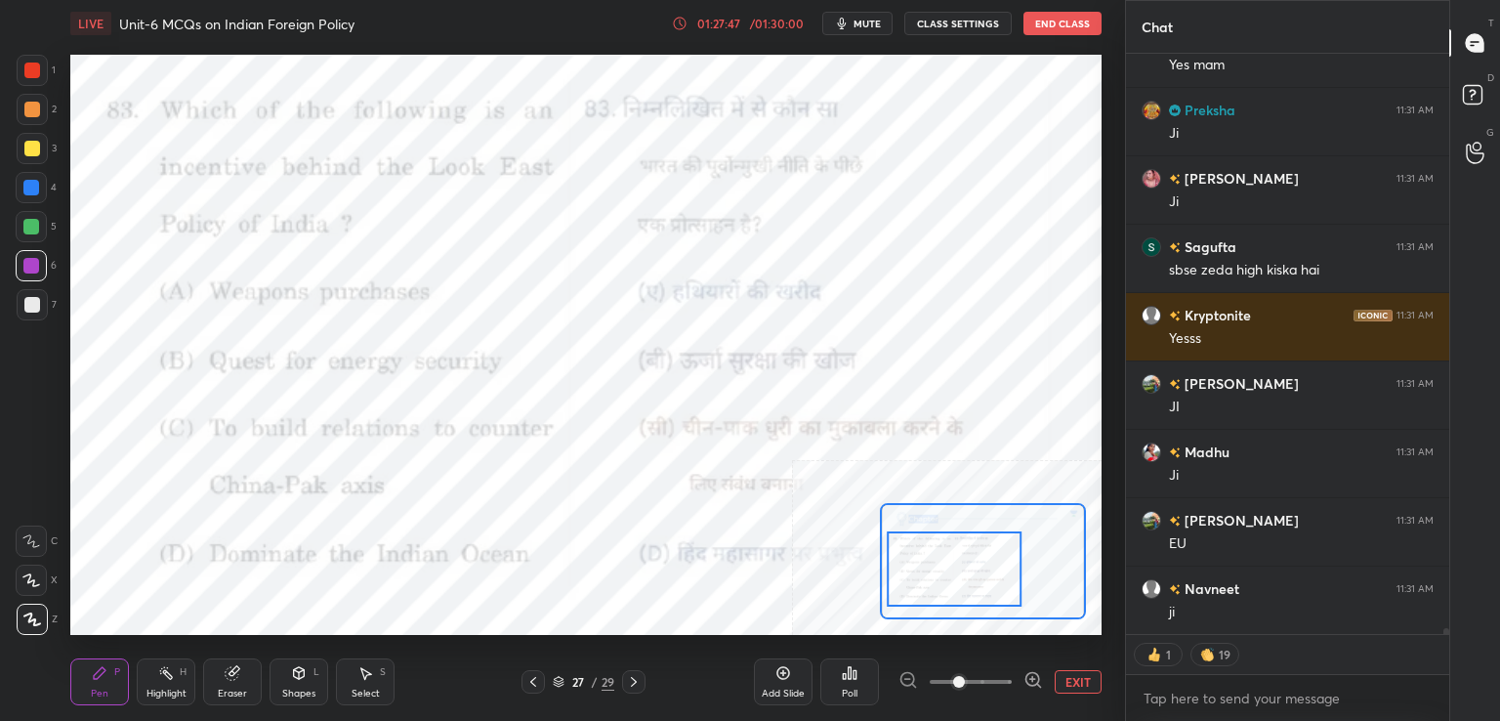
click at [836, 678] on div "Poll" at bounding box center [849, 681] width 59 height 47
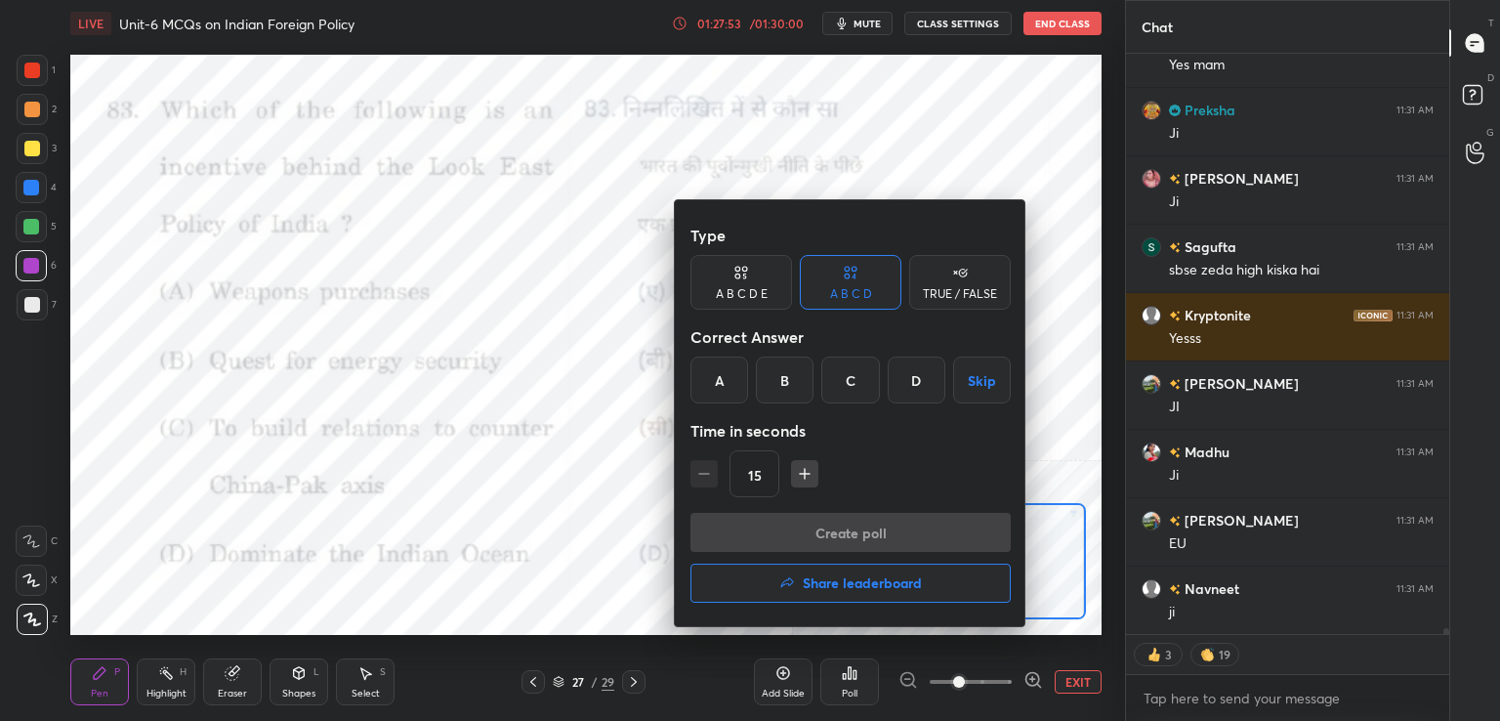
click at [805, 384] on div "B" at bounding box center [785, 379] width 58 height 47
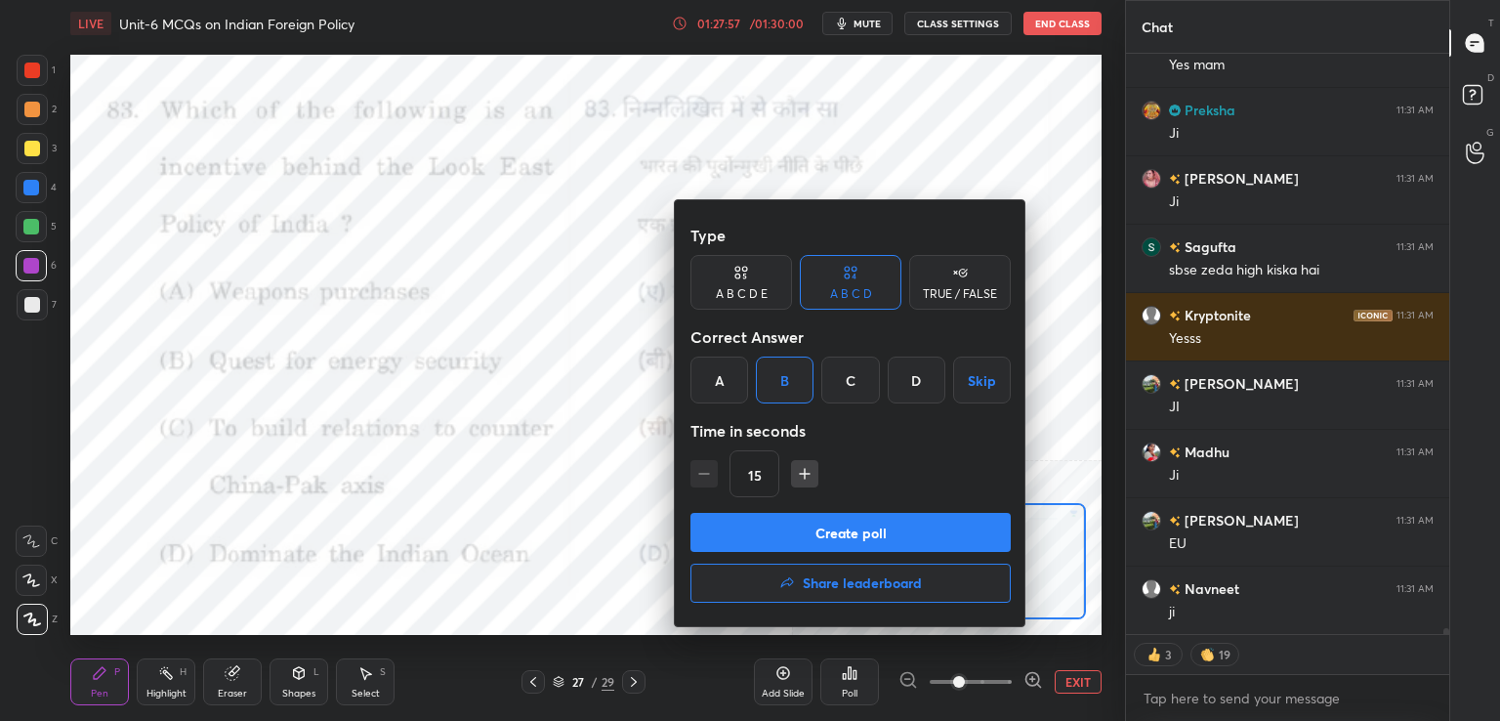
scroll to position [60783, 0]
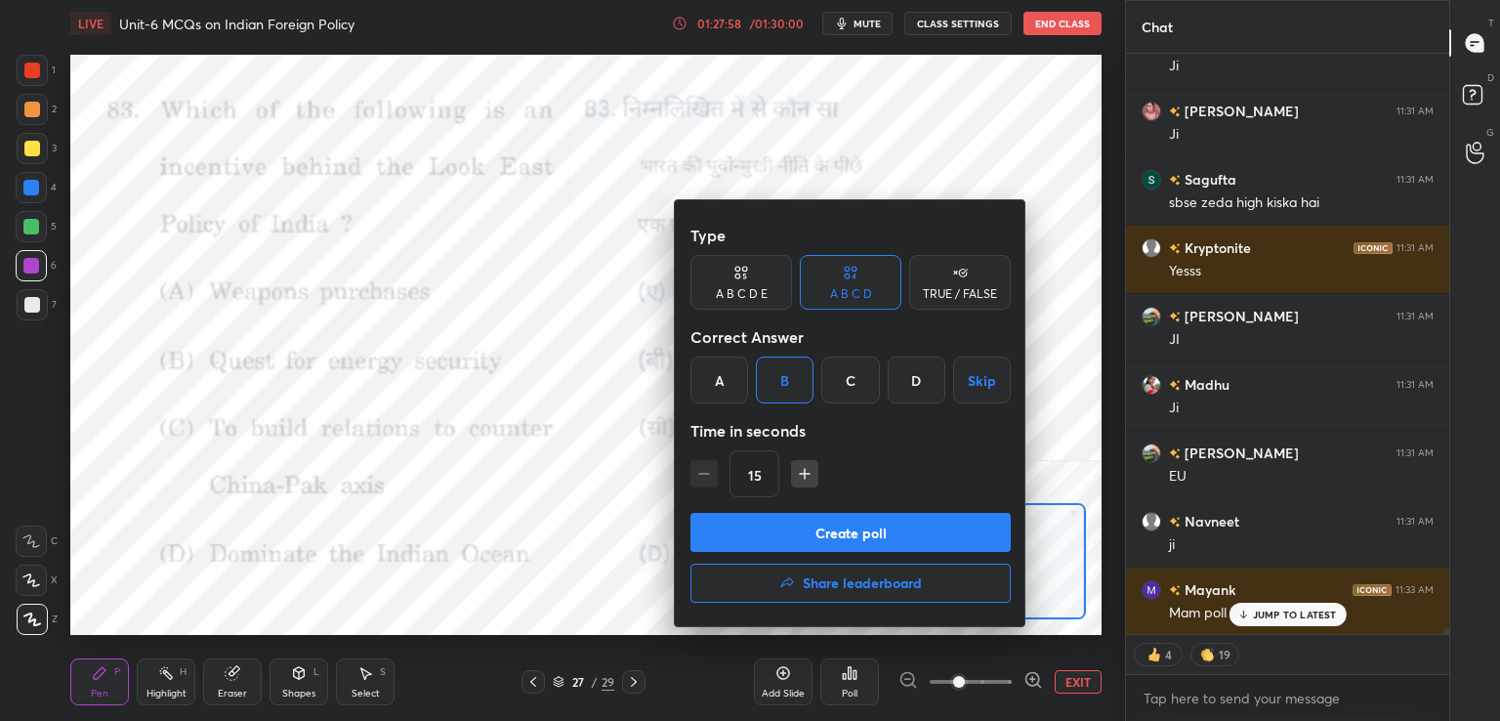
click at [807, 533] on button "Create poll" at bounding box center [850, 532] width 320 height 39
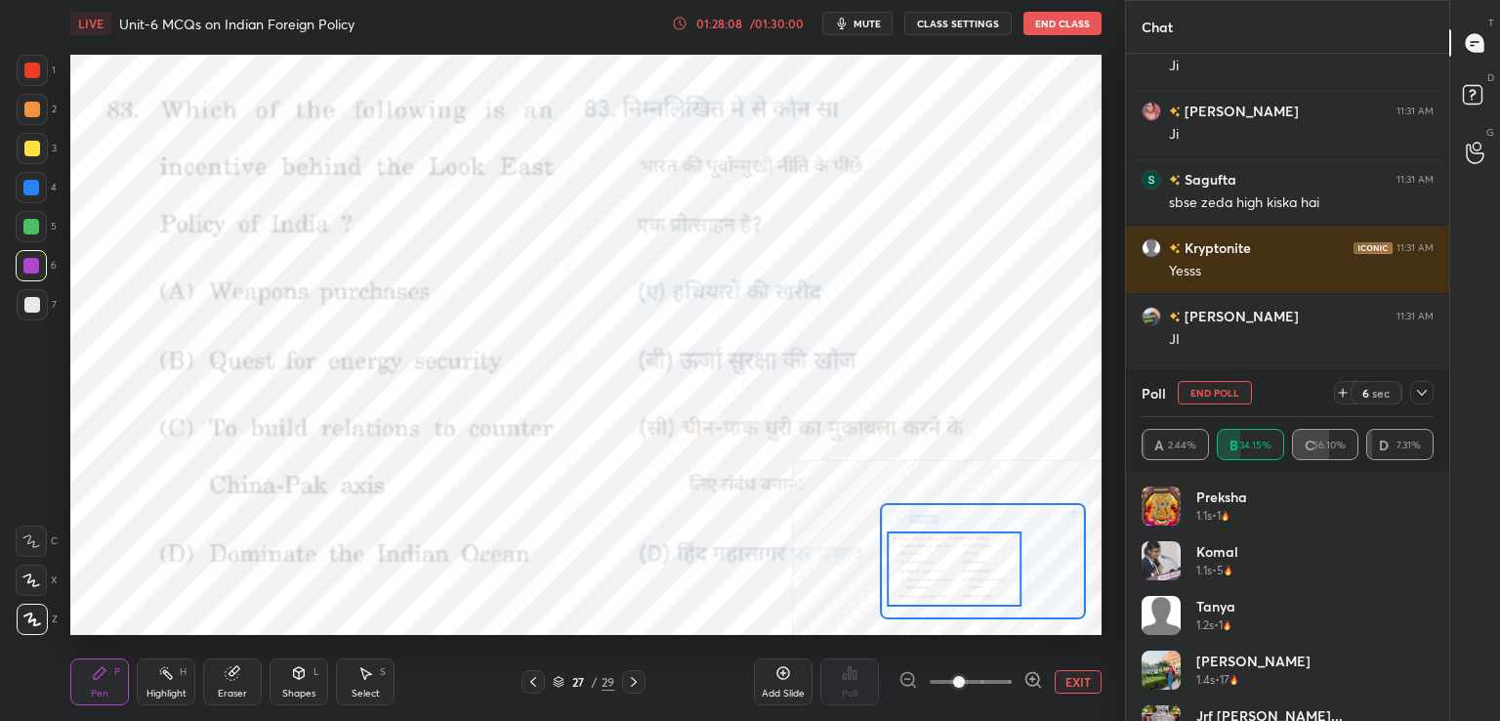
scroll to position [60845, 0]
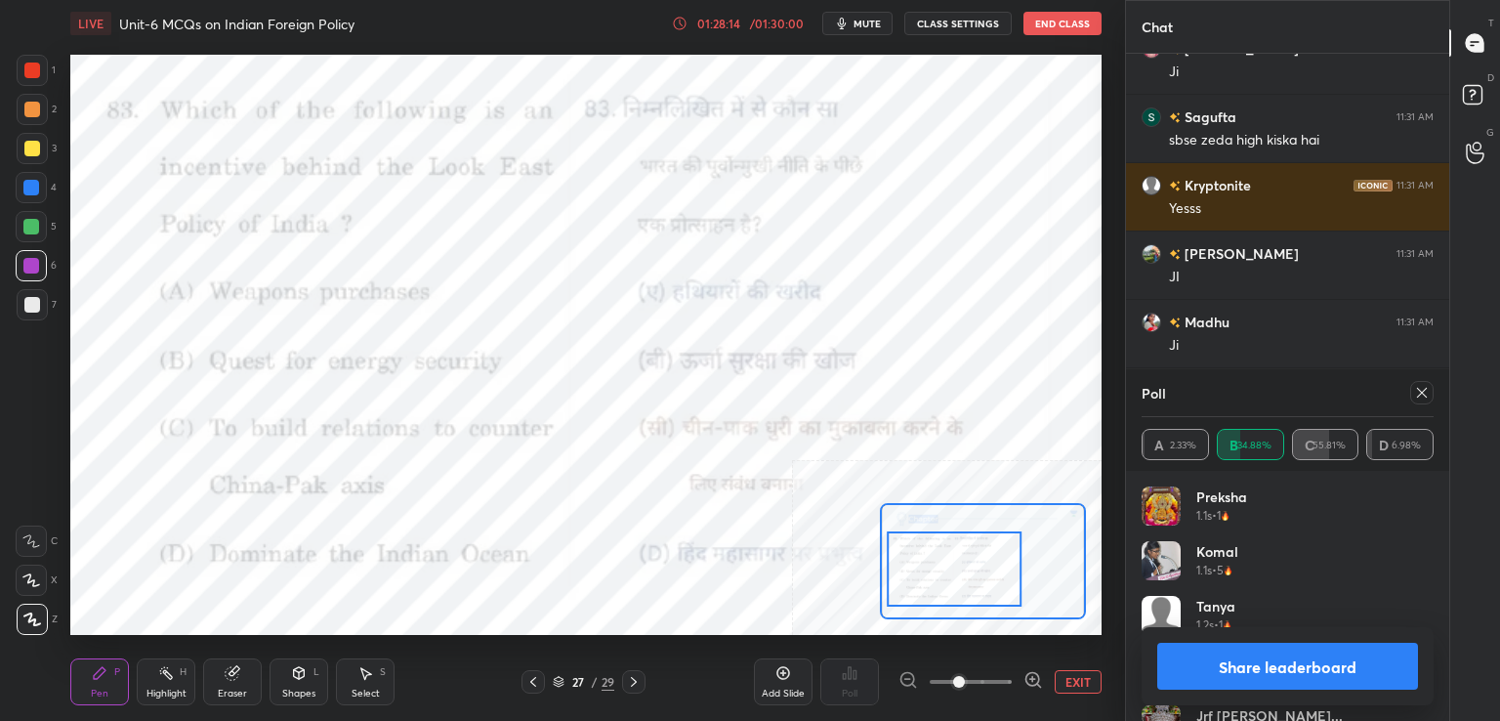
click at [531, 681] on icon at bounding box center [533, 682] width 6 height 10
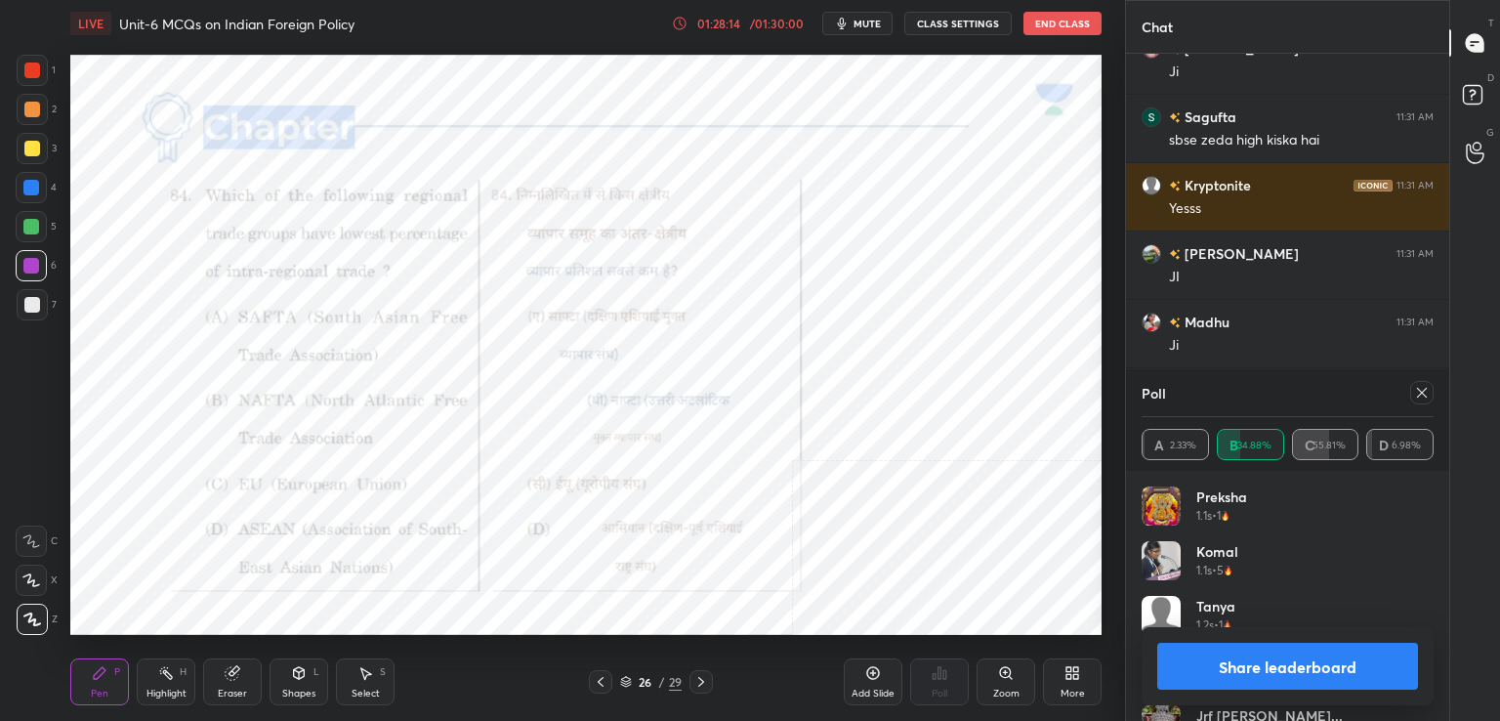
click at [532, 684] on div "26 / 29" at bounding box center [650, 681] width 387 height 23
click at [533, 682] on div "26 / 29" at bounding box center [650, 681] width 387 height 23
click at [532, 684] on div "26 / 29" at bounding box center [650, 681] width 387 height 23
click at [599, 683] on icon at bounding box center [601, 682] width 6 height 10
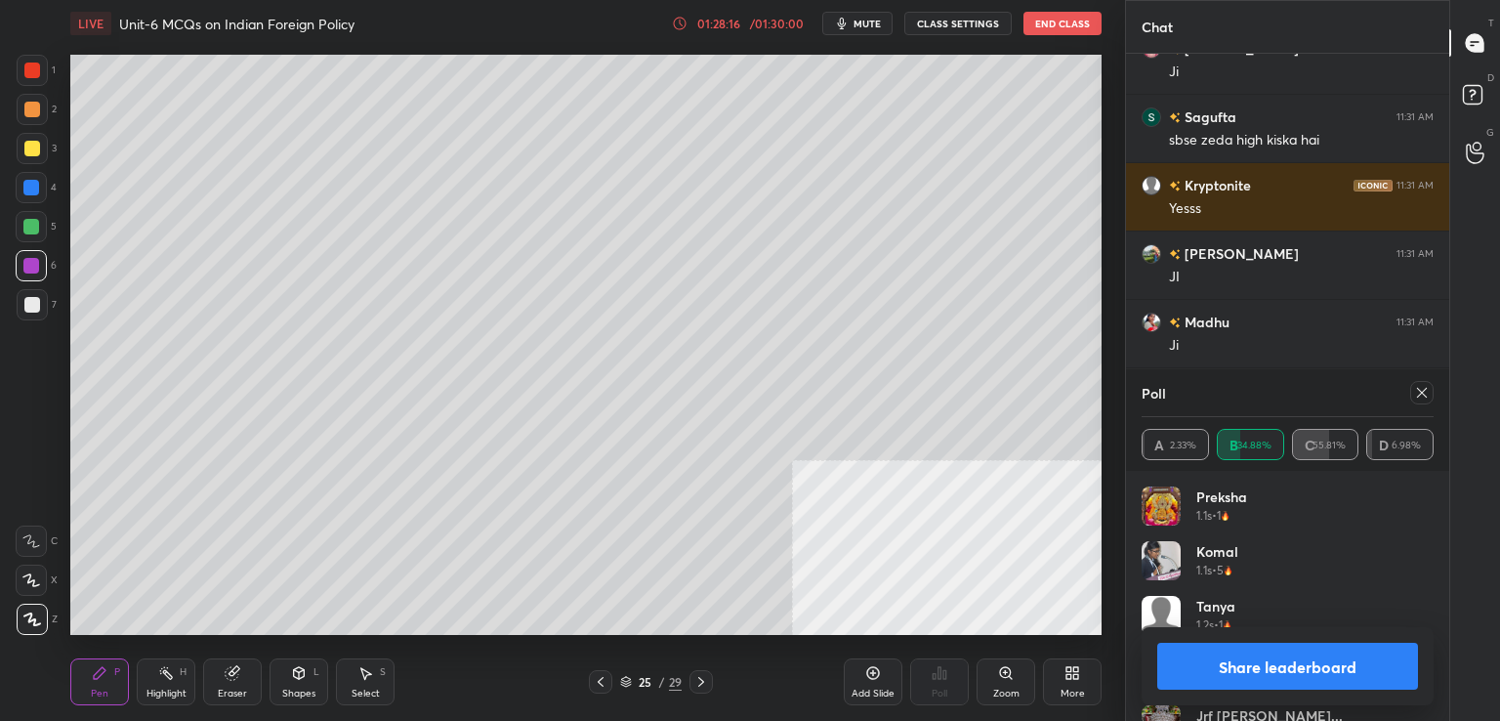
click at [605, 684] on icon at bounding box center [601, 682] width 16 height 16
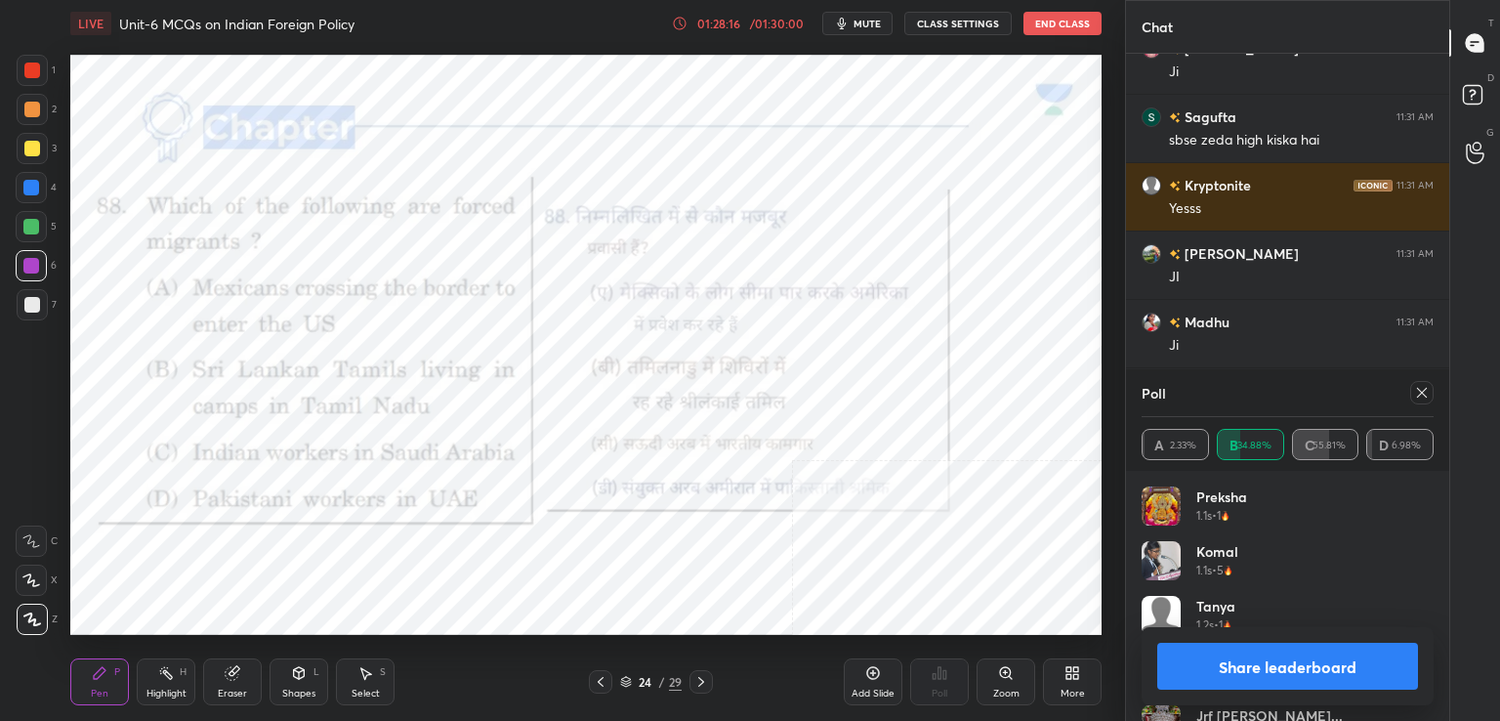
click at [605, 684] on icon at bounding box center [601, 682] width 16 height 16
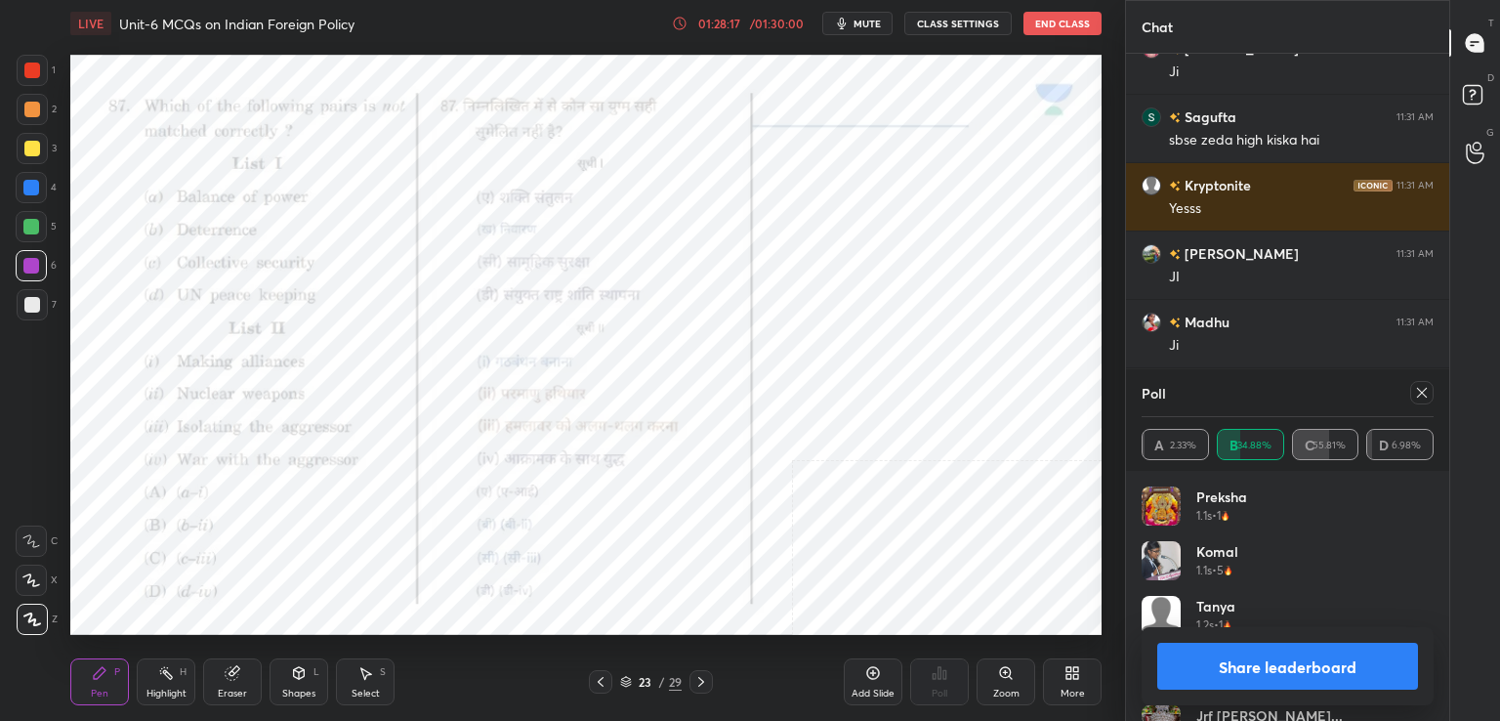
click at [605, 686] on icon at bounding box center [601, 682] width 16 height 16
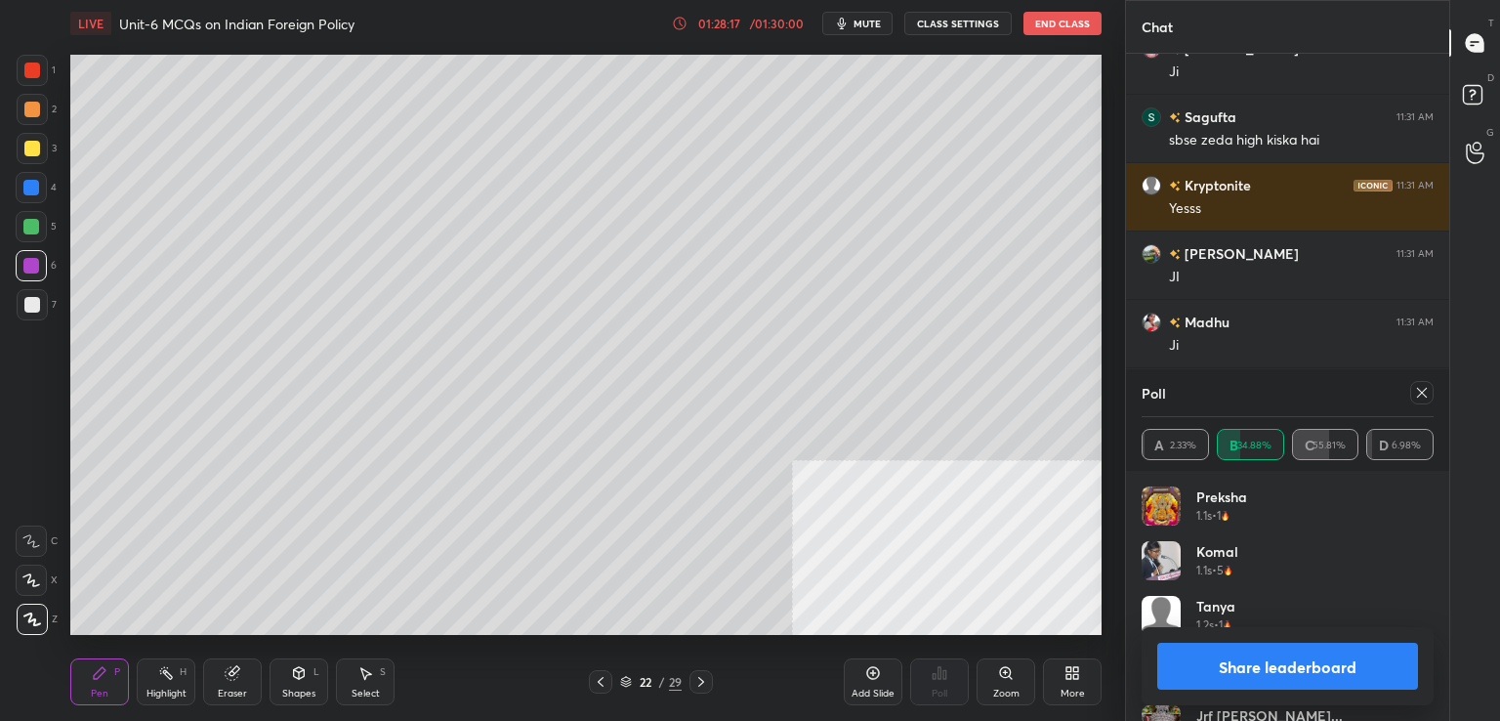
scroll to position [60914, 0]
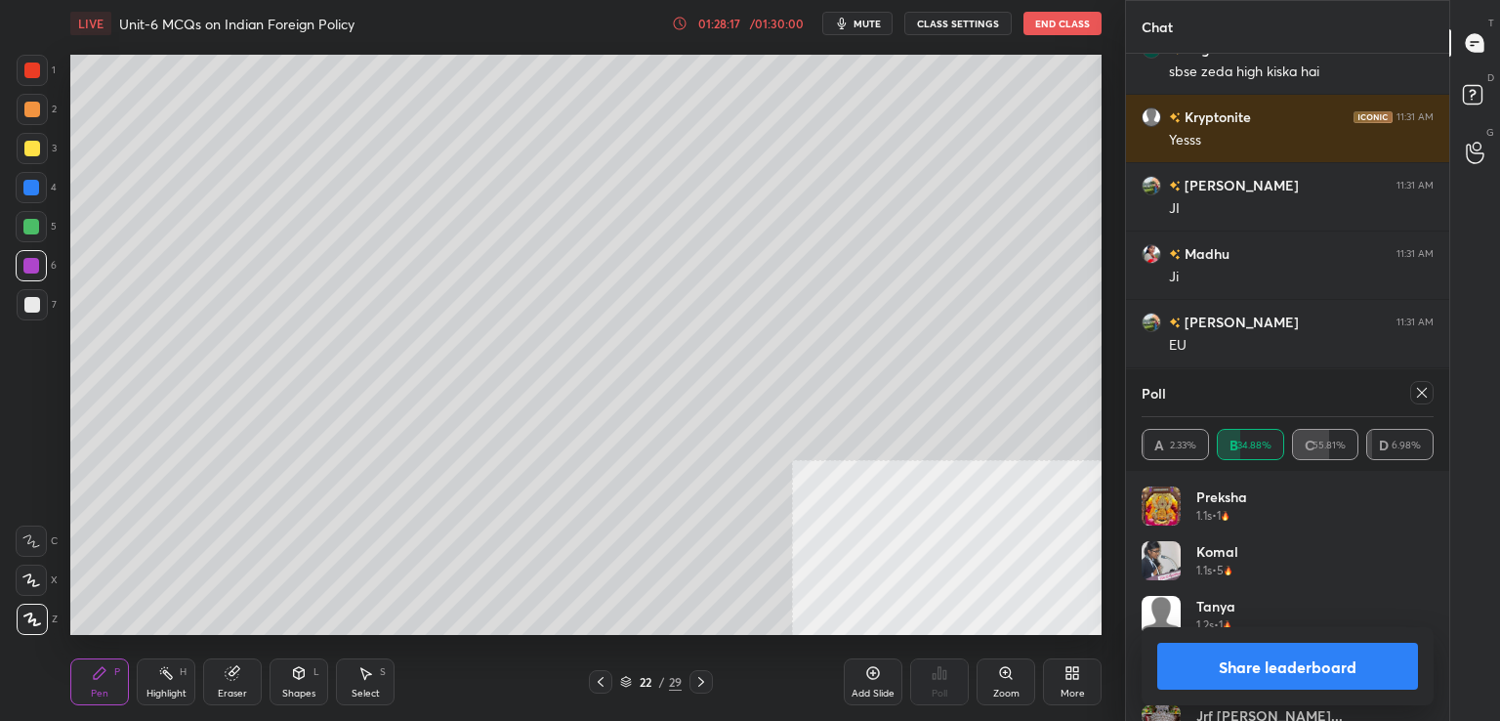
click at [609, 688] on div at bounding box center [600, 681] width 23 height 23
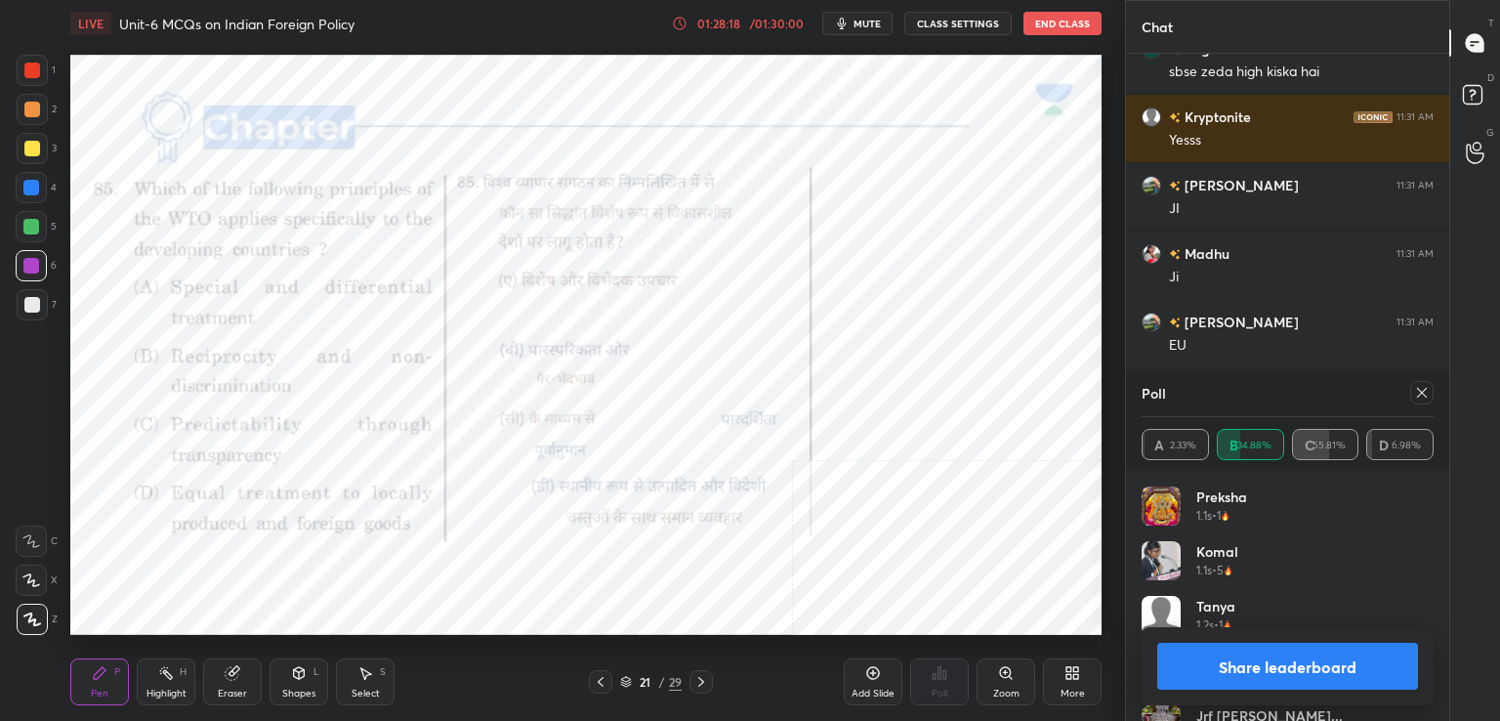
click at [602, 688] on icon at bounding box center [601, 682] width 16 height 16
click at [1422, 388] on icon at bounding box center [1422, 393] width 16 height 16
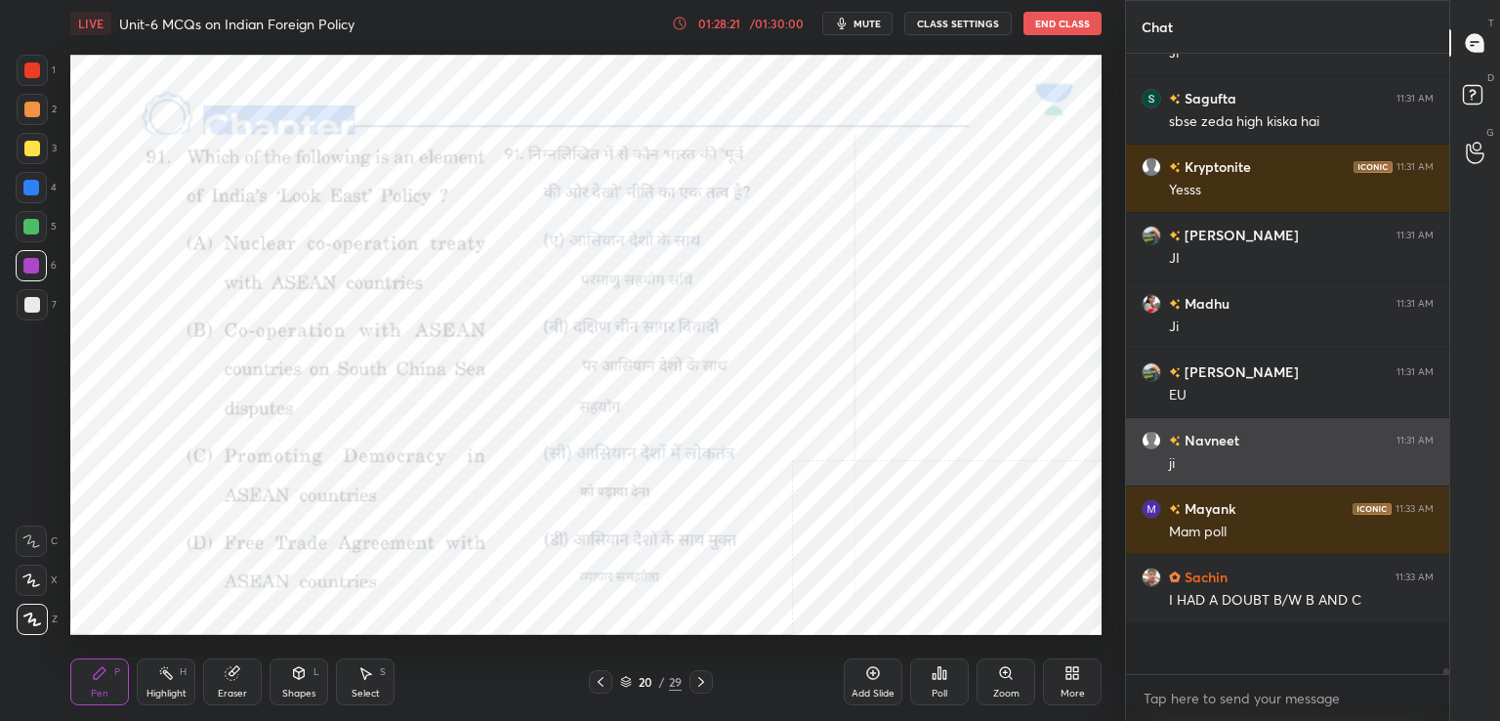
scroll to position [609, 317]
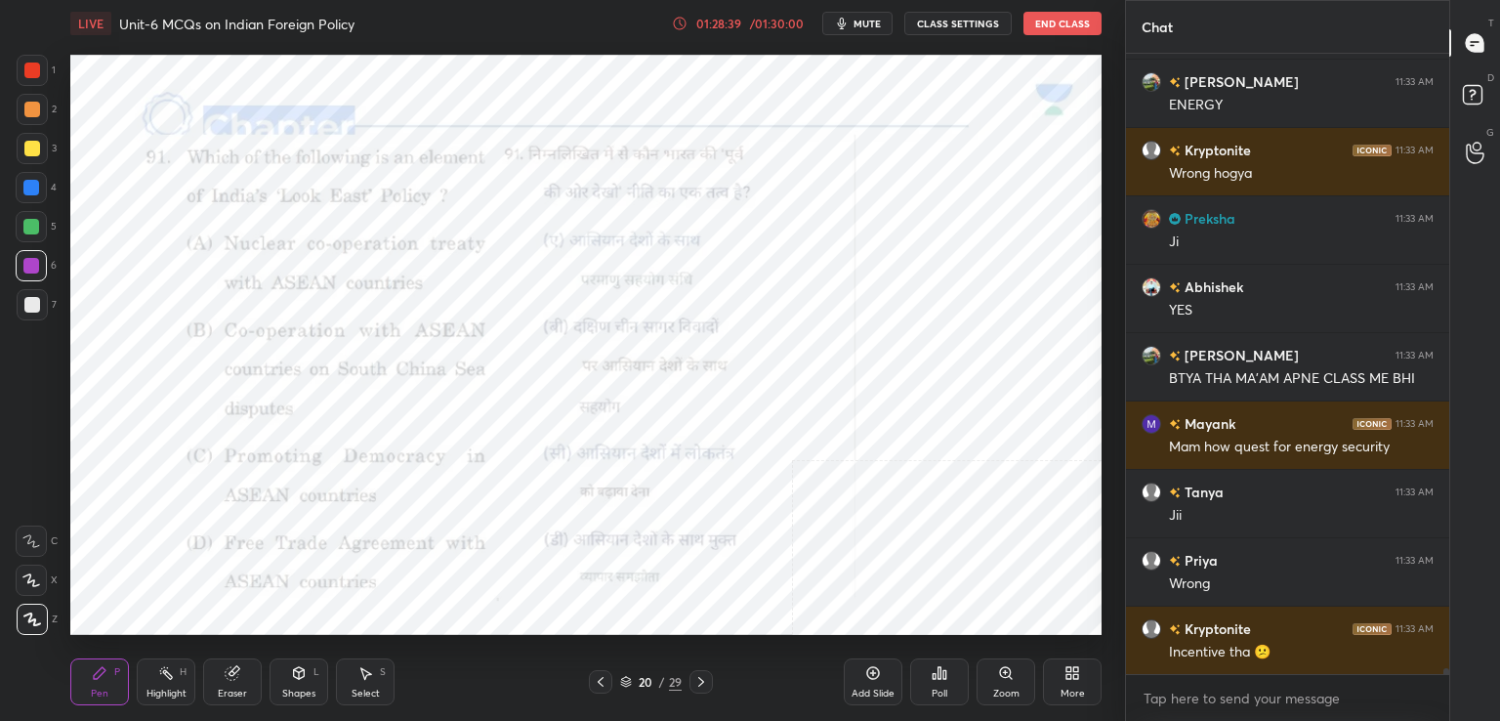
click at [699, 684] on icon at bounding box center [701, 682] width 6 height 10
click at [701, 684] on icon at bounding box center [701, 682] width 16 height 16
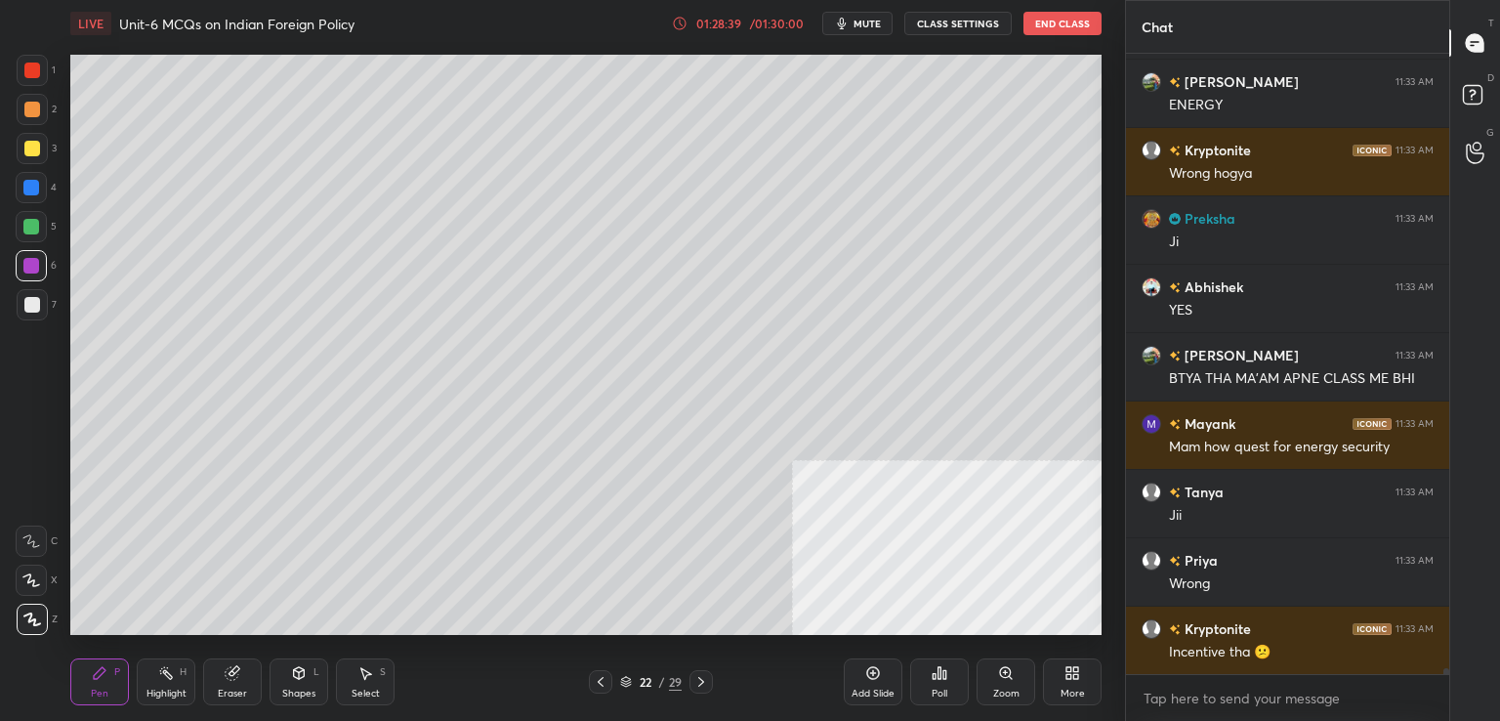
click at [701, 684] on icon at bounding box center [701, 682] width 16 height 16
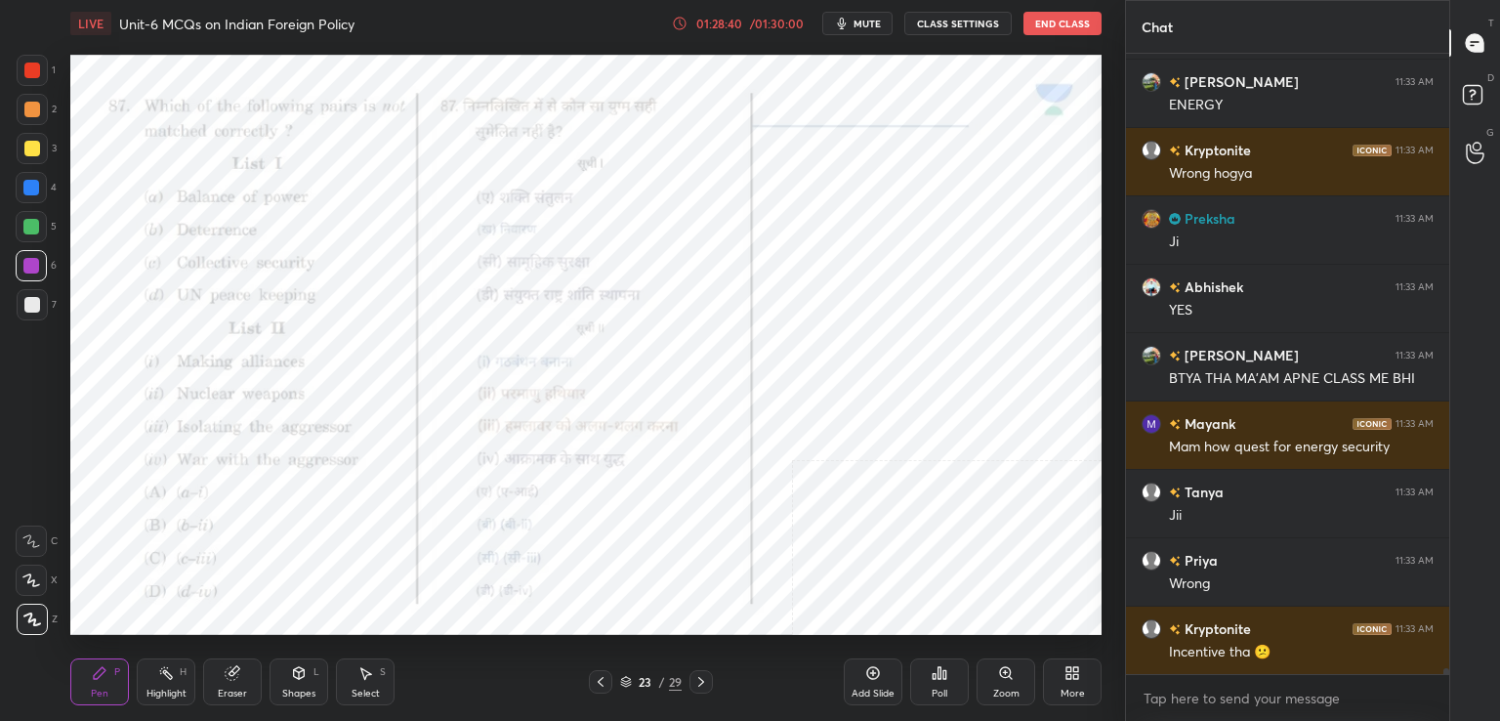
click at [703, 686] on icon at bounding box center [701, 682] width 16 height 16
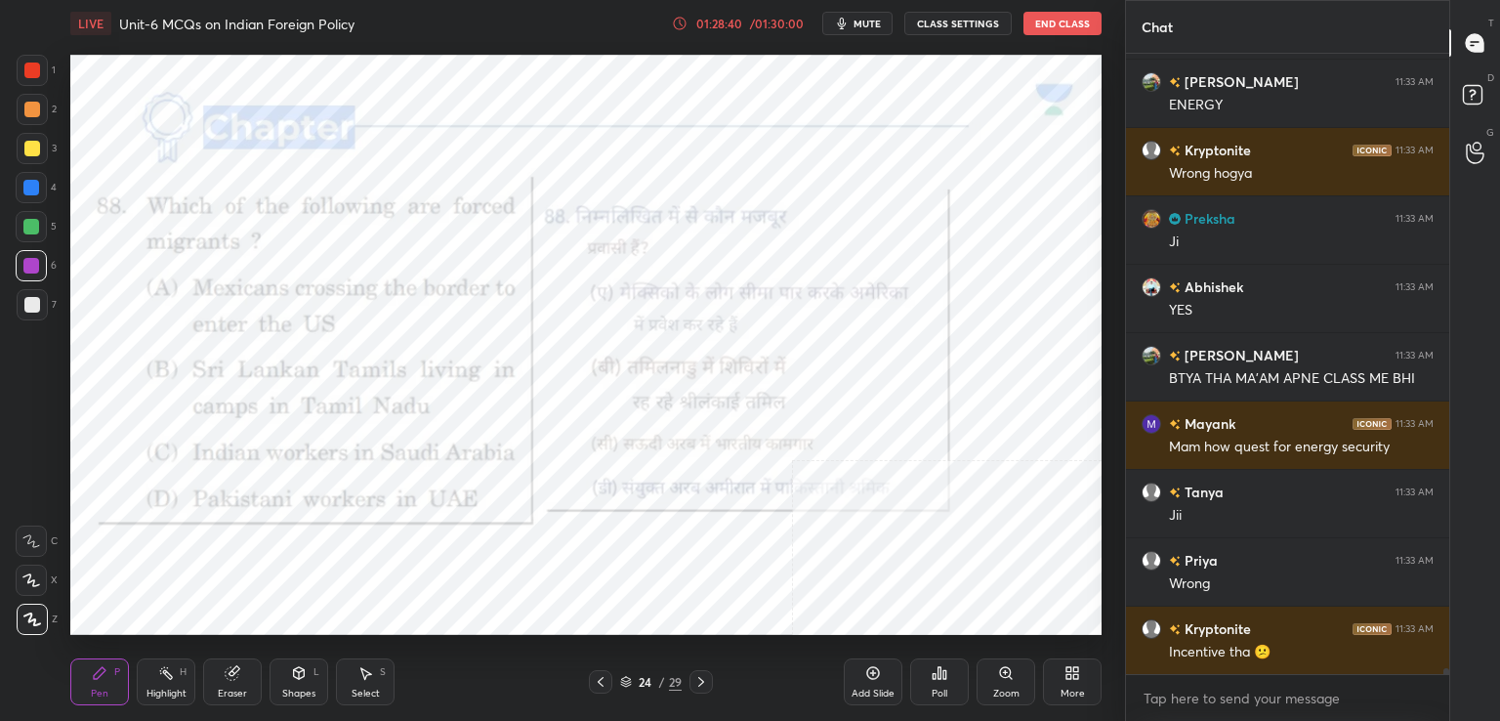
click at [703, 687] on icon at bounding box center [701, 682] width 16 height 16
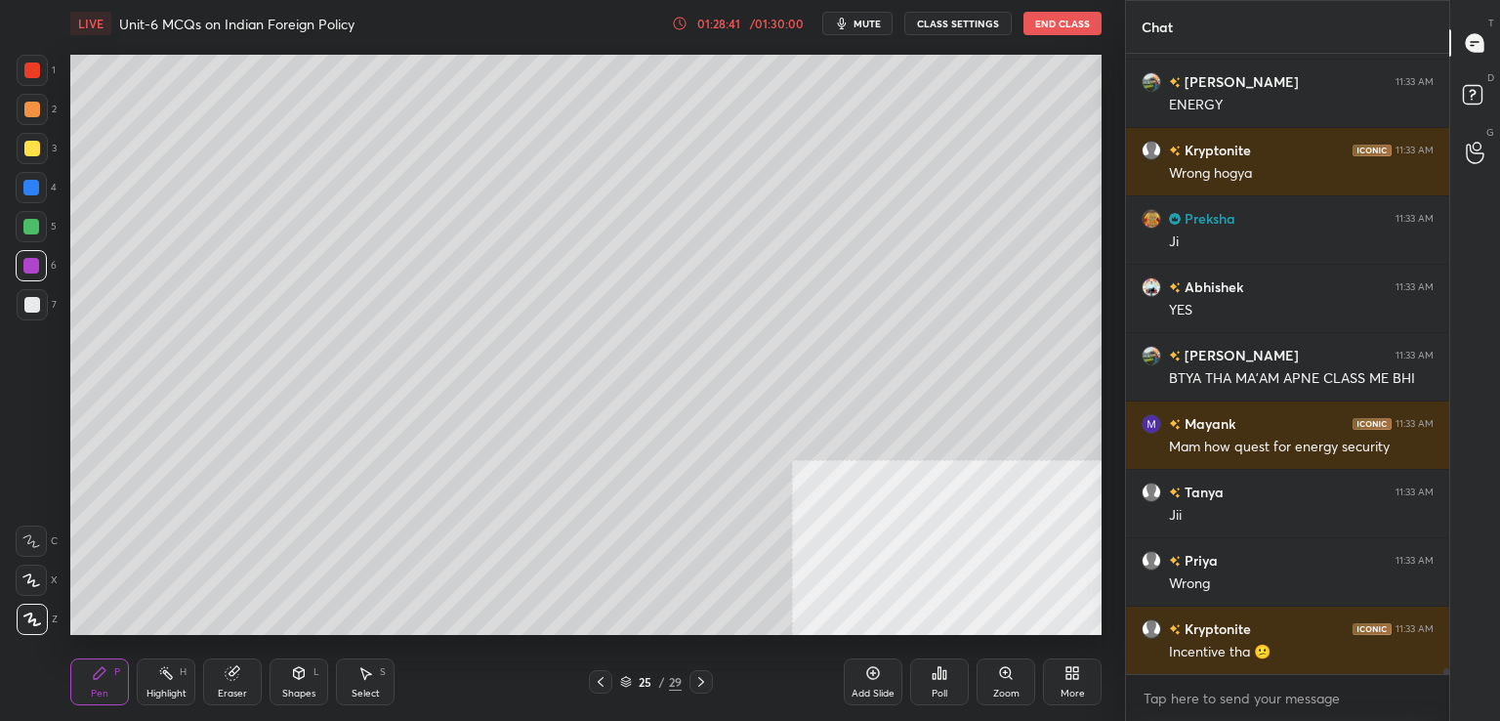
click at [705, 689] on div at bounding box center [700, 681] width 23 height 23
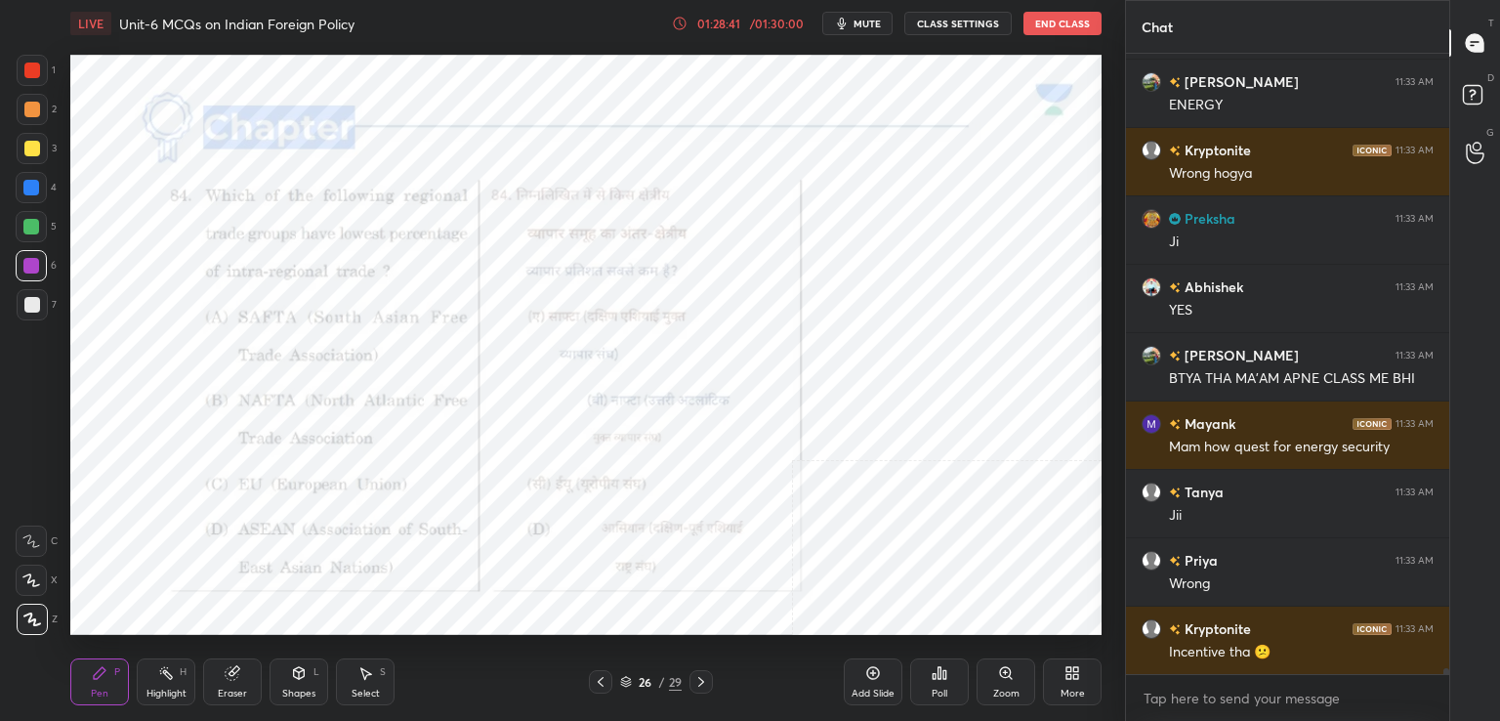
click at [705, 689] on div at bounding box center [700, 681] width 23 height 23
click at [706, 689] on div at bounding box center [700, 681] width 23 height 23
click at [594, 673] on div at bounding box center [600, 681] width 23 height 23
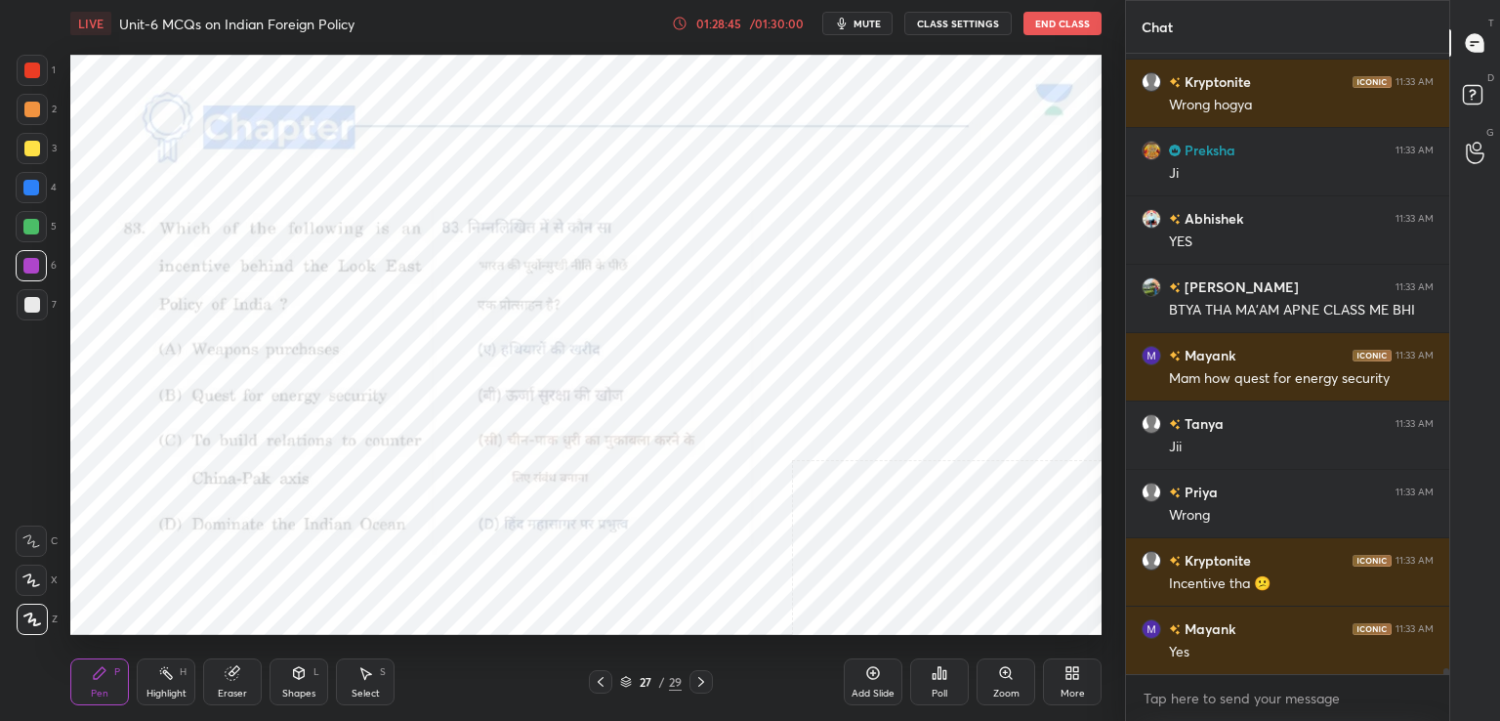
click at [1017, 681] on div "Zoom" at bounding box center [1005, 681] width 59 height 47
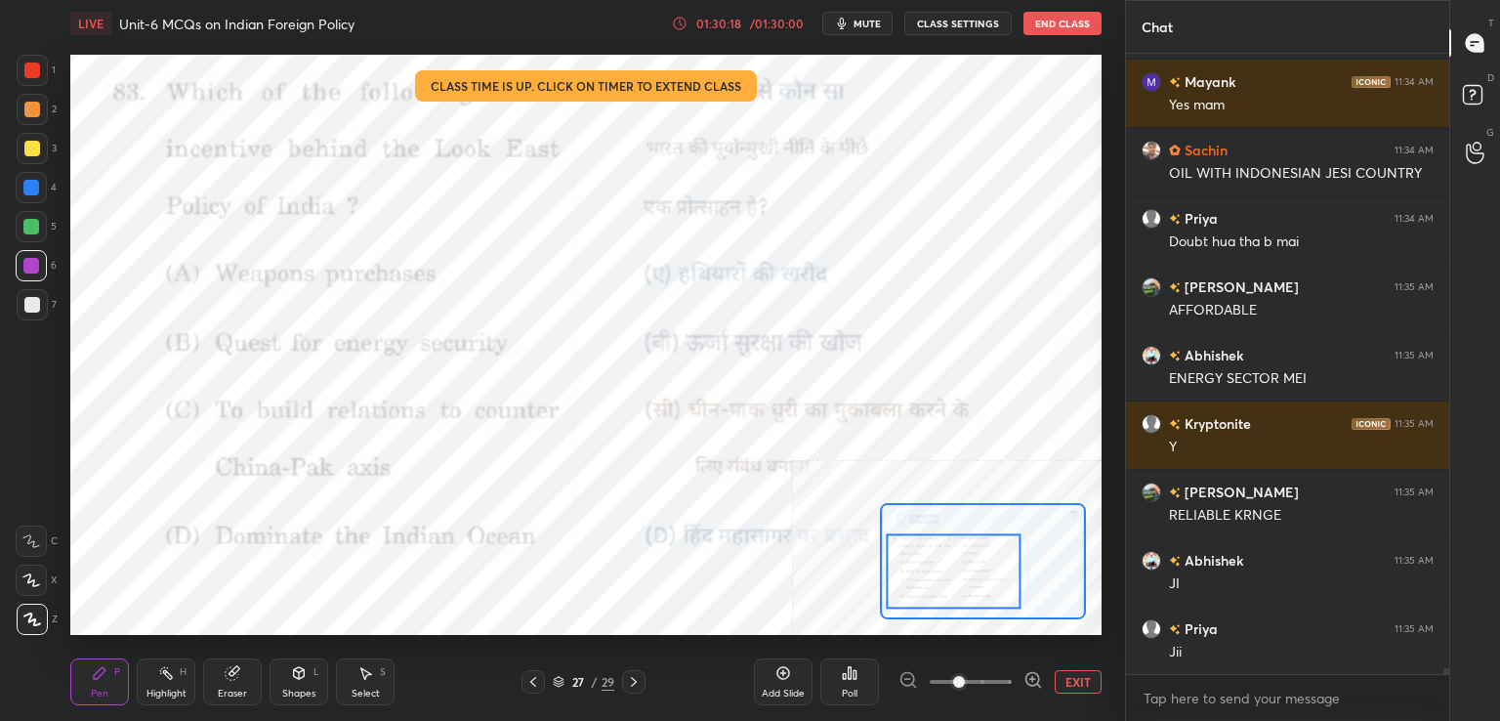
scroll to position [62968, 0]
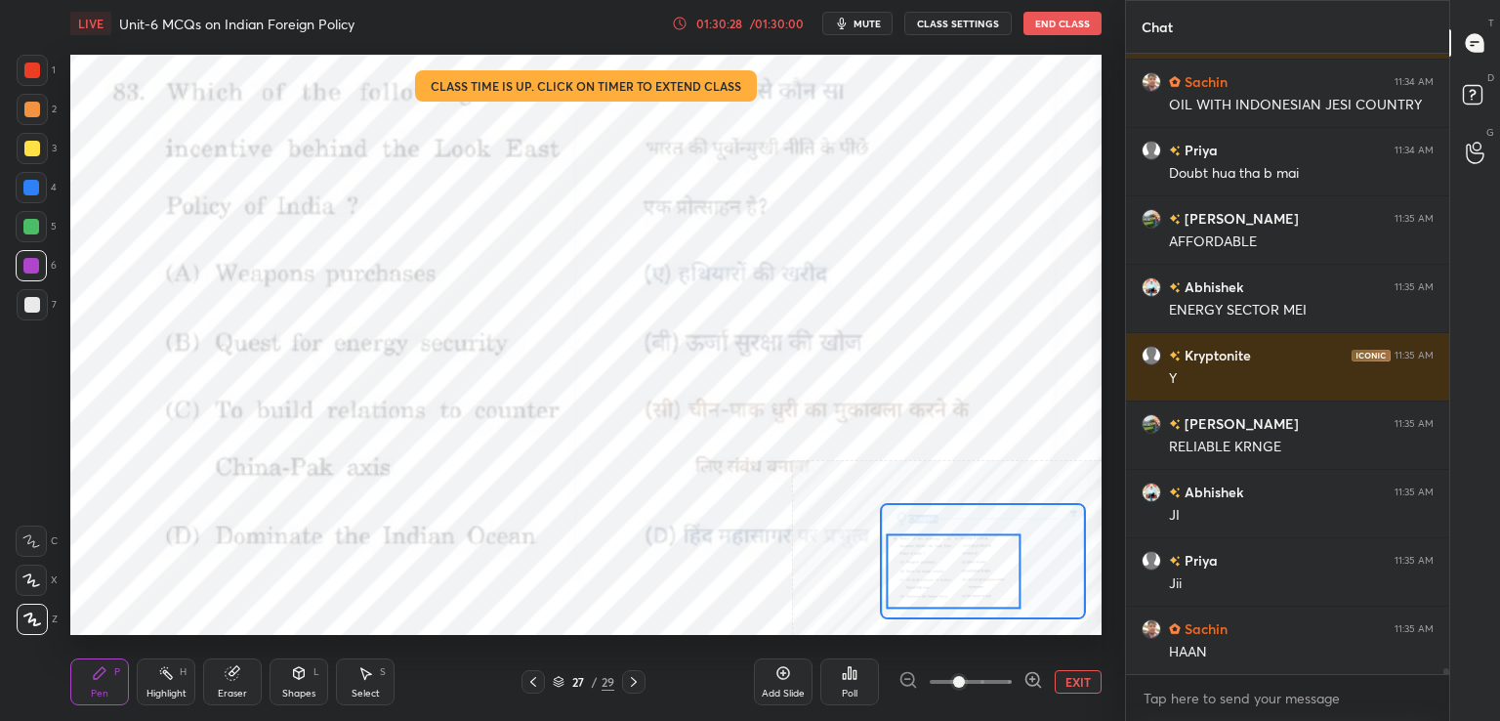
click at [840, 684] on div "Poll" at bounding box center [849, 681] width 59 height 47
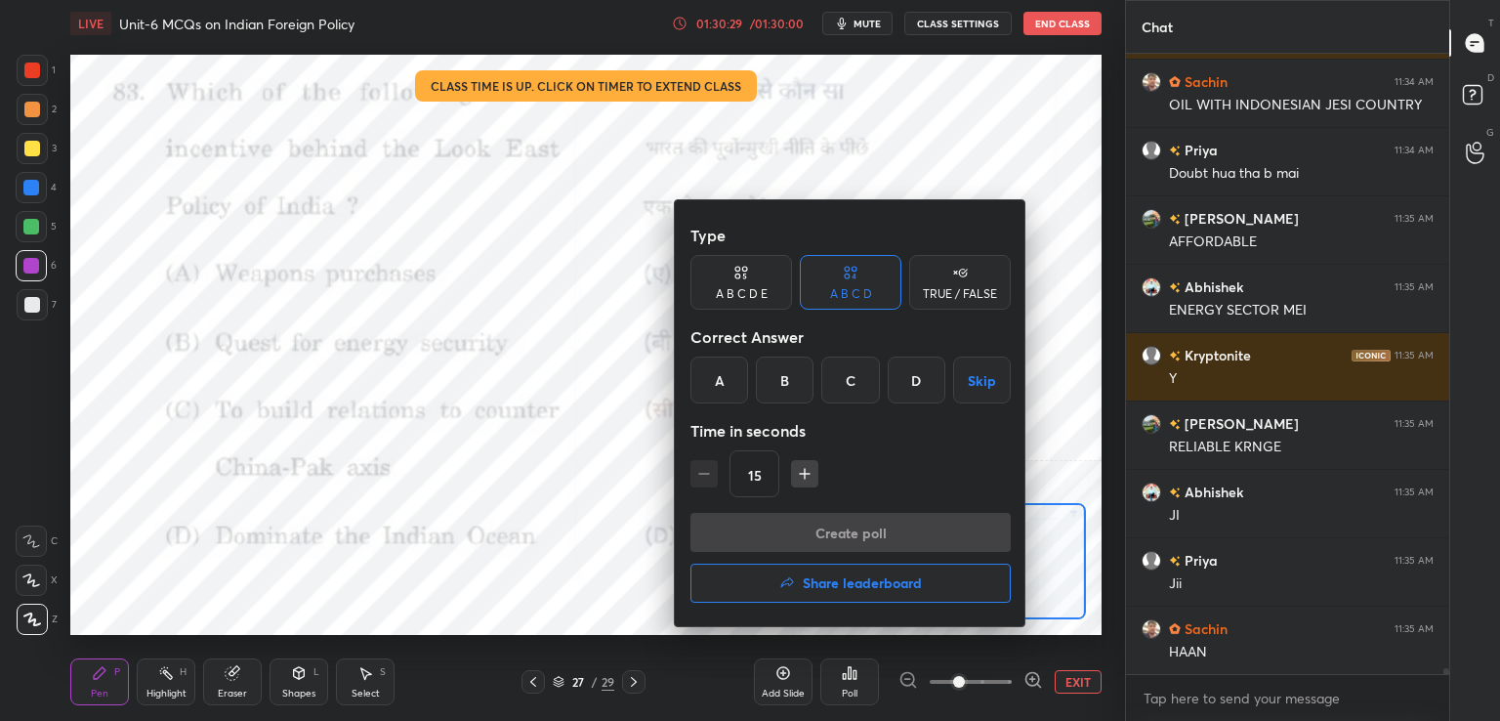
click at [840, 598] on button "Share leaderboard" at bounding box center [850, 582] width 320 height 39
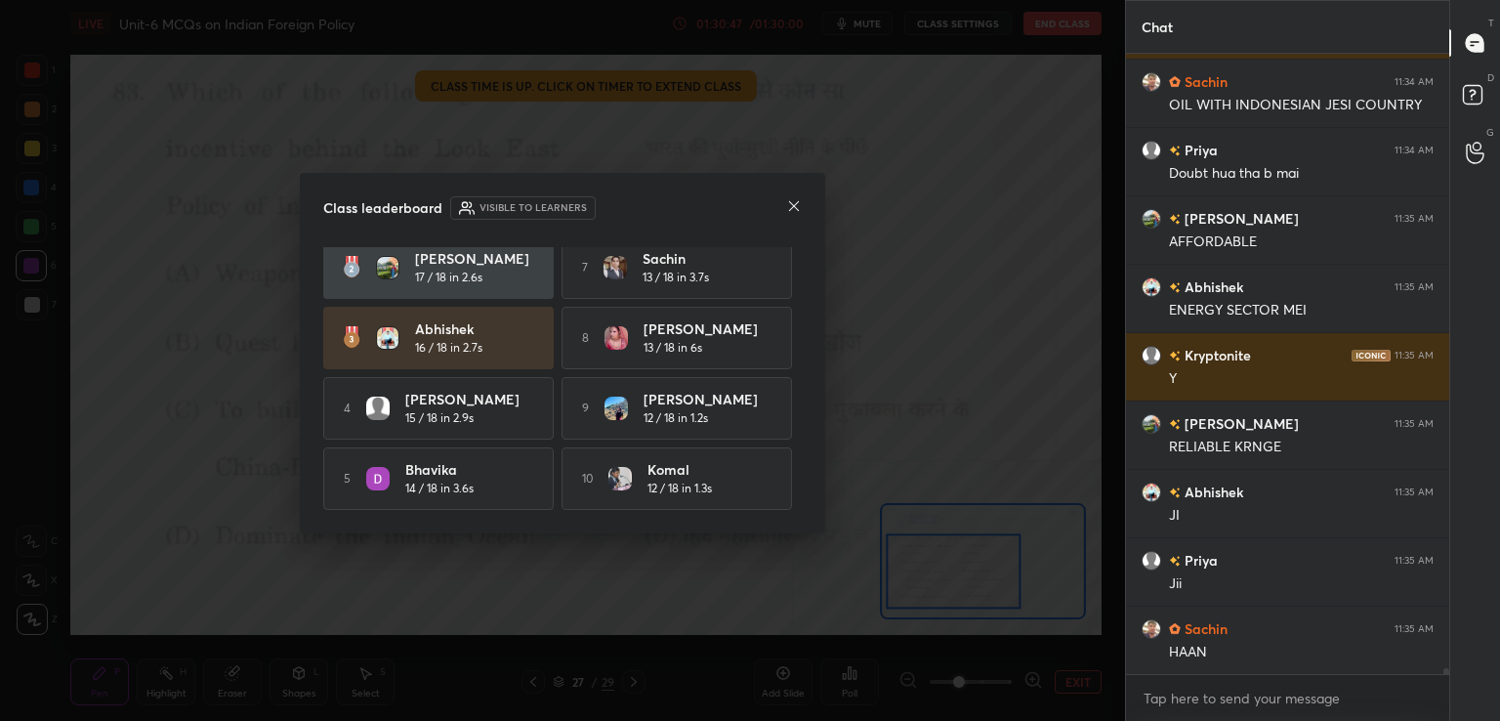
scroll to position [63036, 0]
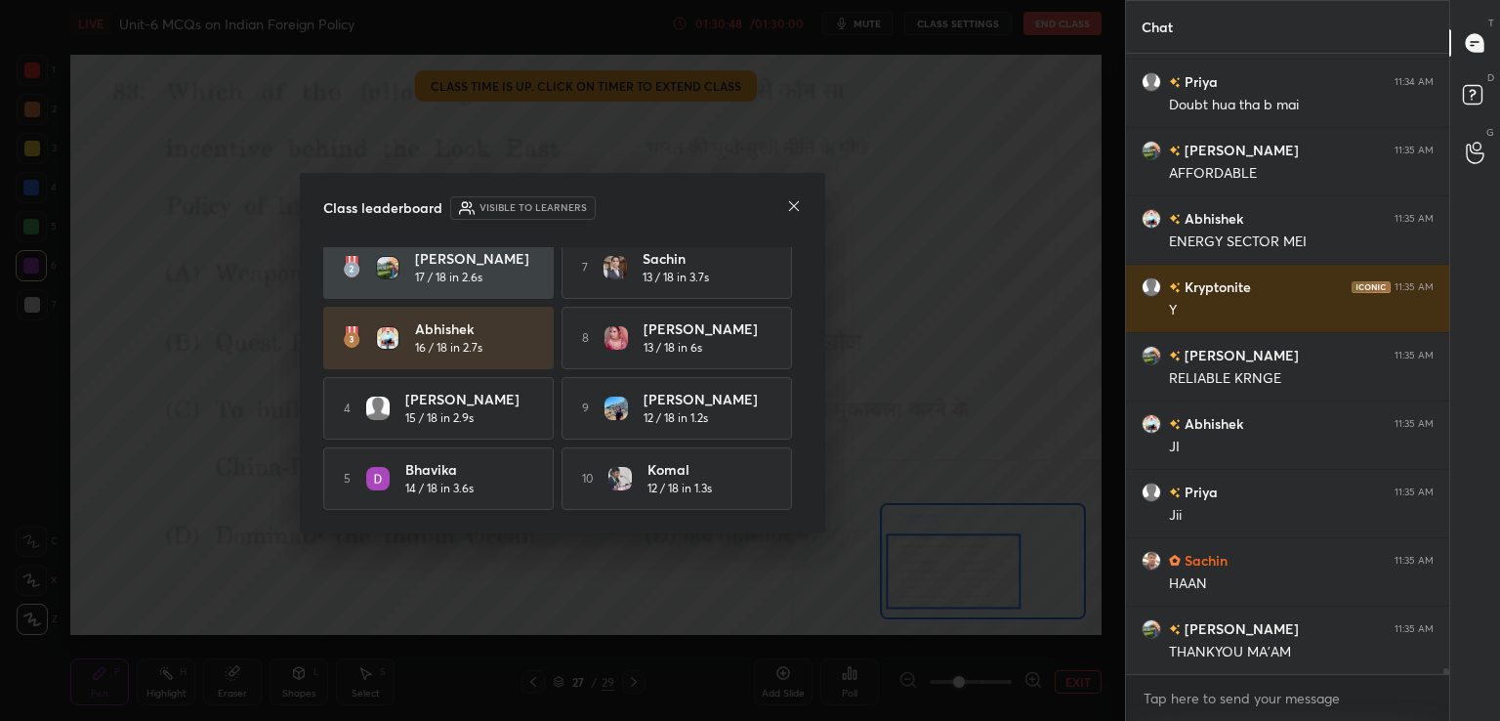
click at [803, 212] on div "Class leaderboard Visible to learners Kryptonite 17 / 18 in 1.4s 6 Jrf [PERSON_…" at bounding box center [562, 353] width 525 height 360
click at [792, 203] on icon at bounding box center [794, 206] width 16 height 16
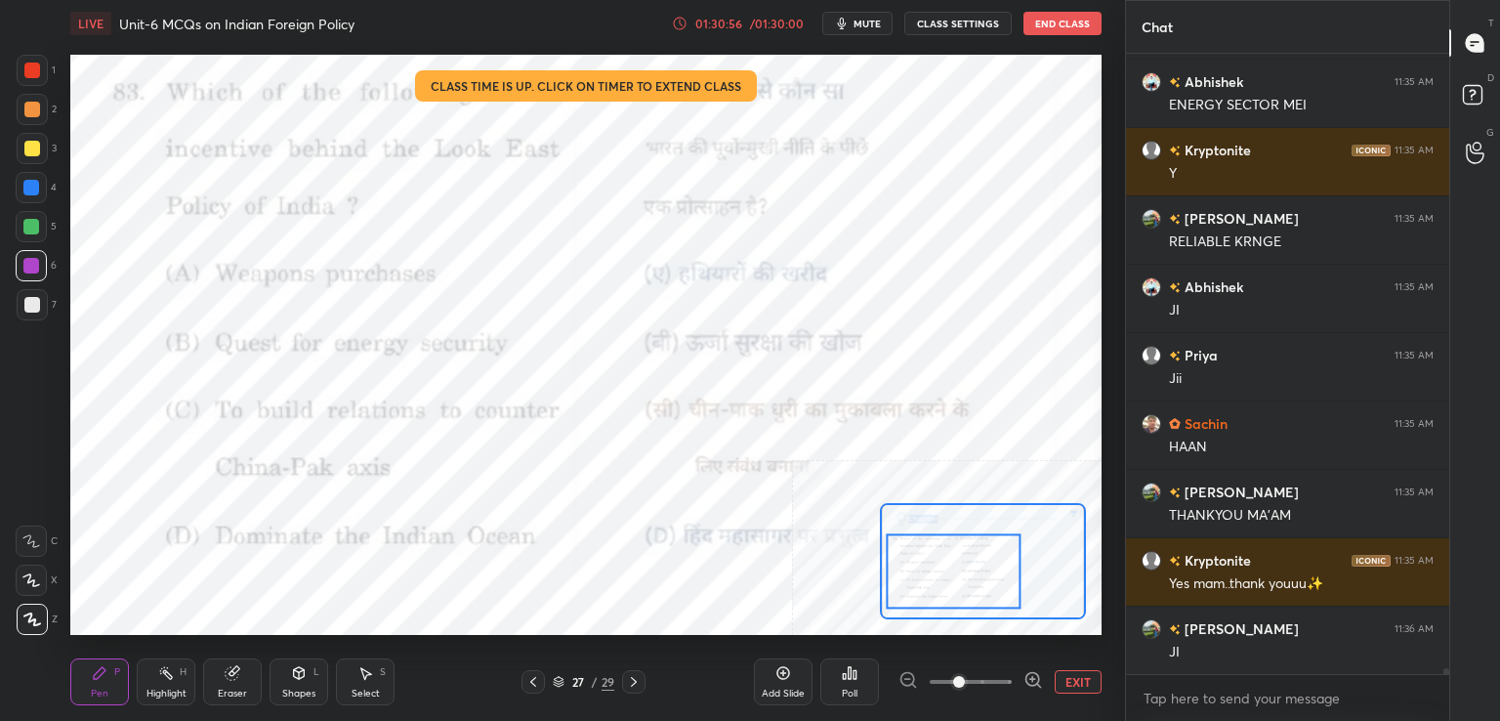
scroll to position [63310, 0]
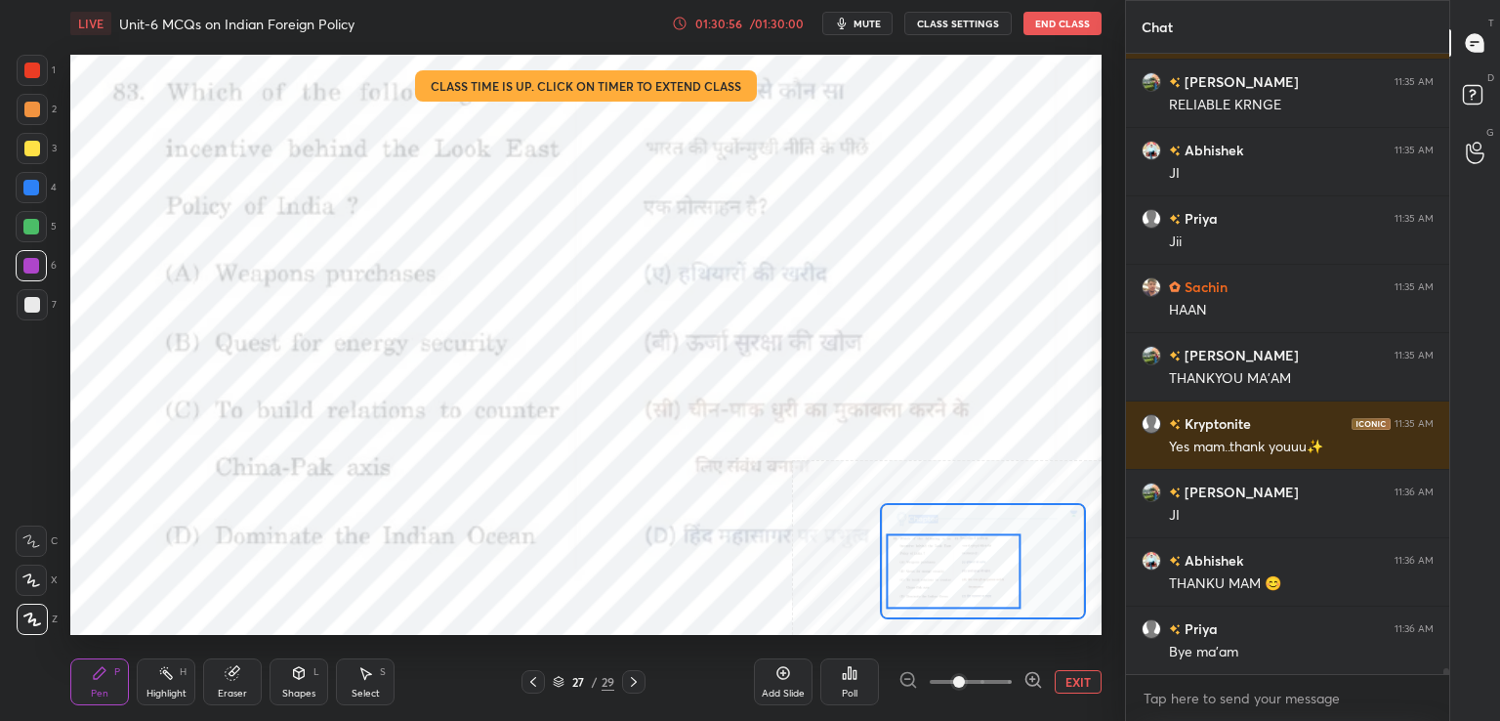
click at [1071, 682] on button "EXIT" at bounding box center [1077, 681] width 47 height 23
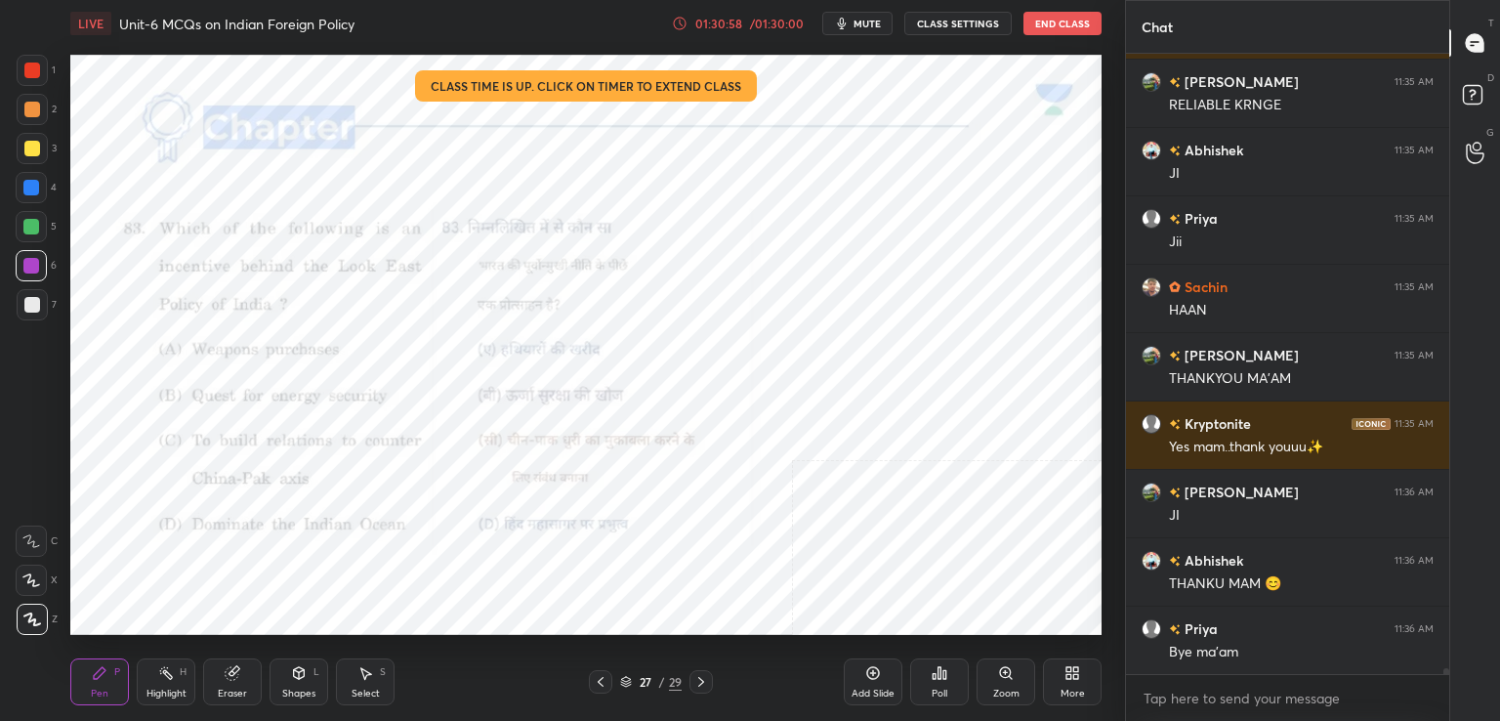
click at [1057, 35] on div "LIVE Unit-6 MCQs on Indian Foreign Policy 01:30:58 / 01:30:00 mute CLASS SETTIN…" at bounding box center [585, 23] width 1031 height 47
click at [1073, 32] on button "End Class" at bounding box center [1062, 23] width 78 height 23
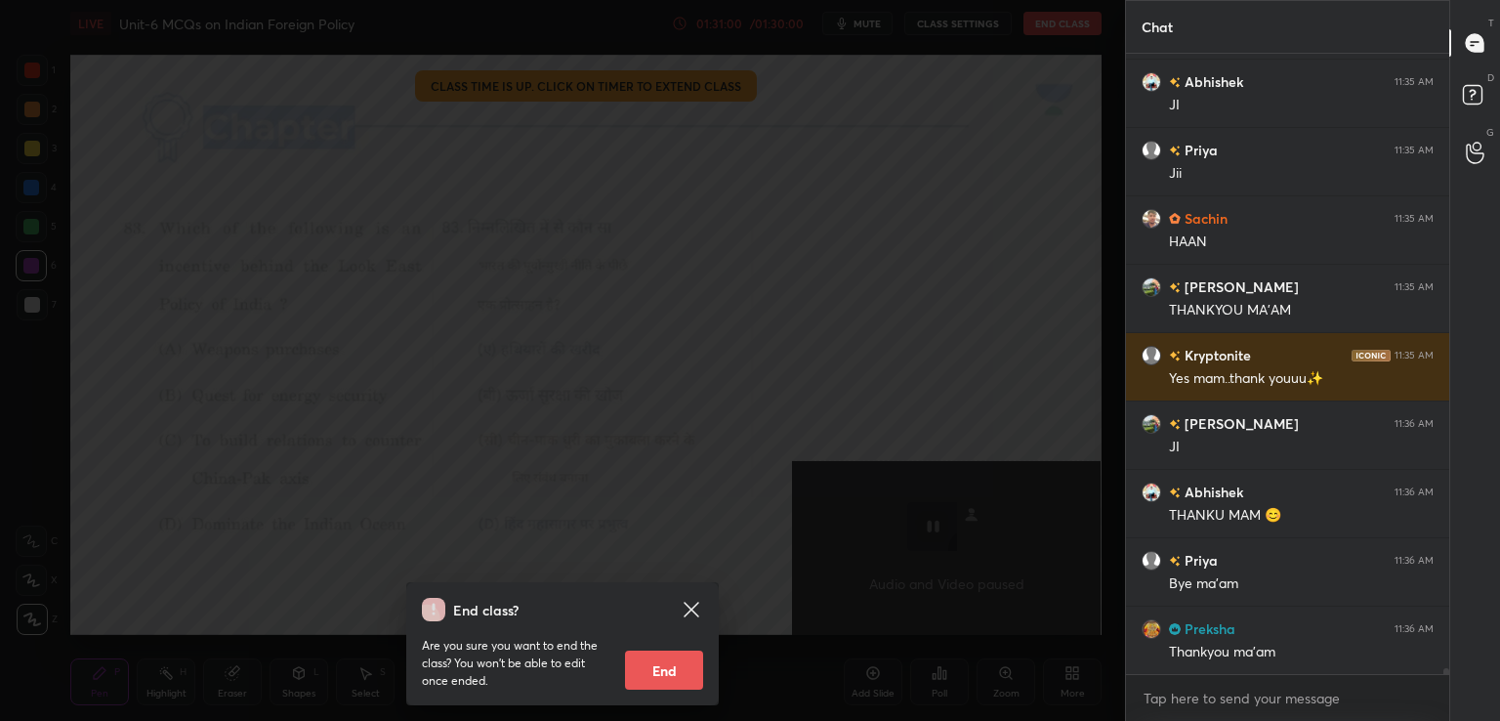
click at [670, 657] on button "End" at bounding box center [664, 669] width 78 height 39
type textarea "x"
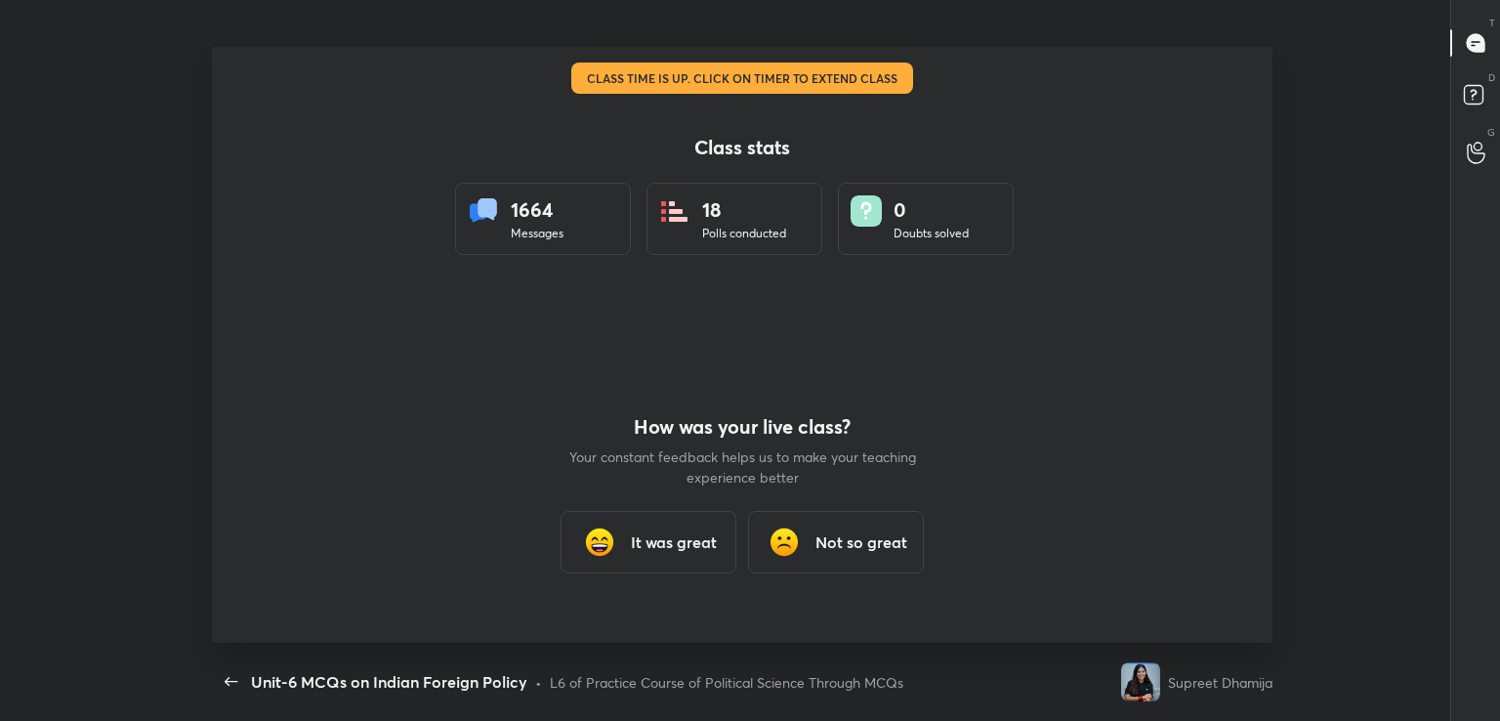
scroll to position [0, 0]
